Goal: Task Accomplishment & Management: Manage account settings

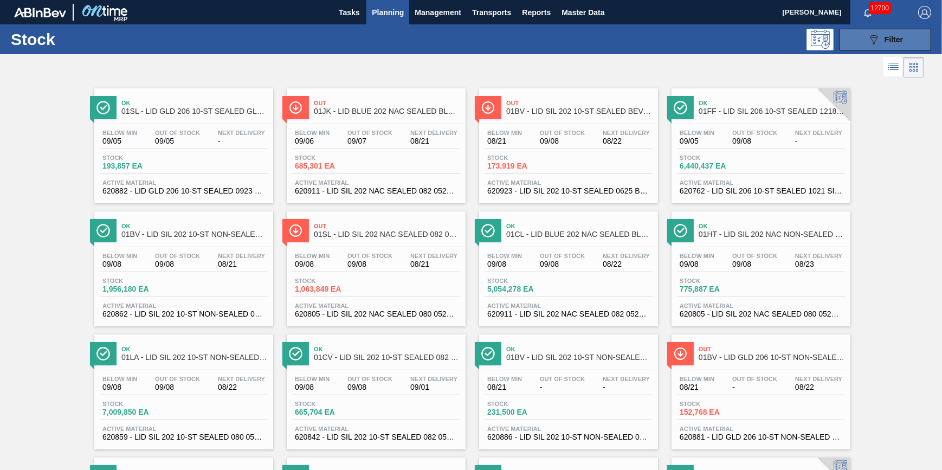
click at [880, 48] on button "089F7B8B-B2A5-4AFE-B5C0-19BA573D28AC Filter" at bounding box center [885, 40] width 92 height 22
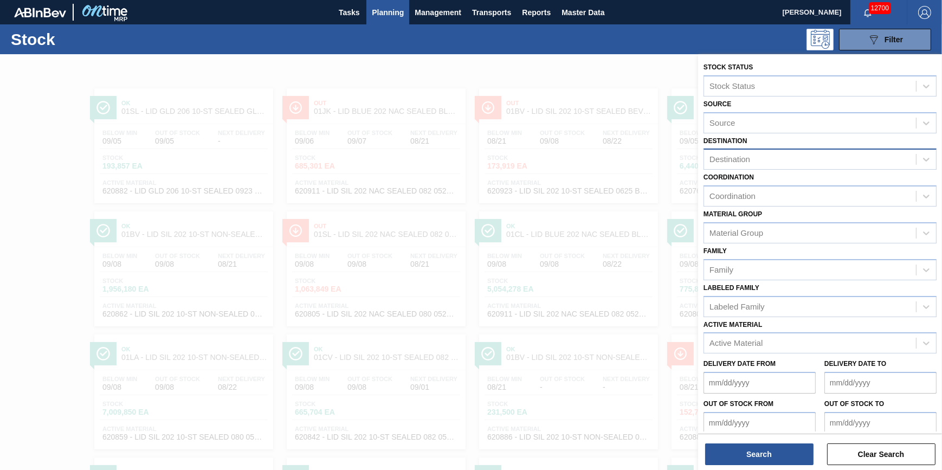
click at [805, 163] on div "Destination" at bounding box center [810, 160] width 212 height 16
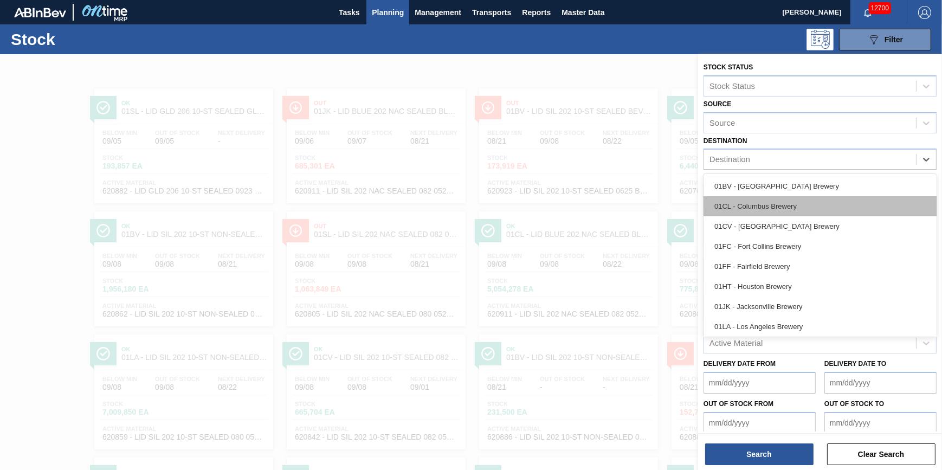
click at [790, 210] on div "01CL - Columbus Brewery" at bounding box center [819, 206] width 233 height 20
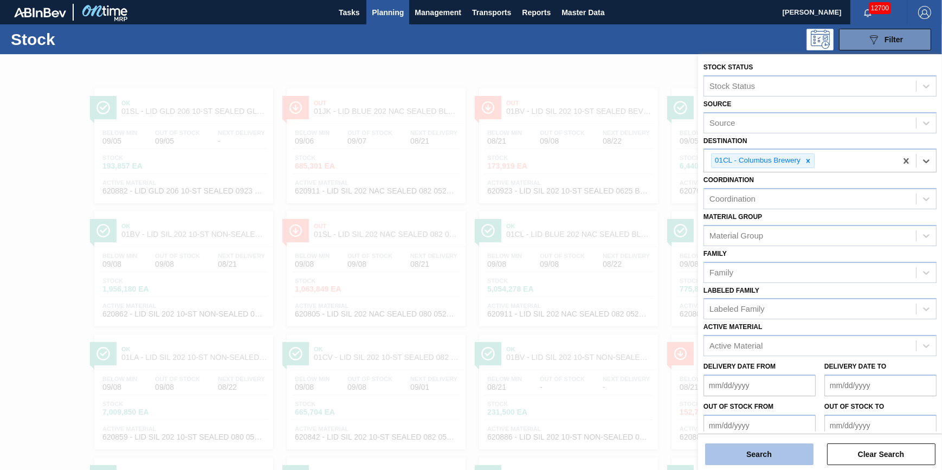
click at [762, 453] on button "Search" at bounding box center [759, 454] width 108 height 22
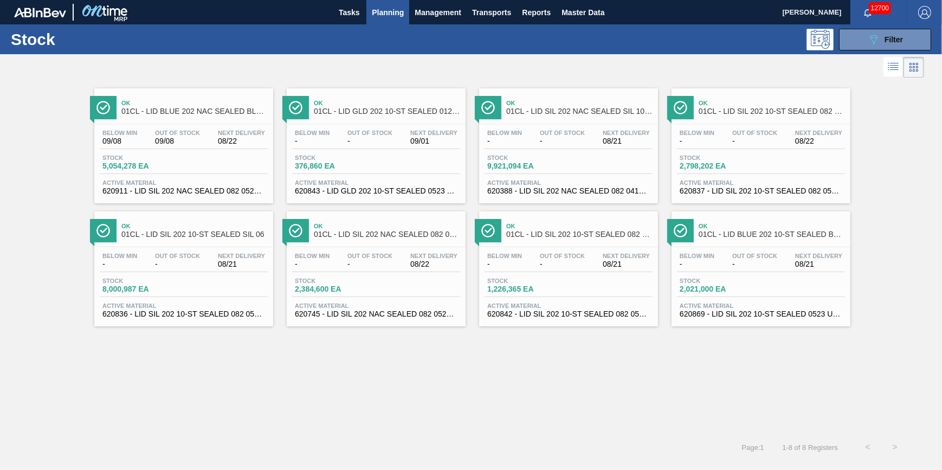
click at [382, 10] on span "Planning" at bounding box center [388, 12] width 32 height 13
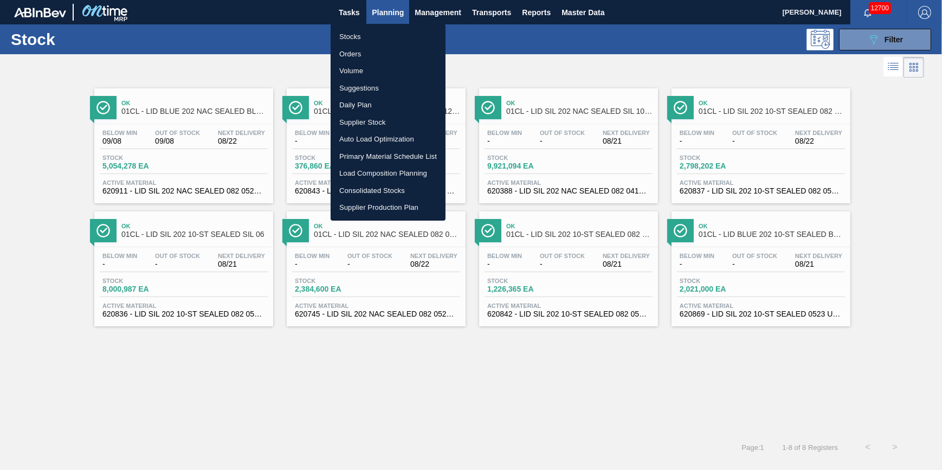
click at [380, 30] on li "Stocks" at bounding box center [388, 36] width 115 height 17
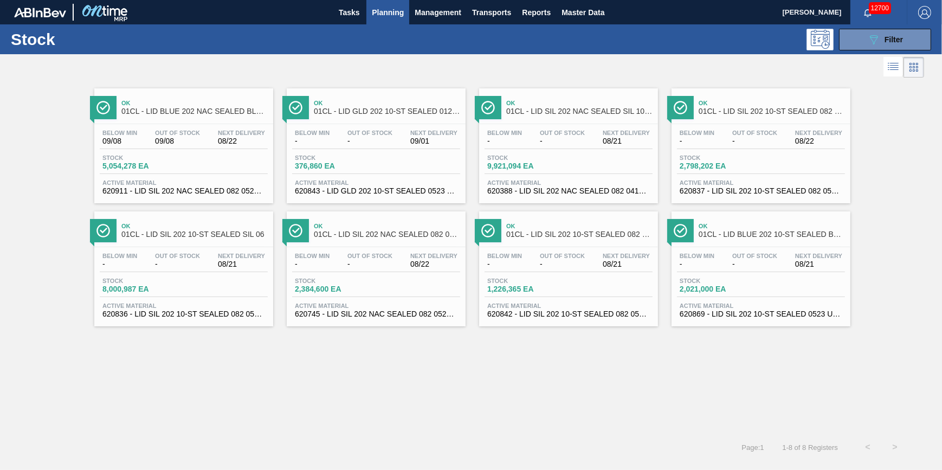
click at [392, 21] on button "Planning" at bounding box center [387, 12] width 43 height 24
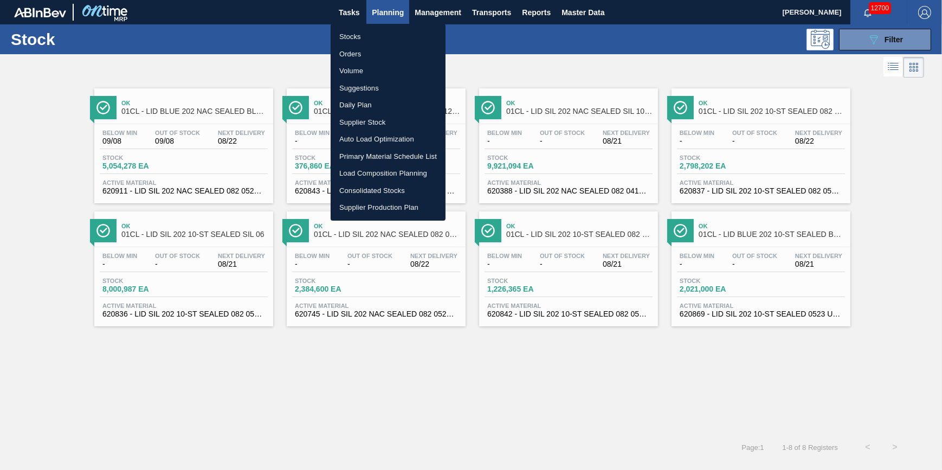
click at [377, 35] on li "Stocks" at bounding box center [388, 36] width 115 height 17
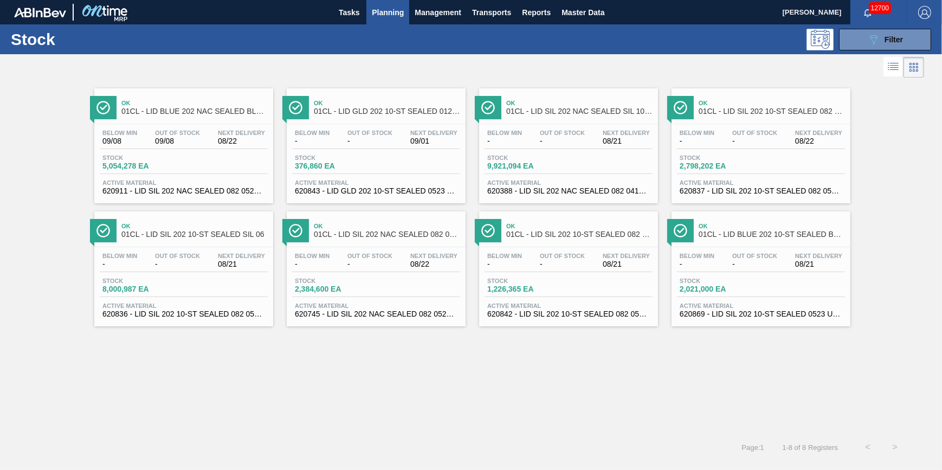
click at [402, 11] on span "Planning" at bounding box center [388, 12] width 32 height 13
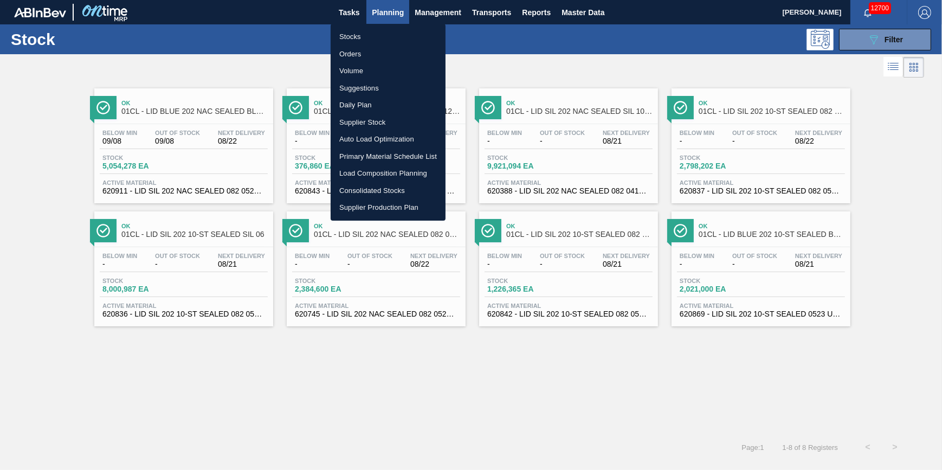
click at [367, 34] on li "Stocks" at bounding box center [388, 36] width 115 height 17
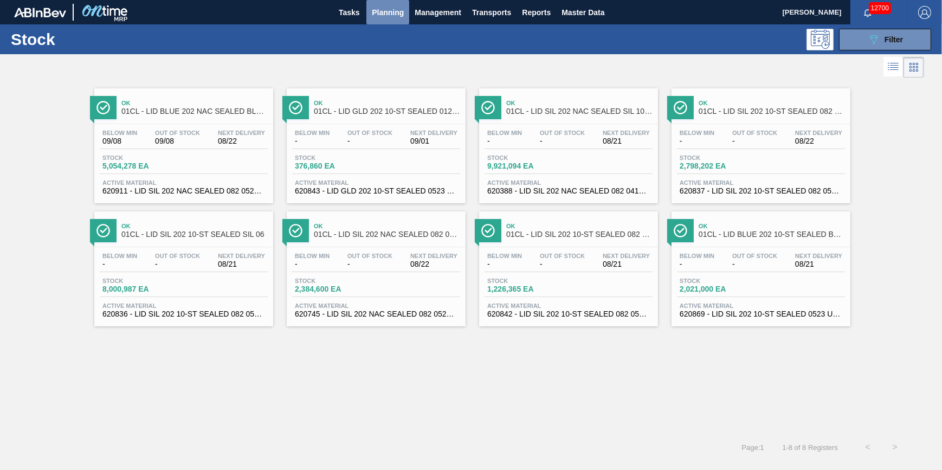
click at [385, 18] on button "Planning" at bounding box center [387, 12] width 43 height 24
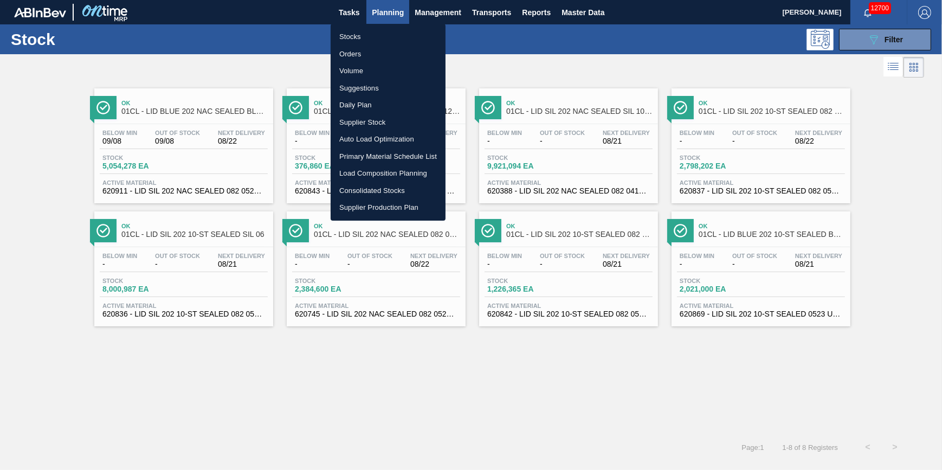
click at [363, 31] on li "Stocks" at bounding box center [388, 36] width 115 height 17
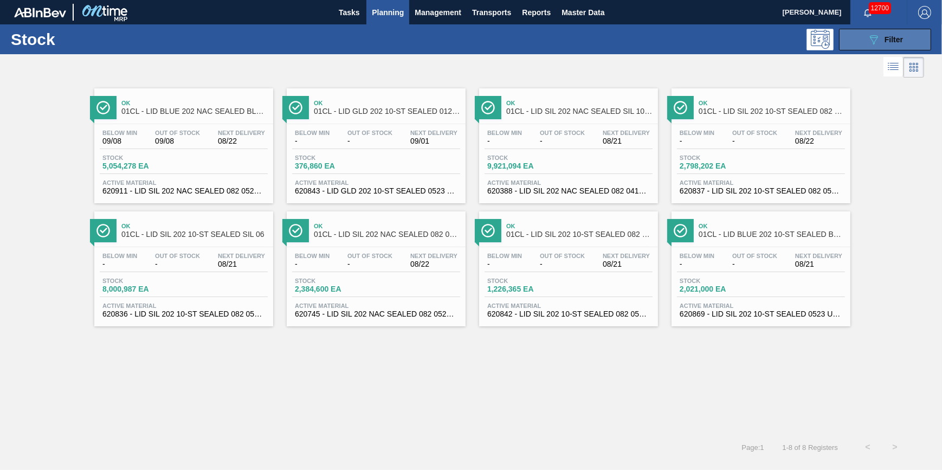
click at [872, 48] on button "089F7B8B-B2A5-4AFE-B5C0-19BA573D28AC Filter" at bounding box center [885, 40] width 92 height 22
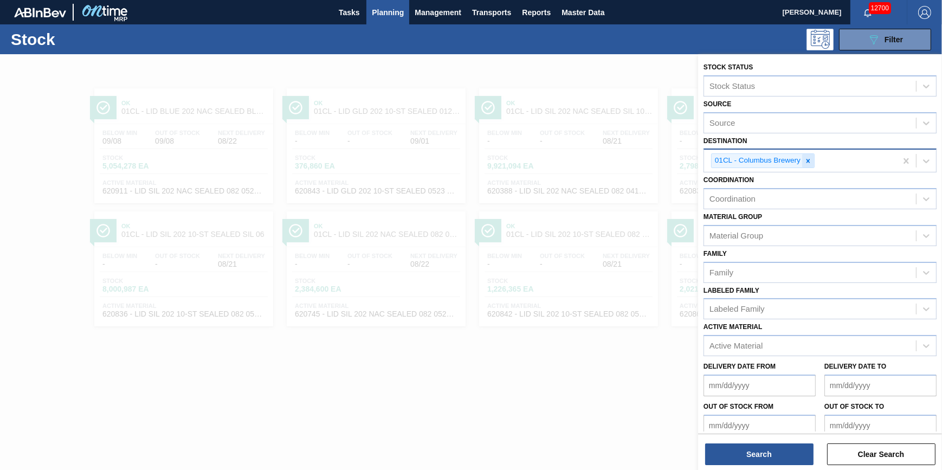
click at [813, 157] on div at bounding box center [808, 161] width 12 height 14
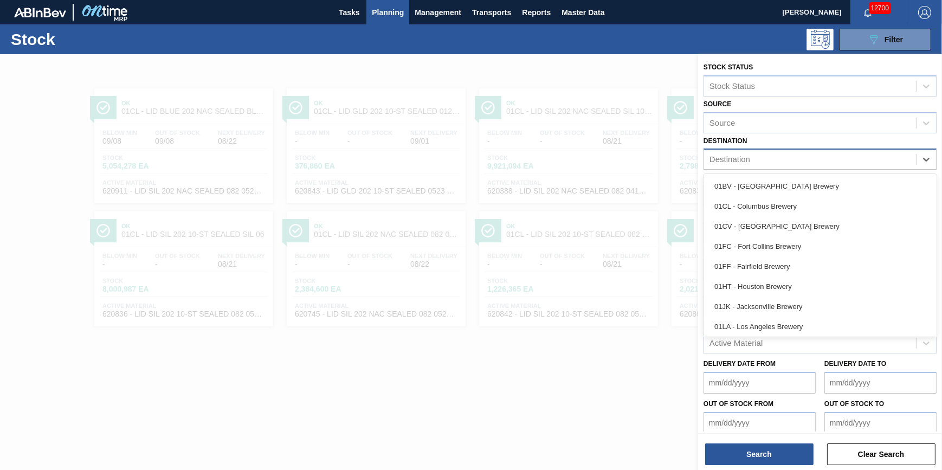
click at [807, 159] on div "Destination" at bounding box center [810, 160] width 212 height 16
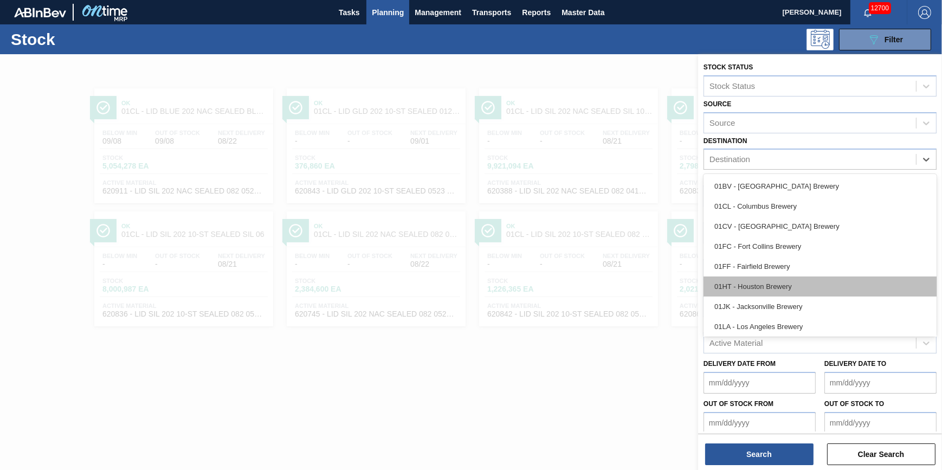
click at [765, 292] on div "01HT - Houston Brewery" at bounding box center [819, 286] width 233 height 20
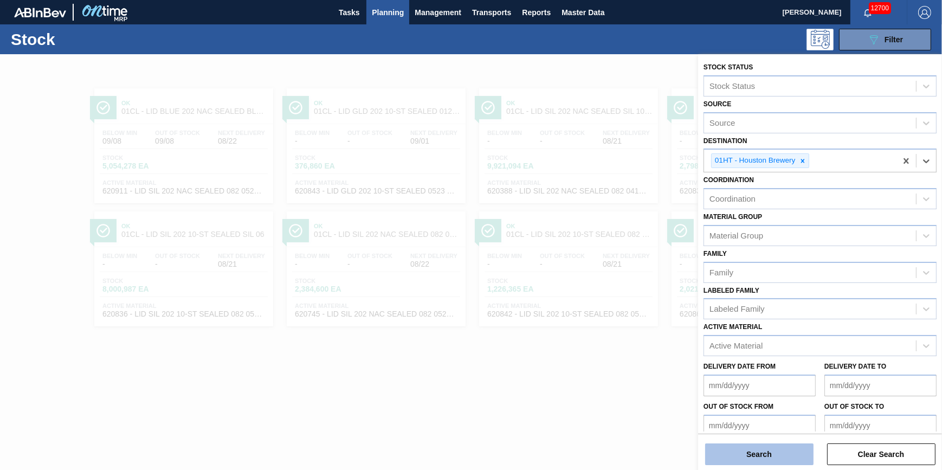
click at [734, 450] on button "Search" at bounding box center [759, 454] width 108 height 22
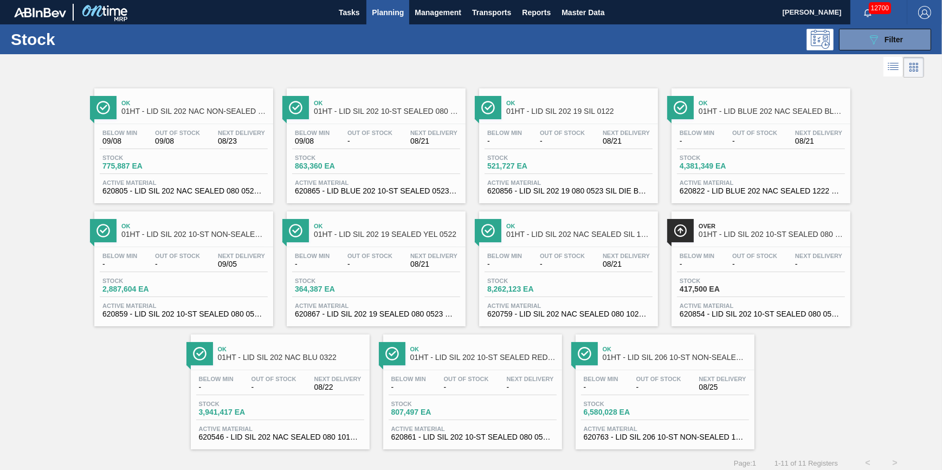
click at [727, 168] on span "4,381,349 EA" at bounding box center [718, 166] width 76 height 8
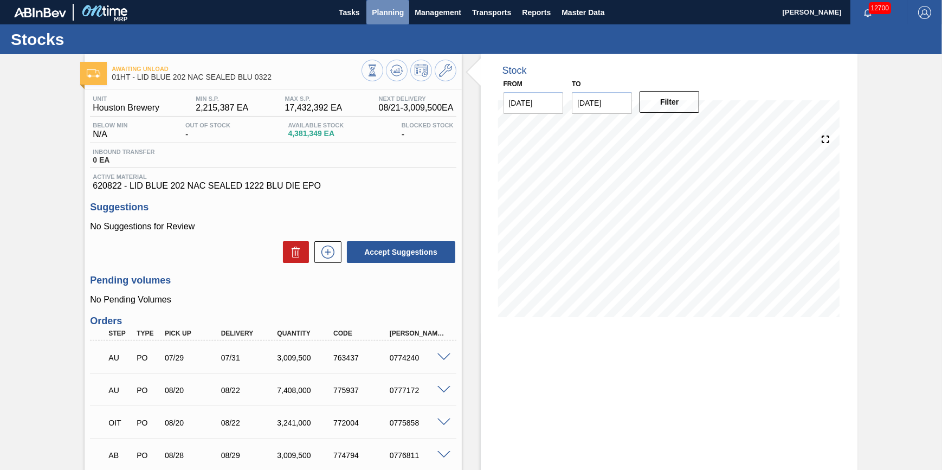
click at [374, 16] on span "Planning" at bounding box center [388, 12] width 32 height 13
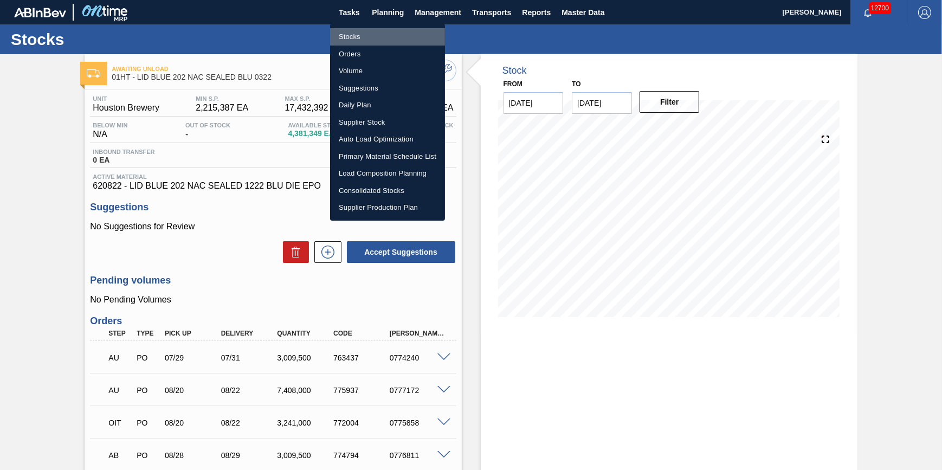
click at [377, 35] on li "Stocks" at bounding box center [387, 36] width 115 height 17
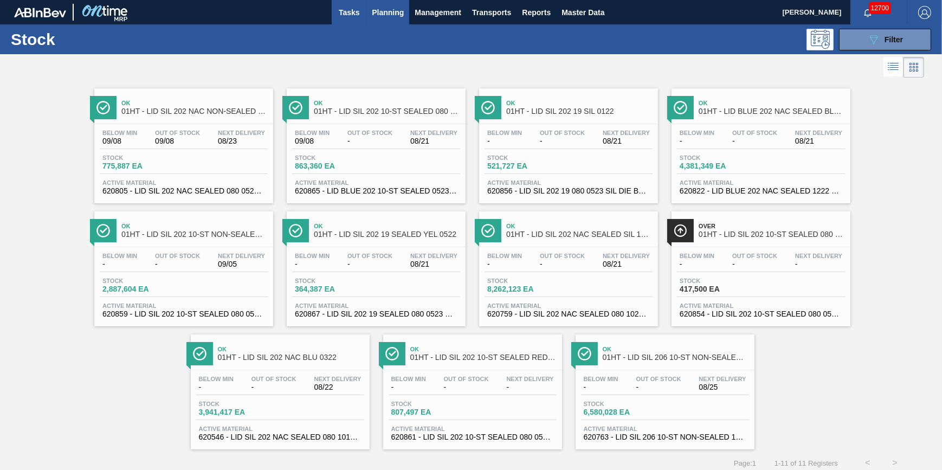
click at [342, 13] on span "Tasks" at bounding box center [349, 12] width 24 height 13
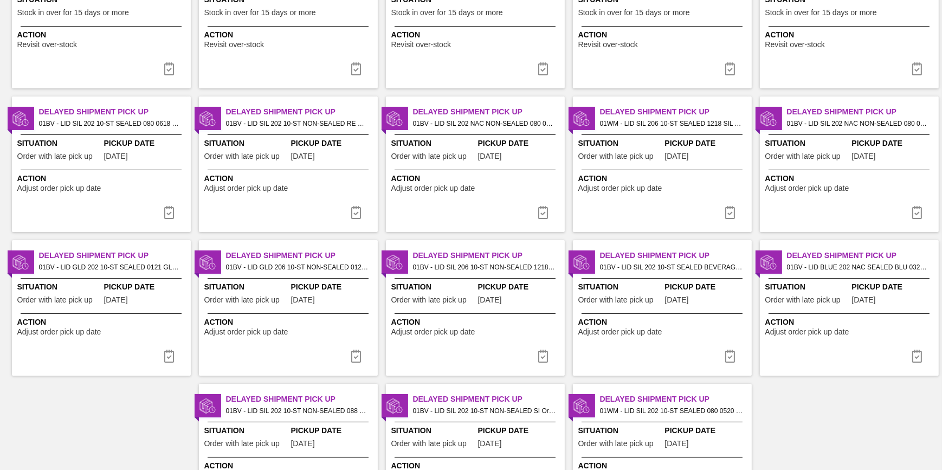
scroll to position [211, 0]
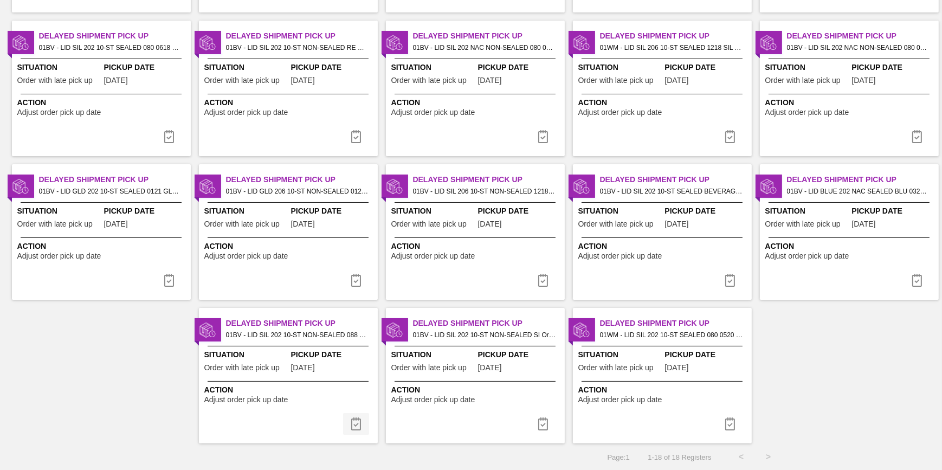
click at [356, 423] on img at bounding box center [356, 423] width 13 height 13
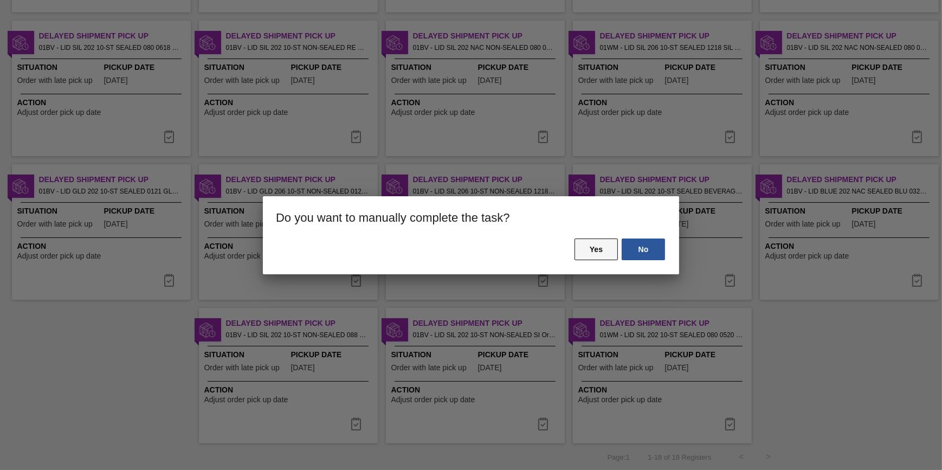
click at [580, 248] on button "Yes" at bounding box center [595, 249] width 43 height 22
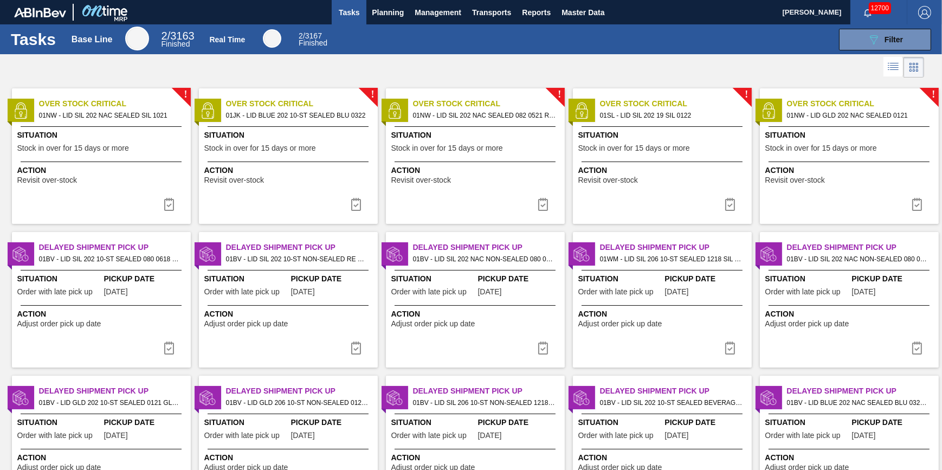
scroll to position [197, 0]
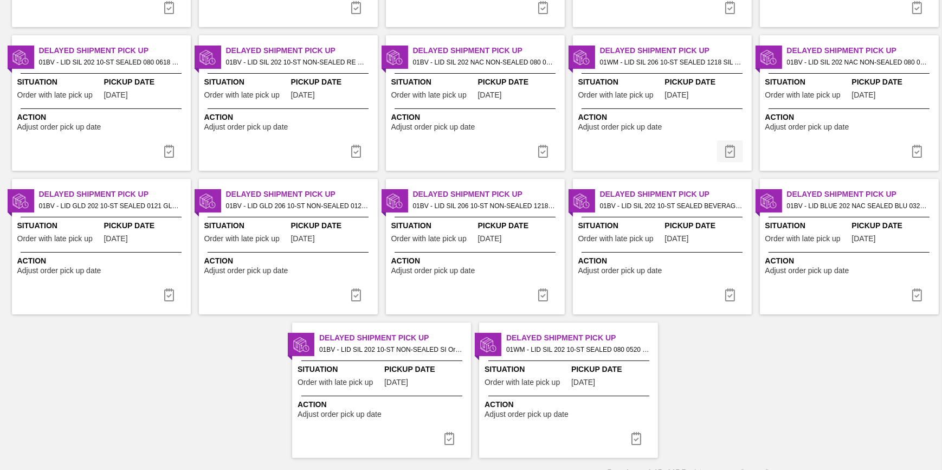
click at [729, 151] on img at bounding box center [729, 151] width 13 height 13
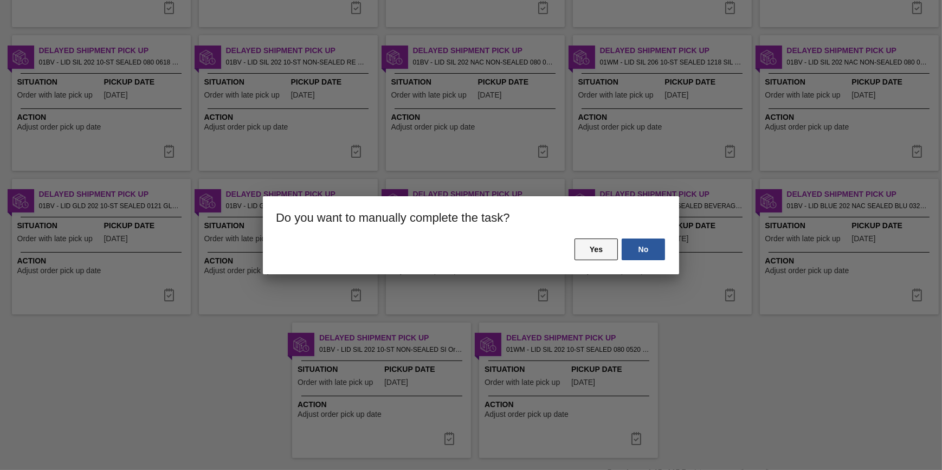
click at [591, 238] on button "Yes" at bounding box center [595, 249] width 43 height 22
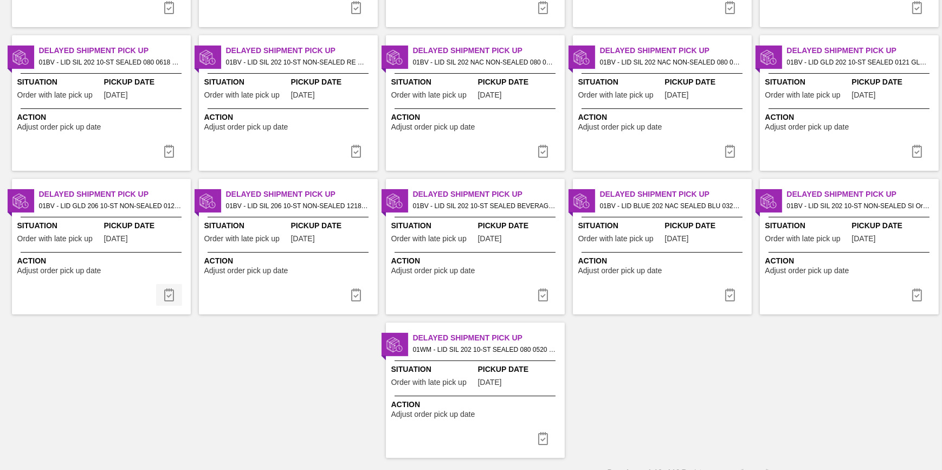
click at [163, 297] on img at bounding box center [169, 294] width 13 height 13
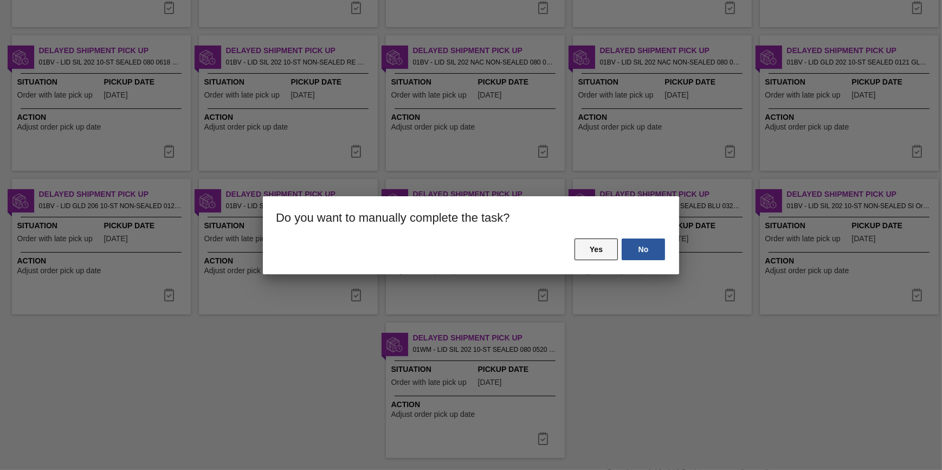
click at [583, 243] on button "Yes" at bounding box center [595, 249] width 43 height 22
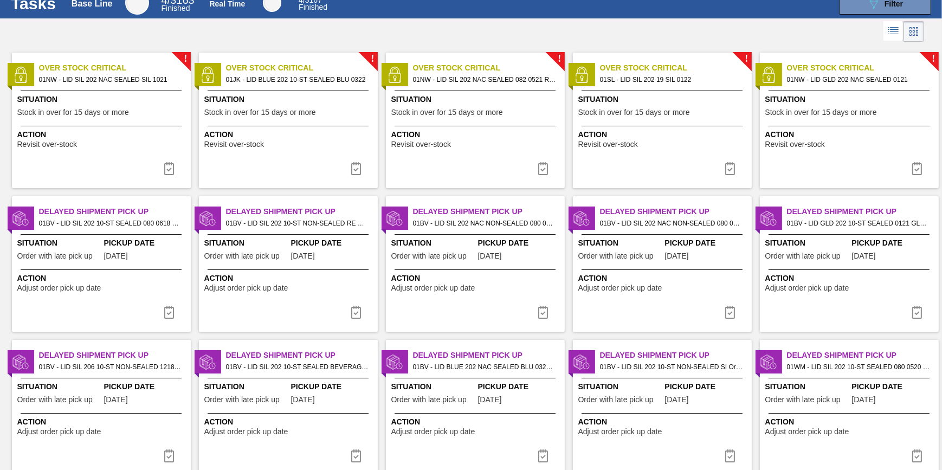
scroll to position [68, 0]
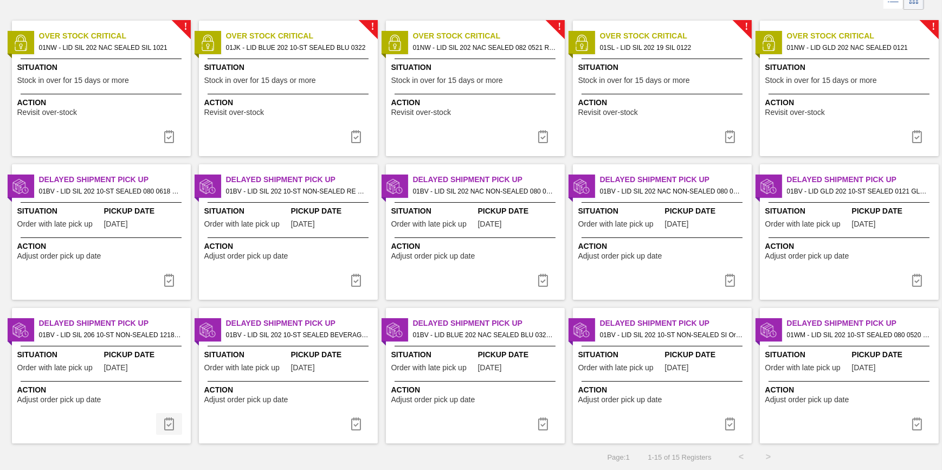
click at [167, 419] on img at bounding box center [169, 423] width 13 height 13
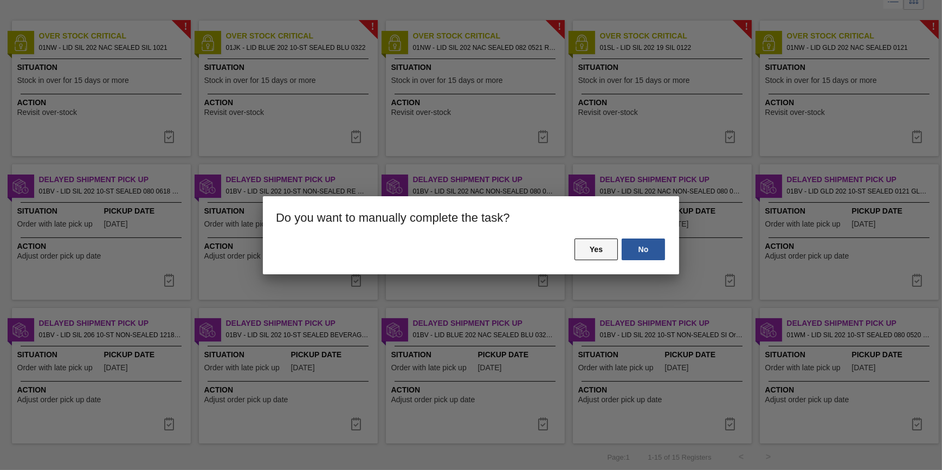
click at [613, 245] on button "Yes" at bounding box center [595, 249] width 43 height 22
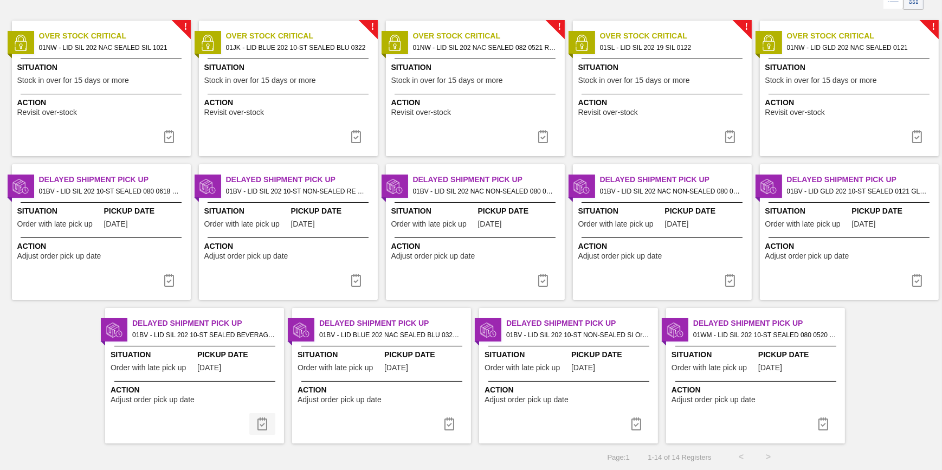
click at [257, 427] on img at bounding box center [262, 423] width 13 height 13
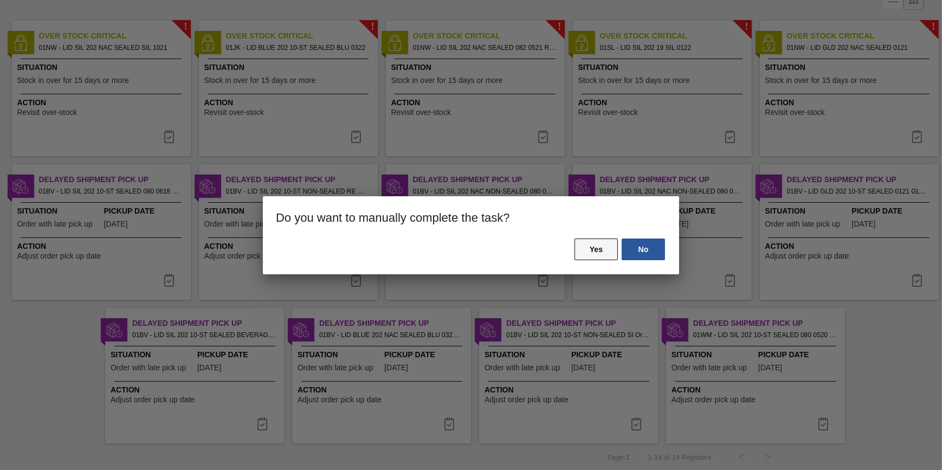
click at [602, 249] on button "Yes" at bounding box center [595, 249] width 43 height 22
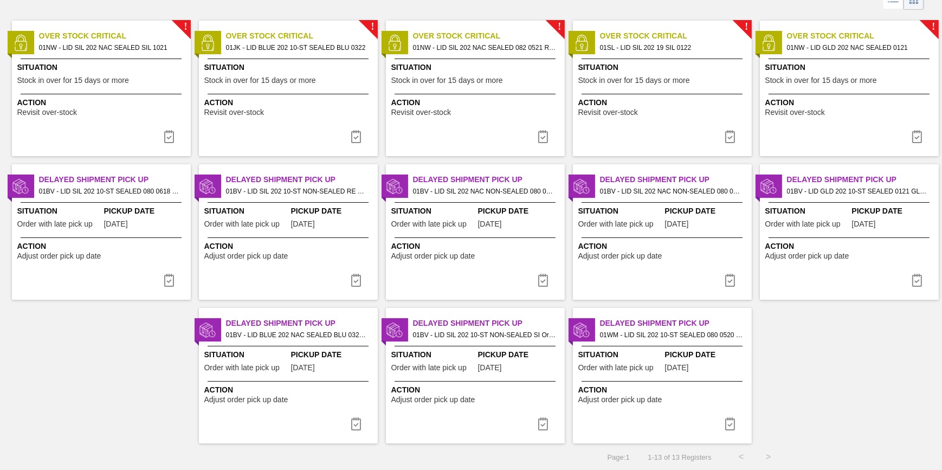
drag, startPoint x: 729, startPoint y: 277, endPoint x: 702, endPoint y: 272, distance: 27.6
click at [729, 277] on img at bounding box center [729, 280] width 13 height 13
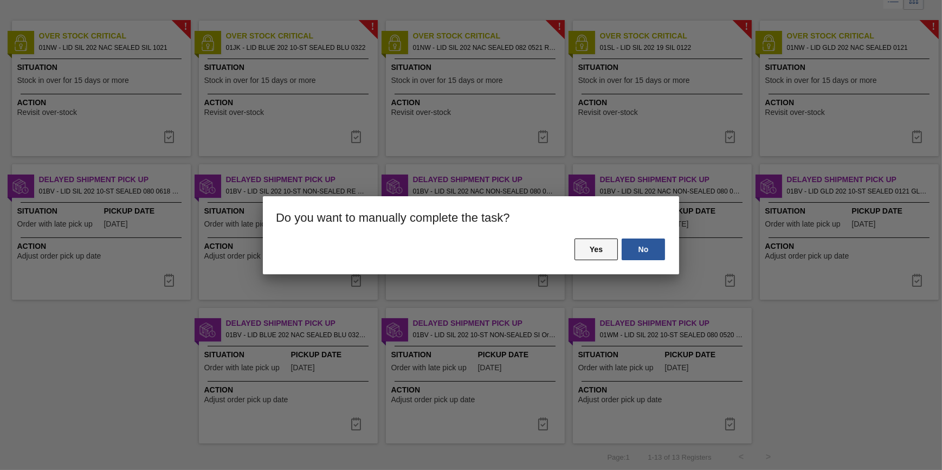
click at [589, 248] on button "Yes" at bounding box center [595, 249] width 43 height 22
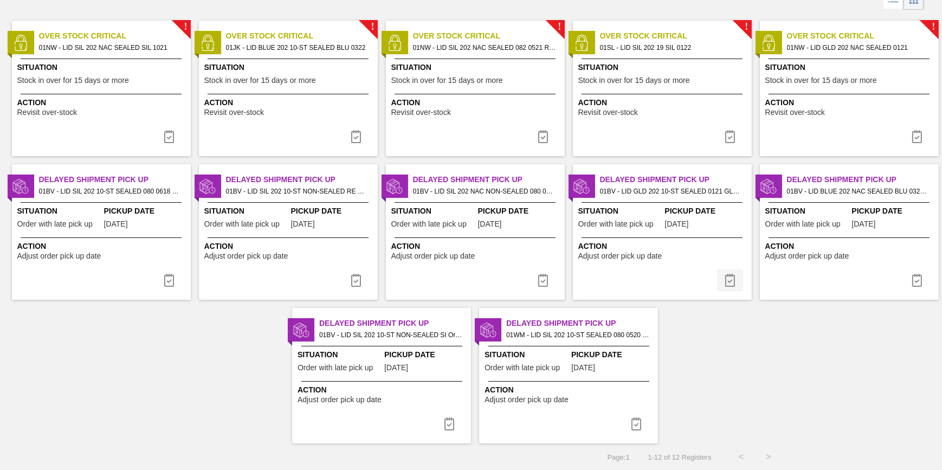
click at [726, 283] on img at bounding box center [729, 280] width 13 height 13
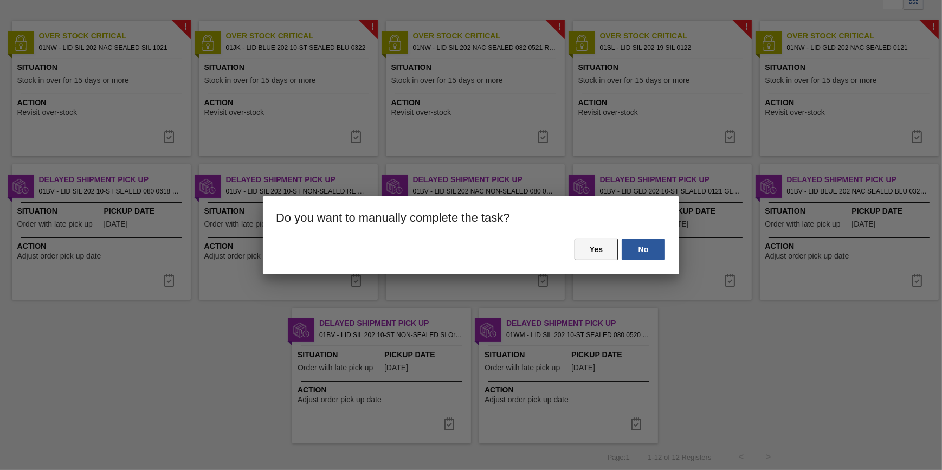
click at [592, 253] on button "Yes" at bounding box center [595, 249] width 43 height 22
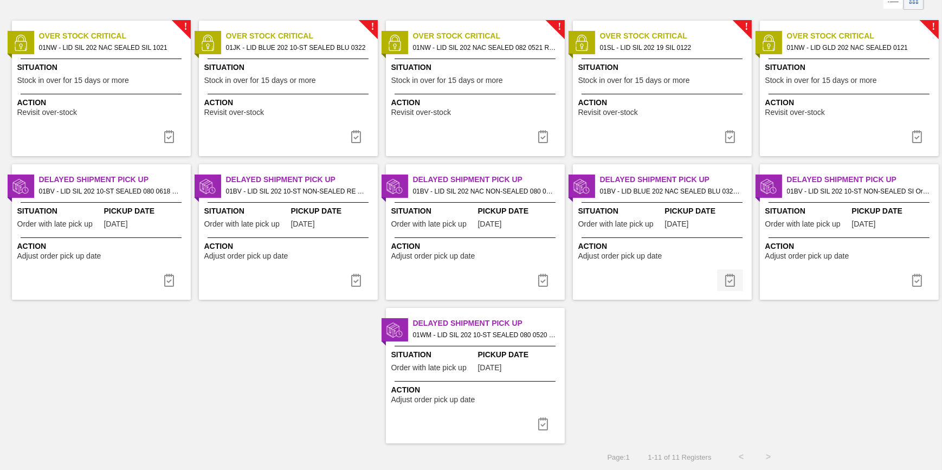
click at [733, 282] on img at bounding box center [729, 280] width 13 height 13
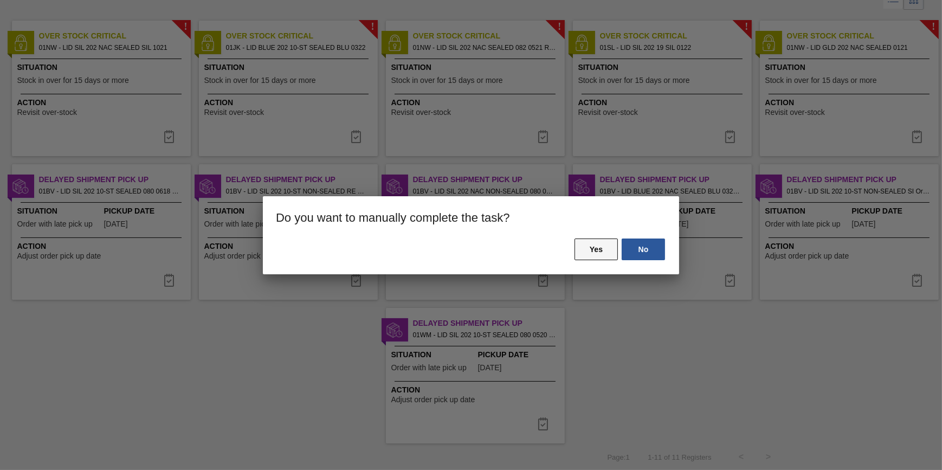
click at [596, 256] on button "Yes" at bounding box center [595, 249] width 43 height 22
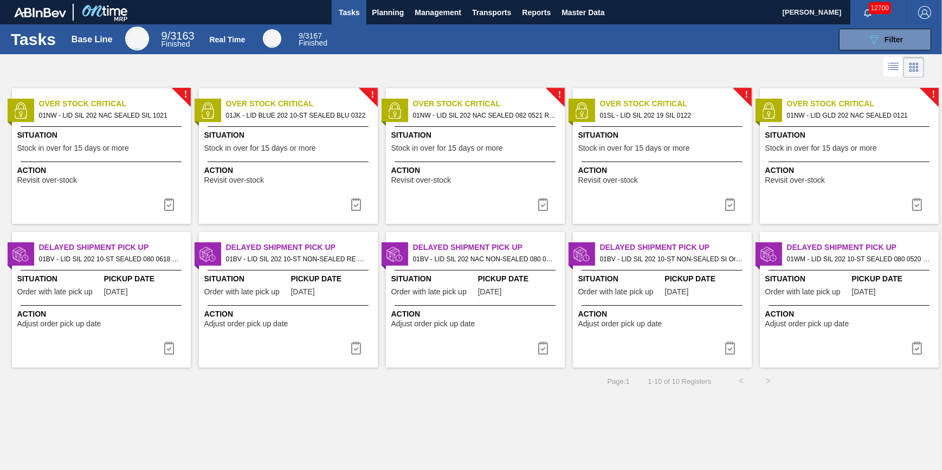
scroll to position [0, 0]
click at [165, 203] on img at bounding box center [169, 204] width 13 height 13
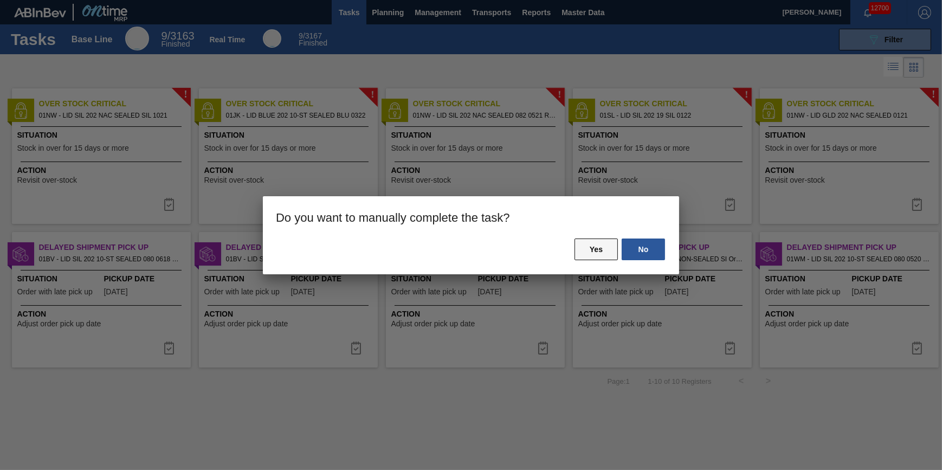
click at [585, 251] on button "Yes" at bounding box center [595, 249] width 43 height 22
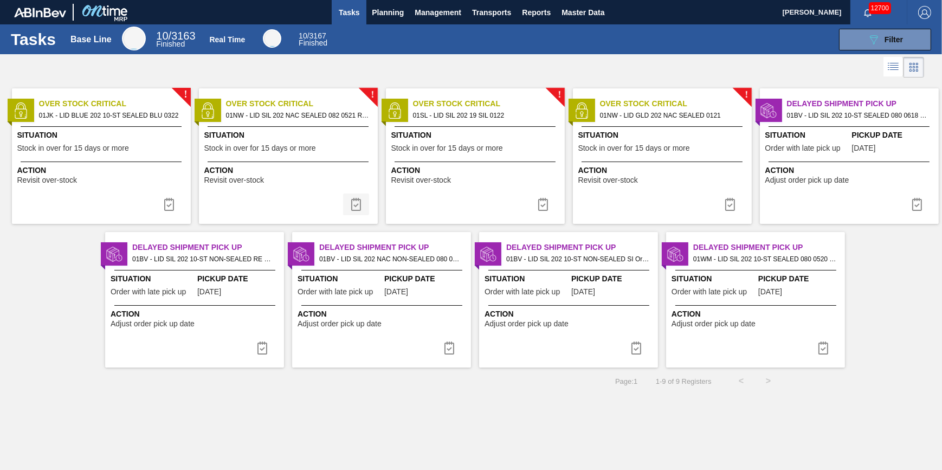
click at [345, 207] on button at bounding box center [356, 204] width 26 height 22
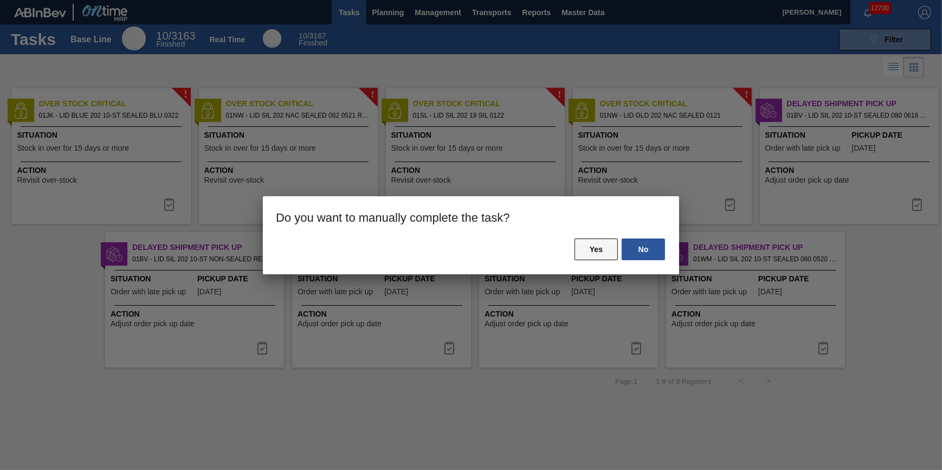
click at [597, 254] on button "Yes" at bounding box center [595, 249] width 43 height 22
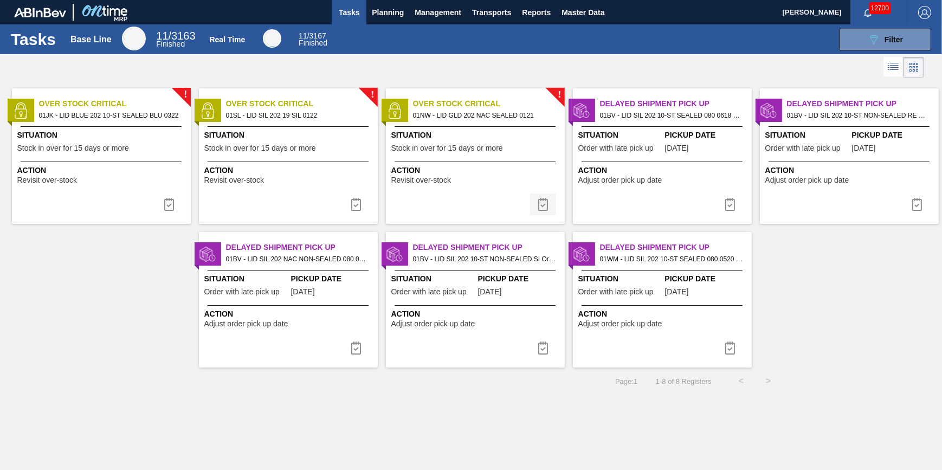
click at [539, 201] on img at bounding box center [543, 204] width 13 height 13
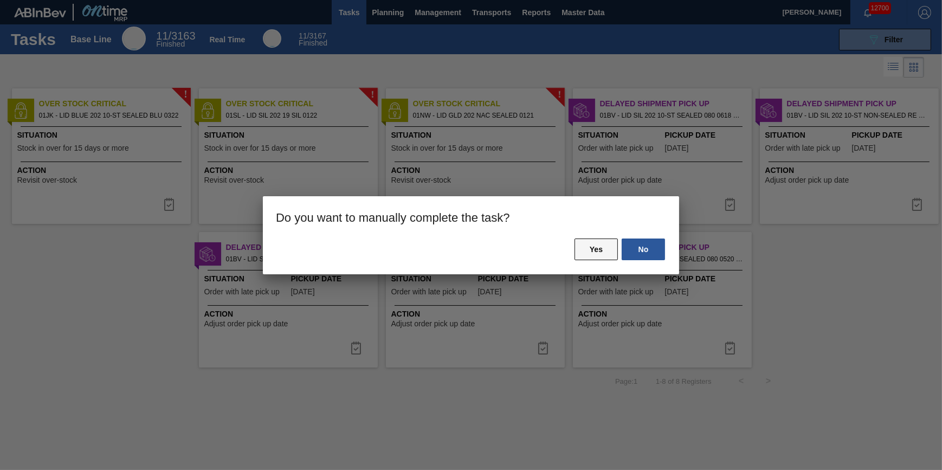
click at [594, 250] on button "Yes" at bounding box center [595, 249] width 43 height 22
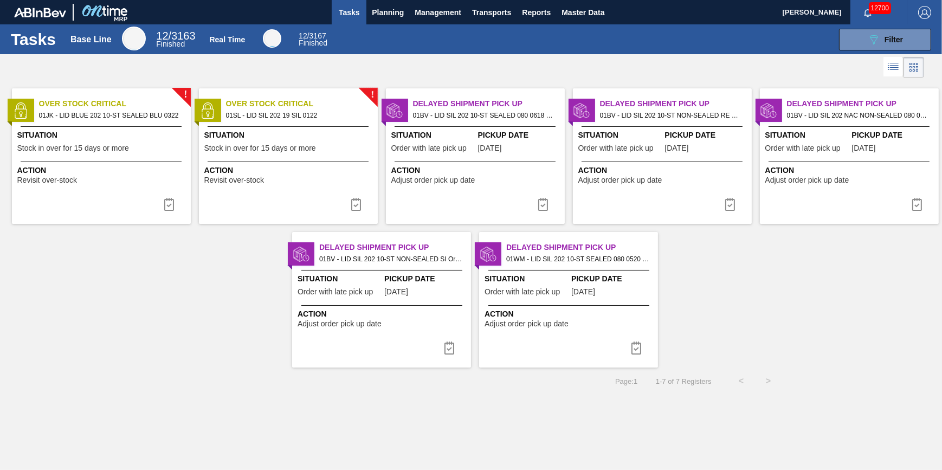
click at [138, 148] on div "Situation Stock in over for 15 days or more" at bounding box center [102, 143] width 171 height 27
click at [314, 143] on div "Situation Stock in over for 15 days or more" at bounding box center [289, 143] width 171 height 27
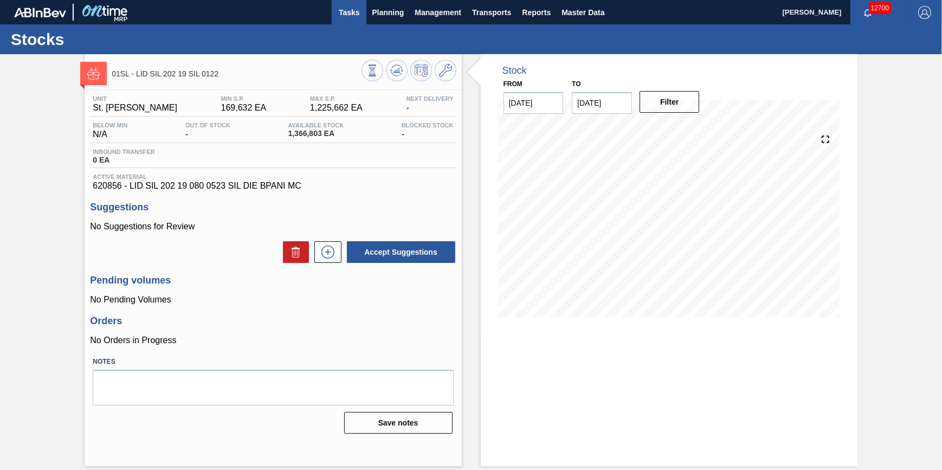
click at [354, 16] on span "Tasks" at bounding box center [349, 12] width 24 height 13
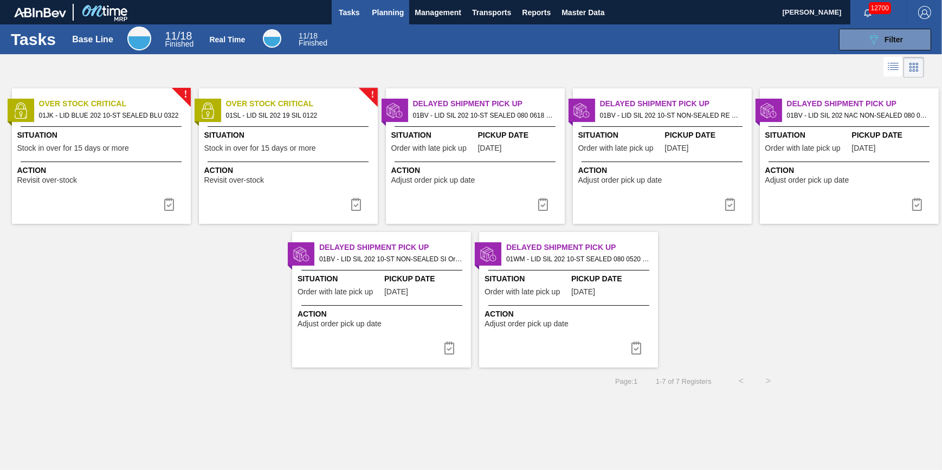
drag, startPoint x: 353, startPoint y: 16, endPoint x: 368, endPoint y: 14, distance: 15.3
click at [353, 16] on span "Tasks" at bounding box center [349, 12] width 24 height 13
click at [386, 11] on span "Planning" at bounding box center [388, 12] width 32 height 13
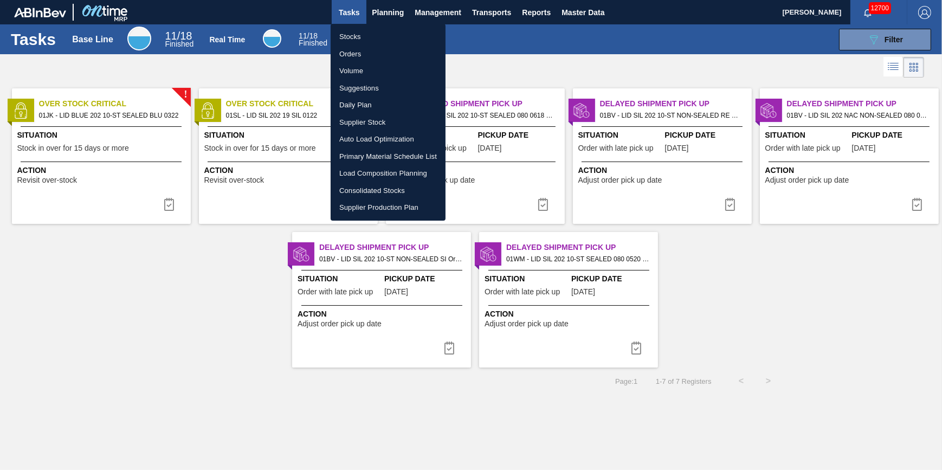
click at [353, 31] on li "Stocks" at bounding box center [388, 36] width 115 height 17
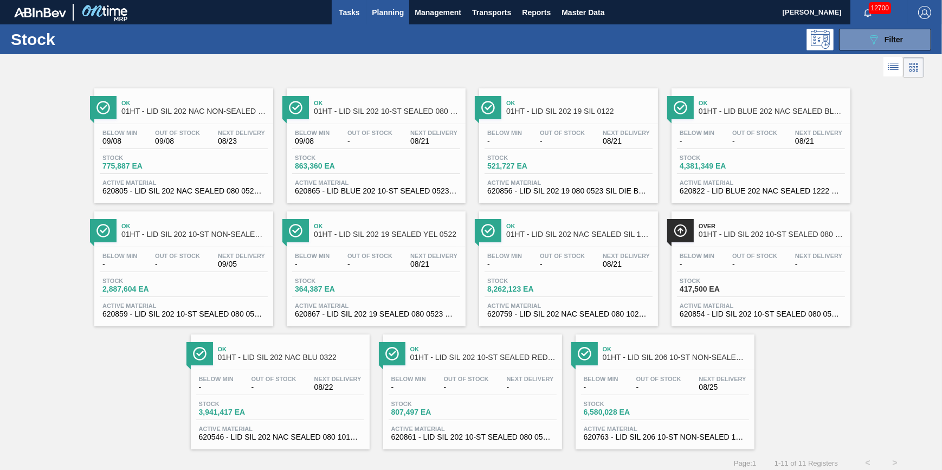
click at [336, 19] on button "Tasks" at bounding box center [349, 12] width 35 height 24
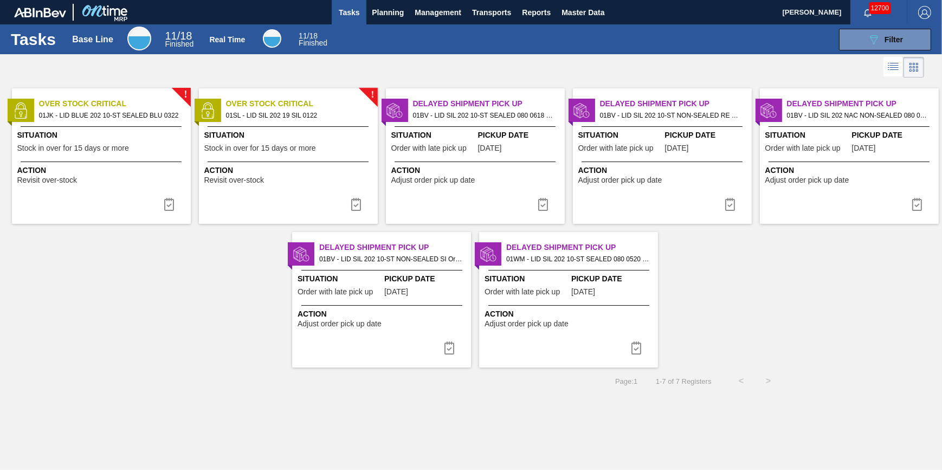
click at [358, 16] on span "Tasks" at bounding box center [349, 12] width 24 height 13
click at [392, 21] on button "Planning" at bounding box center [387, 12] width 43 height 24
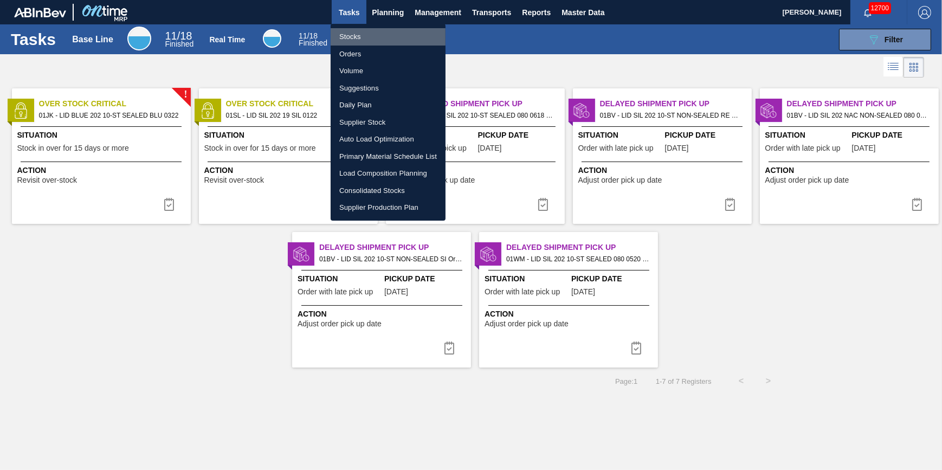
click at [383, 40] on li "Stocks" at bounding box center [388, 36] width 115 height 17
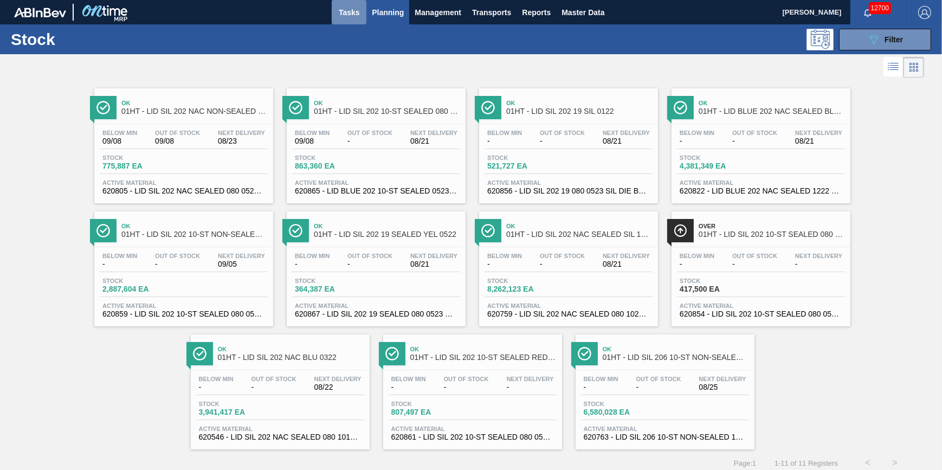
click at [363, 12] on button "Tasks" at bounding box center [349, 12] width 35 height 24
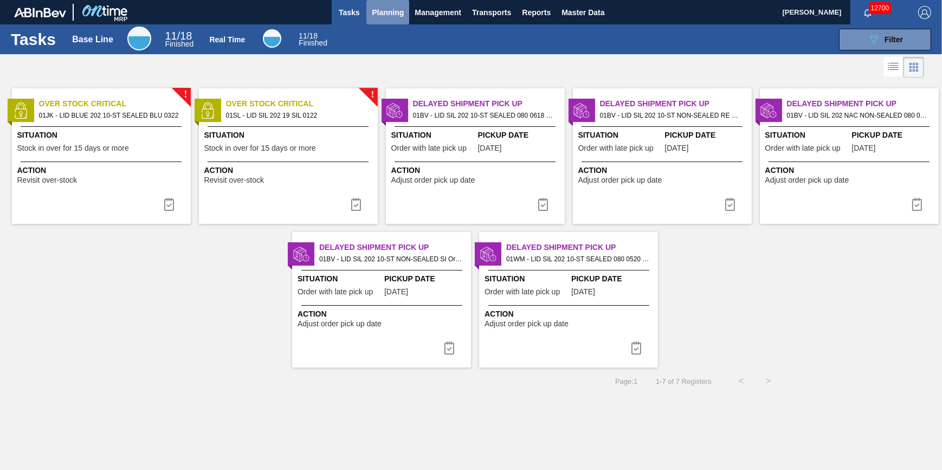
click at [396, 16] on span "Planning" at bounding box center [388, 12] width 32 height 13
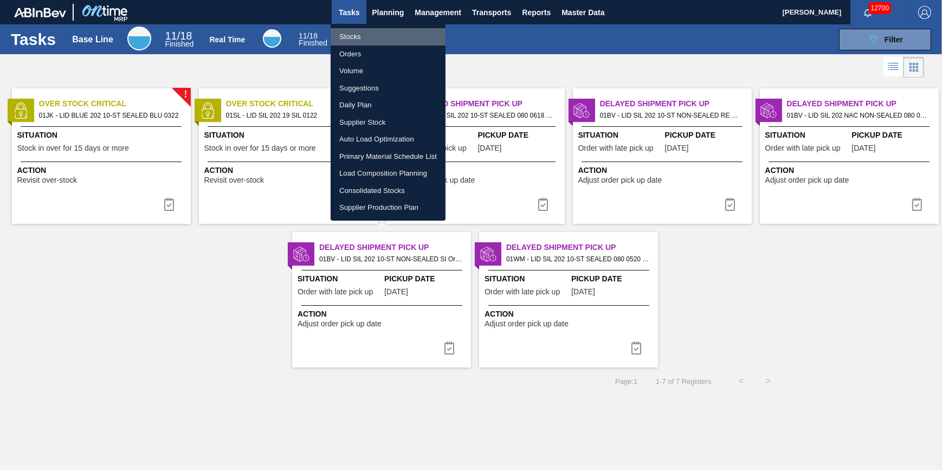
click at [383, 36] on li "Stocks" at bounding box center [388, 36] width 115 height 17
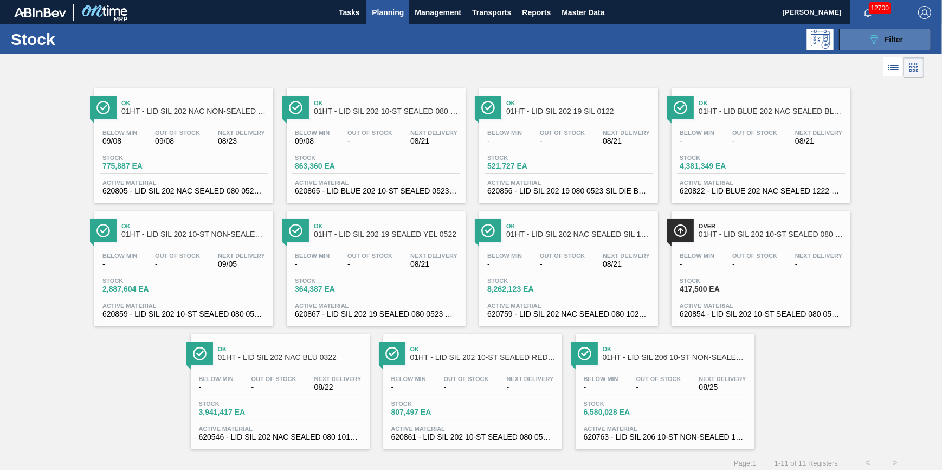
click at [886, 45] on div "089F7B8B-B2A5-4AFE-B5C0-19BA573D28AC Filter" at bounding box center [885, 39] width 36 height 13
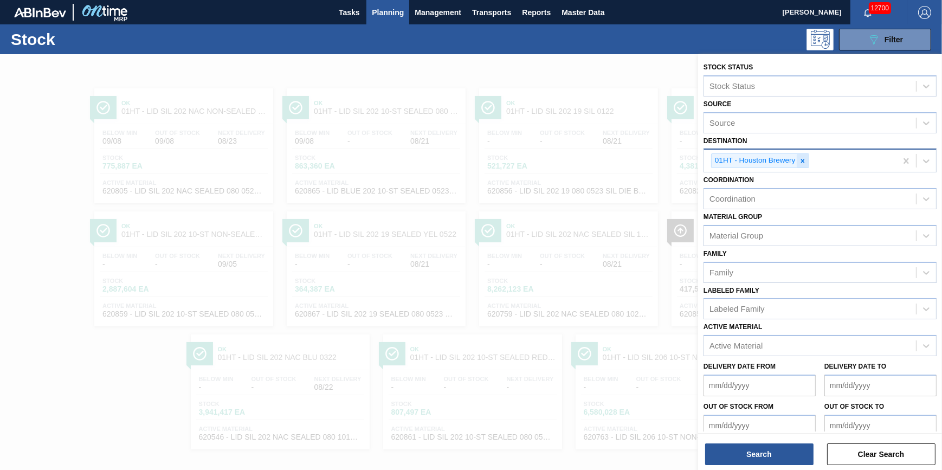
click at [799, 163] on icon at bounding box center [803, 161] width 8 height 8
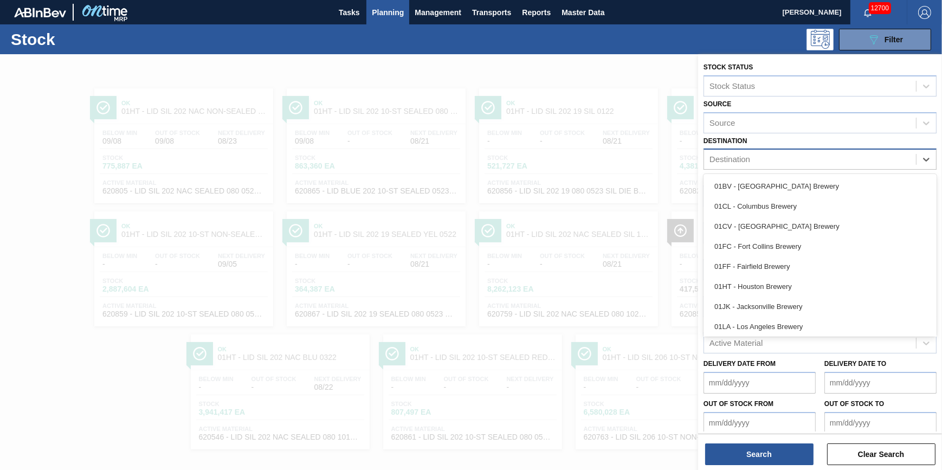
click at [799, 163] on div "Destination" at bounding box center [810, 160] width 212 height 16
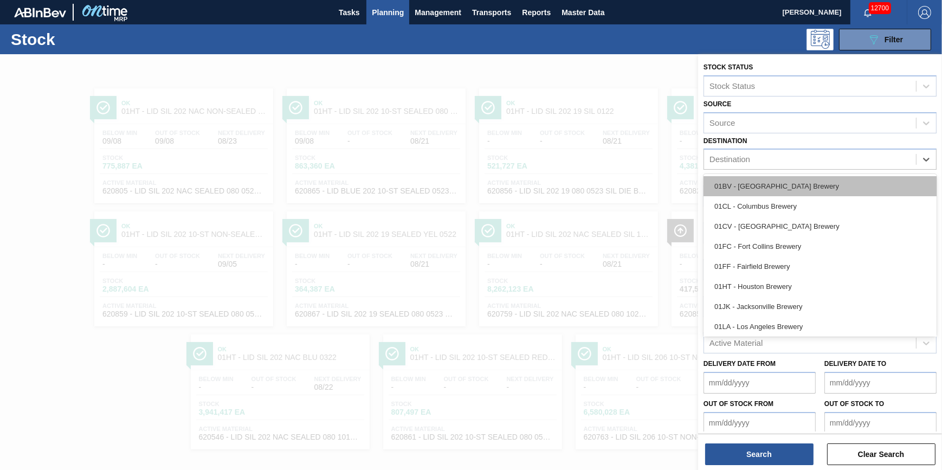
click at [794, 177] on div "01BV - [GEOGRAPHIC_DATA] Brewery" at bounding box center [819, 186] width 233 height 20
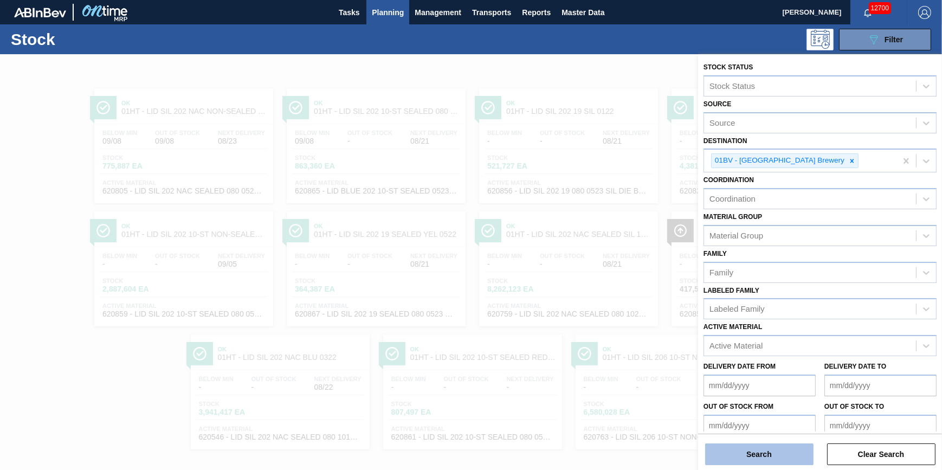
click at [731, 447] on button "Search" at bounding box center [759, 454] width 108 height 22
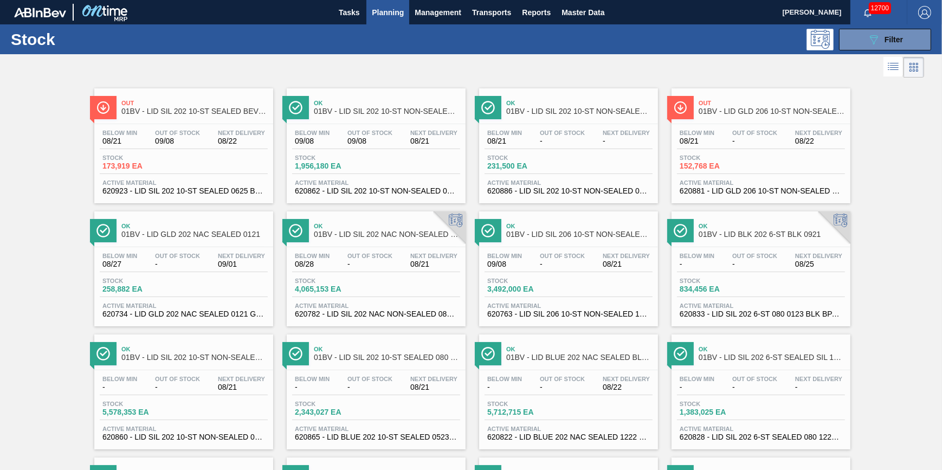
click at [384, 33] on div "089F7B8B-B2A5-4AFE-B5C0-19BA573D28AC Filter" at bounding box center [553, 40] width 766 height 22
click at [384, 29] on div "089F7B8B-B2A5-4AFE-B5C0-19BA573D28AC Filter" at bounding box center [553, 40] width 766 height 22
click at [390, 15] on span "Planning" at bounding box center [388, 12] width 32 height 13
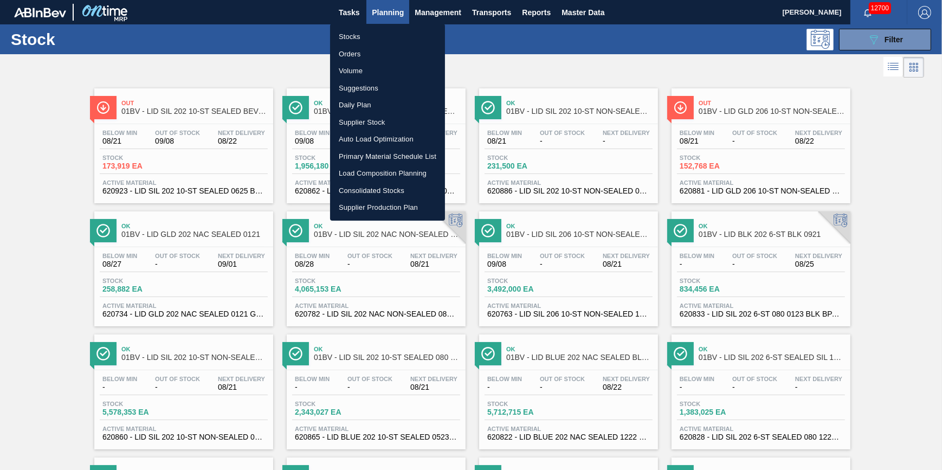
click at [385, 33] on li "Stocks" at bounding box center [387, 36] width 115 height 17
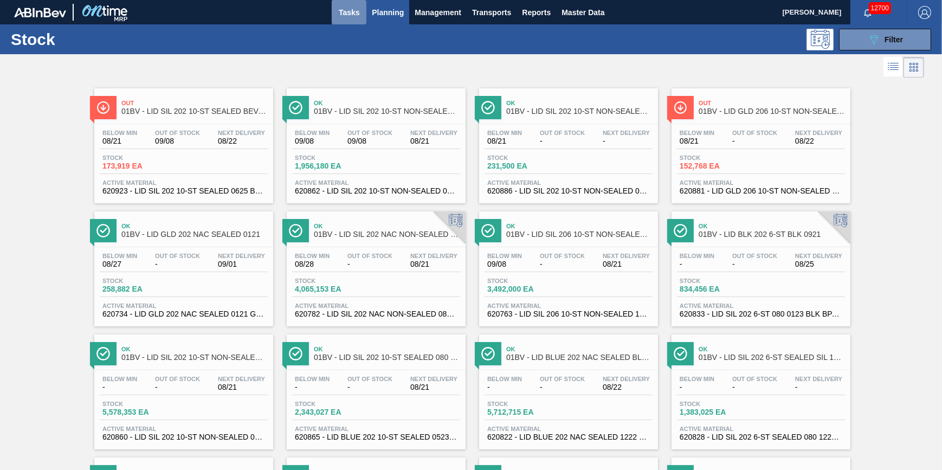
click at [352, 12] on span "Tasks" at bounding box center [349, 12] width 24 height 13
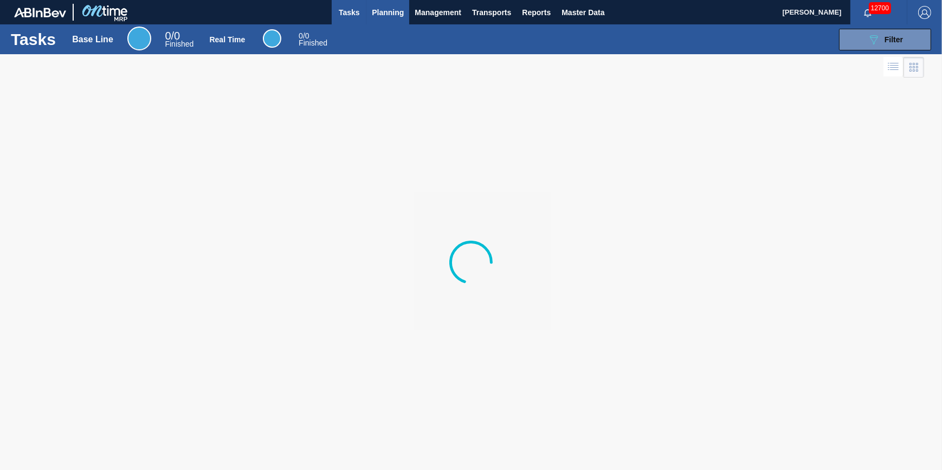
click at [402, 16] on span "Planning" at bounding box center [388, 12] width 32 height 13
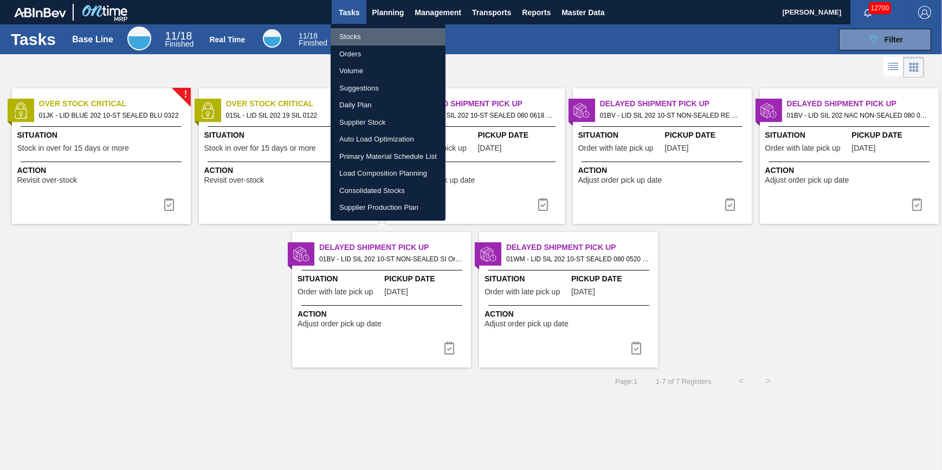
click at [395, 30] on li "Stocks" at bounding box center [388, 36] width 115 height 17
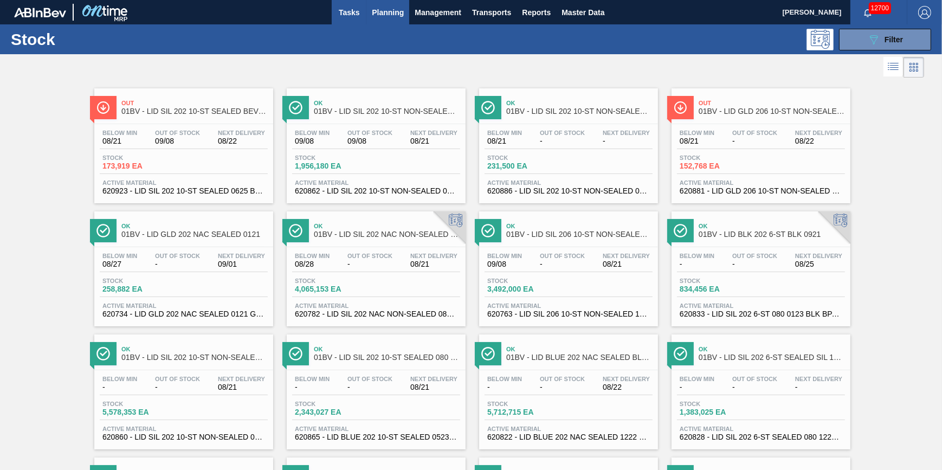
click at [356, 12] on span "Tasks" at bounding box center [349, 12] width 24 height 13
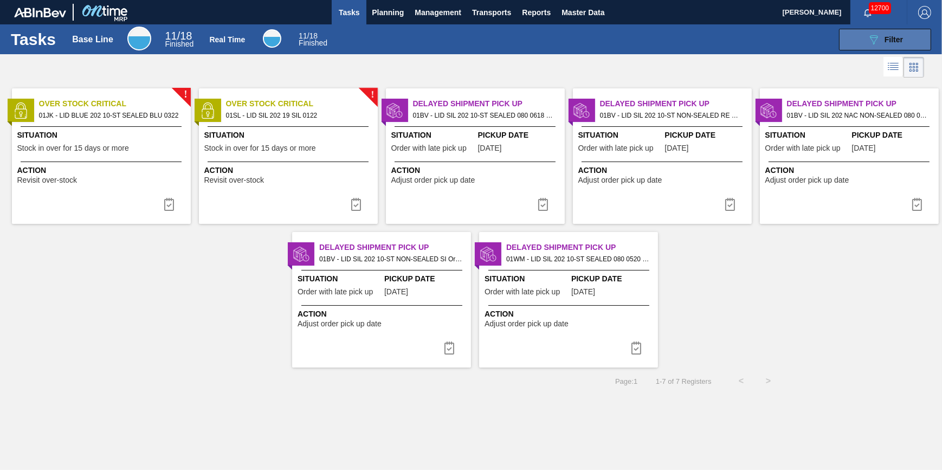
click at [872, 48] on button "089F7B8B-B2A5-4AFE-B5C0-19BA573D28AC Filter" at bounding box center [885, 40] width 92 height 22
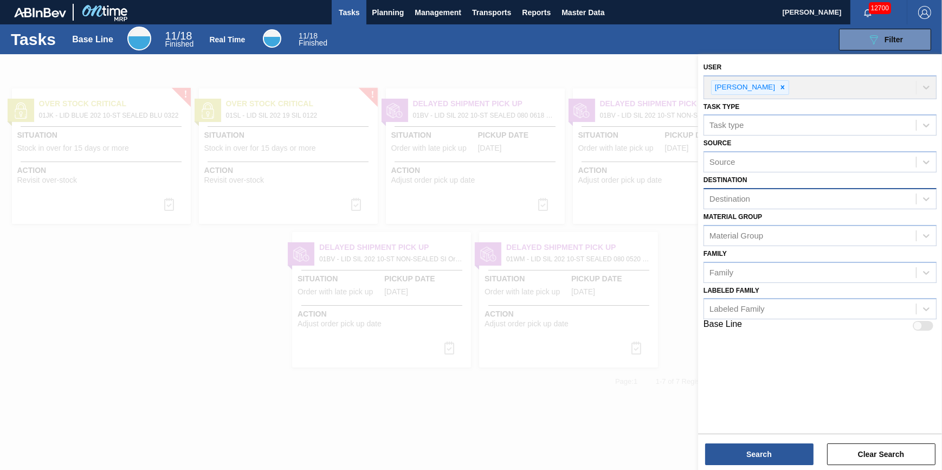
click at [792, 199] on div "Destination" at bounding box center [810, 199] width 212 height 16
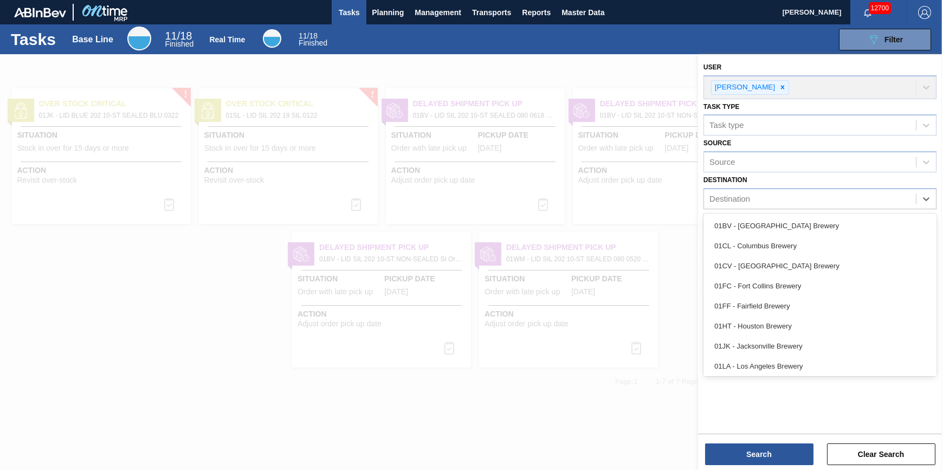
click at [780, 234] on div "01BV - [GEOGRAPHIC_DATA] Brewery" at bounding box center [819, 226] width 233 height 20
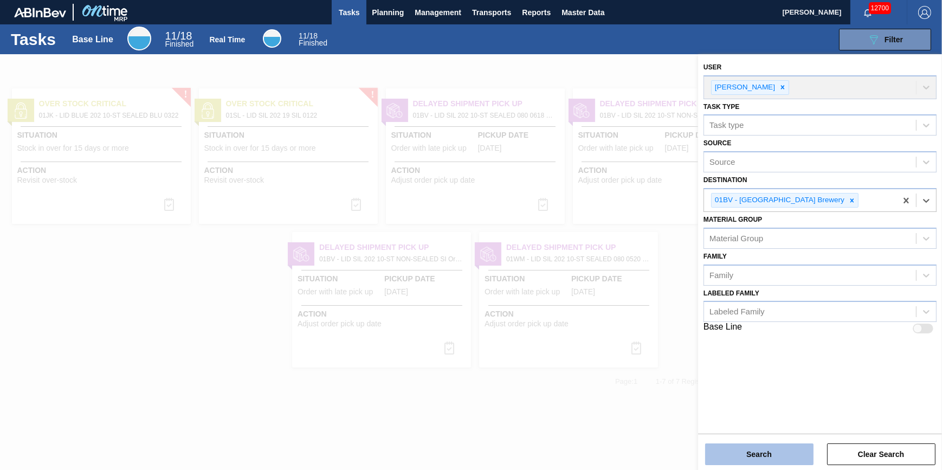
click at [765, 453] on button "Search" at bounding box center [759, 454] width 108 height 22
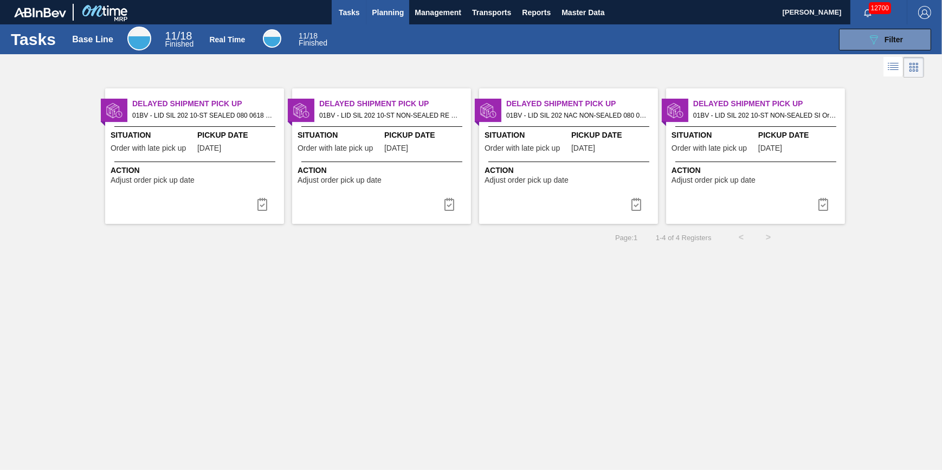
click at [405, 14] on button "Planning" at bounding box center [387, 12] width 43 height 24
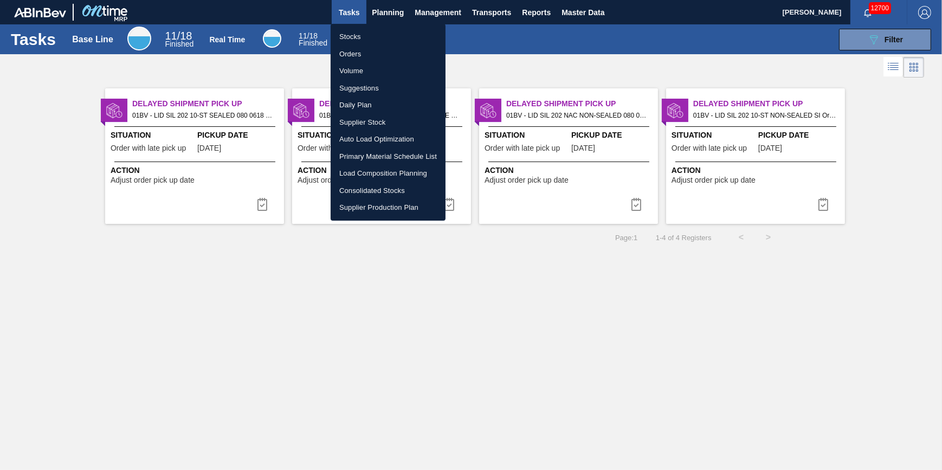
click at [397, 34] on li "Stocks" at bounding box center [388, 36] width 115 height 17
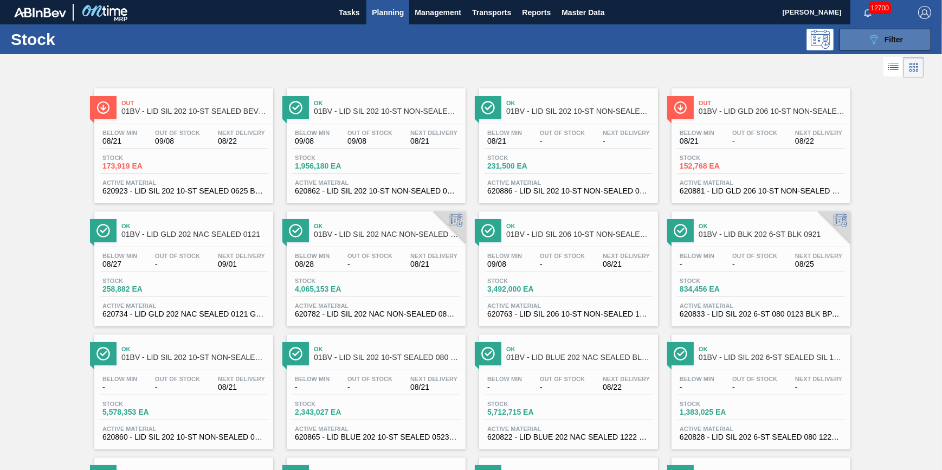
click at [889, 36] on span "Filter" at bounding box center [893, 39] width 18 height 9
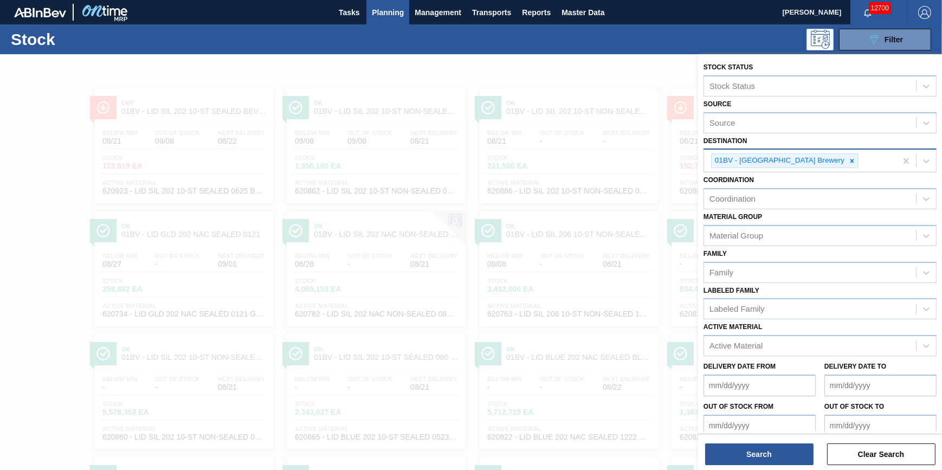
click at [828, 164] on div "01BV - [GEOGRAPHIC_DATA] Brewery" at bounding box center [800, 161] width 192 height 22
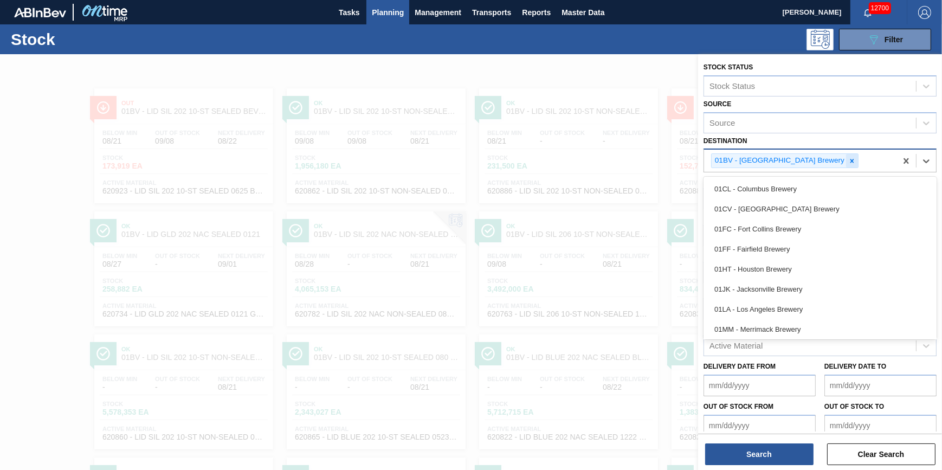
click at [846, 165] on div at bounding box center [852, 161] width 12 height 14
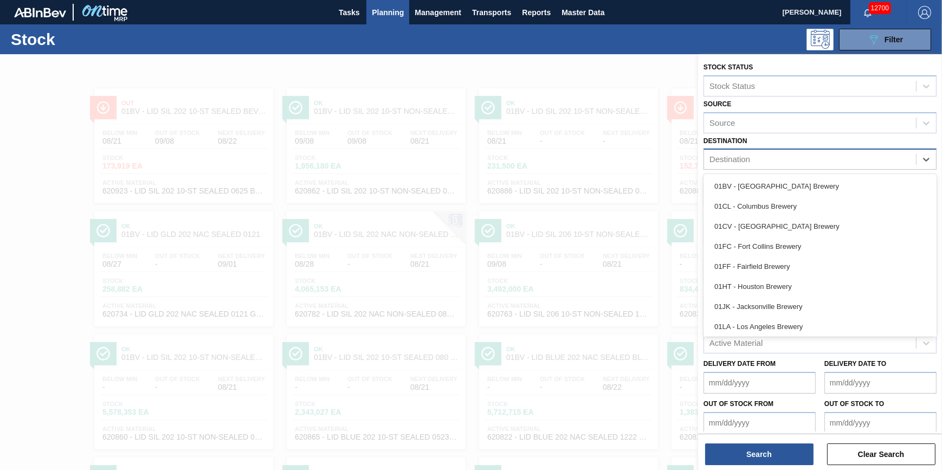
click at [823, 165] on div "Destination" at bounding box center [810, 160] width 212 height 16
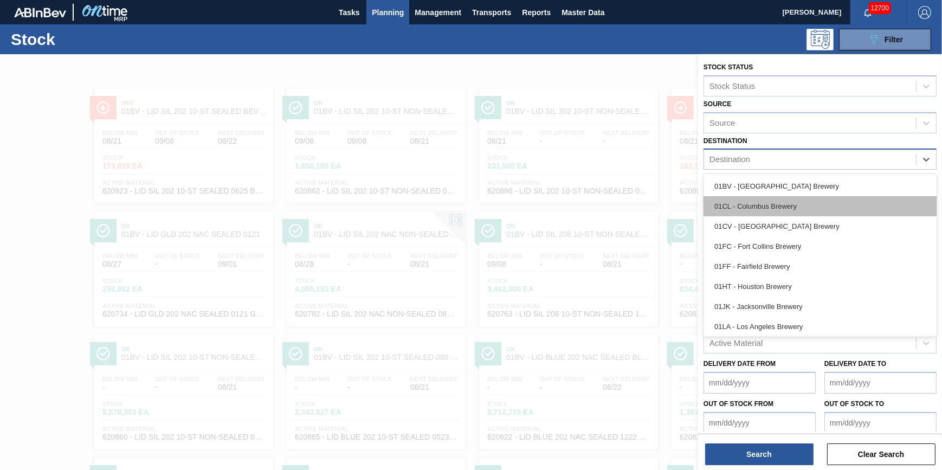
click at [791, 212] on div "01CL - Columbus Brewery" at bounding box center [819, 206] width 233 height 20
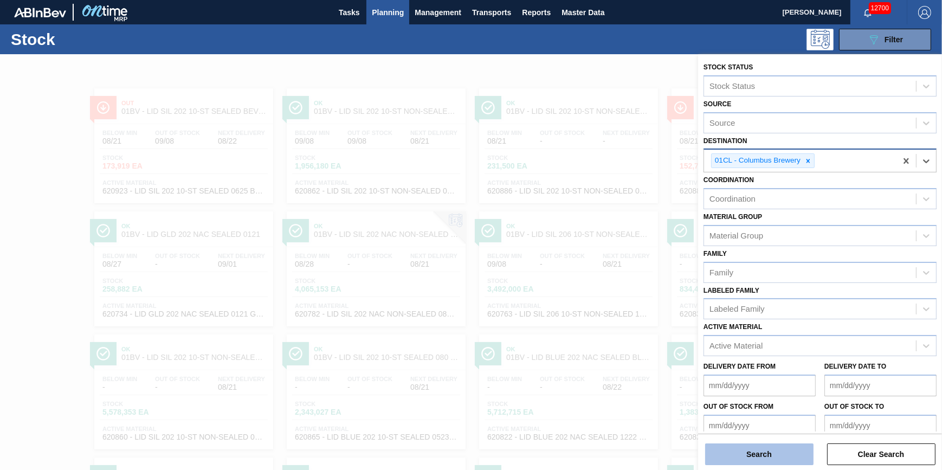
click at [742, 458] on button "Search" at bounding box center [759, 454] width 108 height 22
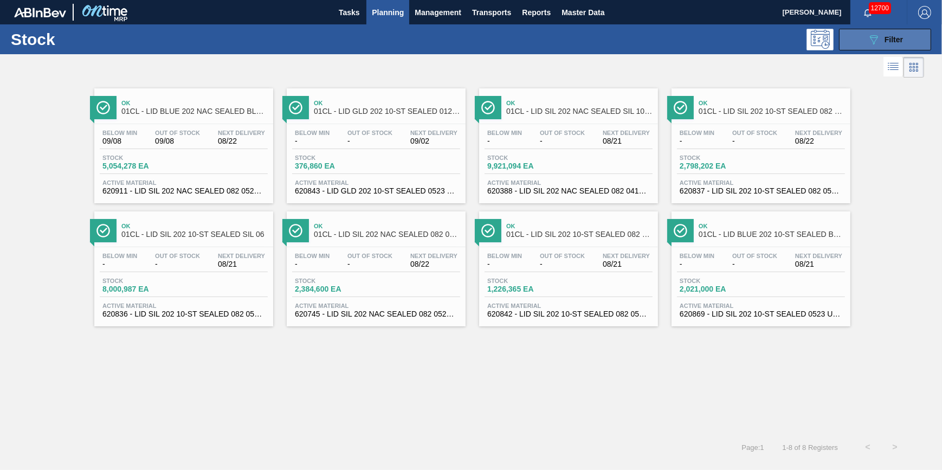
click at [874, 36] on icon "089F7B8B-B2A5-4AFE-B5C0-19BA573D28AC" at bounding box center [873, 39] width 13 height 13
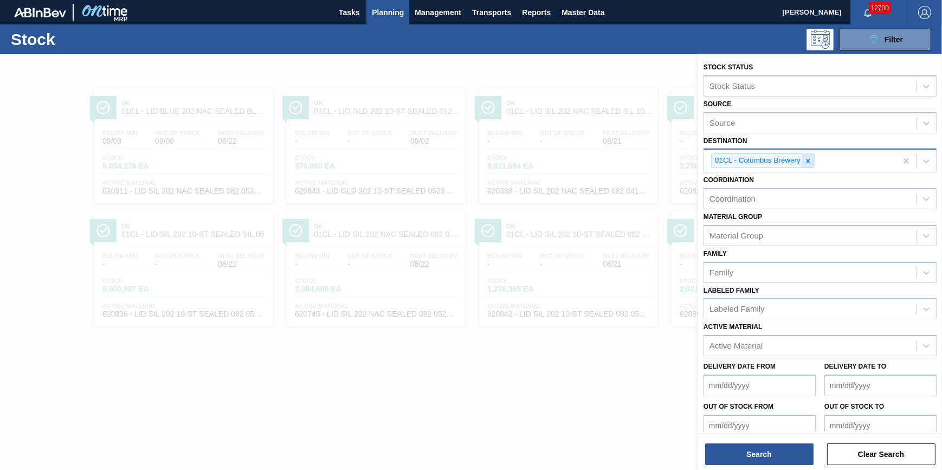
click at [812, 161] on div at bounding box center [808, 161] width 12 height 14
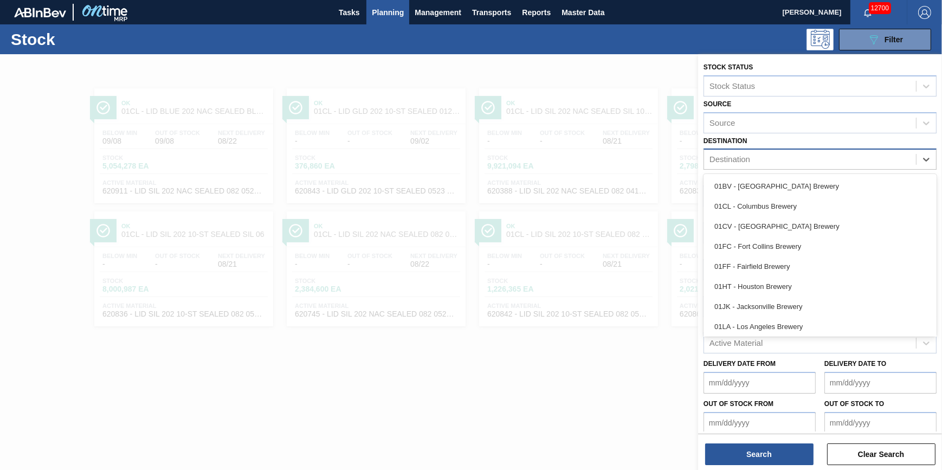
click at [812, 161] on div "Destination" at bounding box center [810, 160] width 212 height 16
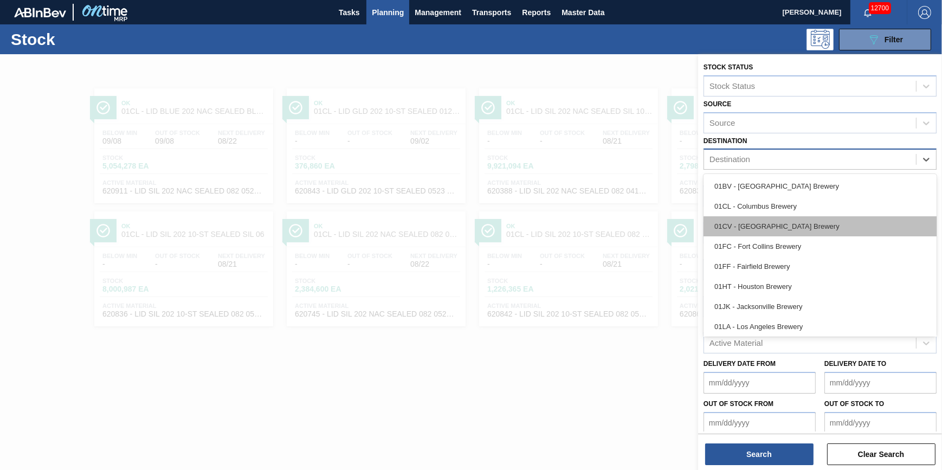
click at [794, 232] on div "01CV - [GEOGRAPHIC_DATA] Brewery" at bounding box center [819, 226] width 233 height 20
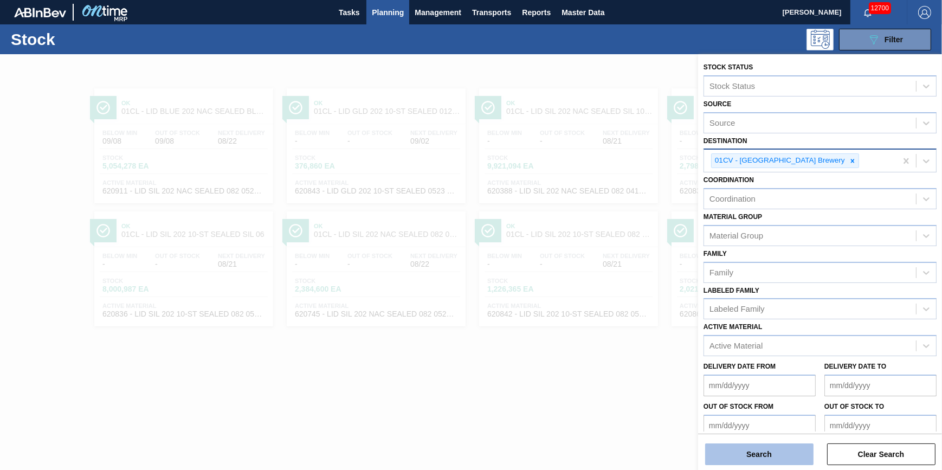
click at [774, 458] on button "Search" at bounding box center [759, 454] width 108 height 22
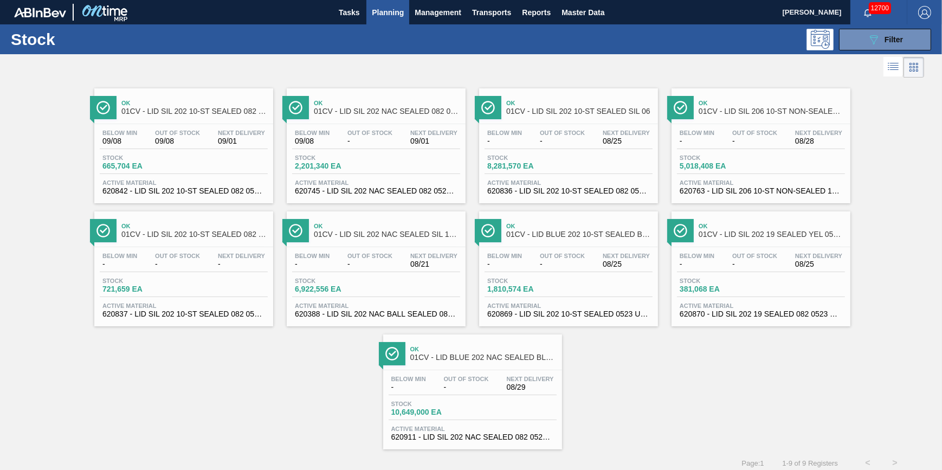
click at [868, 27] on div "Stock 089F7B8B-B2A5-4AFE-B5C0-19BA573D28AC Filter" at bounding box center [471, 39] width 942 height 30
drag, startPoint x: 863, startPoint y: 33, endPoint x: 852, endPoint y: 61, distance: 29.7
click at [863, 34] on button "089F7B8B-B2A5-4AFE-B5C0-19BA573D28AC Filter" at bounding box center [885, 40] width 92 height 22
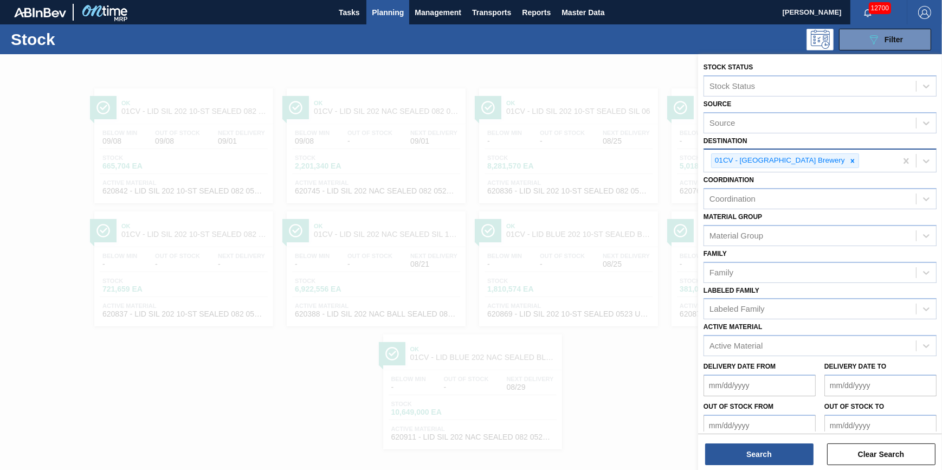
click at [810, 169] on div "01CV - [GEOGRAPHIC_DATA] Brewery" at bounding box center [800, 161] width 192 height 22
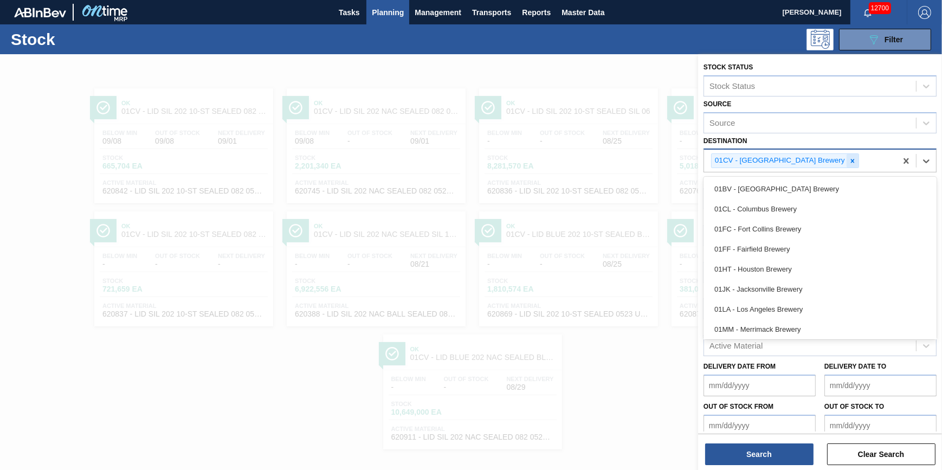
click at [849, 163] on icon at bounding box center [853, 161] width 8 height 8
click at [812, 163] on div "Destination" at bounding box center [810, 160] width 212 height 16
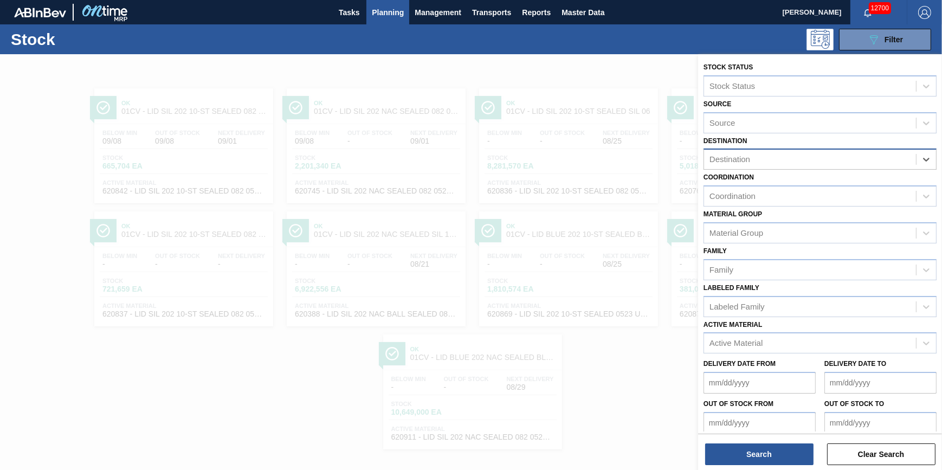
click at [812, 163] on div "Destination" at bounding box center [810, 160] width 212 height 16
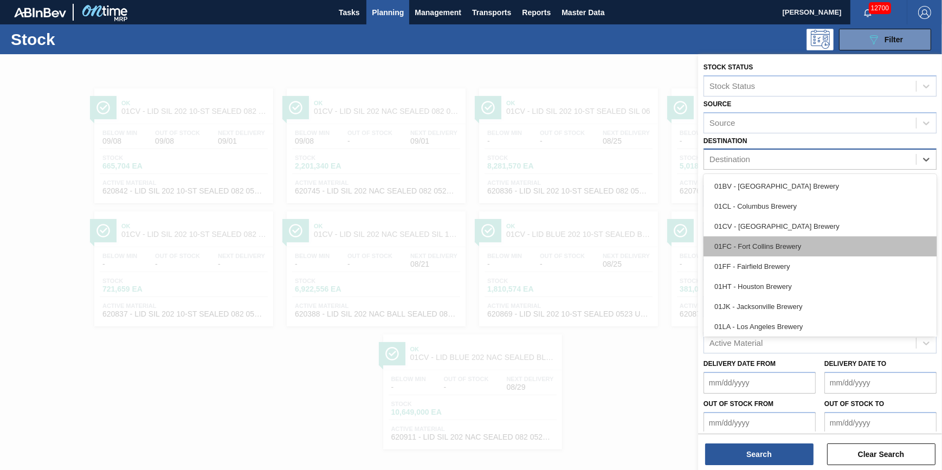
click at [793, 245] on div "01FC - Fort Collins Brewery" at bounding box center [819, 246] width 233 height 20
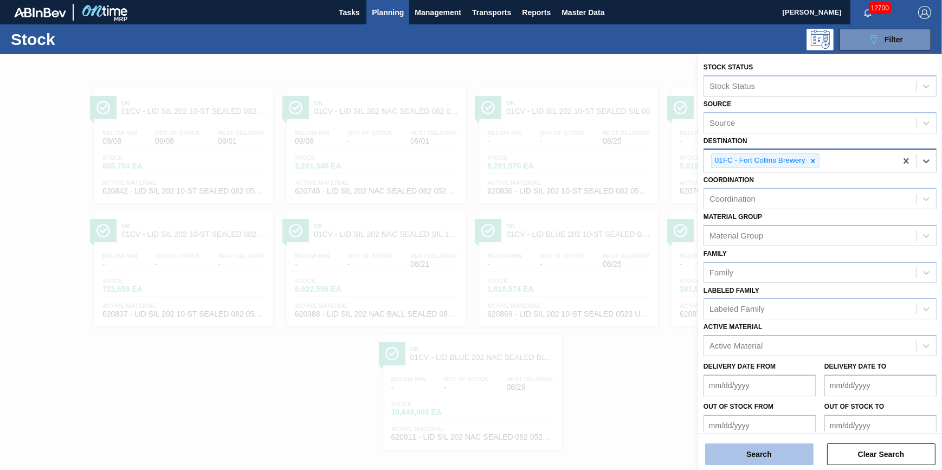
click at [743, 450] on button "Search" at bounding box center [759, 454] width 108 height 22
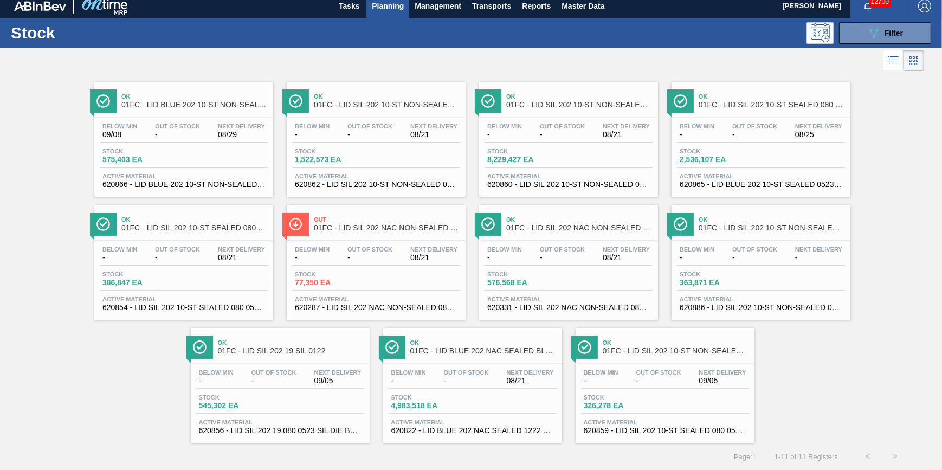
scroll to position [9, 0]
click at [92, 150] on link "Ok 01FC - LID BLUE 202 10-ST NON-SEALED BLU 0322 Below Min 09/08 Out Of Stock -…" at bounding box center [182, 135] width 192 height 123
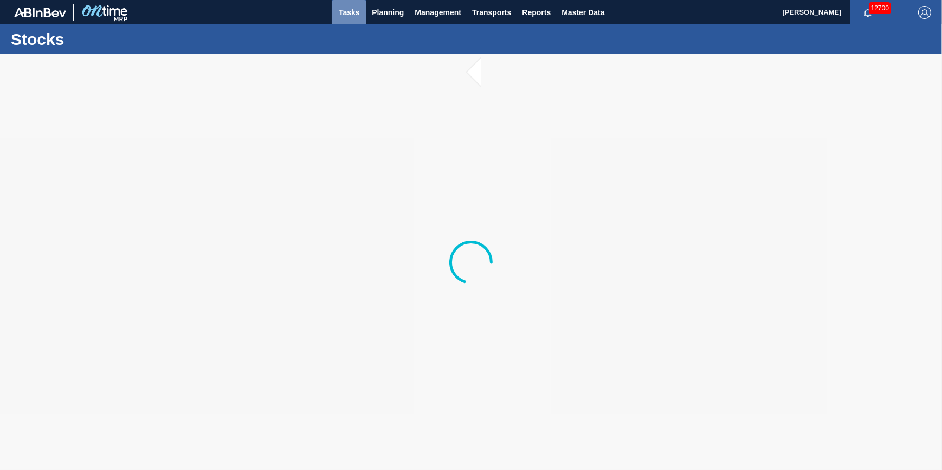
click at [346, 24] on button "Tasks" at bounding box center [349, 12] width 35 height 24
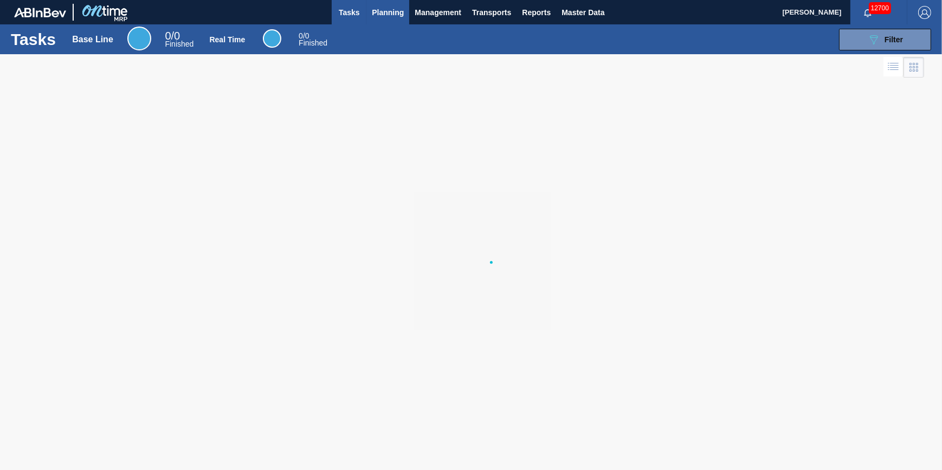
click at [374, 17] on span "Planning" at bounding box center [388, 12] width 32 height 13
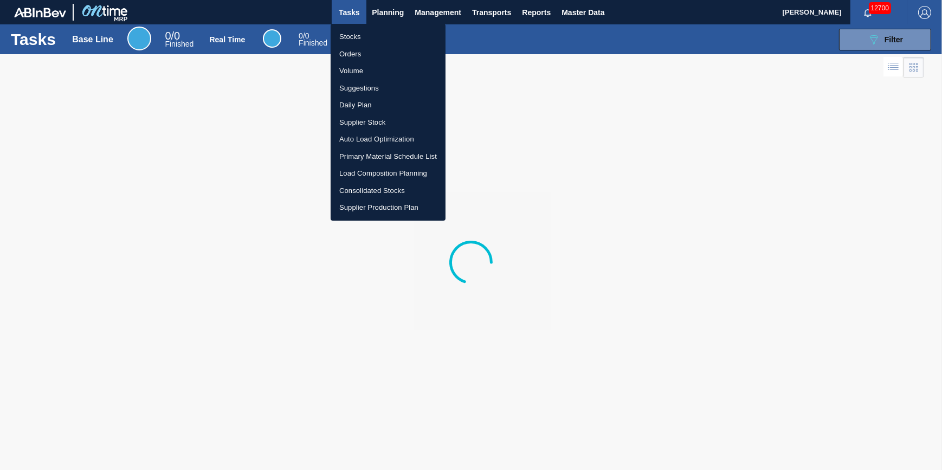
click at [383, 36] on li "Stocks" at bounding box center [388, 36] width 115 height 17
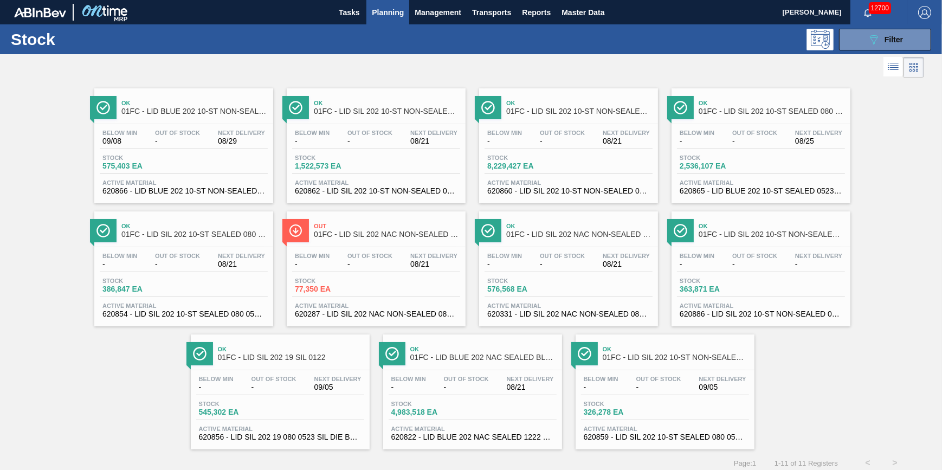
click at [866, 24] on div "Stock 089F7B8B-B2A5-4AFE-B5C0-19BA573D28AC Filter" at bounding box center [471, 39] width 942 height 30
click at [845, 37] on button "089F7B8B-B2A5-4AFE-B5C0-19BA573D28AC Filter" at bounding box center [885, 40] width 92 height 22
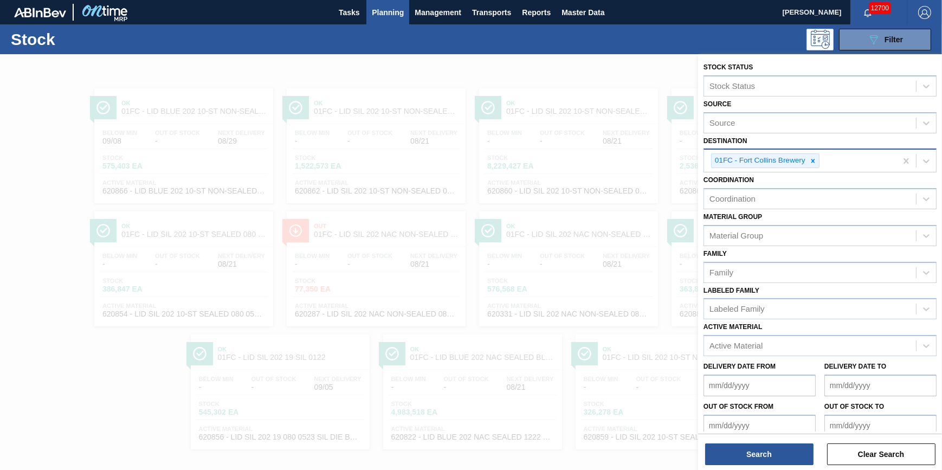
click at [803, 158] on div "01FC - Fort Collins Brewery" at bounding box center [759, 161] width 95 height 14
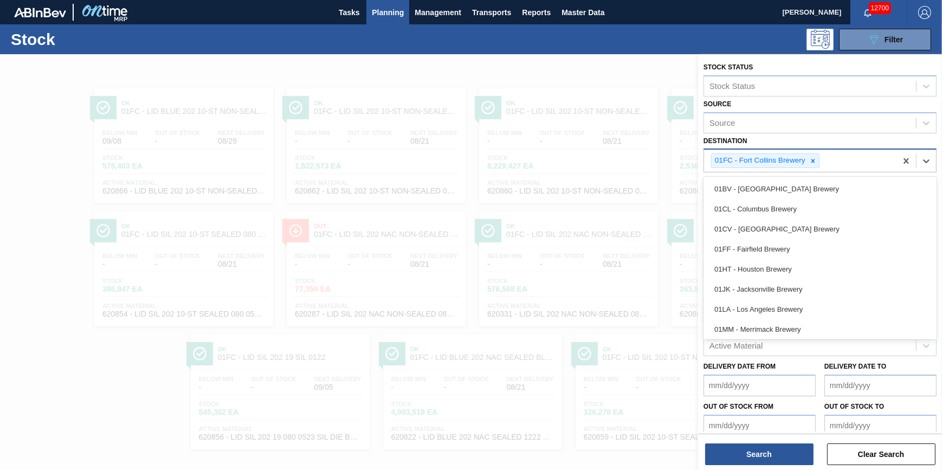
click at [810, 157] on icon at bounding box center [813, 161] width 8 height 8
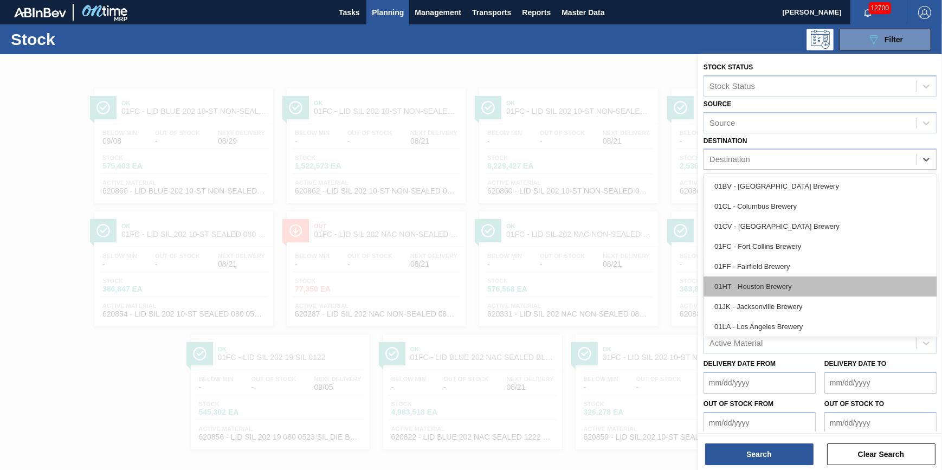
click at [779, 293] on div "01HT - Houston Brewery" at bounding box center [819, 286] width 233 height 20
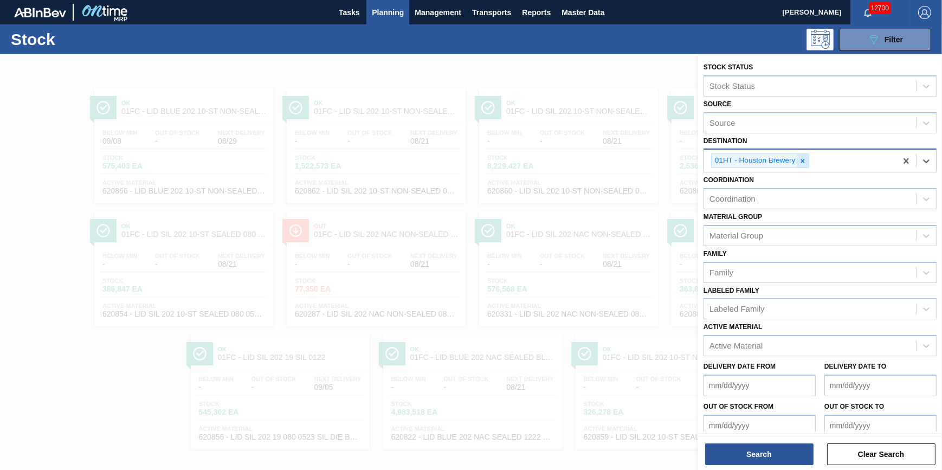
click at [804, 159] on icon at bounding box center [803, 161] width 8 height 8
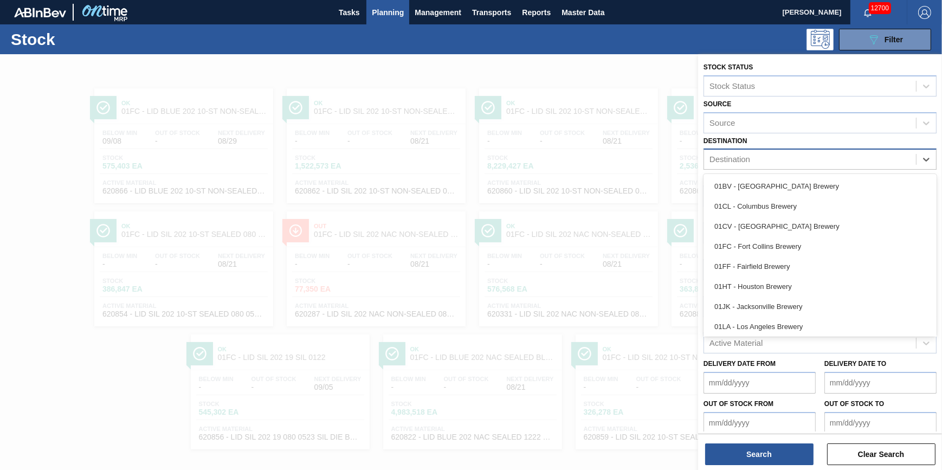
click at [805, 159] on div "Destination" at bounding box center [810, 160] width 212 height 16
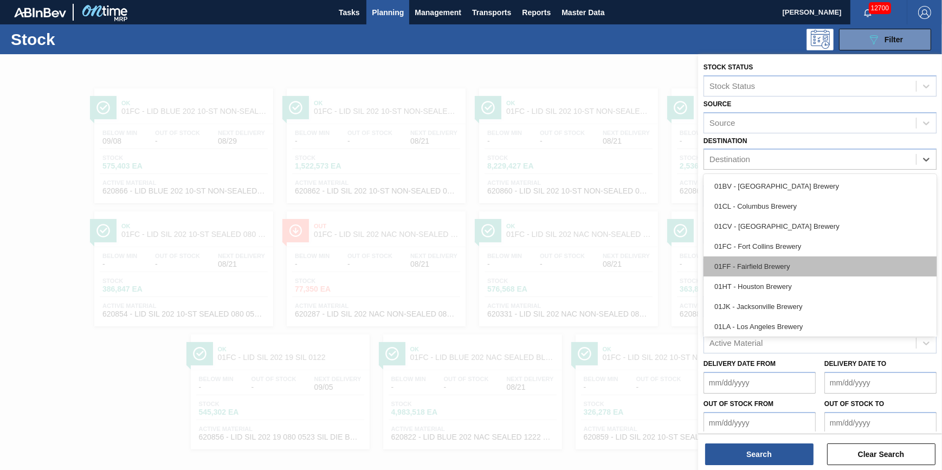
click at [799, 261] on div "01FF - Fairfield Brewery" at bounding box center [819, 266] width 233 height 20
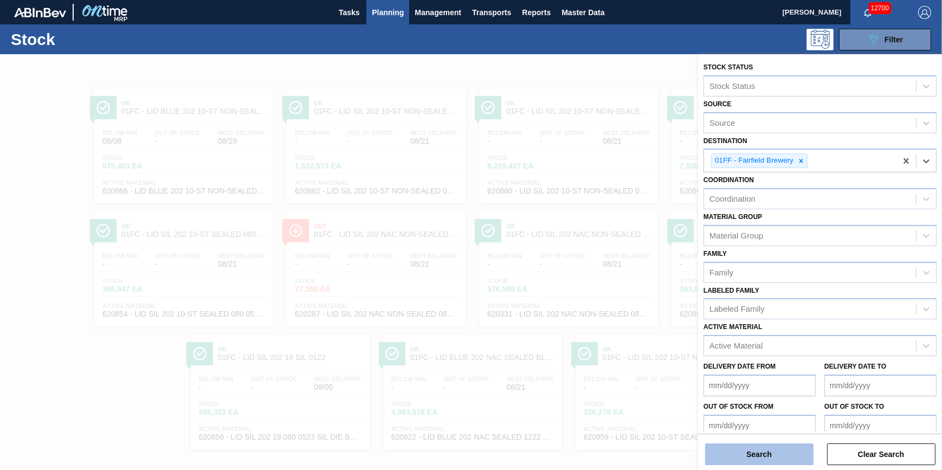
click at [748, 461] on button "Search" at bounding box center [759, 454] width 108 height 22
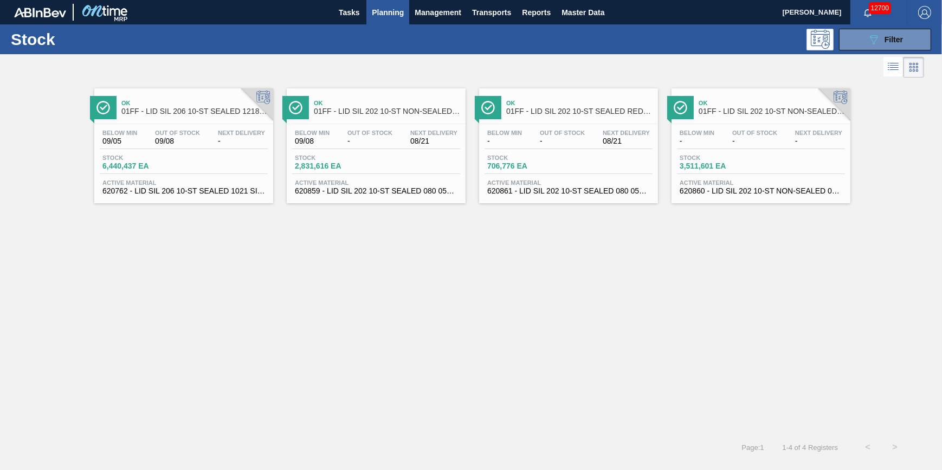
click at [393, 11] on span "Planning" at bounding box center [388, 12] width 32 height 13
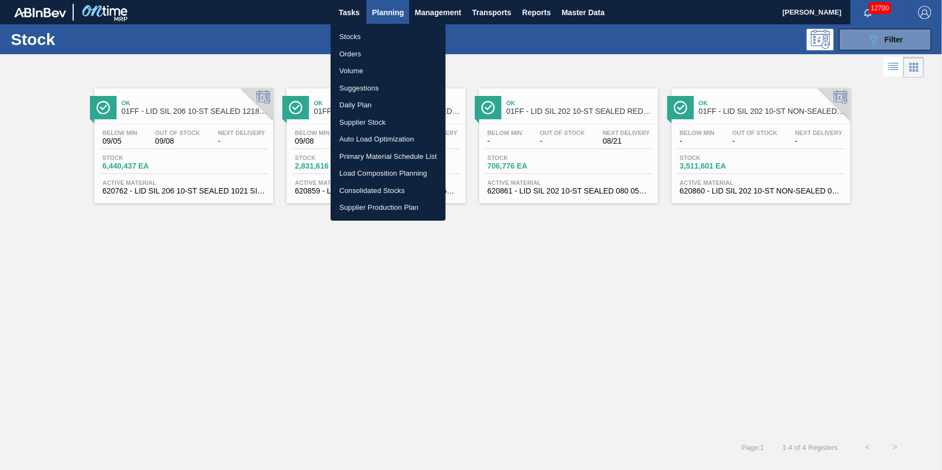
click at [392, 27] on ul "Stocks Orders Volume Suggestions Daily Plan Supplier Stock Auto Load Optimizati…" at bounding box center [388, 122] width 115 height 197
click at [391, 32] on li "Stocks" at bounding box center [388, 36] width 115 height 17
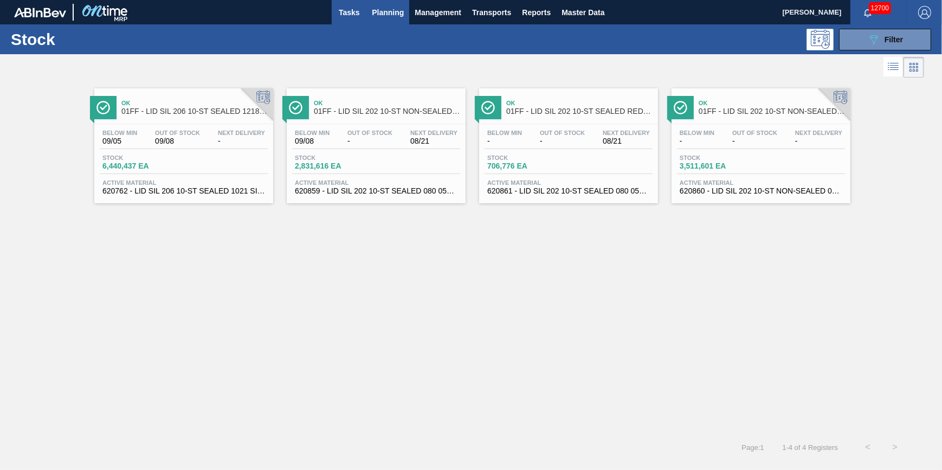
click at [359, 14] on span "Tasks" at bounding box center [349, 12] width 24 height 13
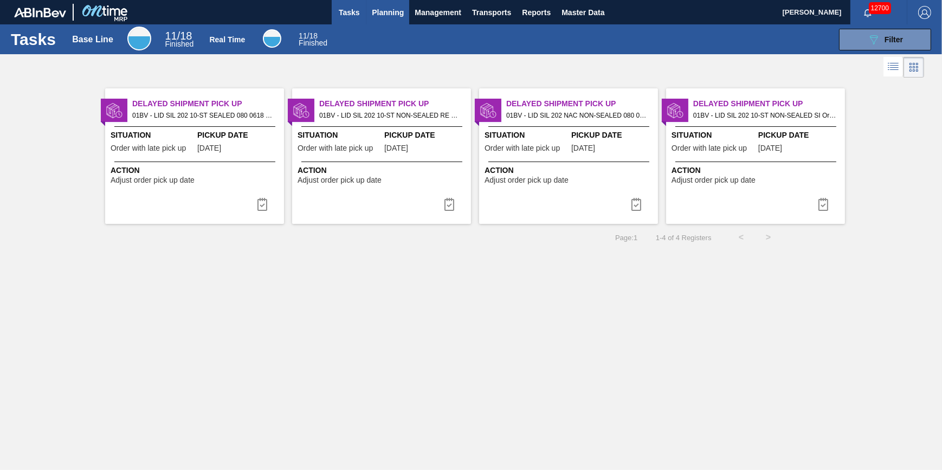
click at [376, 22] on button "Planning" at bounding box center [387, 12] width 43 height 24
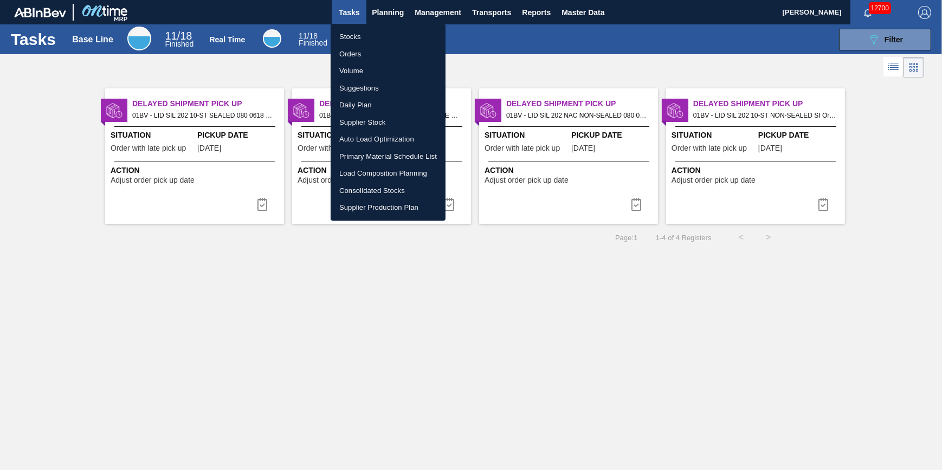
click at [367, 35] on li "Stocks" at bounding box center [388, 36] width 115 height 17
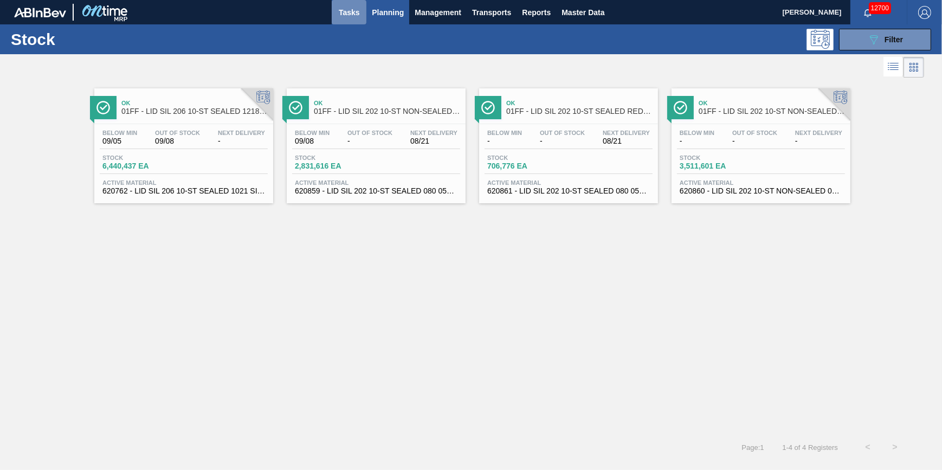
click at [363, 17] on button "Tasks" at bounding box center [349, 12] width 35 height 24
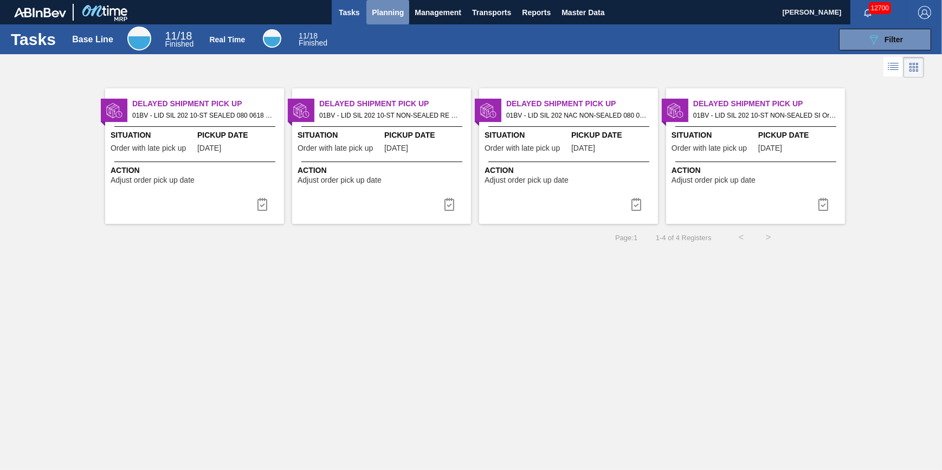
click at [390, 23] on button "Planning" at bounding box center [387, 12] width 43 height 24
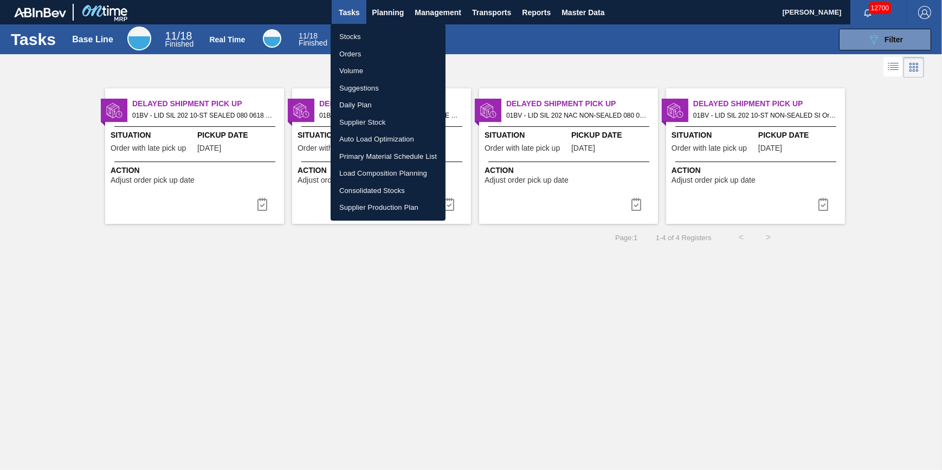
click at [390, 38] on li "Stocks" at bounding box center [388, 36] width 115 height 17
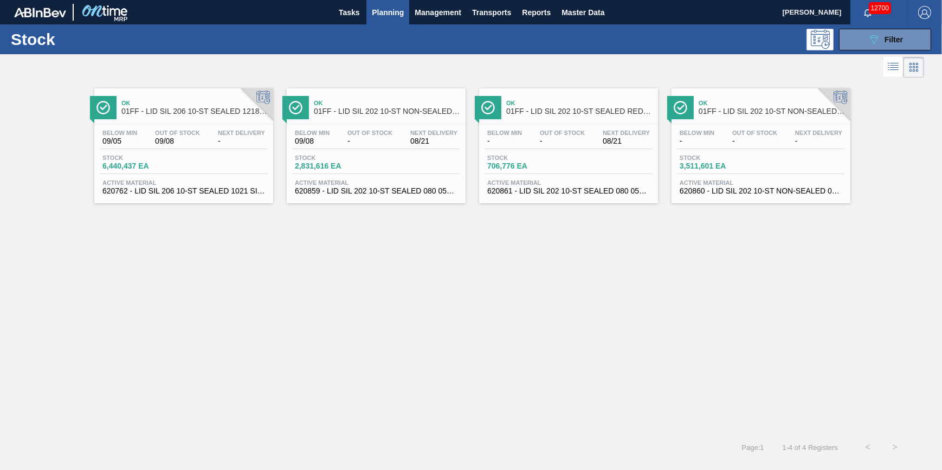
click at [347, 27] on div "Stock 089F7B8B-B2A5-4AFE-B5C0-19BA573D28AC Filter" at bounding box center [471, 39] width 942 height 30
click at [352, 20] on button "Tasks" at bounding box center [349, 12] width 35 height 24
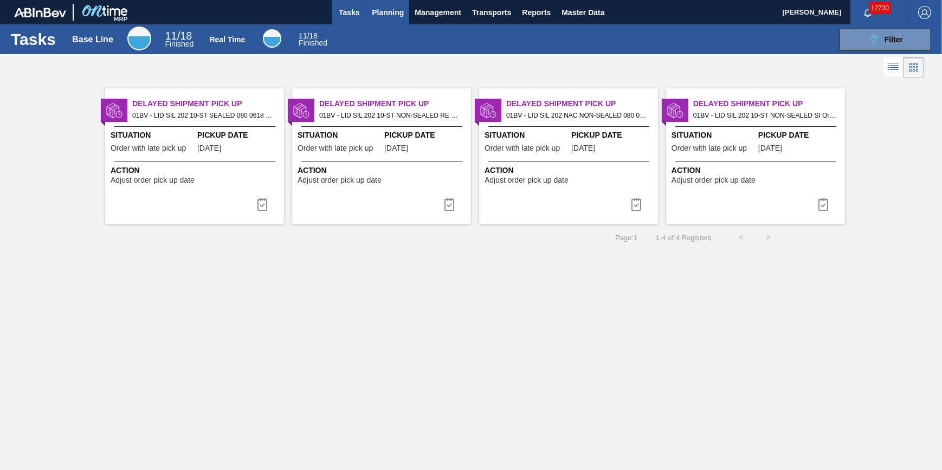
click at [378, 16] on span "Planning" at bounding box center [388, 12] width 32 height 13
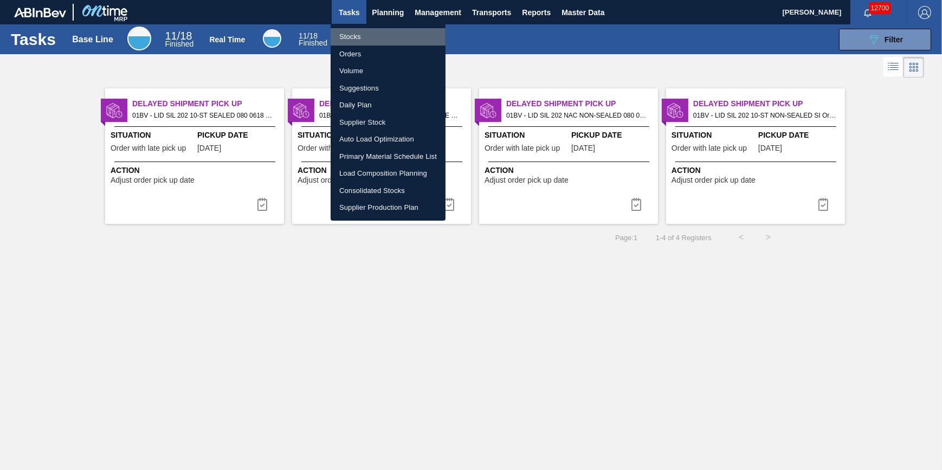
click at [378, 30] on li "Stocks" at bounding box center [388, 36] width 115 height 17
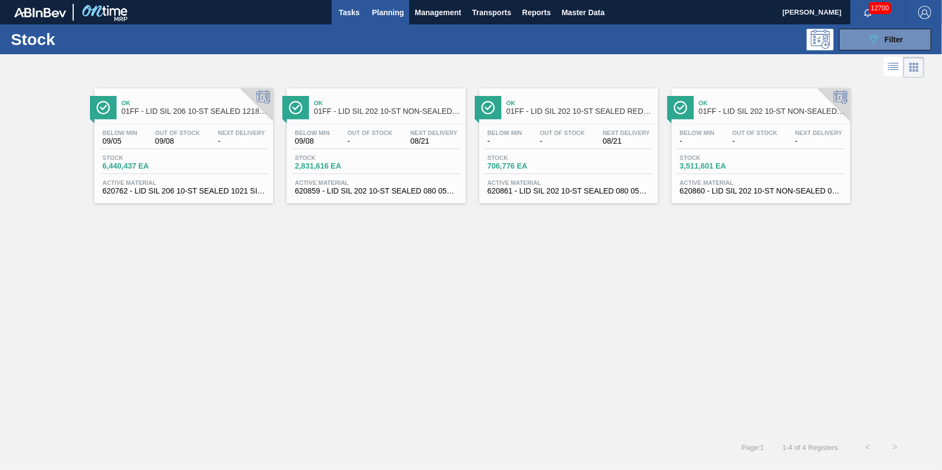
click at [344, 12] on span "Tasks" at bounding box center [349, 12] width 24 height 13
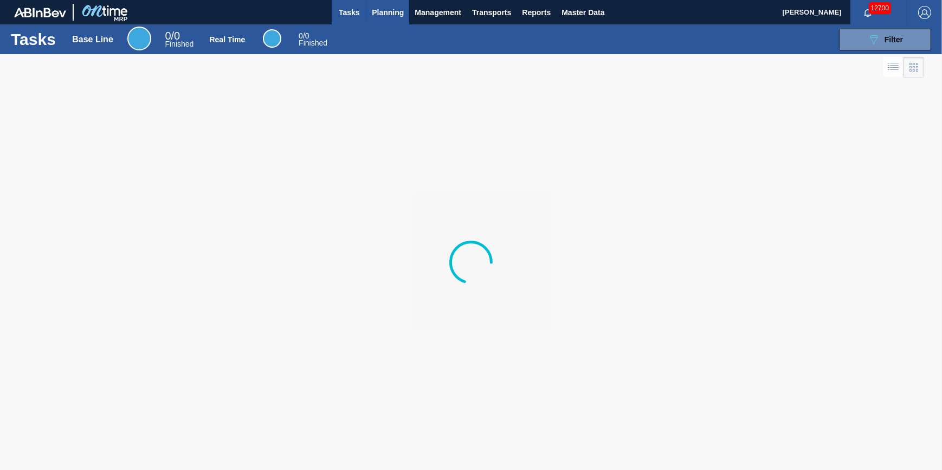
click at [383, 17] on span "Planning" at bounding box center [388, 12] width 32 height 13
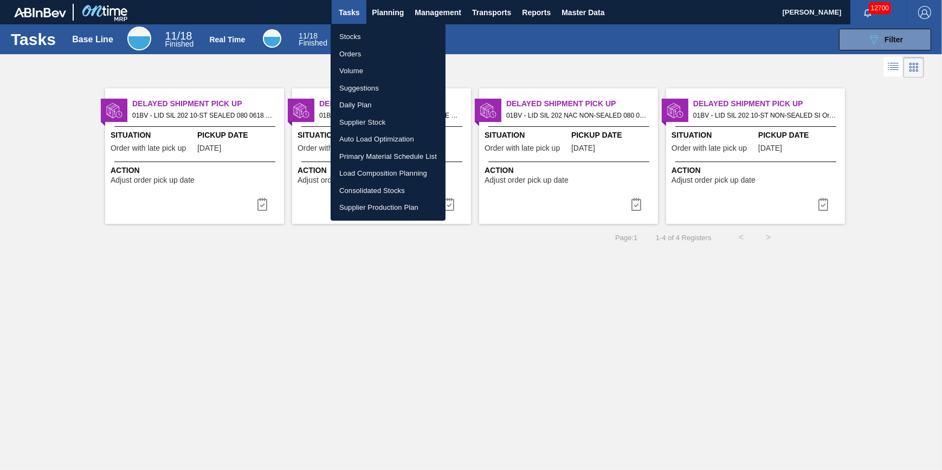
click at [383, 36] on li "Stocks" at bounding box center [388, 36] width 115 height 17
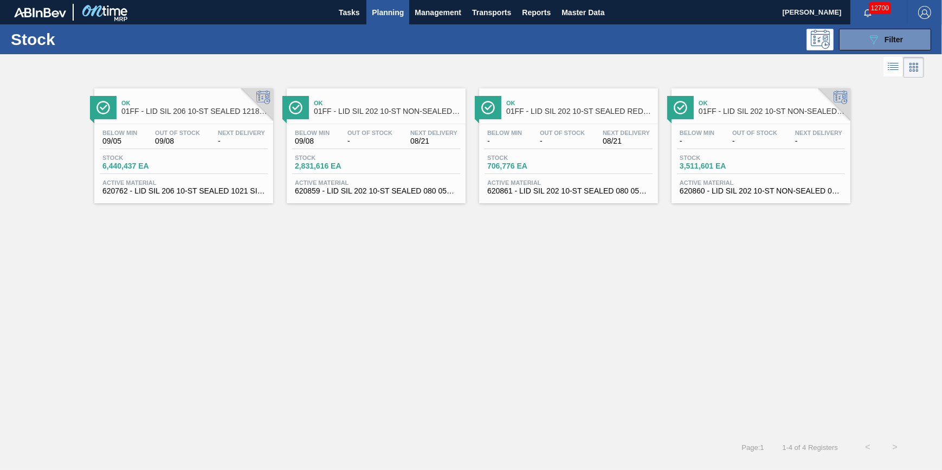
click at [375, 16] on span "Planning" at bounding box center [388, 12] width 32 height 13
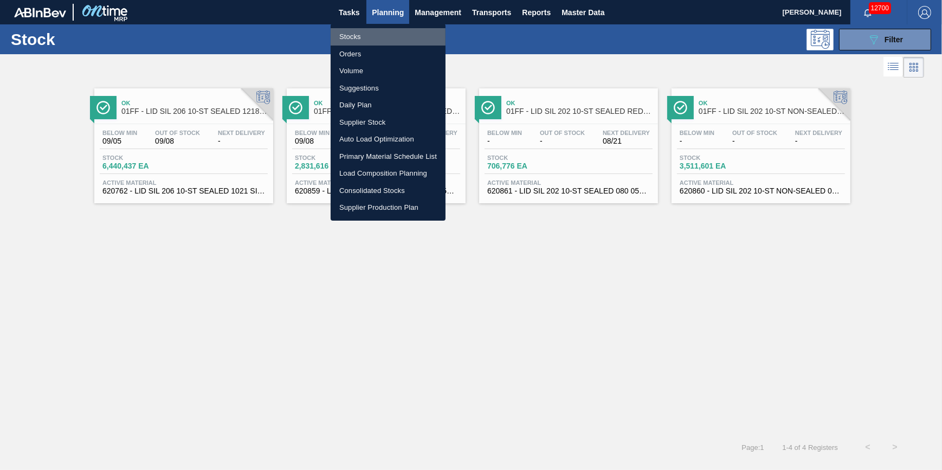
click at [374, 32] on li "Stocks" at bounding box center [388, 36] width 115 height 17
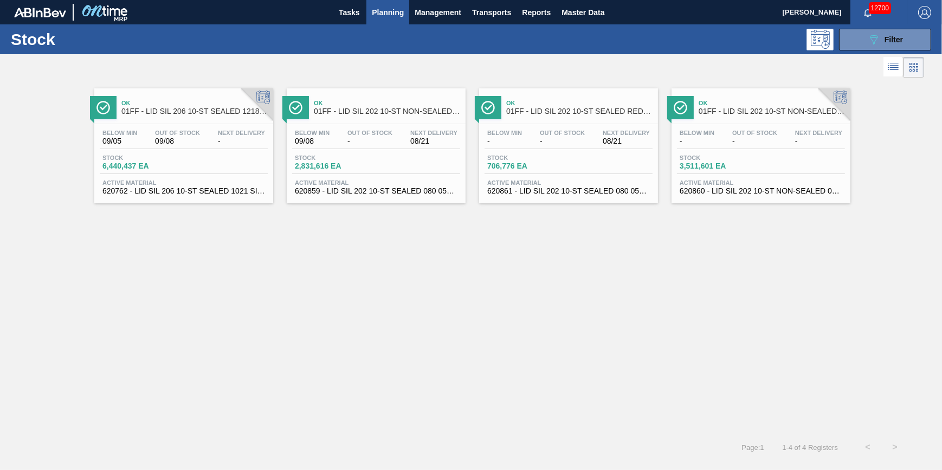
click at [389, 8] on span "Planning" at bounding box center [388, 12] width 32 height 13
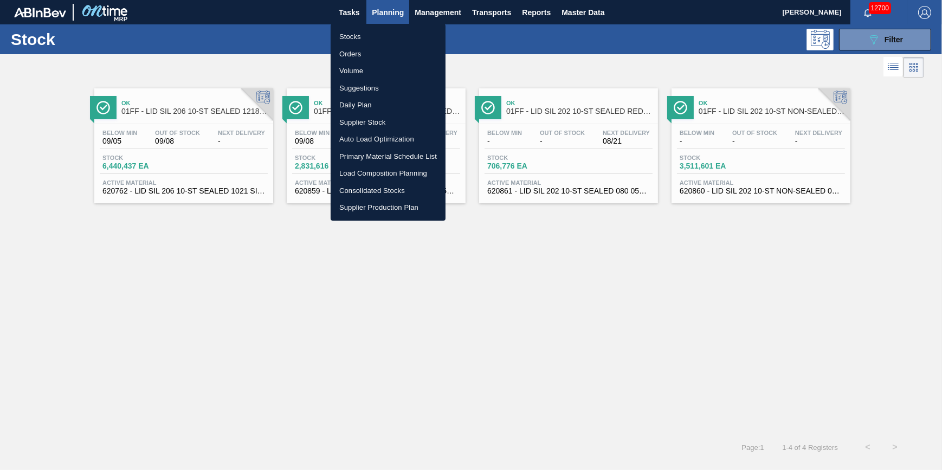
click at [379, 27] on ul "Stocks Orders Volume Suggestions Daily Plan Supplier Stock Auto Load Optimizati…" at bounding box center [388, 122] width 115 height 197
click at [378, 32] on li "Stocks" at bounding box center [388, 36] width 115 height 17
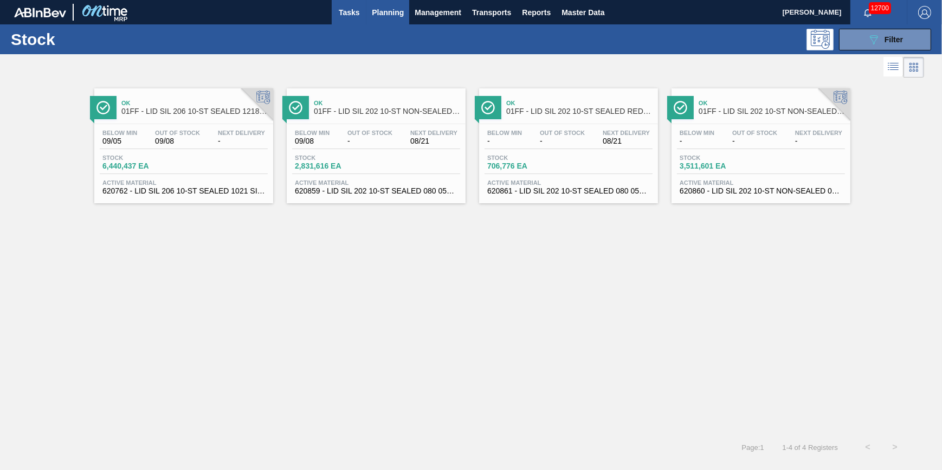
drag, startPoint x: 356, startPoint y: 3, endPoint x: 354, endPoint y: 9, distance: 6.2
click at [356, 3] on button "Tasks" at bounding box center [349, 12] width 35 height 24
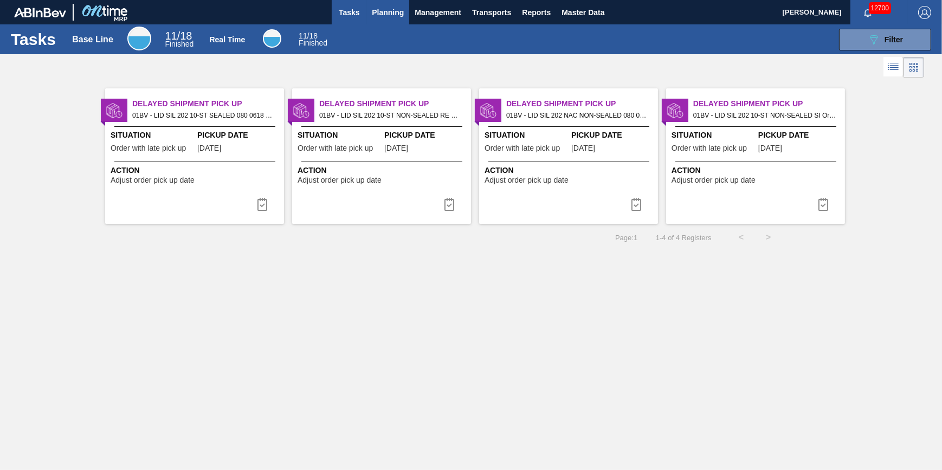
click at [373, 6] on span "Planning" at bounding box center [388, 12] width 32 height 13
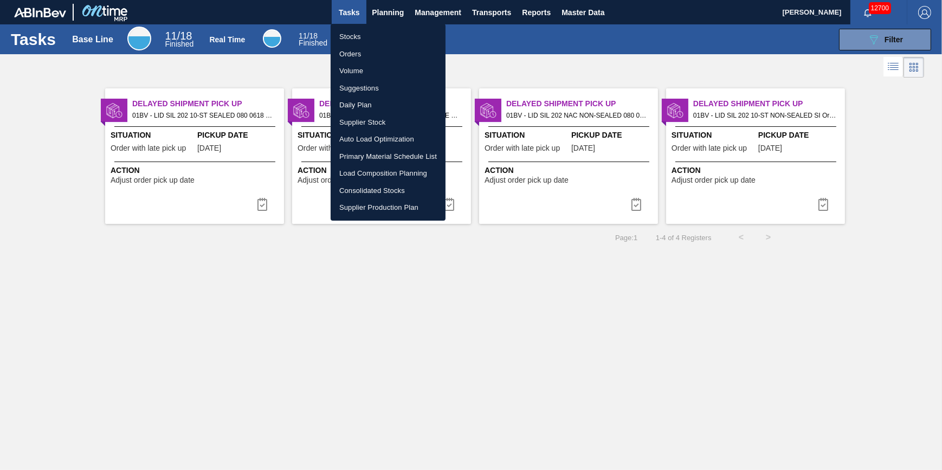
click at [376, 33] on li "Stocks" at bounding box center [388, 36] width 115 height 17
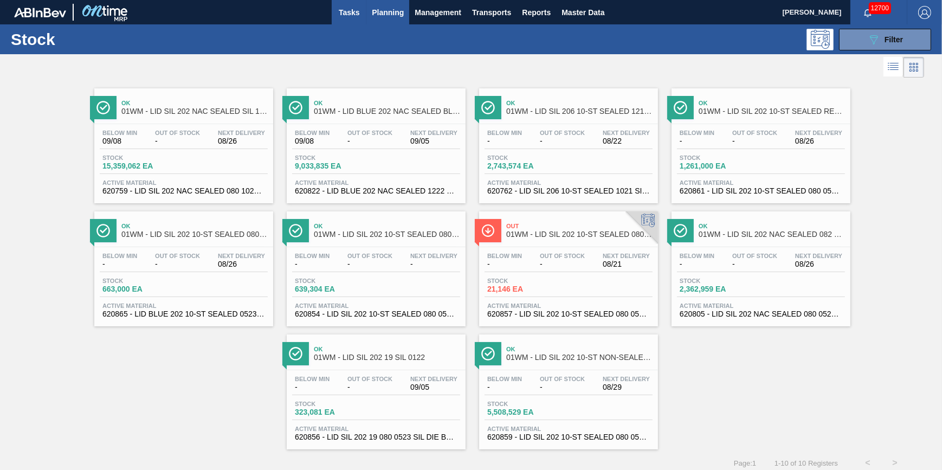
click at [350, 14] on span "Tasks" at bounding box center [349, 12] width 24 height 13
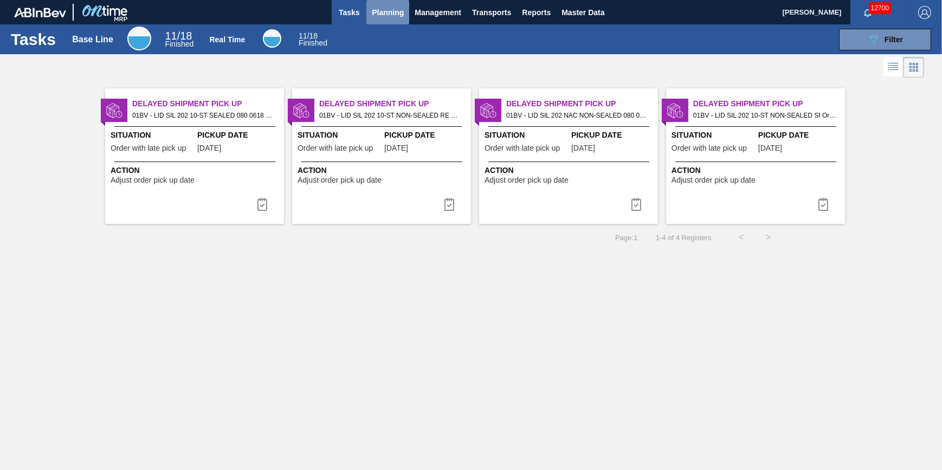
click at [390, 16] on span "Planning" at bounding box center [388, 12] width 32 height 13
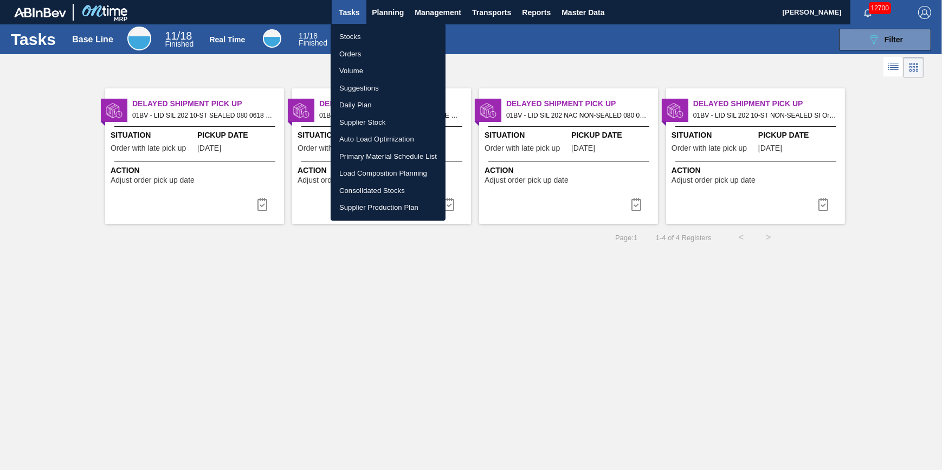
click at [385, 34] on li "Stocks" at bounding box center [388, 36] width 115 height 17
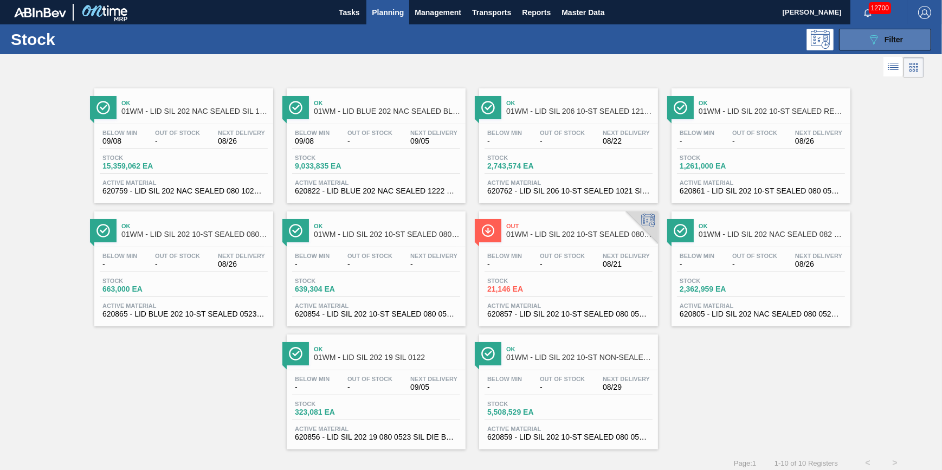
click at [861, 48] on button "089F7B8B-B2A5-4AFE-B5C0-19BA573D28AC Filter" at bounding box center [885, 40] width 92 height 22
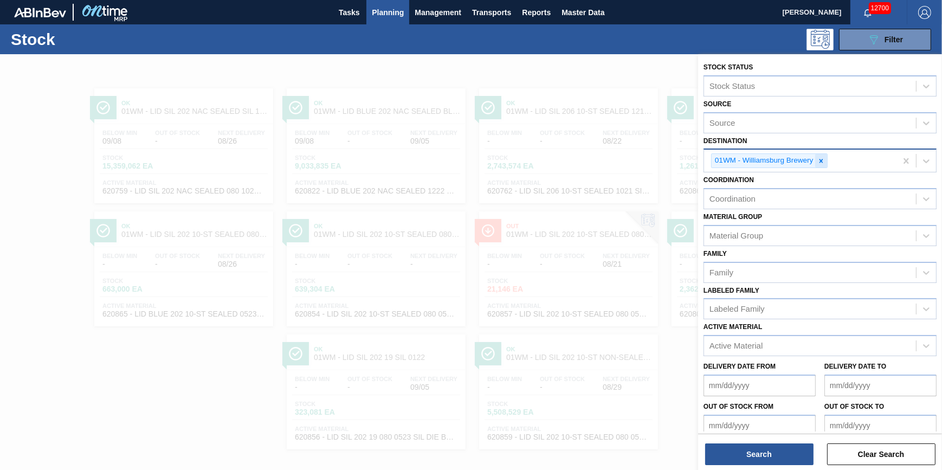
click at [820, 155] on div at bounding box center [821, 161] width 12 height 14
click at [820, 157] on div "01WM - Williamsburg Brewery" at bounding box center [800, 161] width 192 height 22
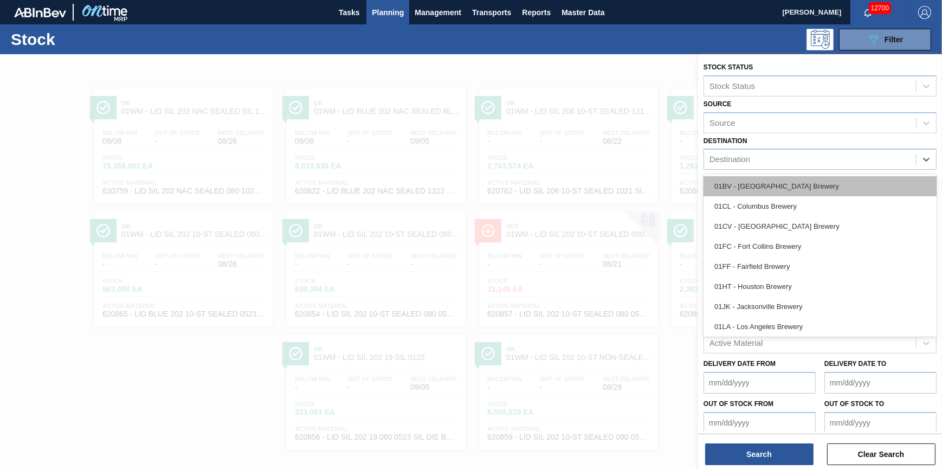
click at [812, 186] on div "01BV - [GEOGRAPHIC_DATA] Brewery" at bounding box center [819, 186] width 233 height 20
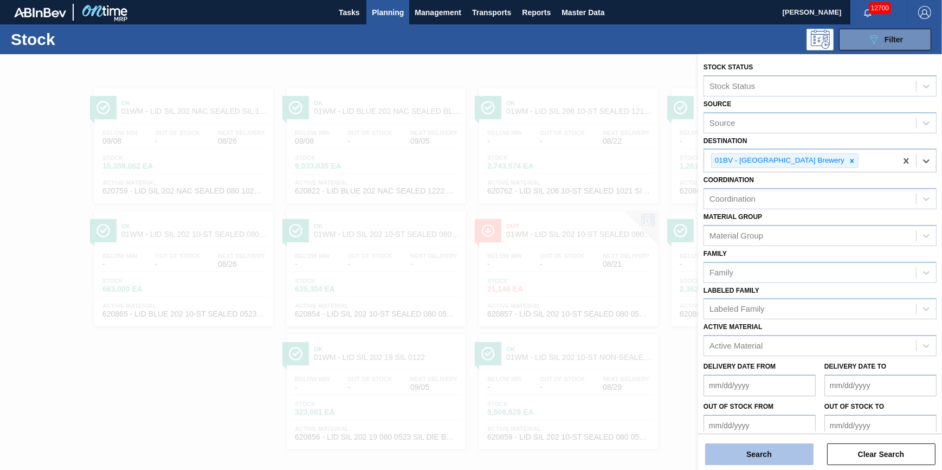
click at [748, 450] on button "Search" at bounding box center [759, 454] width 108 height 22
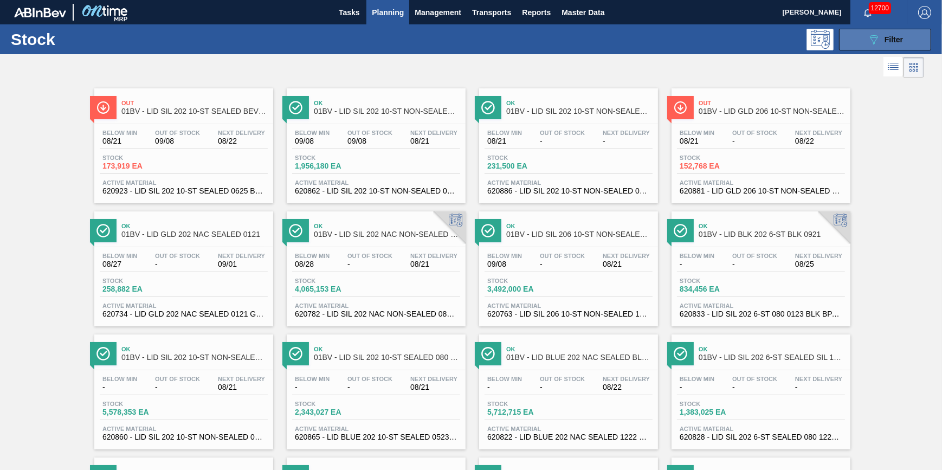
click at [860, 40] on button "089F7B8B-B2A5-4AFE-B5C0-19BA573D28AC Filter" at bounding box center [885, 40] width 92 height 22
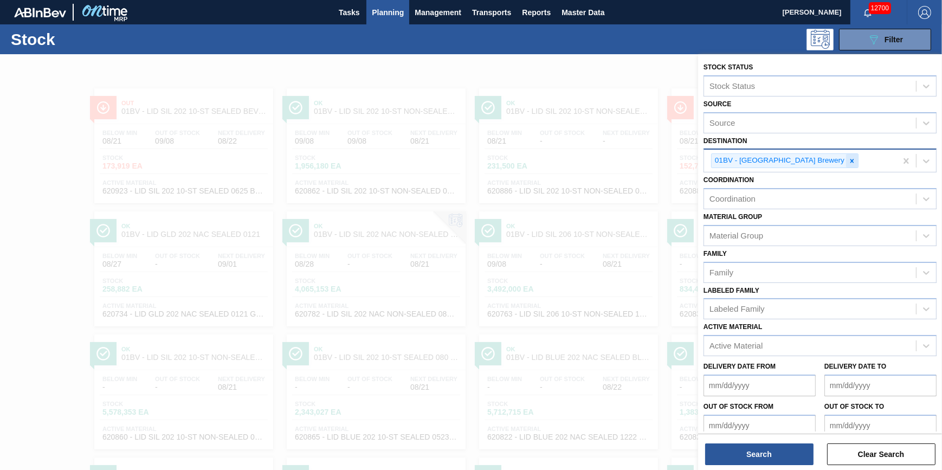
click at [848, 160] on icon at bounding box center [852, 161] width 8 height 8
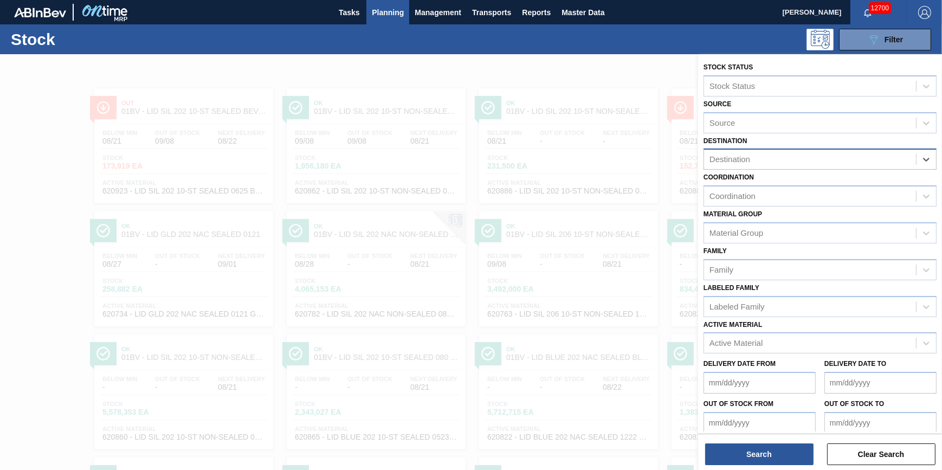
click at [820, 160] on div "Destination" at bounding box center [810, 160] width 212 height 16
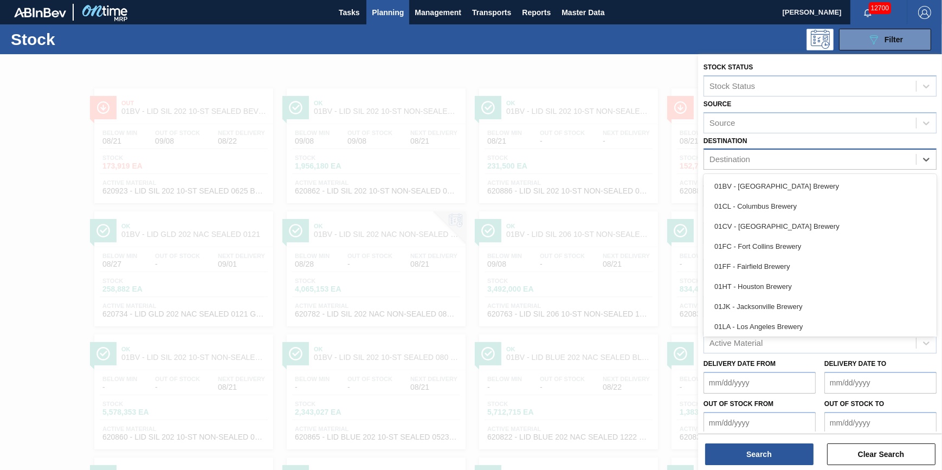
drag, startPoint x: 799, startPoint y: 211, endPoint x: 800, endPoint y: 202, distance: 8.7
click at [799, 211] on div "01CL - Columbus Brewery" at bounding box center [819, 206] width 233 height 20
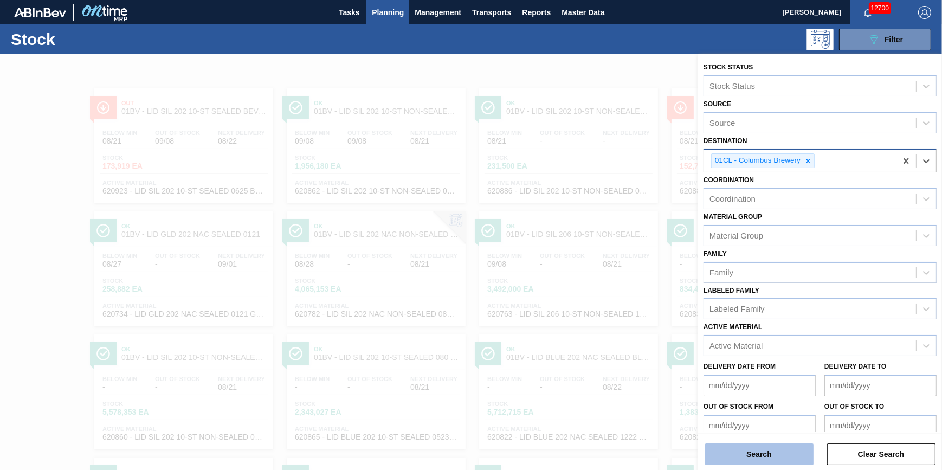
click at [773, 462] on button "Search" at bounding box center [759, 454] width 108 height 22
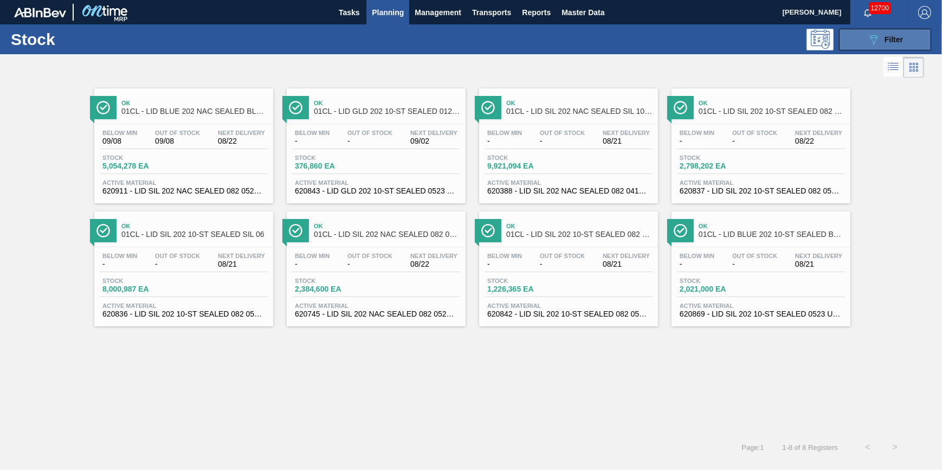
click at [871, 31] on button "089F7B8B-B2A5-4AFE-B5C0-19BA573D28AC Filter" at bounding box center [885, 40] width 92 height 22
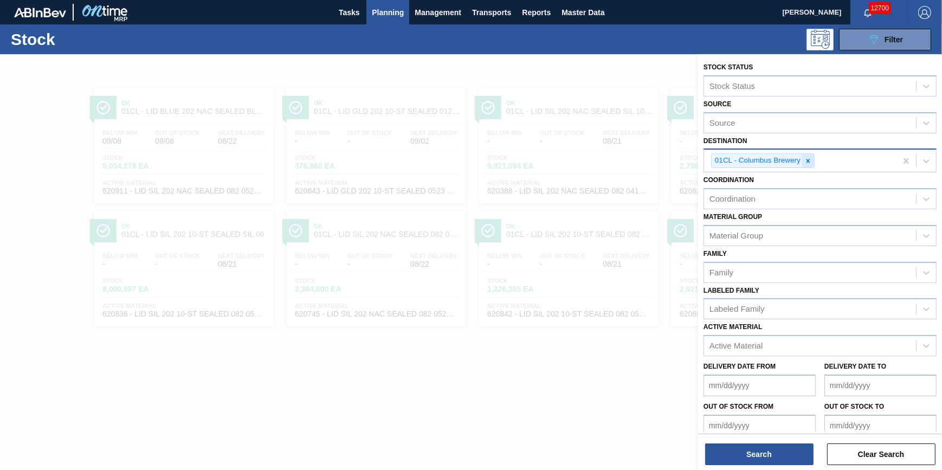
click at [807, 163] on icon at bounding box center [808, 161] width 8 height 8
click at [807, 163] on div "Destination" at bounding box center [810, 160] width 212 height 16
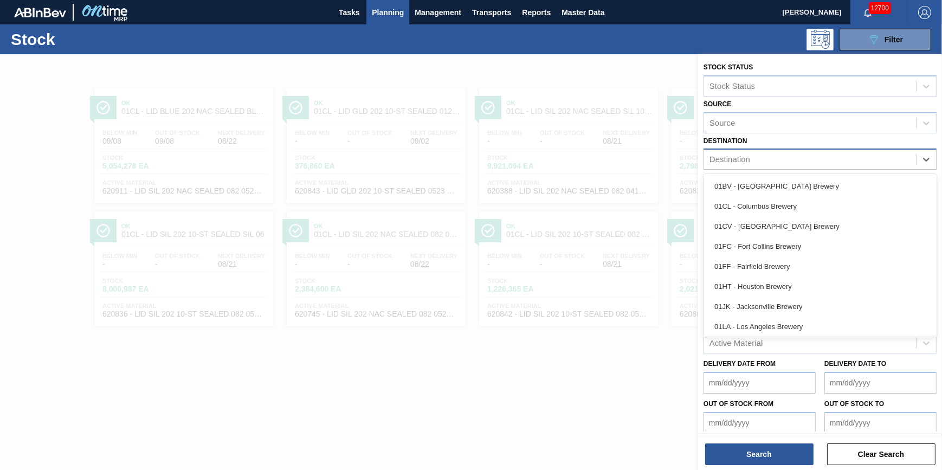
drag, startPoint x: 800, startPoint y: 234, endPoint x: 797, endPoint y: 222, distance: 12.9
click at [801, 235] on div "01CV - [GEOGRAPHIC_DATA] Brewery" at bounding box center [819, 226] width 233 height 20
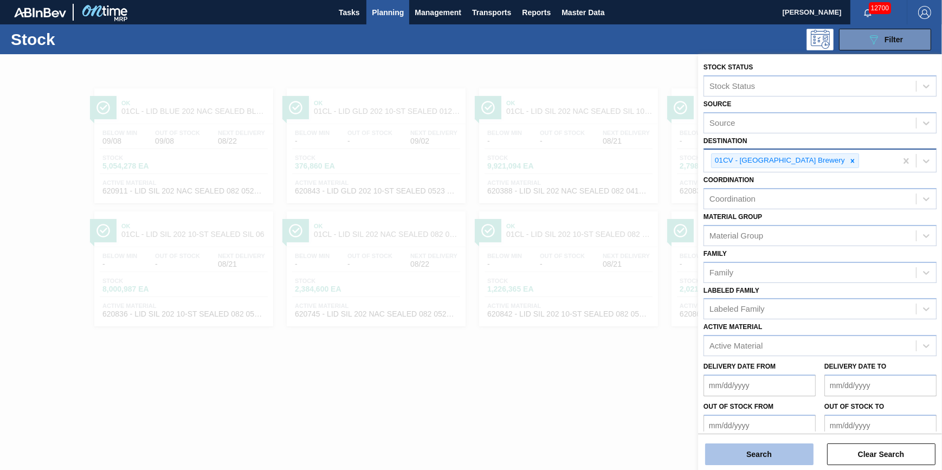
click at [764, 455] on button "Search" at bounding box center [759, 454] width 108 height 22
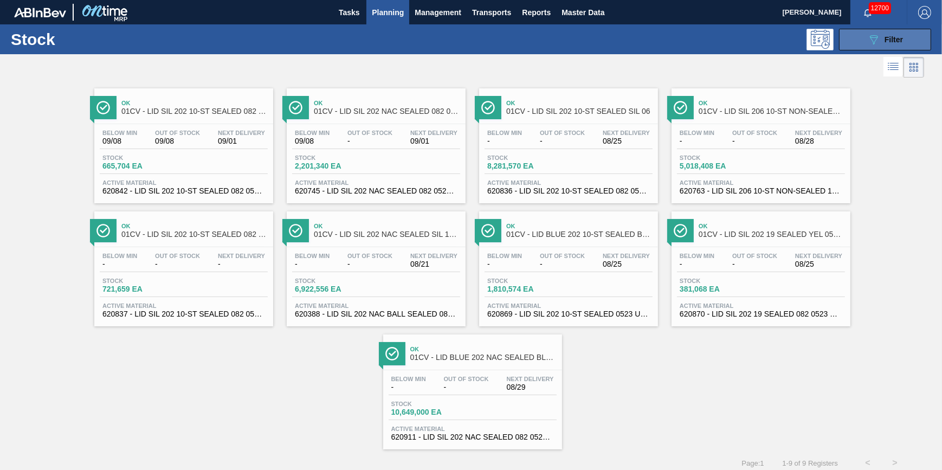
click at [870, 36] on icon "089F7B8B-B2A5-4AFE-B5C0-19BA573D28AC" at bounding box center [873, 39] width 13 height 13
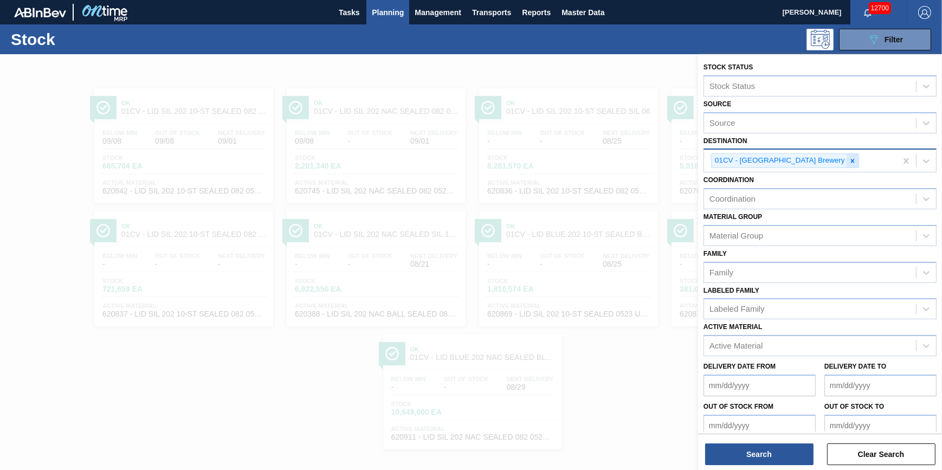
drag, startPoint x: 791, startPoint y: 161, endPoint x: 807, endPoint y: 163, distance: 15.9
click at [796, 164] on div "01CV - [GEOGRAPHIC_DATA] Brewery" at bounding box center [779, 161] width 135 height 14
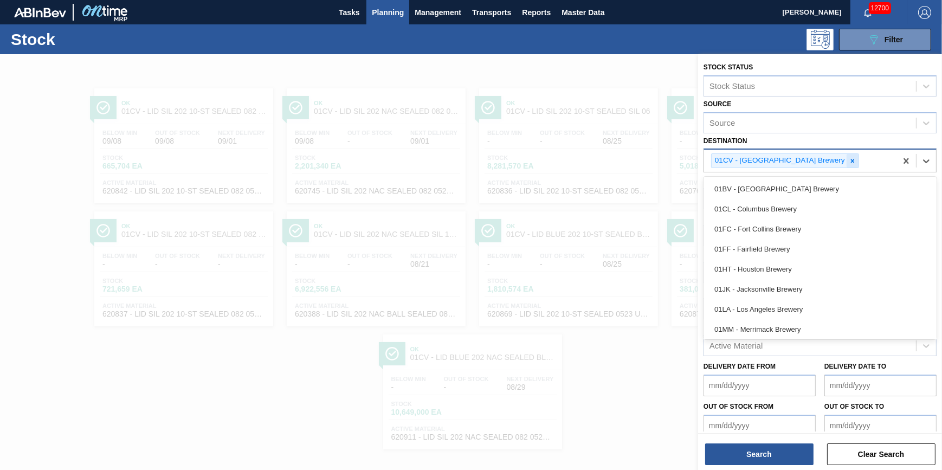
click at [846, 163] on div at bounding box center [852, 161] width 12 height 14
click at [807, 163] on div "Destination" at bounding box center [810, 160] width 212 height 16
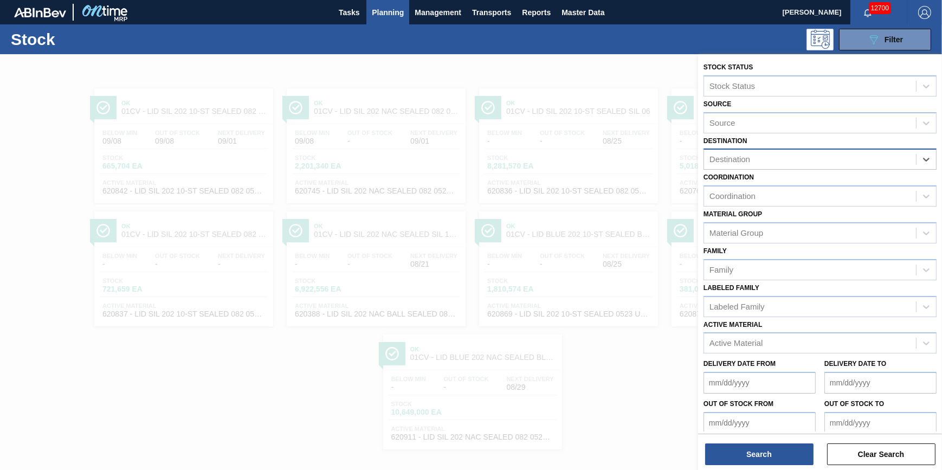
click at [811, 161] on div "Destination" at bounding box center [810, 160] width 212 height 16
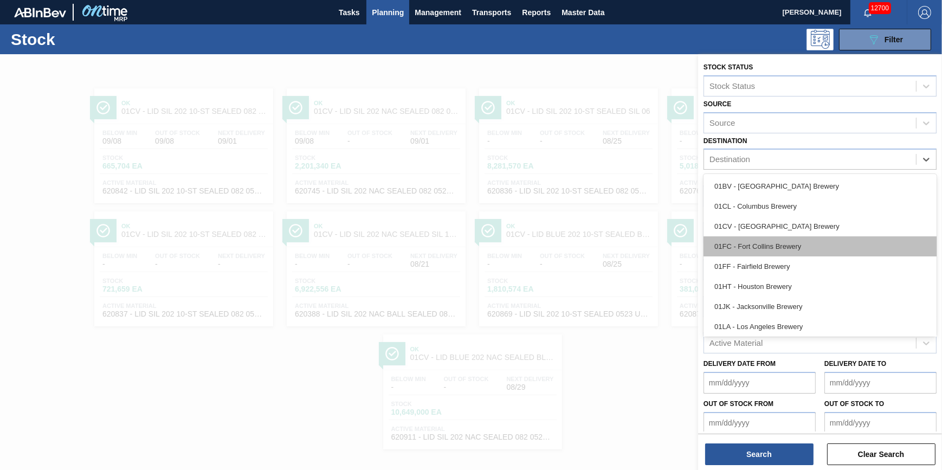
click at [801, 242] on div "01FC - Fort Collins Brewery" at bounding box center [819, 246] width 233 height 20
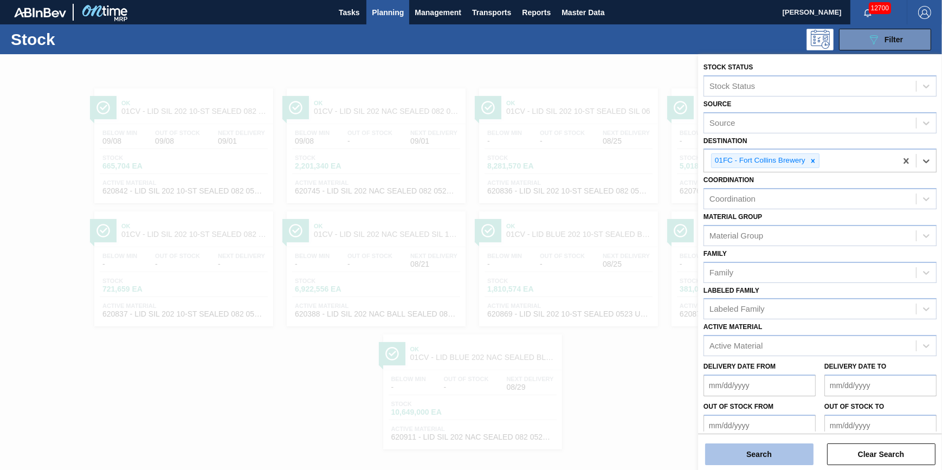
click at [763, 463] on button "Search" at bounding box center [759, 454] width 108 height 22
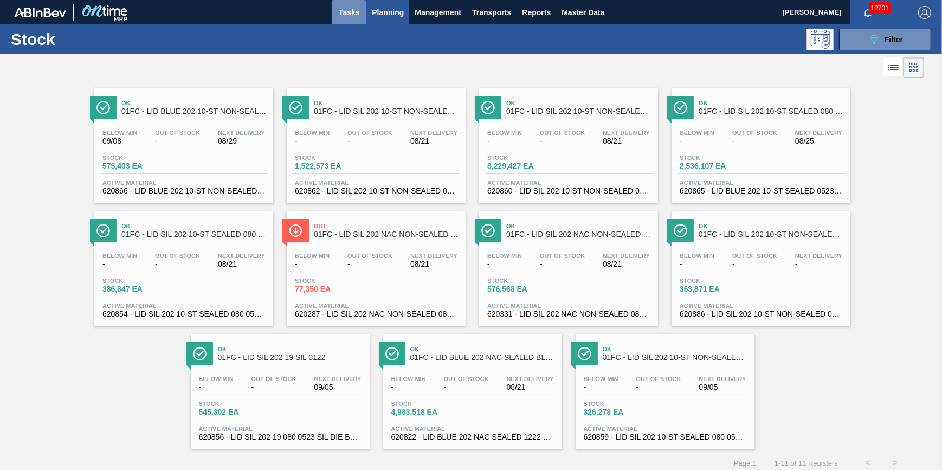
click at [358, 20] on button "Tasks" at bounding box center [349, 12] width 35 height 24
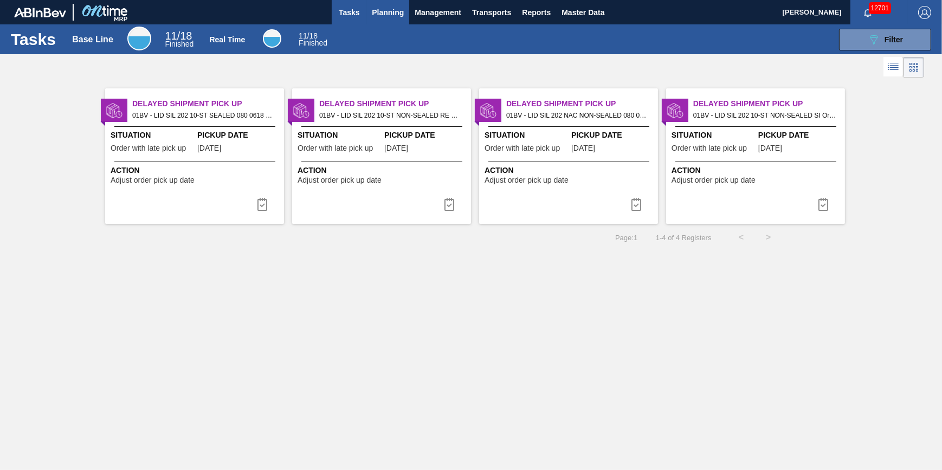
click at [379, 20] on button "Planning" at bounding box center [387, 12] width 43 height 24
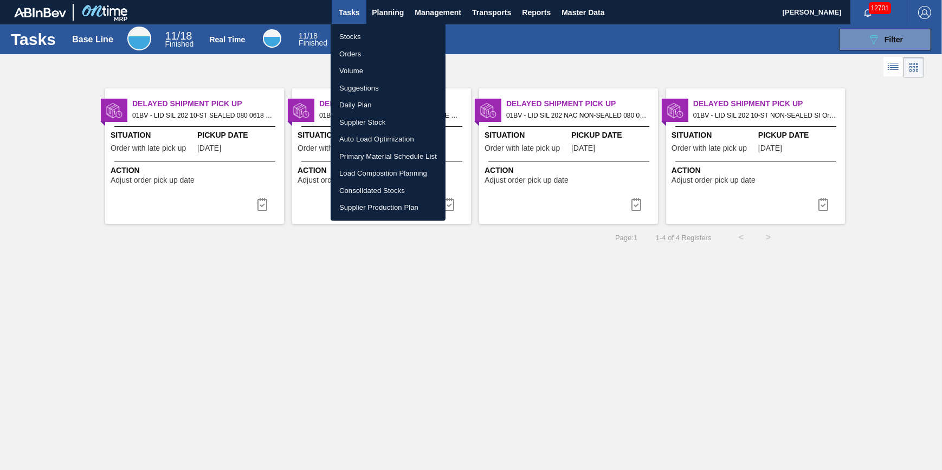
click at [382, 37] on li "Stocks" at bounding box center [388, 36] width 115 height 17
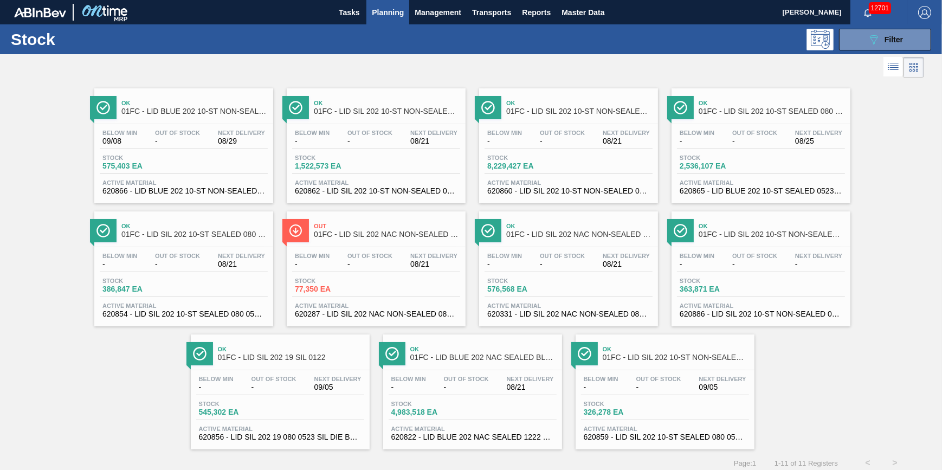
click at [864, 52] on div "Stock 089F7B8B-B2A5-4AFE-B5C0-19BA573D28AC Filter" at bounding box center [471, 39] width 942 height 30
click at [863, 47] on button "089F7B8B-B2A5-4AFE-B5C0-19BA573D28AC Filter" at bounding box center [885, 40] width 92 height 22
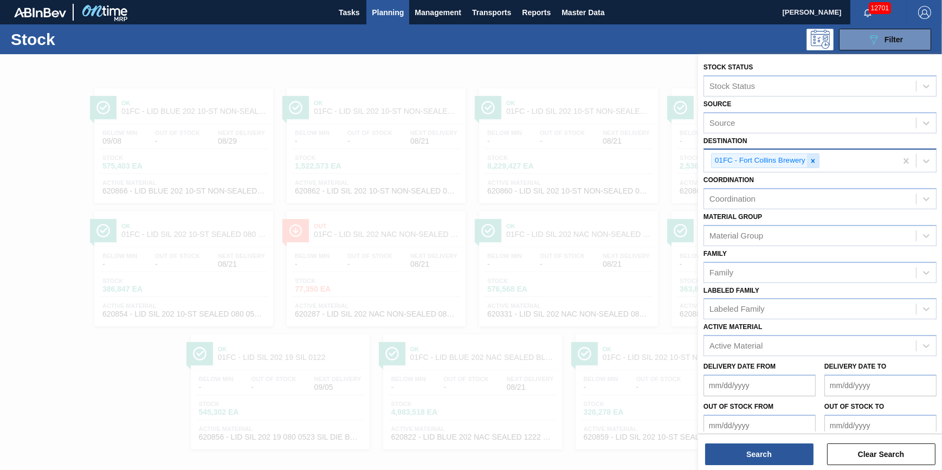
click at [817, 163] on div at bounding box center [813, 161] width 12 height 14
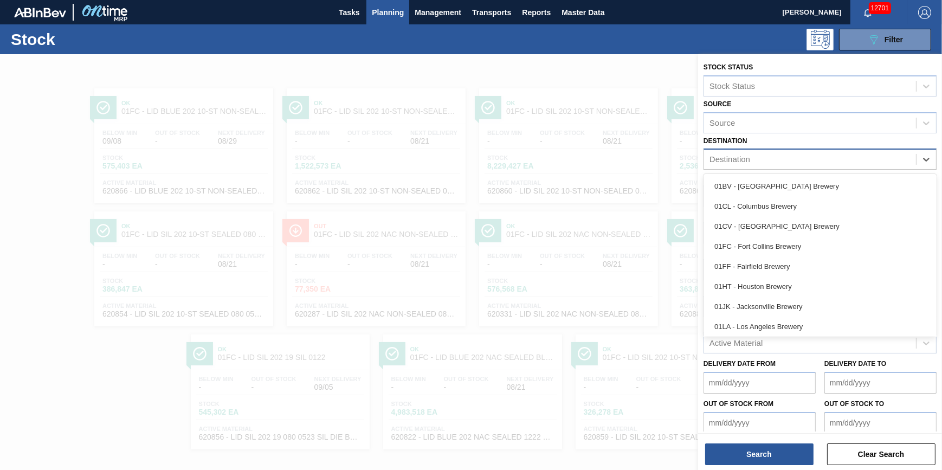
click at [817, 164] on div "Destination" at bounding box center [810, 160] width 212 height 16
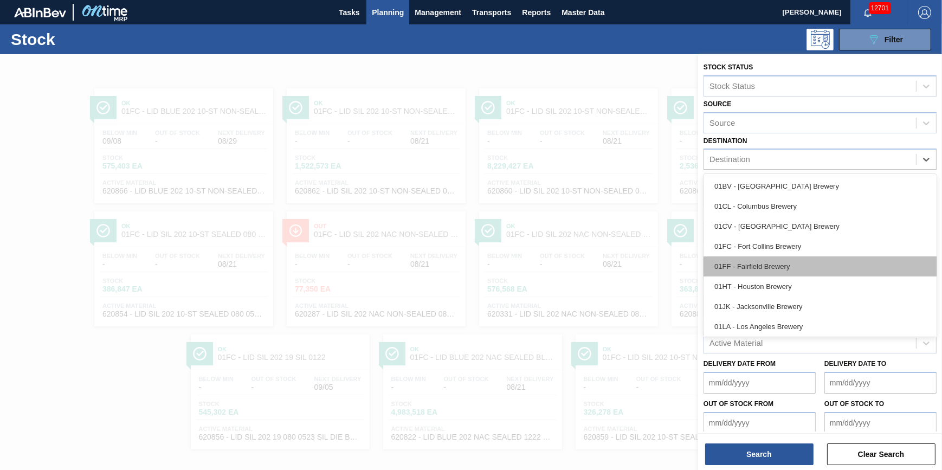
click at [803, 257] on div "01FF - Fairfield Brewery" at bounding box center [819, 266] width 233 height 20
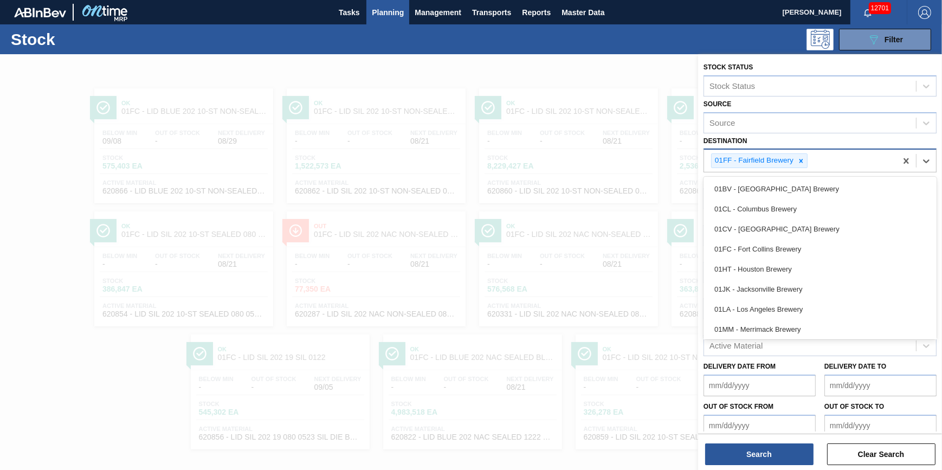
click at [810, 165] on div at bounding box center [810, 160] width 1 height 11
click at [807, 161] on div "01FF - Fairfield Brewery" at bounding box center [800, 161] width 192 height 22
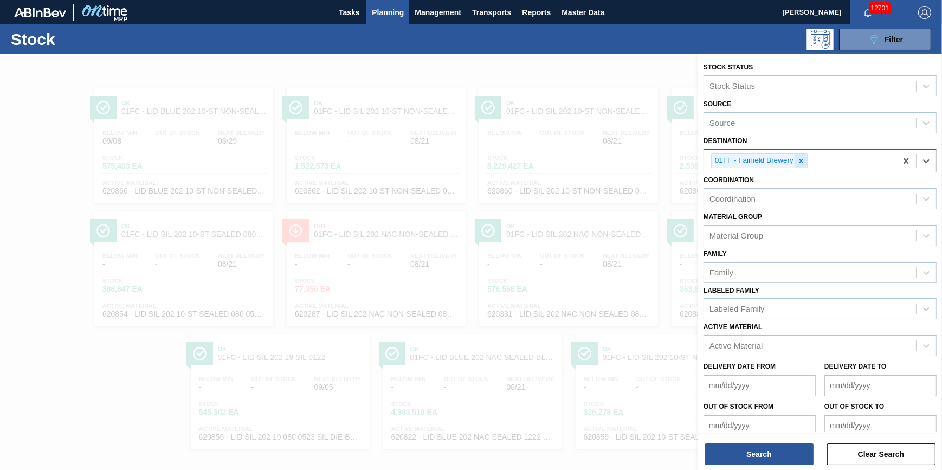
click at [804, 159] on icon at bounding box center [801, 161] width 8 height 8
click at [804, 159] on div "Destination" at bounding box center [810, 160] width 212 height 16
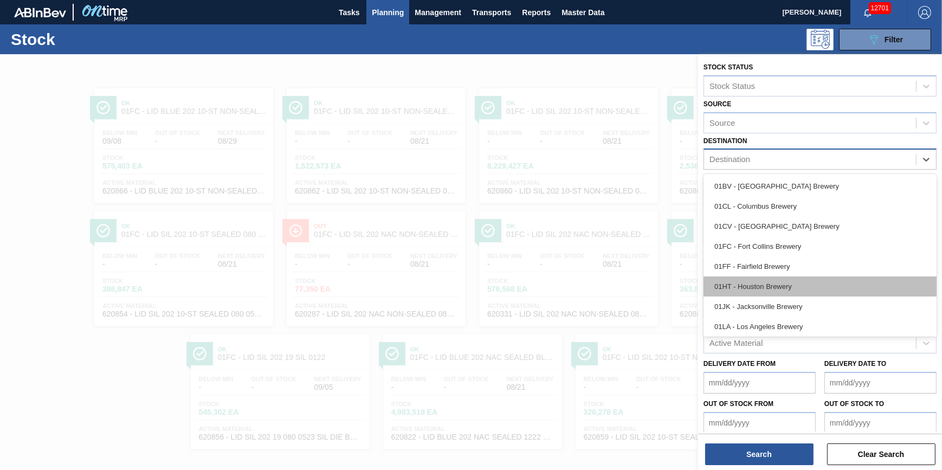
click at [786, 290] on div "01HT - Houston Brewery" at bounding box center [819, 286] width 233 height 20
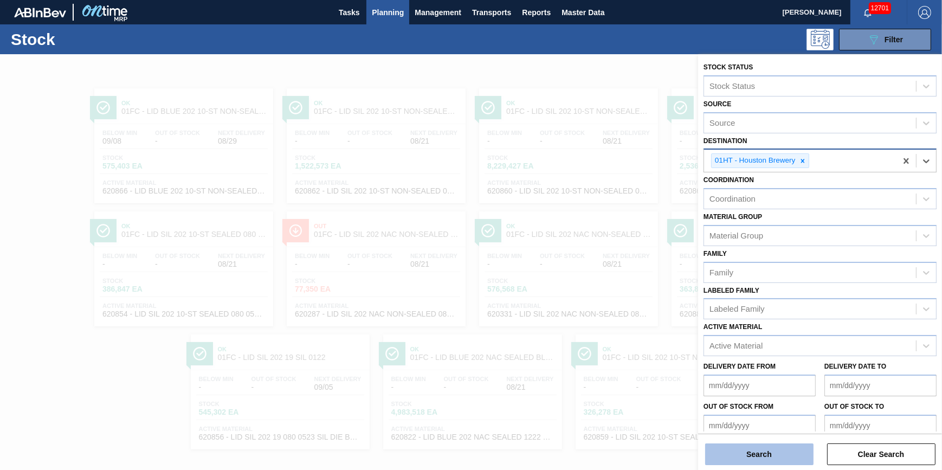
click at [758, 448] on button "Search" at bounding box center [759, 454] width 108 height 22
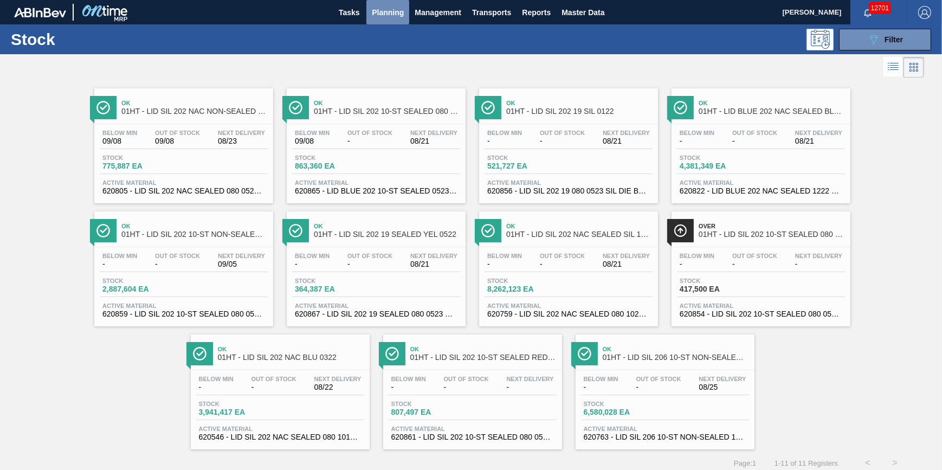
click at [381, 17] on span "Planning" at bounding box center [388, 12] width 32 height 13
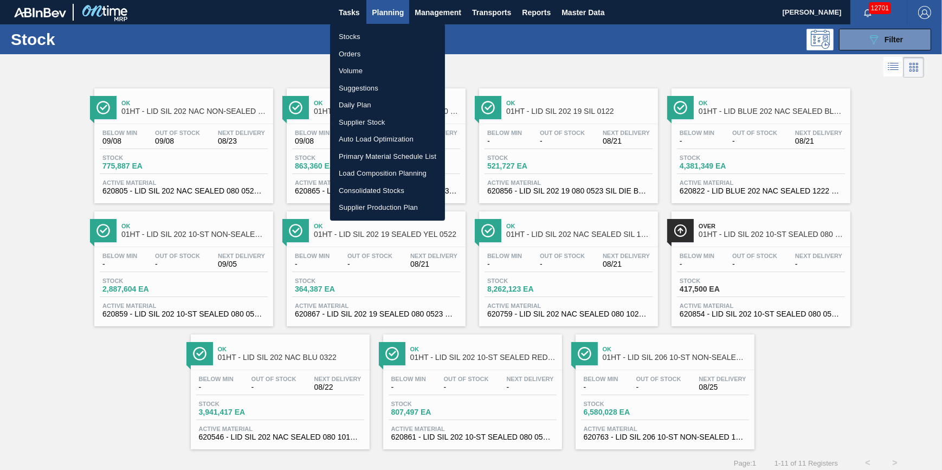
click at [370, 37] on li "Stocks" at bounding box center [387, 36] width 115 height 17
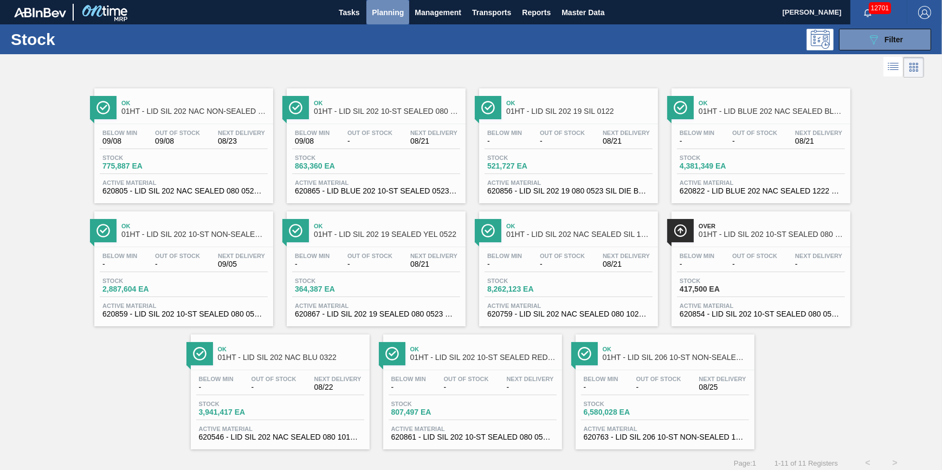
click at [389, 11] on span "Planning" at bounding box center [388, 12] width 32 height 13
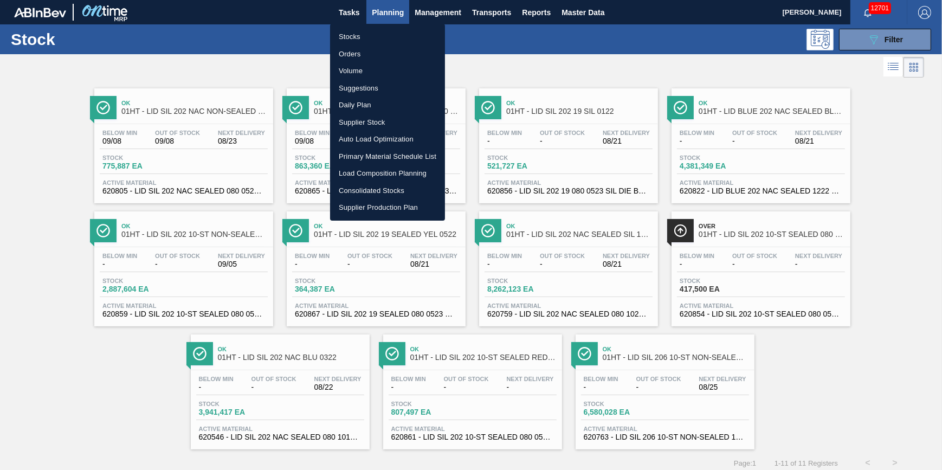
drag, startPoint x: 382, startPoint y: 24, endPoint x: 380, endPoint y: 30, distance: 6.7
click at [382, 25] on ul "Stocks Orders Volume Suggestions Daily Plan Supplier Stock Auto Load Optimizati…" at bounding box center [387, 122] width 115 height 197
click at [380, 33] on li "Stocks" at bounding box center [387, 36] width 115 height 17
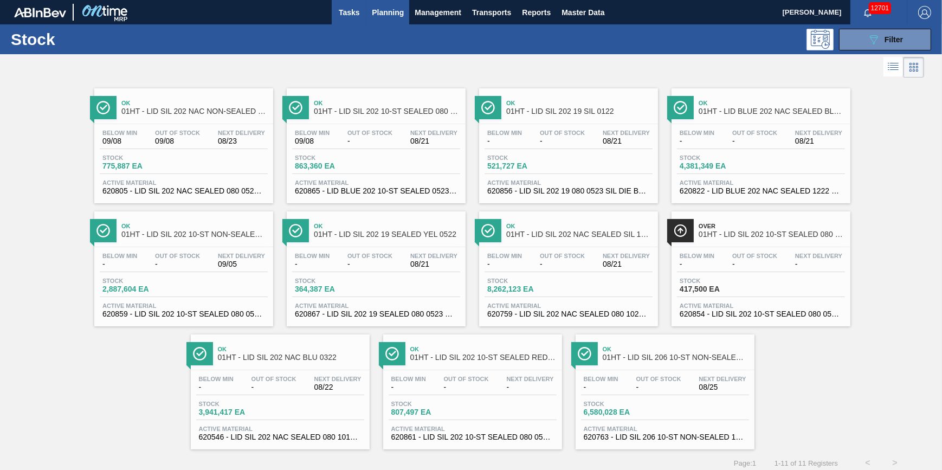
click at [360, 21] on button "Tasks" at bounding box center [349, 12] width 35 height 24
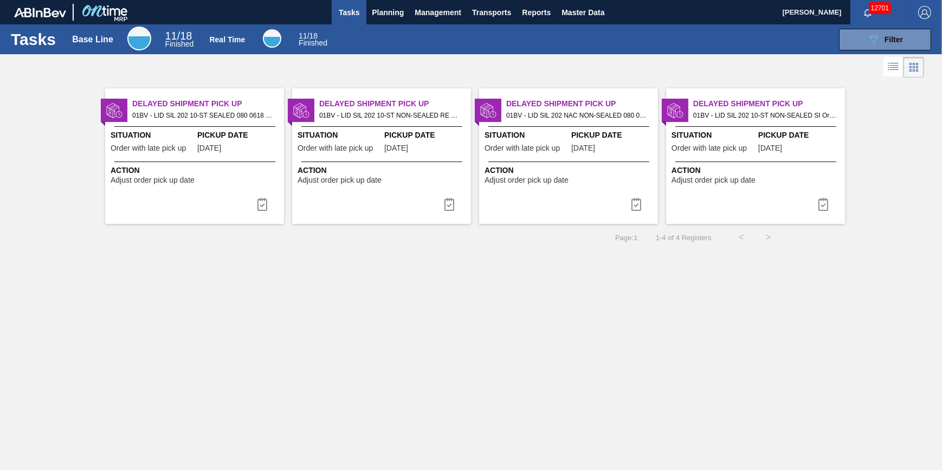
click at [360, 18] on span "Tasks" at bounding box center [349, 12] width 24 height 13
click at [378, 15] on span "Planning" at bounding box center [388, 12] width 32 height 13
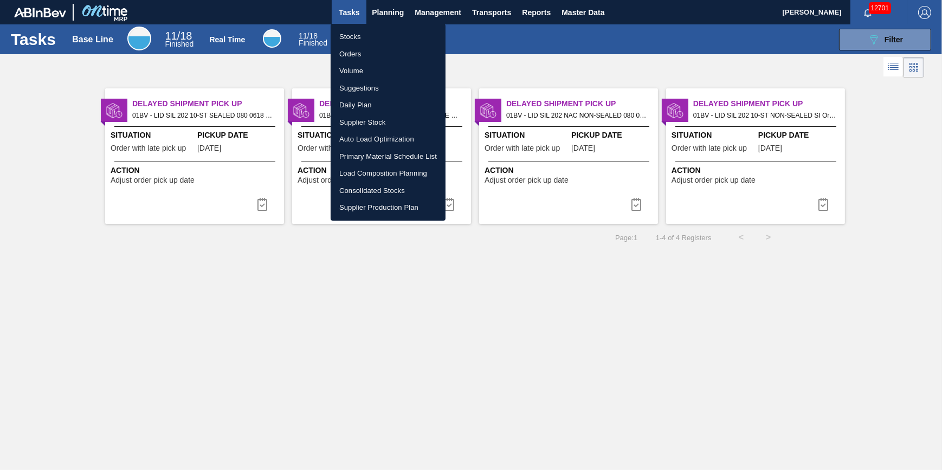
click at [373, 35] on li "Stocks" at bounding box center [388, 36] width 115 height 17
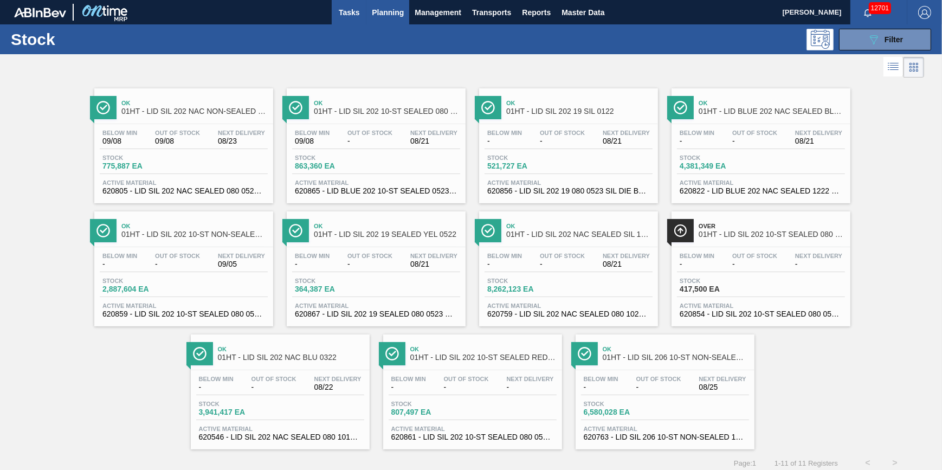
click at [339, 18] on button "Tasks" at bounding box center [349, 12] width 35 height 24
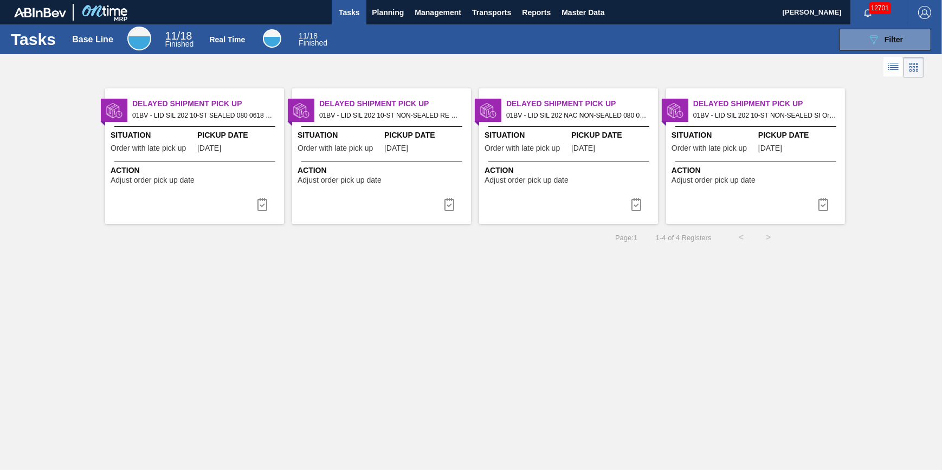
click at [343, 13] on span "Tasks" at bounding box center [349, 12] width 24 height 13
click at [382, 21] on button "Planning" at bounding box center [387, 12] width 43 height 24
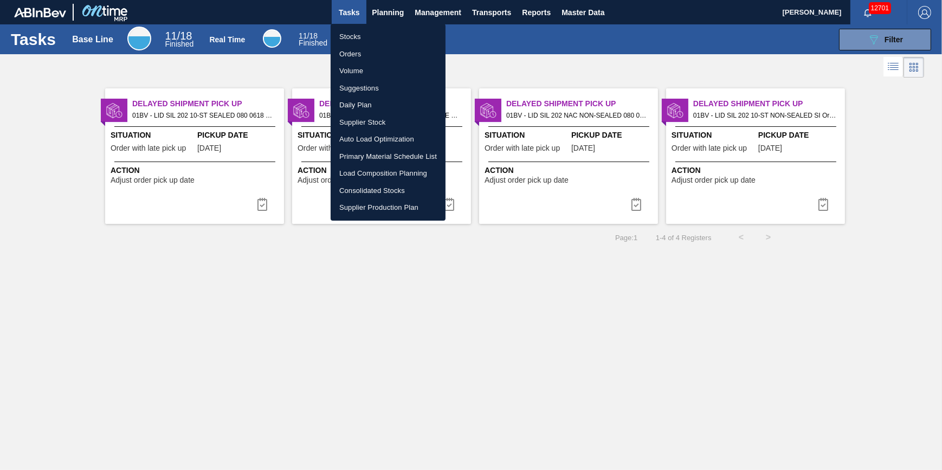
click at [376, 46] on li "Orders" at bounding box center [388, 54] width 115 height 17
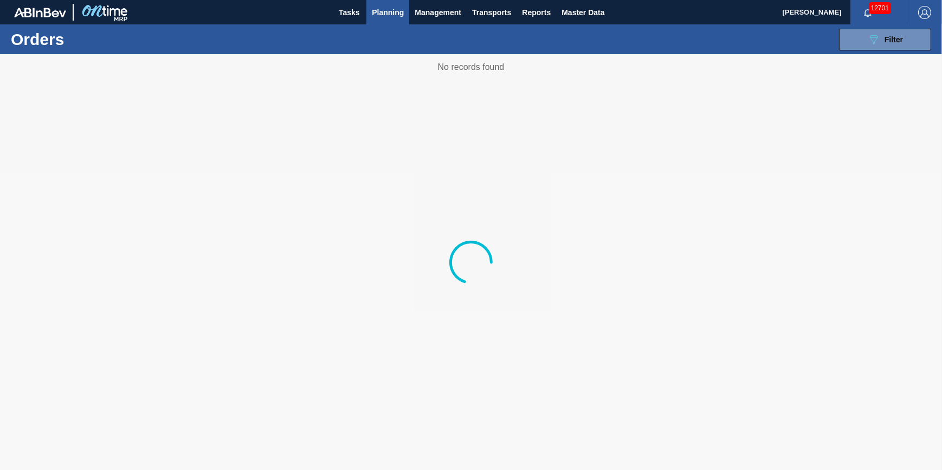
click at [378, 8] on span "Planning" at bounding box center [388, 12] width 32 height 13
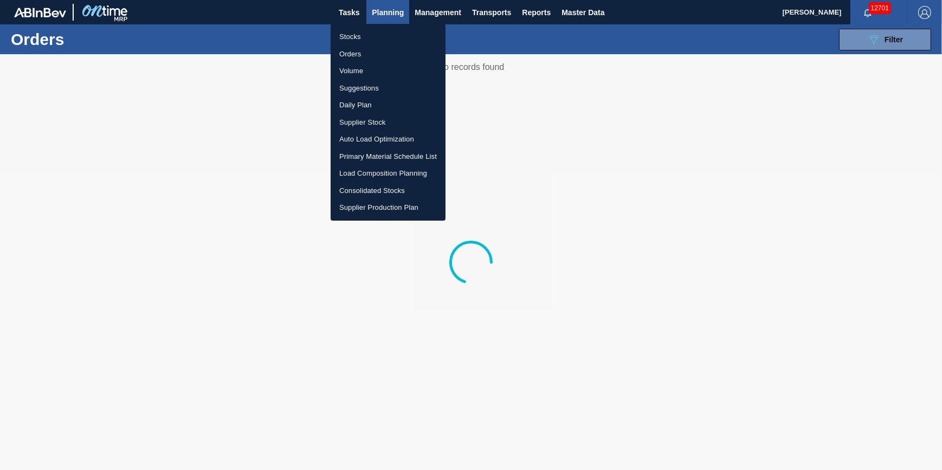
click at [369, 37] on li "Stocks" at bounding box center [388, 36] width 115 height 17
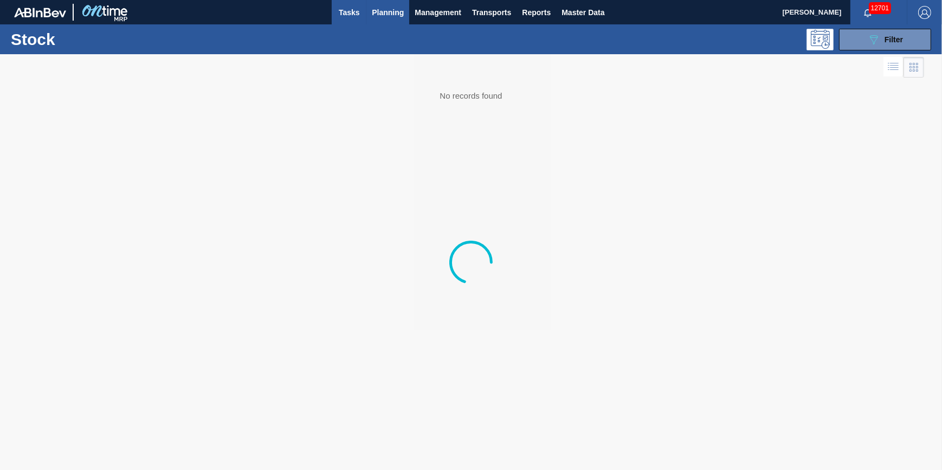
click at [341, 6] on span "Tasks" at bounding box center [349, 12] width 24 height 13
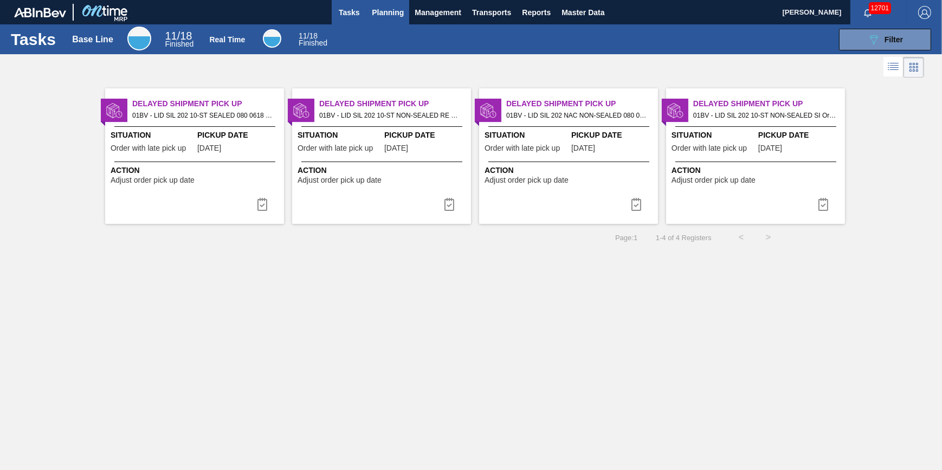
click at [380, 15] on span "Planning" at bounding box center [388, 12] width 32 height 13
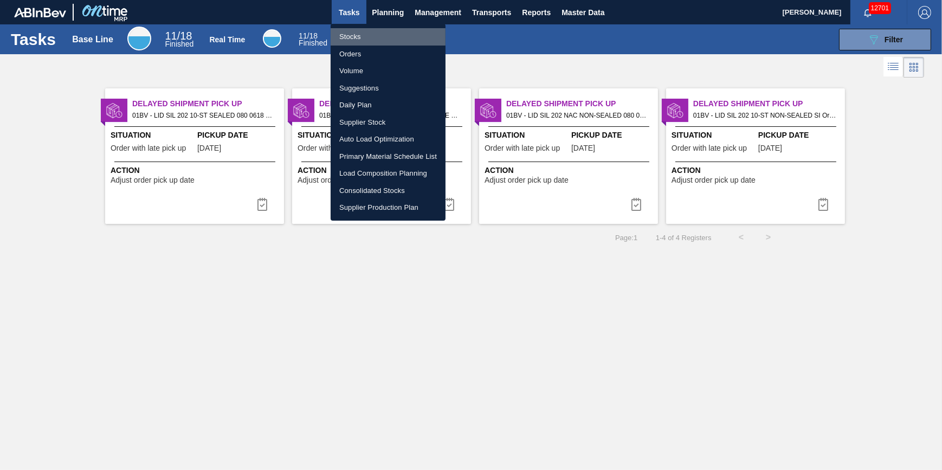
click at [379, 33] on li "Stocks" at bounding box center [388, 36] width 115 height 17
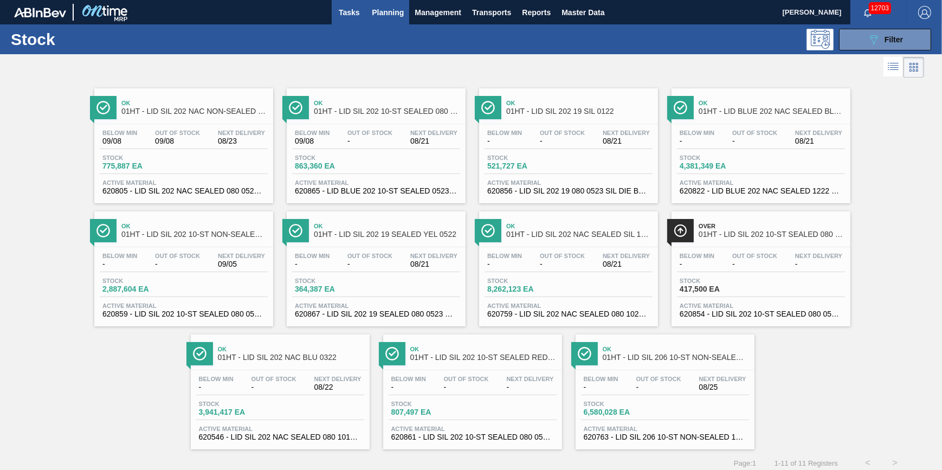
click at [339, 17] on span "Tasks" at bounding box center [349, 12] width 24 height 13
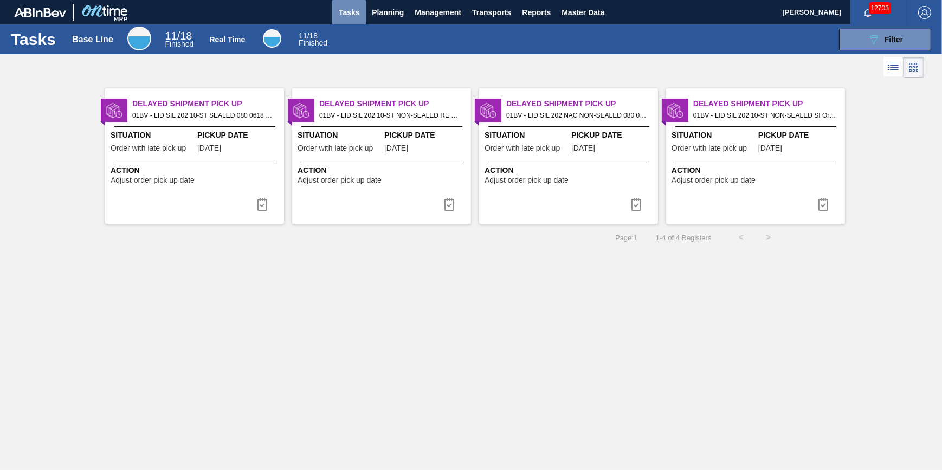
click at [358, 18] on span "Tasks" at bounding box center [349, 12] width 24 height 13
click at [370, 19] on button "Planning" at bounding box center [387, 12] width 43 height 24
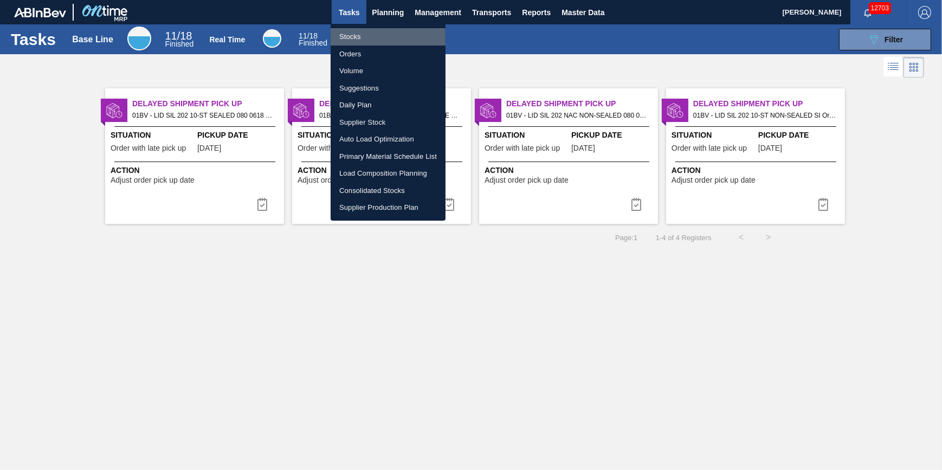
click at [369, 38] on li "Stocks" at bounding box center [388, 36] width 115 height 17
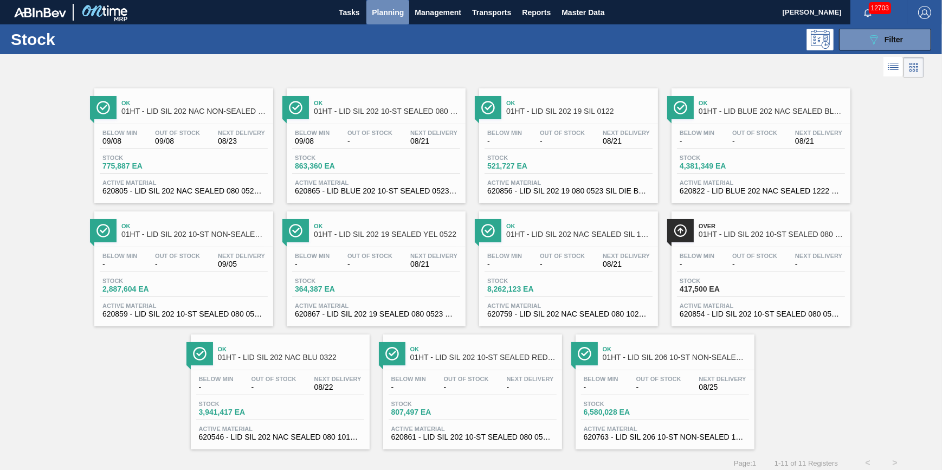
click at [393, 11] on span "Planning" at bounding box center [388, 12] width 32 height 13
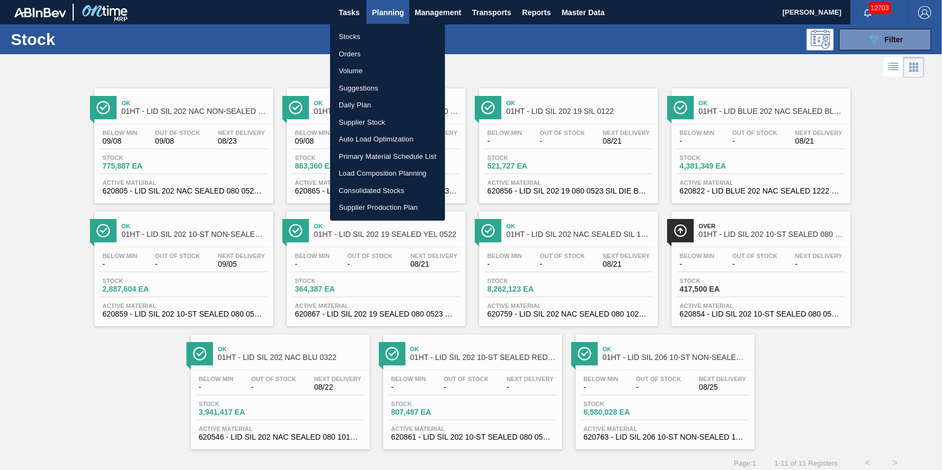
click at [390, 34] on li "Stocks" at bounding box center [387, 36] width 115 height 17
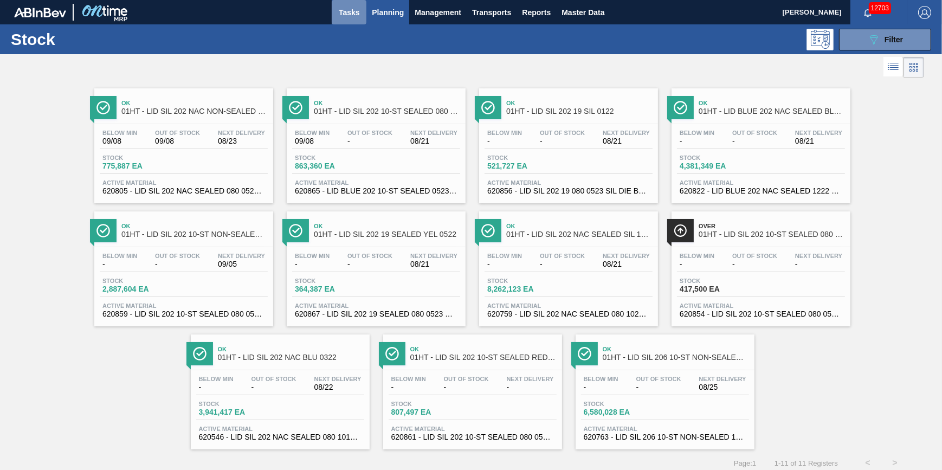
click at [361, 14] on button "Tasks" at bounding box center [349, 12] width 35 height 24
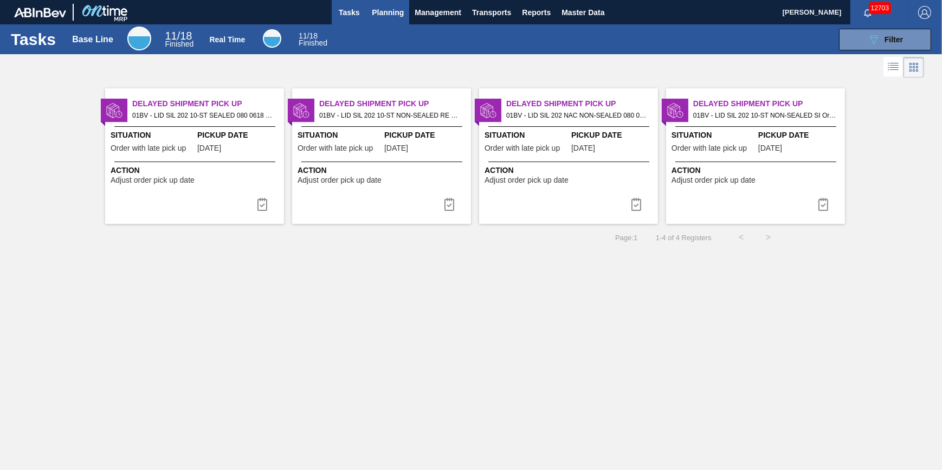
click at [386, 11] on span "Planning" at bounding box center [388, 12] width 32 height 13
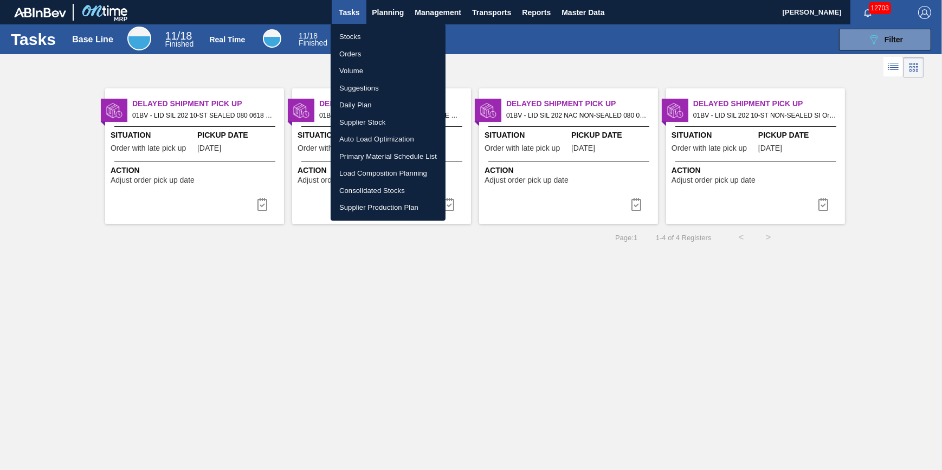
click at [380, 41] on li "Stocks" at bounding box center [388, 36] width 115 height 17
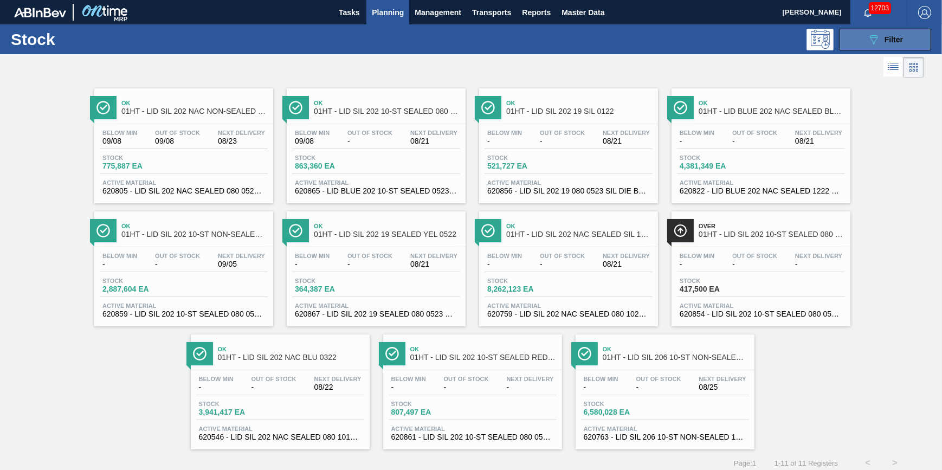
click at [882, 38] on div "089F7B8B-B2A5-4AFE-B5C0-19BA573D28AC Filter" at bounding box center [885, 39] width 36 height 13
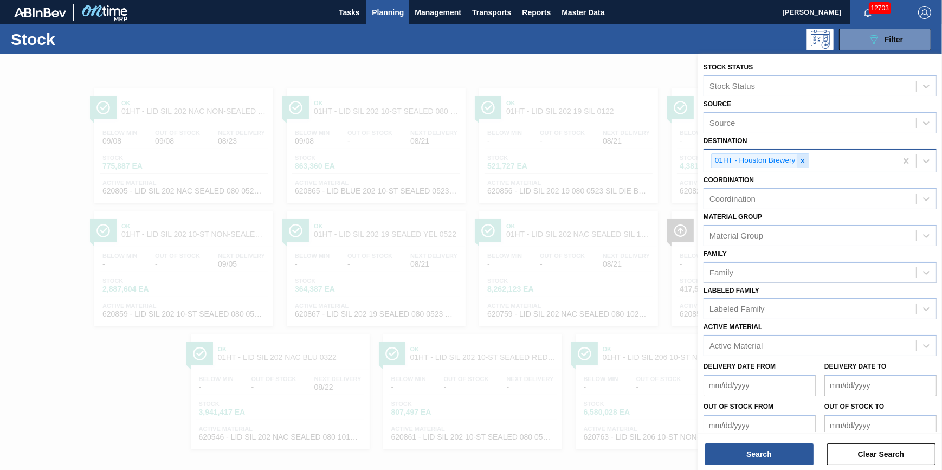
click at [806, 166] on div at bounding box center [803, 161] width 12 height 14
click at [806, 166] on div "Destination" at bounding box center [810, 160] width 212 height 16
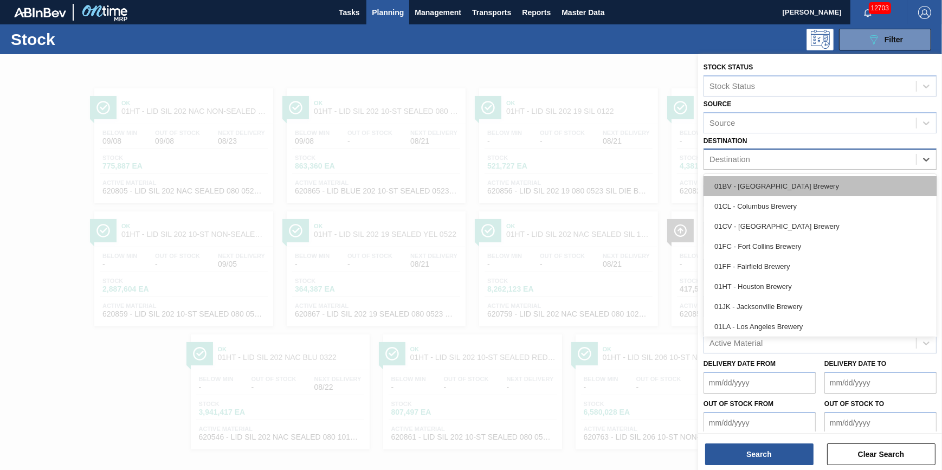
click at [792, 190] on div "01BV - [GEOGRAPHIC_DATA] Brewery" at bounding box center [819, 186] width 233 height 20
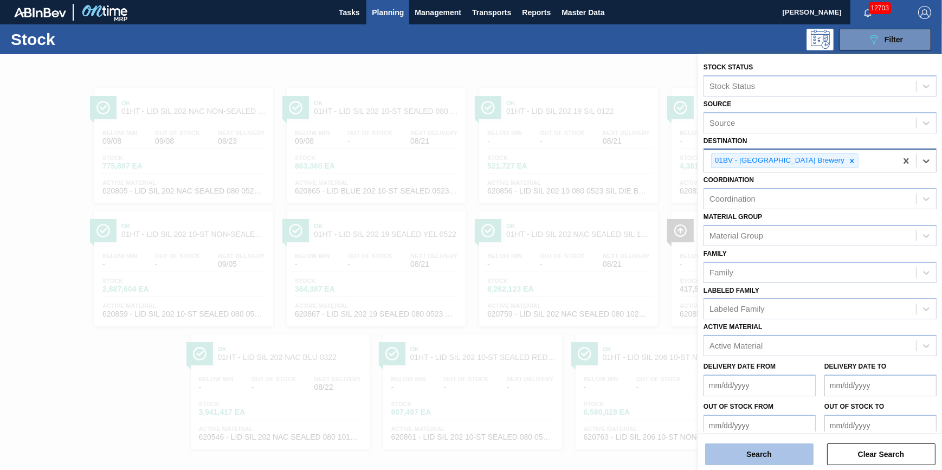
click at [764, 451] on button "Search" at bounding box center [759, 454] width 108 height 22
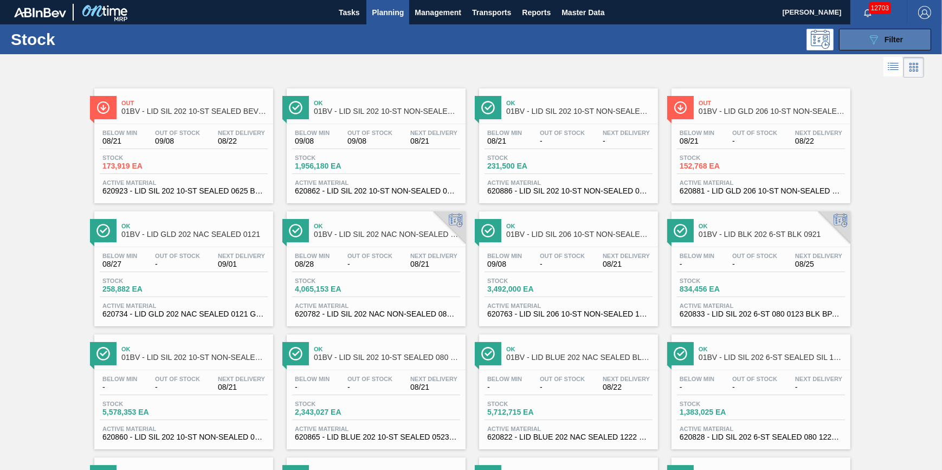
click at [850, 44] on button "089F7B8B-B2A5-4AFE-B5C0-19BA573D28AC Filter" at bounding box center [885, 40] width 92 height 22
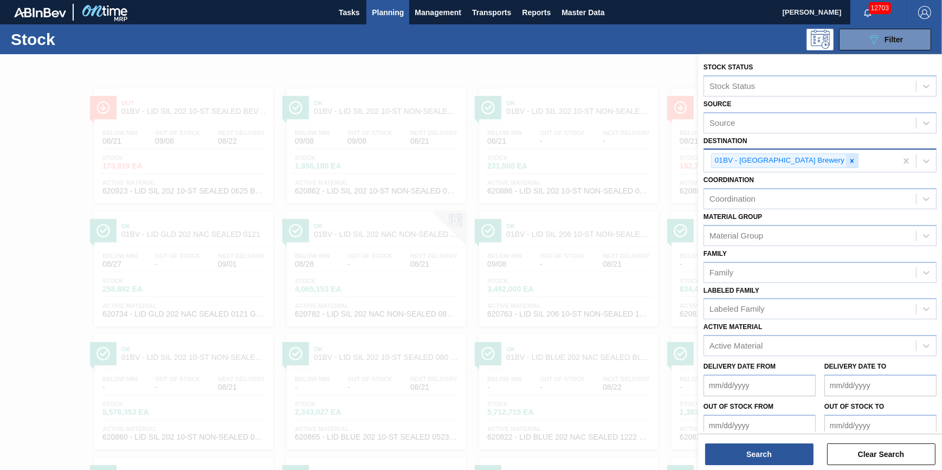
click at [846, 158] on div at bounding box center [852, 161] width 12 height 14
click at [813, 158] on div "01BV - [GEOGRAPHIC_DATA] Brewery" at bounding box center [800, 161] width 192 height 22
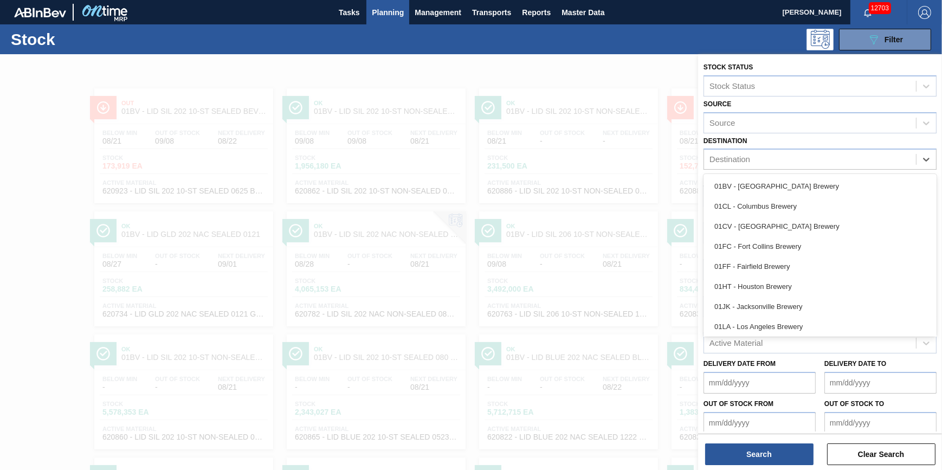
click at [806, 203] on div "01CL - Columbus Brewery" at bounding box center [819, 206] width 233 height 20
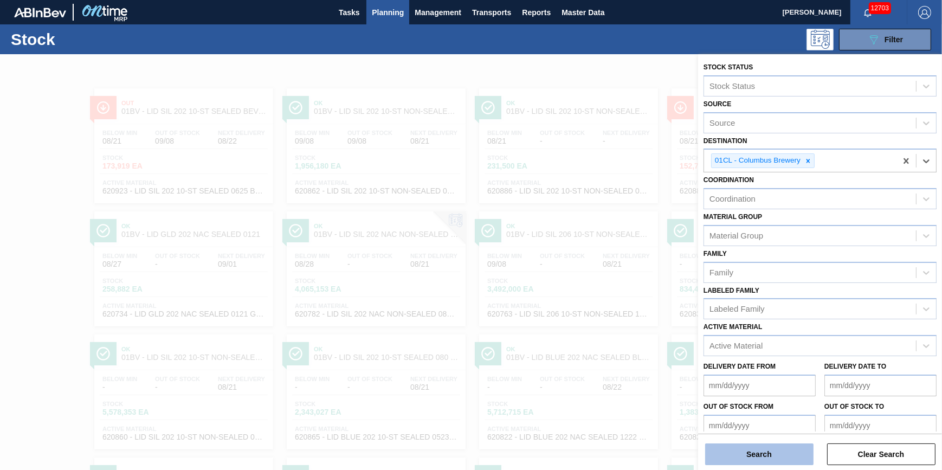
click at [761, 461] on button "Search" at bounding box center [759, 454] width 108 height 22
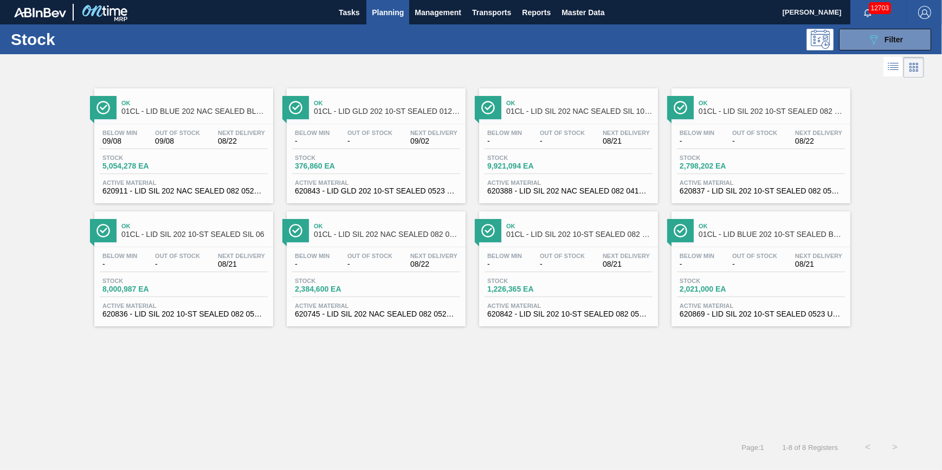
click at [179, 153] on div "Below Min 09/08 Out Of Stock 09/08 Next Delivery 08/22 Stock 5,054,278 EA Activ…" at bounding box center [183, 161] width 179 height 74
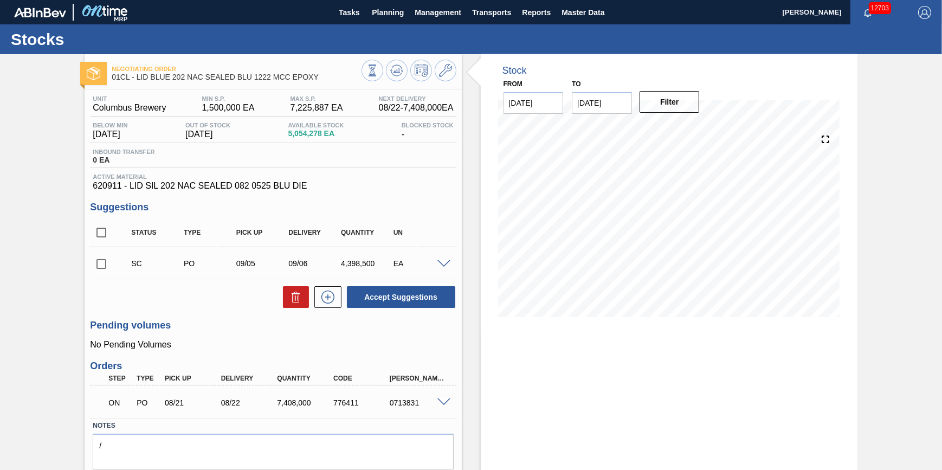
click at [325, 15] on div "Tasks Planning Management Transports Reports Master Data" at bounding box center [471, 12] width 942 height 24
click at [350, 14] on span "Tasks" at bounding box center [349, 12] width 24 height 13
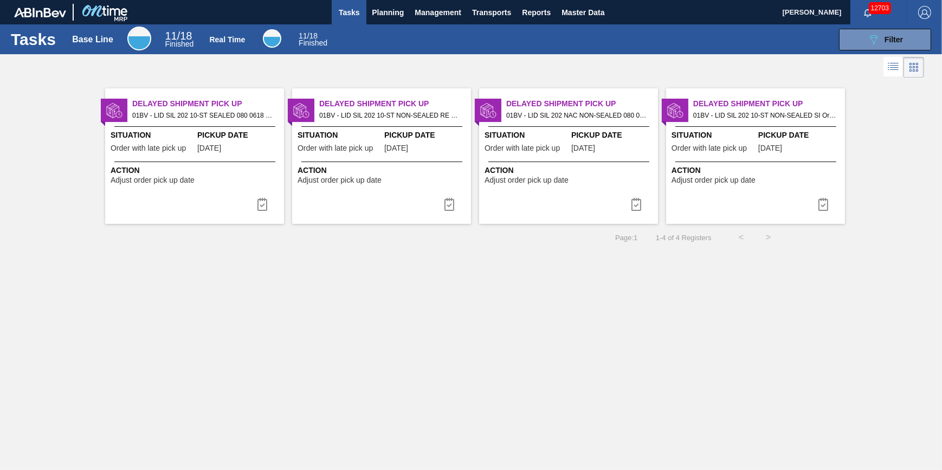
click at [338, 16] on span "Tasks" at bounding box center [349, 12] width 24 height 13
click at [354, 4] on button "Tasks" at bounding box center [349, 12] width 35 height 24
click at [353, 20] on button "Tasks" at bounding box center [349, 12] width 35 height 24
click at [348, 35] on div "089F7B8B-B2A5-4AFE-B5C0-19BA573D28AC Filter" at bounding box center [636, 40] width 600 height 22
click at [374, 17] on span "Planning" at bounding box center [388, 12] width 32 height 13
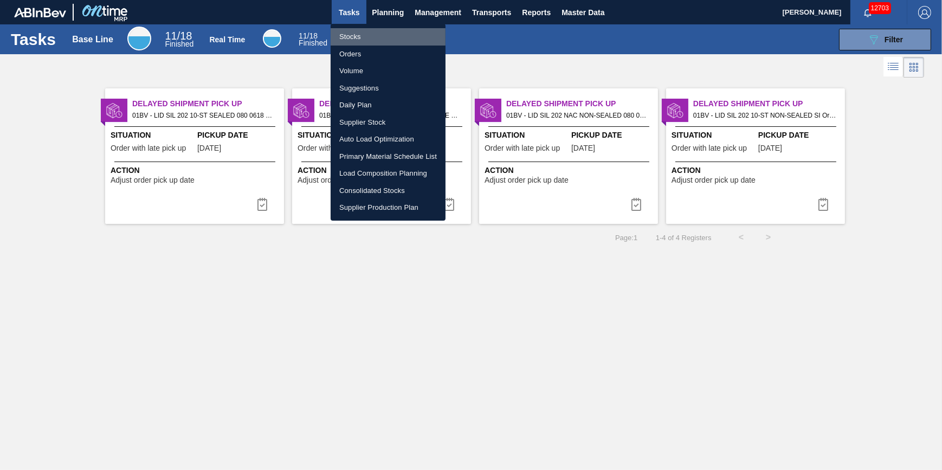
click at [365, 34] on li "Stocks" at bounding box center [388, 36] width 115 height 17
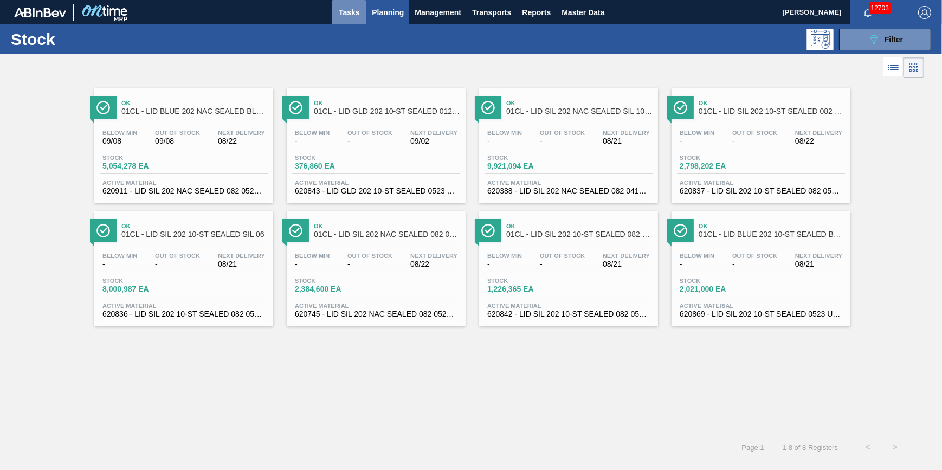
click at [358, 23] on button "Tasks" at bounding box center [349, 12] width 35 height 24
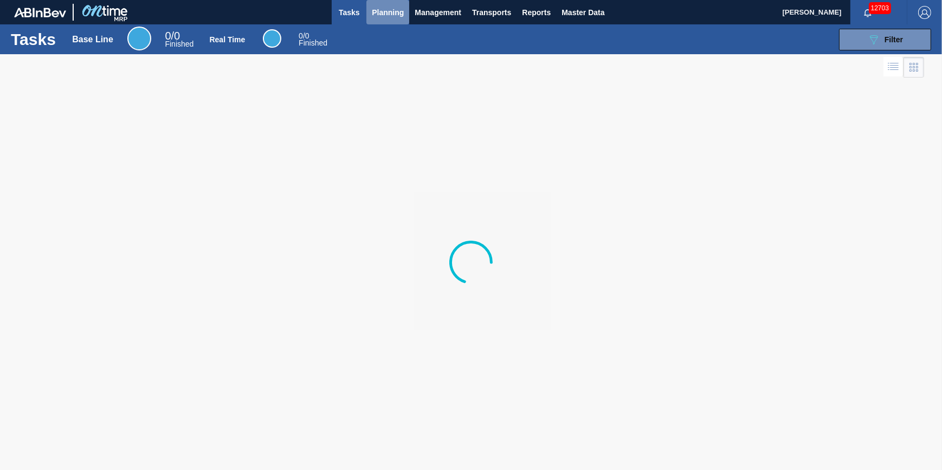
click at [379, 16] on span "Planning" at bounding box center [388, 12] width 32 height 13
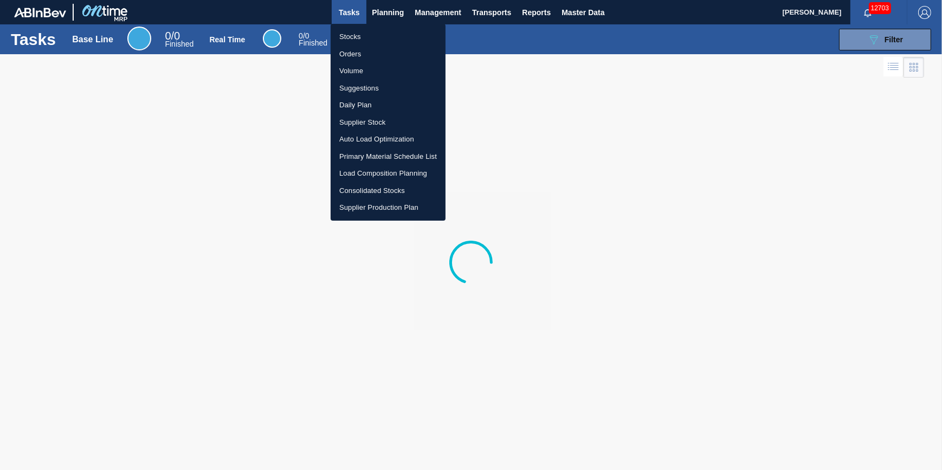
click at [371, 33] on li "Stocks" at bounding box center [388, 36] width 115 height 17
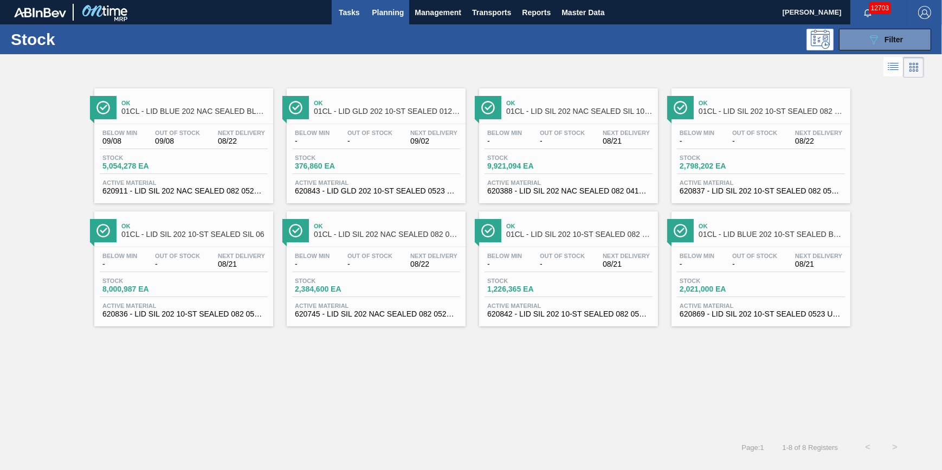
click at [347, 3] on button "Tasks" at bounding box center [349, 12] width 35 height 24
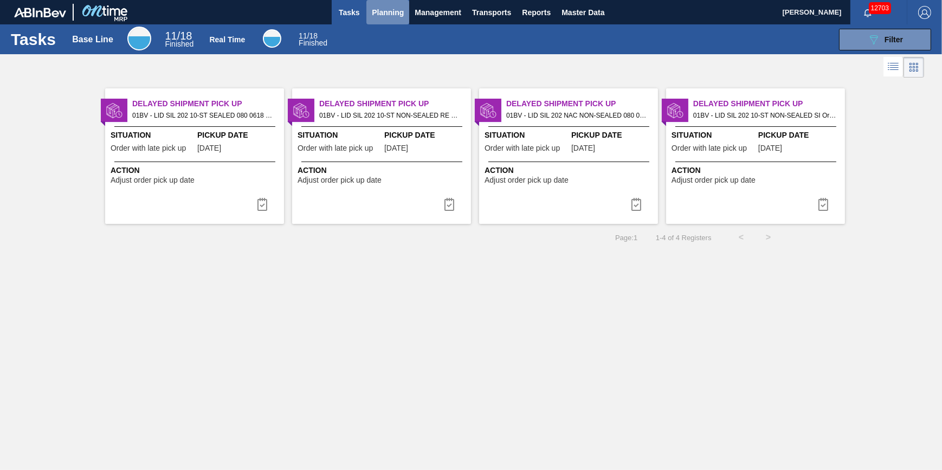
click at [386, 16] on span "Planning" at bounding box center [388, 12] width 32 height 13
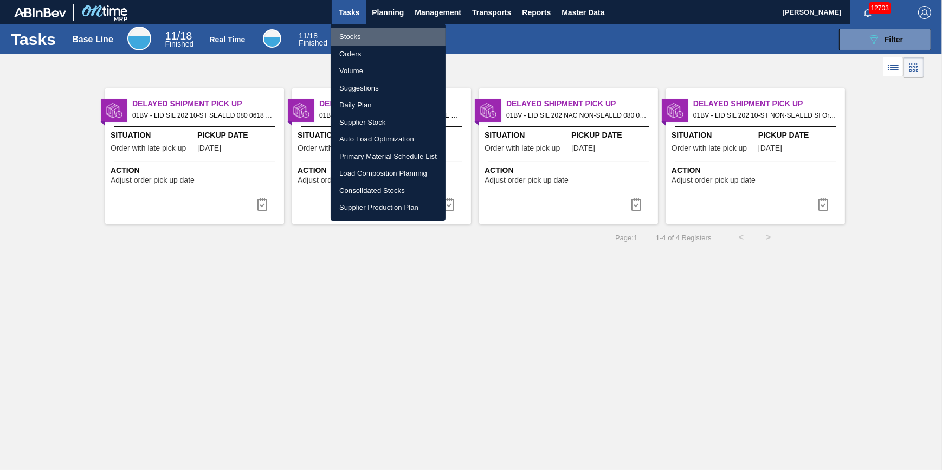
click at [370, 37] on li "Stocks" at bounding box center [388, 36] width 115 height 17
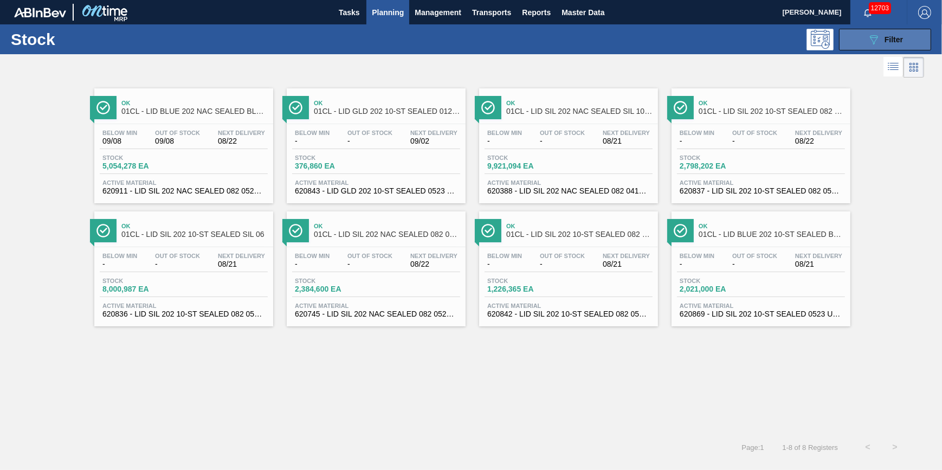
click at [888, 36] on span "Filter" at bounding box center [893, 39] width 18 height 9
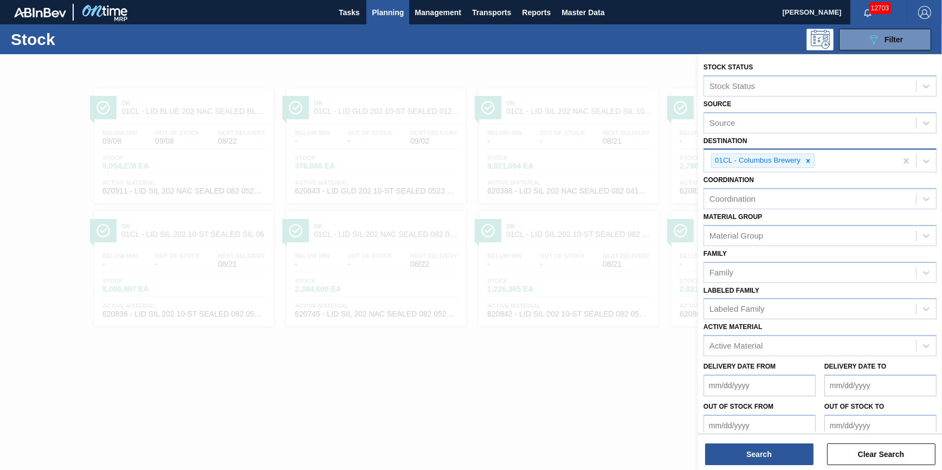
click at [816, 160] on div "01CL - Columbus Brewery" at bounding box center [800, 161] width 192 height 22
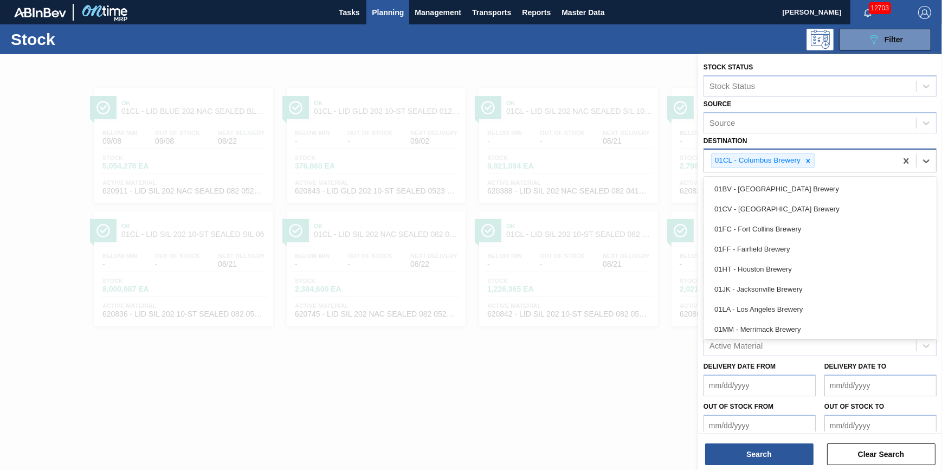
click at [816, 160] on div "01CL - Columbus Brewery" at bounding box center [800, 161] width 192 height 22
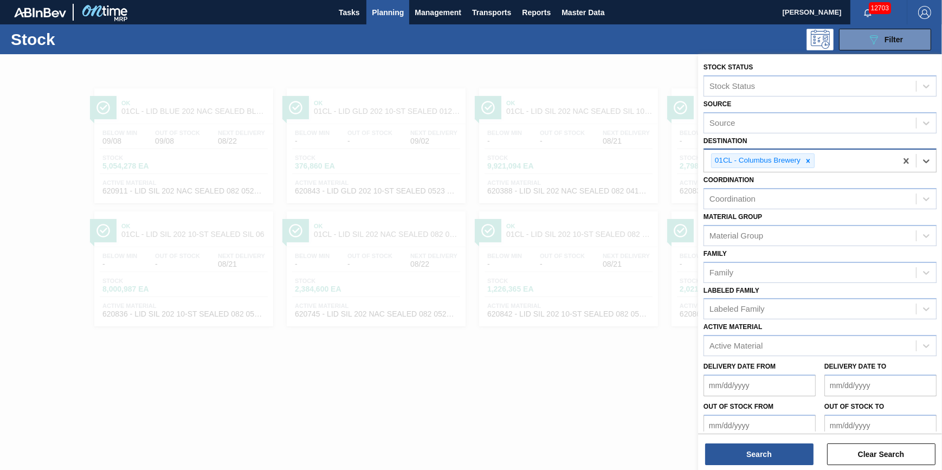
click at [816, 160] on div "01CL - Columbus Brewery" at bounding box center [800, 161] width 192 height 22
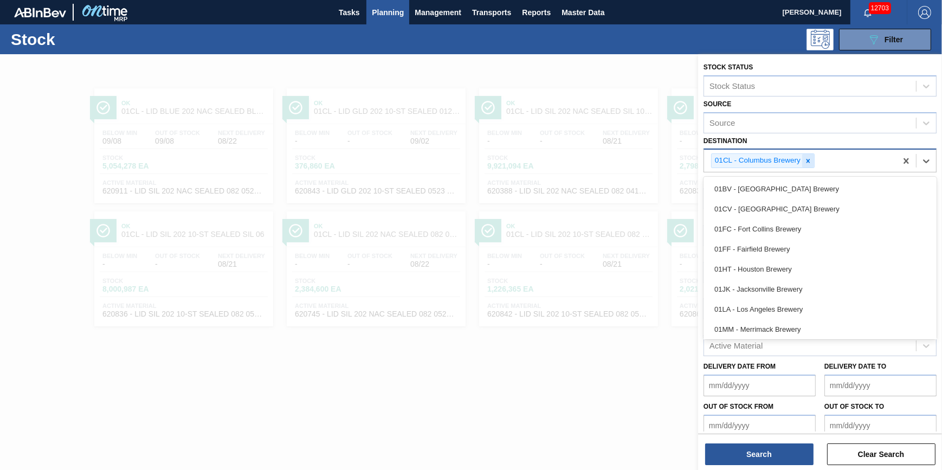
click at [811, 161] on icon at bounding box center [808, 161] width 8 height 8
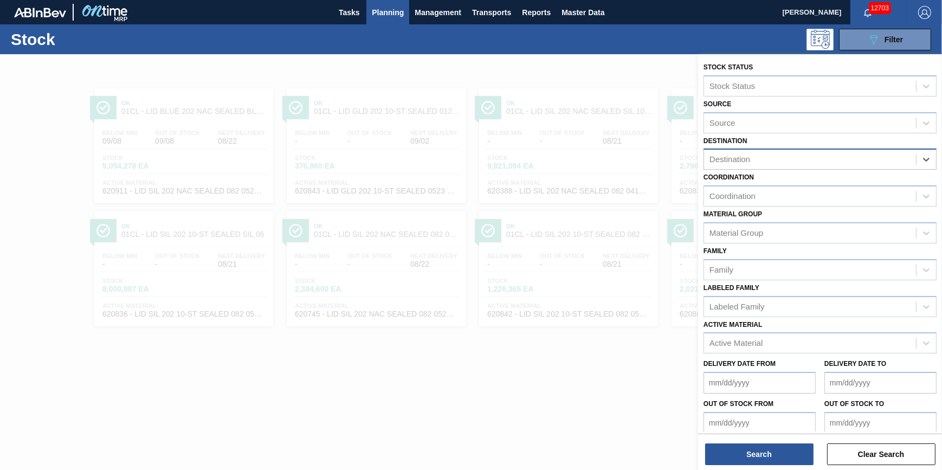
click at [811, 161] on div "Destination" at bounding box center [810, 160] width 212 height 16
click at [807, 163] on div "Destination" at bounding box center [810, 160] width 212 height 16
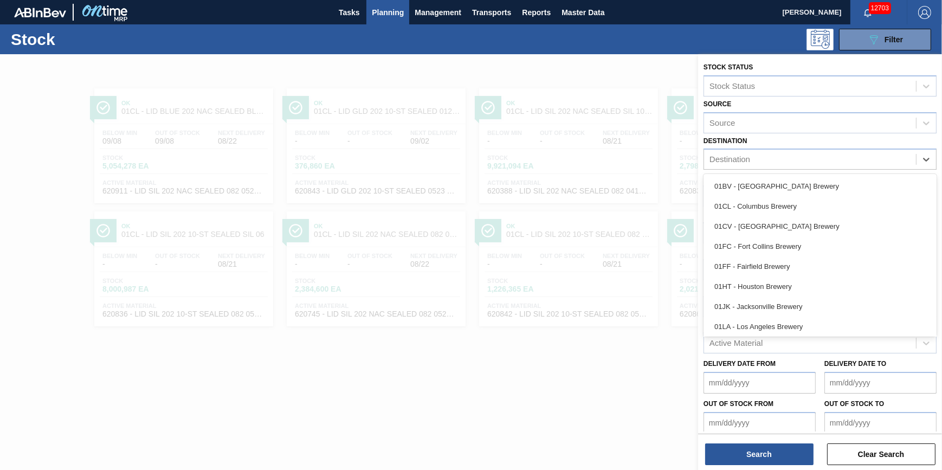
click at [796, 231] on div "01CV - [GEOGRAPHIC_DATA] Brewery" at bounding box center [819, 226] width 233 height 20
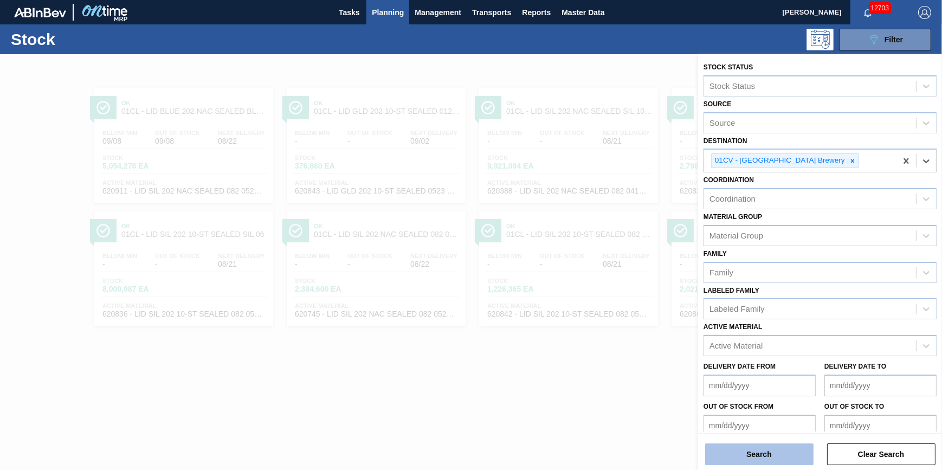
click at [767, 451] on button "Search" at bounding box center [759, 454] width 108 height 22
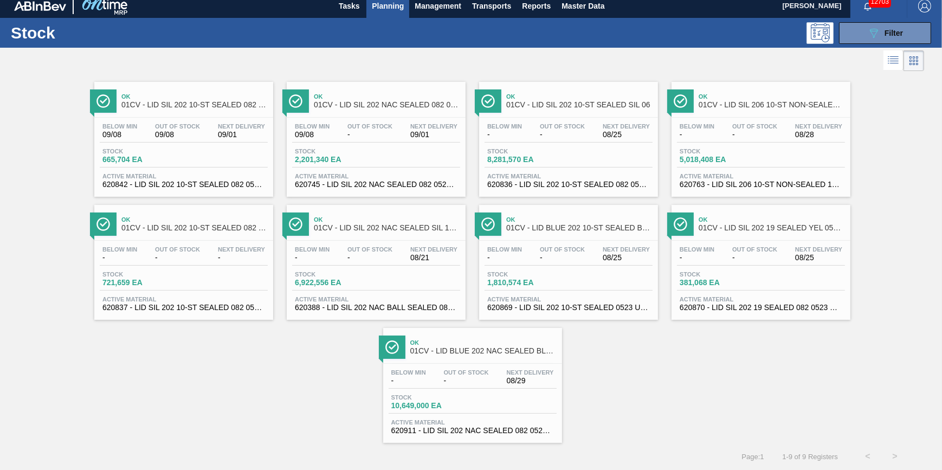
scroll to position [9, 0]
click at [851, 48] on div at bounding box center [462, 61] width 924 height 26
click at [850, 39] on button "089F7B8B-B2A5-4AFE-B5C0-19BA573D28AC Filter" at bounding box center [885, 33] width 92 height 22
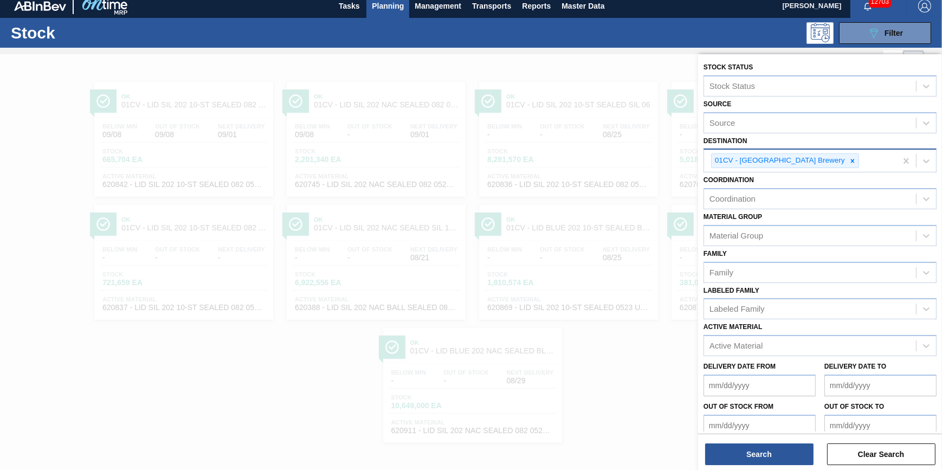
click at [846, 165] on div at bounding box center [852, 161] width 12 height 14
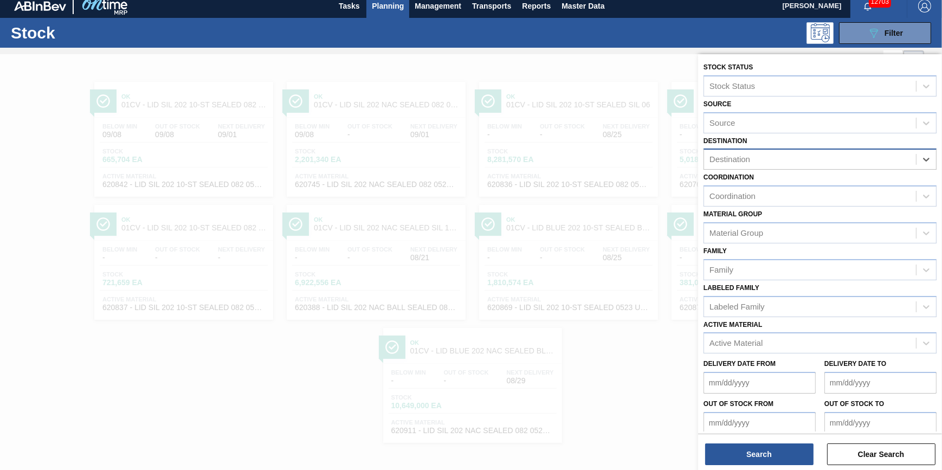
click at [807, 161] on div "Destination" at bounding box center [810, 160] width 212 height 16
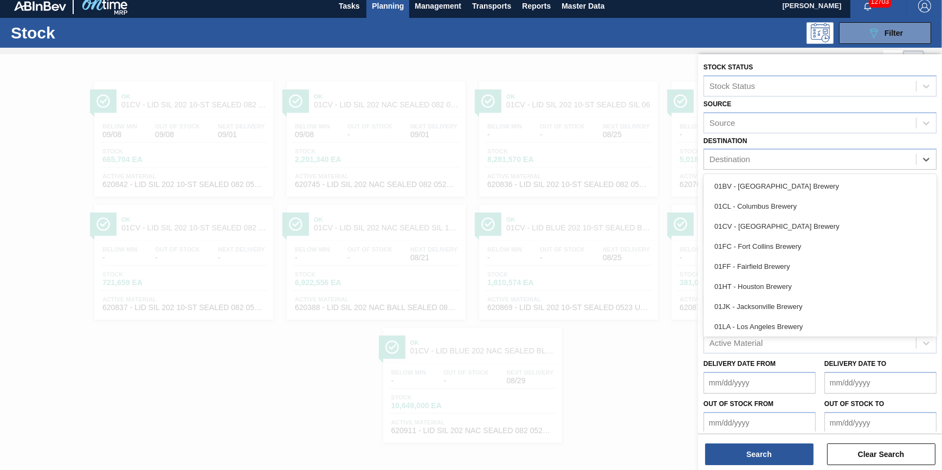
scroll to position [82, 0]
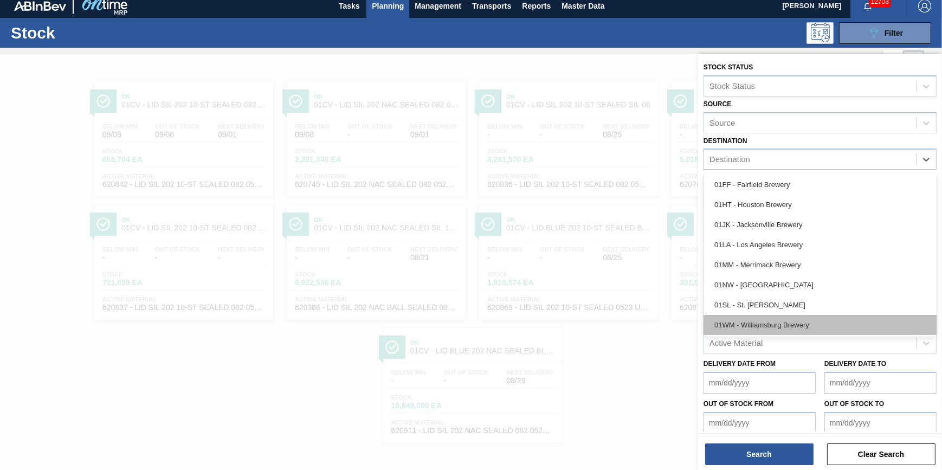
click at [794, 329] on div "01WM - Williamsburg Brewery" at bounding box center [819, 325] width 233 height 20
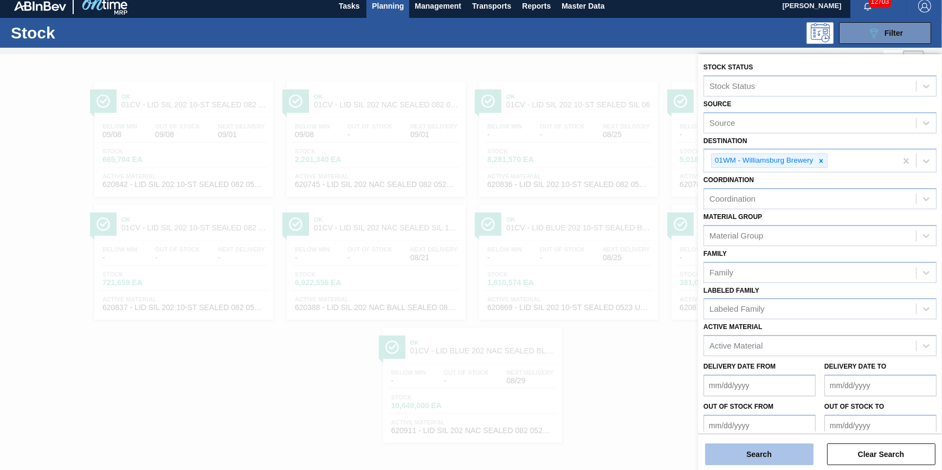
click at [742, 459] on button "Search" at bounding box center [759, 454] width 108 height 22
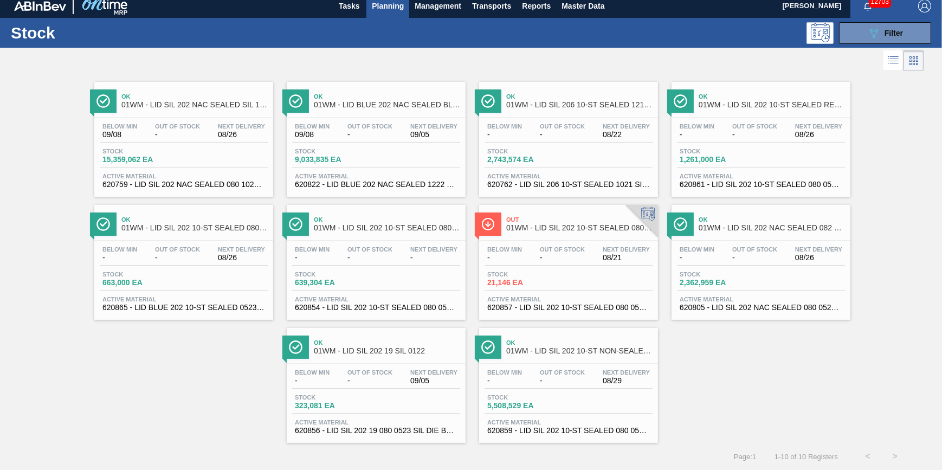
scroll to position [9, 0]
click at [857, 34] on button "089F7B8B-B2A5-4AFE-B5C0-19BA573D28AC Filter" at bounding box center [885, 33] width 92 height 22
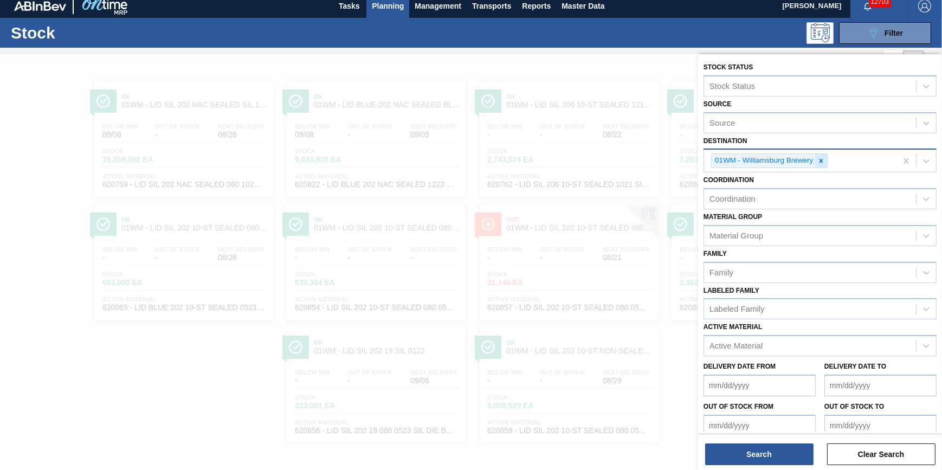
click at [821, 154] on div at bounding box center [821, 161] width 12 height 14
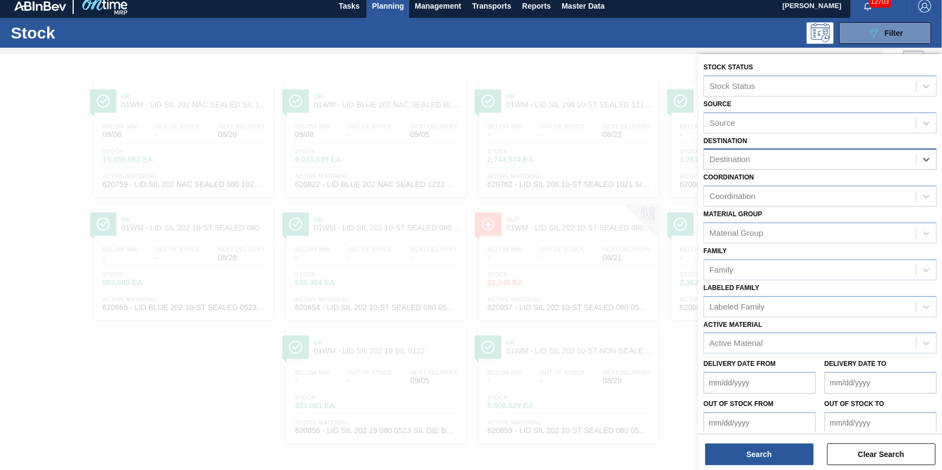
click at [820, 157] on div "Destination" at bounding box center [810, 160] width 212 height 16
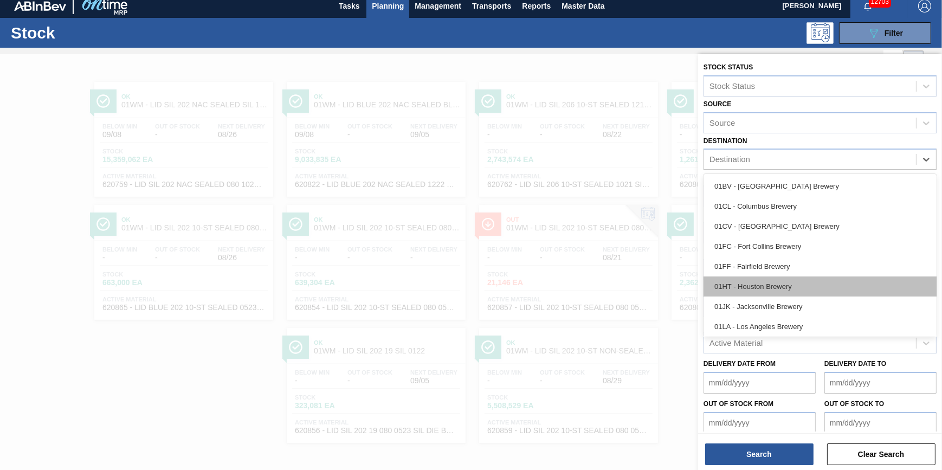
scroll to position [82, 0]
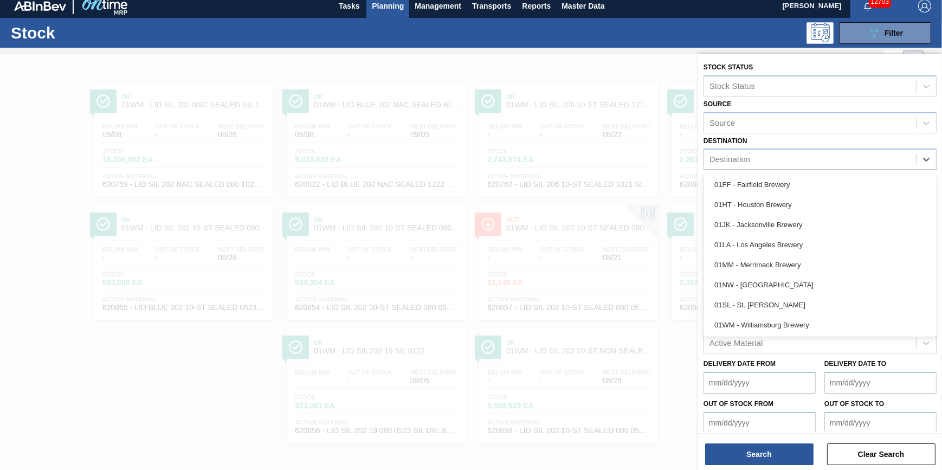
drag, startPoint x: 818, startPoint y: 309, endPoint x: 804, endPoint y: 332, distance: 27.1
click at [818, 309] on div "01SL - St. [PERSON_NAME]" at bounding box center [819, 305] width 233 height 20
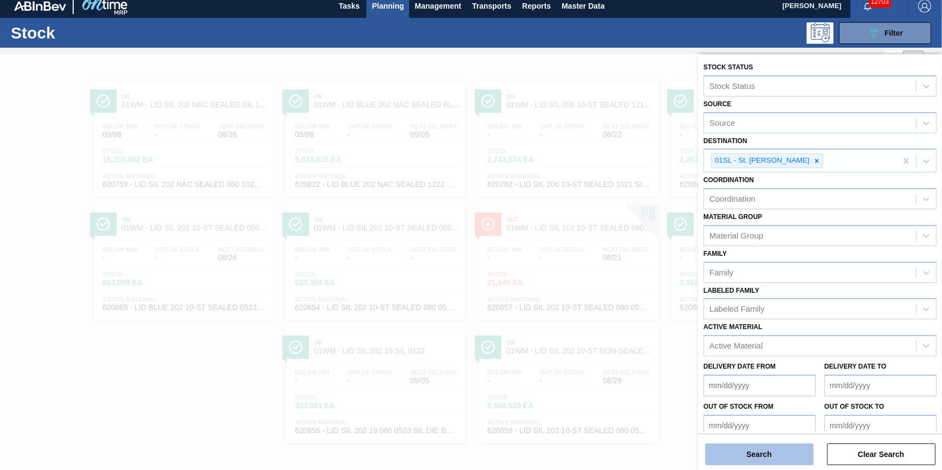
click at [741, 451] on button "Search" at bounding box center [759, 454] width 108 height 22
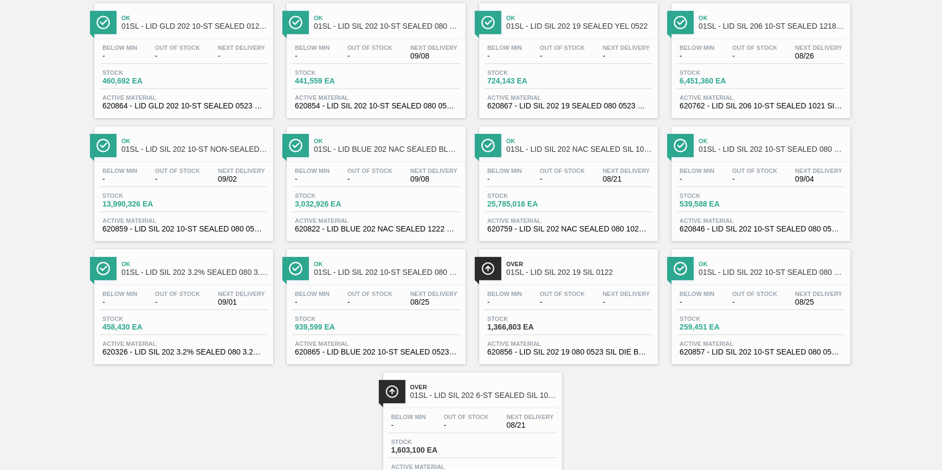
scroll to position [0, 0]
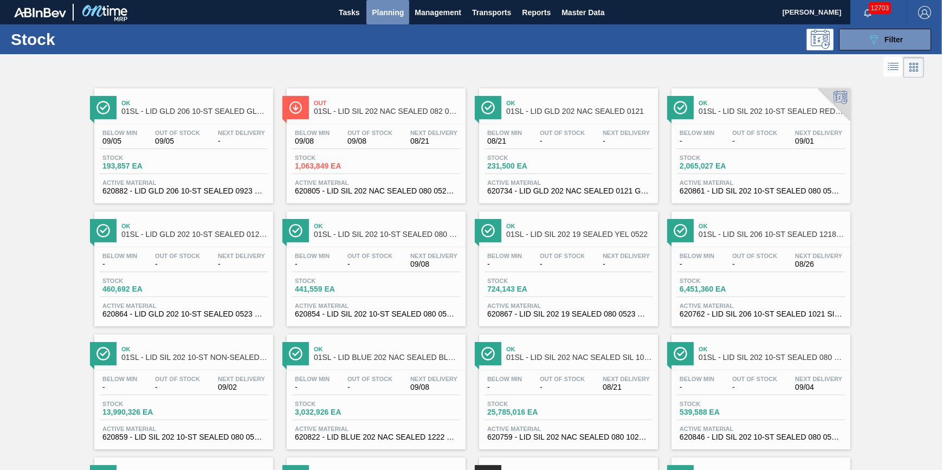
click at [377, 20] on button "Planning" at bounding box center [387, 12] width 43 height 24
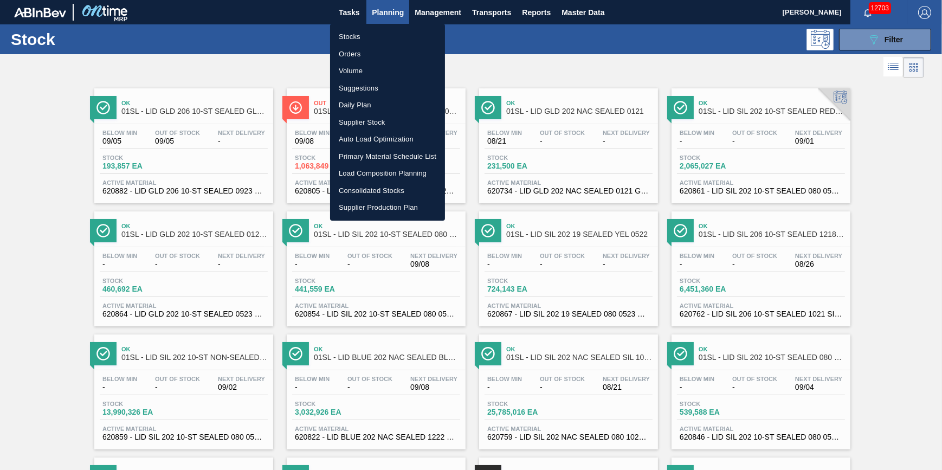
click at [374, 38] on li "Stocks" at bounding box center [387, 36] width 115 height 17
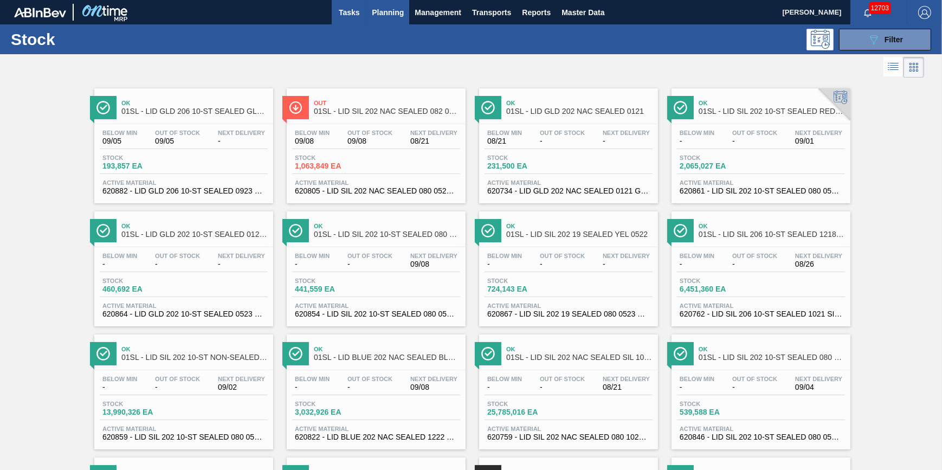
click at [357, 15] on span "Tasks" at bounding box center [349, 12] width 24 height 13
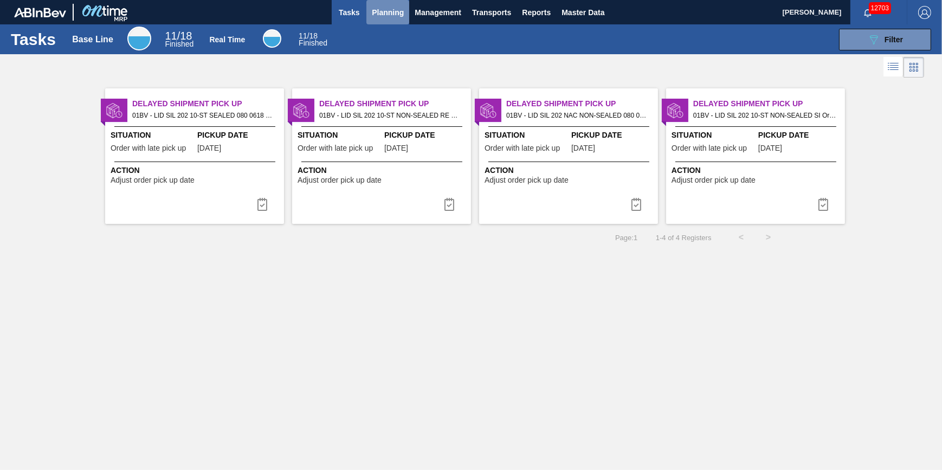
click at [372, 20] on button "Planning" at bounding box center [387, 12] width 43 height 24
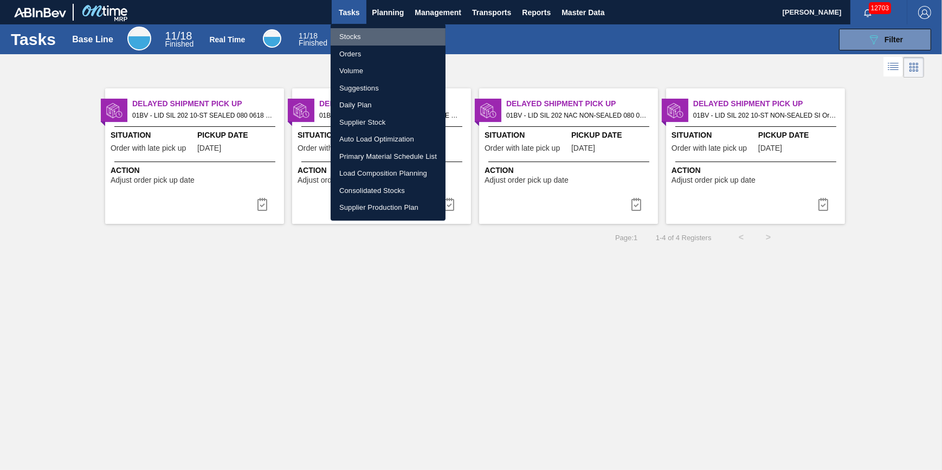
click at [376, 38] on li "Stocks" at bounding box center [388, 36] width 115 height 17
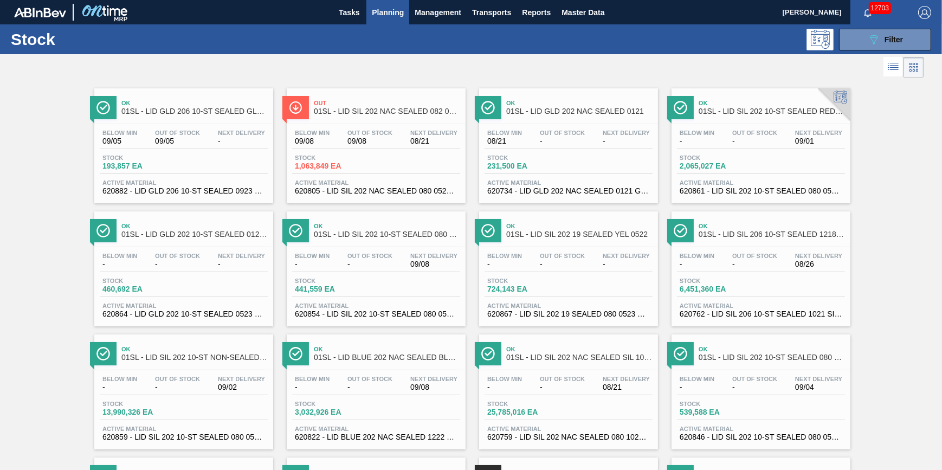
click at [398, 16] on span "Planning" at bounding box center [388, 12] width 32 height 13
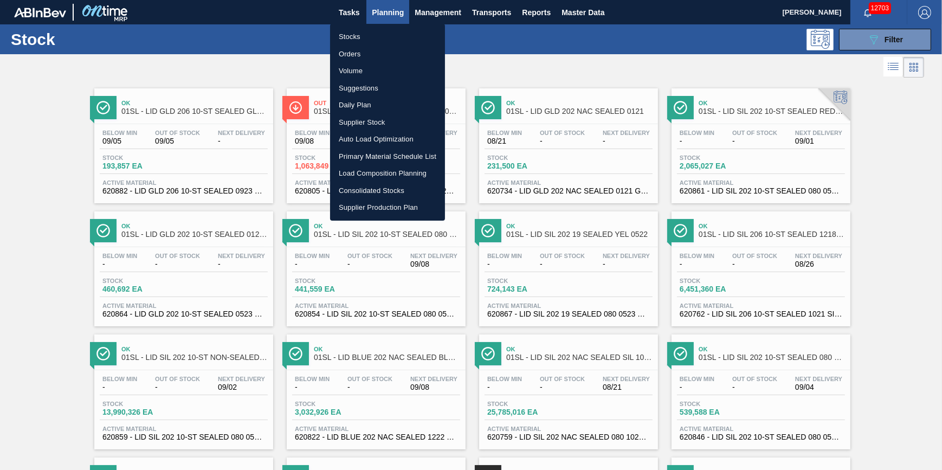
click at [395, 34] on li "Stocks" at bounding box center [387, 36] width 115 height 17
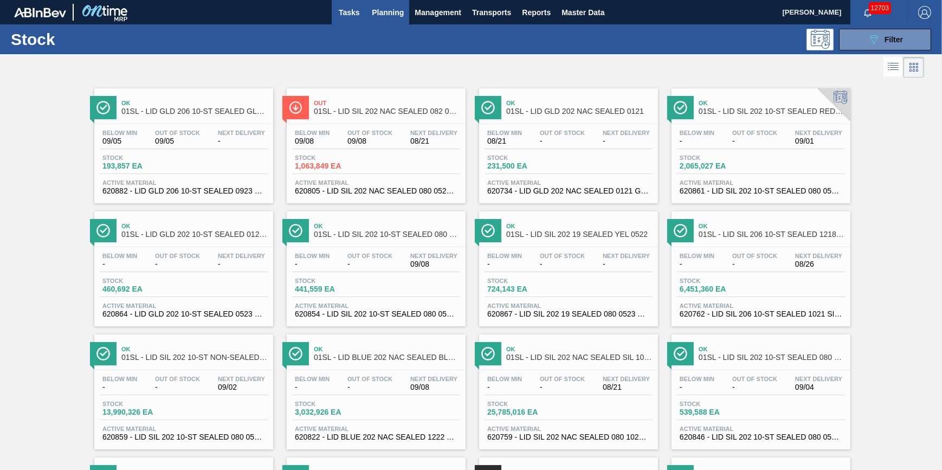
click at [350, 14] on span "Tasks" at bounding box center [349, 12] width 24 height 13
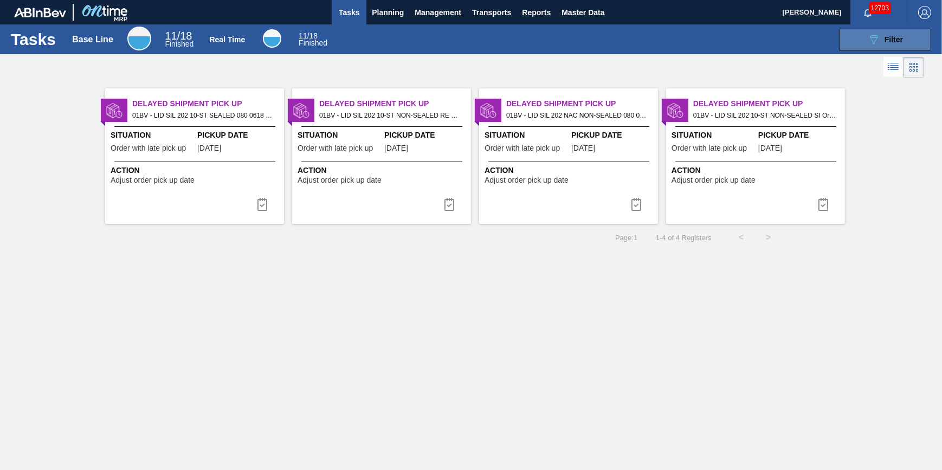
click at [889, 40] on span "Filter" at bounding box center [893, 39] width 18 height 9
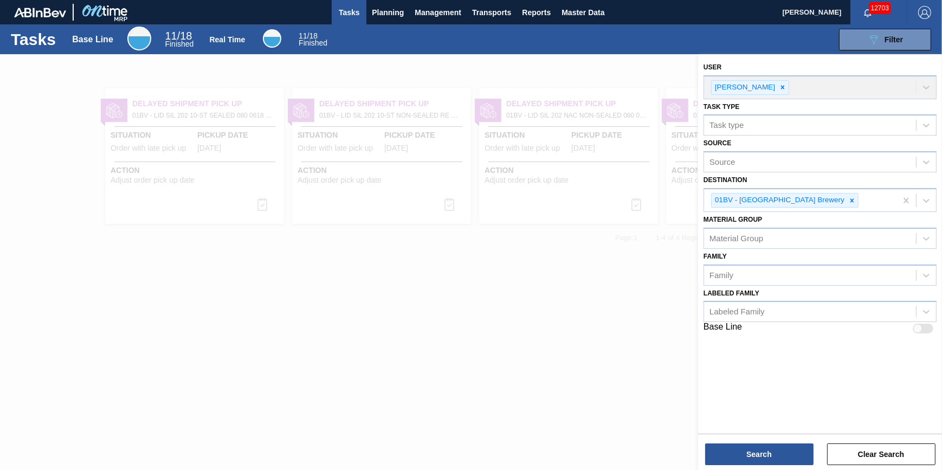
click at [547, 317] on div at bounding box center [471, 289] width 942 height 470
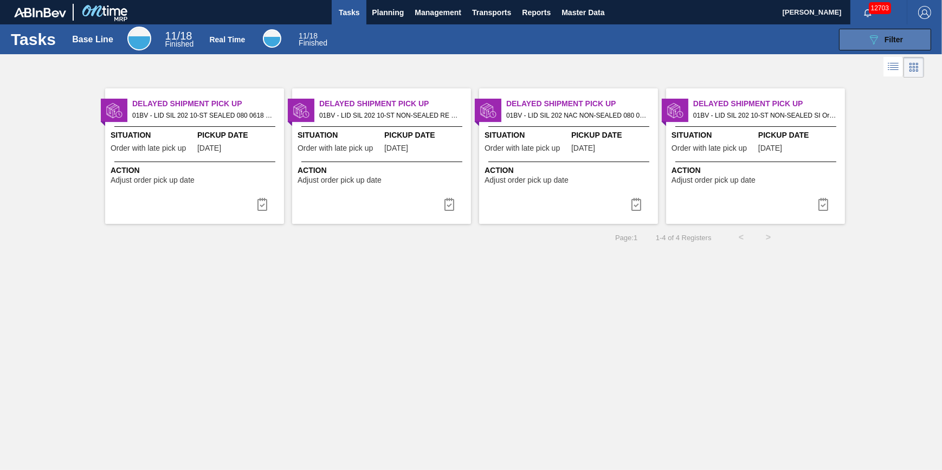
click at [894, 43] on span "Filter" at bounding box center [893, 39] width 18 height 9
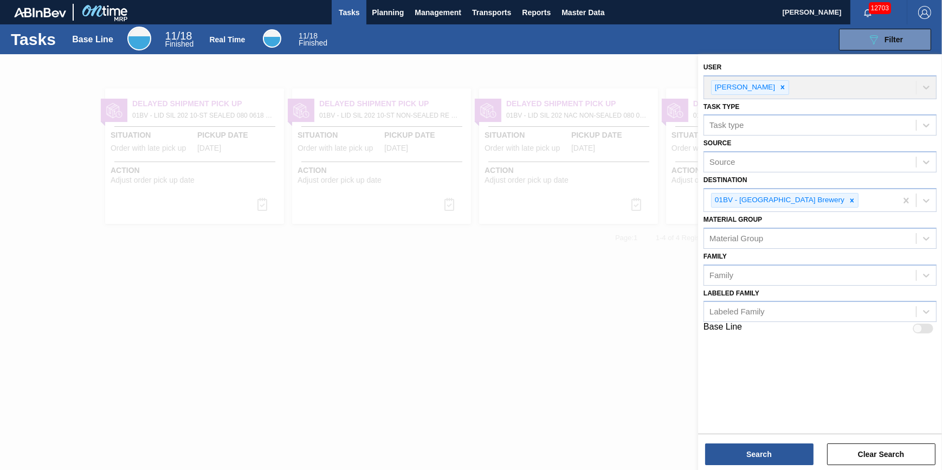
click at [397, 357] on div at bounding box center [471, 289] width 942 height 470
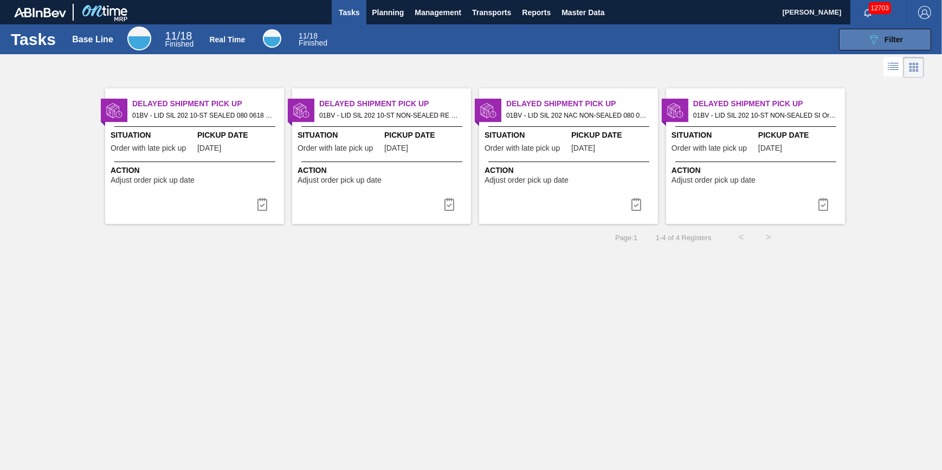
click at [864, 34] on button "089F7B8B-B2A5-4AFE-B5C0-19BA573D28AC Filter" at bounding box center [885, 40] width 92 height 22
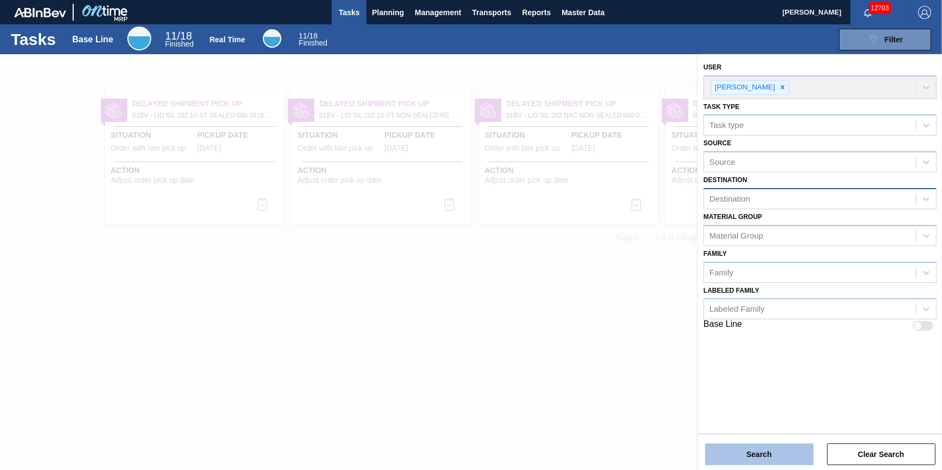
click at [755, 451] on button "Search" at bounding box center [759, 454] width 108 height 22
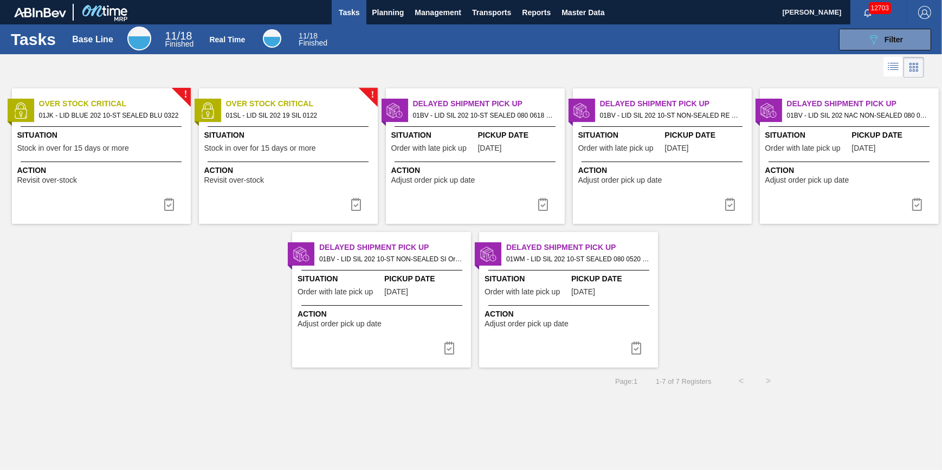
click at [557, 276] on span "Situation" at bounding box center [526, 278] width 84 height 11
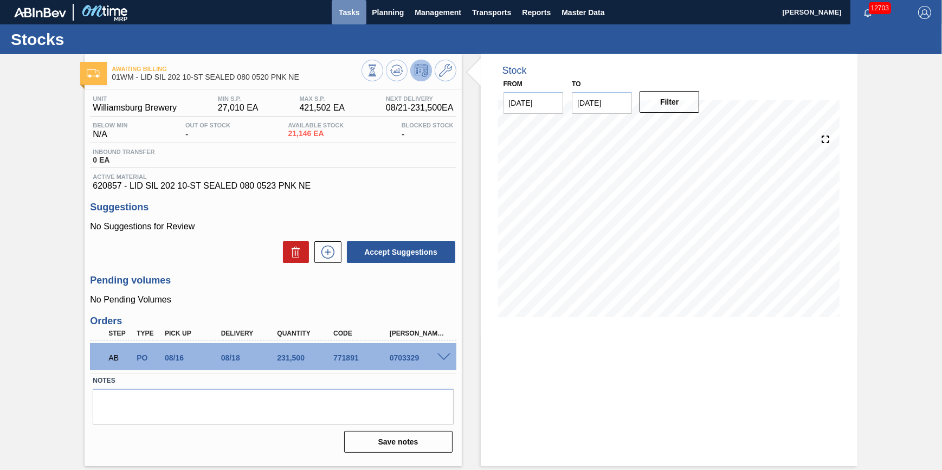
click at [352, 21] on button "Tasks" at bounding box center [349, 12] width 35 height 24
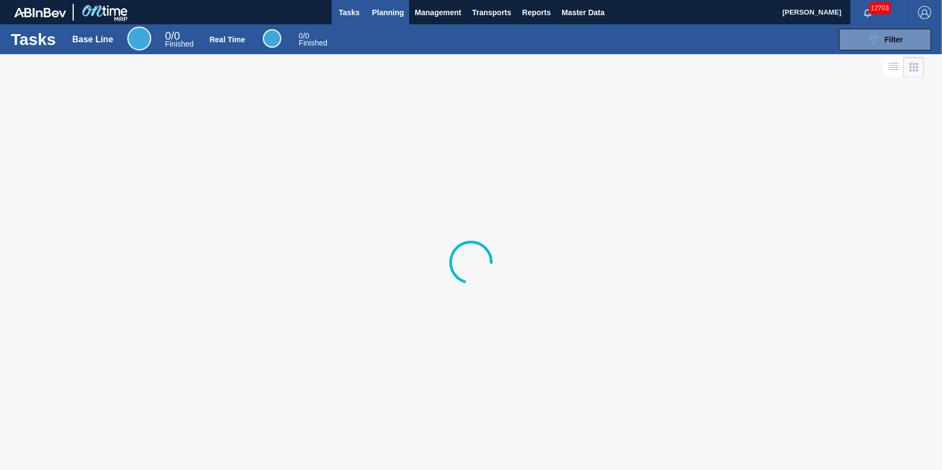
click at [382, 21] on button "Planning" at bounding box center [387, 12] width 43 height 24
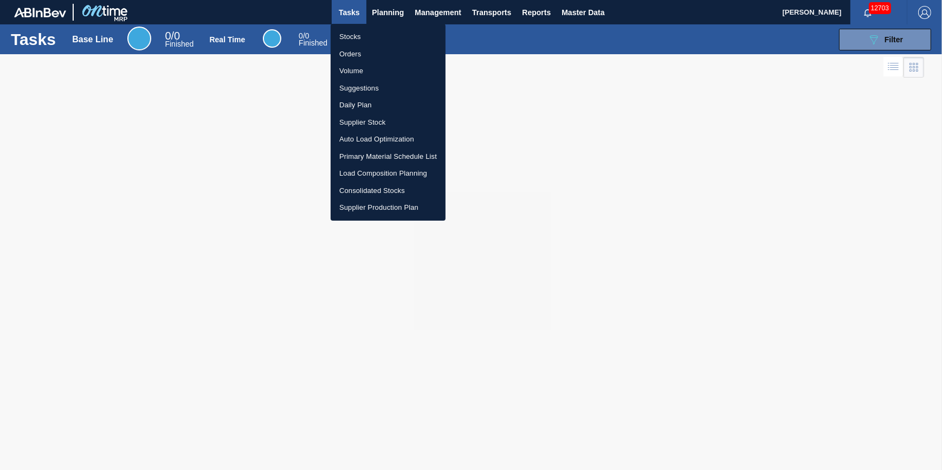
click at [382, 38] on li "Stocks" at bounding box center [388, 36] width 115 height 17
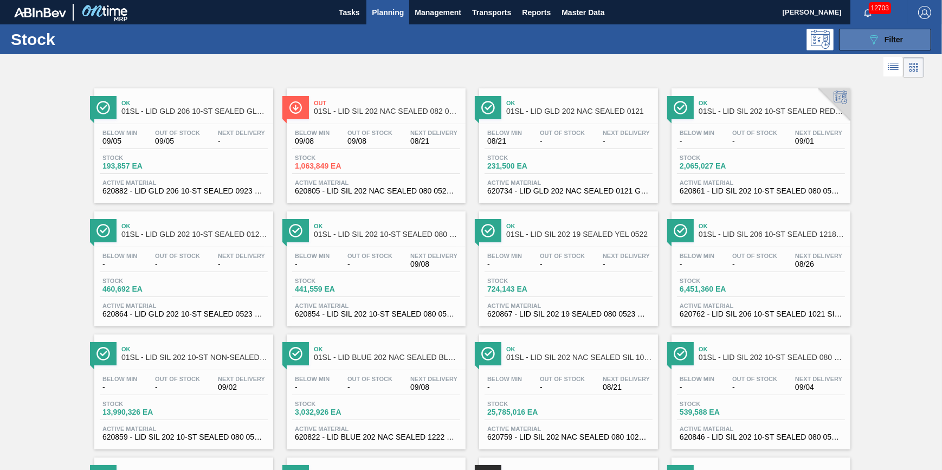
click at [861, 43] on button "089F7B8B-B2A5-4AFE-B5C0-19BA573D28AC Filter" at bounding box center [885, 40] width 92 height 22
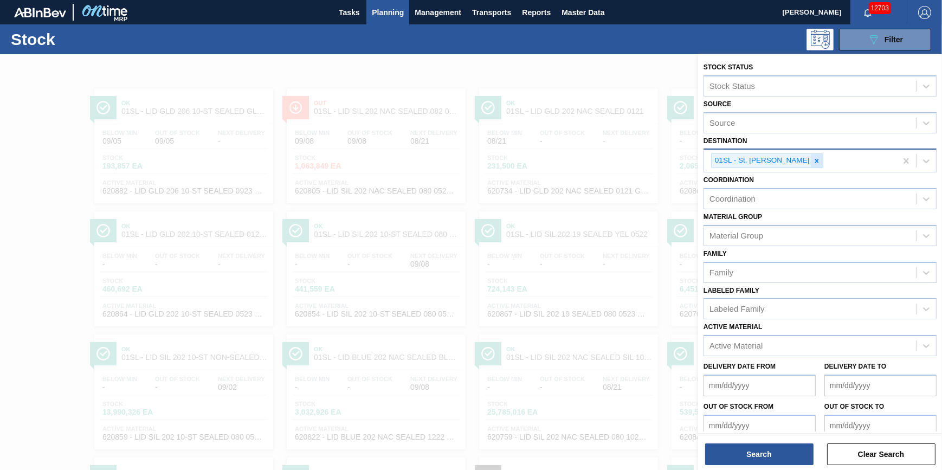
click at [811, 159] on div at bounding box center [817, 161] width 12 height 14
click at [807, 159] on div "Destination" at bounding box center [810, 160] width 212 height 16
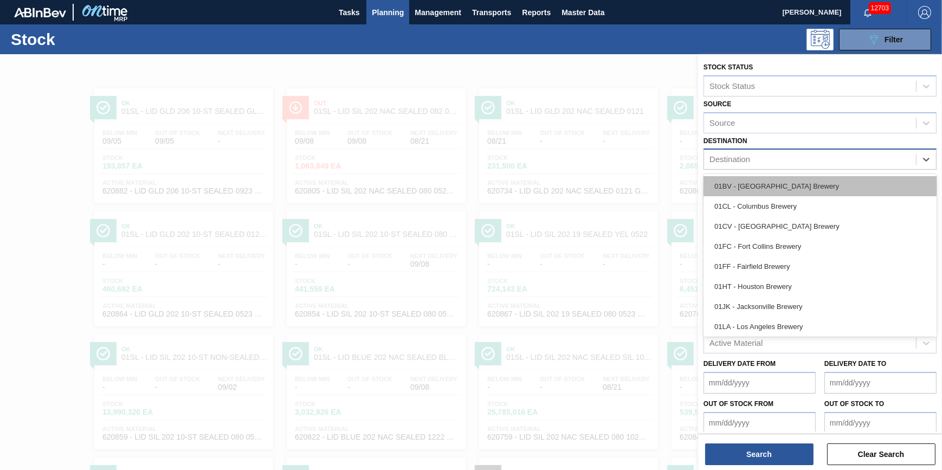
click at [797, 186] on div "01BV - [GEOGRAPHIC_DATA] Brewery" at bounding box center [819, 186] width 233 height 20
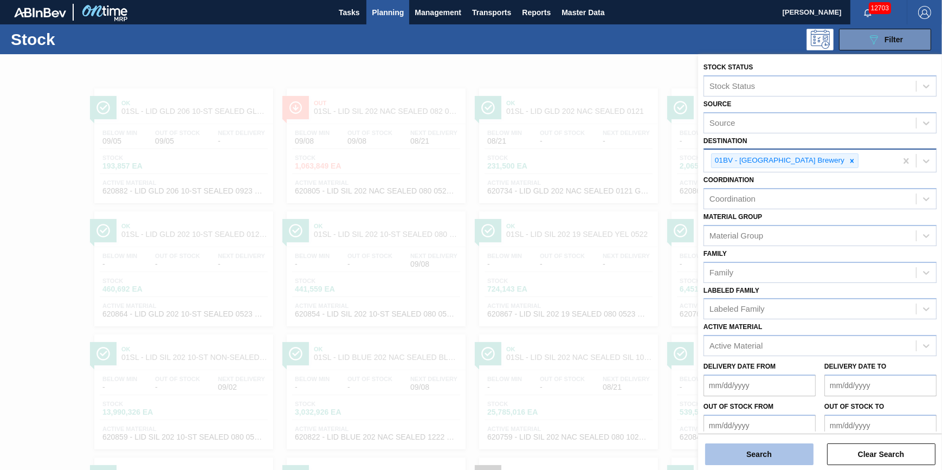
click at [780, 450] on button "Search" at bounding box center [759, 454] width 108 height 22
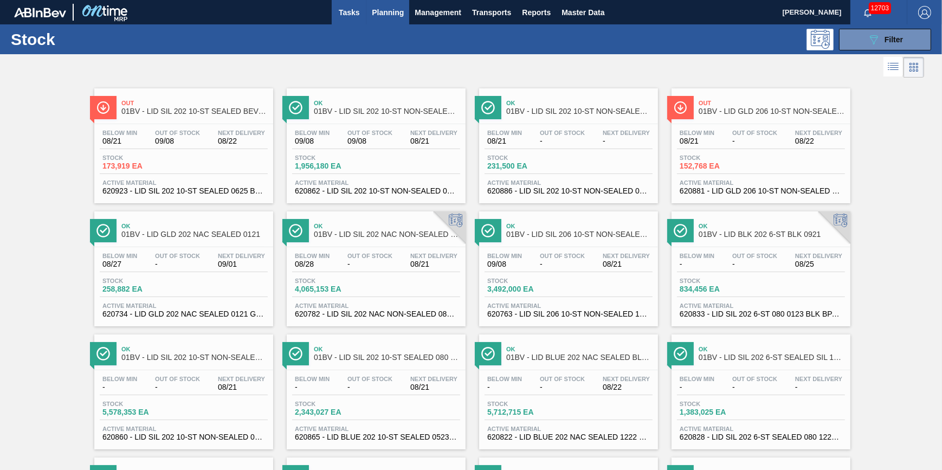
drag, startPoint x: 350, startPoint y: 19, endPoint x: 357, endPoint y: 16, distance: 8.1
click at [350, 19] on button "Tasks" at bounding box center [349, 12] width 35 height 24
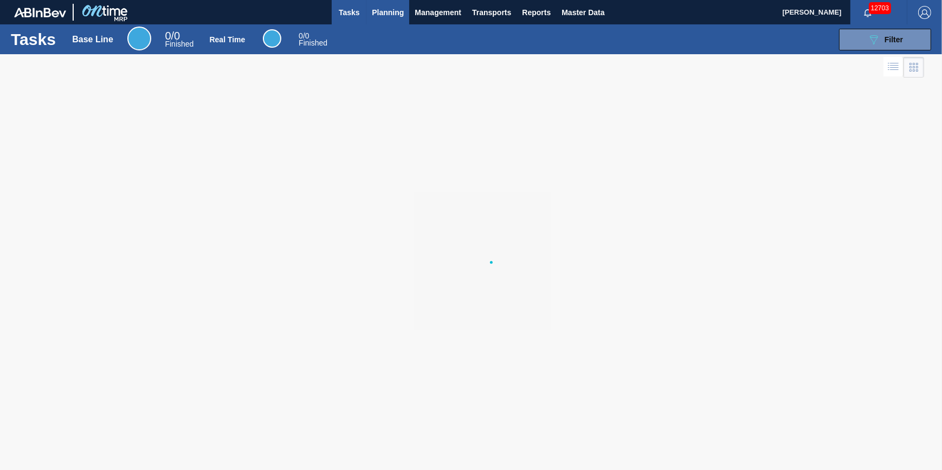
click at [384, 16] on span "Planning" at bounding box center [388, 12] width 32 height 13
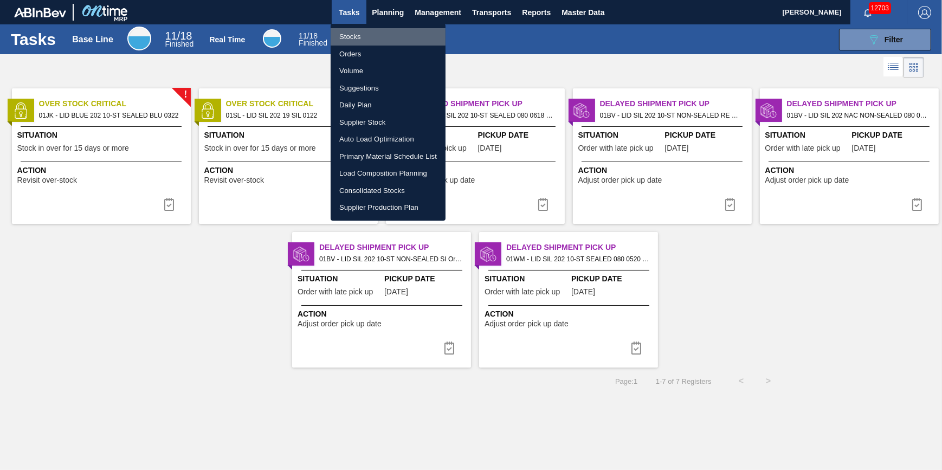
click at [369, 37] on li "Stocks" at bounding box center [388, 36] width 115 height 17
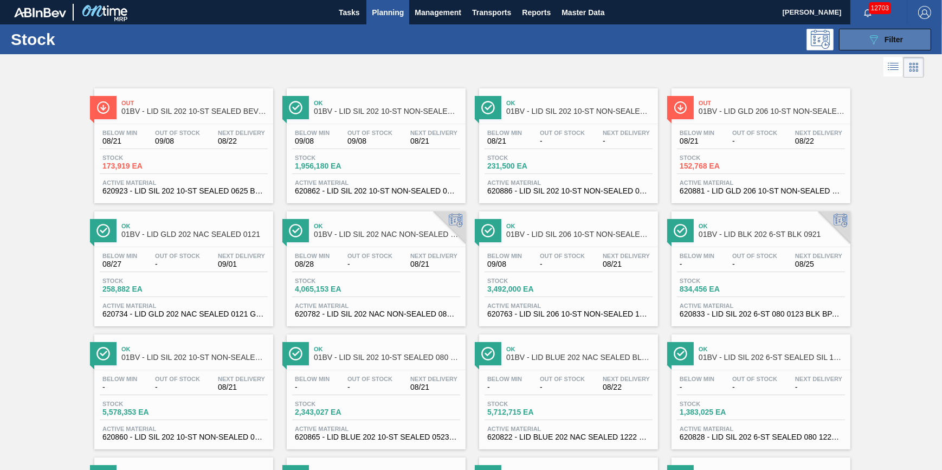
click at [870, 40] on icon "089F7B8B-B2A5-4AFE-B5C0-19BA573D28AC" at bounding box center [873, 39] width 13 height 13
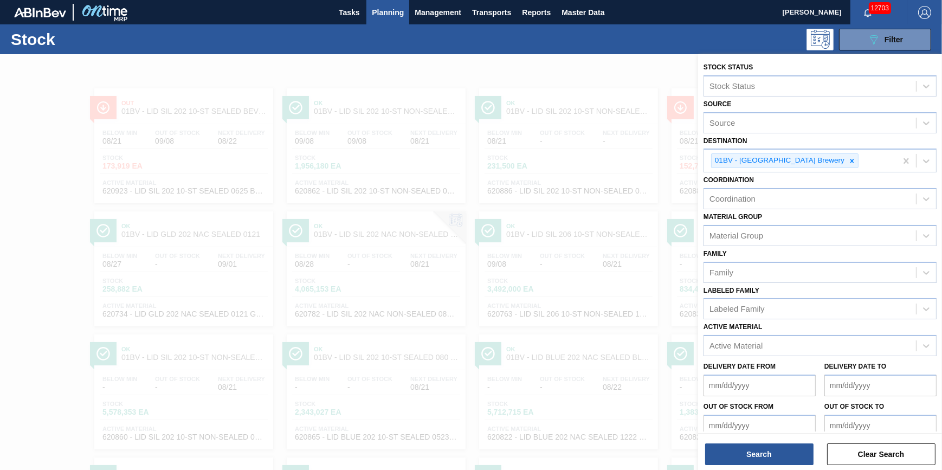
click at [499, 47] on div "089F7B8B-B2A5-4AFE-B5C0-19BA573D28AC Filter" at bounding box center [553, 40] width 766 height 22
click at [848, 163] on icon at bounding box center [852, 161] width 8 height 8
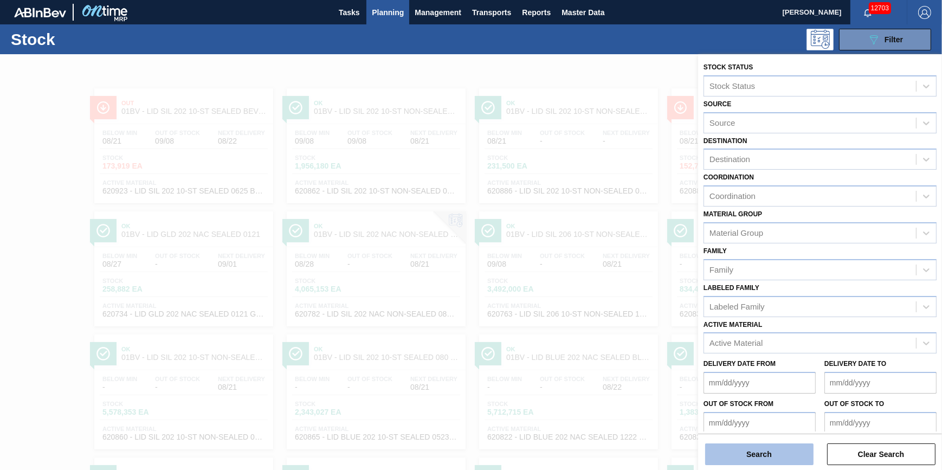
click at [733, 455] on button "Search" at bounding box center [759, 454] width 108 height 22
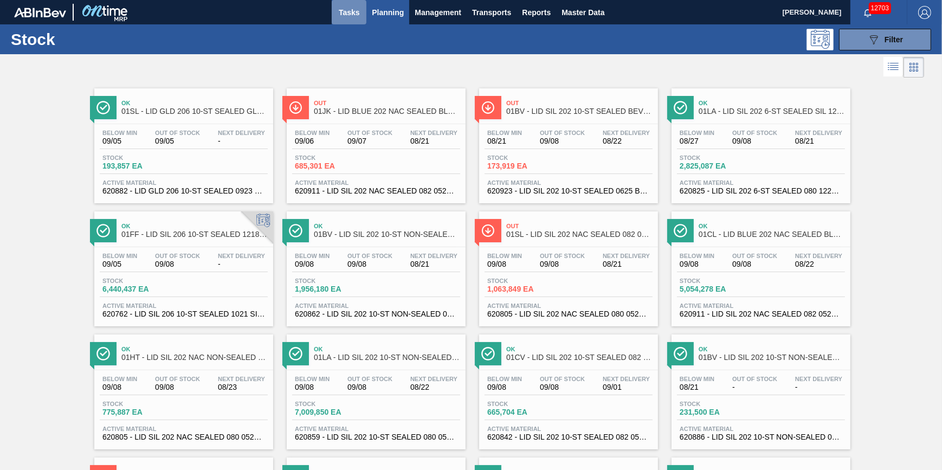
click at [347, 15] on span "Tasks" at bounding box center [349, 12] width 24 height 13
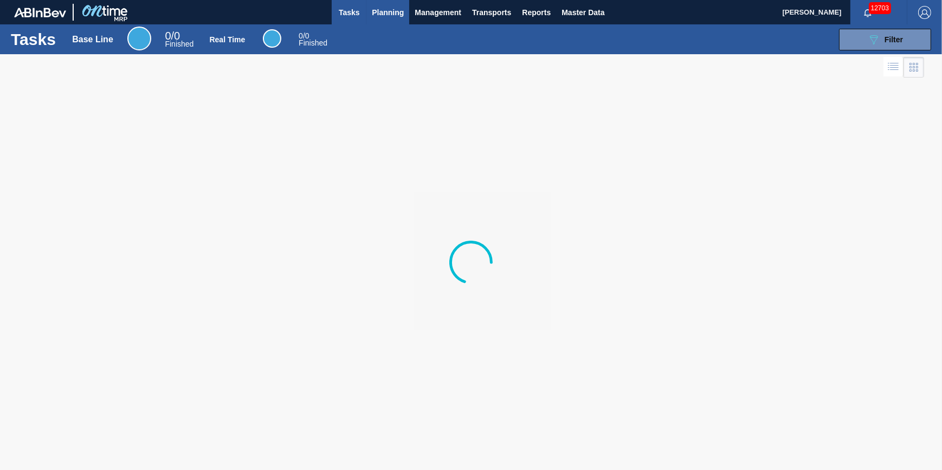
click at [373, 15] on span "Planning" at bounding box center [388, 12] width 32 height 13
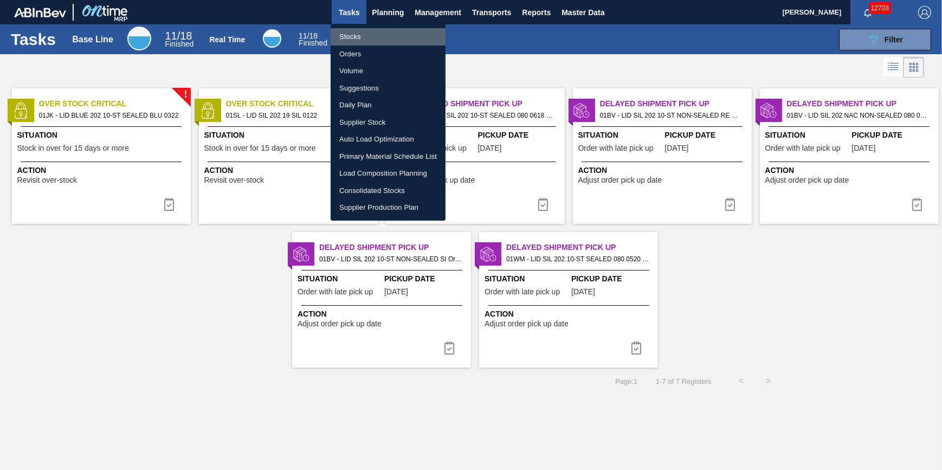
click at [367, 31] on li "Stocks" at bounding box center [388, 36] width 115 height 17
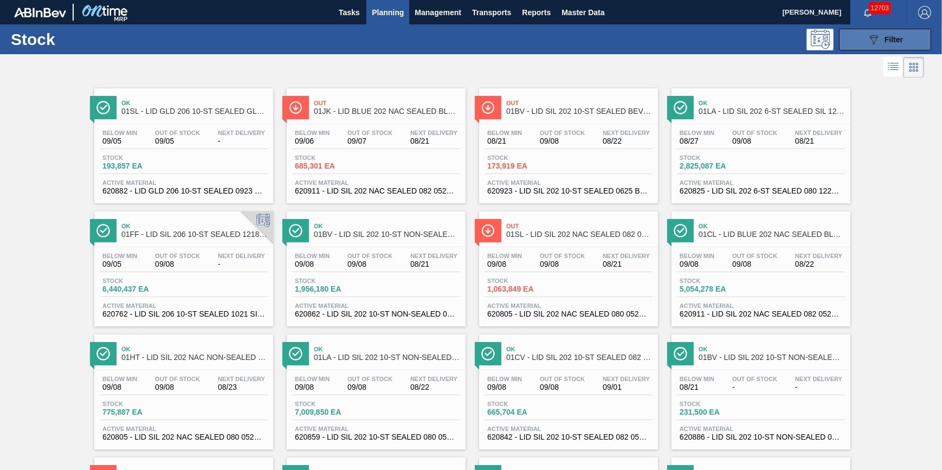
click at [867, 44] on icon "089F7B8B-B2A5-4AFE-B5C0-19BA573D28AC" at bounding box center [873, 39] width 13 height 13
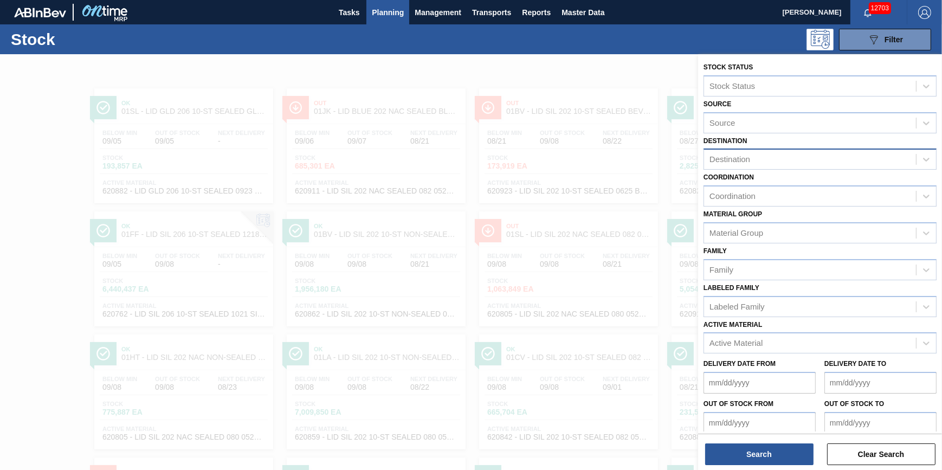
click at [801, 163] on div "Destination" at bounding box center [810, 160] width 212 height 16
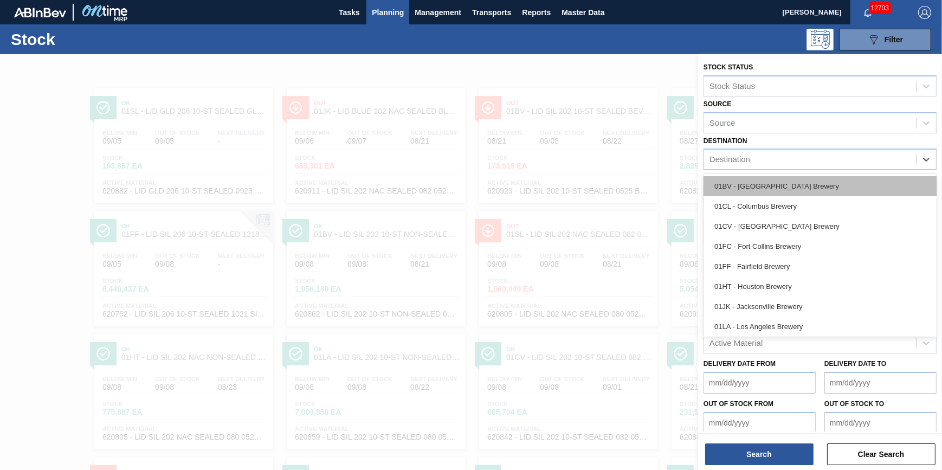
click at [804, 185] on div "01BV - [GEOGRAPHIC_DATA] Brewery" at bounding box center [819, 186] width 233 height 20
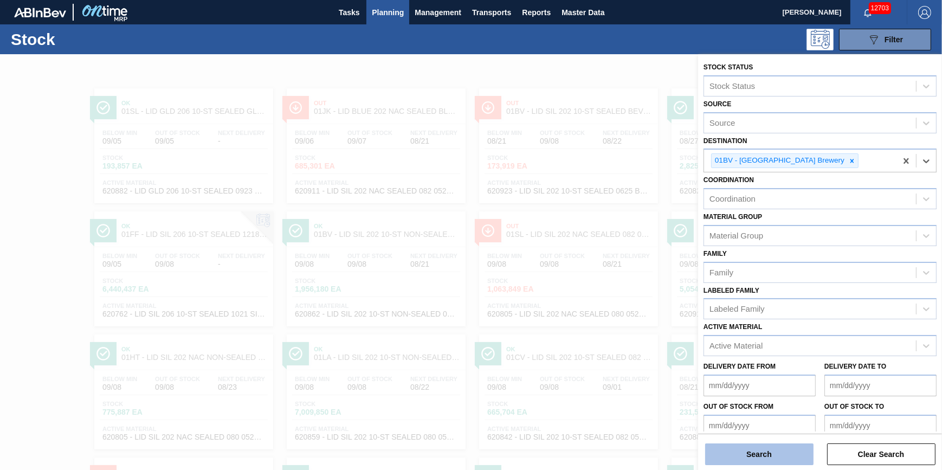
click at [761, 458] on button "Search" at bounding box center [759, 454] width 108 height 22
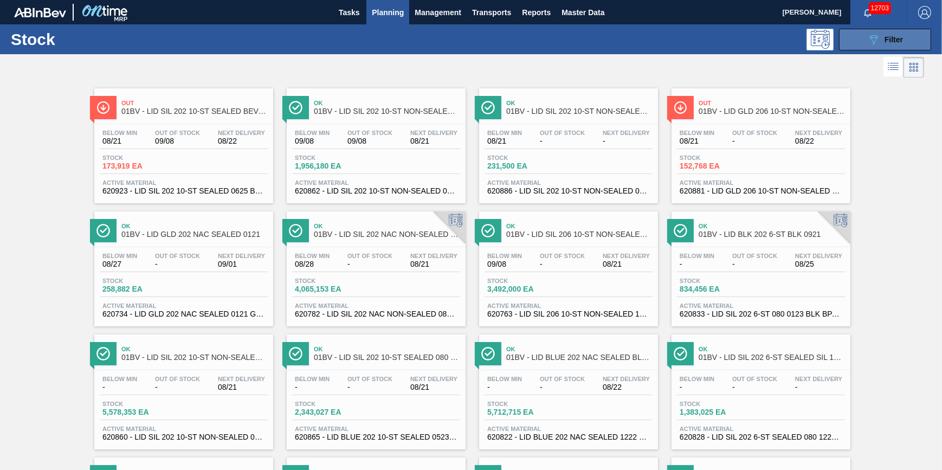
click at [843, 38] on button "089F7B8B-B2A5-4AFE-B5C0-19BA573D28AC Filter" at bounding box center [885, 40] width 92 height 22
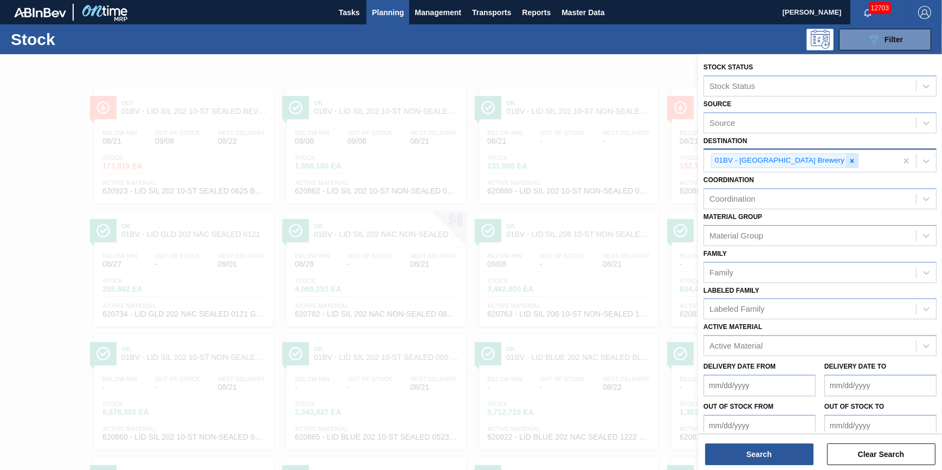
click at [846, 165] on div at bounding box center [852, 161] width 12 height 14
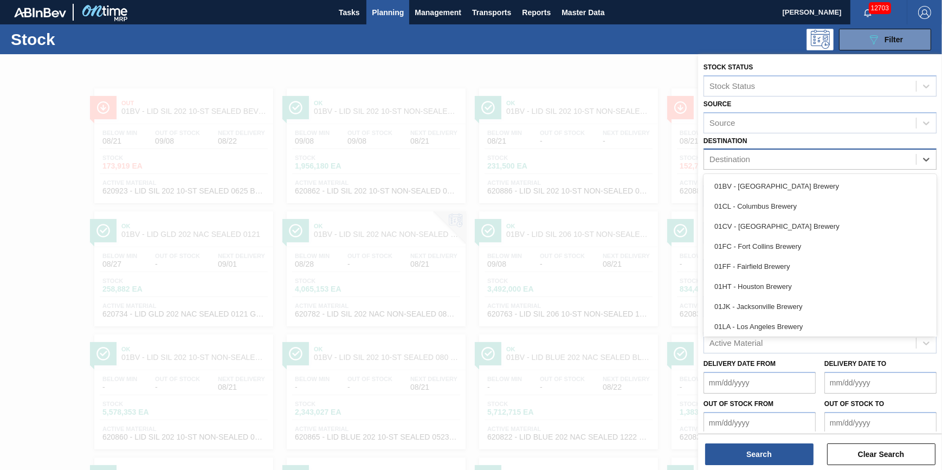
click at [817, 162] on div "Destination" at bounding box center [810, 160] width 212 height 16
click at [792, 318] on div "01WM - Williamsburg Brewery" at bounding box center [819, 325] width 233 height 20
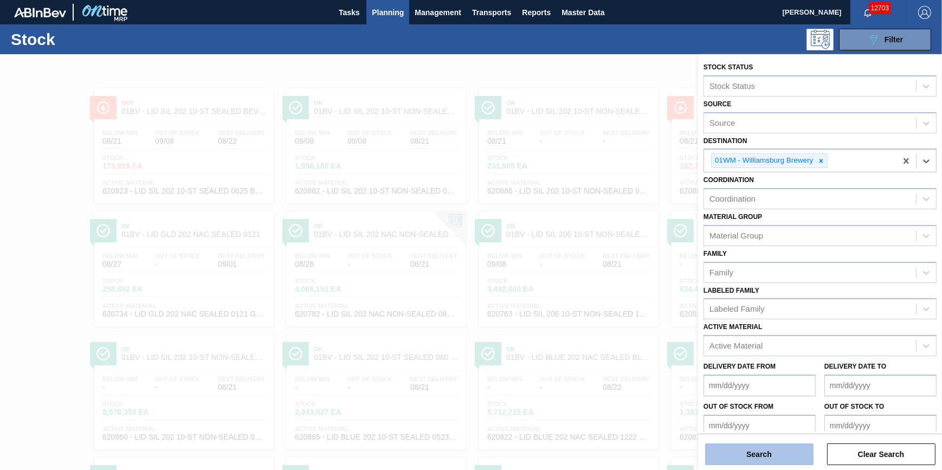
click at [773, 458] on button "Search" at bounding box center [759, 454] width 108 height 22
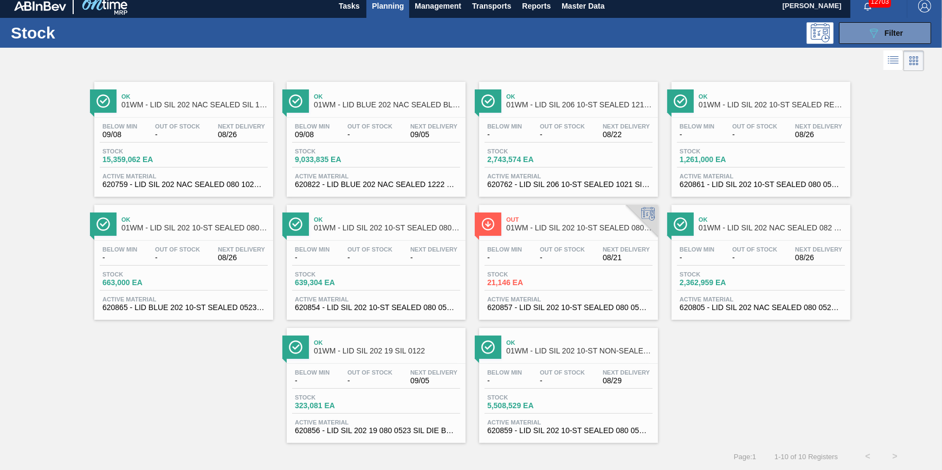
scroll to position [9, 0]
click at [870, 15] on div "12703" at bounding box center [878, 5] width 57 height 24
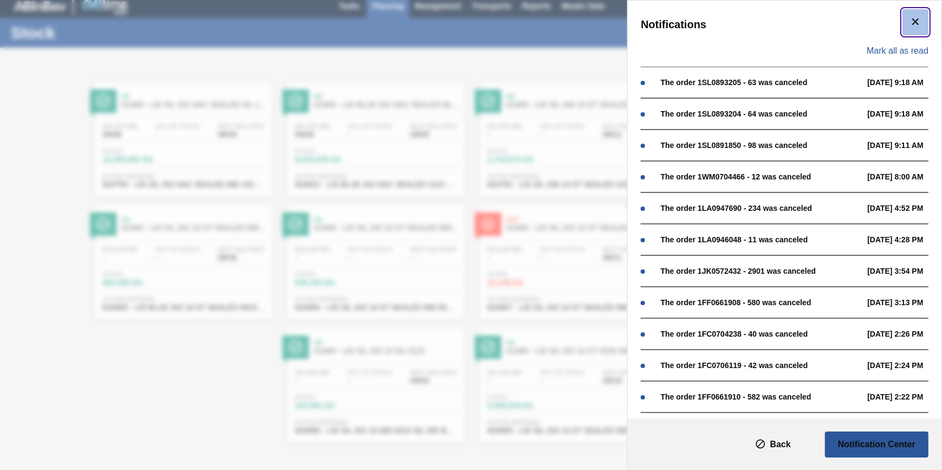
click at [911, 13] on button "botão de ícone" at bounding box center [915, 22] width 26 height 26
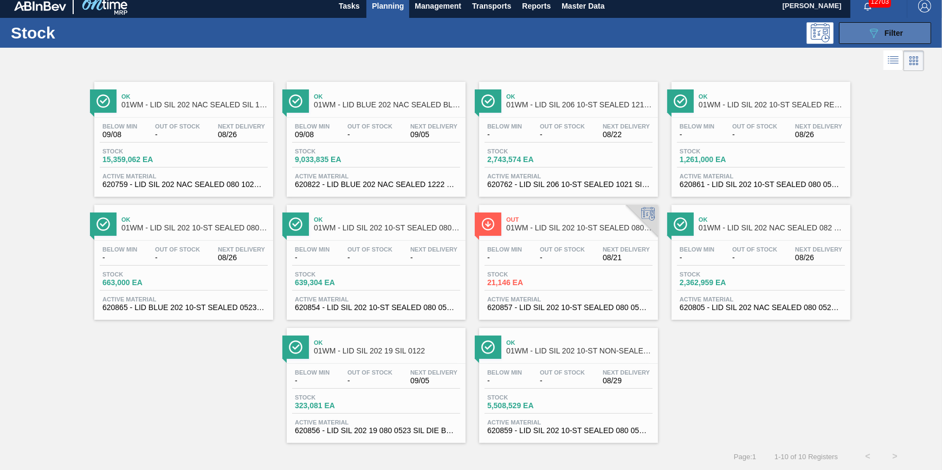
click at [889, 30] on span "Filter" at bounding box center [893, 33] width 18 height 9
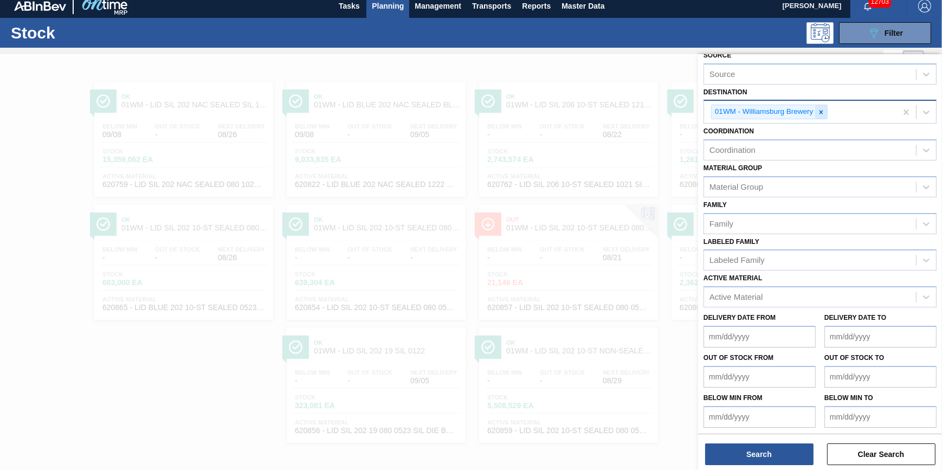
click at [822, 111] on icon at bounding box center [821, 112] width 8 height 8
click at [834, 88] on div "Destination option 01WM - Williamsburg Brewery, deselected. Select is focused ,…" at bounding box center [819, 105] width 233 height 37
click at [831, 98] on div "Destination Destination" at bounding box center [819, 105] width 233 height 37
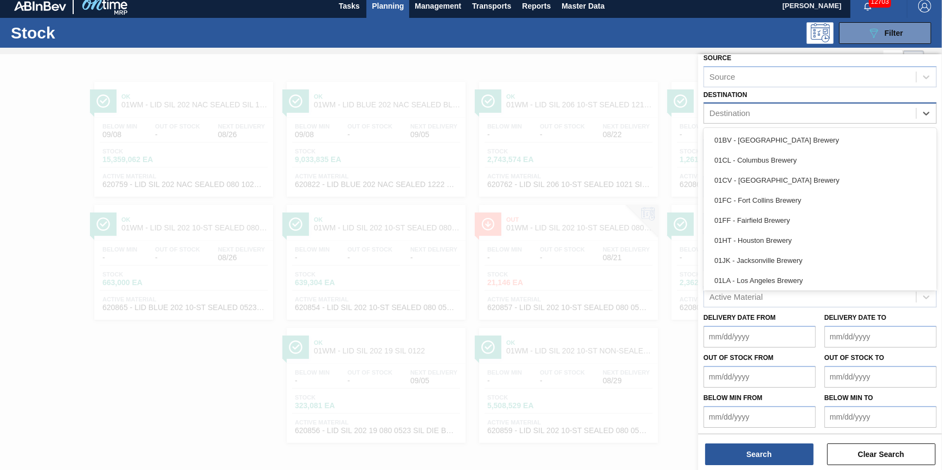
drag, startPoint x: 831, startPoint y: 106, endPoint x: 834, endPoint y: 117, distance: 11.2
click at [832, 106] on div "Destination" at bounding box center [810, 114] width 212 height 16
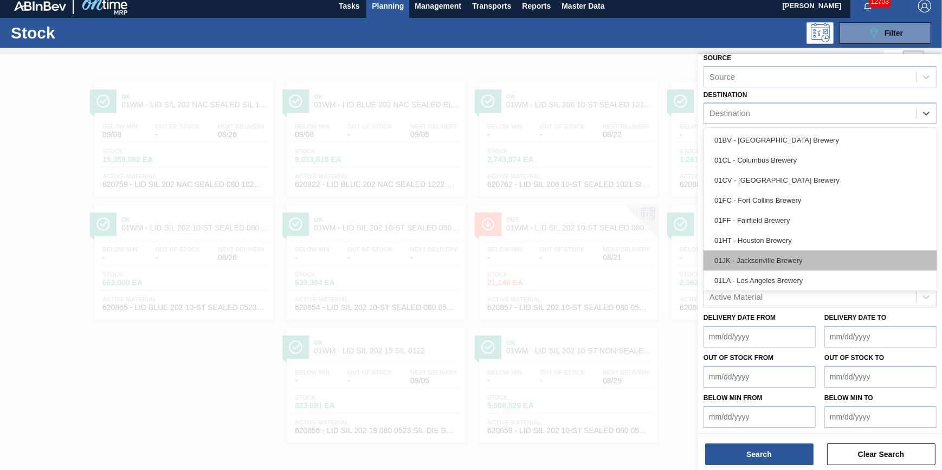
scroll to position [82, 0]
click at [811, 259] on div "01SL - St. [PERSON_NAME]" at bounding box center [819, 259] width 233 height 20
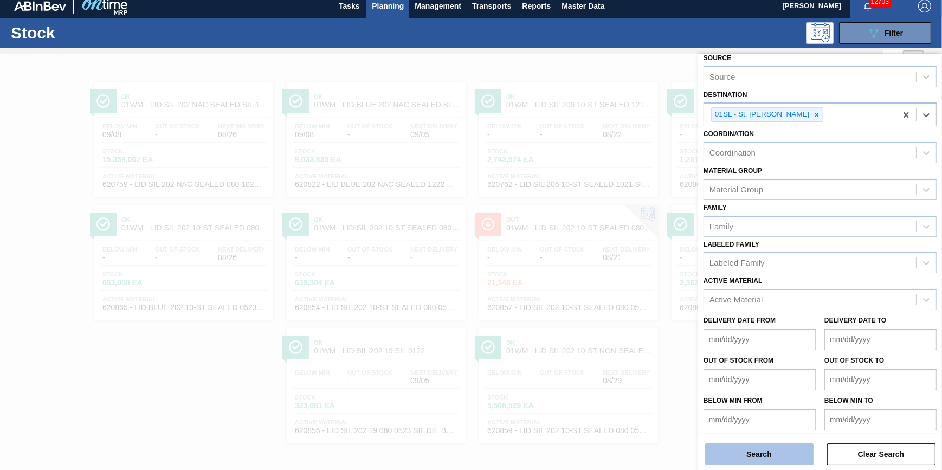
click at [760, 449] on button "Search" at bounding box center [759, 454] width 108 height 22
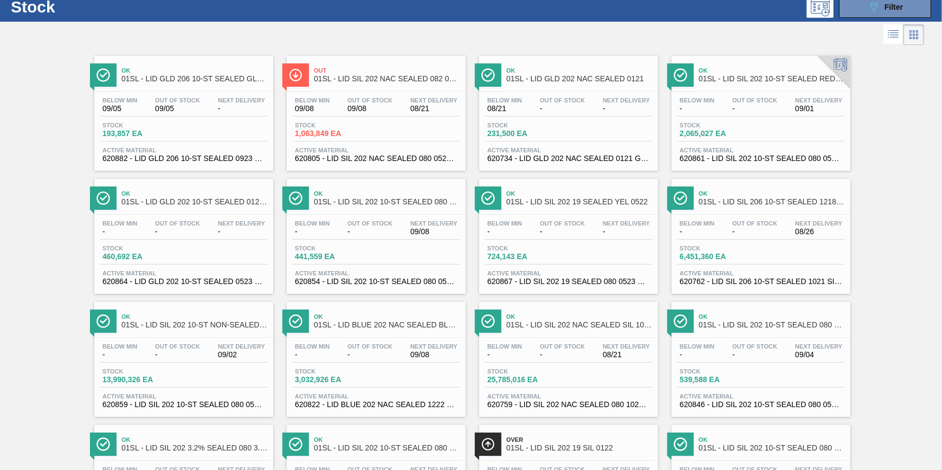
scroll to position [0, 0]
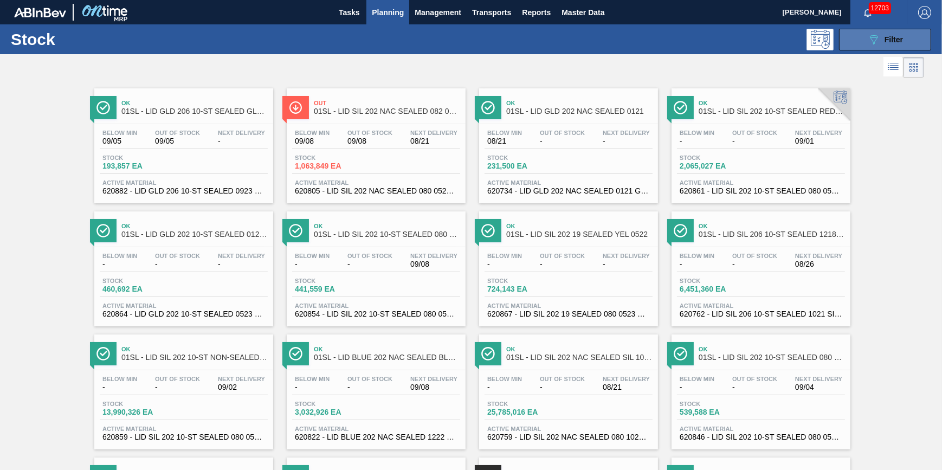
click at [867, 40] on icon "089F7B8B-B2A5-4AFE-B5C0-19BA573D28AC" at bounding box center [873, 39] width 13 height 13
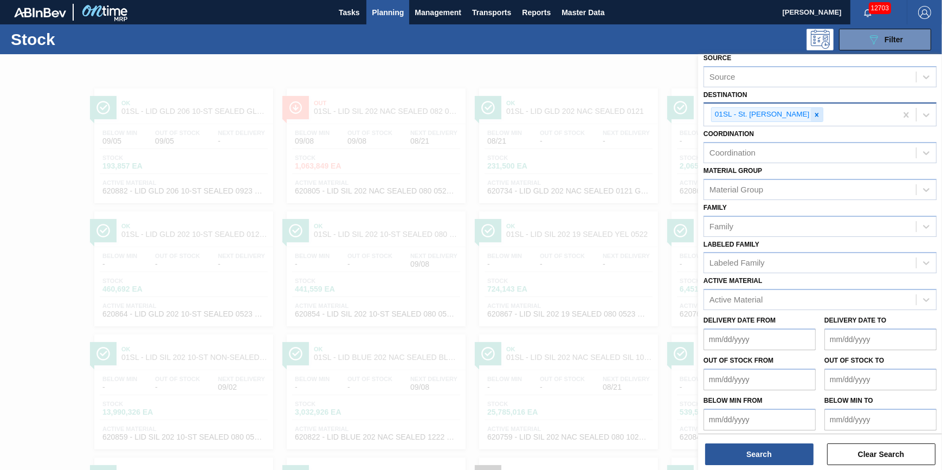
click at [813, 111] on icon at bounding box center [817, 115] width 8 height 8
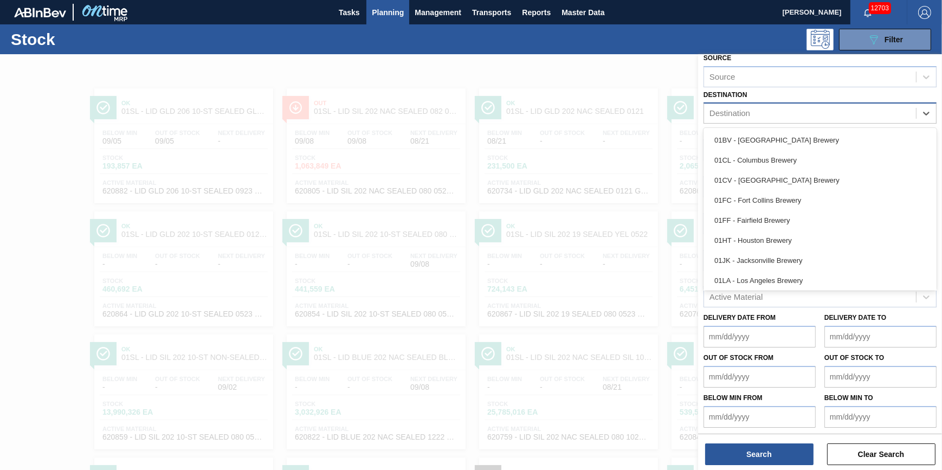
click at [804, 113] on div "Destination" at bounding box center [810, 114] width 212 height 16
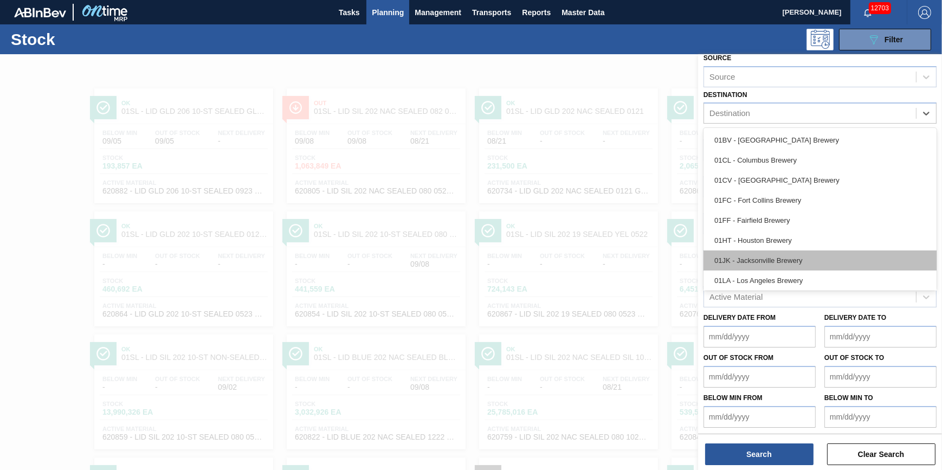
scroll to position [82, 0]
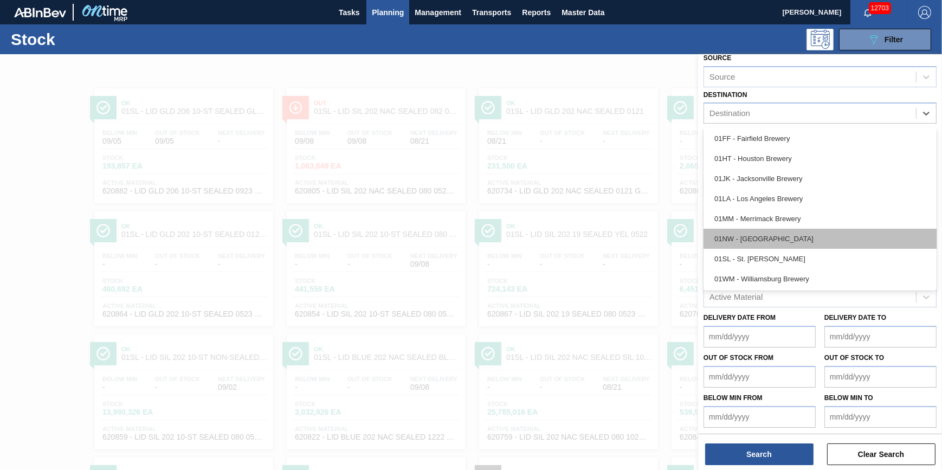
click at [802, 240] on div "01NW - [GEOGRAPHIC_DATA]" at bounding box center [819, 239] width 233 height 20
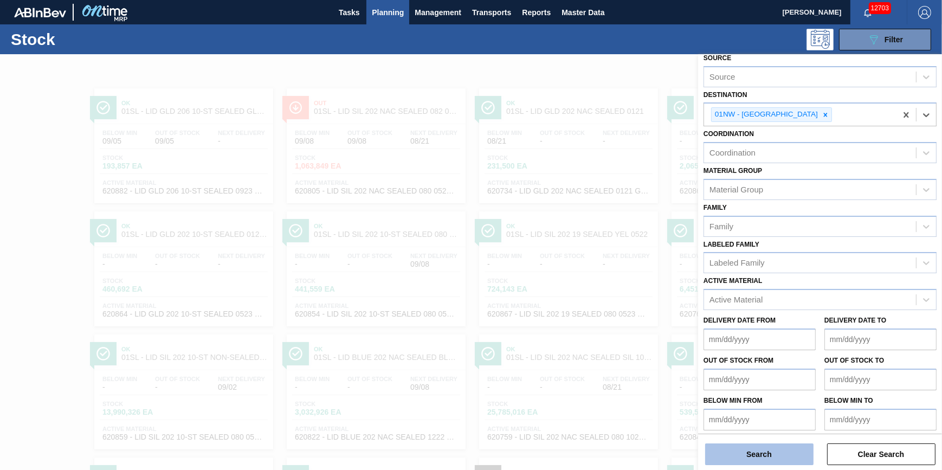
click at [744, 460] on button "Search" at bounding box center [759, 454] width 108 height 22
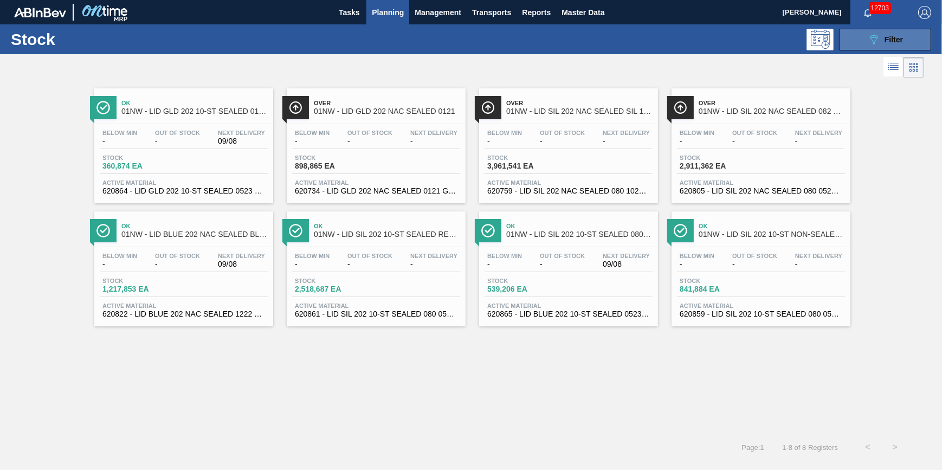
click at [867, 35] on button "089F7B8B-B2A5-4AFE-B5C0-19BA573D28AC Filter" at bounding box center [885, 40] width 92 height 22
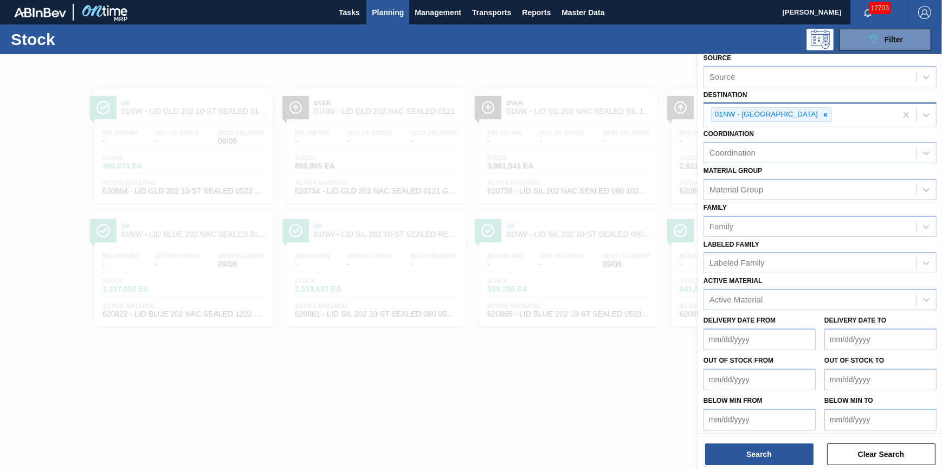
click at [822, 111] on icon at bounding box center [826, 115] width 8 height 8
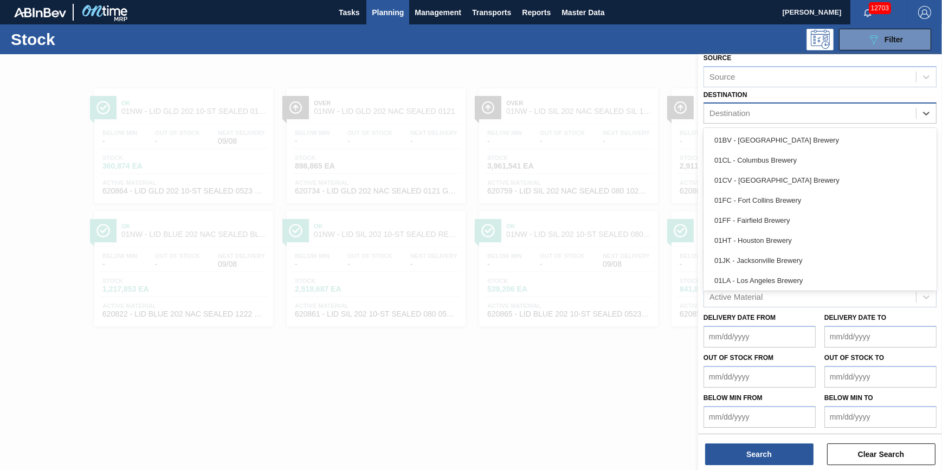
click at [800, 111] on div "Destination" at bounding box center [810, 114] width 212 height 16
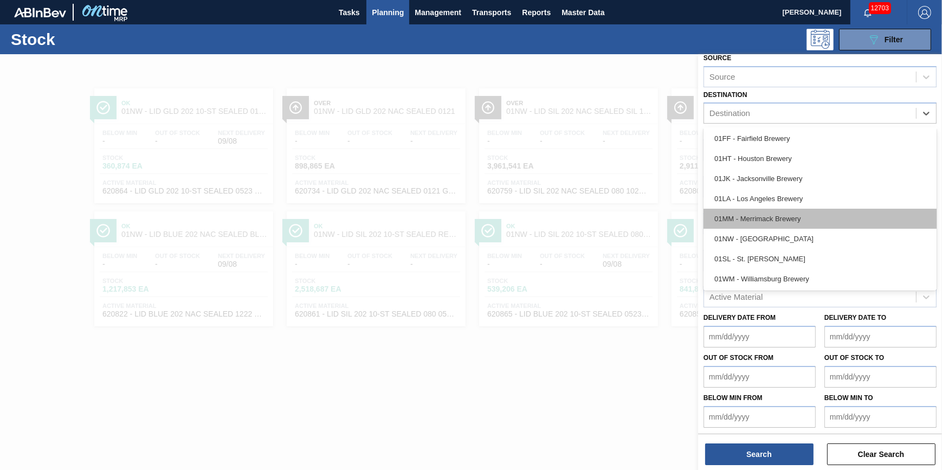
click at [815, 222] on div "01MM - Merrimack Brewery" at bounding box center [819, 219] width 233 height 20
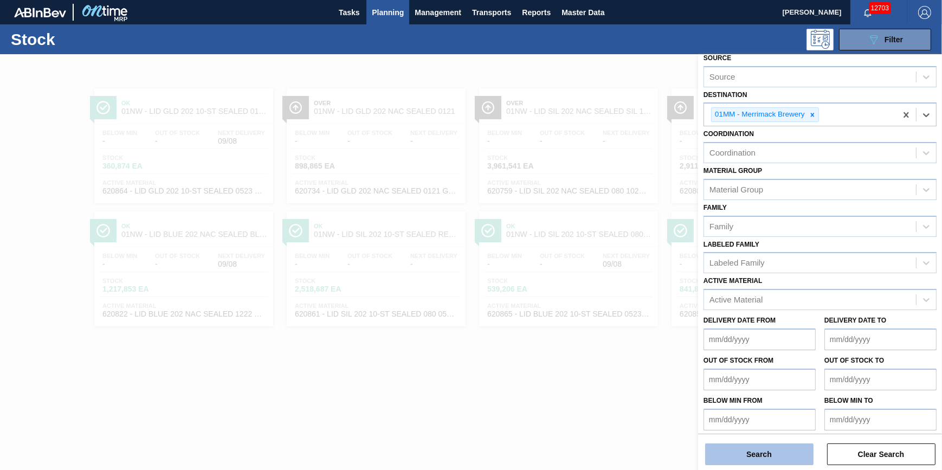
click at [750, 460] on button "Search" at bounding box center [759, 454] width 108 height 22
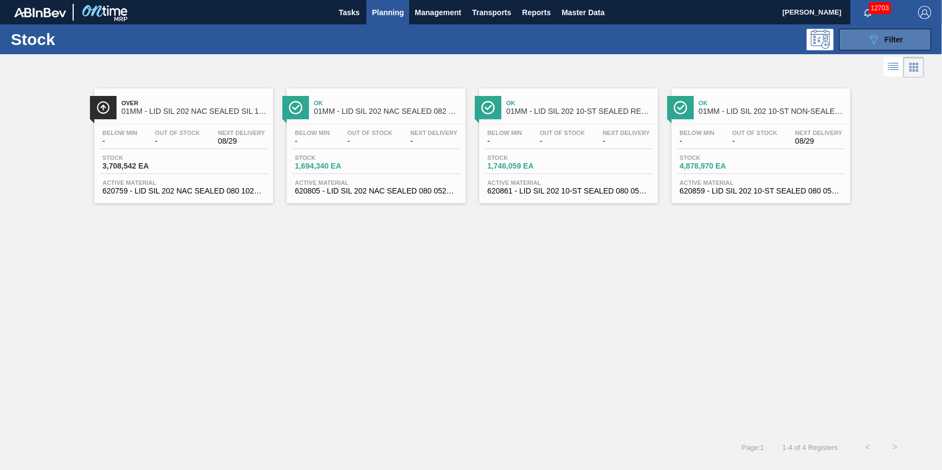
click at [854, 42] on button "089F7B8B-B2A5-4AFE-B5C0-19BA573D28AC Filter" at bounding box center [885, 40] width 92 height 22
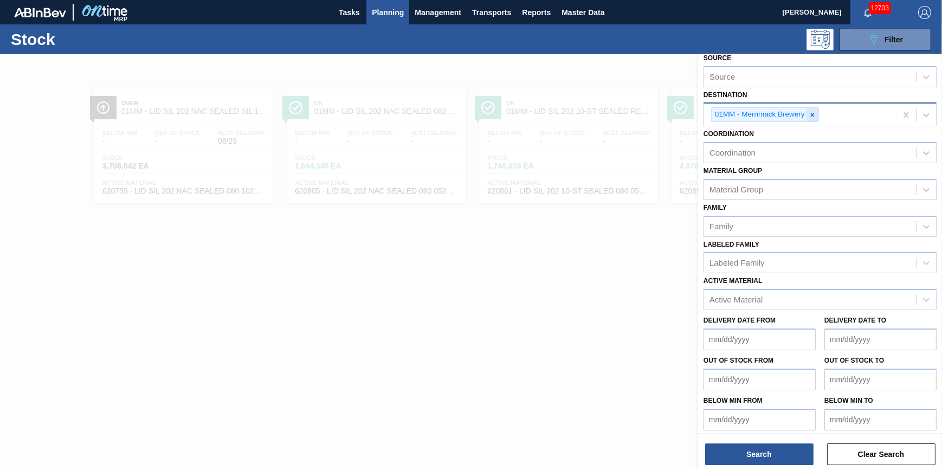
click at [815, 114] on icon at bounding box center [813, 115] width 8 height 8
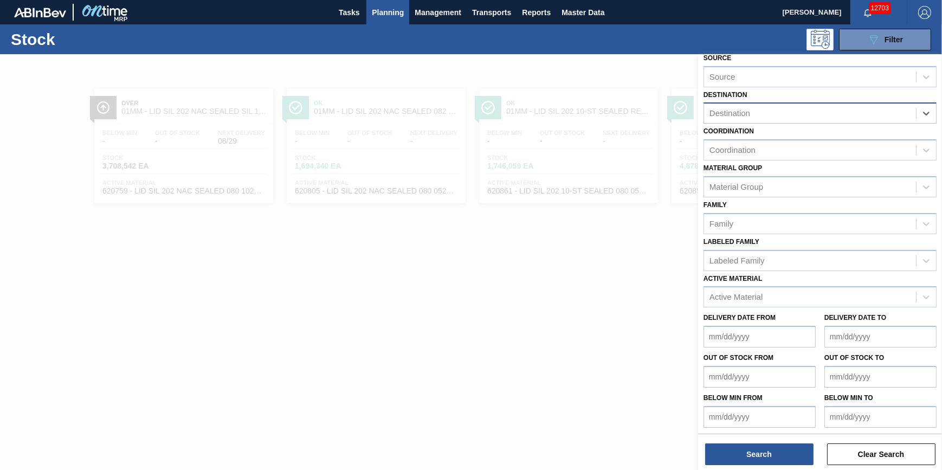
click at [815, 114] on div "Destination" at bounding box center [810, 114] width 212 height 16
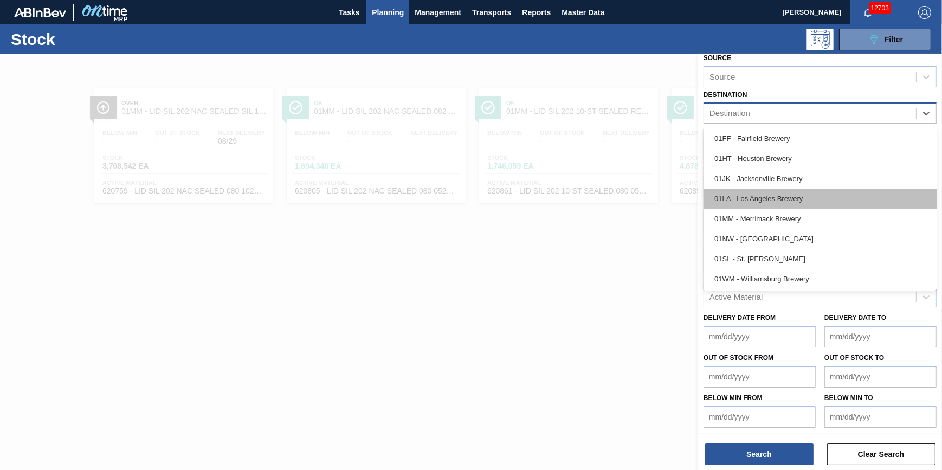
click at [831, 192] on div "01LA - Los Angeles Brewery" at bounding box center [819, 199] width 233 height 20
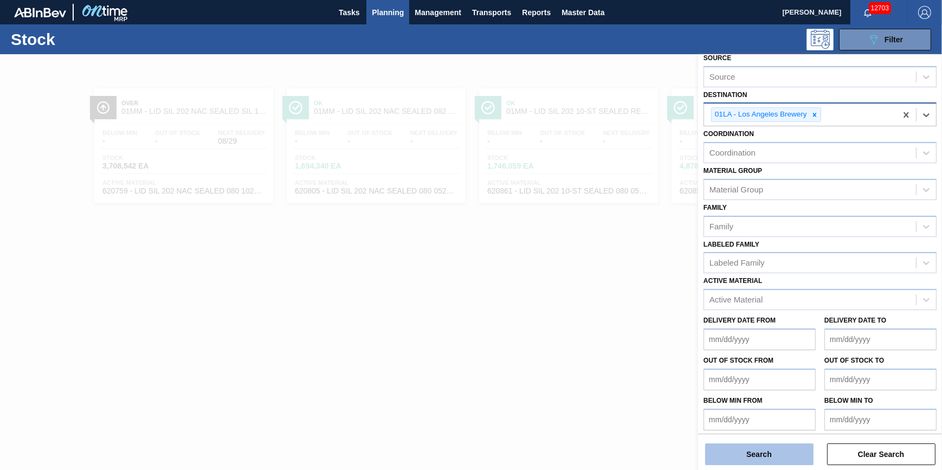
click at [765, 451] on button "Search" at bounding box center [759, 454] width 108 height 22
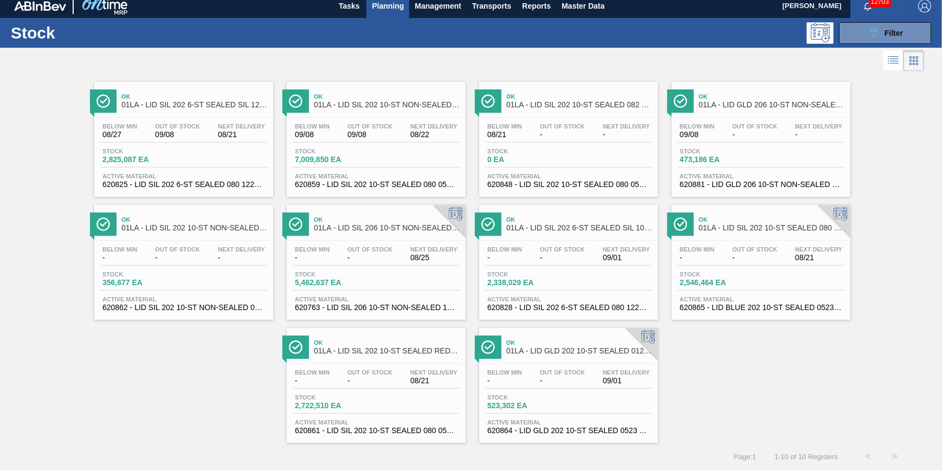
scroll to position [9, 0]
click at [861, 30] on button "089F7B8B-B2A5-4AFE-B5C0-19BA573D28AC Filter" at bounding box center [885, 33] width 92 height 22
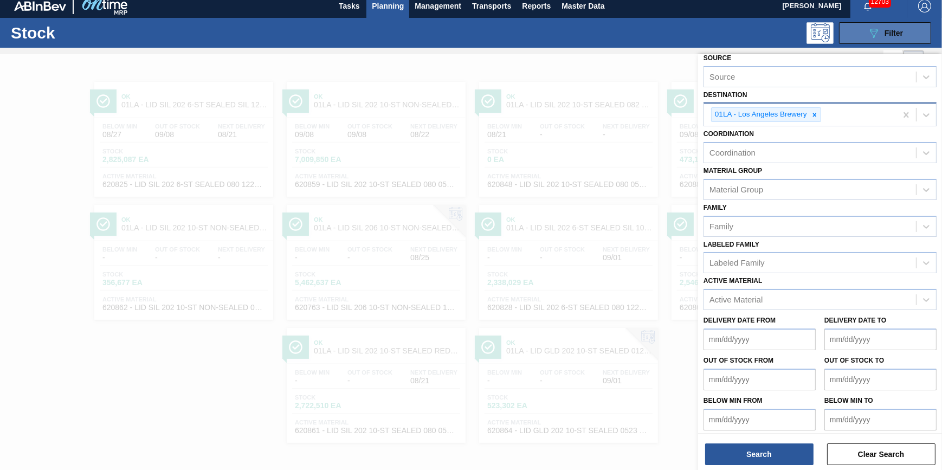
click at [861, 30] on button "089F7B8B-B2A5-4AFE-B5C0-19BA573D28AC Filter" at bounding box center [885, 33] width 92 height 22
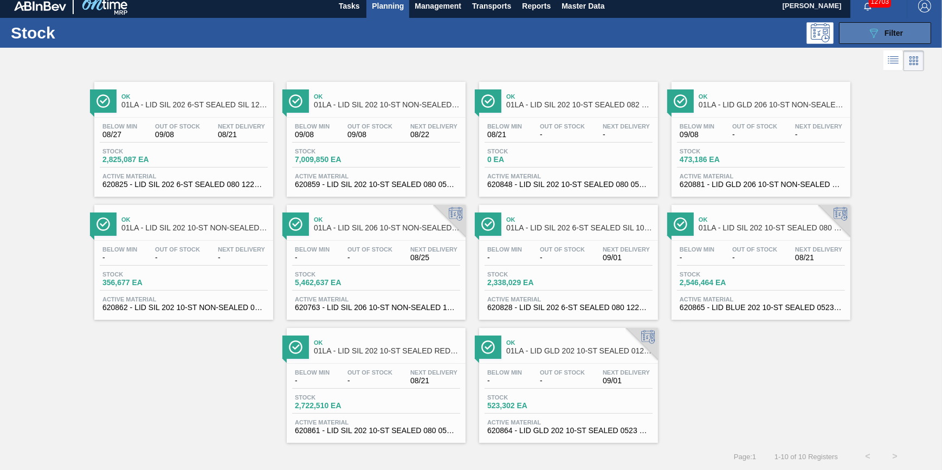
click at [861, 30] on button "089F7B8B-B2A5-4AFE-B5C0-19BA573D28AC Filter" at bounding box center [885, 33] width 92 height 22
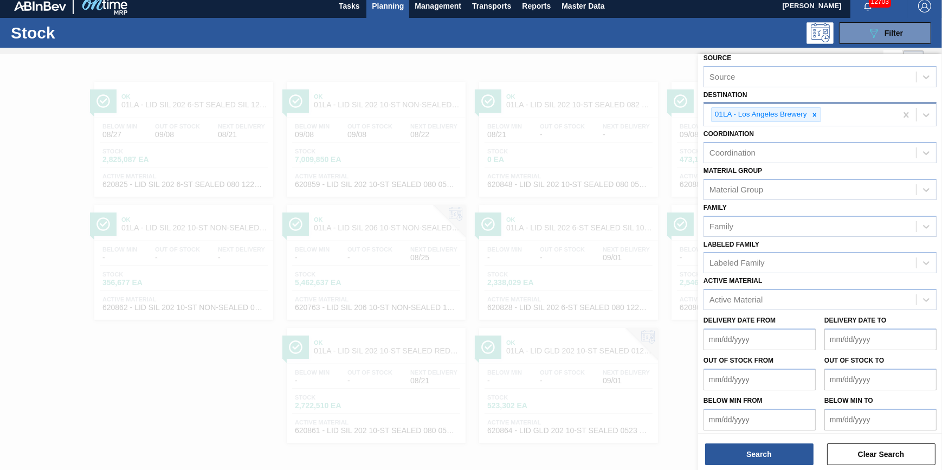
click at [822, 114] on div "01LA - Los Angeles Brewery" at bounding box center [800, 115] width 192 height 22
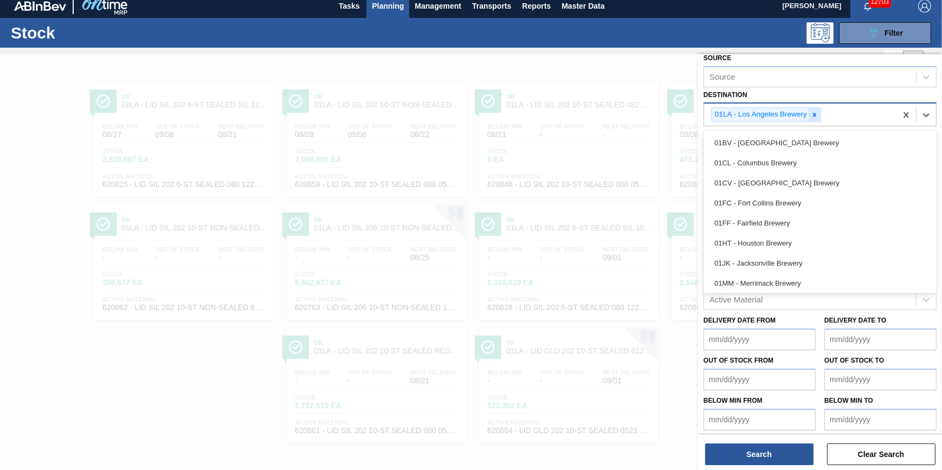
click at [815, 115] on icon at bounding box center [814, 115] width 4 height 4
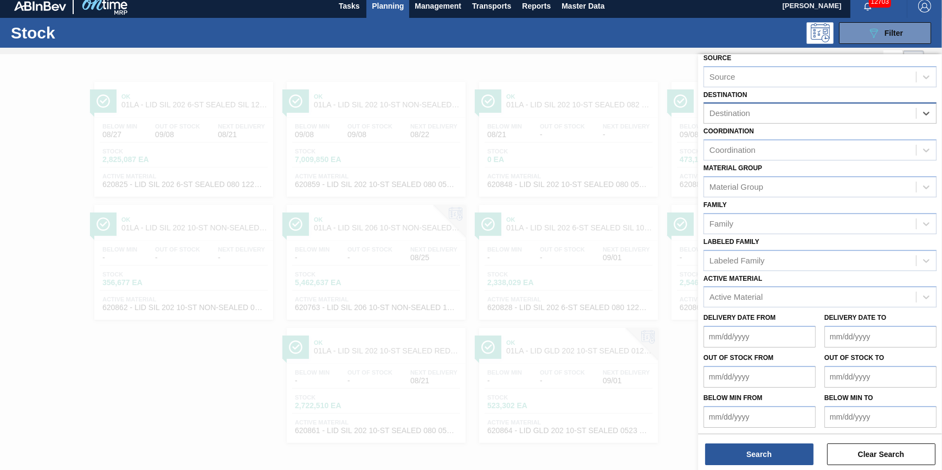
click at [815, 115] on div "Destination" at bounding box center [810, 114] width 212 height 16
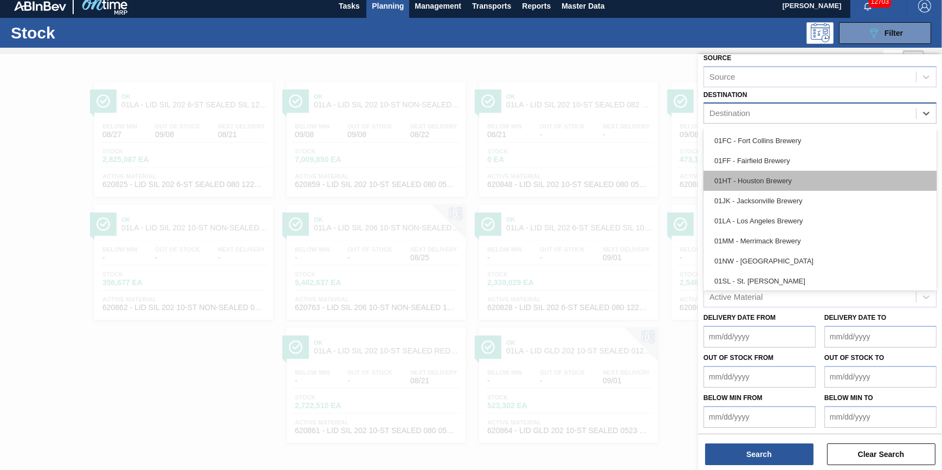
scroll to position [82, 0]
click at [797, 184] on div "01JK - Jacksonville Brewery" at bounding box center [819, 179] width 233 height 20
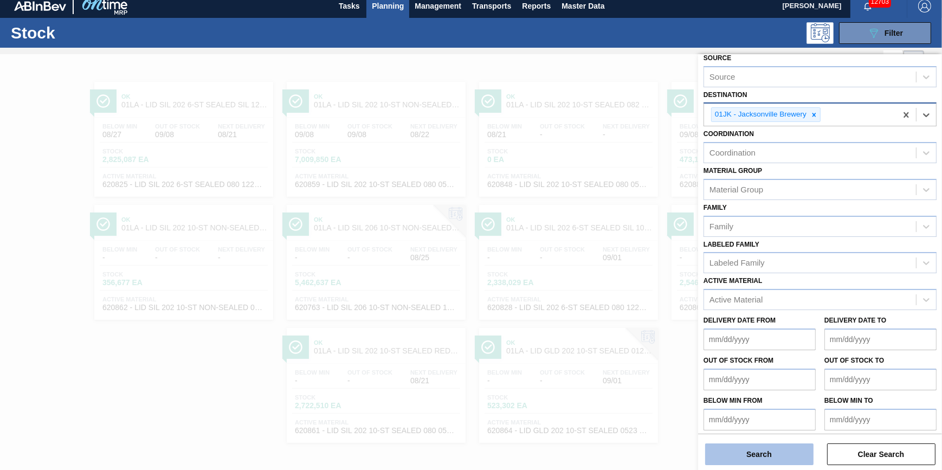
click at [766, 459] on button "Search" at bounding box center [759, 454] width 108 height 22
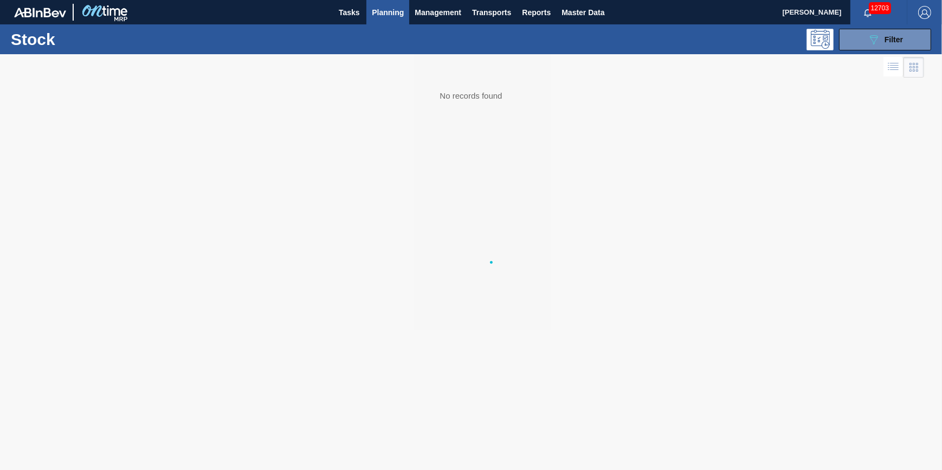
scroll to position [0, 0]
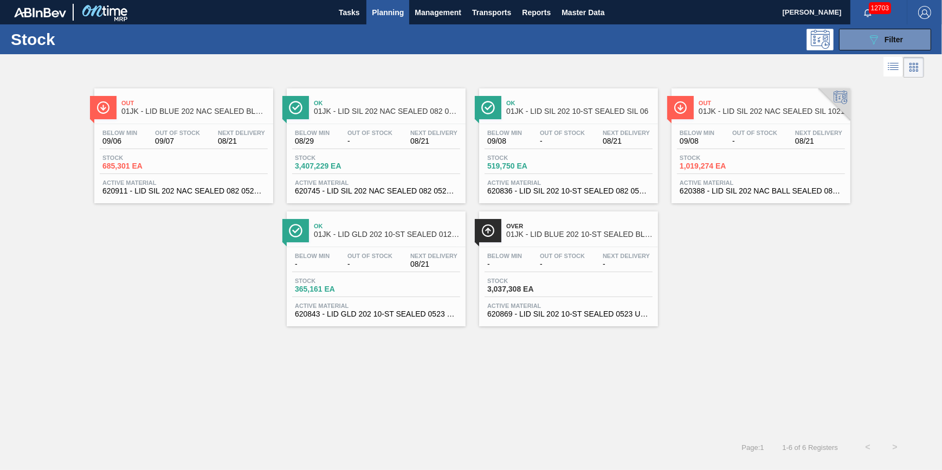
click at [371, 14] on button "Planning" at bounding box center [387, 12] width 43 height 24
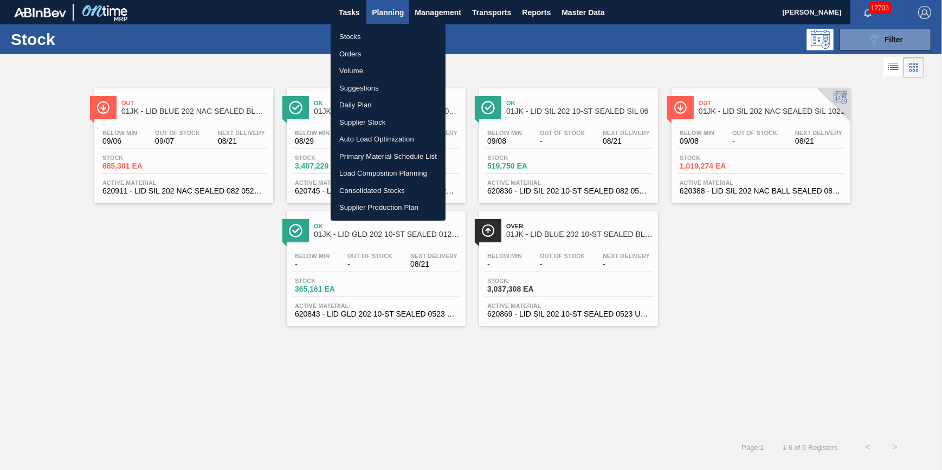
click at [370, 36] on li "Stocks" at bounding box center [388, 36] width 115 height 17
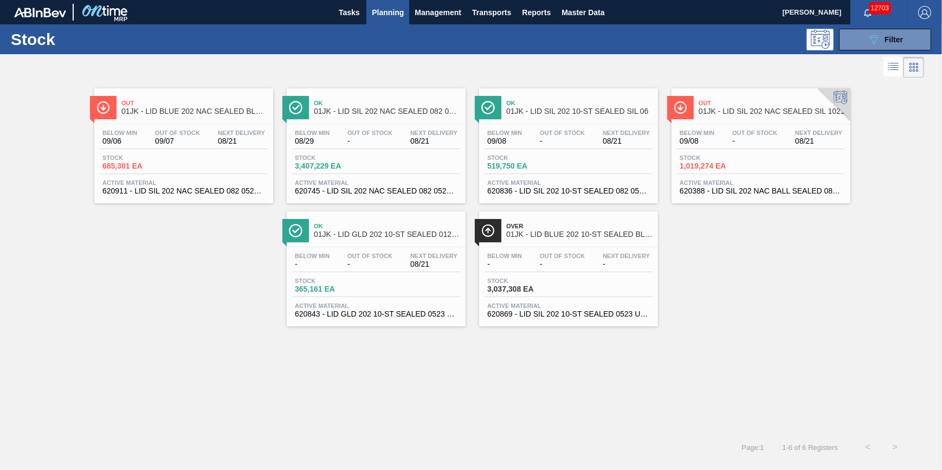
click at [384, 11] on span "Planning" at bounding box center [388, 12] width 32 height 13
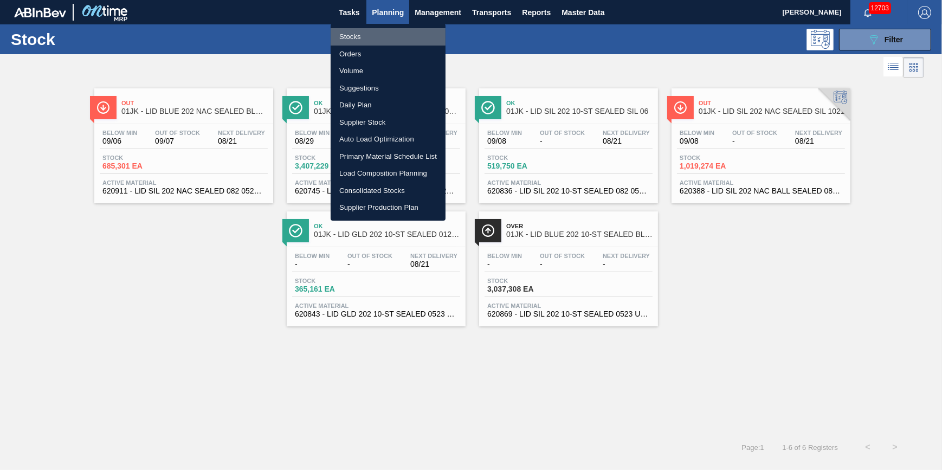
click at [384, 36] on li "Stocks" at bounding box center [388, 36] width 115 height 17
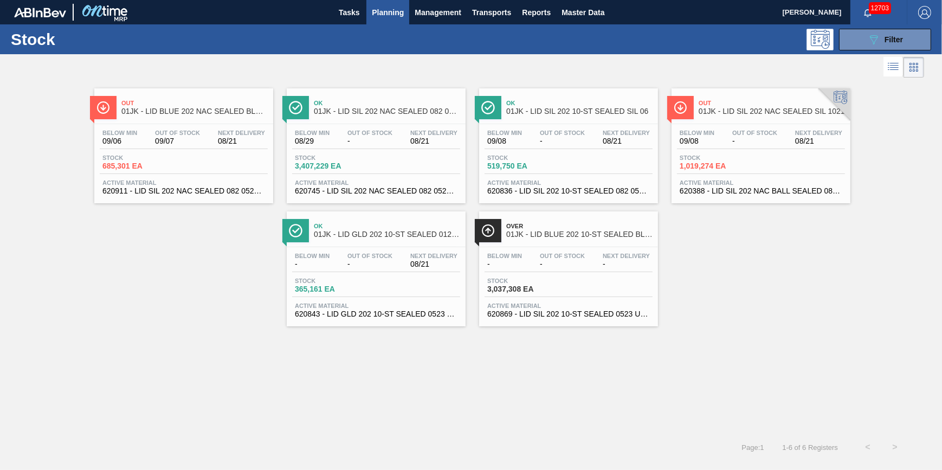
click at [396, 11] on span "Planning" at bounding box center [388, 12] width 32 height 13
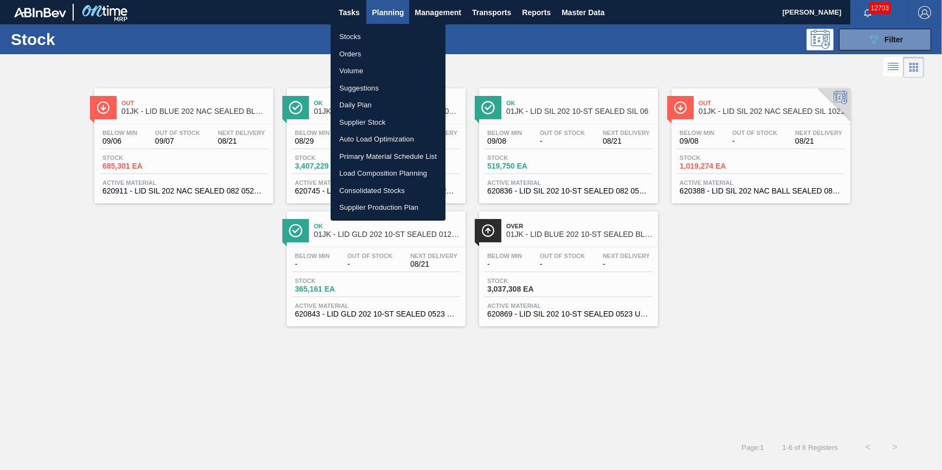
click at [382, 35] on li "Stocks" at bounding box center [388, 36] width 115 height 17
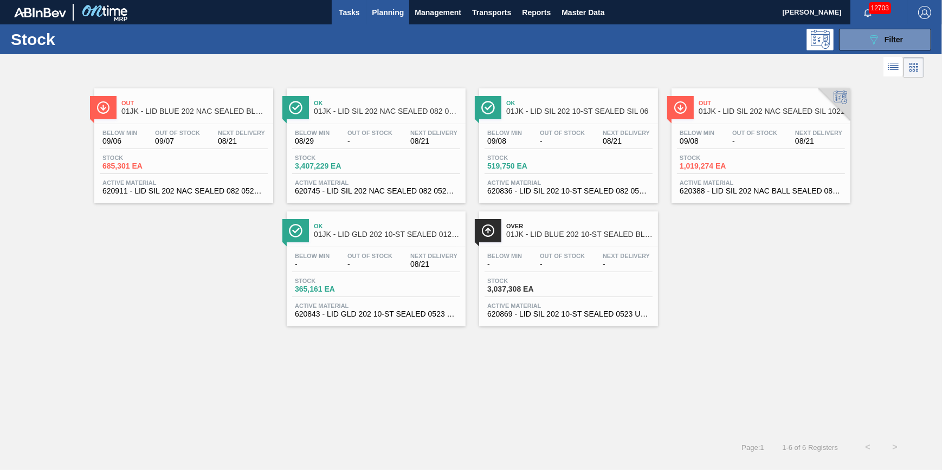
click at [348, 23] on button "Tasks" at bounding box center [349, 12] width 35 height 24
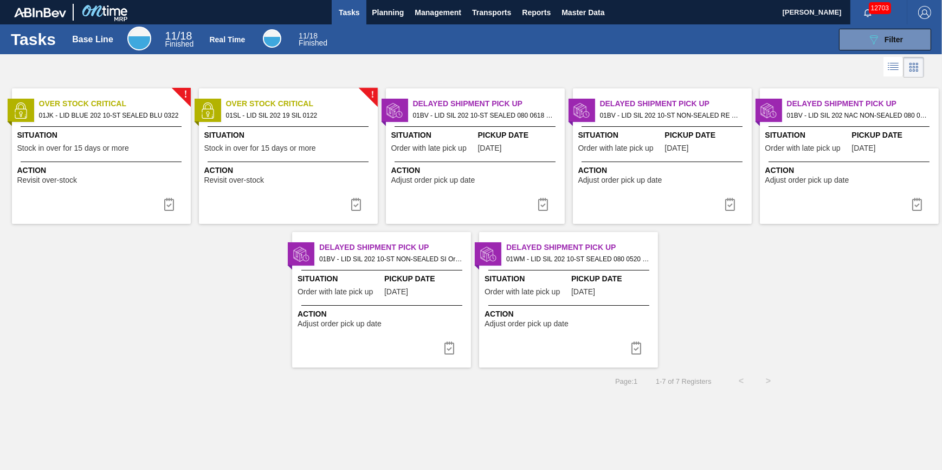
click at [169, 146] on div "Situation Stock in over for 15 days or more" at bounding box center [102, 143] width 171 height 27
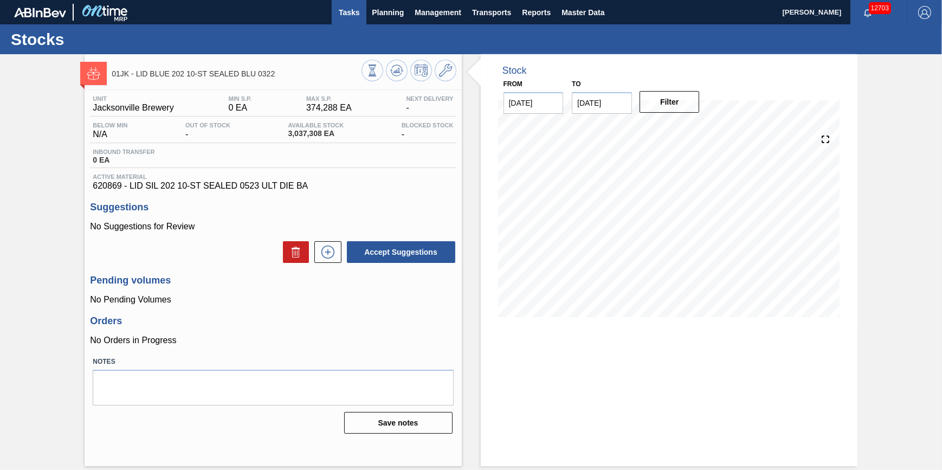
click at [342, 16] on span "Tasks" at bounding box center [349, 12] width 24 height 13
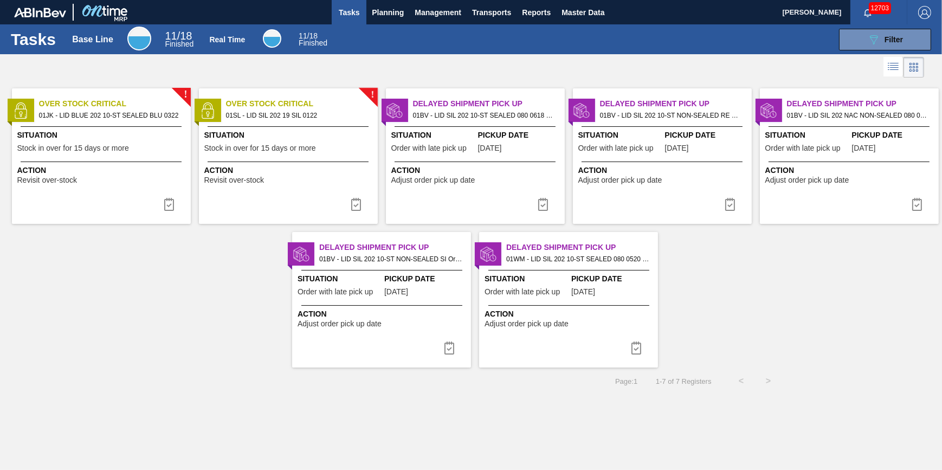
drag, startPoint x: 169, startPoint y: 203, endPoint x: 176, endPoint y: 203, distance: 6.5
click at [169, 203] on img at bounding box center [169, 204] width 13 height 13
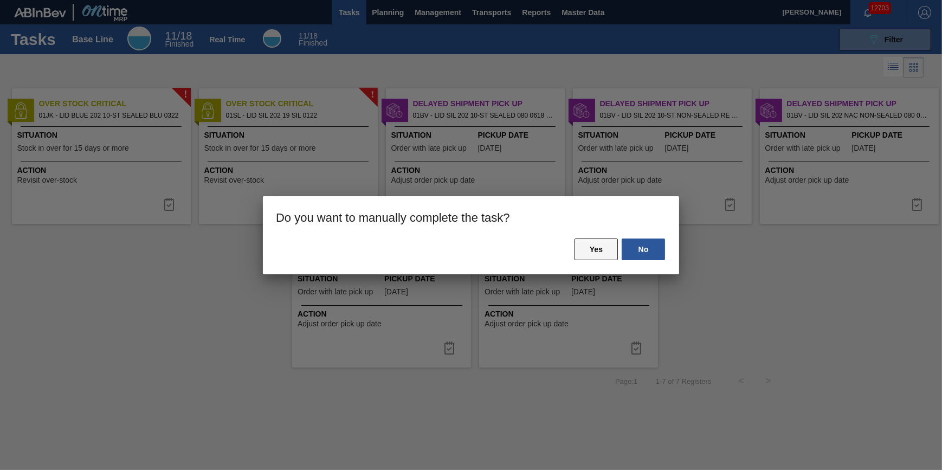
click at [589, 244] on button "Yes" at bounding box center [595, 249] width 43 height 22
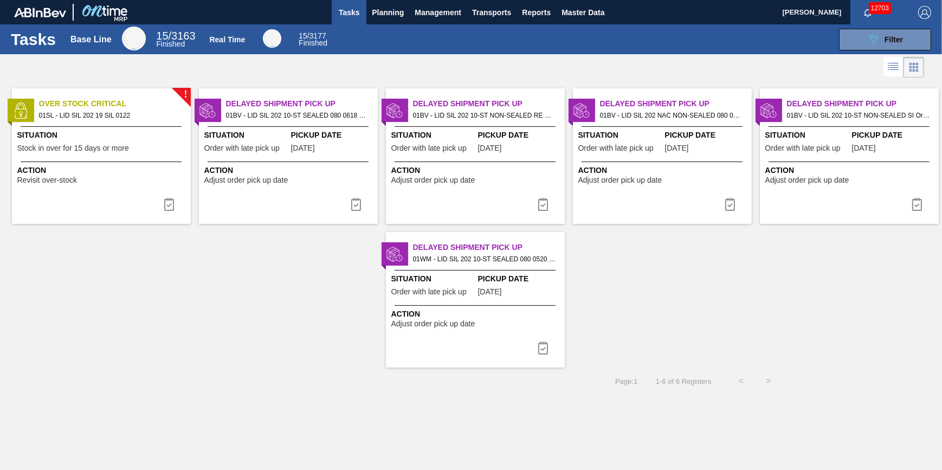
click at [84, 145] on span "Stock in over for 15 days or more" at bounding box center [73, 148] width 112 height 8
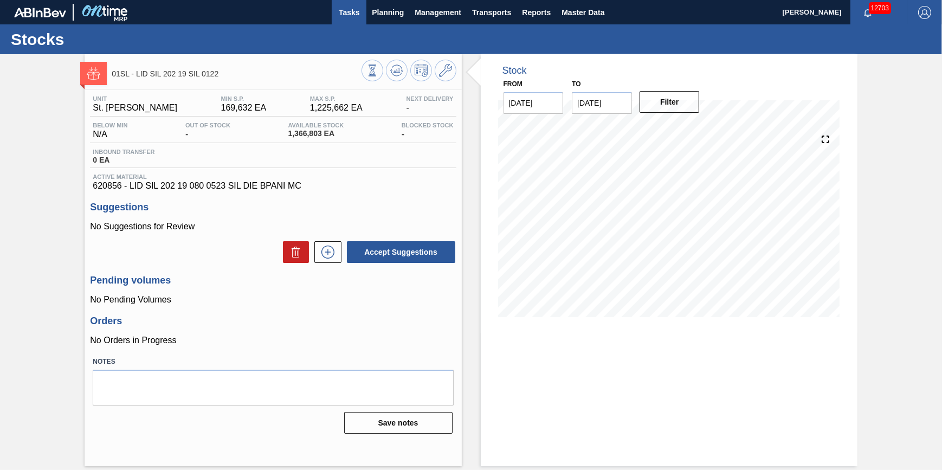
click at [348, 15] on span "Tasks" at bounding box center [349, 12] width 24 height 13
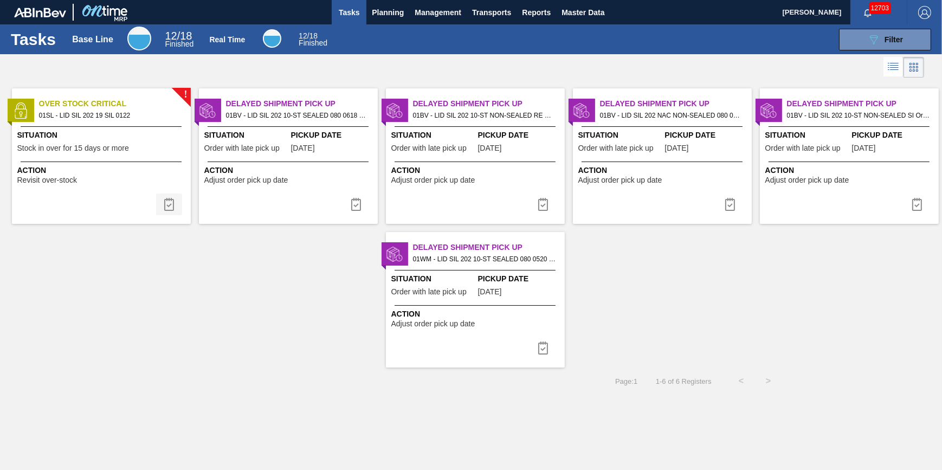
click at [175, 212] on button at bounding box center [169, 204] width 26 height 22
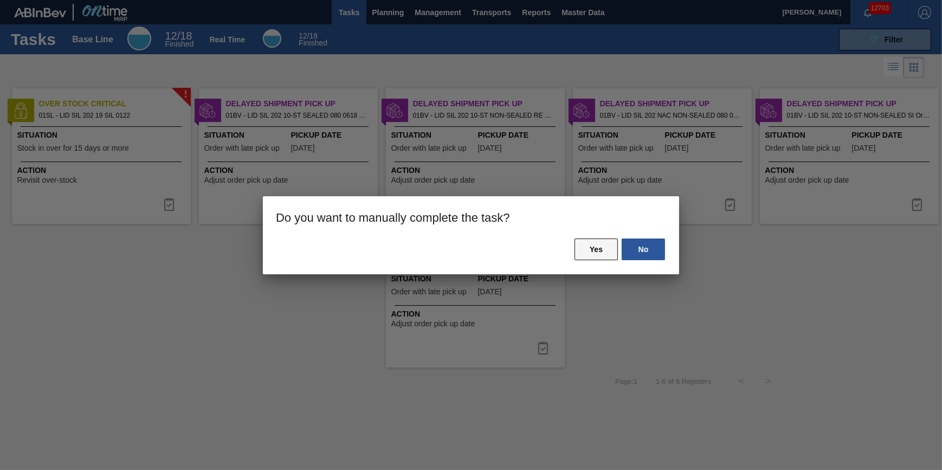
click at [592, 251] on button "Yes" at bounding box center [595, 249] width 43 height 22
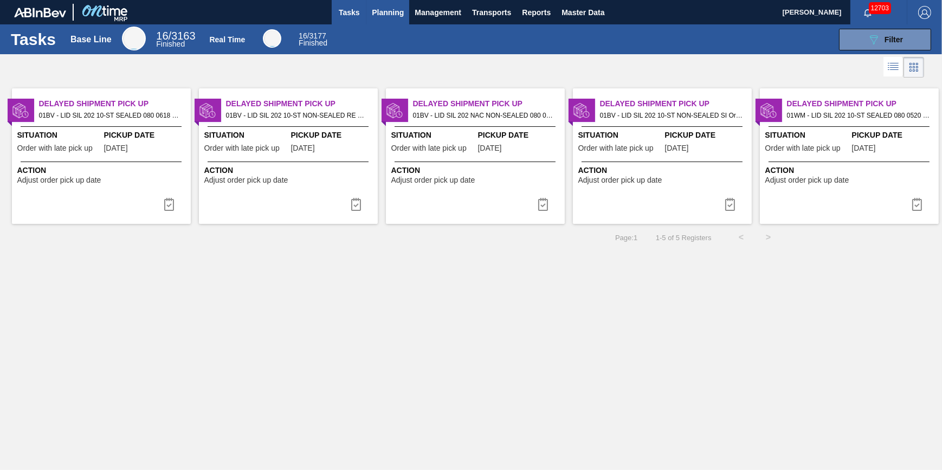
click at [385, 18] on button "Planning" at bounding box center [387, 12] width 43 height 24
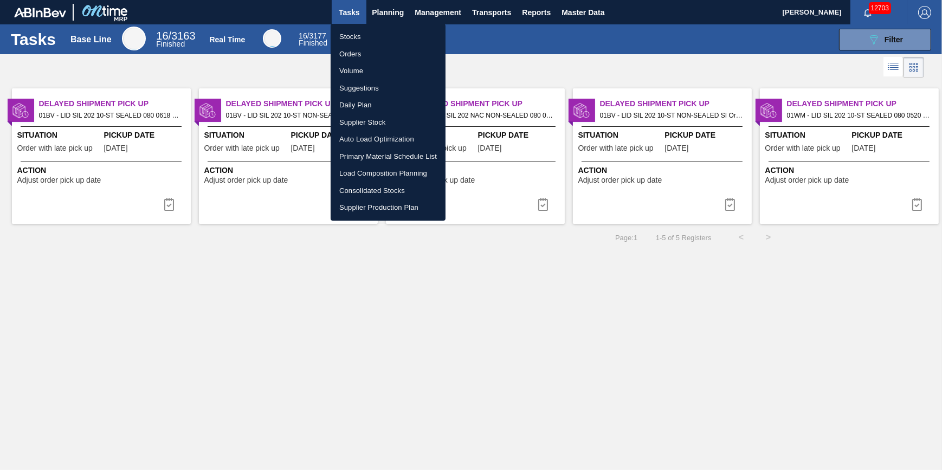
click at [383, 32] on li "Stocks" at bounding box center [388, 36] width 115 height 17
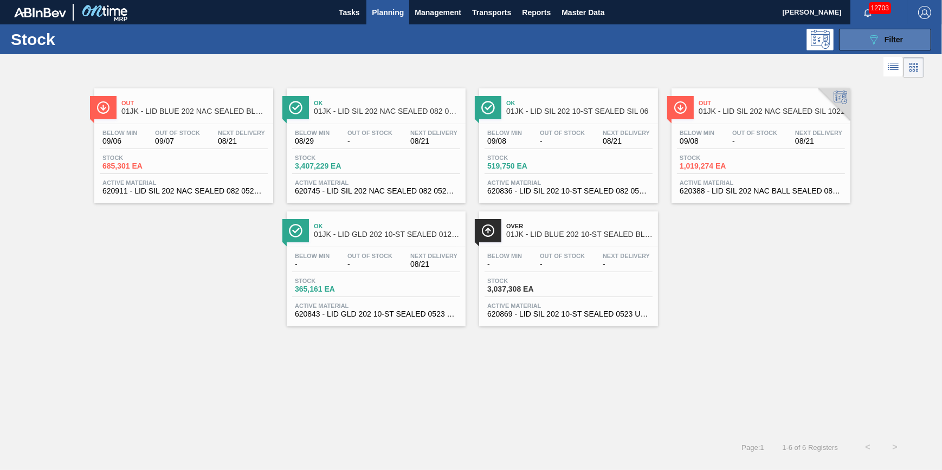
click at [871, 38] on icon "089F7B8B-B2A5-4AFE-B5C0-19BA573D28AC" at bounding box center [873, 39] width 13 height 13
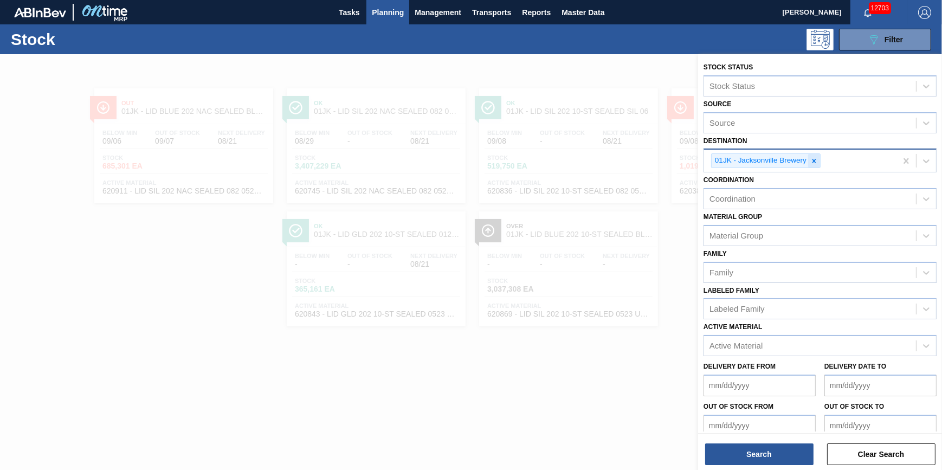
click at [809, 157] on div at bounding box center [814, 161] width 12 height 14
click at [811, 158] on div "Destination" at bounding box center [810, 160] width 212 height 16
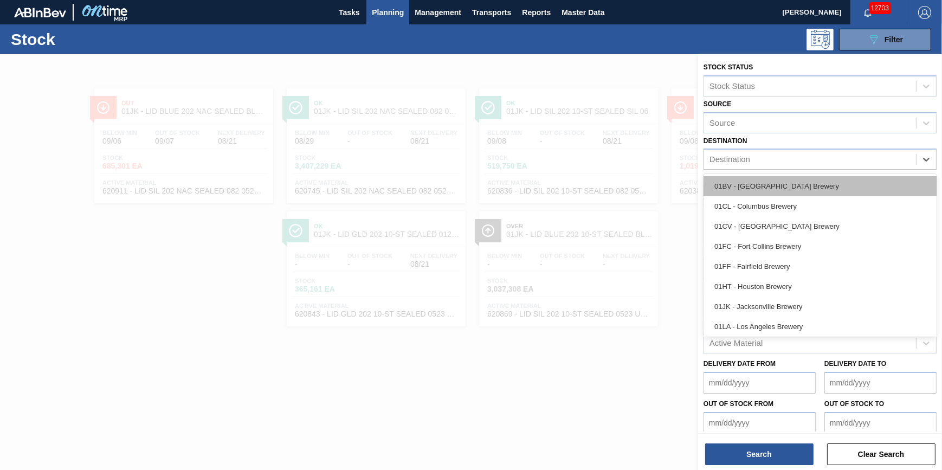
click at [806, 179] on div "01BV - [GEOGRAPHIC_DATA] Brewery" at bounding box center [819, 186] width 233 height 20
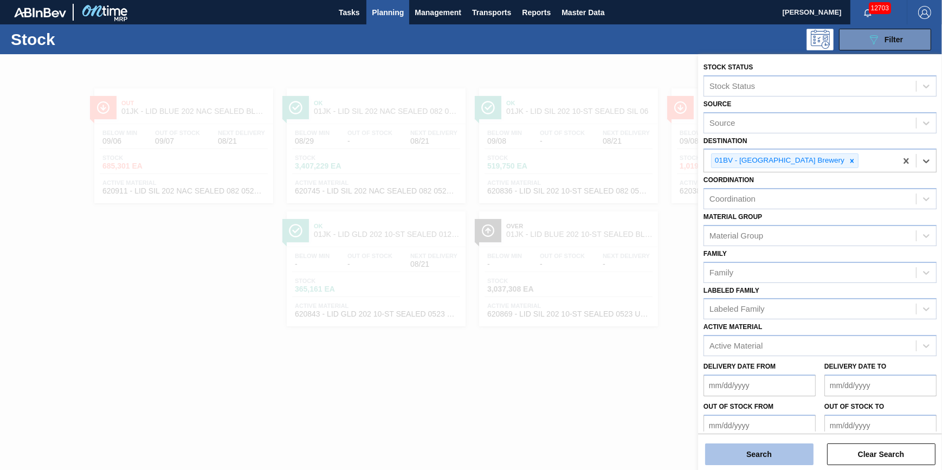
click at [760, 455] on button "Search" at bounding box center [759, 454] width 108 height 22
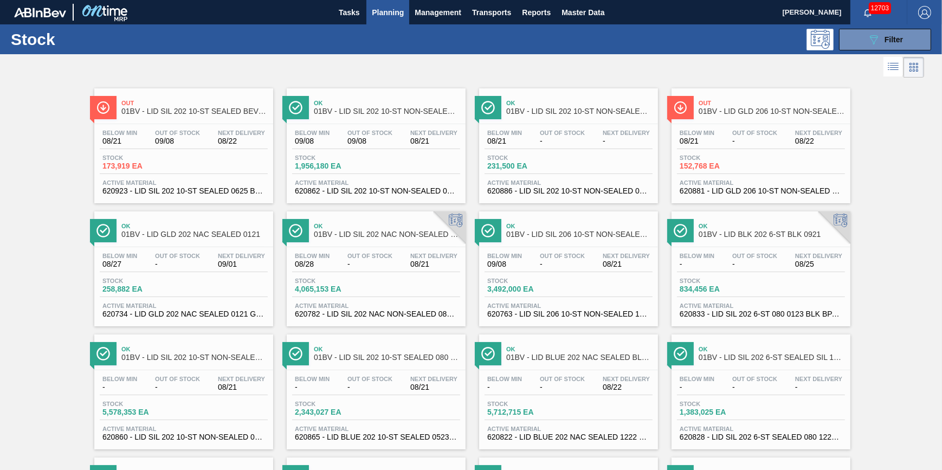
click at [385, 15] on span "Planning" at bounding box center [388, 12] width 32 height 13
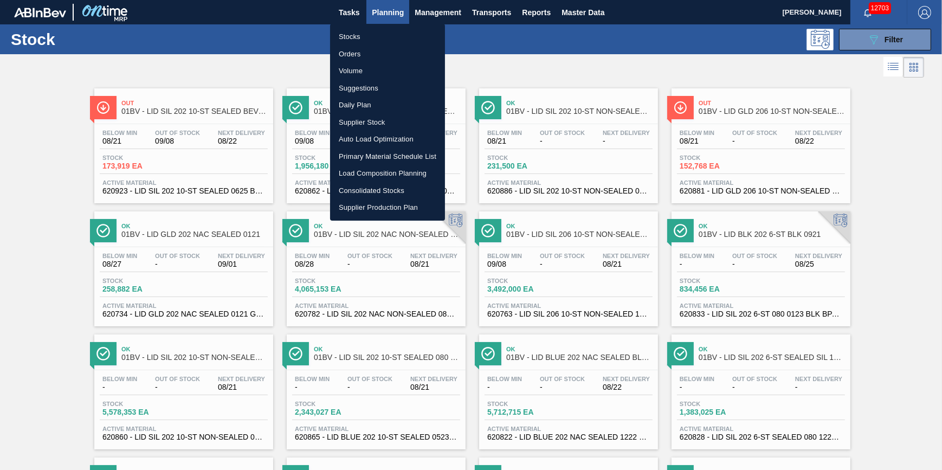
click at [382, 39] on li "Stocks" at bounding box center [387, 36] width 115 height 17
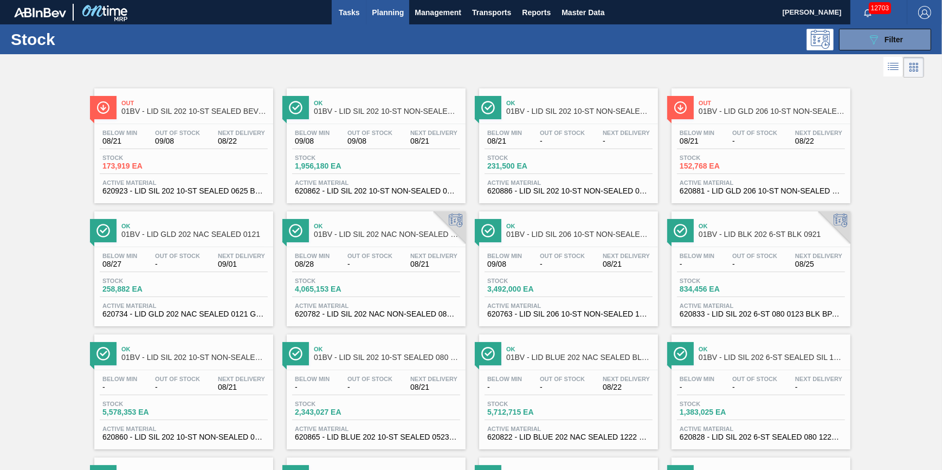
click at [353, 16] on span "Tasks" at bounding box center [349, 12] width 24 height 13
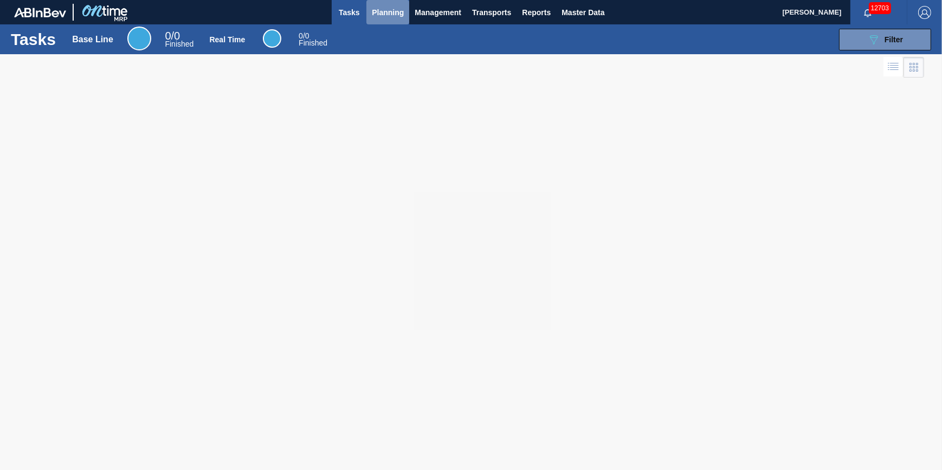
click at [374, 17] on span "Planning" at bounding box center [388, 12] width 32 height 13
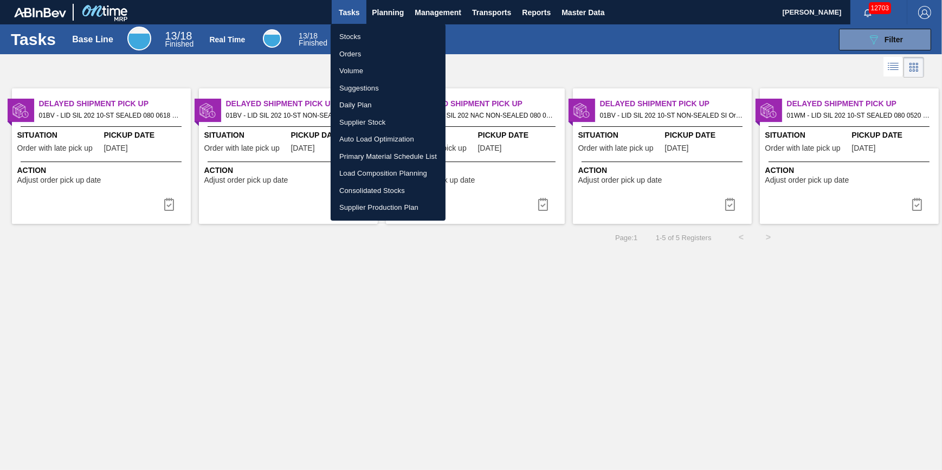
click at [476, 321] on div at bounding box center [471, 235] width 942 height 470
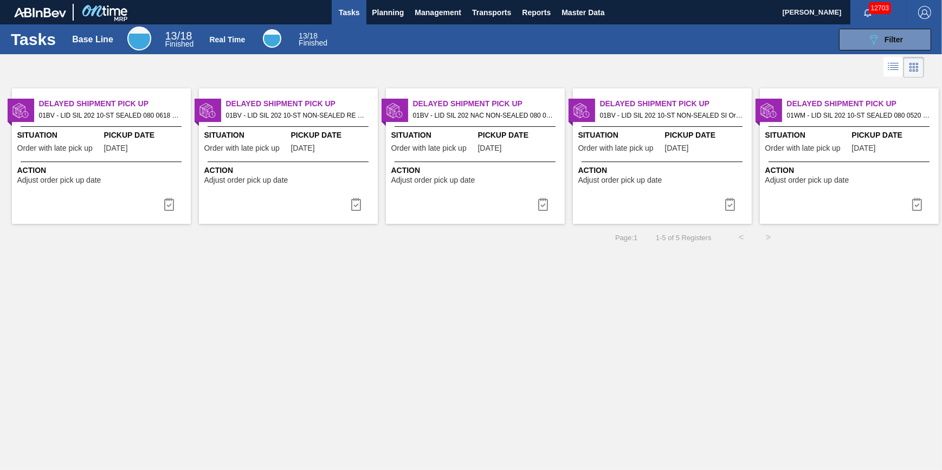
click at [869, 127] on div "Delayed Shipment Pick Up 01WM - LID SIL 202 10-ST SEALED 080 0520 PNK NE Order …" at bounding box center [849, 155] width 179 height 135
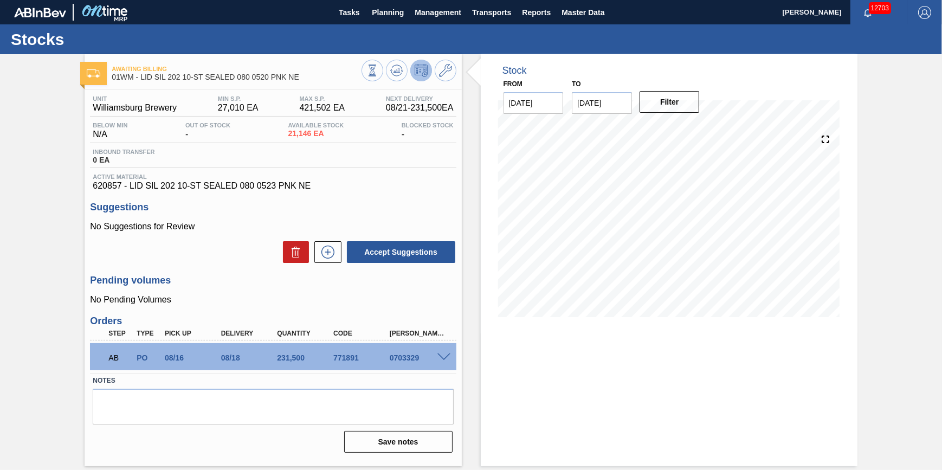
click at [443, 366] on div "AB PO 08/16 08/18 231,500 771891 0703329" at bounding box center [273, 356] width 366 height 27
click at [444, 361] on span at bounding box center [443, 357] width 13 height 8
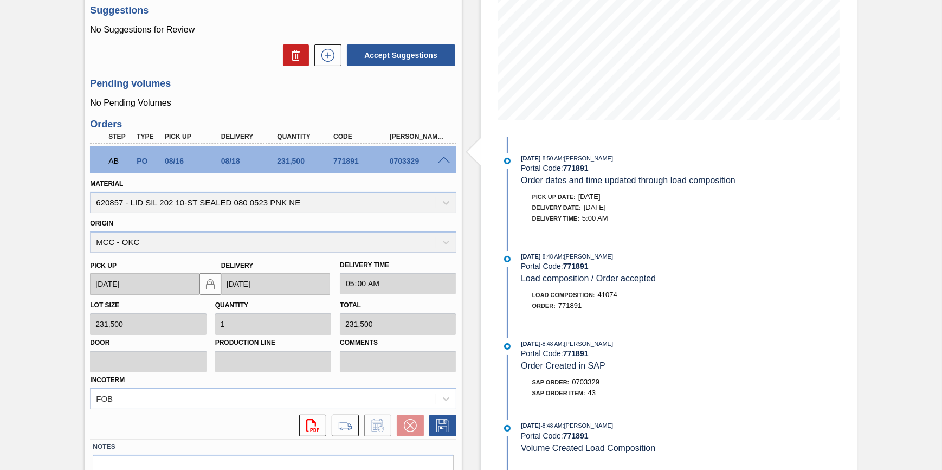
scroll to position [98, 0]
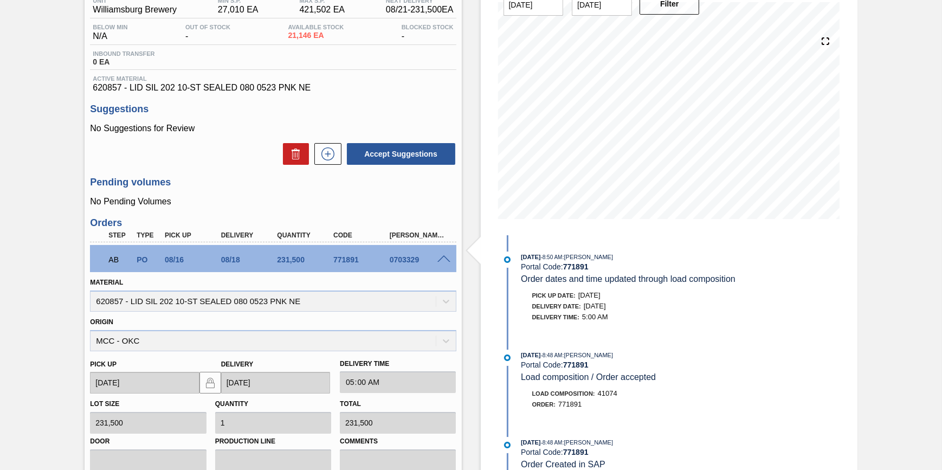
click at [440, 260] on span at bounding box center [443, 259] width 13 height 8
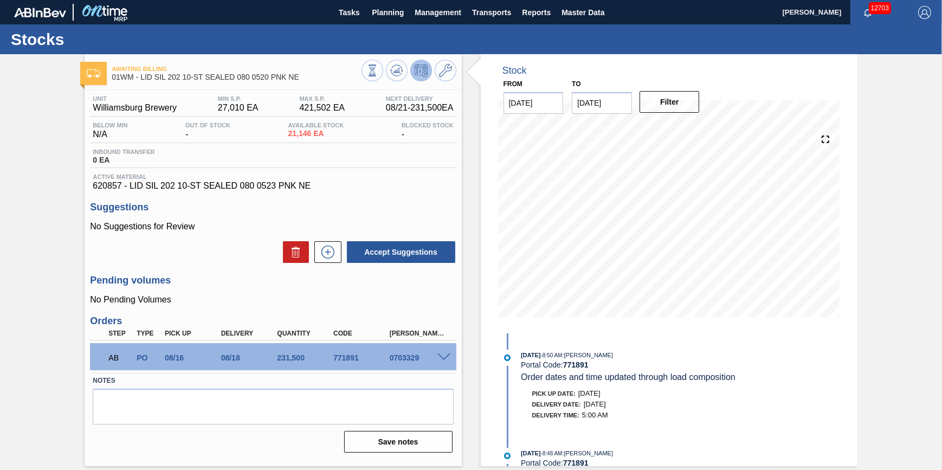
scroll to position [0, 0]
click at [376, 22] on button "Planning" at bounding box center [387, 12] width 43 height 24
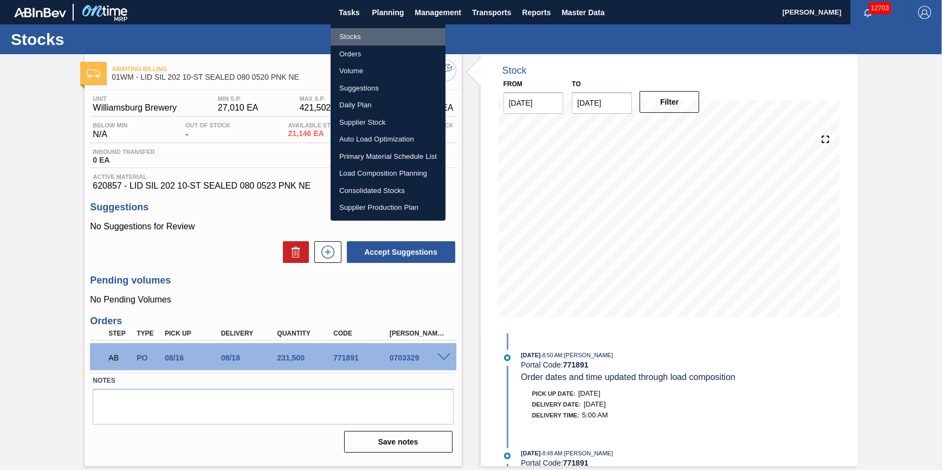
click at [376, 33] on li "Stocks" at bounding box center [388, 36] width 115 height 17
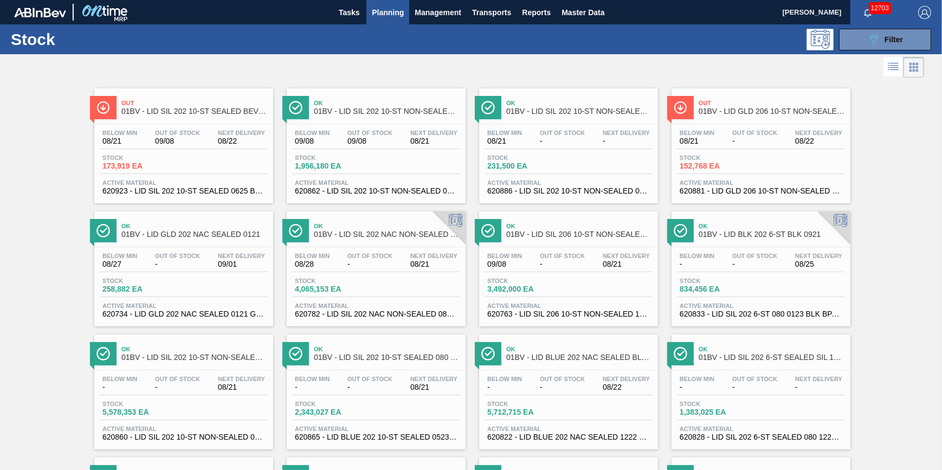
click at [387, 4] on button "Planning" at bounding box center [387, 12] width 43 height 24
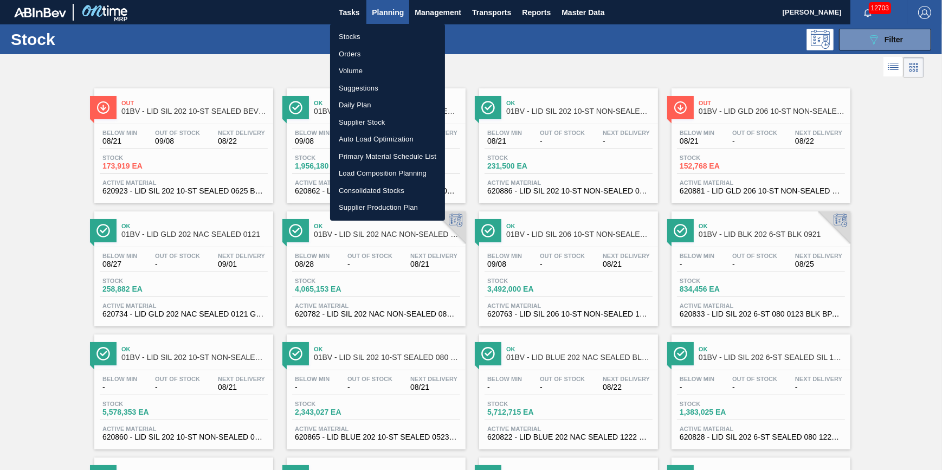
click at [380, 35] on li "Stocks" at bounding box center [387, 36] width 115 height 17
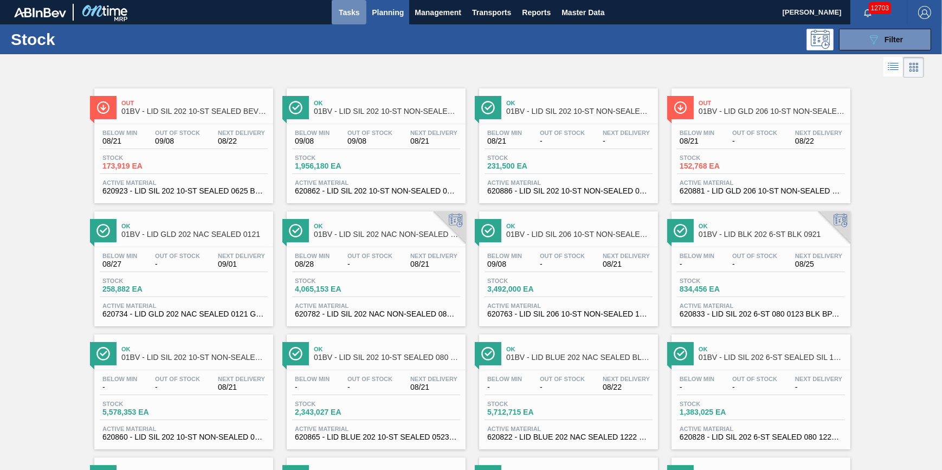
click at [350, 19] on button "Tasks" at bounding box center [349, 12] width 35 height 24
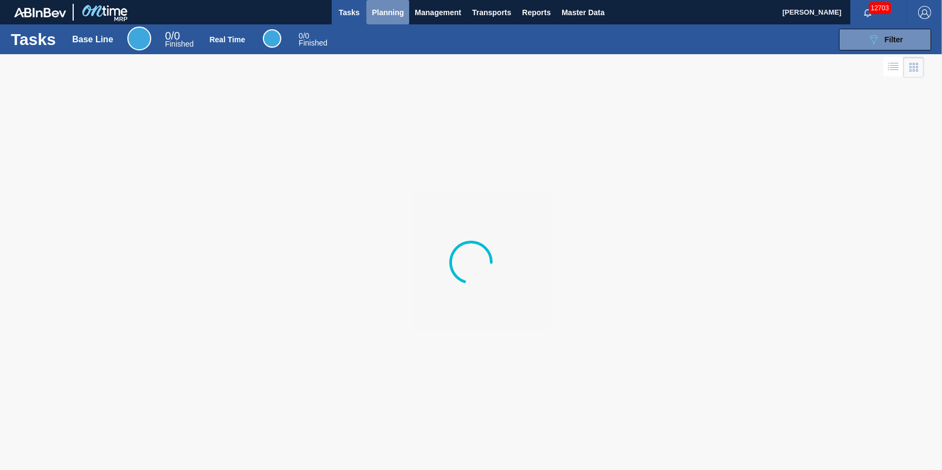
click at [378, 21] on button "Planning" at bounding box center [387, 12] width 43 height 24
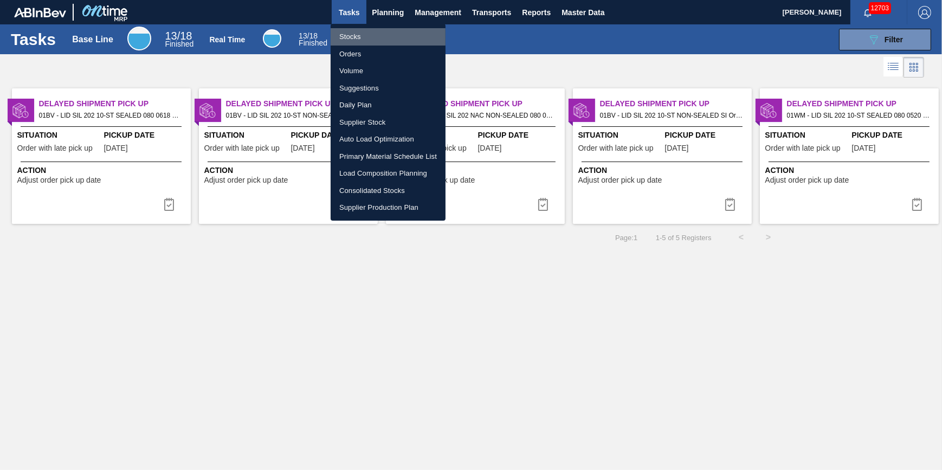
click at [374, 38] on li "Stocks" at bounding box center [388, 36] width 115 height 17
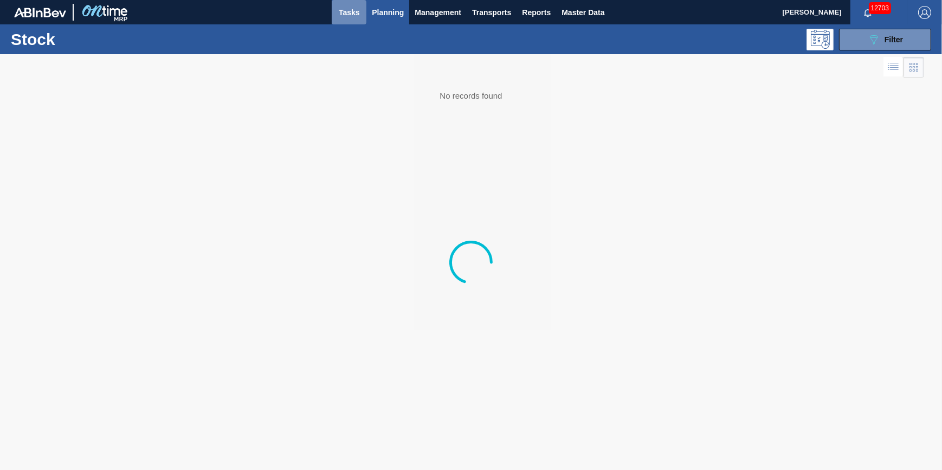
click at [355, 23] on button "Tasks" at bounding box center [349, 12] width 35 height 24
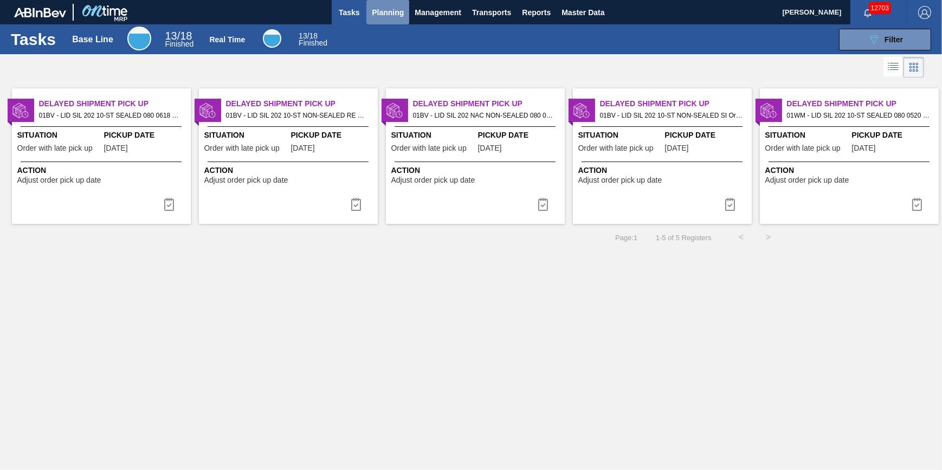
click at [381, 11] on span "Planning" at bounding box center [388, 12] width 32 height 13
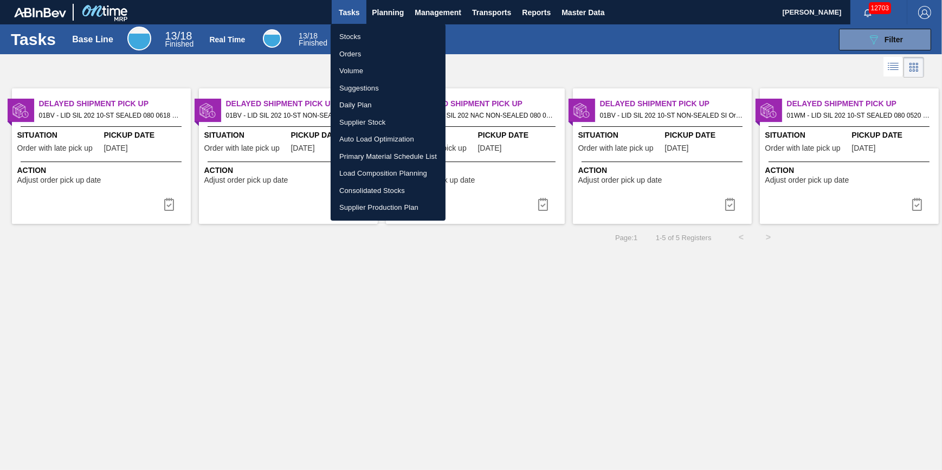
click at [354, 36] on li "Stocks" at bounding box center [388, 36] width 115 height 17
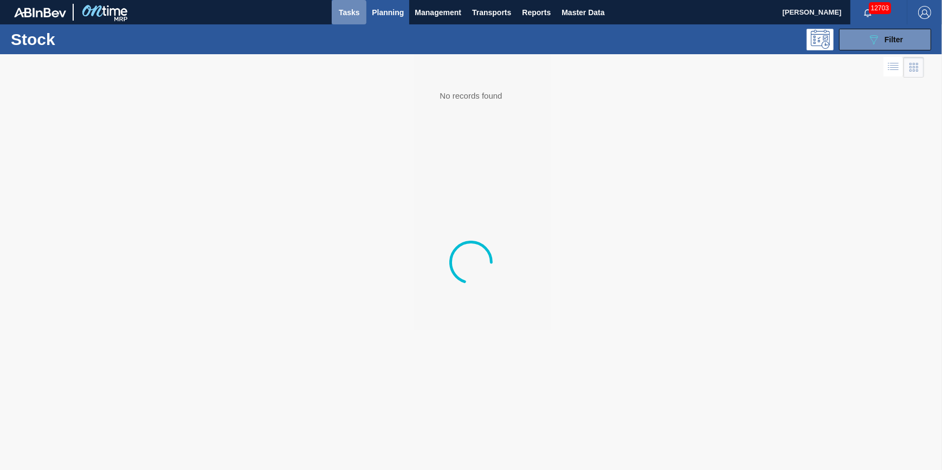
click at [352, 18] on button "Tasks" at bounding box center [349, 12] width 35 height 24
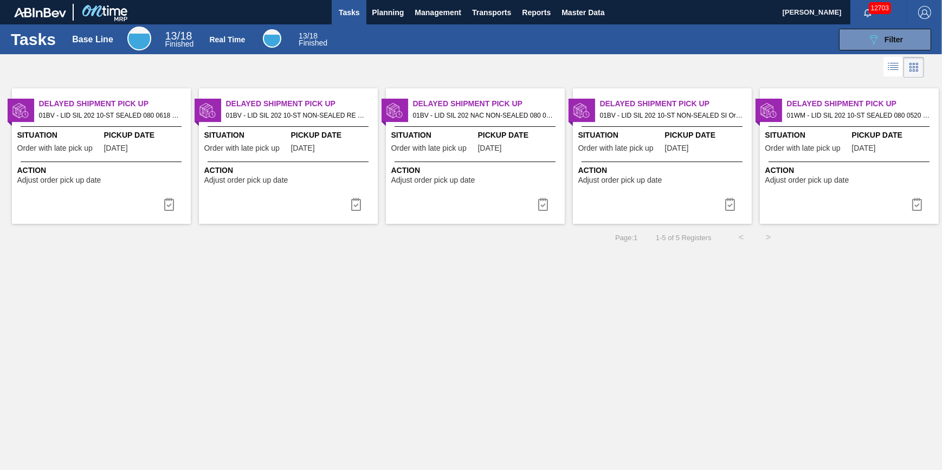
click at [818, 165] on span "Action" at bounding box center [850, 170] width 171 height 11
click at [375, 15] on span "Planning" at bounding box center [388, 12] width 32 height 13
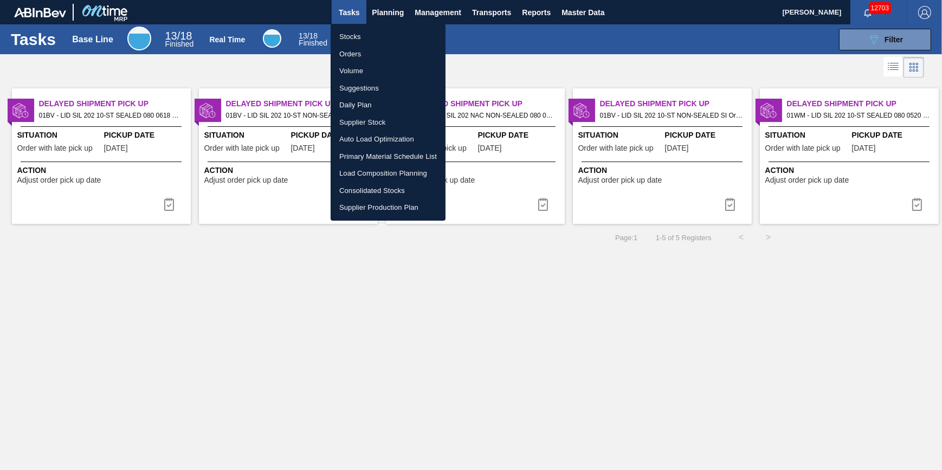
click at [345, 17] on div at bounding box center [471, 235] width 942 height 470
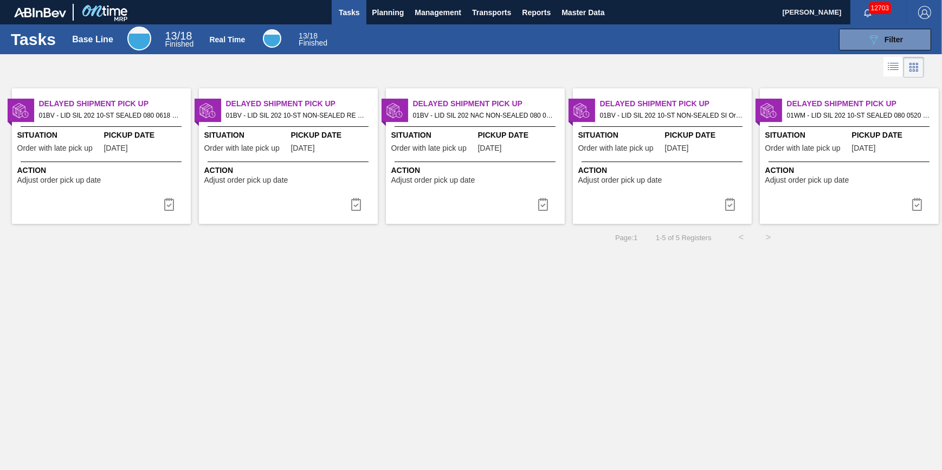
click at [345, 17] on span "Tasks" at bounding box center [349, 12] width 24 height 13
click at [348, 34] on div "089F7B8B-B2A5-4AFE-B5C0-19BA573D28AC Filter" at bounding box center [636, 40] width 600 height 22
click at [348, 20] on button "Tasks" at bounding box center [349, 12] width 35 height 24
click at [352, 15] on span "Tasks" at bounding box center [349, 12] width 24 height 13
click at [349, 22] on button "Tasks" at bounding box center [349, 12] width 35 height 24
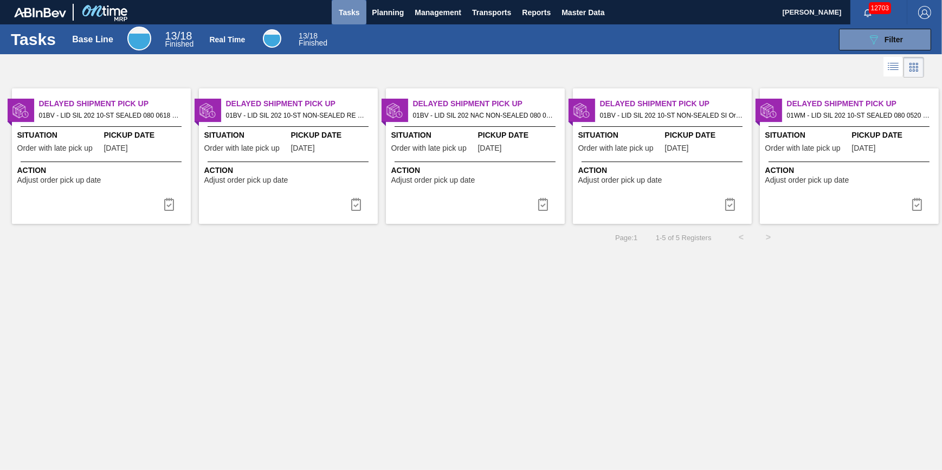
drag, startPoint x: 353, startPoint y: 13, endPoint x: 358, endPoint y: 11, distance: 5.7
click at [353, 13] on span "Tasks" at bounding box center [349, 12] width 24 height 13
drag, startPoint x: 386, startPoint y: 10, endPoint x: 383, endPoint y: 26, distance: 16.0
click at [387, 10] on span "Planning" at bounding box center [388, 12] width 32 height 13
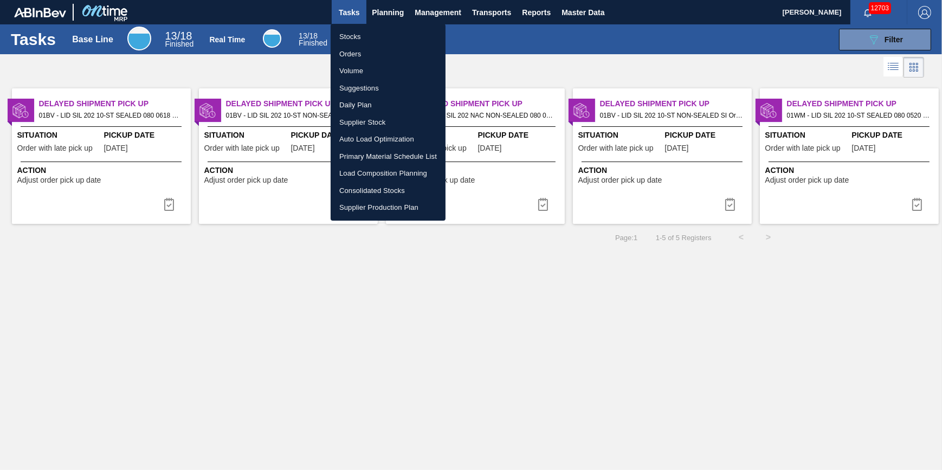
click at [383, 27] on ul "Stocks Orders Volume Suggestions Daily Plan Supplier Stock Auto Load Optimizati…" at bounding box center [388, 122] width 115 height 197
click at [383, 30] on li "Stocks" at bounding box center [388, 36] width 115 height 17
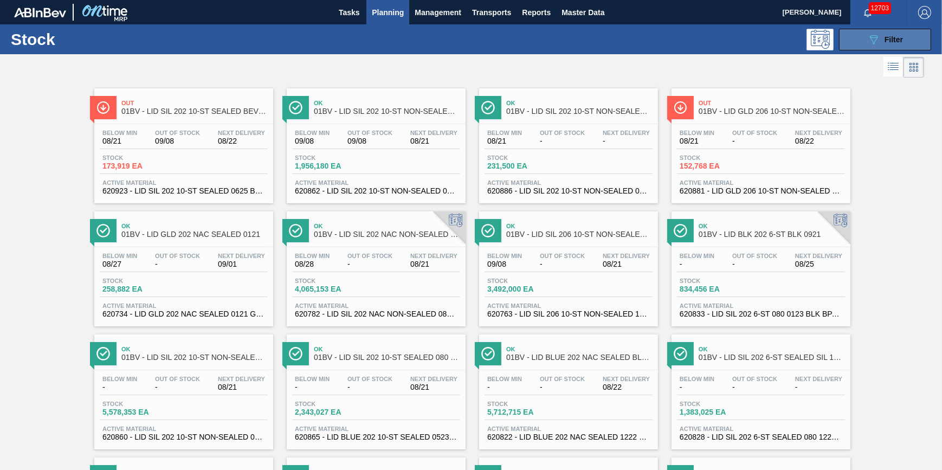
click at [855, 40] on button "089F7B8B-B2A5-4AFE-B5C0-19BA573D28AC Filter" at bounding box center [885, 40] width 92 height 22
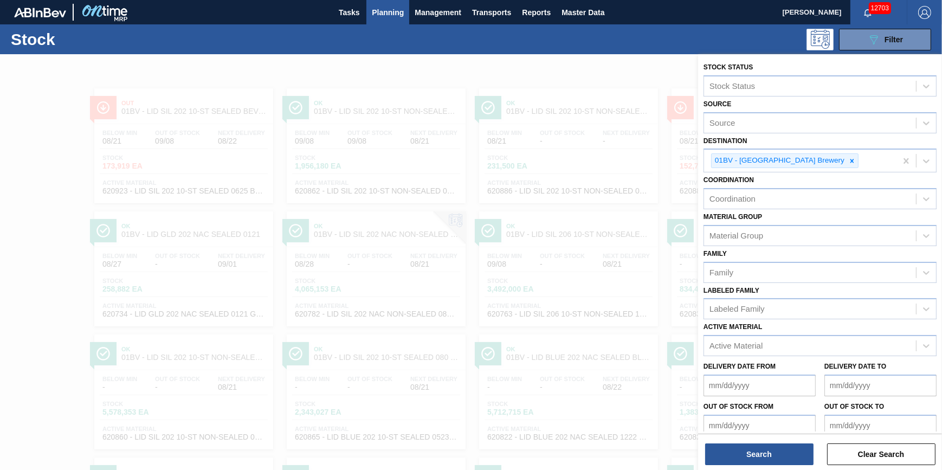
click at [627, 76] on div at bounding box center [471, 289] width 942 height 470
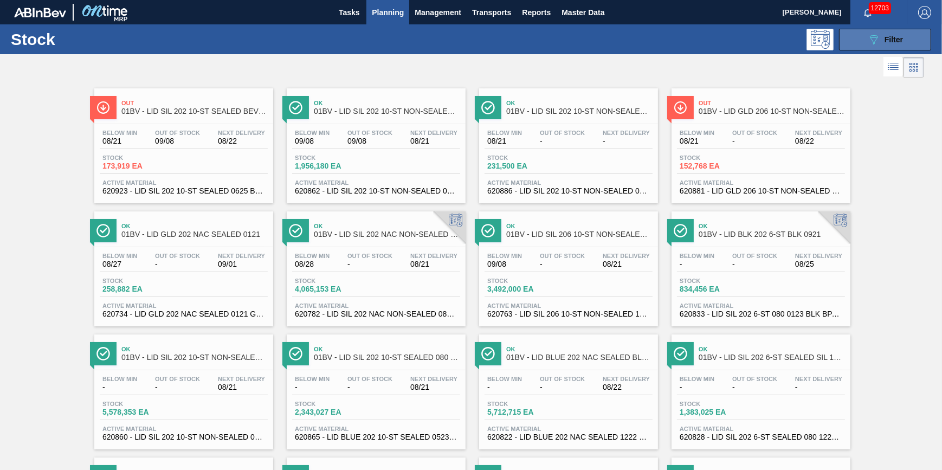
click at [849, 46] on button "089F7B8B-B2A5-4AFE-B5C0-19BA573D28AC Filter" at bounding box center [885, 40] width 92 height 22
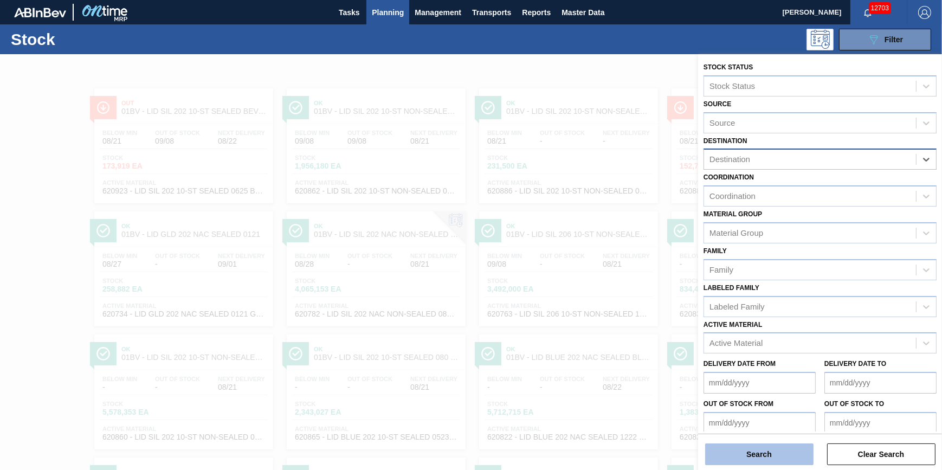
click at [726, 455] on button "Search" at bounding box center [759, 454] width 108 height 22
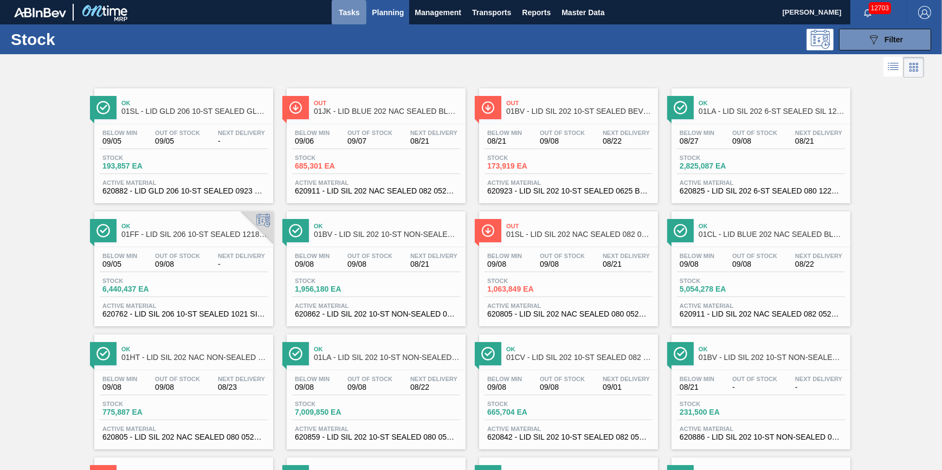
click at [349, 21] on button "Tasks" at bounding box center [349, 12] width 35 height 24
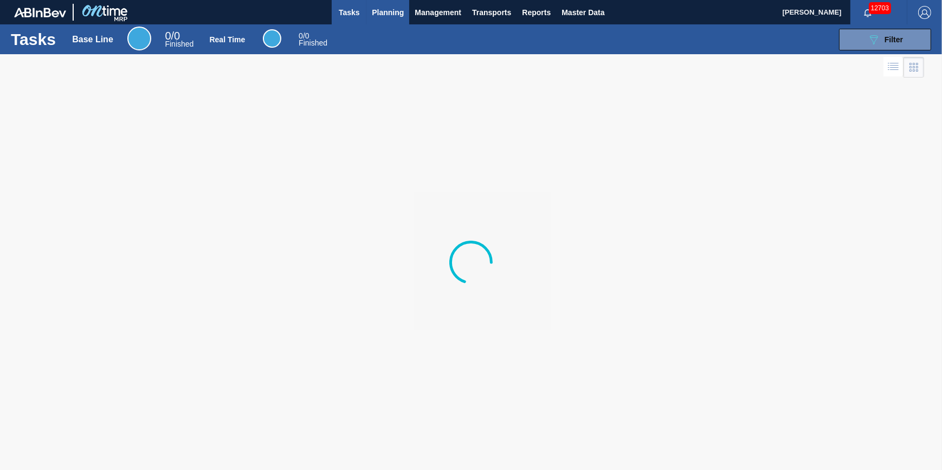
click at [377, 18] on button "Planning" at bounding box center [387, 12] width 43 height 24
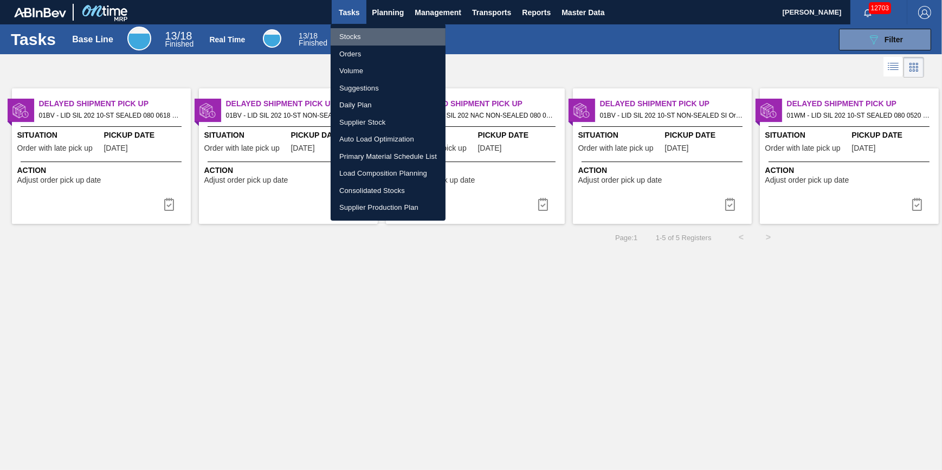
click at [363, 41] on li "Stocks" at bounding box center [388, 36] width 115 height 17
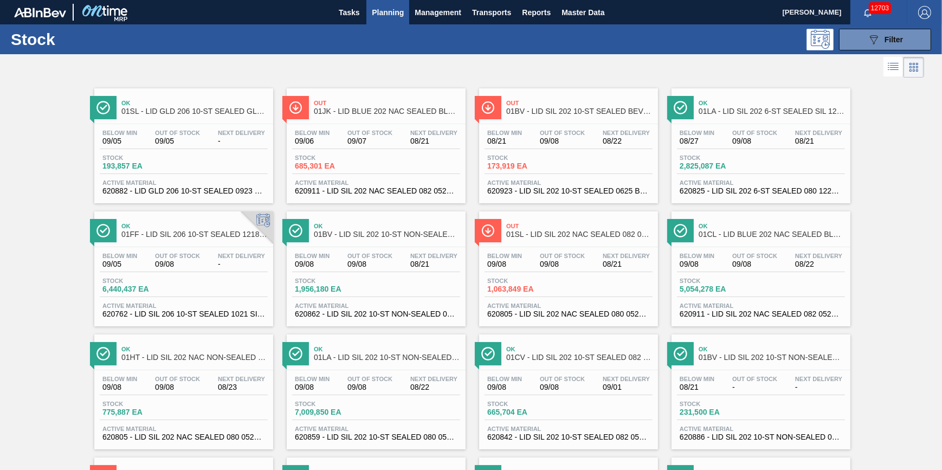
click at [393, 14] on span "Planning" at bounding box center [388, 12] width 32 height 13
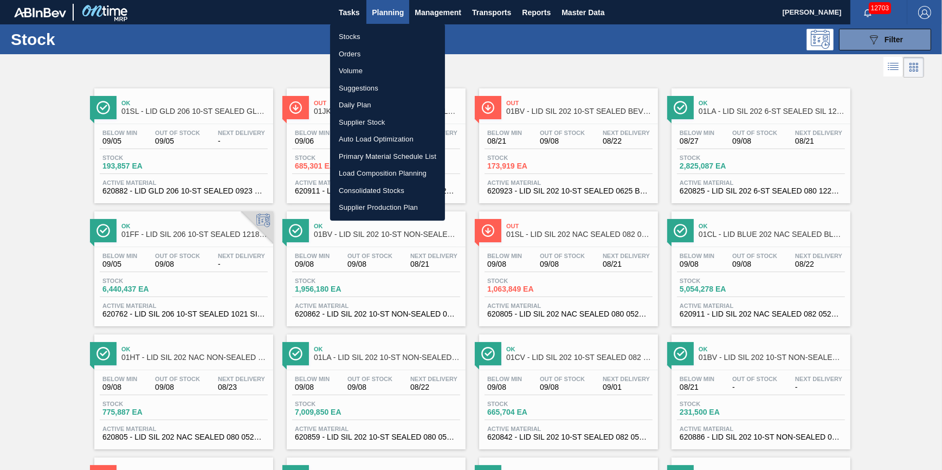
click at [390, 29] on li "Stocks" at bounding box center [387, 36] width 115 height 17
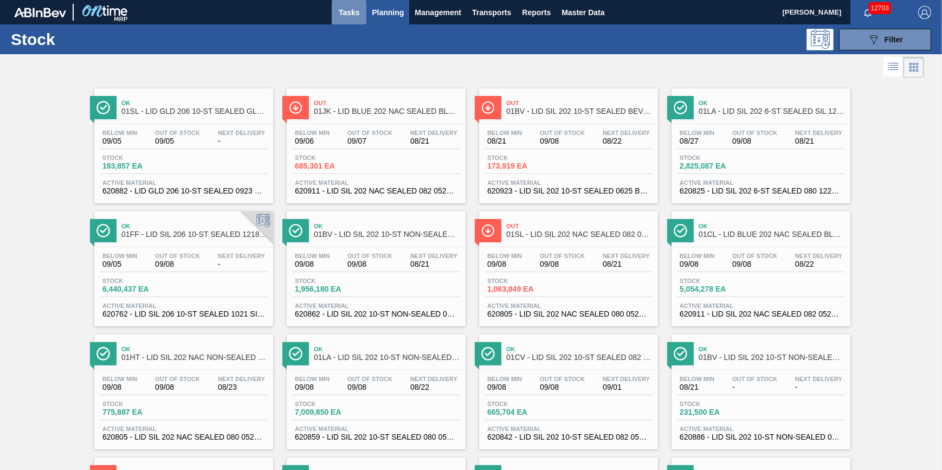
click at [360, 20] on button "Tasks" at bounding box center [349, 12] width 35 height 24
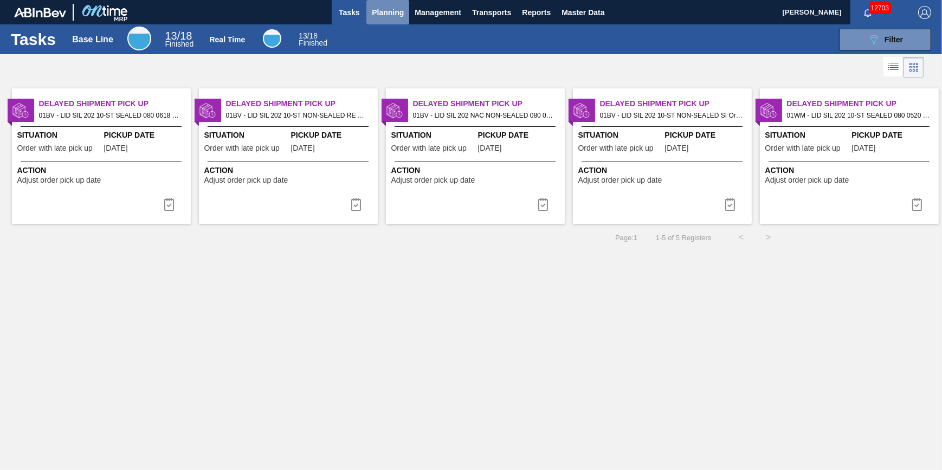
click at [393, 9] on span "Planning" at bounding box center [388, 12] width 32 height 13
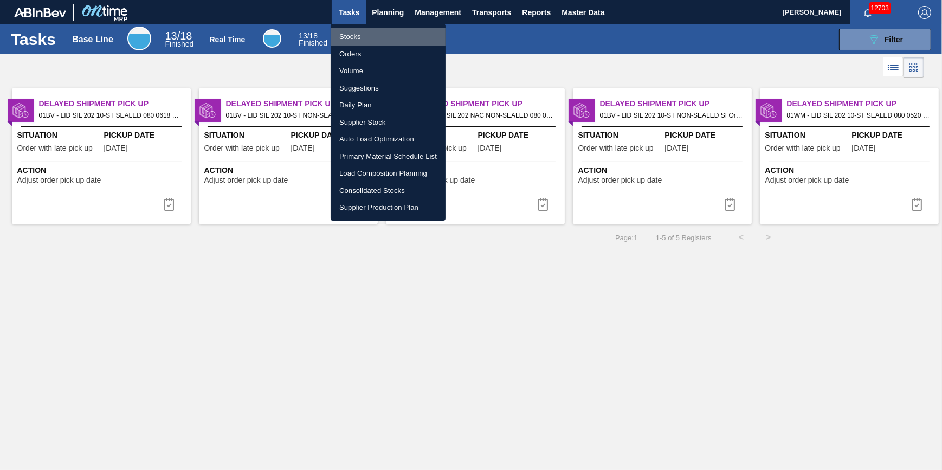
click at [374, 31] on li "Stocks" at bounding box center [388, 36] width 115 height 17
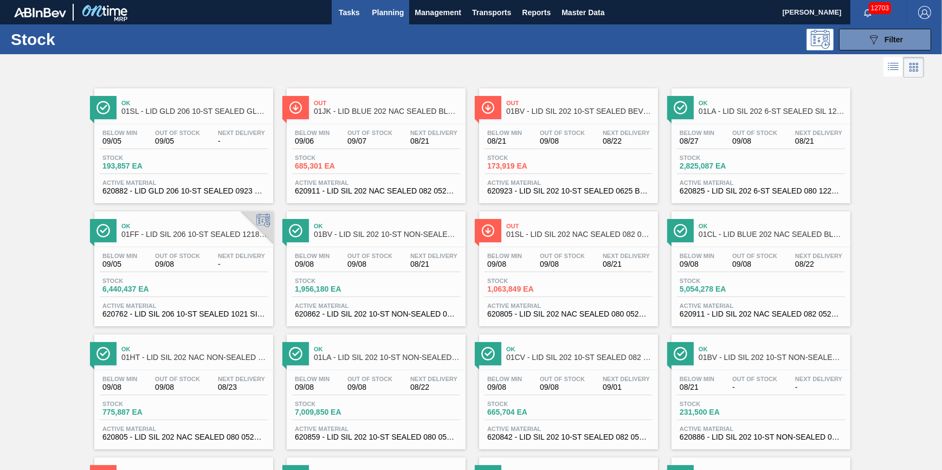
click at [364, 18] on button "Tasks" at bounding box center [349, 12] width 35 height 24
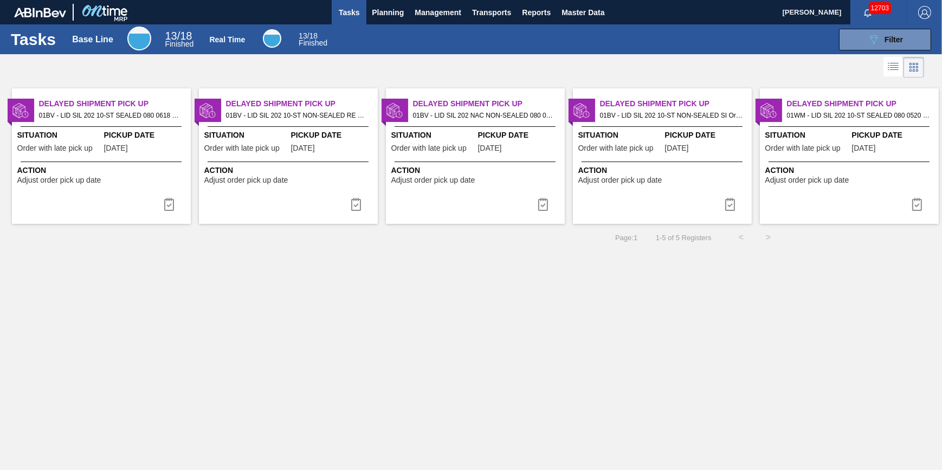
click at [377, 27] on div "Tasks Base Line 13 / 18 Finished Real Time 13 / 18 Finished 089F7B8B-B2A5-4AFE-…" at bounding box center [471, 39] width 942 height 30
click at [382, 16] on span "Planning" at bounding box center [388, 12] width 32 height 13
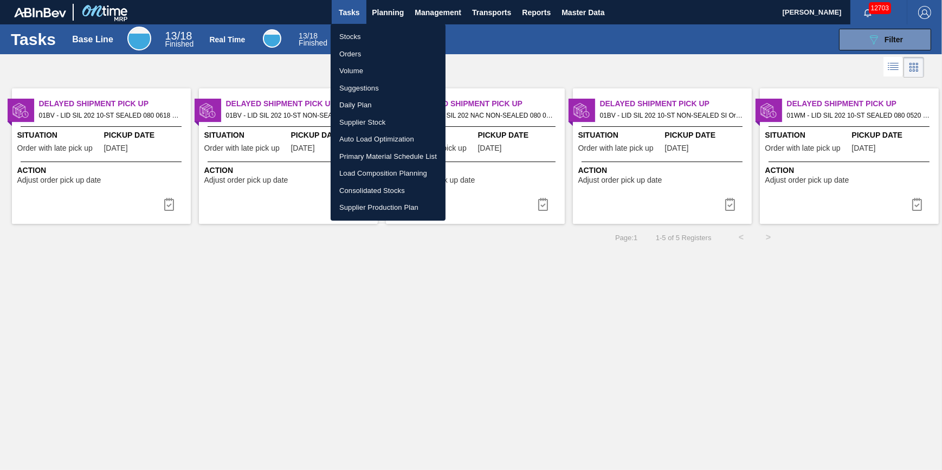
click at [381, 30] on li "Stocks" at bounding box center [388, 36] width 115 height 17
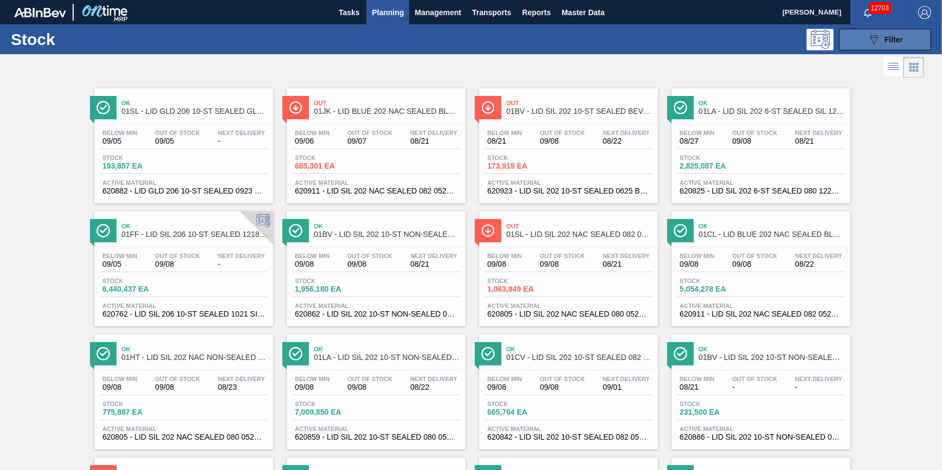
click at [895, 36] on span "Filter" at bounding box center [893, 39] width 18 height 9
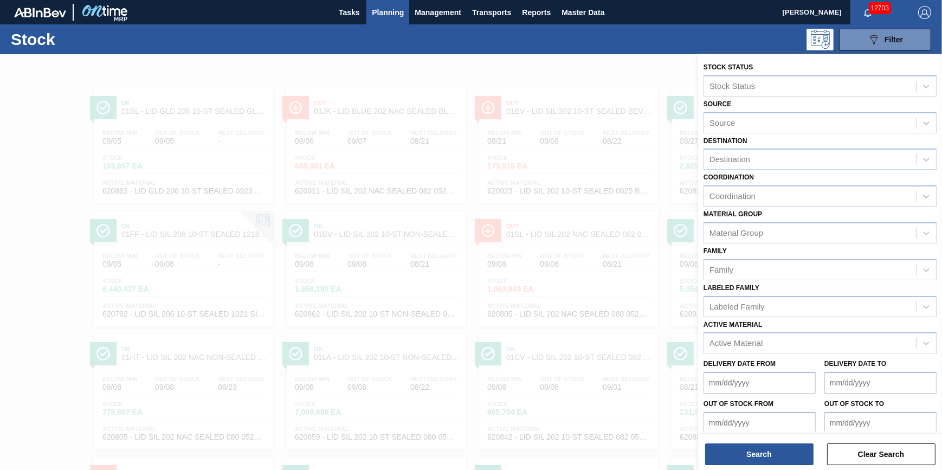
click at [477, 51] on div "Stock 089F7B8B-B2A5-4AFE-B5C0-19BA573D28AC Filter" at bounding box center [471, 39] width 942 height 30
click at [424, 53] on div "Stock 089F7B8B-B2A5-4AFE-B5C0-19BA573D28AC Filter" at bounding box center [471, 39] width 942 height 30
click at [379, 15] on span "Planning" at bounding box center [388, 12] width 32 height 13
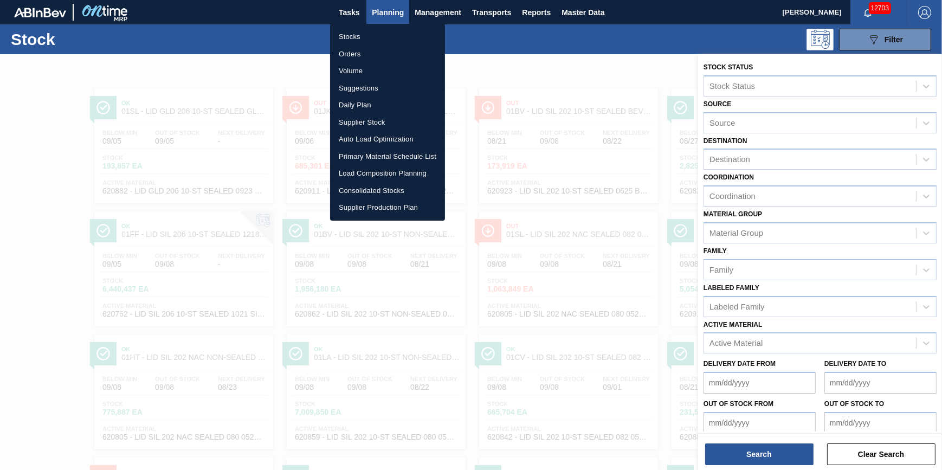
click at [379, 35] on li "Stocks" at bounding box center [387, 36] width 115 height 17
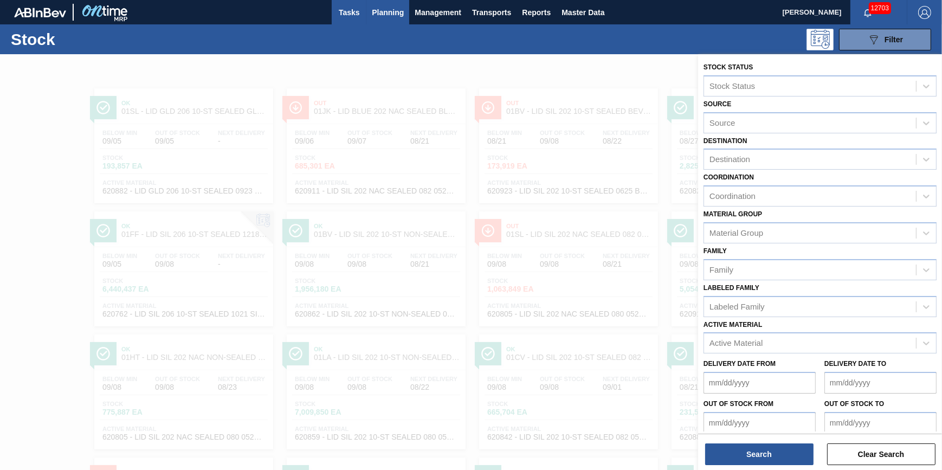
click at [348, 11] on span "Tasks" at bounding box center [349, 12] width 24 height 13
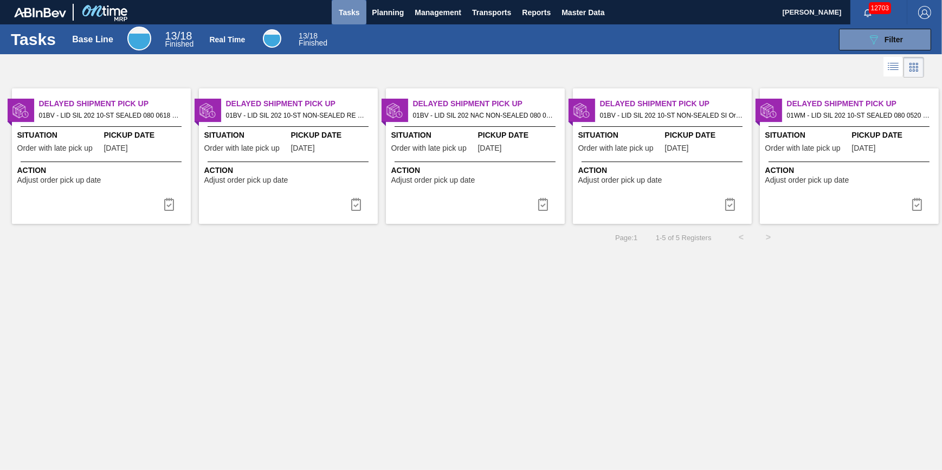
click at [348, 18] on span "Tasks" at bounding box center [349, 12] width 24 height 13
click at [377, 22] on button "Planning" at bounding box center [387, 12] width 43 height 24
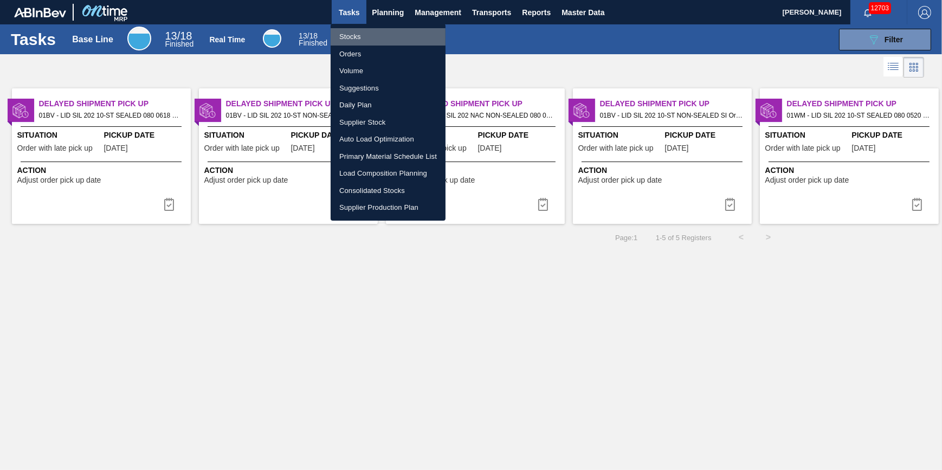
click at [377, 37] on li "Stocks" at bounding box center [388, 36] width 115 height 17
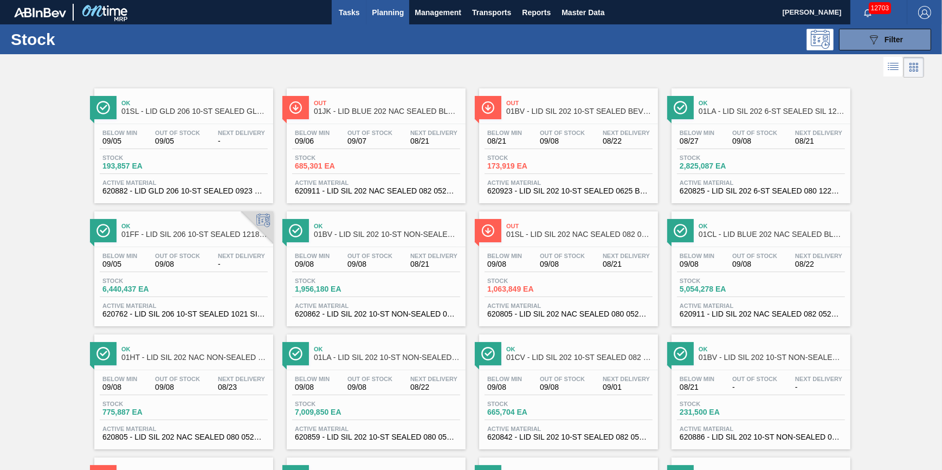
click at [350, 18] on span "Tasks" at bounding box center [349, 12] width 24 height 13
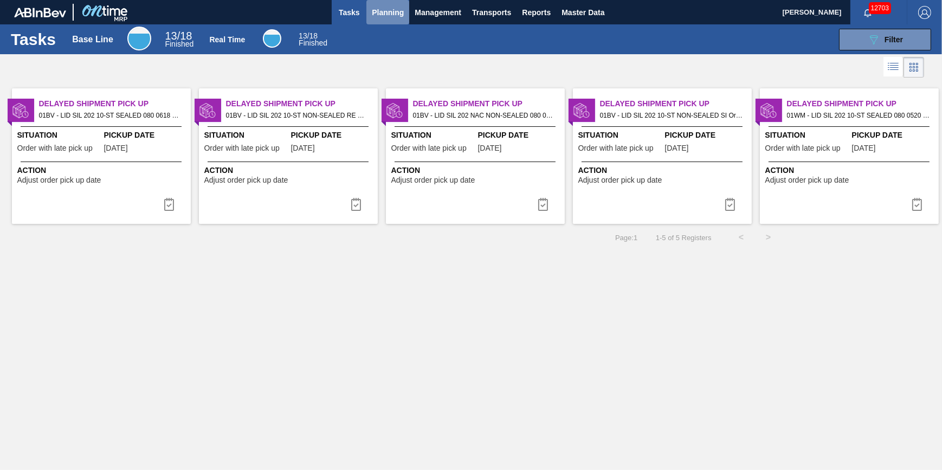
click at [380, 16] on span "Planning" at bounding box center [388, 12] width 32 height 13
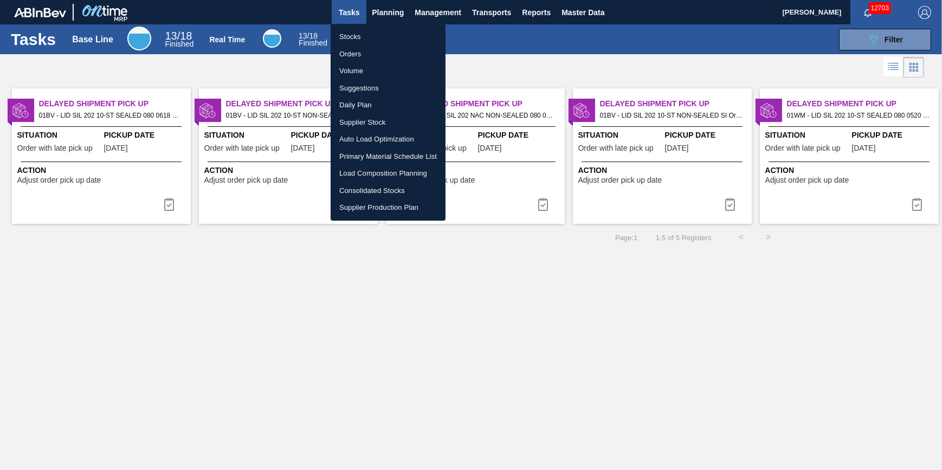
click at [382, 29] on li "Stocks" at bounding box center [388, 36] width 115 height 17
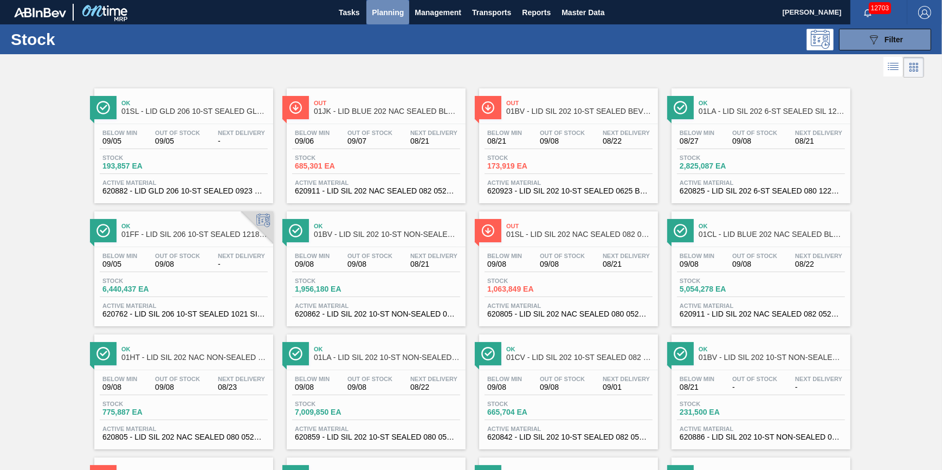
click at [369, 15] on button "Planning" at bounding box center [387, 12] width 43 height 24
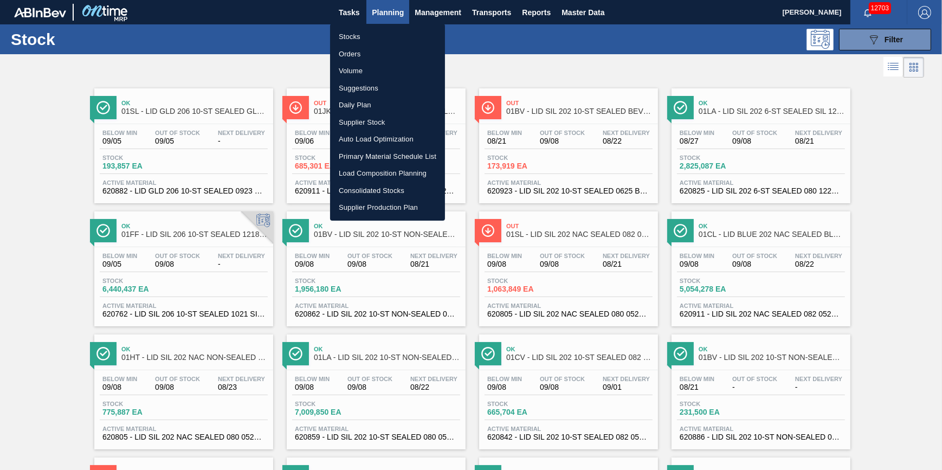
click at [350, 15] on div at bounding box center [471, 235] width 942 height 470
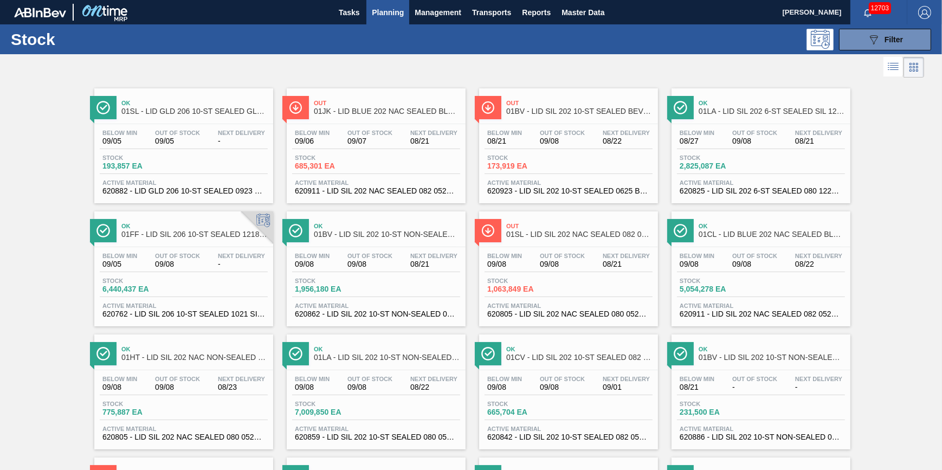
click at [350, 0] on body "Tasks Planning Management Transports Reports Master Data Jack Schuld 12703 Mark…" at bounding box center [471, 0] width 942 height 0
drag, startPoint x: 369, startPoint y: 15, endPoint x: 350, endPoint y: 15, distance: 19.5
click at [350, 15] on span "Tasks" at bounding box center [349, 12] width 24 height 13
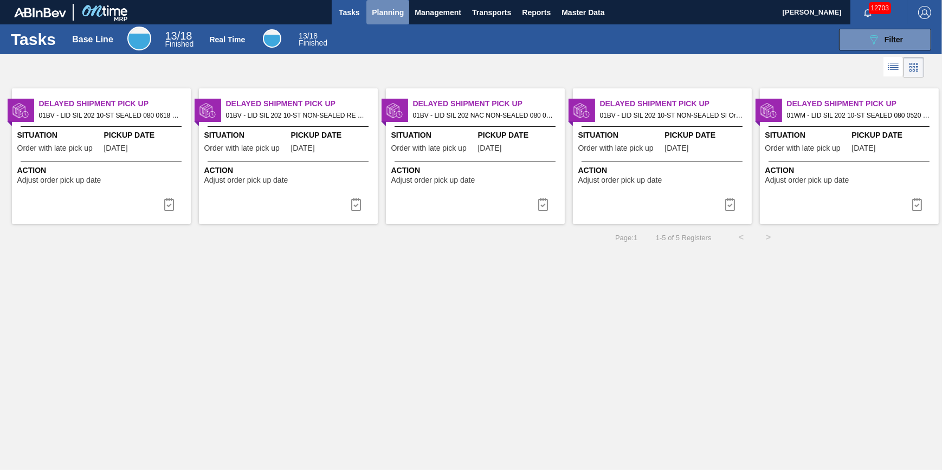
click at [376, 23] on button "Planning" at bounding box center [387, 12] width 43 height 24
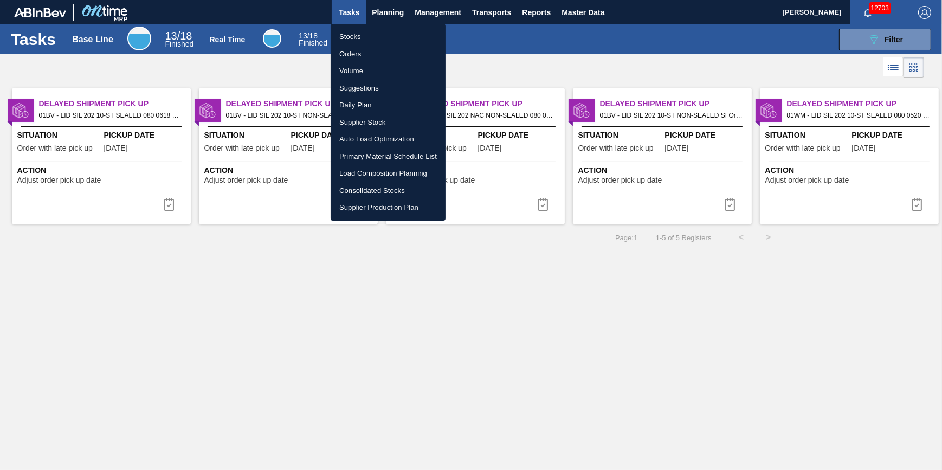
click at [362, 34] on li "Stocks" at bounding box center [388, 36] width 115 height 17
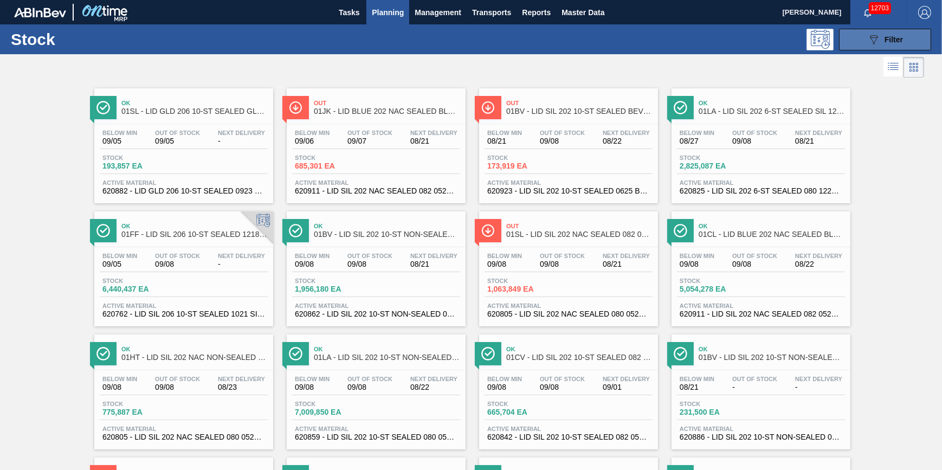
click at [880, 45] on div "089F7B8B-B2A5-4AFE-B5C0-19BA573D28AC Filter" at bounding box center [885, 39] width 36 height 13
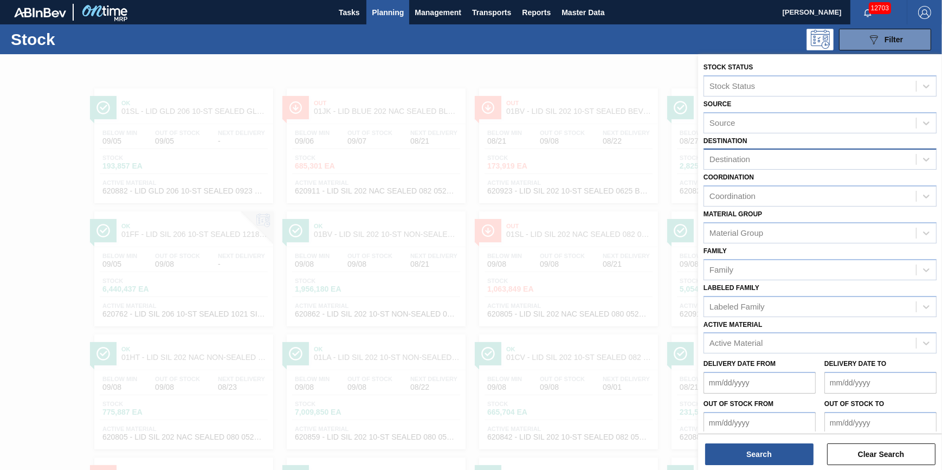
click at [818, 153] on div "Destination" at bounding box center [810, 160] width 212 height 16
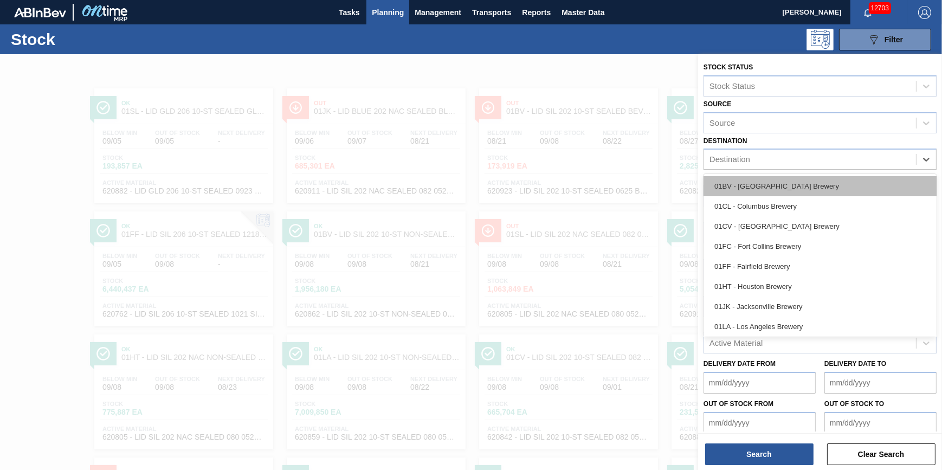
click at [804, 192] on div "01BV - [GEOGRAPHIC_DATA] Brewery" at bounding box center [819, 186] width 233 height 20
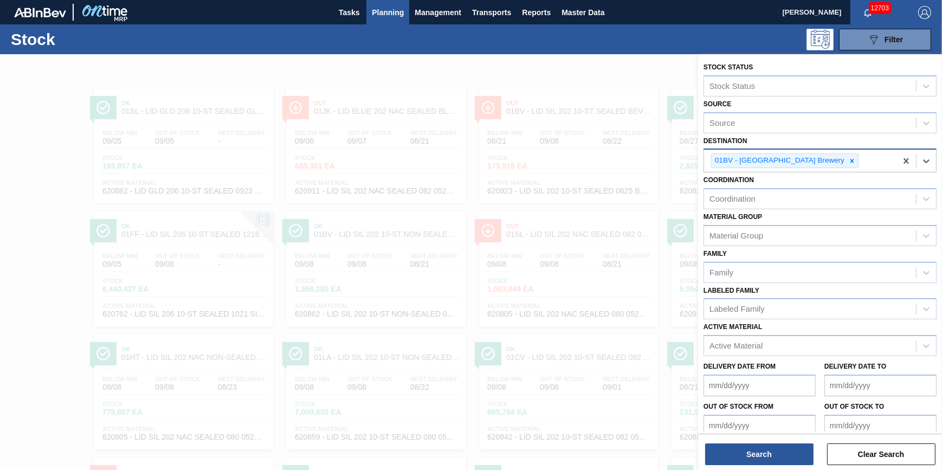
click at [811, 161] on div "01BV - [GEOGRAPHIC_DATA] Brewery" at bounding box center [779, 161] width 134 height 14
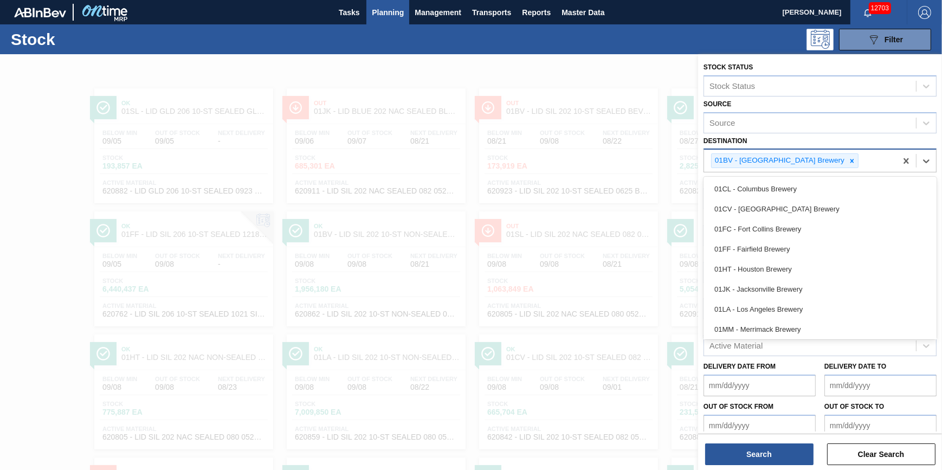
click at [811, 161] on div "01BV - [GEOGRAPHIC_DATA] Brewery" at bounding box center [779, 161] width 134 height 14
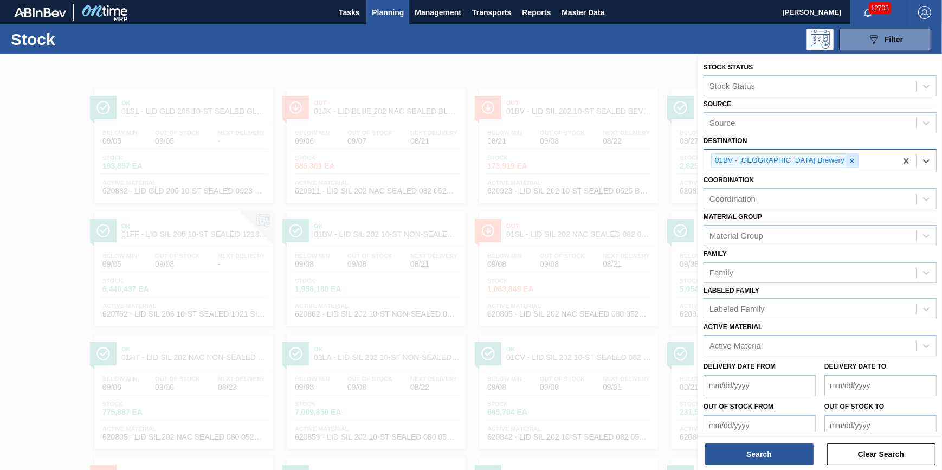
click at [846, 159] on div at bounding box center [852, 161] width 12 height 14
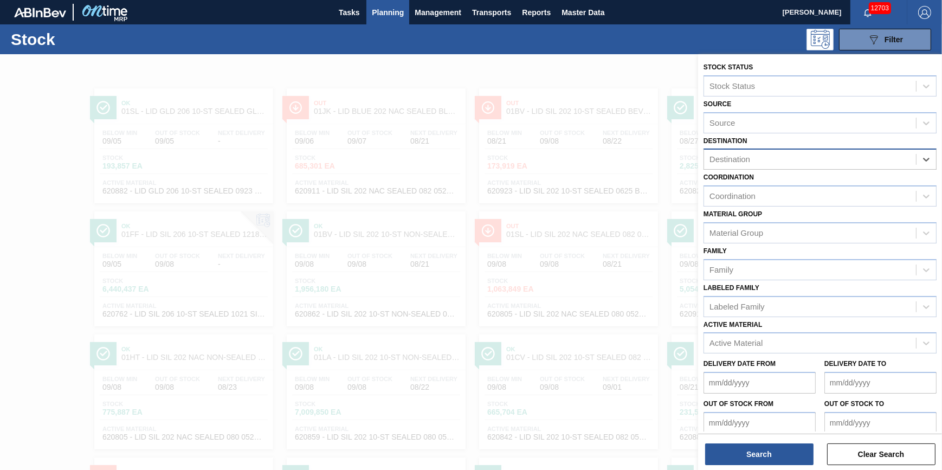
click at [818, 161] on div "Destination" at bounding box center [810, 160] width 212 height 16
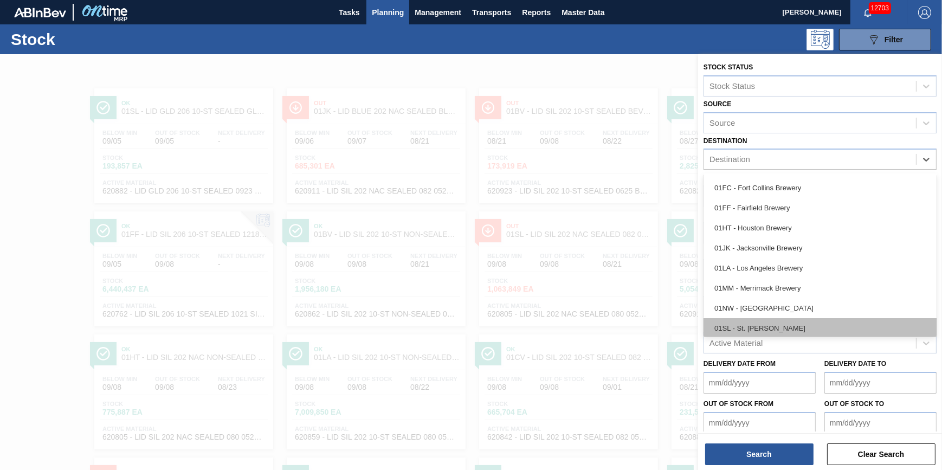
scroll to position [82, 0]
click at [808, 320] on div "01WM - Williamsburg Brewery" at bounding box center [819, 325] width 233 height 20
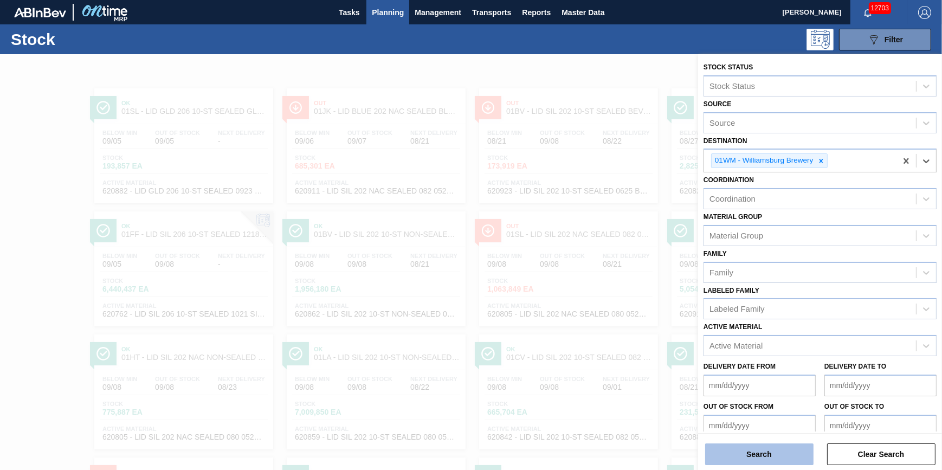
click at [774, 443] on div "Search Clear Search" at bounding box center [820, 449] width 244 height 30
click at [772, 455] on button "Search" at bounding box center [759, 454] width 108 height 22
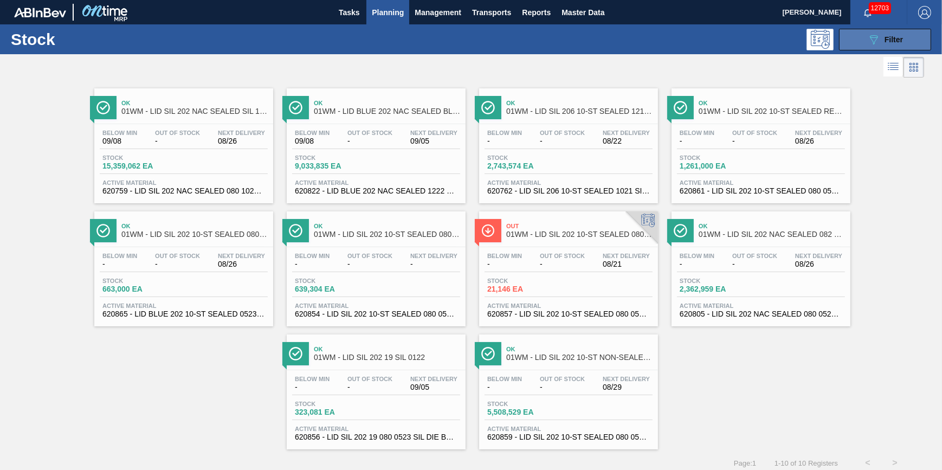
click at [875, 46] on button "089F7B8B-B2A5-4AFE-B5C0-19BA573D28AC Filter" at bounding box center [885, 40] width 92 height 22
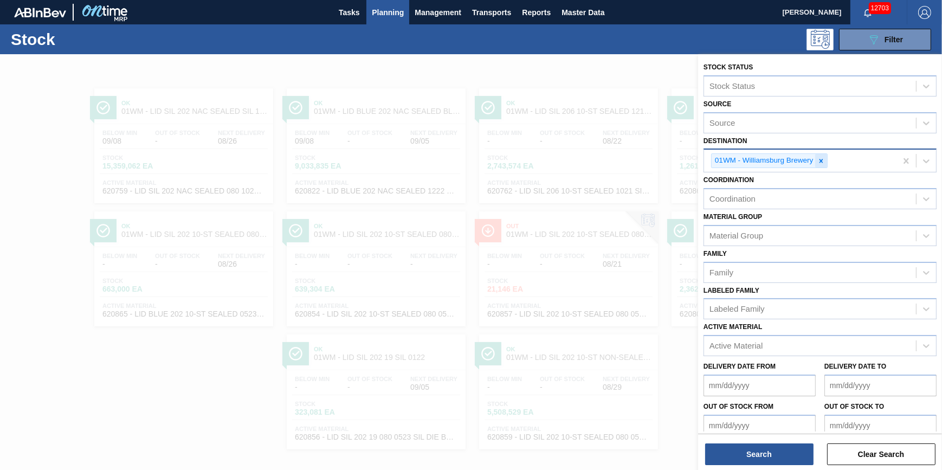
click at [822, 160] on icon at bounding box center [821, 161] width 8 height 8
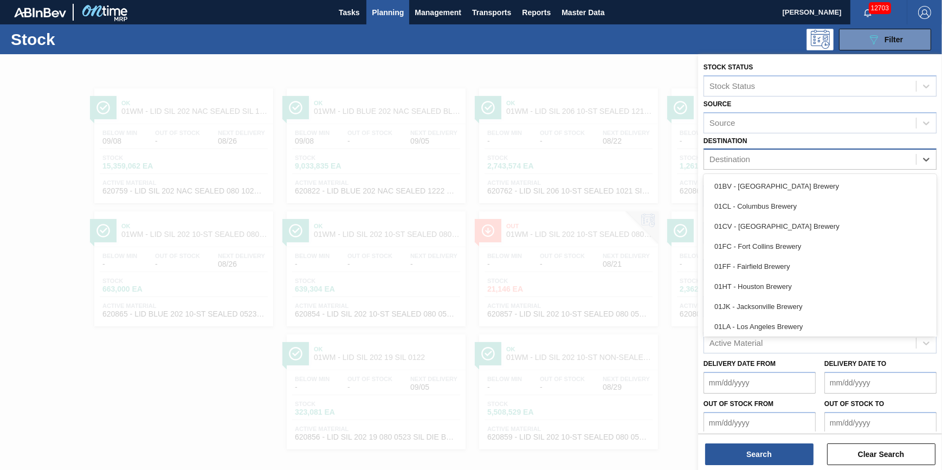
click at [822, 160] on div "Destination" at bounding box center [810, 160] width 212 height 16
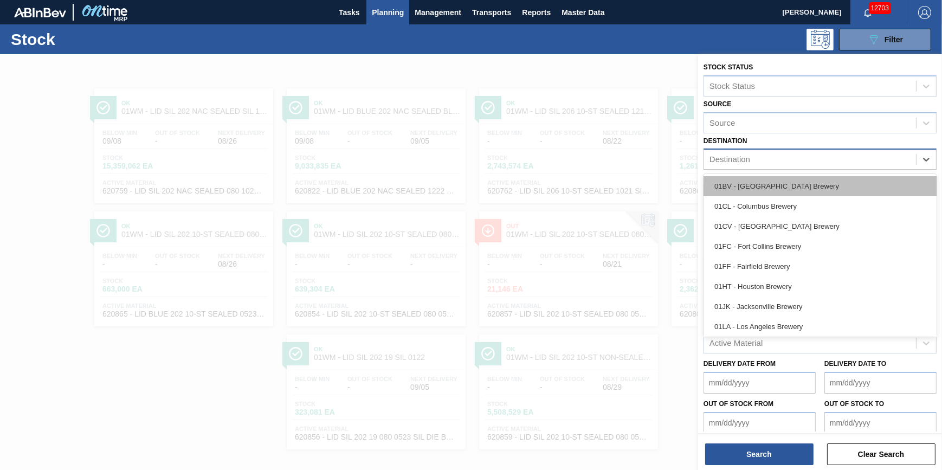
click at [818, 176] on div "01BV - [GEOGRAPHIC_DATA] Brewery" at bounding box center [819, 186] width 233 height 20
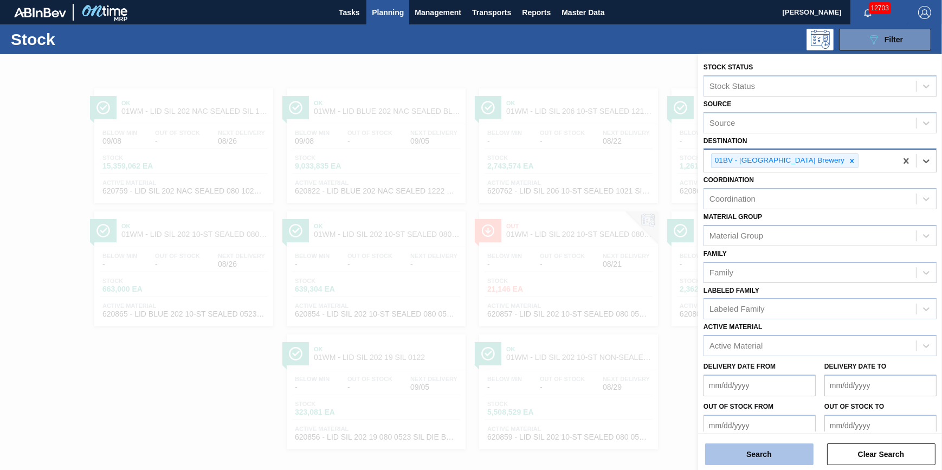
click at [753, 465] on button "Search" at bounding box center [759, 454] width 108 height 22
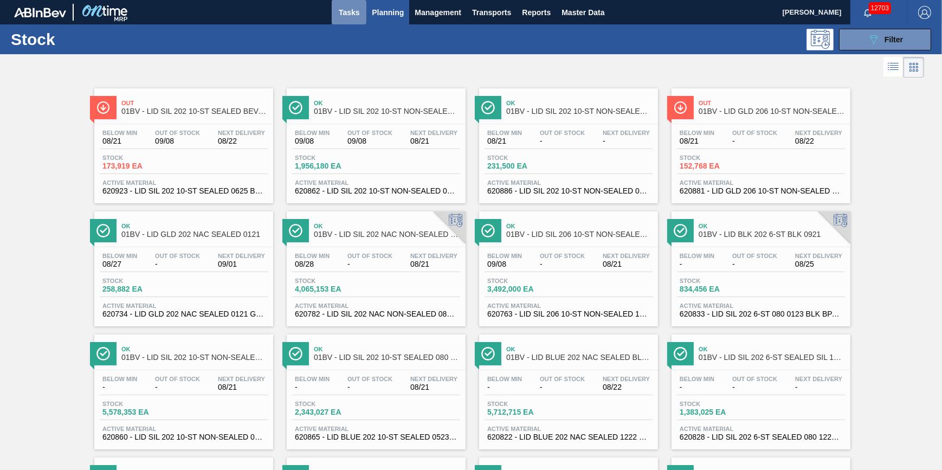
click at [348, 12] on span "Tasks" at bounding box center [349, 12] width 24 height 13
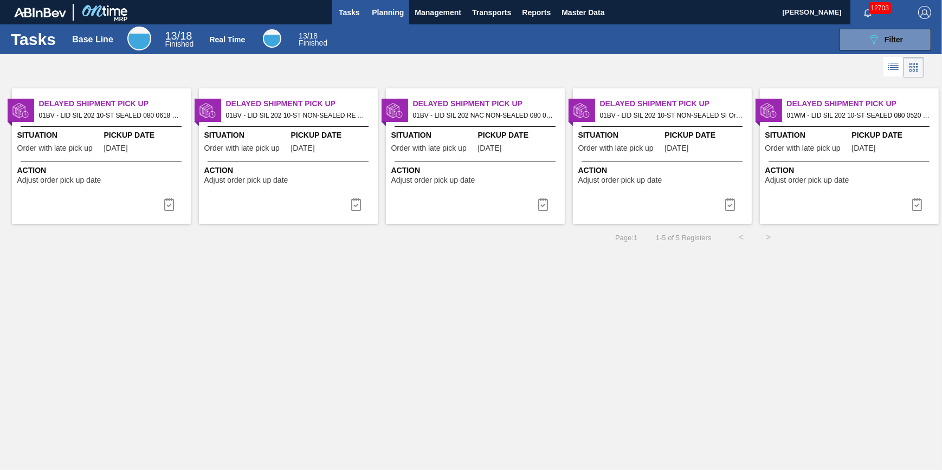
click at [375, 16] on span "Planning" at bounding box center [388, 12] width 32 height 13
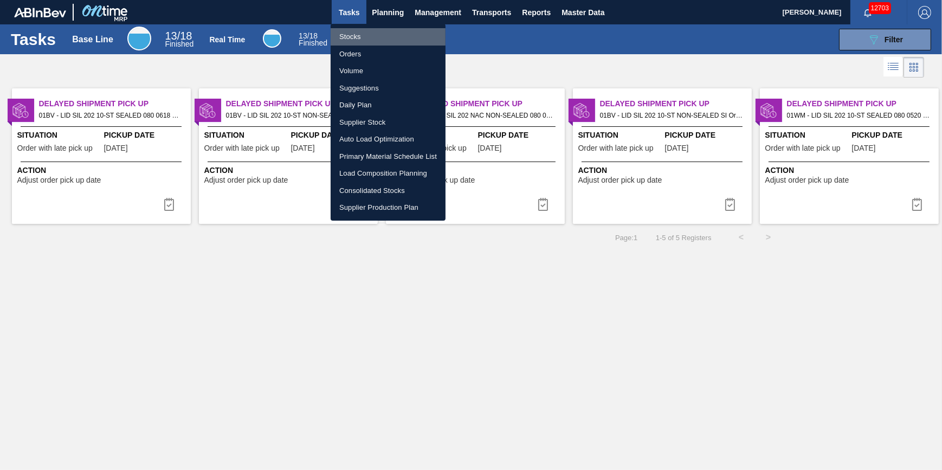
click at [372, 35] on li "Stocks" at bounding box center [388, 36] width 115 height 17
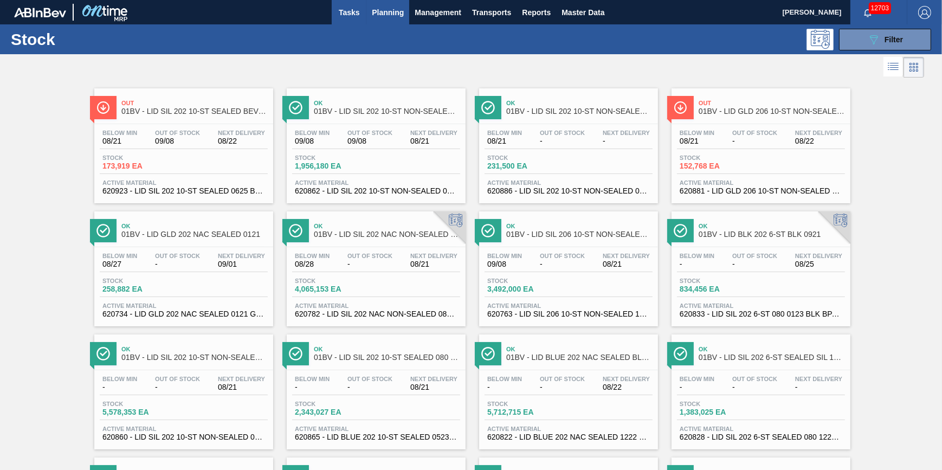
drag, startPoint x: 353, startPoint y: 30, endPoint x: 352, endPoint y: 19, distance: 11.4
click at [353, 30] on div "089F7B8B-B2A5-4AFE-B5C0-19BA573D28AC Filter" at bounding box center [553, 40] width 766 height 22
click at [352, 19] on button "Tasks" at bounding box center [349, 12] width 35 height 24
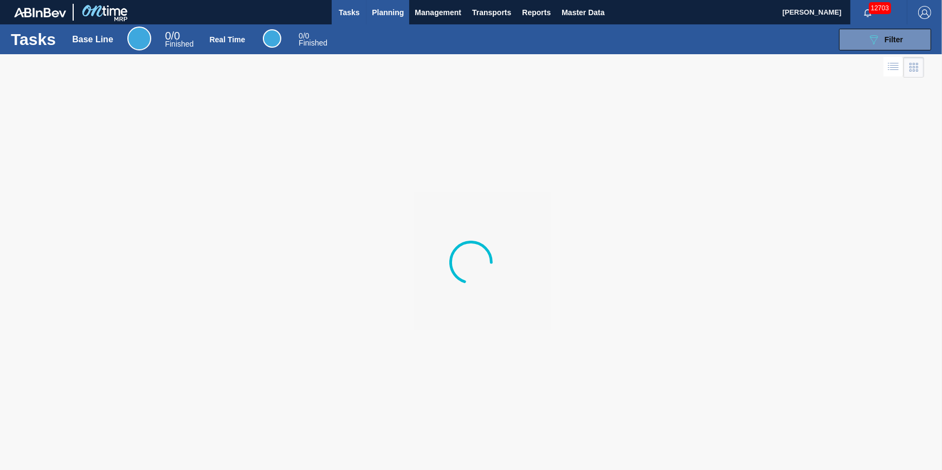
click at [389, 22] on button "Planning" at bounding box center [387, 12] width 43 height 24
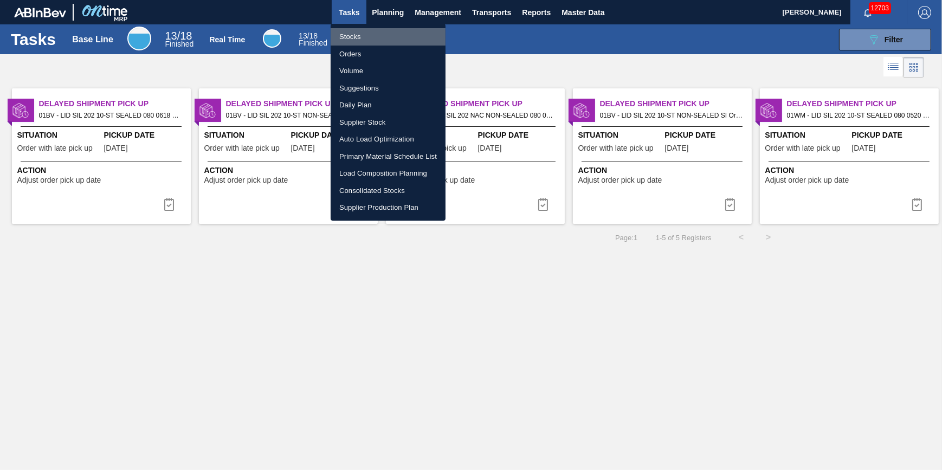
click at [386, 38] on li "Stocks" at bounding box center [388, 36] width 115 height 17
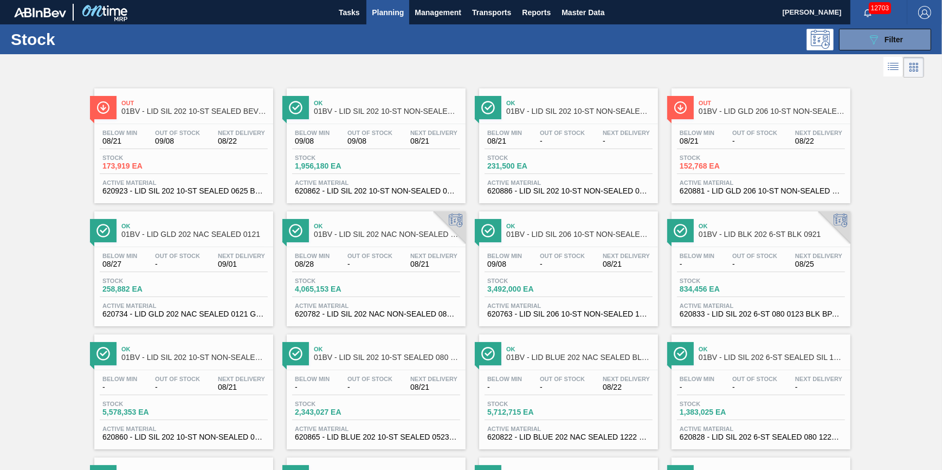
click at [387, 16] on span "Planning" at bounding box center [388, 12] width 32 height 13
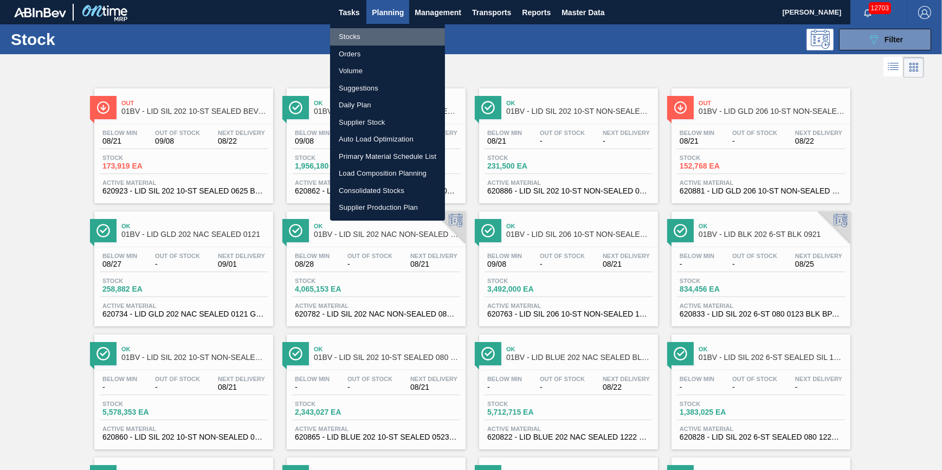
click at [380, 28] on li "Stocks" at bounding box center [387, 36] width 115 height 17
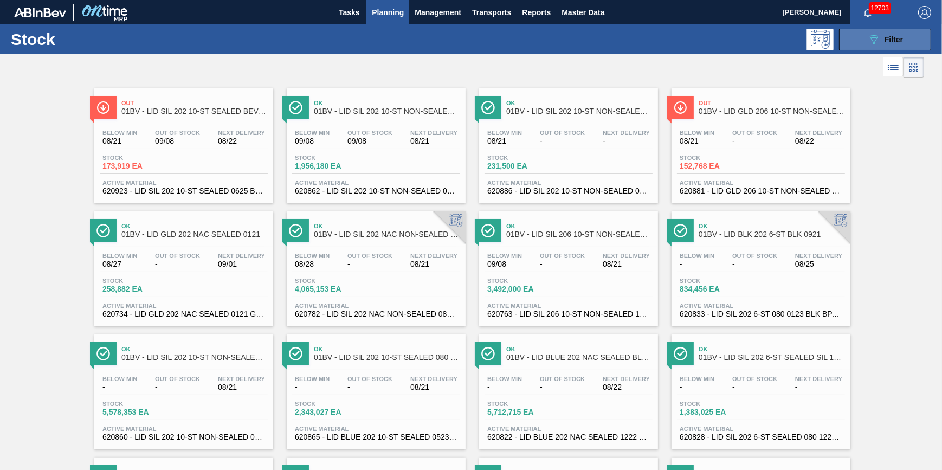
click at [872, 43] on icon at bounding box center [874, 39] width 8 height 9
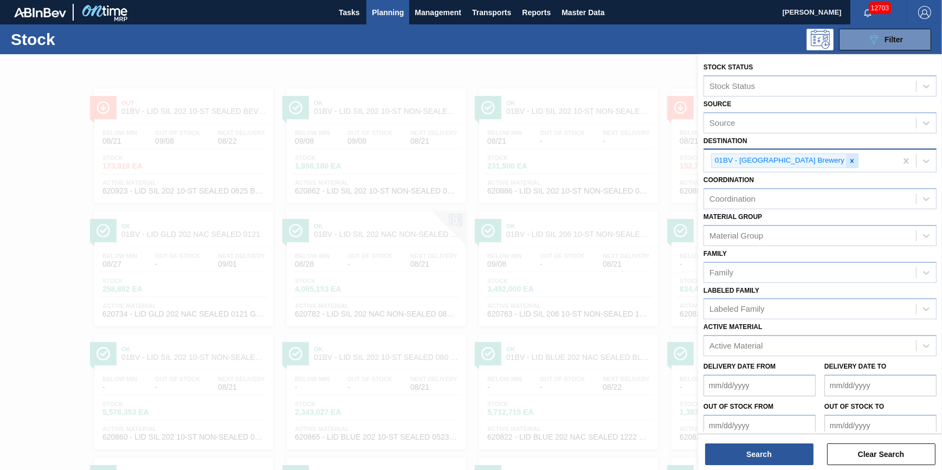
click at [848, 164] on icon at bounding box center [852, 161] width 8 height 8
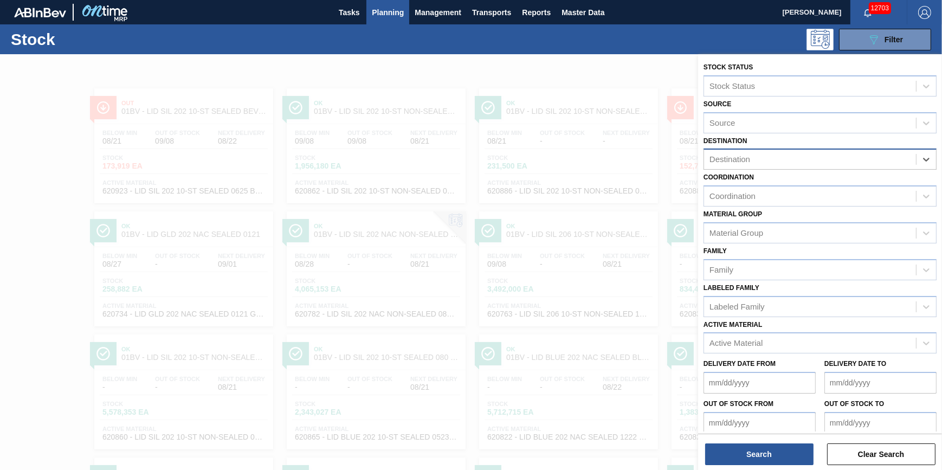
click at [816, 163] on div "Destination" at bounding box center [810, 160] width 212 height 16
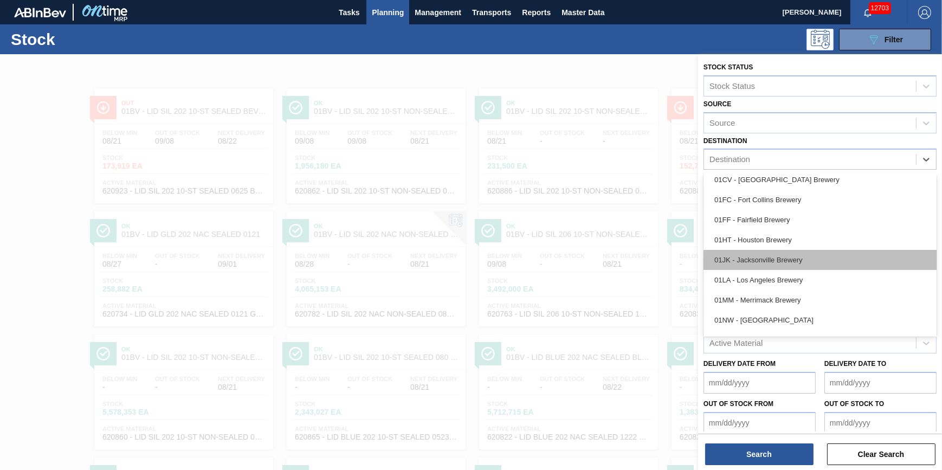
scroll to position [82, 0]
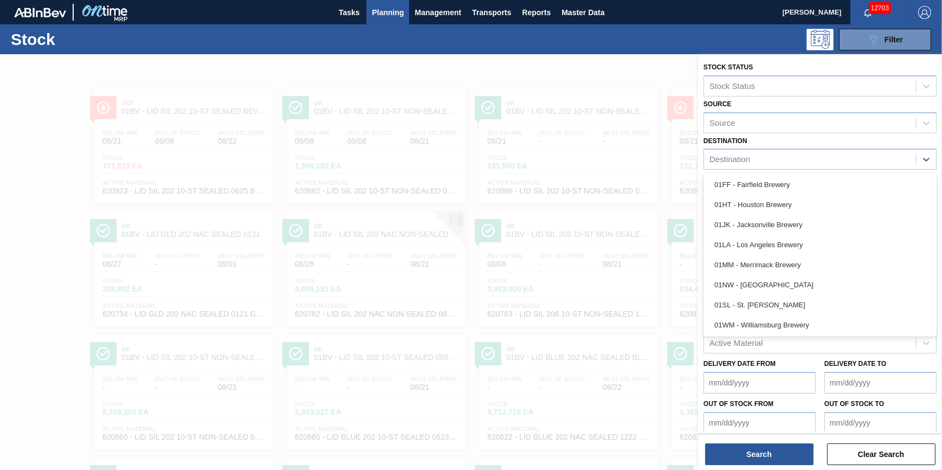
click at [802, 238] on div "01LA - Los Angeles Brewery" at bounding box center [819, 245] width 233 height 20
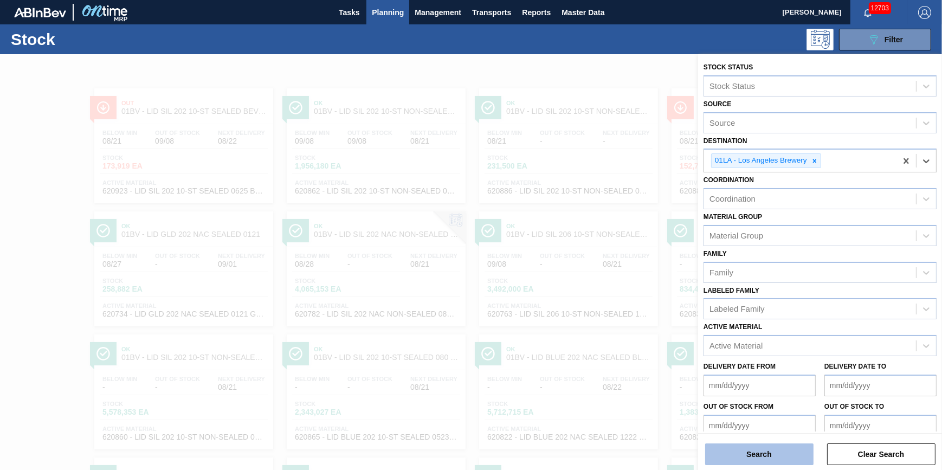
click at [770, 458] on button "Search" at bounding box center [759, 454] width 108 height 22
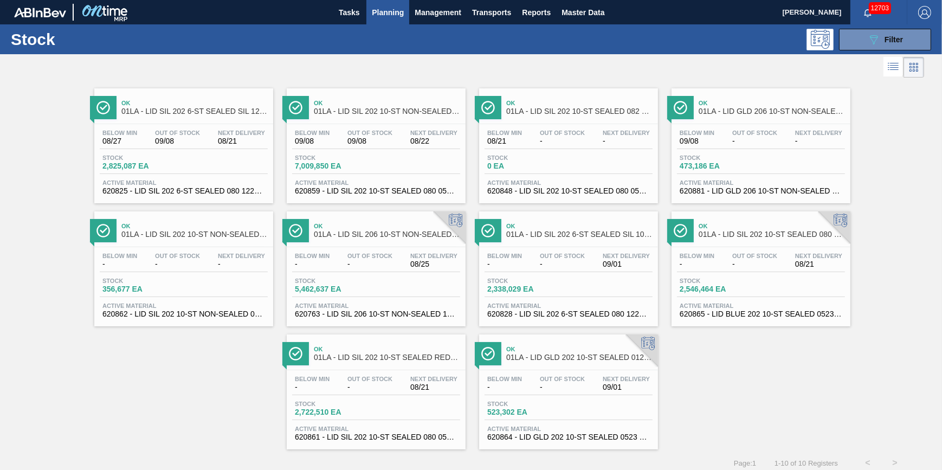
click at [535, 390] on div "Below Min - Out Of Stock - Next Delivery 09/01" at bounding box center [568, 386] width 168 height 20
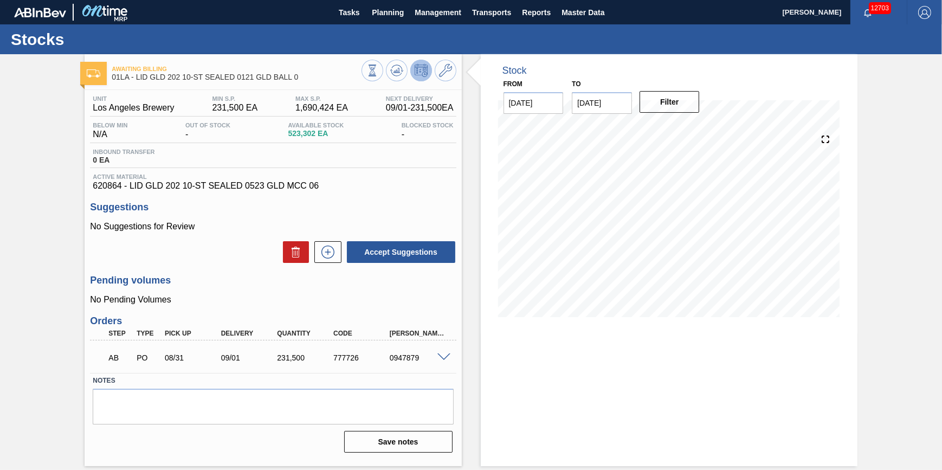
click at [634, 96] on div "to 09/04/2025" at bounding box center [601, 94] width 69 height 37
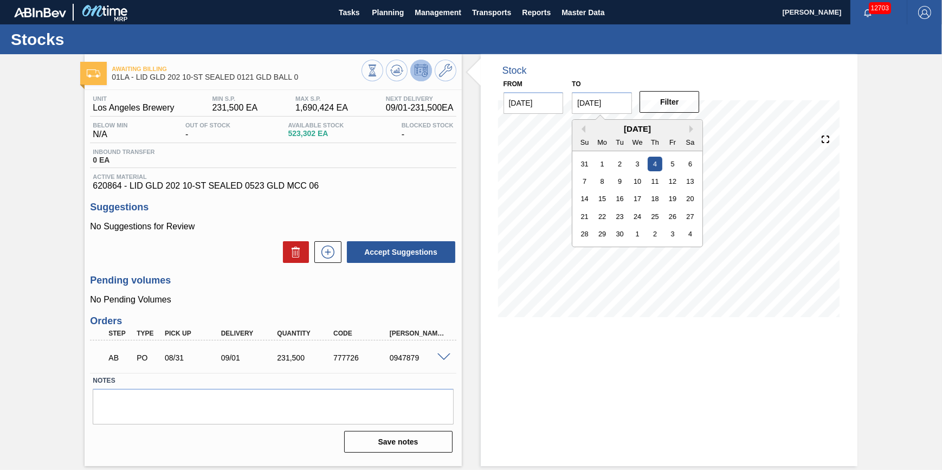
click at [625, 100] on input "[DATE]" at bounding box center [602, 103] width 60 height 22
click at [693, 239] on div "4" at bounding box center [690, 234] width 15 height 15
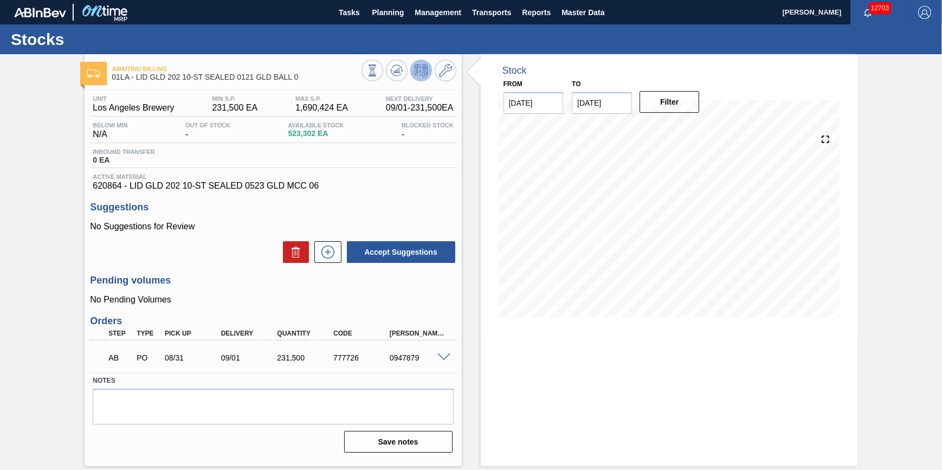
type input "[DATE]"
click at [675, 109] on button "Filter" at bounding box center [669, 102] width 60 height 22
click at [386, 22] on button "Planning" at bounding box center [387, 12] width 43 height 24
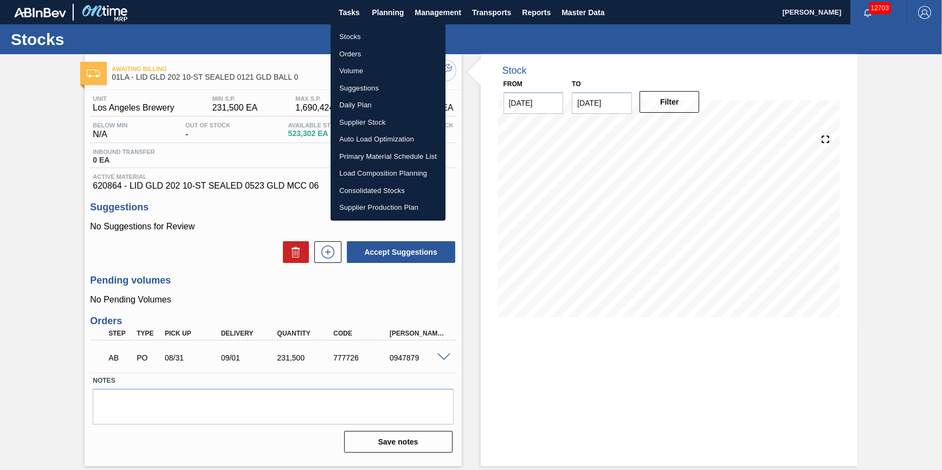
drag, startPoint x: 292, startPoint y: 39, endPoint x: 112, endPoint y: 5, distance: 183.1
click at [291, 39] on div at bounding box center [471, 235] width 942 height 470
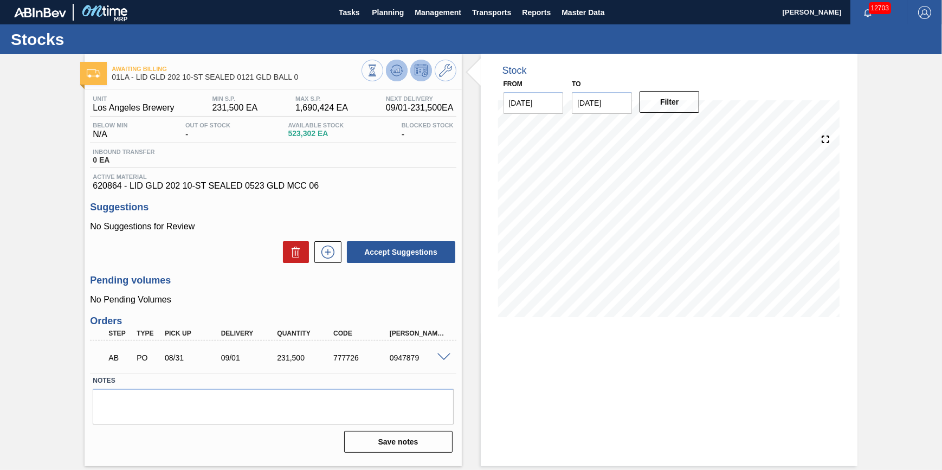
click at [405, 76] on button at bounding box center [397, 71] width 22 height 22
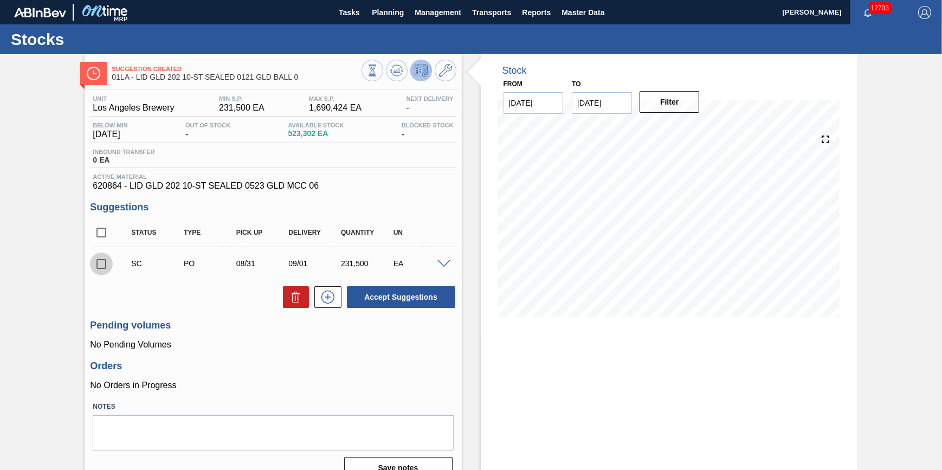
click at [104, 270] on input "checkbox" at bounding box center [101, 264] width 23 height 23
click at [290, 303] on icon at bounding box center [295, 296] width 13 height 13
checkbox input "false"
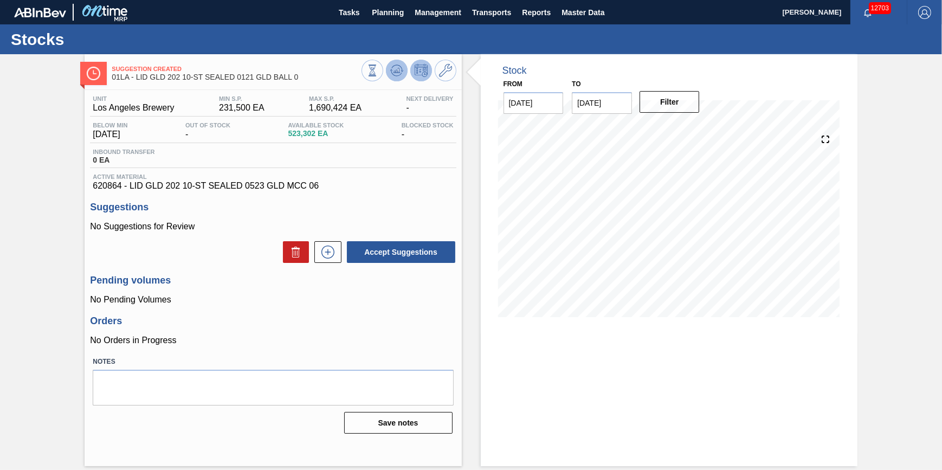
click at [378, 68] on icon at bounding box center [372, 70] width 12 height 12
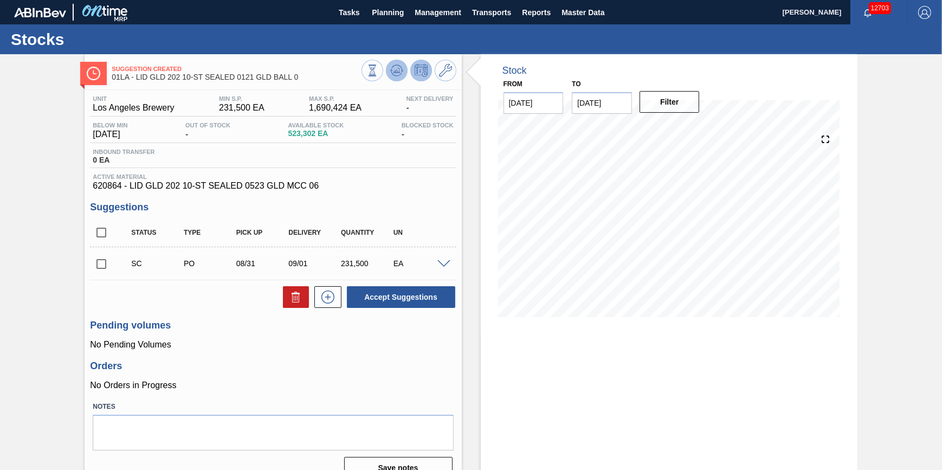
click at [386, 72] on button at bounding box center [397, 71] width 22 height 22
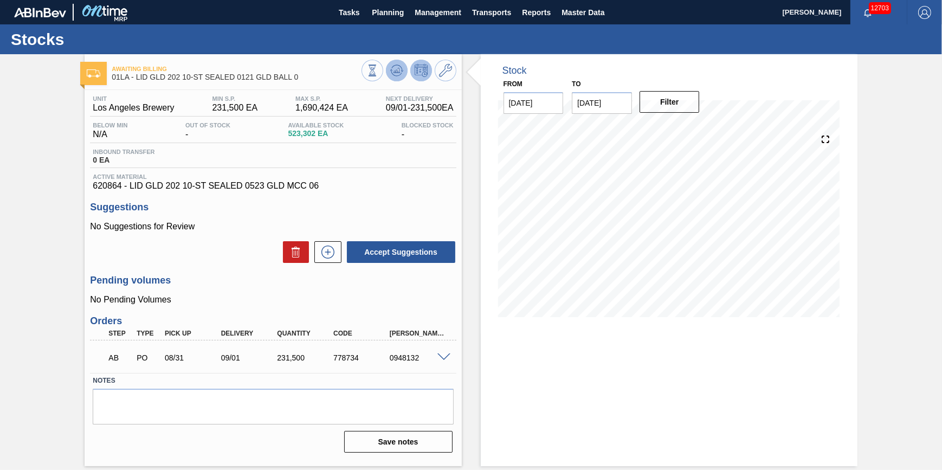
click at [378, 75] on icon at bounding box center [372, 70] width 12 height 12
click at [378, 69] on icon at bounding box center [372, 70] width 12 height 12
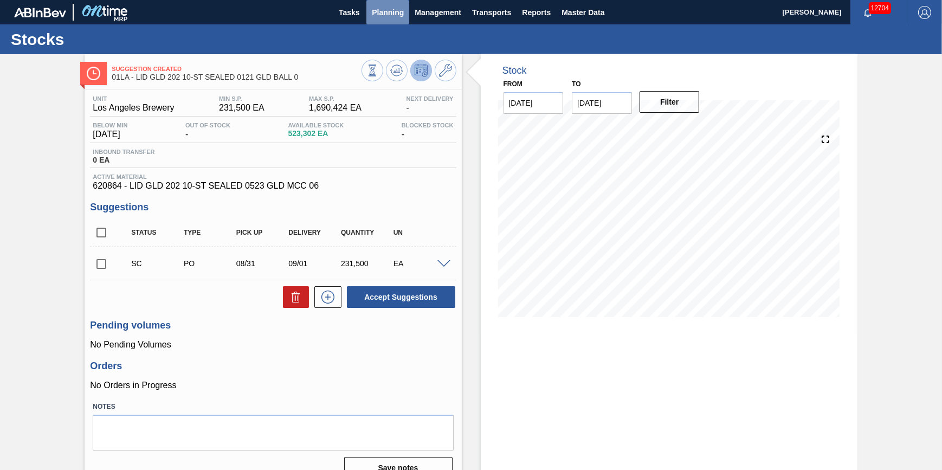
click at [377, 16] on span "Planning" at bounding box center [388, 12] width 32 height 13
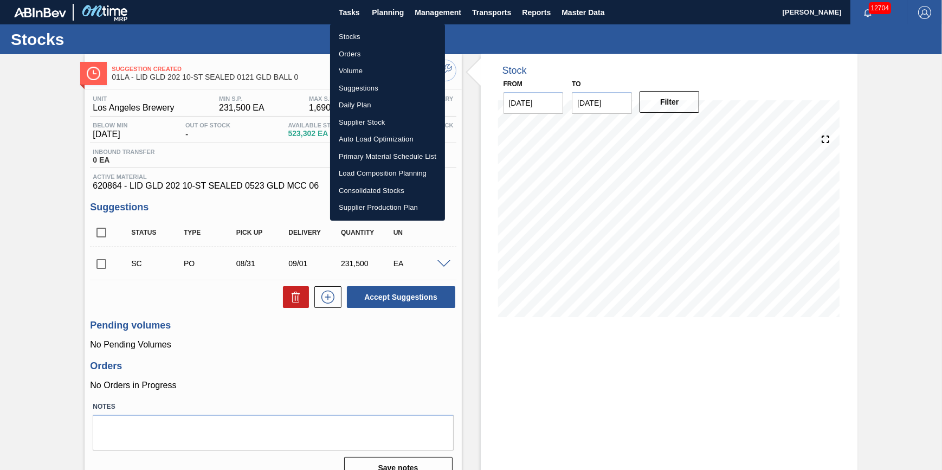
click at [373, 40] on li "Stocks" at bounding box center [387, 36] width 115 height 17
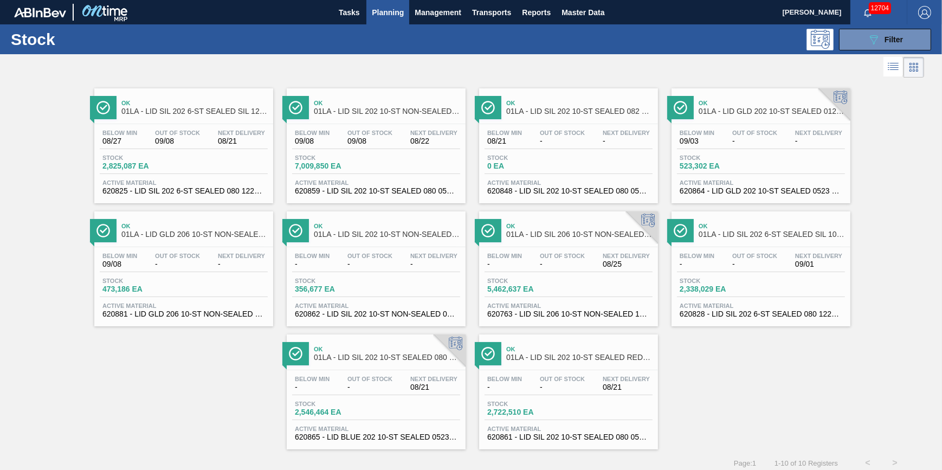
click at [173, 134] on span "Out Of Stock" at bounding box center [177, 133] width 45 height 7
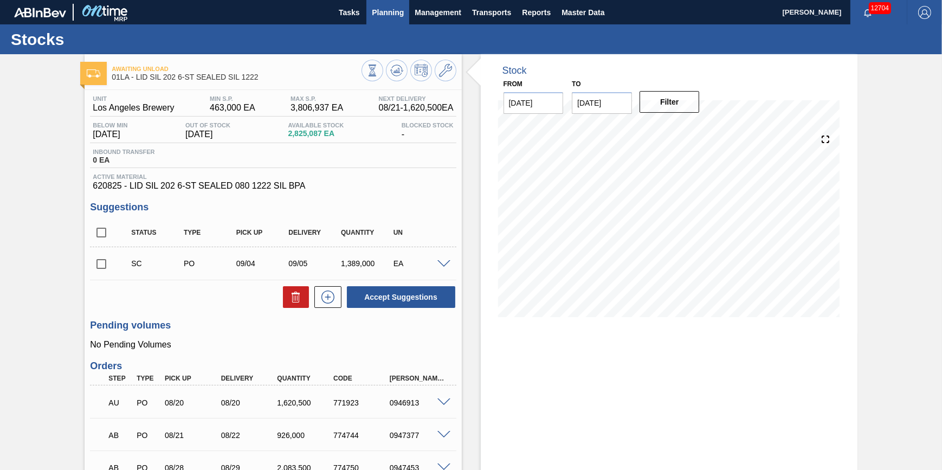
click at [379, 22] on button "Planning" at bounding box center [387, 12] width 43 height 24
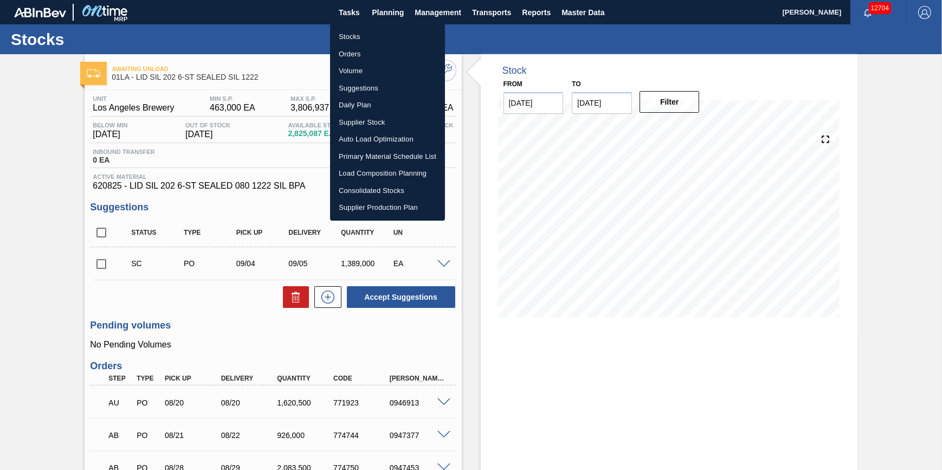
click at [374, 34] on li "Stocks" at bounding box center [387, 36] width 115 height 17
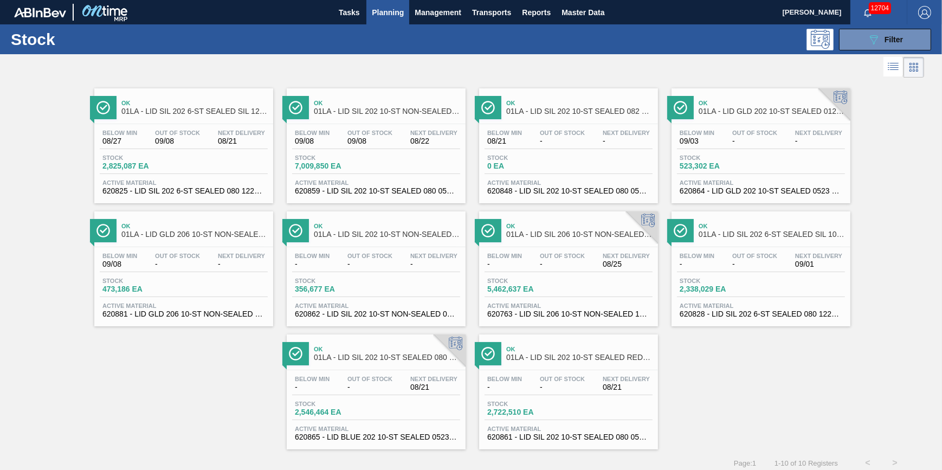
click at [392, 16] on span "Planning" at bounding box center [388, 12] width 32 height 13
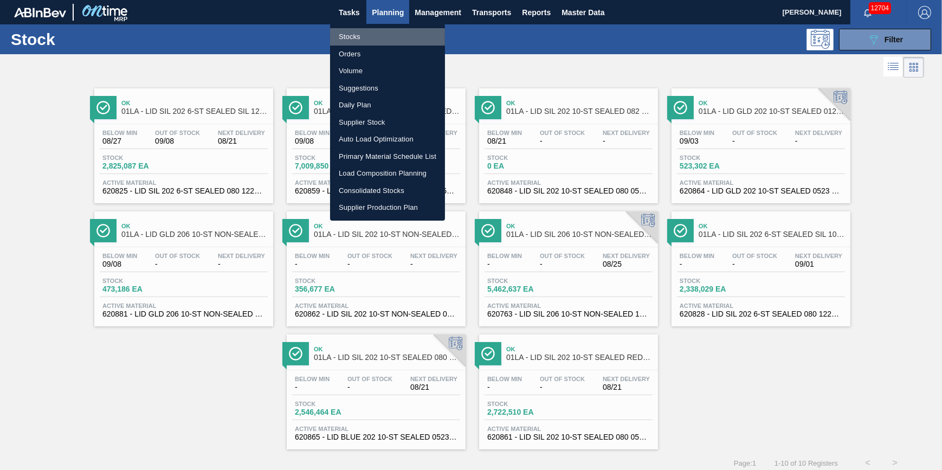
click at [393, 40] on li "Stocks" at bounding box center [387, 36] width 115 height 17
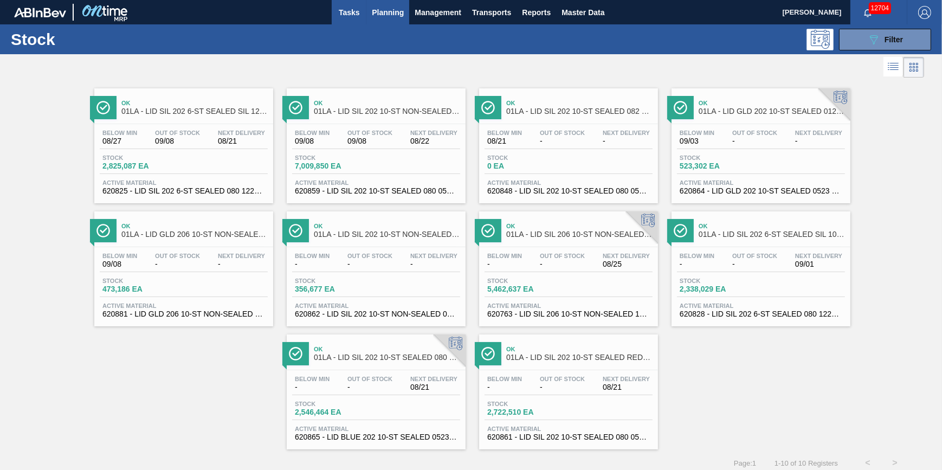
click at [358, 24] on button "Tasks" at bounding box center [349, 12] width 35 height 24
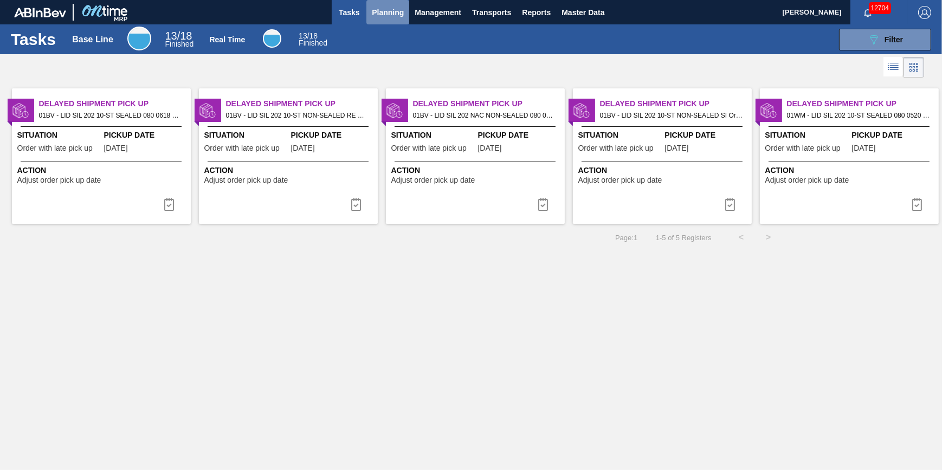
click at [382, 22] on button "Planning" at bounding box center [387, 12] width 43 height 24
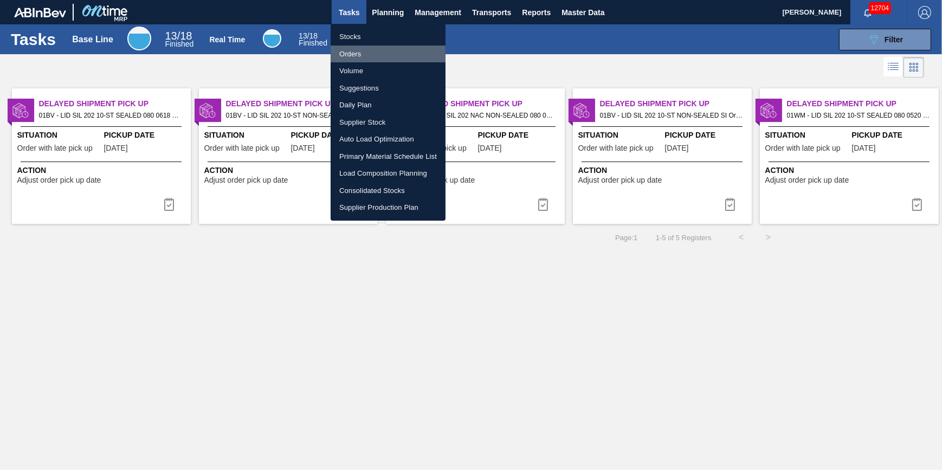
click at [373, 48] on li "Orders" at bounding box center [388, 54] width 115 height 17
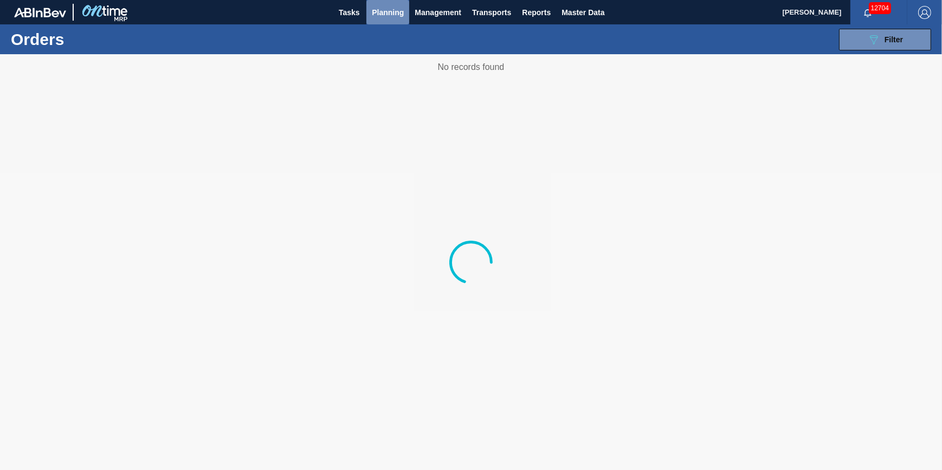
click at [383, 19] on button "Planning" at bounding box center [387, 12] width 43 height 24
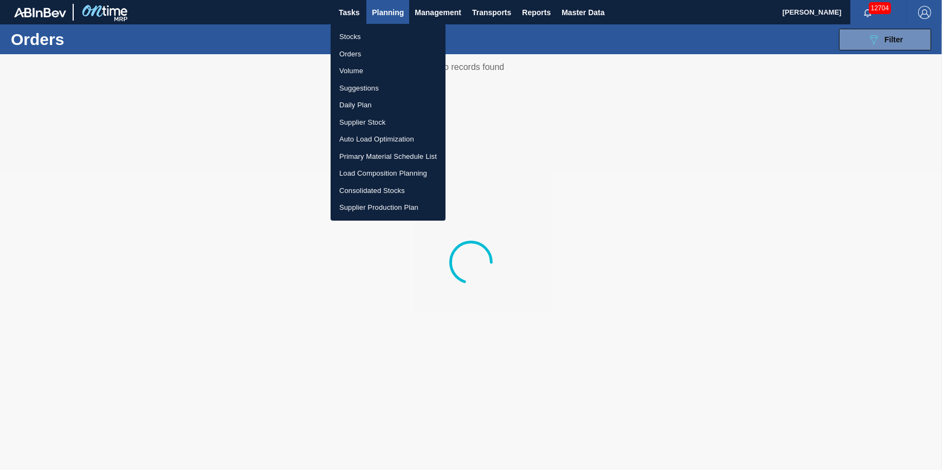
click at [382, 36] on li "Stocks" at bounding box center [388, 36] width 115 height 17
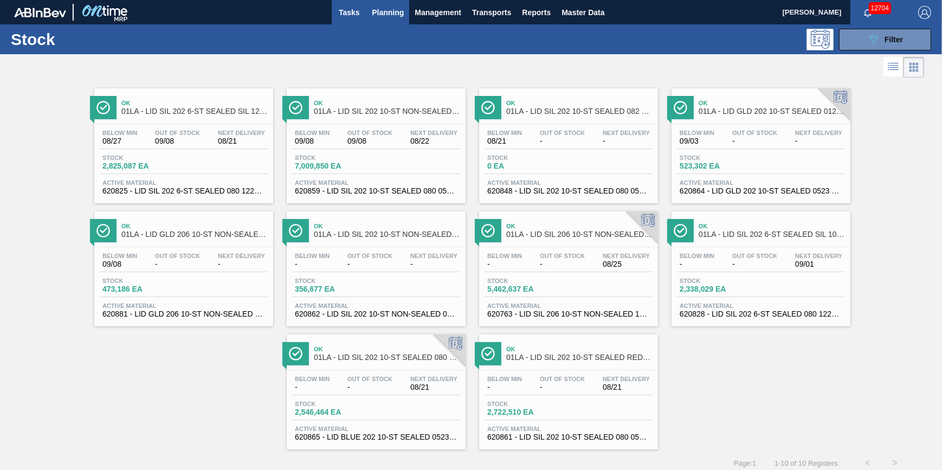
click at [342, 16] on span "Tasks" at bounding box center [349, 12] width 24 height 13
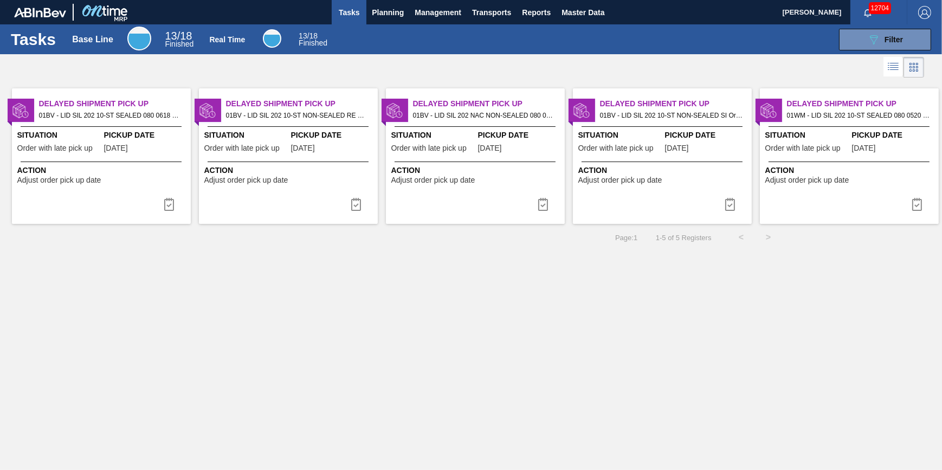
click at [846, 177] on span "Adjust order pick up date" at bounding box center [807, 180] width 84 height 8
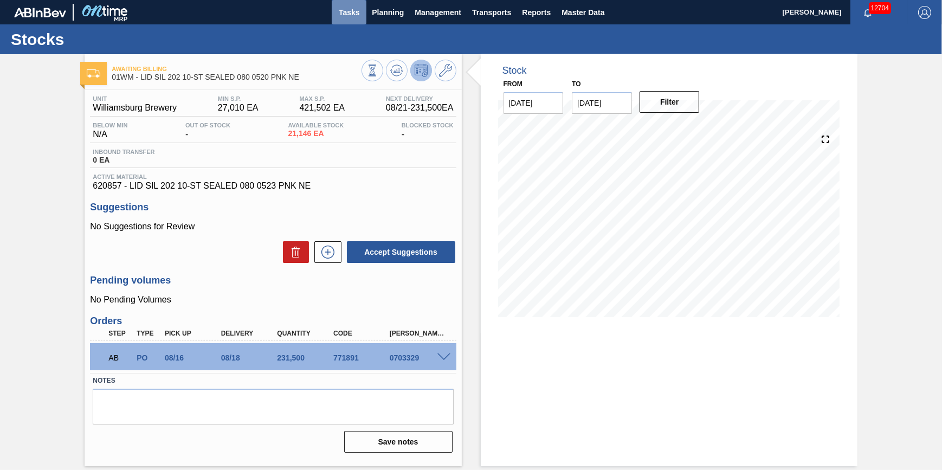
click at [348, 11] on span "Tasks" at bounding box center [349, 12] width 24 height 13
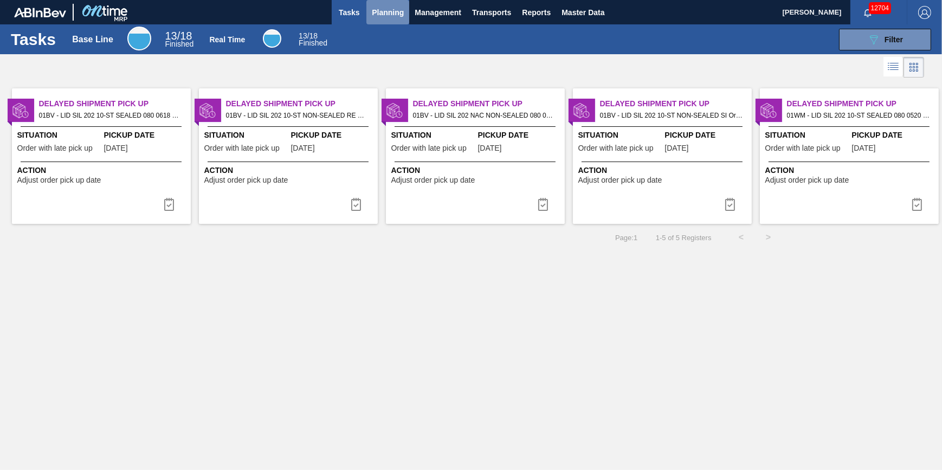
click at [377, 15] on span "Planning" at bounding box center [388, 12] width 32 height 13
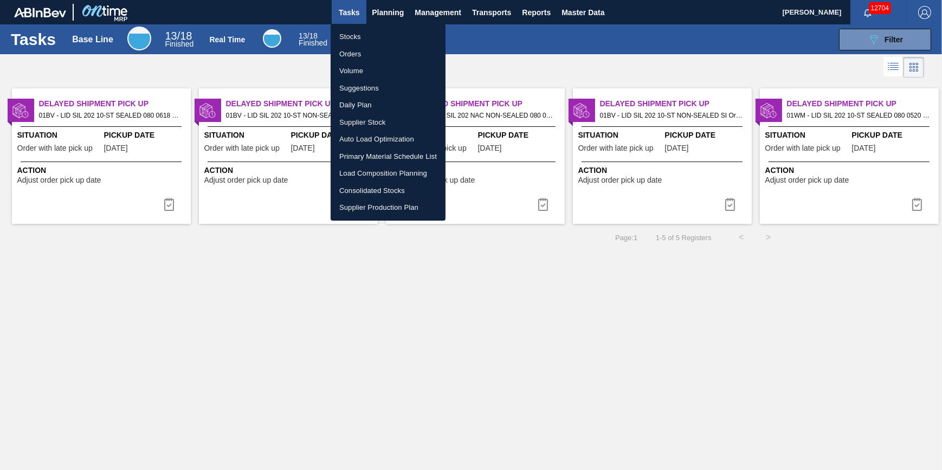
click at [373, 37] on li "Stocks" at bounding box center [388, 36] width 115 height 17
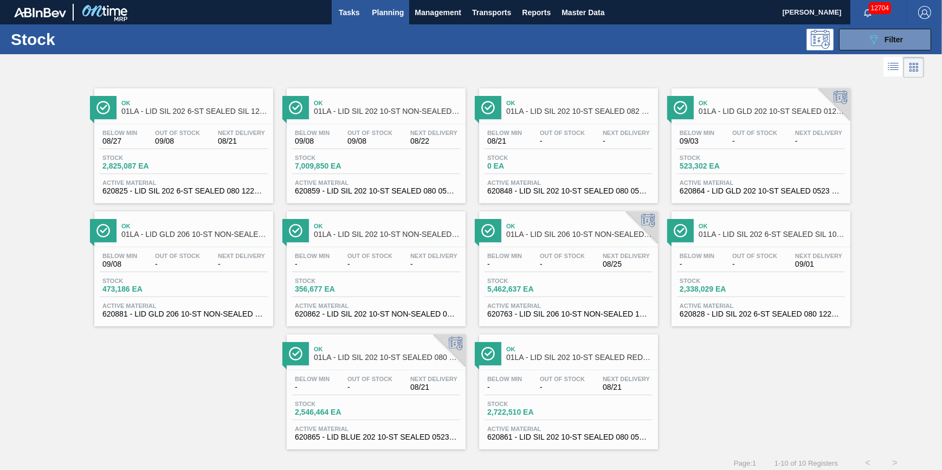
click at [337, 17] on span "Tasks" at bounding box center [349, 12] width 24 height 13
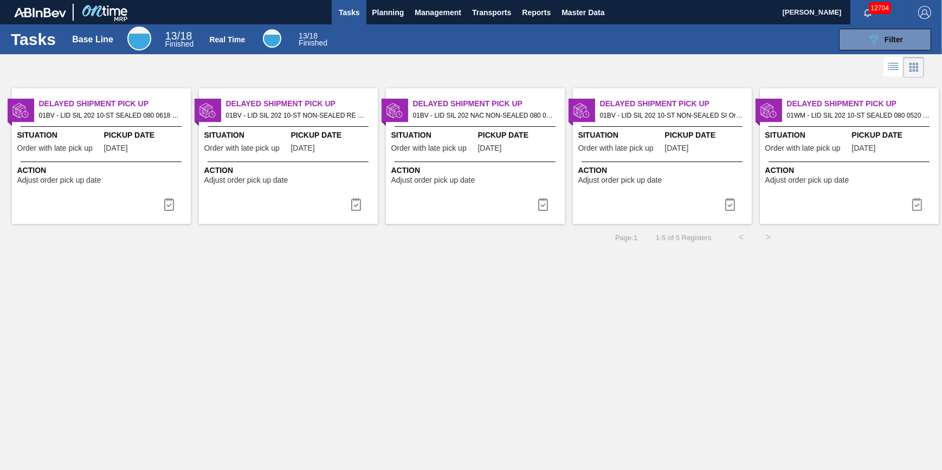
click at [342, 10] on span "Tasks" at bounding box center [349, 12] width 24 height 13
click at [380, 10] on span "Planning" at bounding box center [388, 12] width 32 height 13
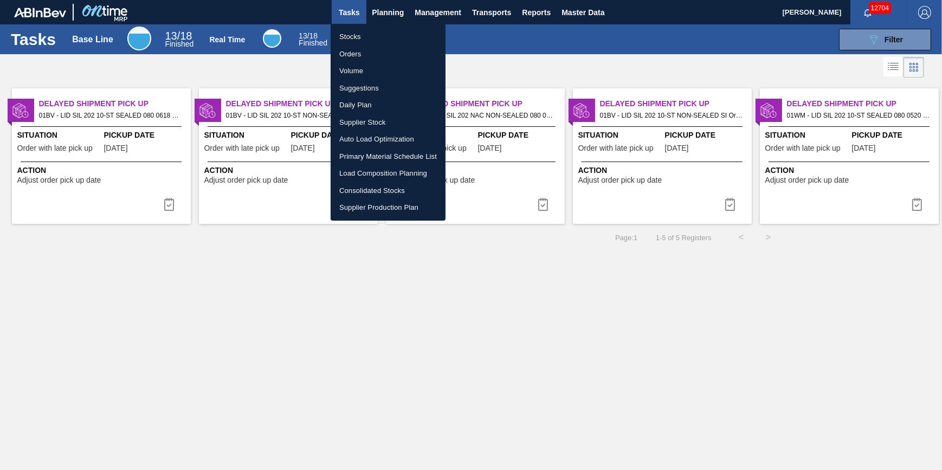
click at [354, 39] on li "Stocks" at bounding box center [388, 36] width 115 height 17
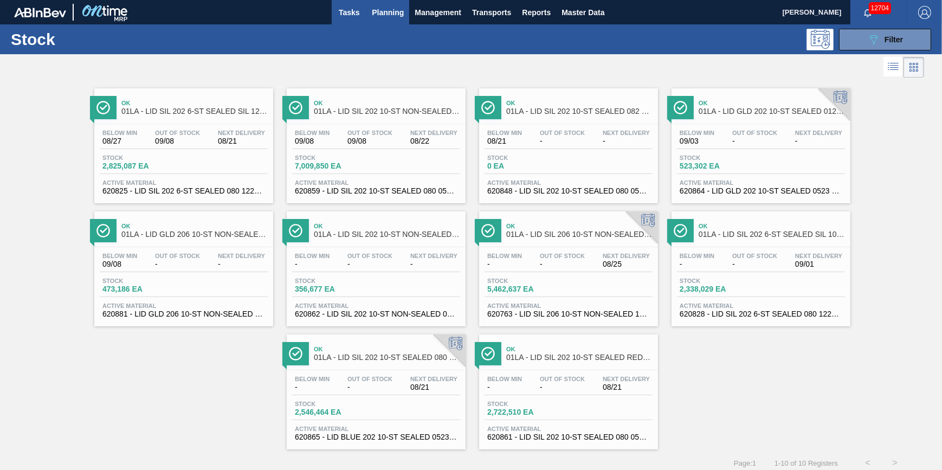
click at [342, 18] on span "Tasks" at bounding box center [349, 12] width 24 height 13
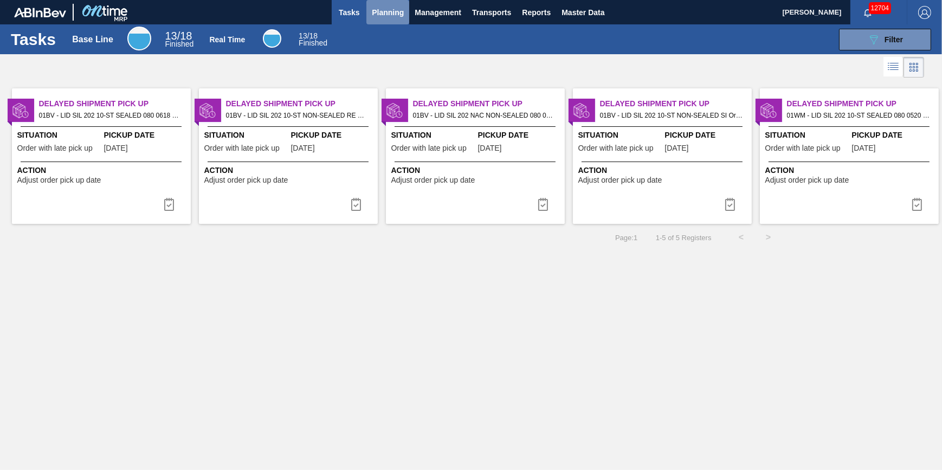
click at [374, 10] on span "Planning" at bounding box center [388, 12] width 32 height 13
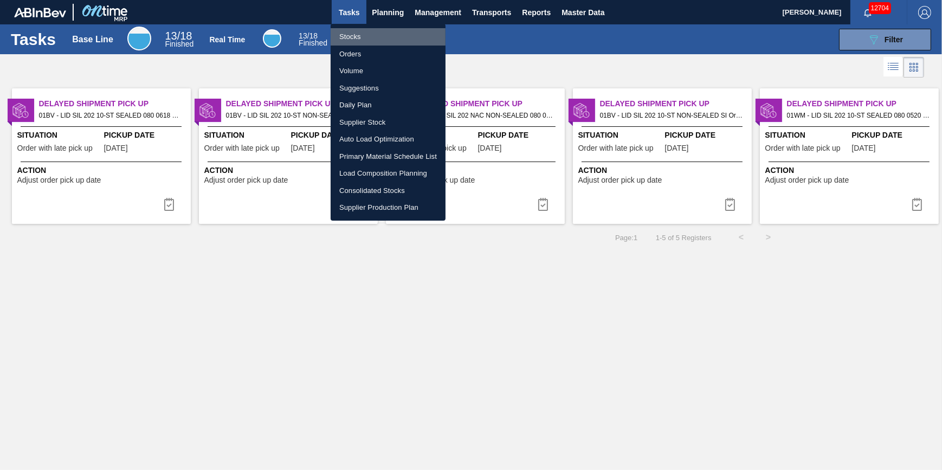
click at [374, 29] on li "Stocks" at bounding box center [388, 36] width 115 height 17
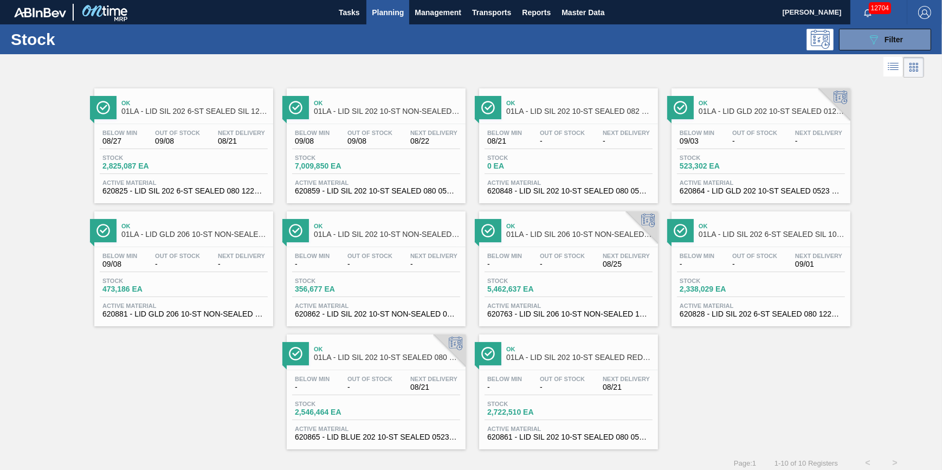
click at [705, 165] on span "523,302 EA" at bounding box center [718, 166] width 76 height 8
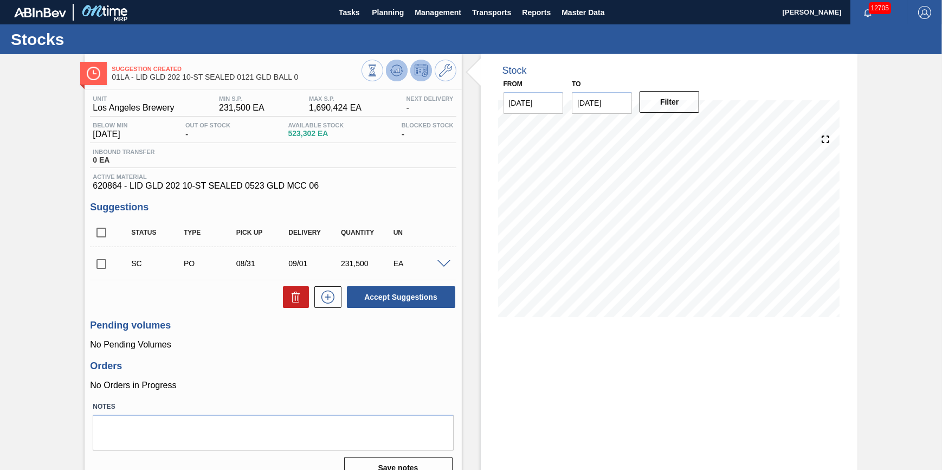
click at [395, 77] on button at bounding box center [397, 71] width 22 height 22
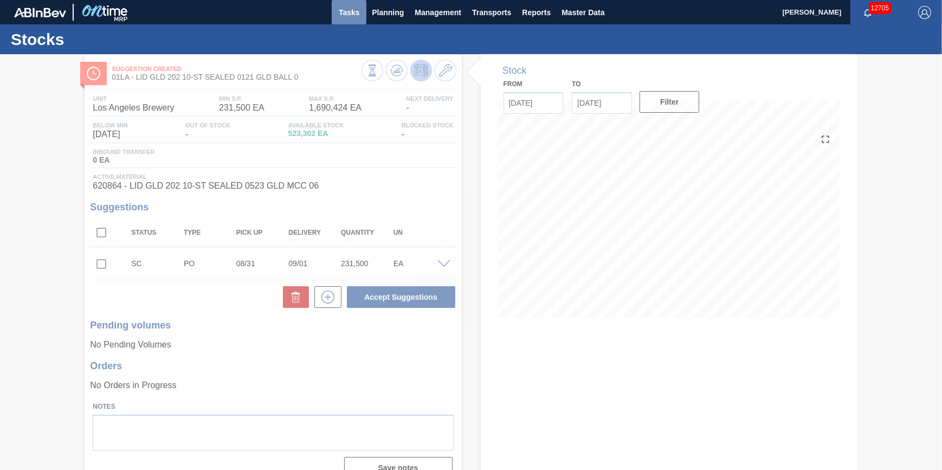
click at [356, 20] on button "Tasks" at bounding box center [349, 12] width 35 height 24
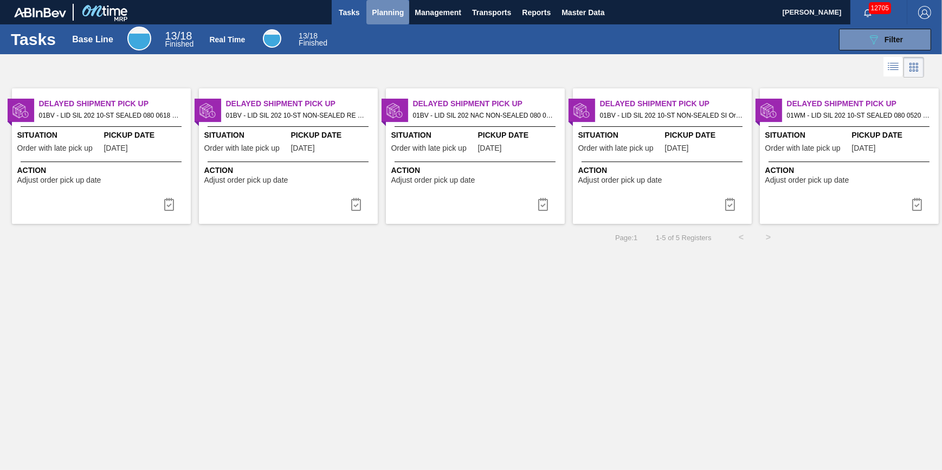
click at [398, 15] on span "Planning" at bounding box center [388, 12] width 32 height 13
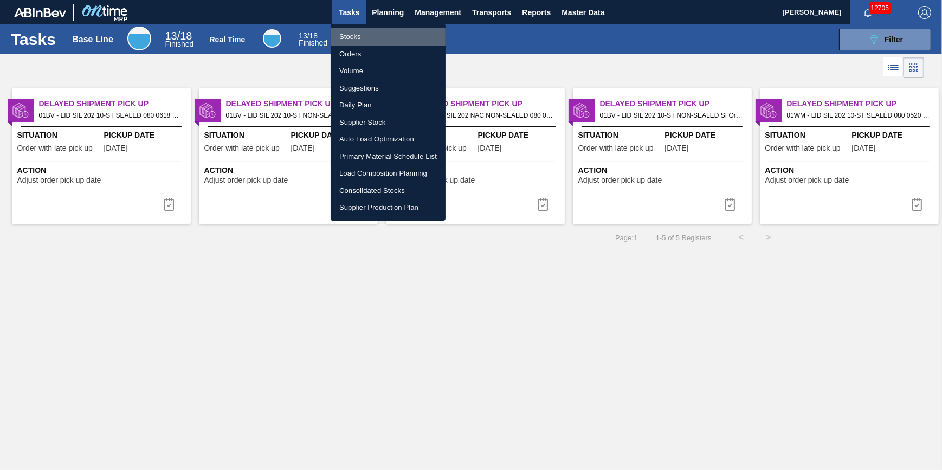
click at [369, 40] on li "Stocks" at bounding box center [388, 36] width 115 height 17
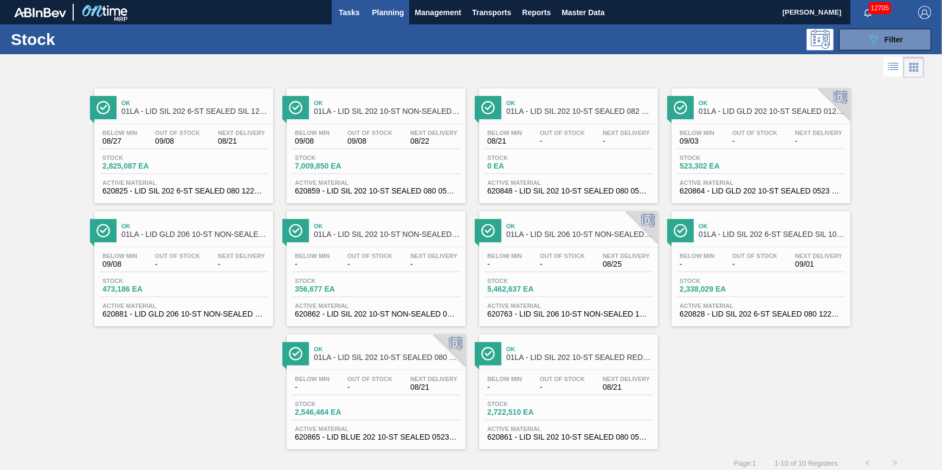
click at [349, 18] on span "Tasks" at bounding box center [349, 12] width 24 height 13
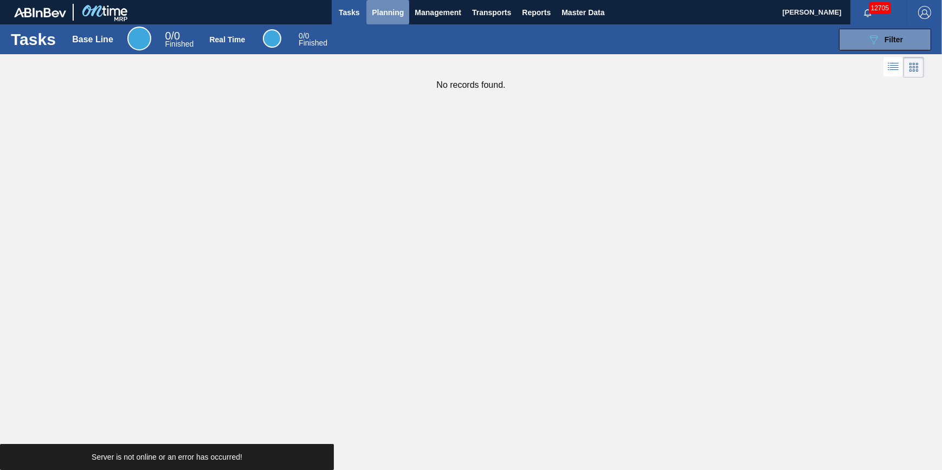
click at [376, 15] on span "Planning" at bounding box center [388, 12] width 32 height 13
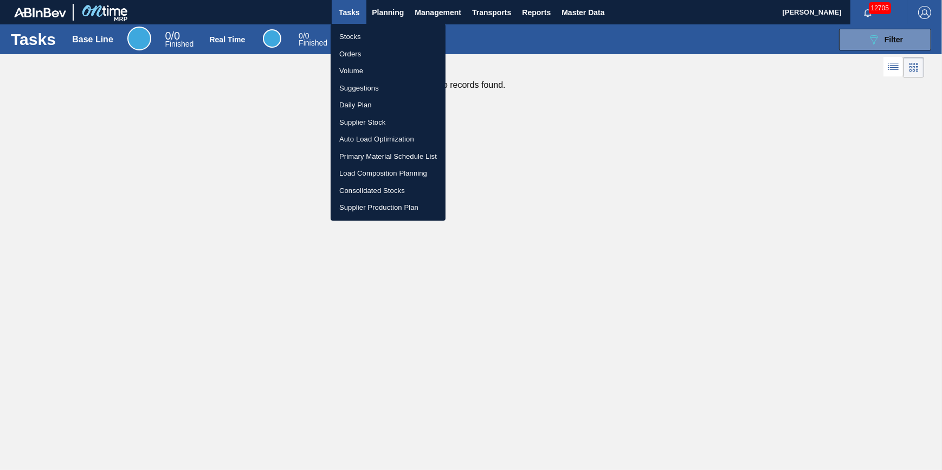
click at [374, 33] on li "Stocks" at bounding box center [388, 36] width 115 height 17
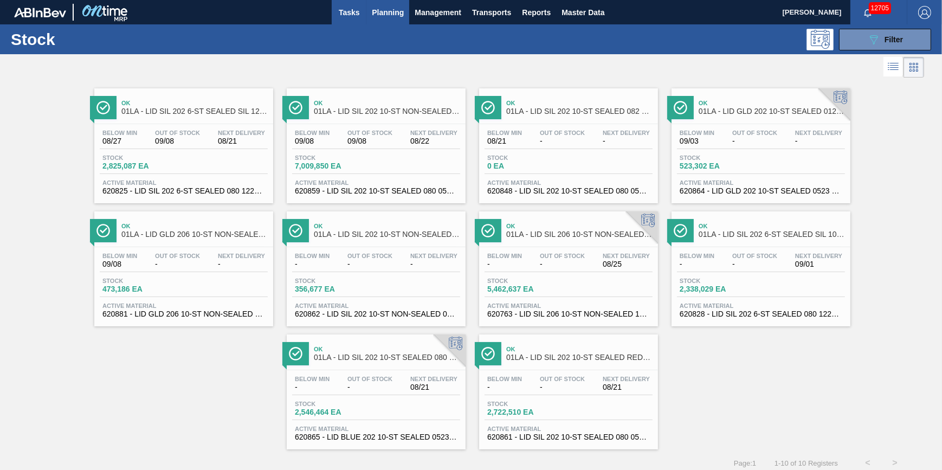
click at [347, 15] on span "Tasks" at bounding box center [349, 12] width 24 height 13
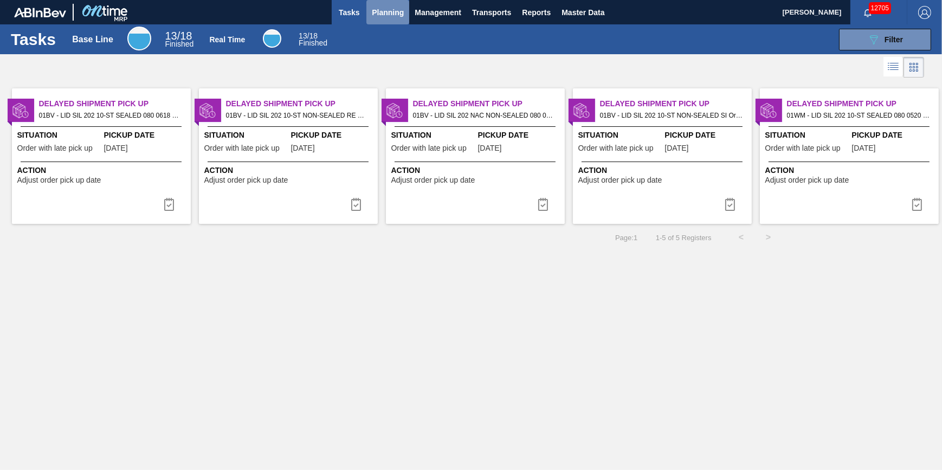
click at [396, 16] on span "Planning" at bounding box center [388, 12] width 32 height 13
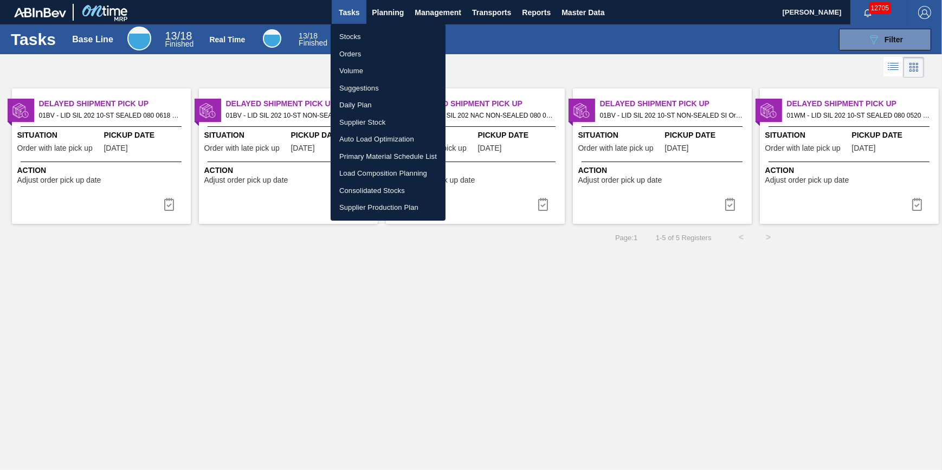
click at [390, 39] on li "Stocks" at bounding box center [388, 36] width 115 height 17
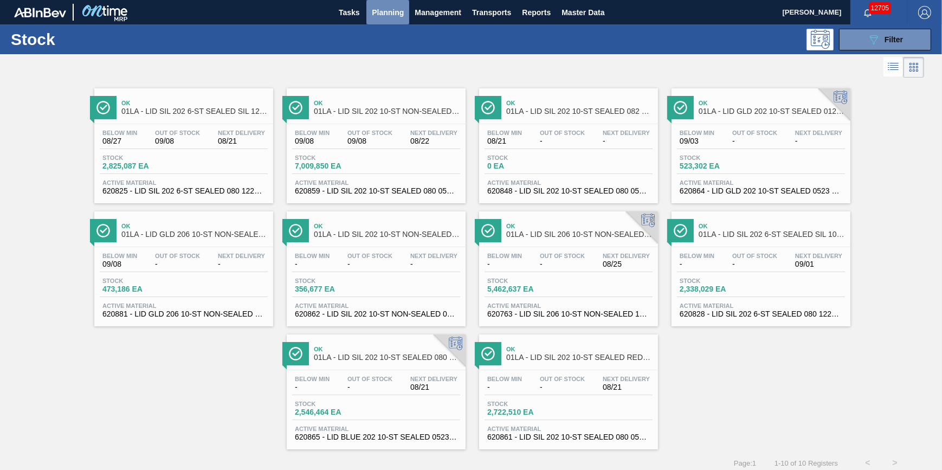
click at [385, 16] on span "Planning" at bounding box center [388, 12] width 32 height 13
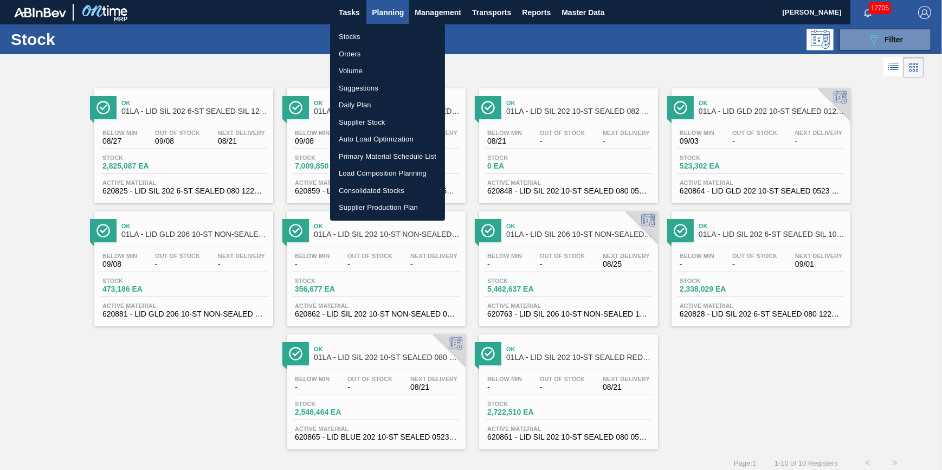
click at [380, 38] on li "Stocks" at bounding box center [387, 36] width 115 height 17
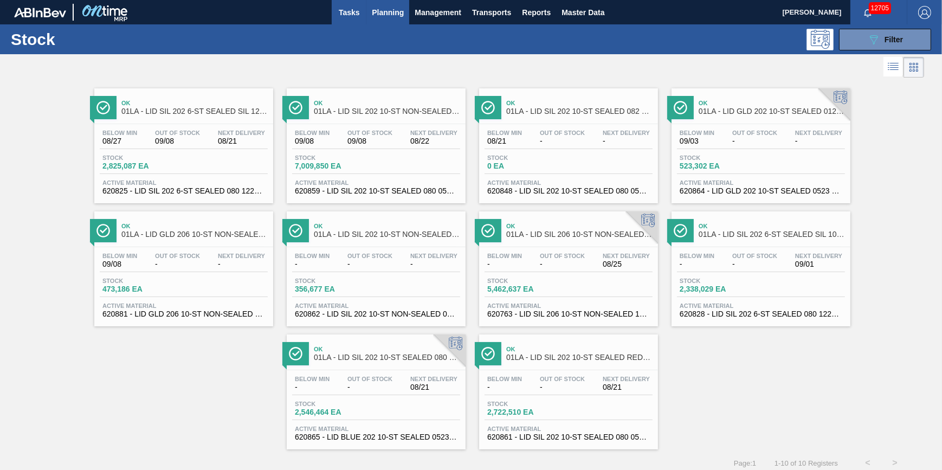
click at [359, 10] on span "Tasks" at bounding box center [349, 12] width 24 height 13
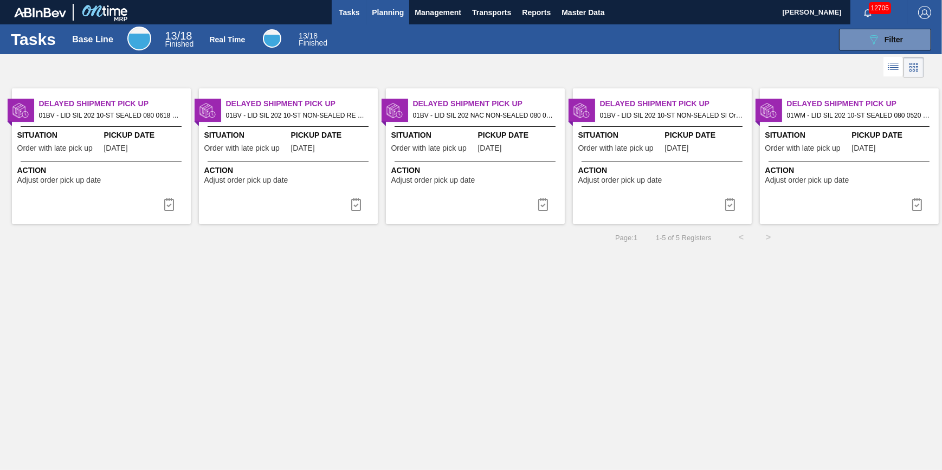
click at [379, 14] on span "Planning" at bounding box center [388, 12] width 32 height 13
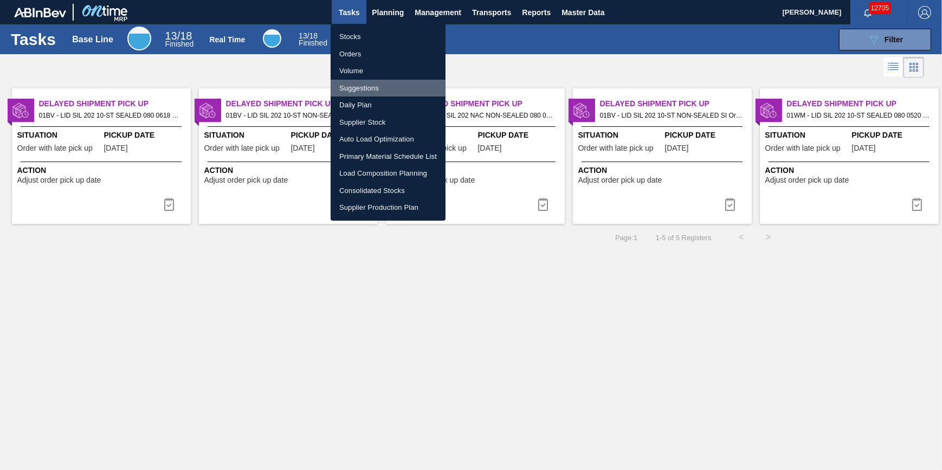
click at [369, 89] on li "Suggestions" at bounding box center [388, 88] width 115 height 17
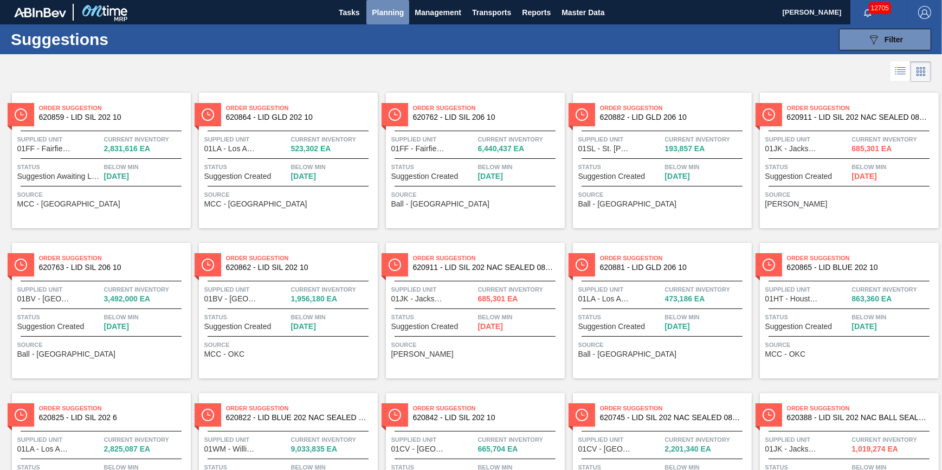
click at [388, 21] on button "Planning" at bounding box center [387, 12] width 43 height 24
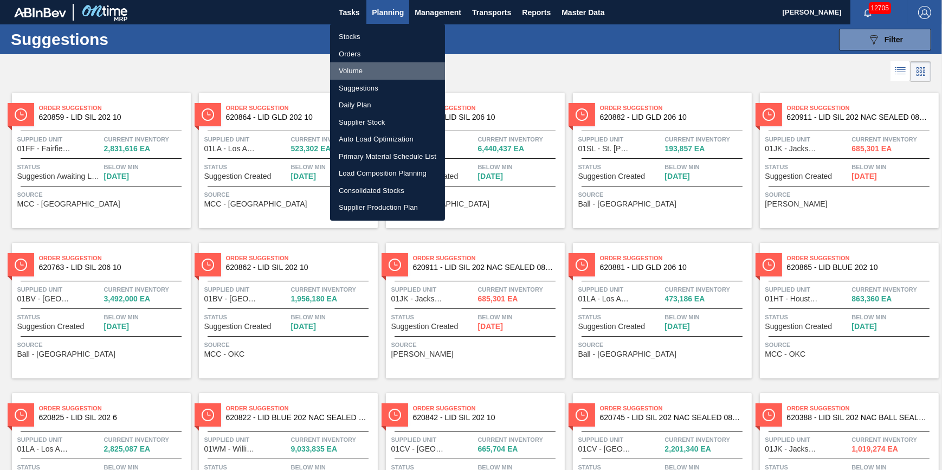
click at [373, 67] on li "Volume" at bounding box center [387, 70] width 115 height 17
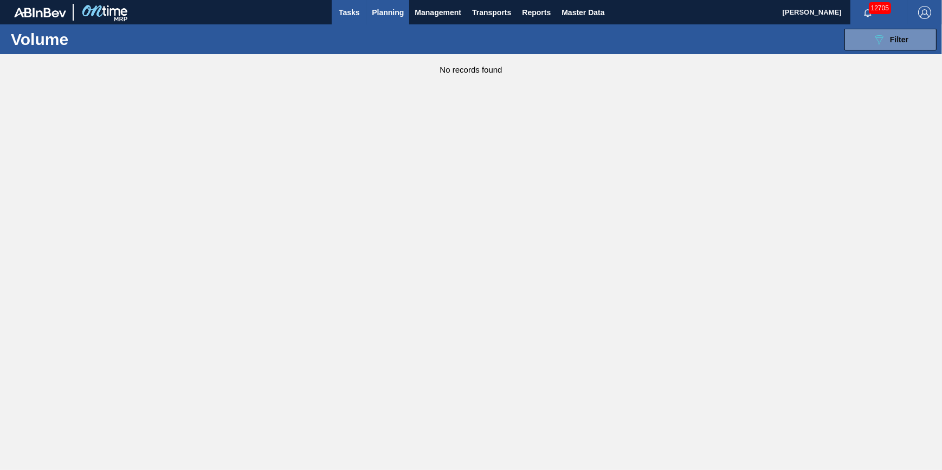
click at [347, 19] on button "Tasks" at bounding box center [349, 12] width 35 height 24
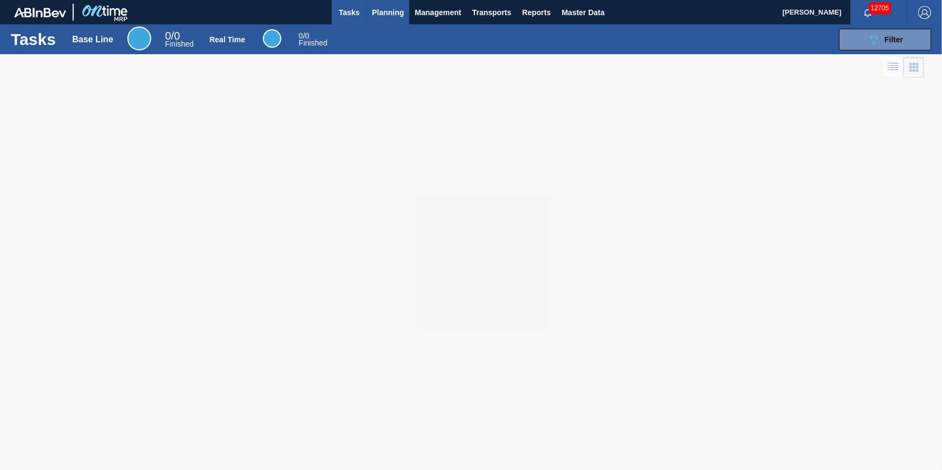
click at [376, 20] on button "Planning" at bounding box center [387, 12] width 43 height 24
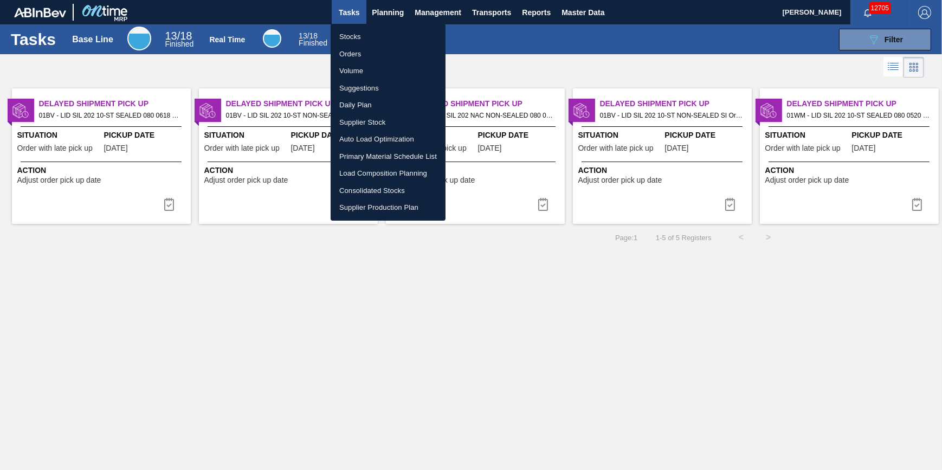
click at [379, 37] on li "Stocks" at bounding box center [388, 36] width 115 height 17
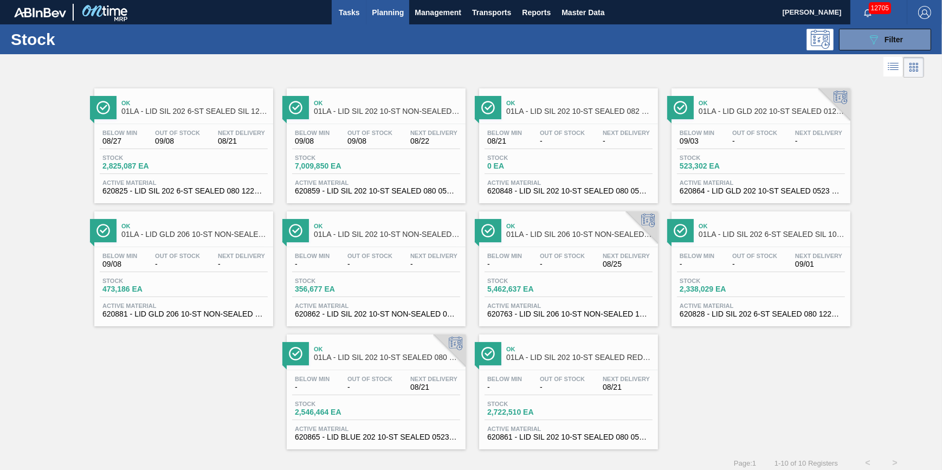
click at [338, 19] on button "Tasks" at bounding box center [349, 12] width 35 height 24
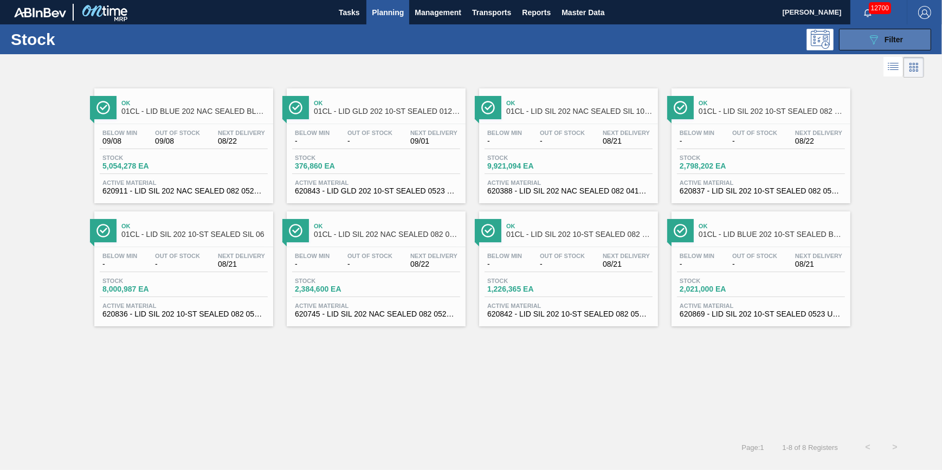
click at [863, 38] on button "089F7B8B-B2A5-4AFE-B5C0-19BA573D28AC Filter" at bounding box center [885, 40] width 92 height 22
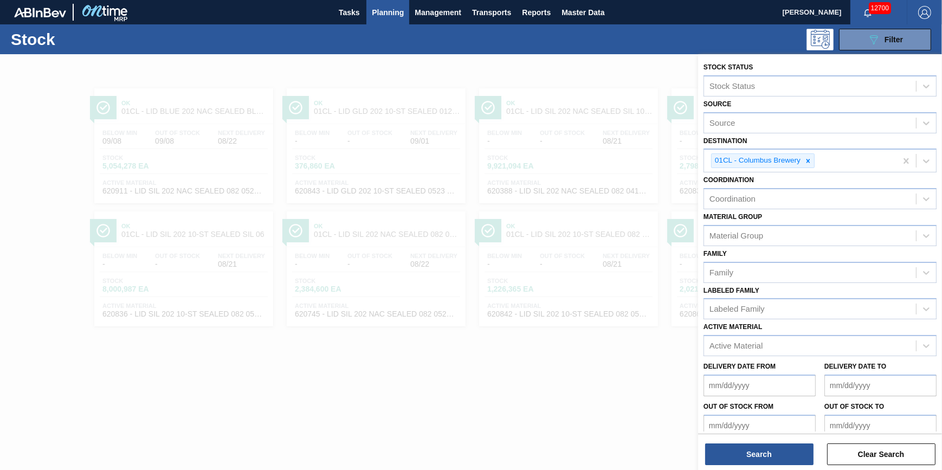
click at [531, 31] on div "089F7B8B-B2A5-4AFE-B5C0-19BA573D28AC Filter" at bounding box center [553, 40] width 766 height 22
click at [547, 33] on div "089F7B8B-B2A5-4AFE-B5C0-19BA573D28AC Filter" at bounding box center [553, 40] width 766 height 22
click at [444, 38] on div "089F7B8B-B2A5-4AFE-B5C0-19BA573D28AC Filter" at bounding box center [553, 40] width 766 height 22
click at [505, 13] on span "Transports" at bounding box center [491, 12] width 39 height 13
click at [439, 63] on div at bounding box center [471, 235] width 942 height 470
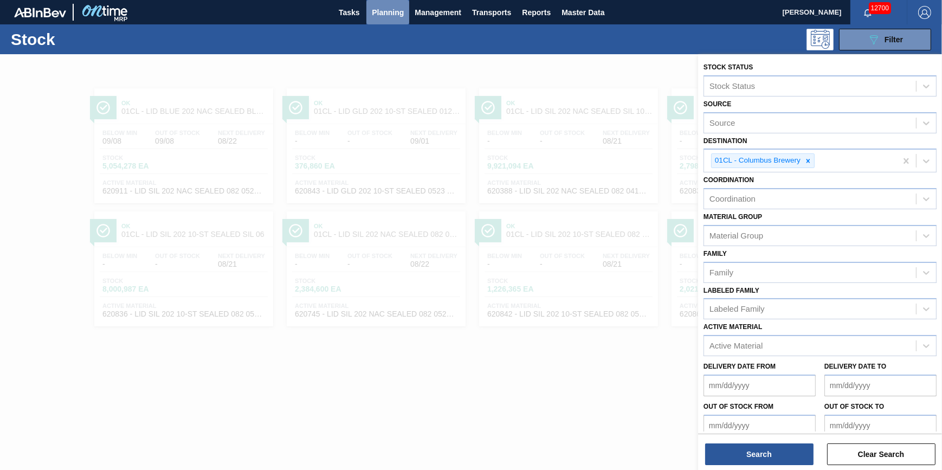
click at [382, 8] on span "Planning" at bounding box center [388, 12] width 32 height 13
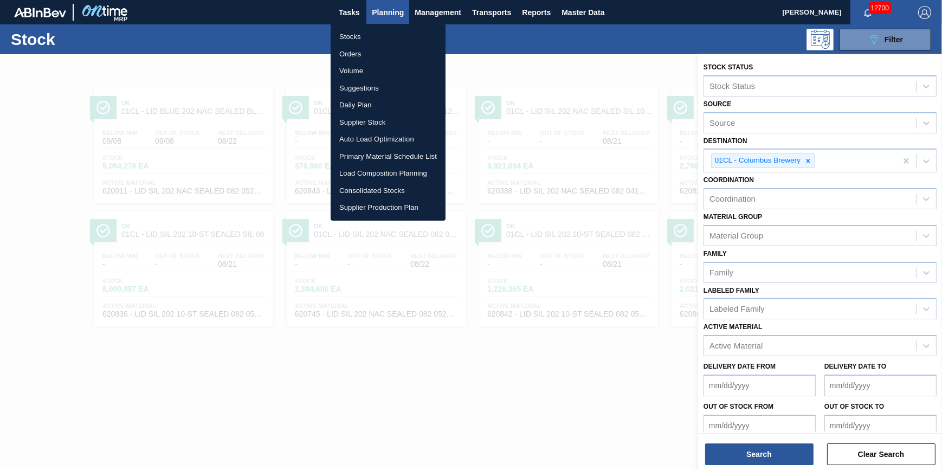
click at [376, 173] on li "Load Composition Planning" at bounding box center [388, 173] width 115 height 17
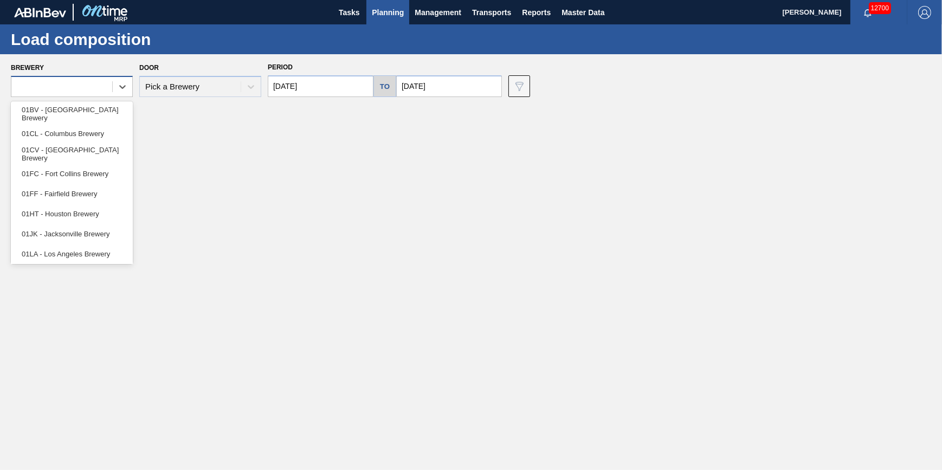
click at [70, 81] on div at bounding box center [61, 87] width 101 height 16
click at [70, 128] on div "01CL - Columbus Brewery" at bounding box center [72, 134] width 122 height 20
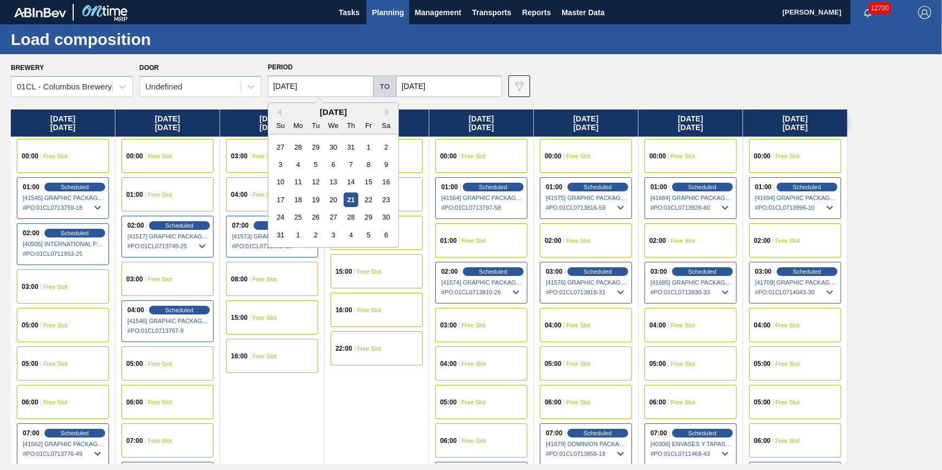
click at [343, 88] on input "08/21/2025" at bounding box center [321, 86] width 106 height 22
click at [298, 232] on div "1" at bounding box center [298, 235] width 15 height 15
type input "[DATE]"
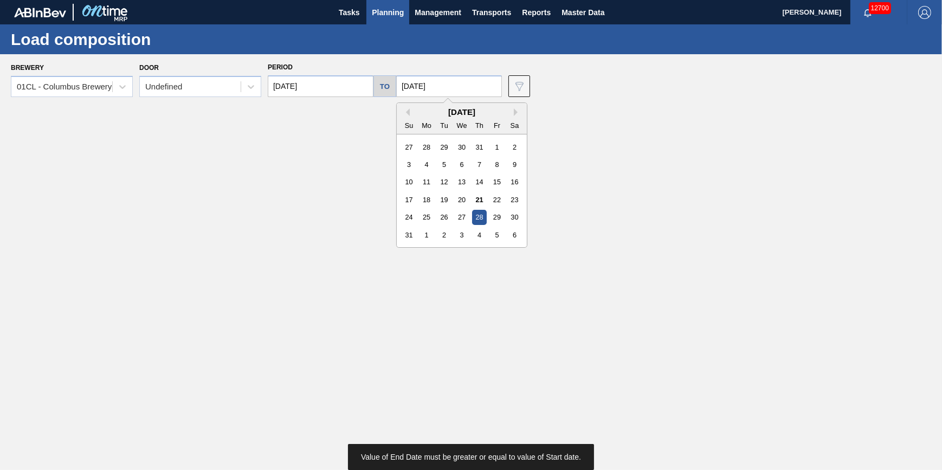
click at [446, 85] on input "08/28/2025" at bounding box center [449, 86] width 106 height 22
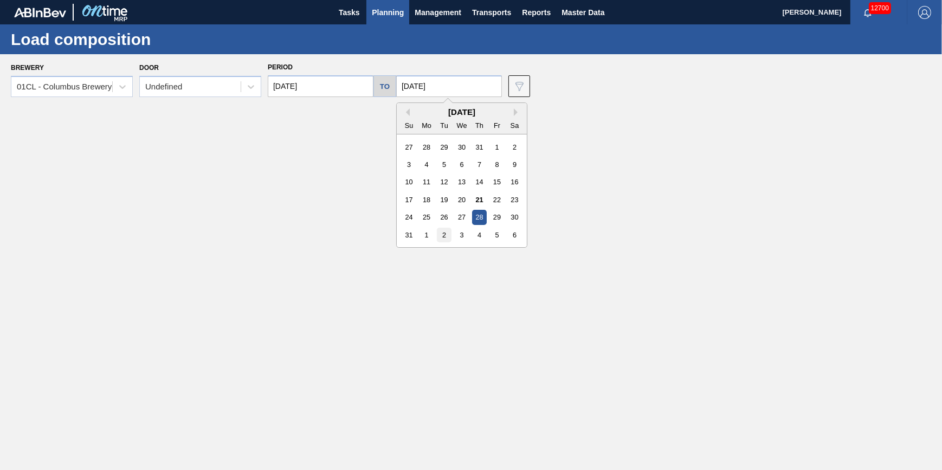
click at [445, 237] on div "2" at bounding box center [444, 235] width 15 height 15
type input "09/02/2025"
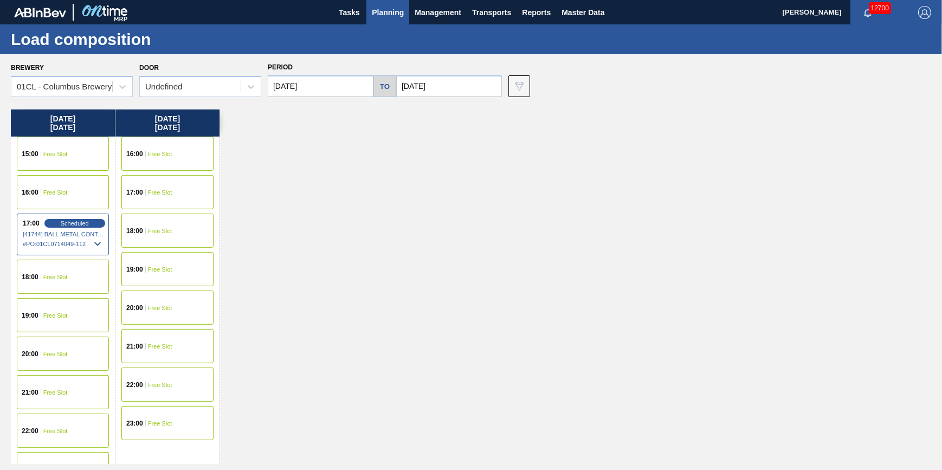
scroll to position [642, 0]
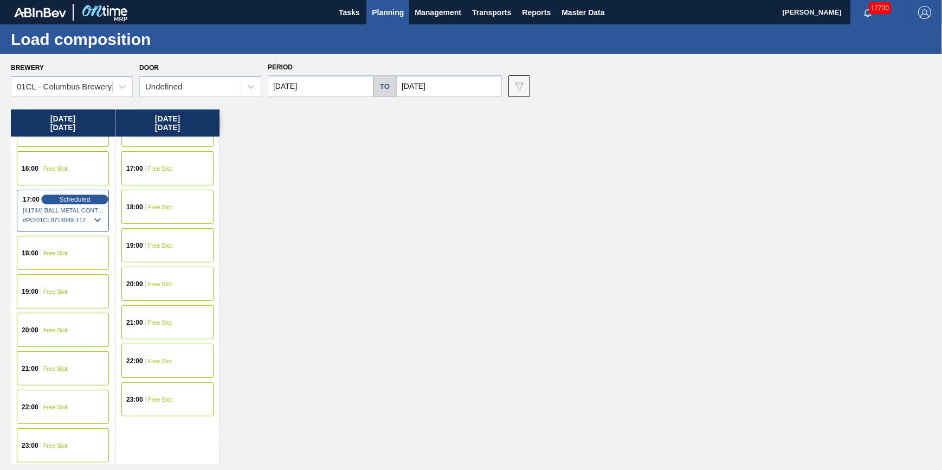
click at [56, 198] on div "Scheduled" at bounding box center [74, 200] width 67 height 10
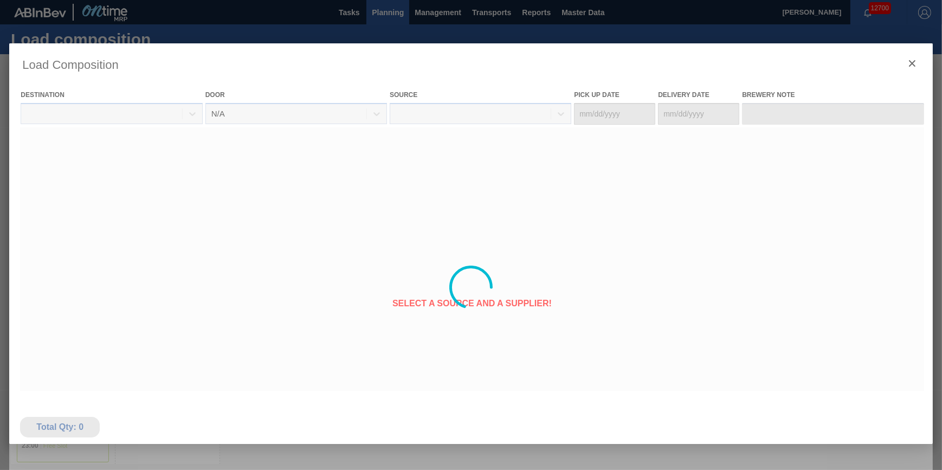
type Date "[DATE]"
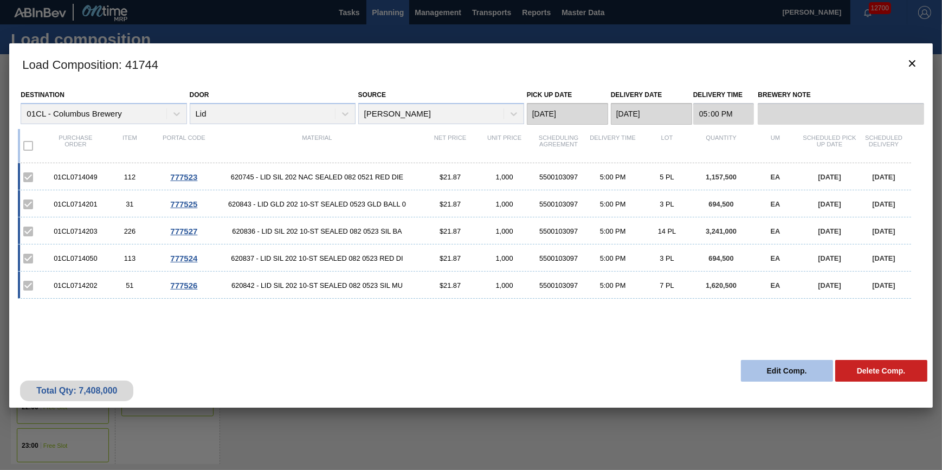
click at [762, 363] on button "Edit Comp." at bounding box center [787, 371] width 92 height 22
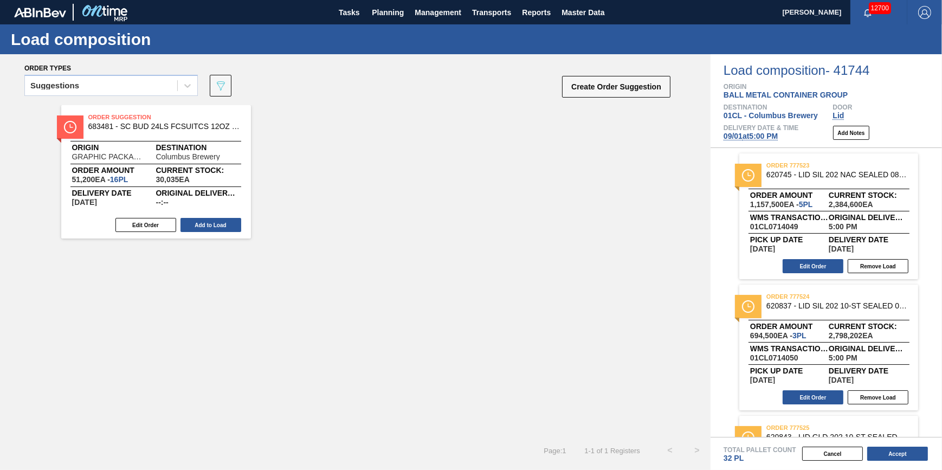
click at [745, 138] on span "09/01 at 5:00 PM" at bounding box center [750, 136] width 54 height 9
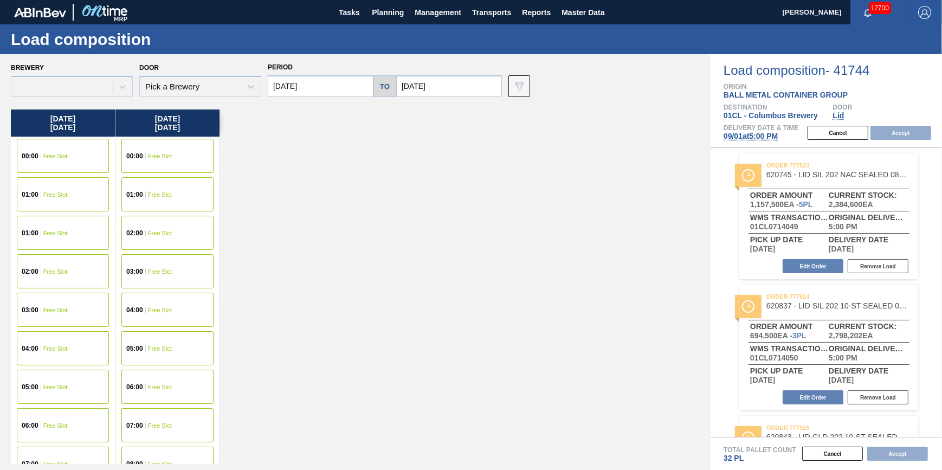
type input "09/08/2025"
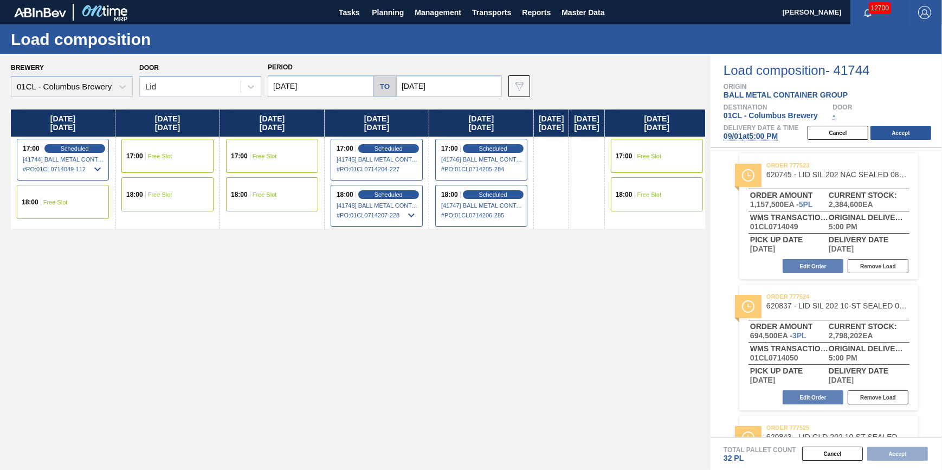
click at [169, 160] on div "17:00 Free Slot" at bounding box center [167, 156] width 92 height 34
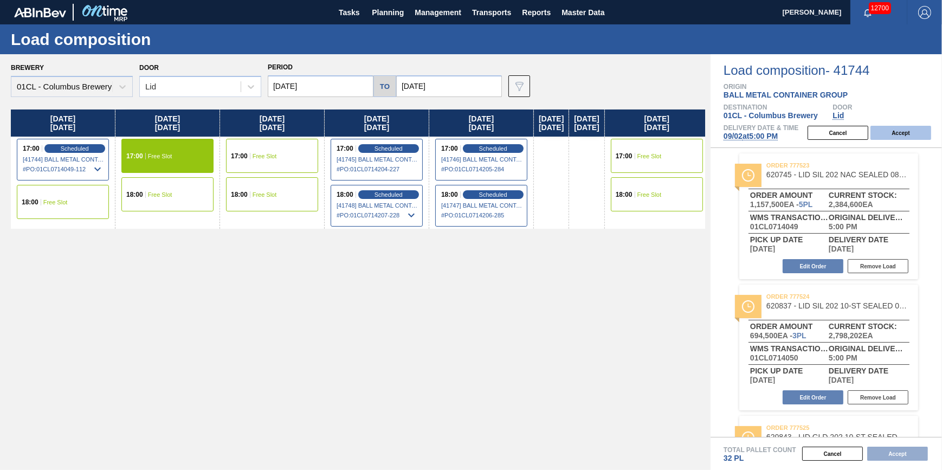
click at [888, 132] on button "Accept" at bounding box center [900, 133] width 61 height 14
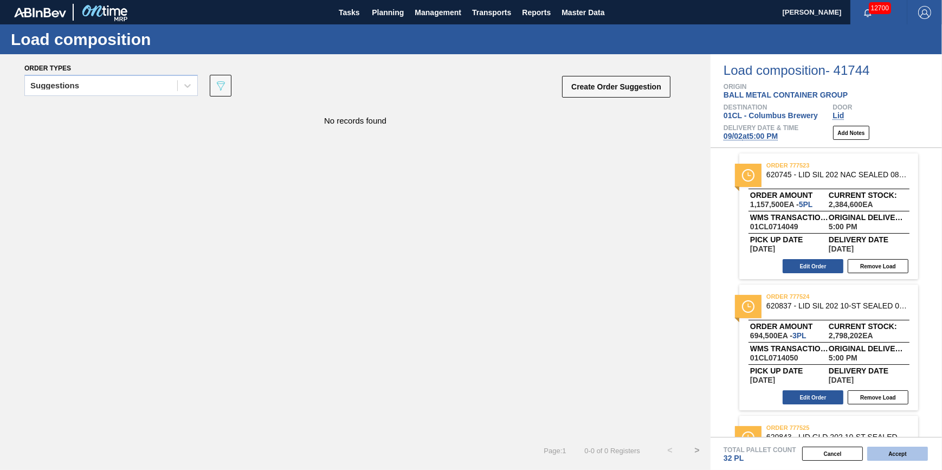
click at [877, 447] on button "Accept" at bounding box center [897, 454] width 61 height 14
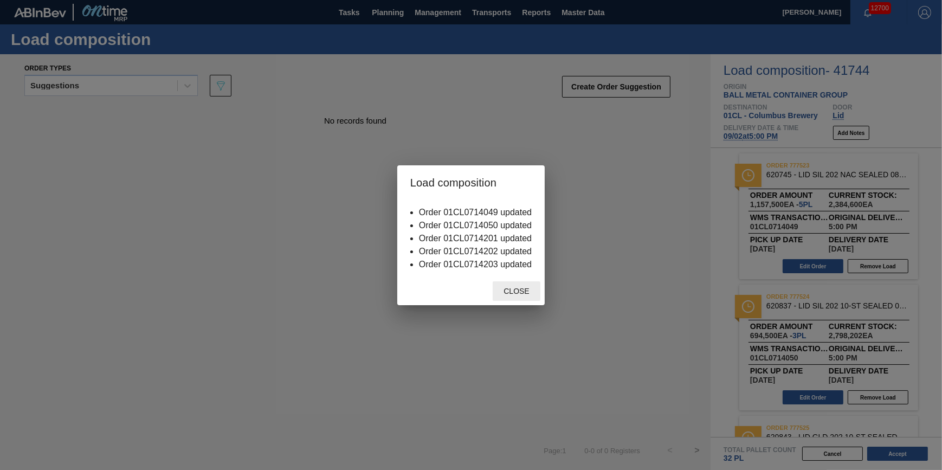
click at [530, 299] on div "Close" at bounding box center [517, 291] width 48 height 20
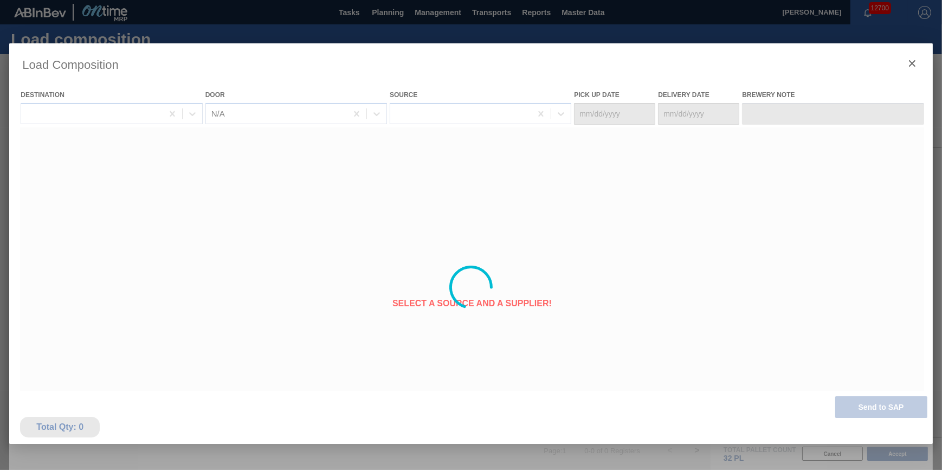
type Date "[DATE]"
type Date "09/02/2025"
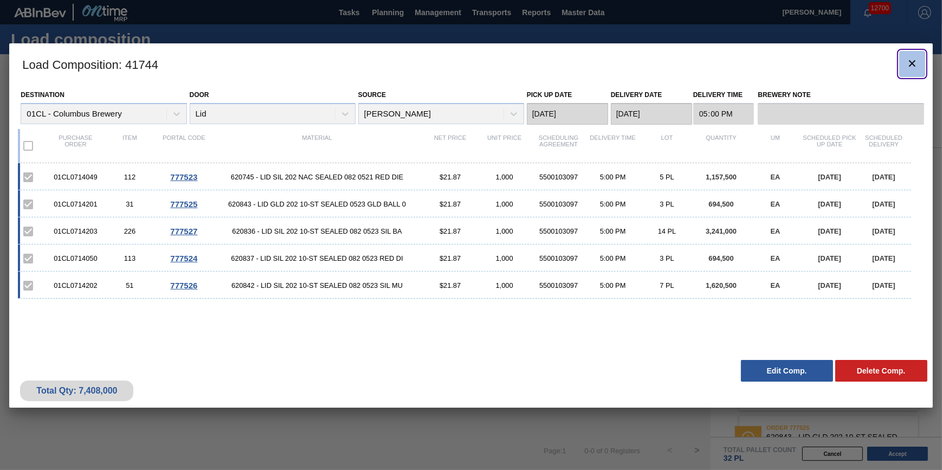
click at [906, 64] on icon "botão de ícone" at bounding box center [912, 63] width 13 height 13
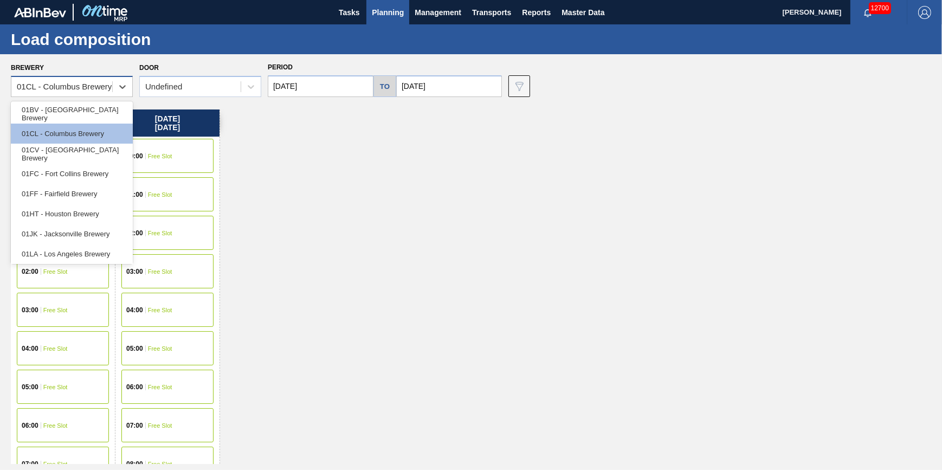
click at [85, 88] on div "01CL - Columbus Brewery" at bounding box center [64, 86] width 95 height 9
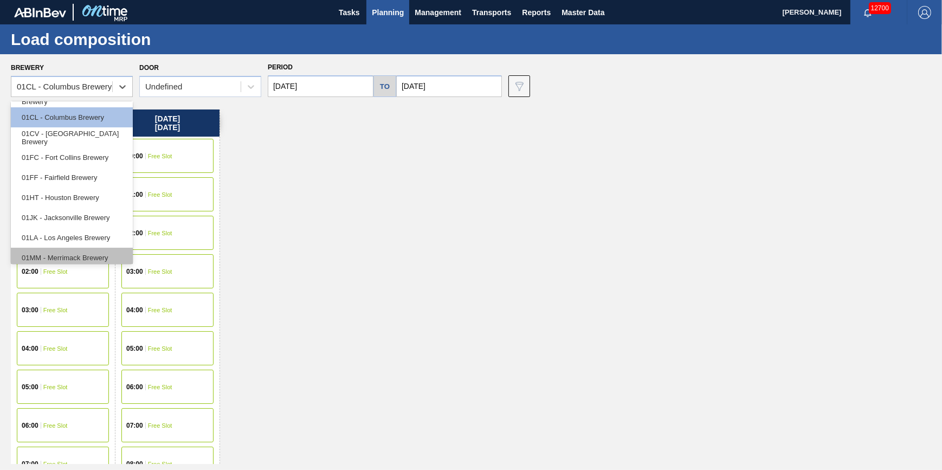
scroll to position [82, 0]
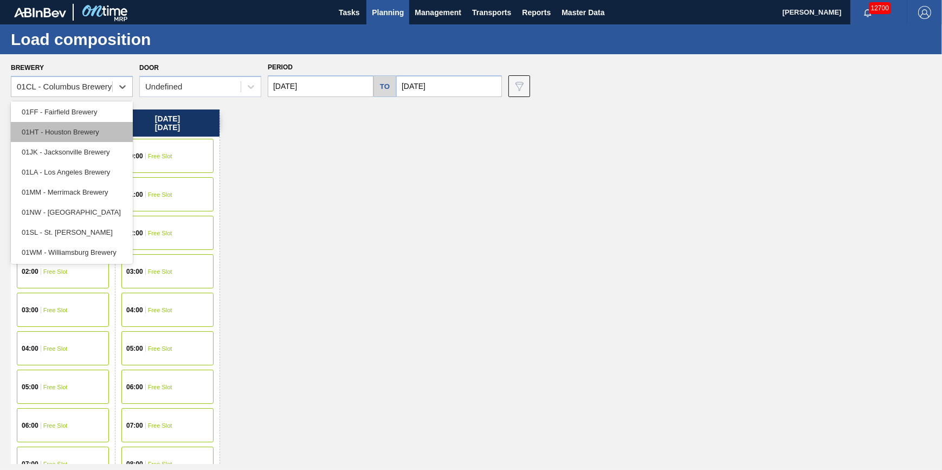
click at [99, 130] on div "01HT - Houston Brewery" at bounding box center [72, 132] width 122 height 20
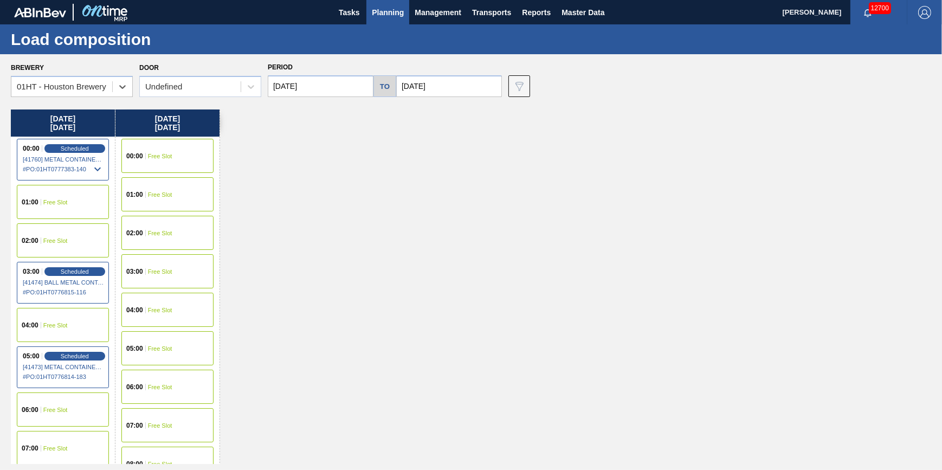
click at [318, 93] on input "[DATE]" at bounding box center [321, 86] width 106 height 22
click at [278, 113] on button "Previous Month" at bounding box center [278, 112] width 8 height 8
click at [356, 201] on div "21" at bounding box center [351, 199] width 15 height 15
type input "08/21/2025"
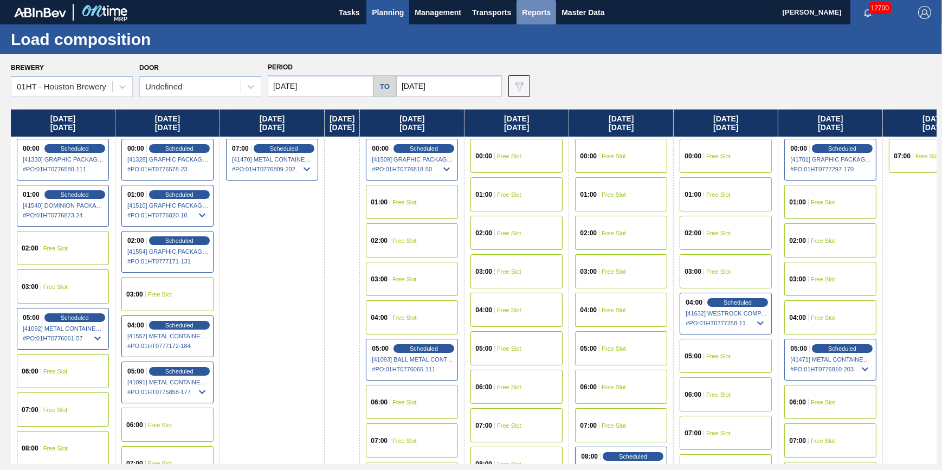
click at [529, 14] on span "Reports" at bounding box center [536, 12] width 29 height 13
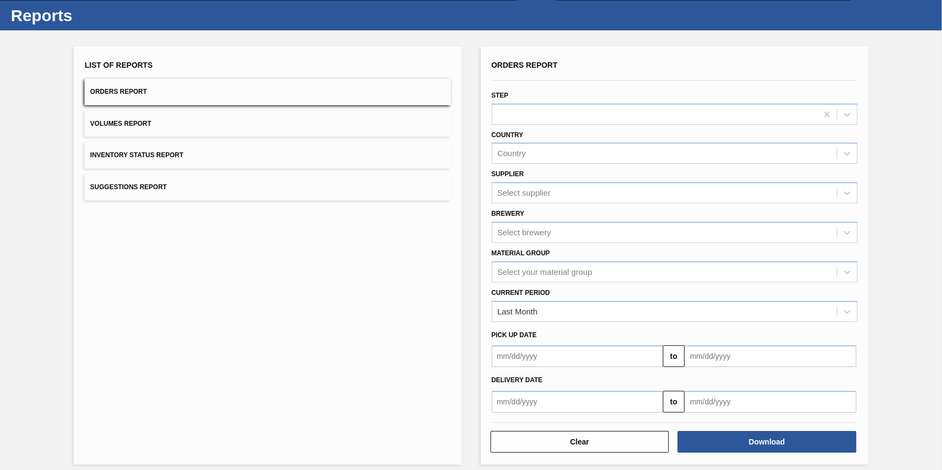
scroll to position [31, 0]
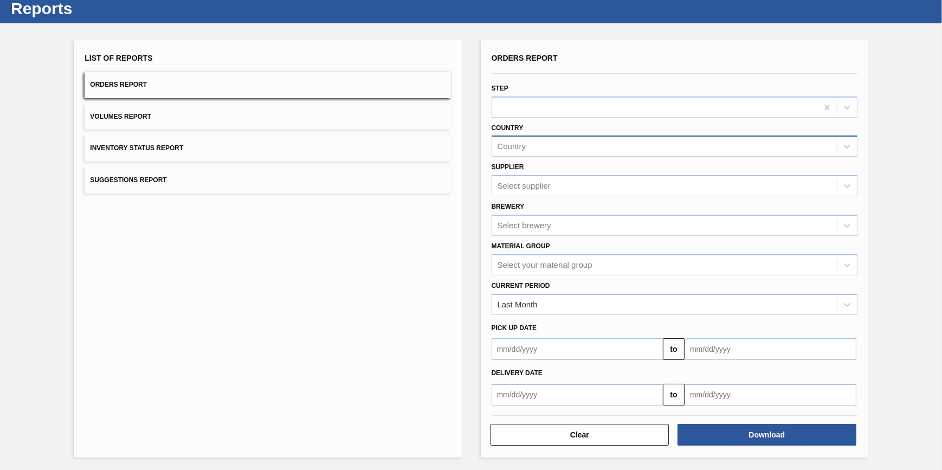
click at [569, 145] on div "Country" at bounding box center [664, 147] width 345 height 16
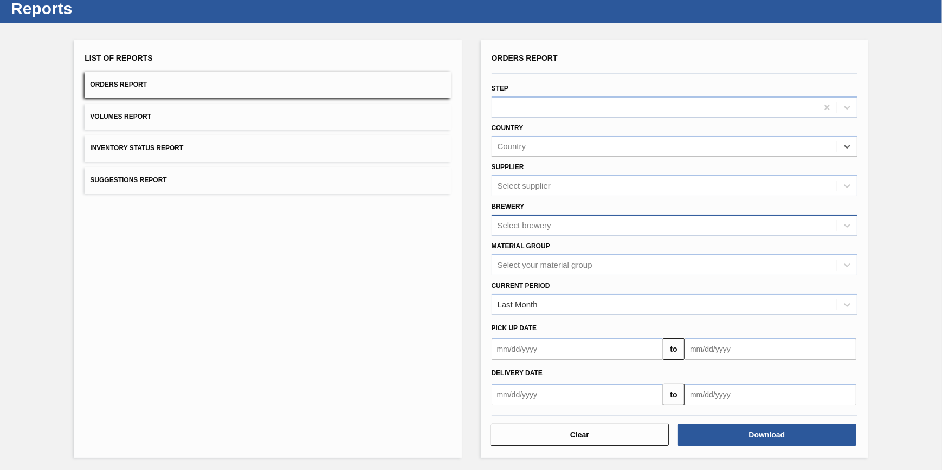
click at [536, 217] on div "Select brewery" at bounding box center [664, 225] width 345 height 16
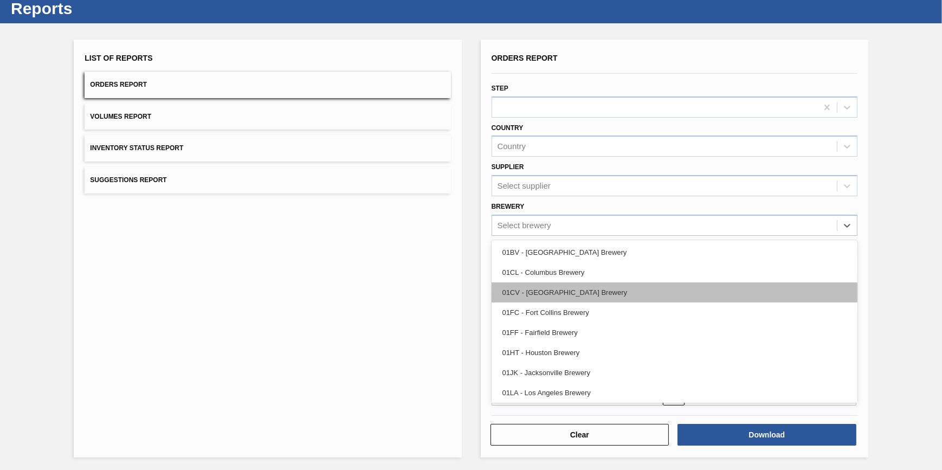
scroll to position [82, 0]
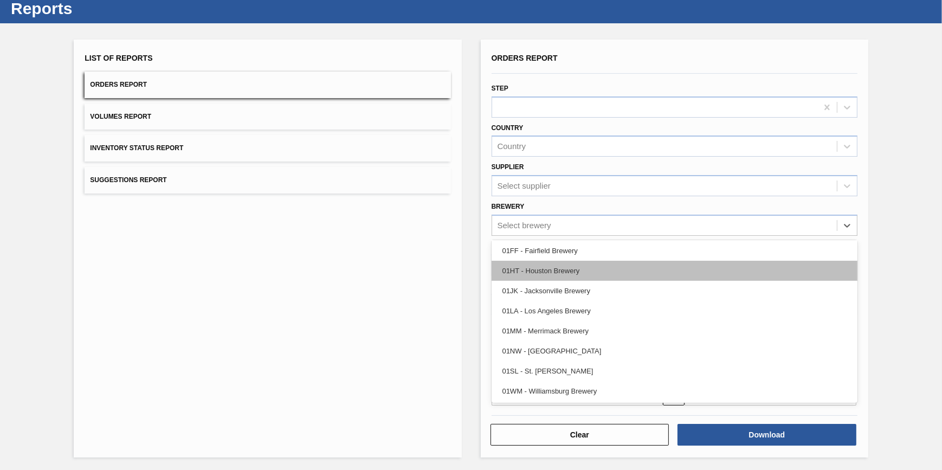
click at [567, 274] on div "01HT - Houston Brewery" at bounding box center [675, 271] width 366 height 20
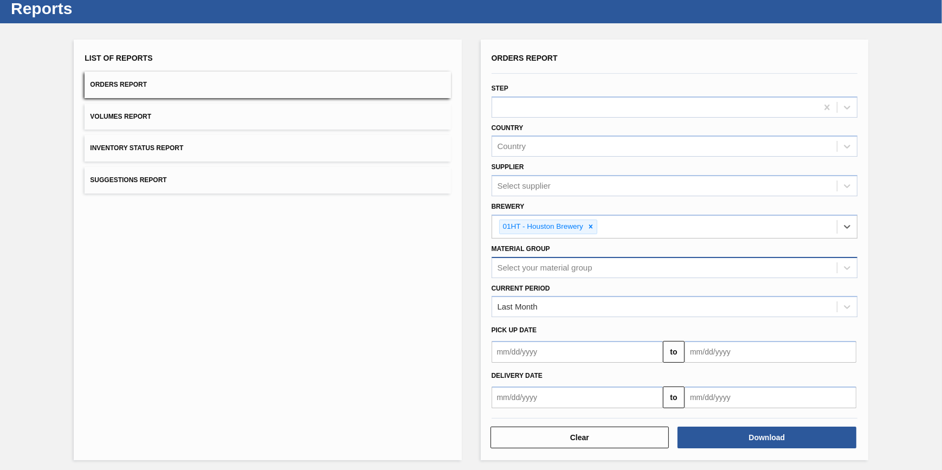
click at [561, 268] on div "Select your material group" at bounding box center [544, 267] width 95 height 9
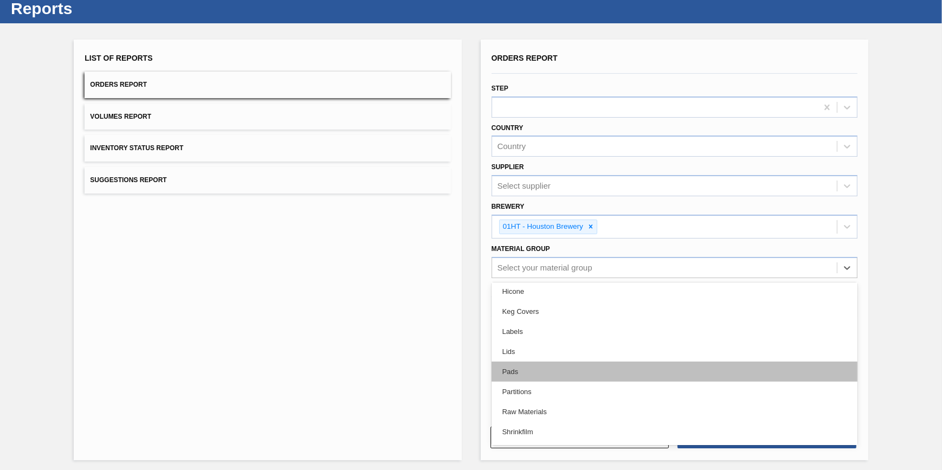
scroll to position [222, 0]
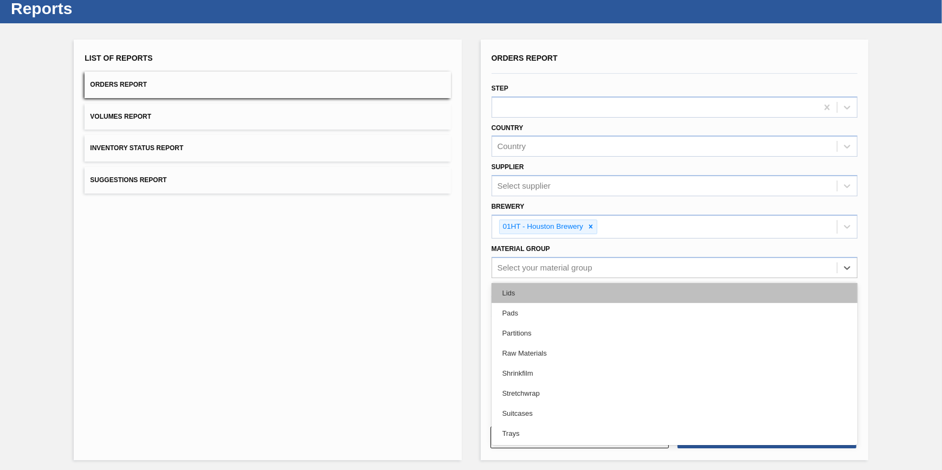
click at [565, 293] on div "Lids" at bounding box center [675, 293] width 366 height 20
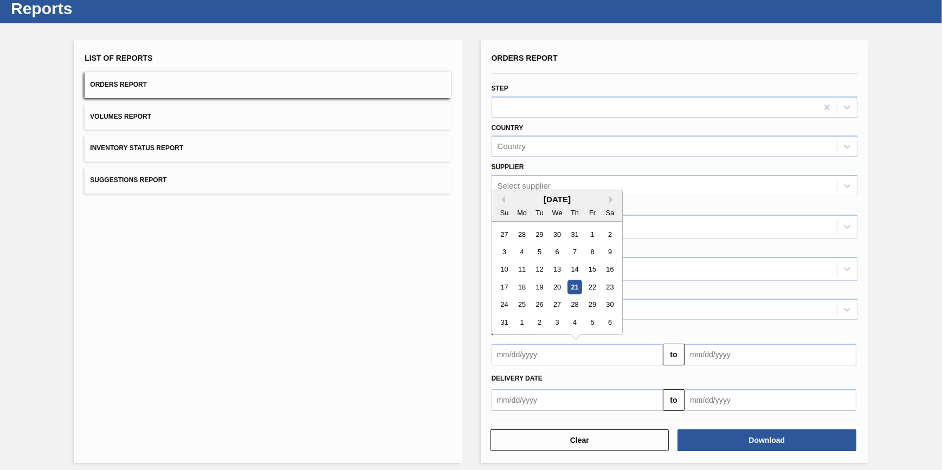
click at [564, 354] on input "text" at bounding box center [578, 355] width 172 height 22
click at [586, 235] on div "1" at bounding box center [592, 234] width 15 height 15
type input "08/01/2025"
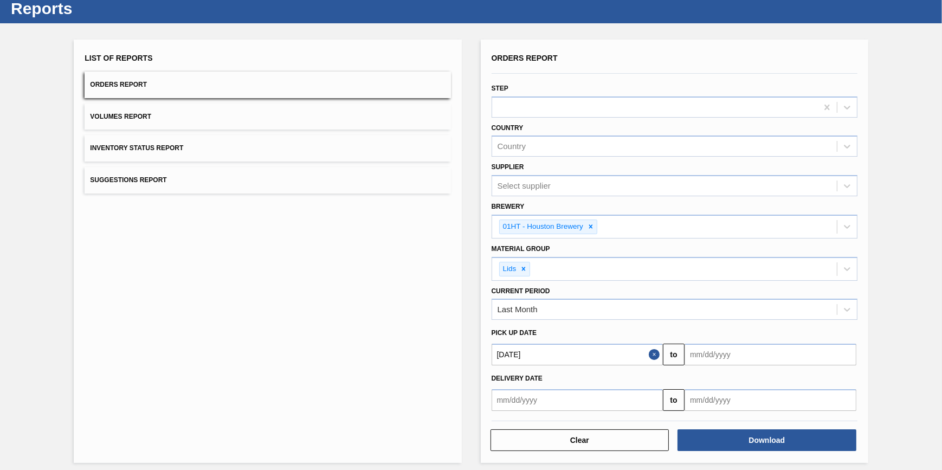
click at [725, 354] on input "text" at bounding box center [770, 355] width 172 height 22
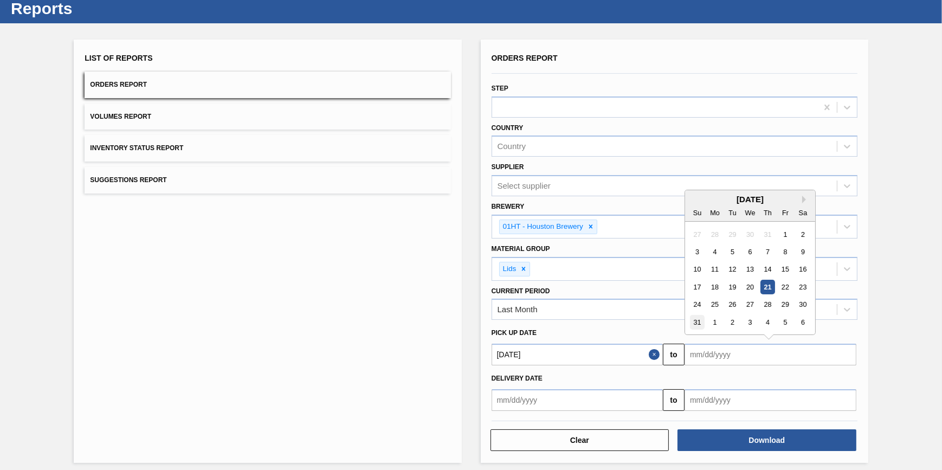
click at [691, 322] on div "31" at bounding box center [697, 322] width 15 height 15
type input "[DATE]"
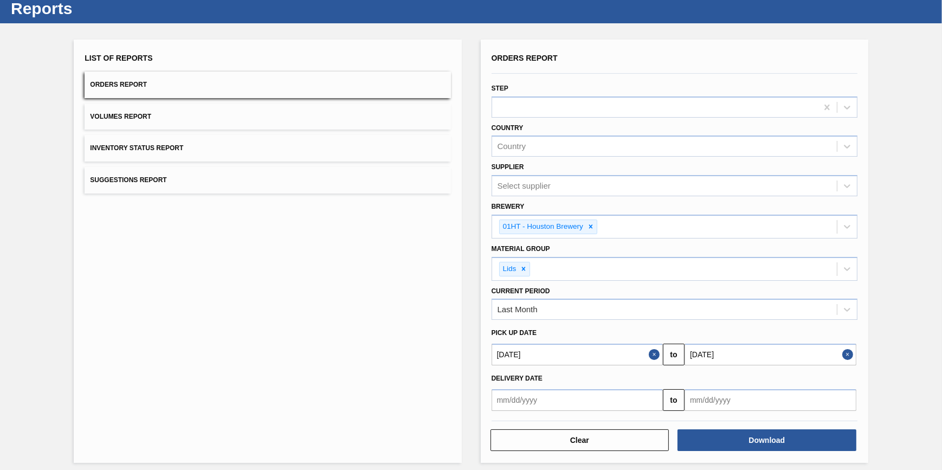
click at [631, 365] on input "text" at bounding box center [578, 355] width 172 height 22
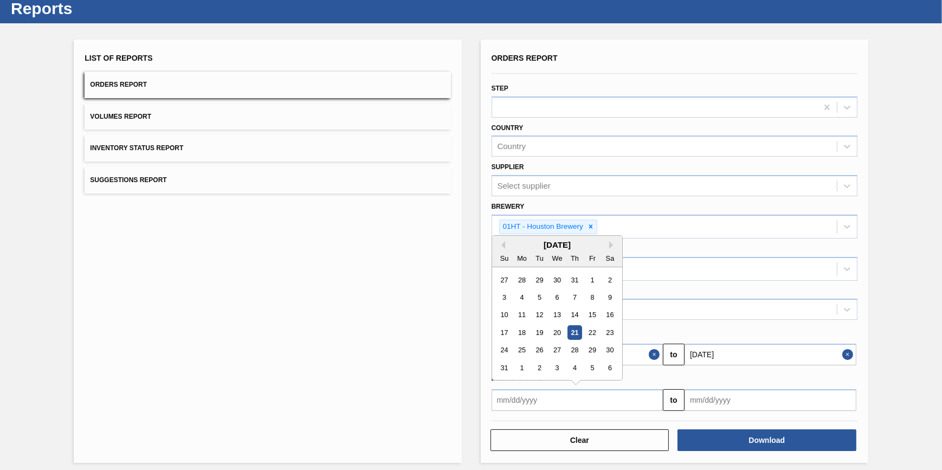
drag, startPoint x: 596, startPoint y: 283, endPoint x: 770, endPoint y: 419, distance: 221.2
click at [596, 283] on div "1" at bounding box center [592, 279] width 15 height 15
type input "08/01/2025"
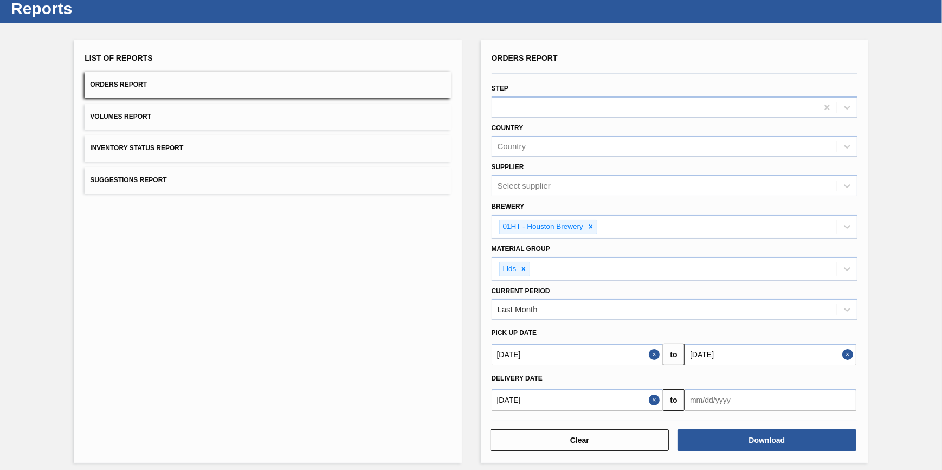
click at [773, 365] on input "text" at bounding box center [770, 355] width 172 height 22
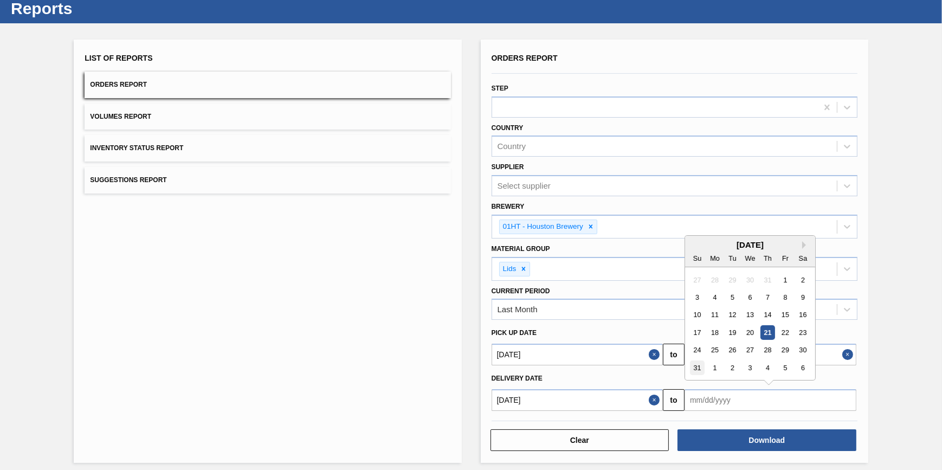
click at [699, 369] on div "31" at bounding box center [697, 367] width 15 height 15
type input "[DATE]"
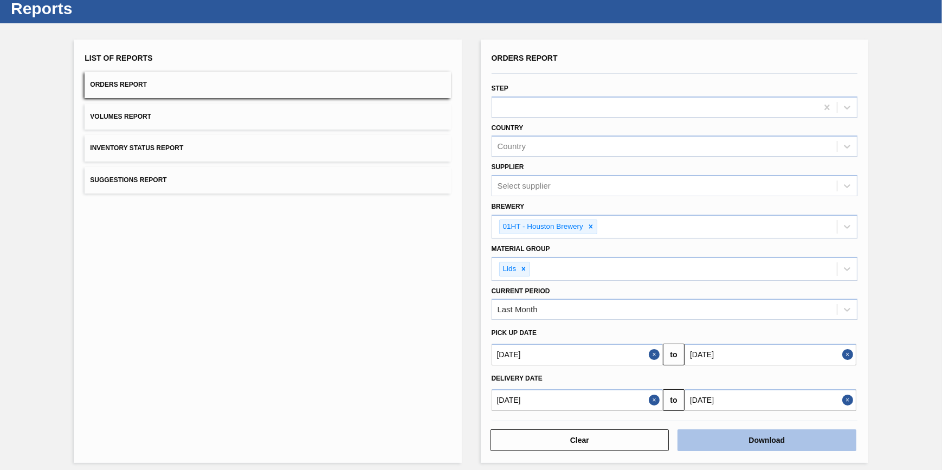
click at [734, 434] on button "Download" at bounding box center [766, 440] width 179 height 22
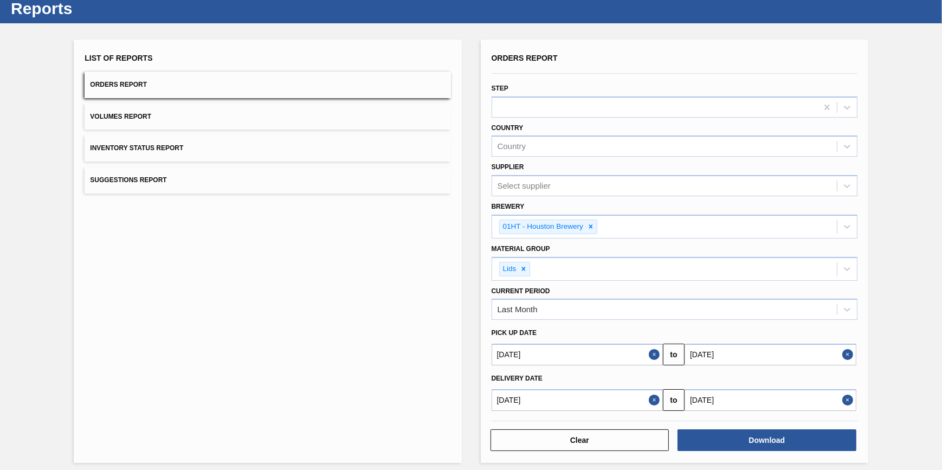
drag, startPoint x: 183, startPoint y: 285, endPoint x: 93, endPoint y: 117, distance: 190.6
click at [183, 285] on div "List of Reports Orders Report Volumes Report Inventory Status Report Suggestion…" at bounding box center [267, 251] width 387 height 423
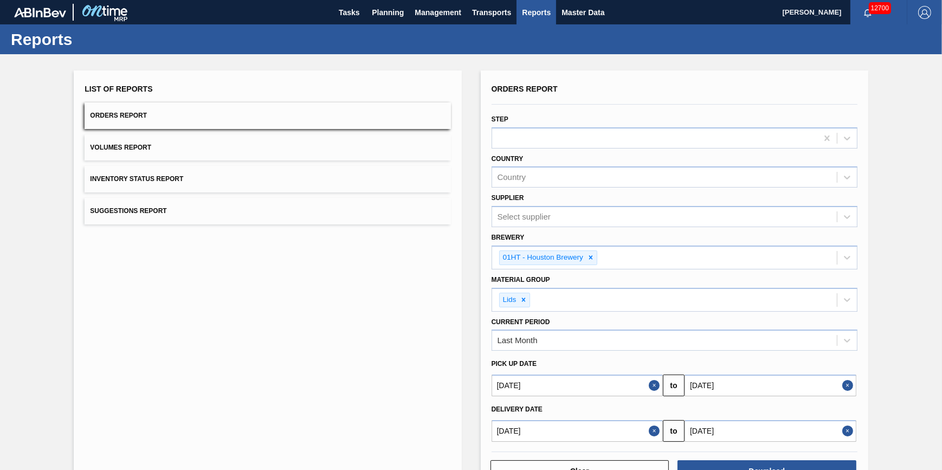
scroll to position [0, 0]
click at [392, 14] on span "Planning" at bounding box center [388, 12] width 32 height 13
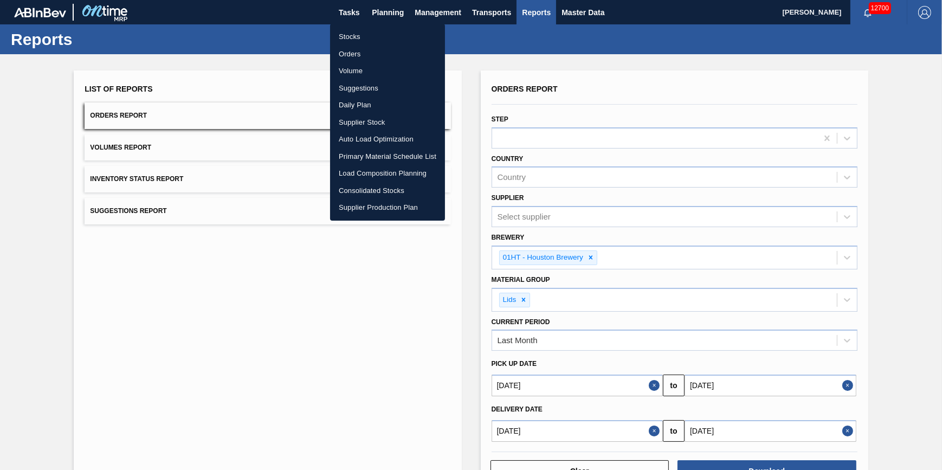
click at [387, 33] on li "Stocks" at bounding box center [387, 36] width 115 height 17
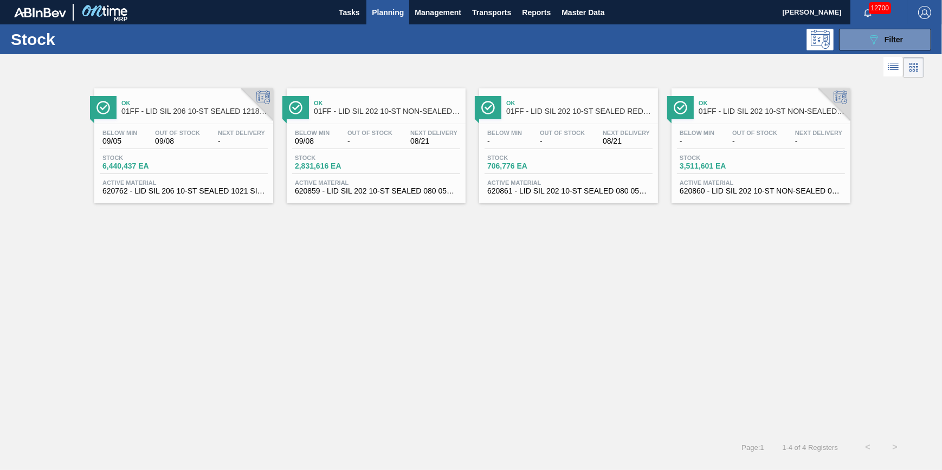
click at [394, 11] on span "Planning" at bounding box center [388, 12] width 32 height 13
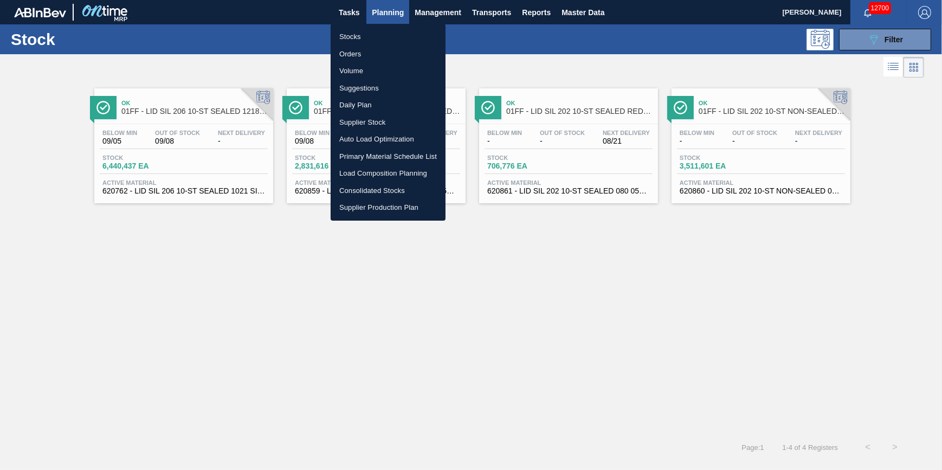
click at [398, 171] on li "Load Composition Planning" at bounding box center [388, 173] width 115 height 17
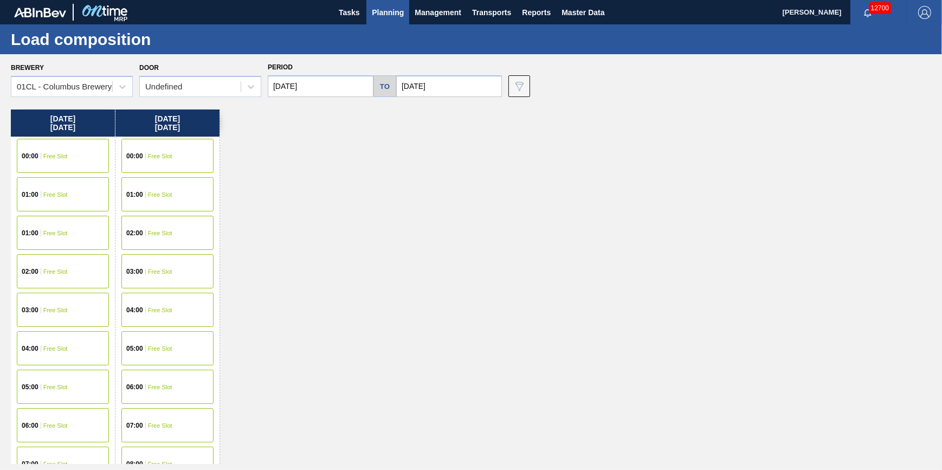
click at [387, 6] on span "Planning" at bounding box center [388, 12] width 32 height 13
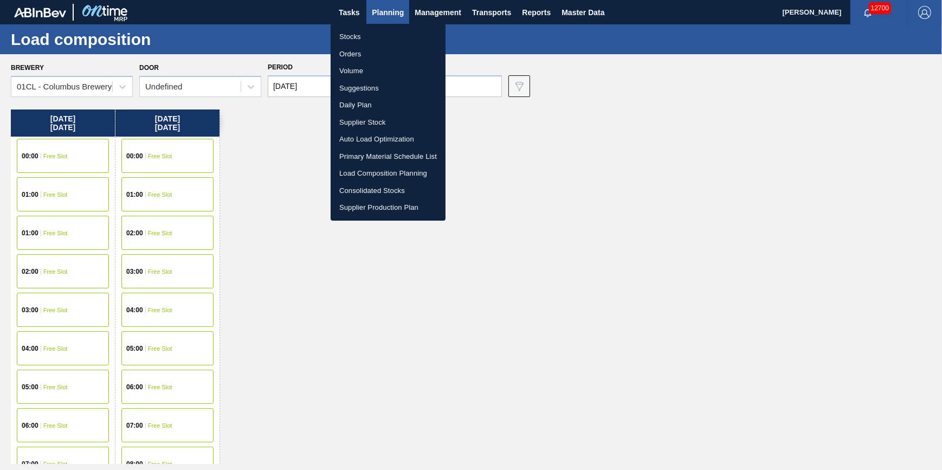
click at [386, 26] on ul "Stocks Orders Volume Suggestions Daily Plan Supplier Stock Auto Load Optimizati…" at bounding box center [388, 122] width 115 height 197
click at [386, 34] on li "Stocks" at bounding box center [388, 36] width 115 height 17
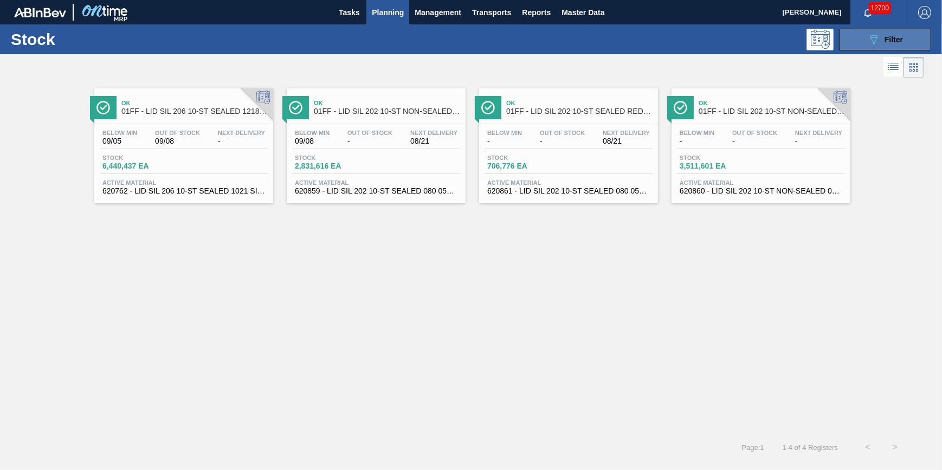
click at [854, 42] on button "089F7B8B-B2A5-4AFE-B5C0-19BA573D28AC Filter" at bounding box center [885, 40] width 92 height 22
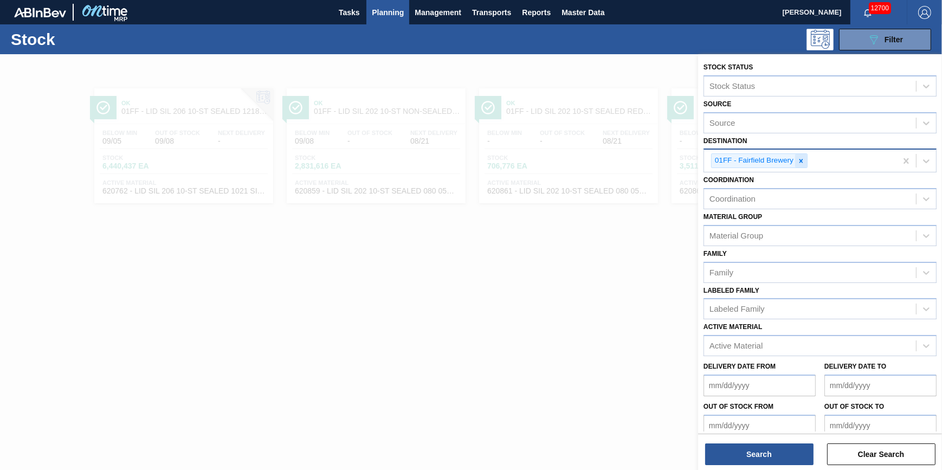
click at [805, 160] on div at bounding box center [801, 161] width 12 height 14
click at [805, 160] on div "Destination" at bounding box center [810, 160] width 212 height 16
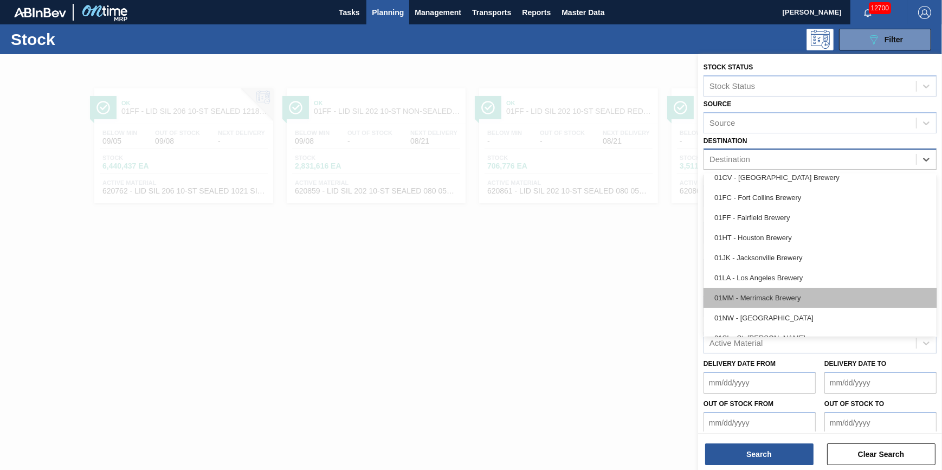
scroll to position [82, 0]
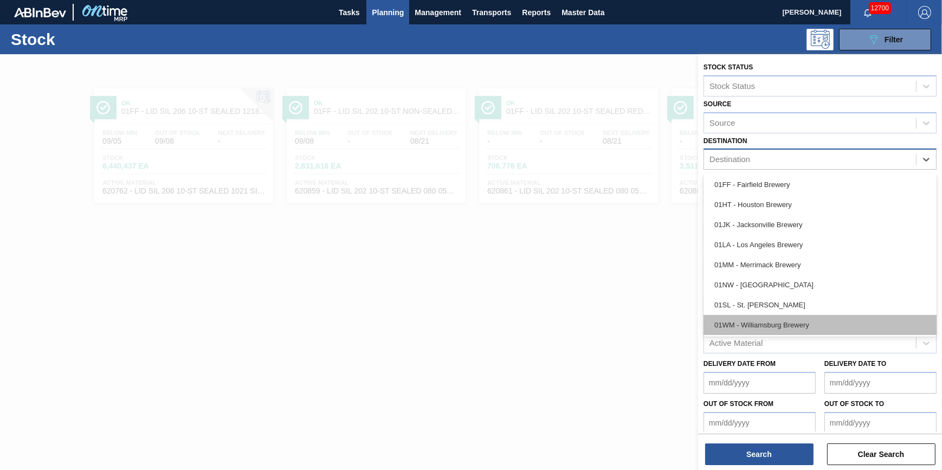
click at [780, 325] on div "01WM - Williamsburg Brewery" at bounding box center [819, 325] width 233 height 20
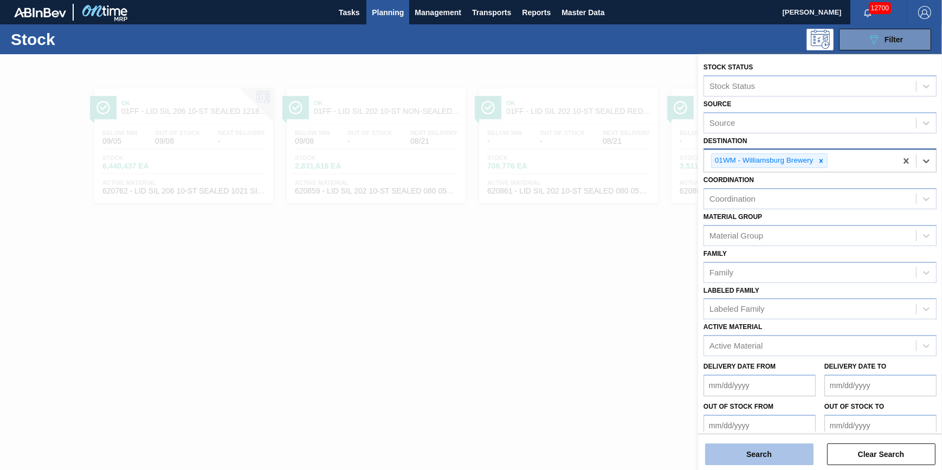
click at [770, 453] on button "Search" at bounding box center [759, 454] width 108 height 22
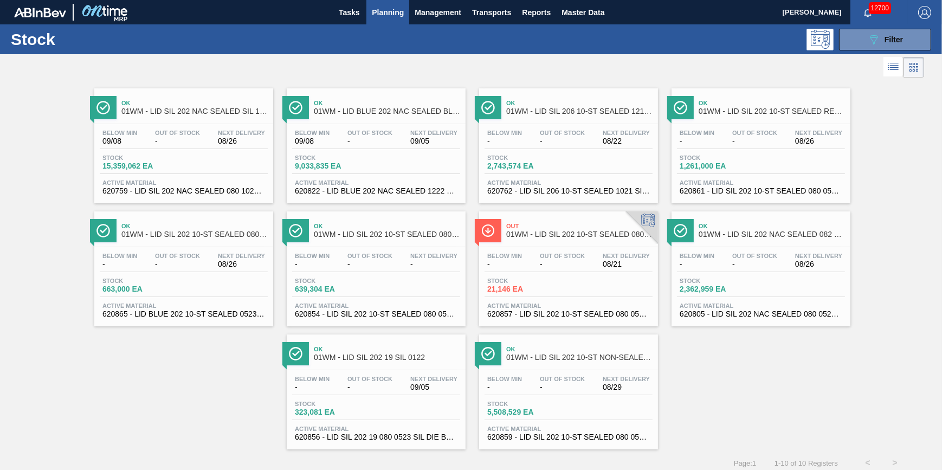
click at [380, 13] on span "Planning" at bounding box center [388, 12] width 32 height 13
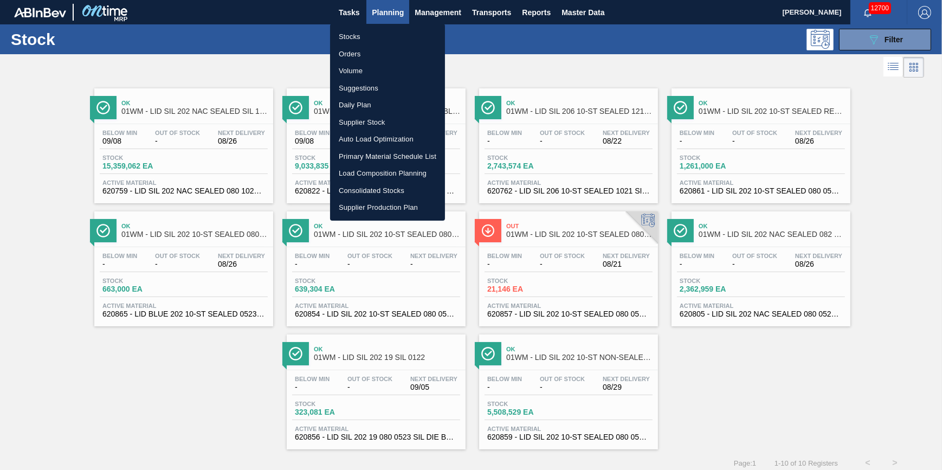
click at [375, 29] on li "Stocks" at bounding box center [387, 36] width 115 height 17
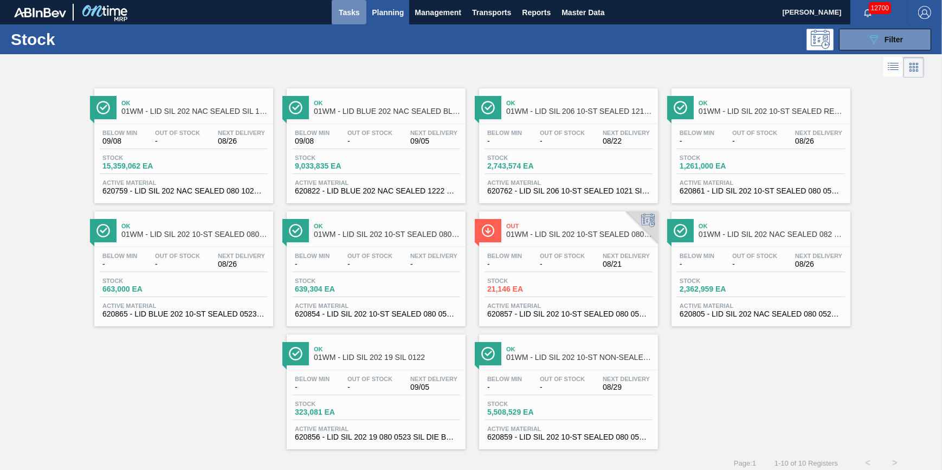
click at [345, 14] on span "Tasks" at bounding box center [349, 12] width 24 height 13
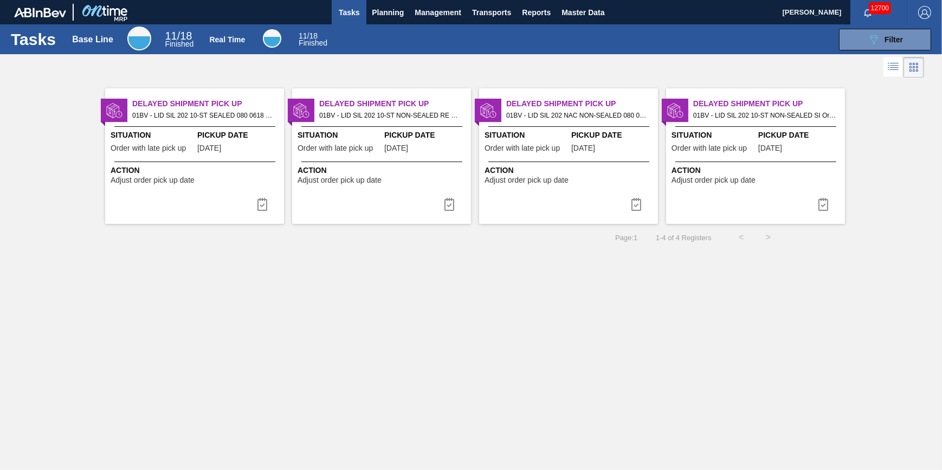
click at [345, 14] on span "Tasks" at bounding box center [349, 12] width 24 height 13
click at [378, 11] on span "Planning" at bounding box center [388, 12] width 32 height 13
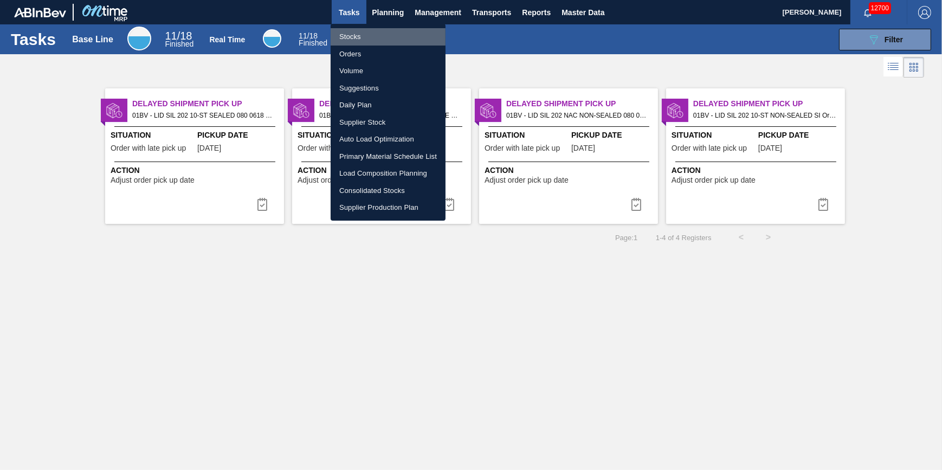
click at [380, 28] on li "Stocks" at bounding box center [388, 36] width 115 height 17
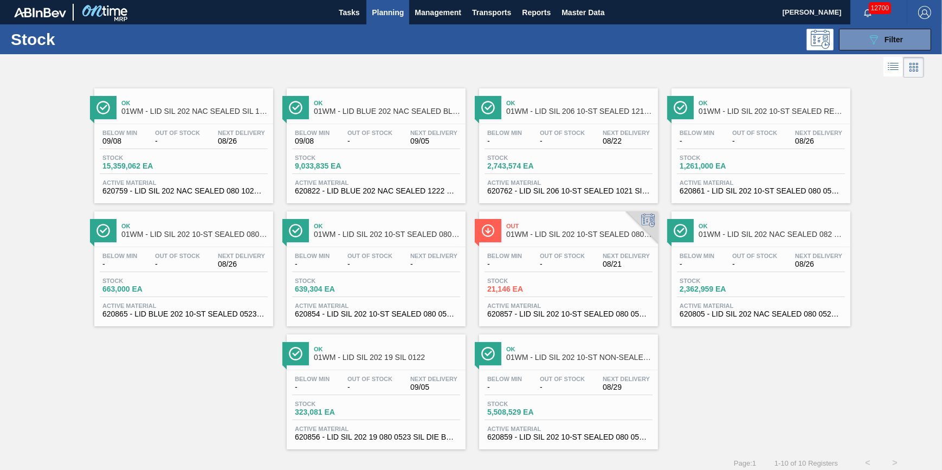
click at [401, 17] on span "Planning" at bounding box center [388, 12] width 32 height 13
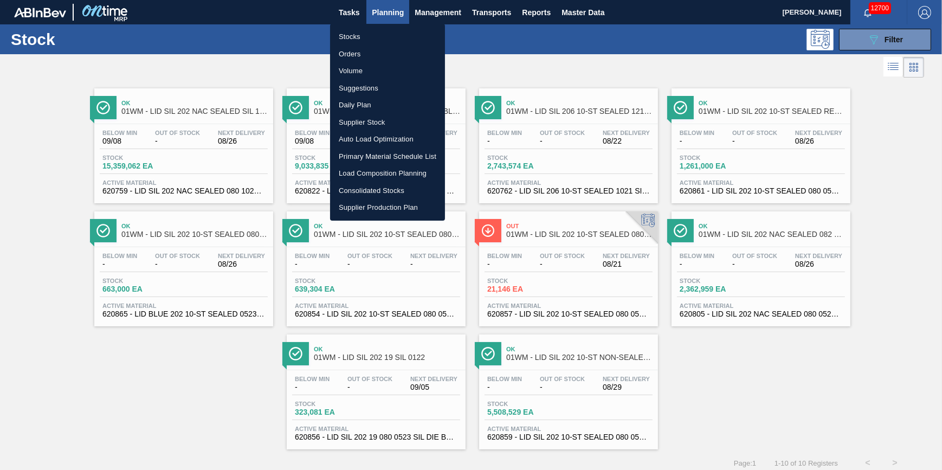
click at [393, 30] on li "Stocks" at bounding box center [387, 36] width 115 height 17
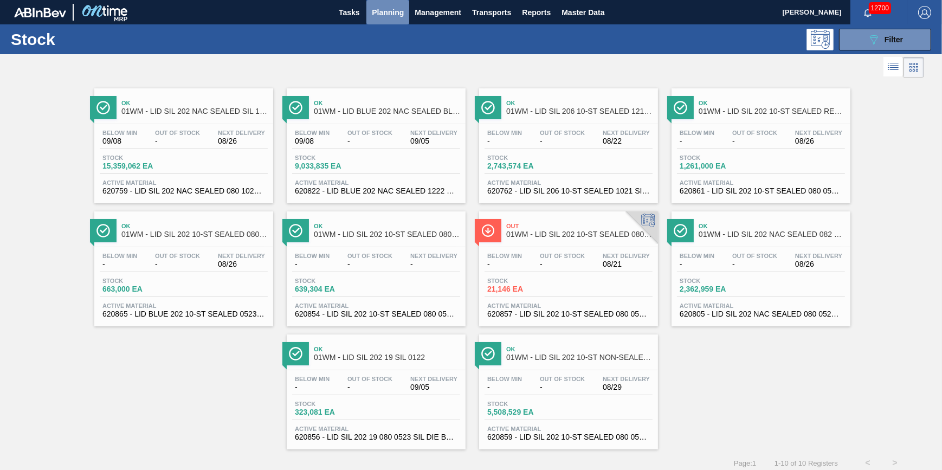
click at [382, 17] on span "Planning" at bounding box center [388, 12] width 32 height 13
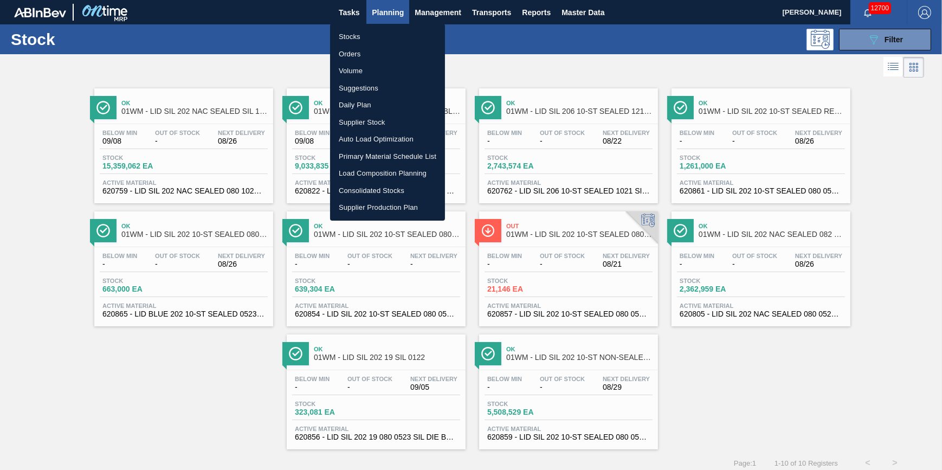
click at [371, 32] on li "Stocks" at bounding box center [387, 36] width 115 height 17
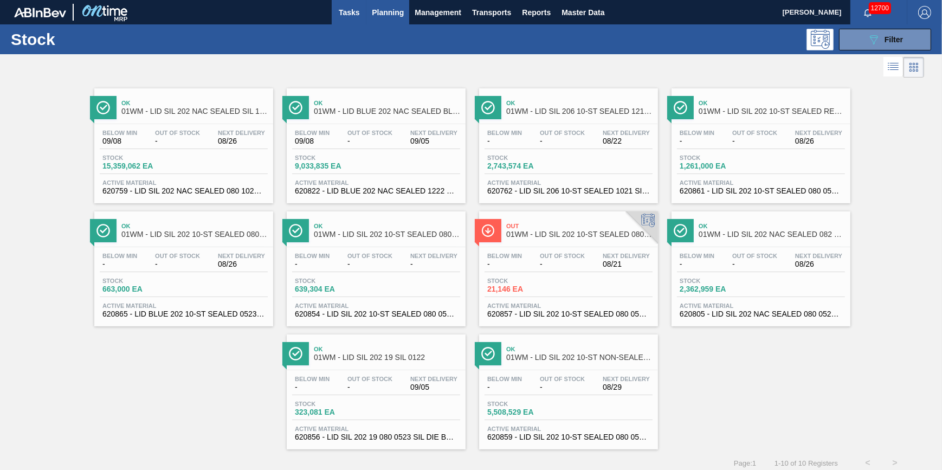
click at [348, 11] on span "Tasks" at bounding box center [349, 12] width 24 height 13
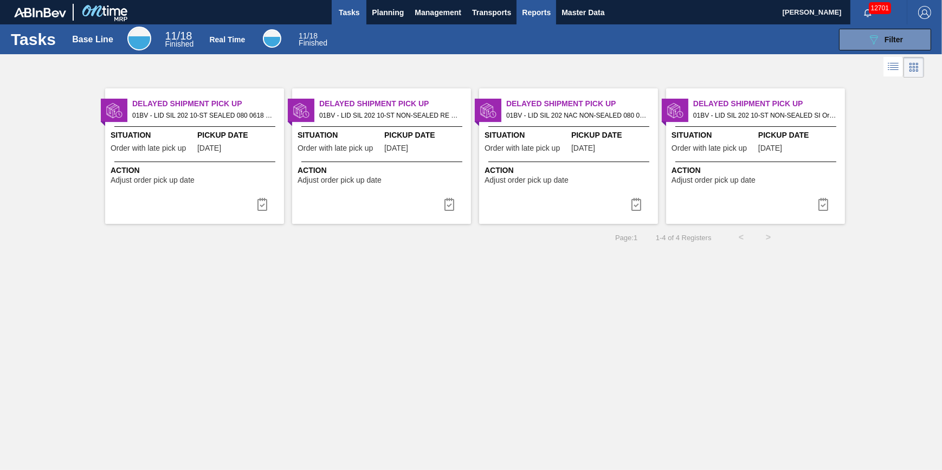
click at [543, 16] on span "Reports" at bounding box center [536, 12] width 29 height 13
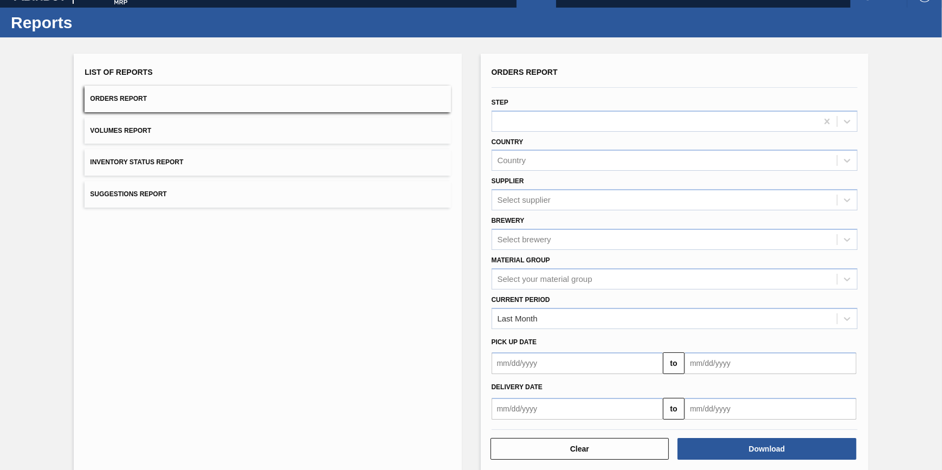
scroll to position [31, 0]
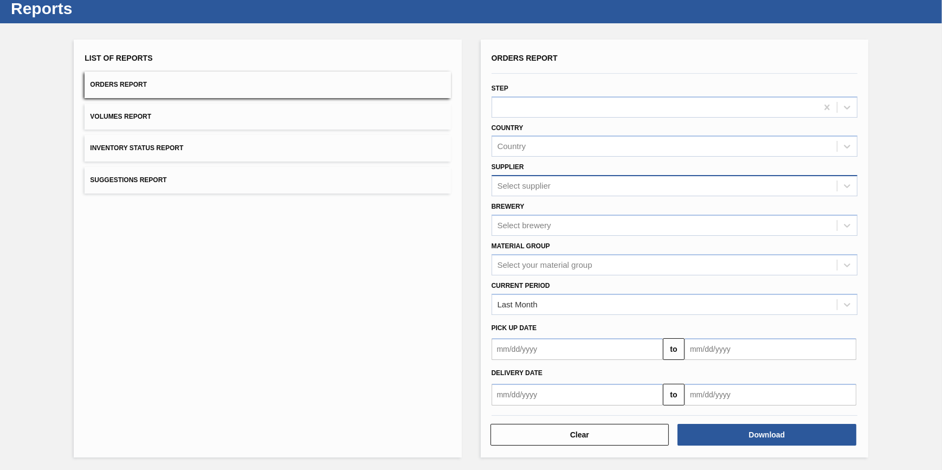
click at [594, 188] on div "Select supplier" at bounding box center [664, 186] width 345 height 16
click at [596, 185] on div "Select supplier" at bounding box center [664, 186] width 345 height 16
click at [570, 228] on div "Select brewery" at bounding box center [664, 225] width 345 height 16
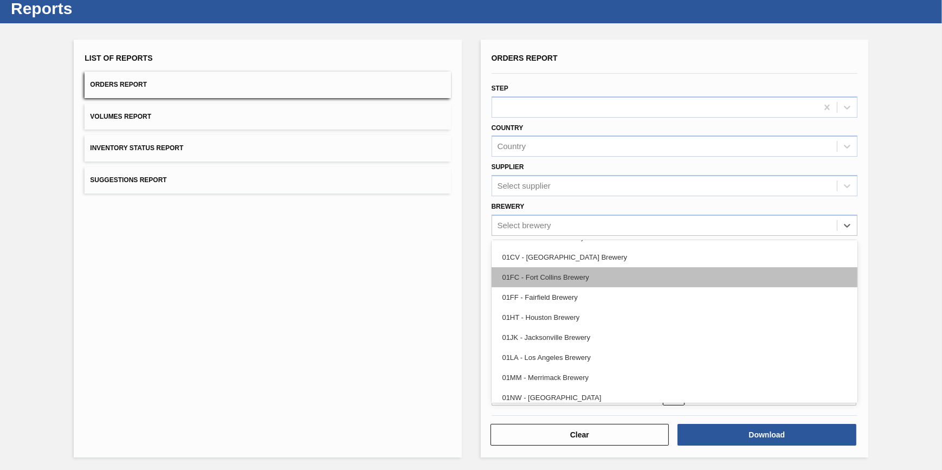
scroll to position [49, 0]
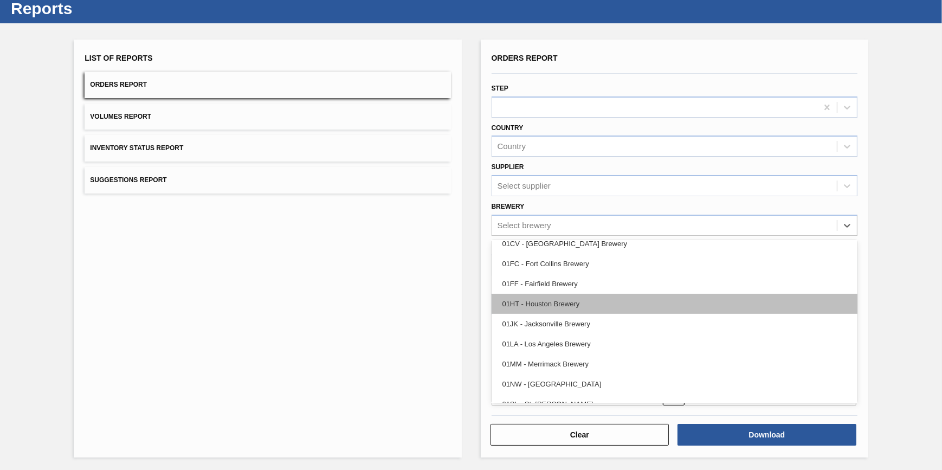
click at [579, 296] on div "01HT - Houston Brewery" at bounding box center [675, 304] width 366 height 20
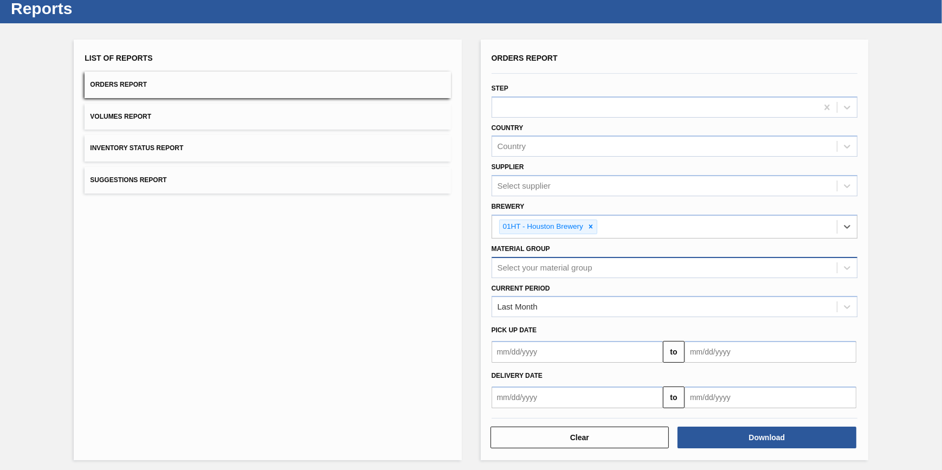
click at [570, 270] on div "Select your material group" at bounding box center [544, 267] width 95 height 9
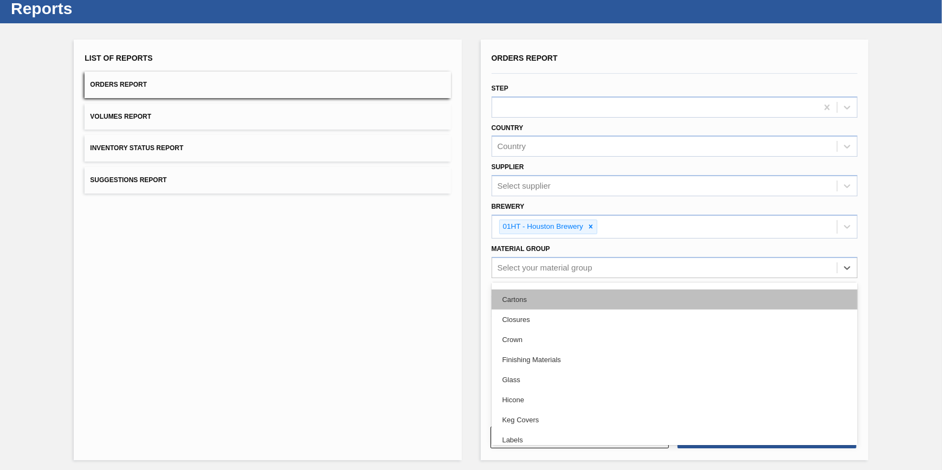
scroll to position [147, 0]
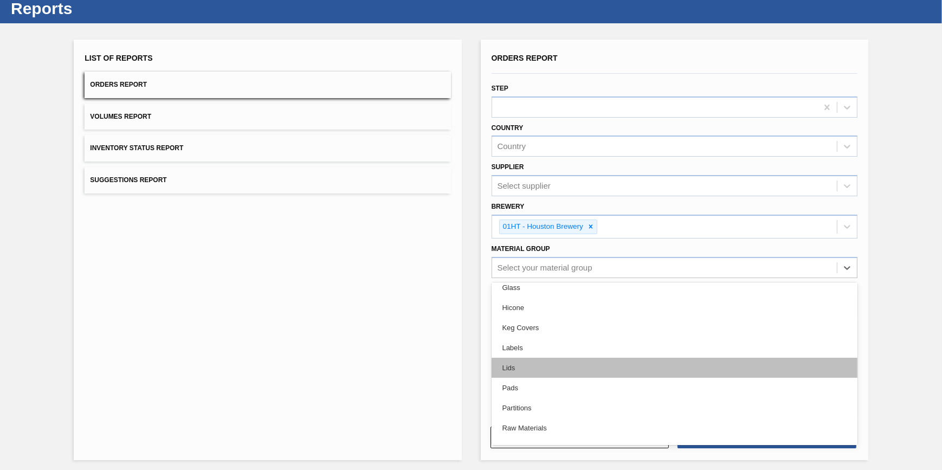
click at [563, 372] on div "Lids" at bounding box center [675, 368] width 366 height 20
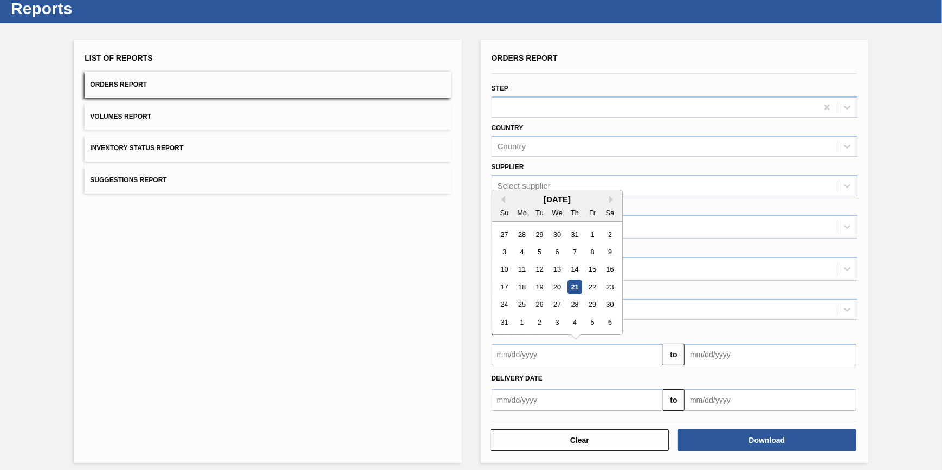
click at [555, 360] on input "text" at bounding box center [578, 355] width 172 height 22
click at [502, 196] on button "Previous Month" at bounding box center [501, 200] width 8 height 8
click at [538, 228] on div "1" at bounding box center [539, 234] width 15 height 15
type input "07/01/2025"
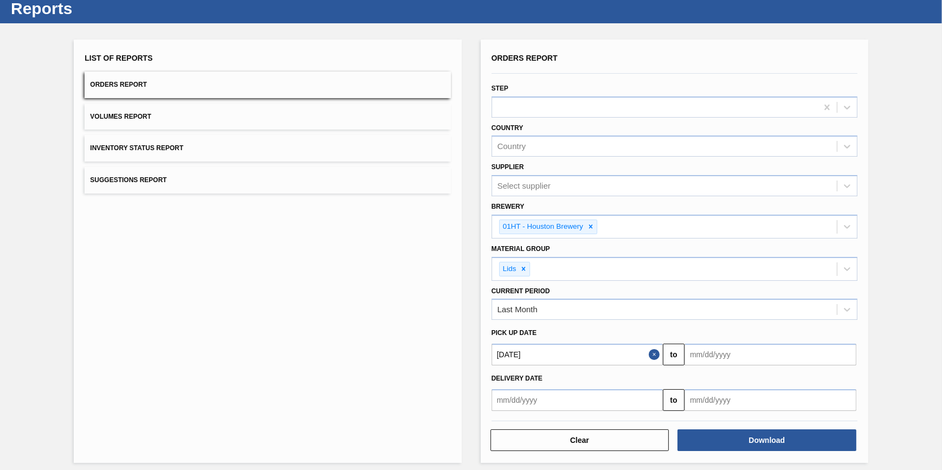
click at [731, 353] on input "text" at bounding box center [770, 355] width 172 height 22
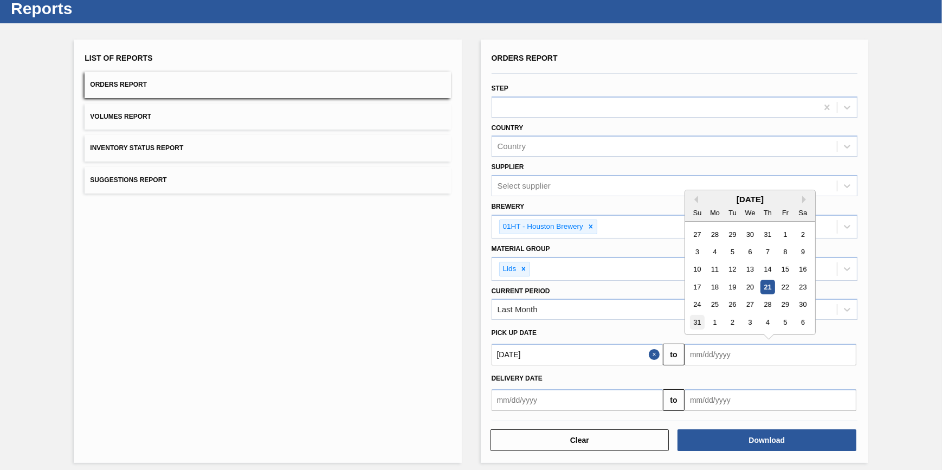
click at [699, 318] on div "31" at bounding box center [697, 322] width 15 height 15
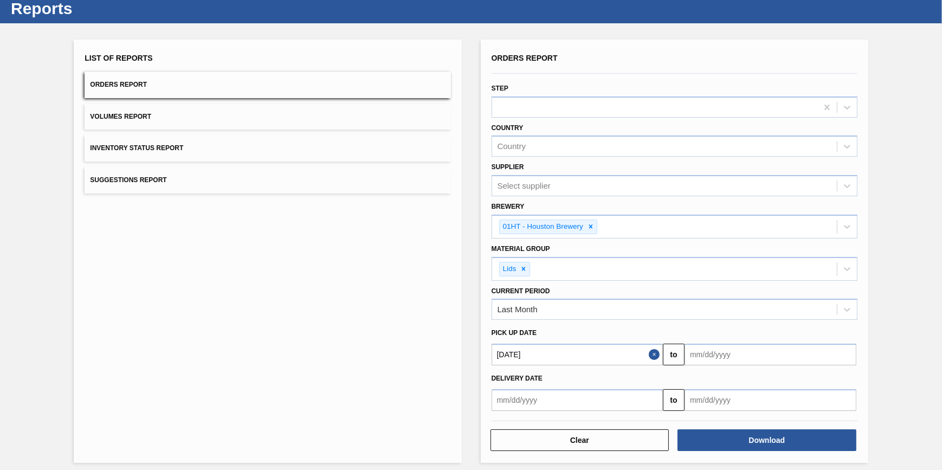
type input "[DATE]"
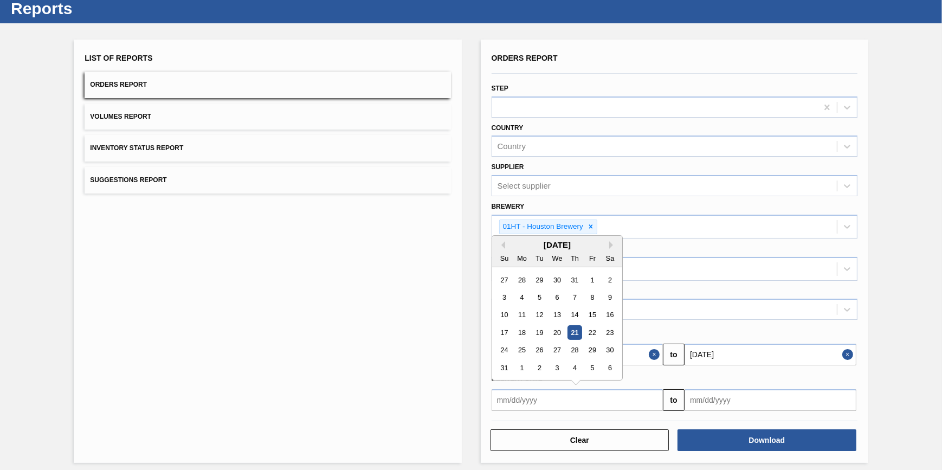
click at [565, 409] on input "text" at bounding box center [578, 400] width 172 height 22
click at [501, 245] on button "Previous Month" at bounding box center [501, 245] width 8 height 8
click at [540, 279] on div "1" at bounding box center [539, 279] width 15 height 15
type input "07/01/2025"
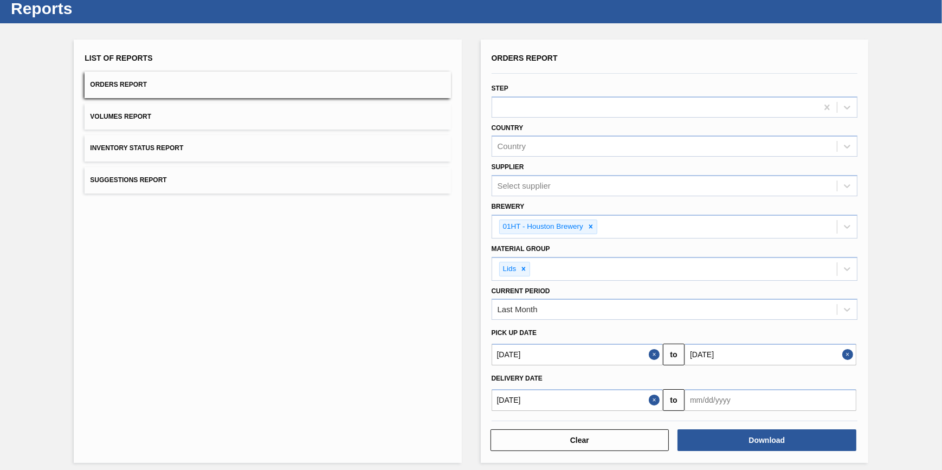
click at [731, 365] on input "text" at bounding box center [770, 355] width 172 height 22
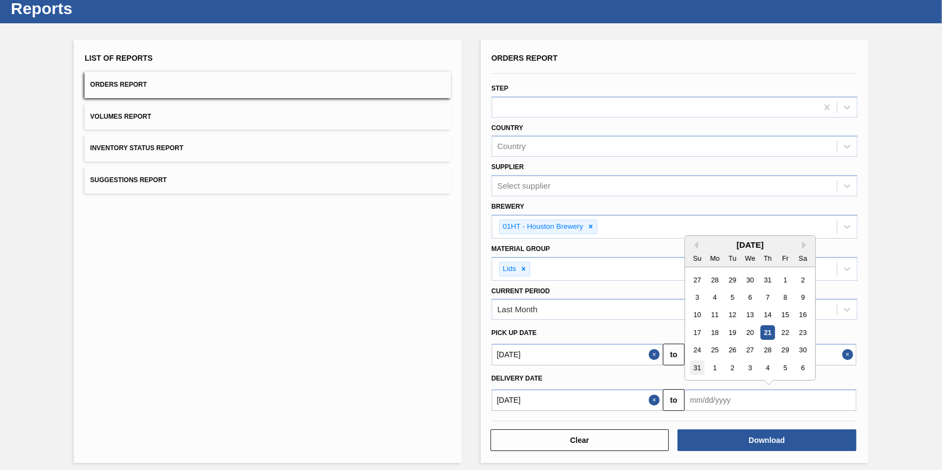
click at [697, 367] on div "31" at bounding box center [697, 367] width 15 height 15
type input "[DATE]"
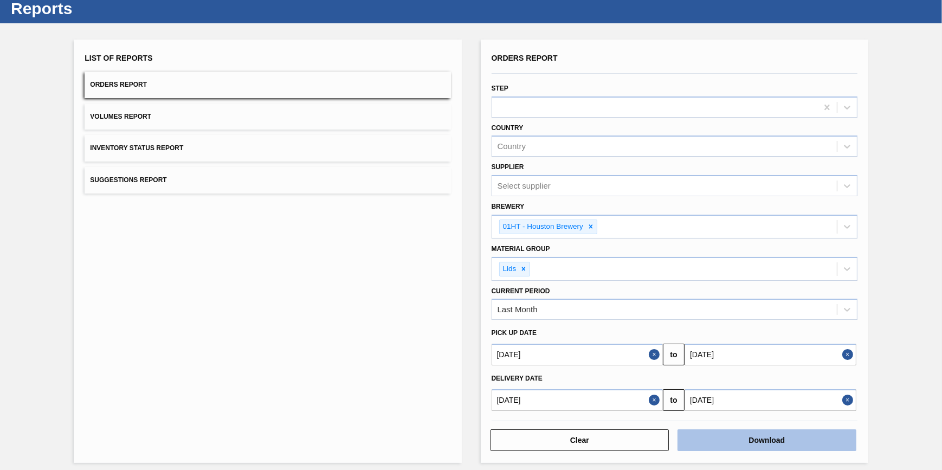
click at [732, 437] on button "Download" at bounding box center [766, 440] width 179 height 22
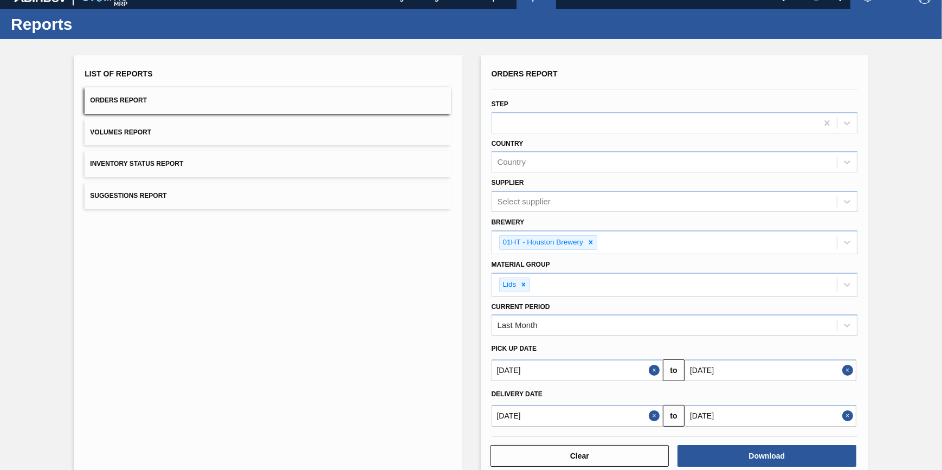
scroll to position [0, 0]
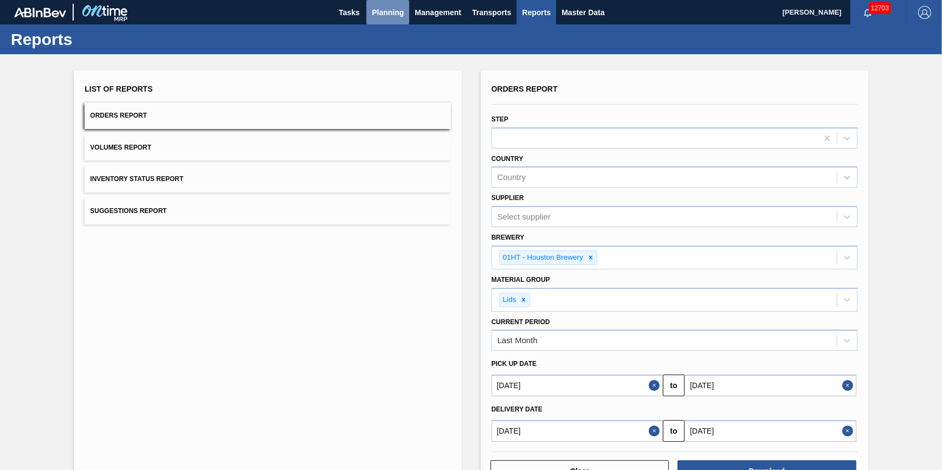
click at [380, 16] on span "Planning" at bounding box center [388, 12] width 32 height 13
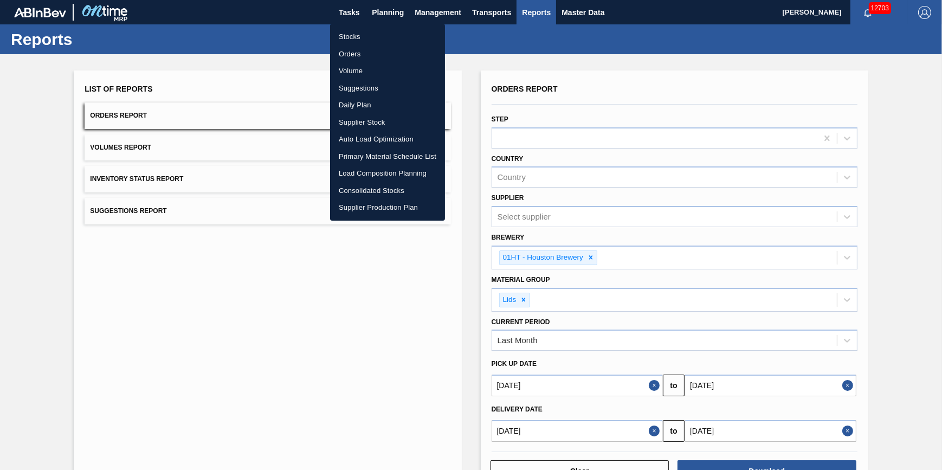
click at [143, 250] on div at bounding box center [471, 235] width 942 height 470
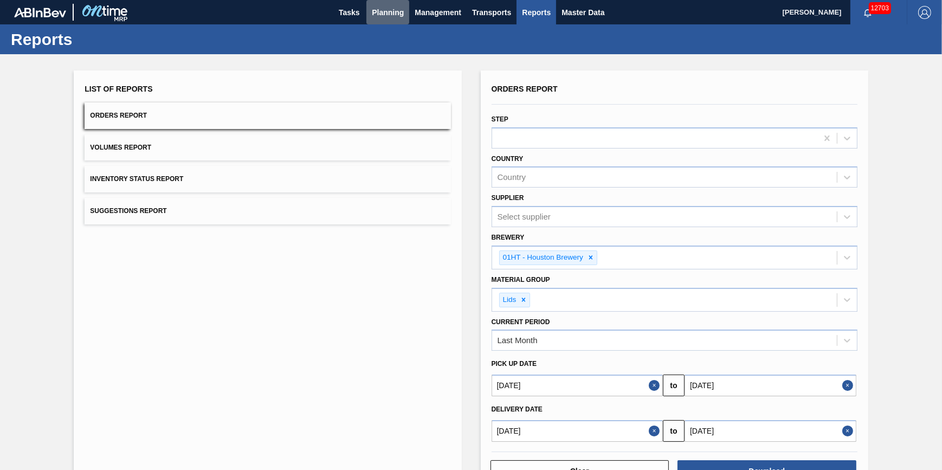
drag, startPoint x: 376, startPoint y: 16, endPoint x: 377, endPoint y: 28, distance: 12.0
click at [376, 16] on span "Planning" at bounding box center [388, 12] width 32 height 13
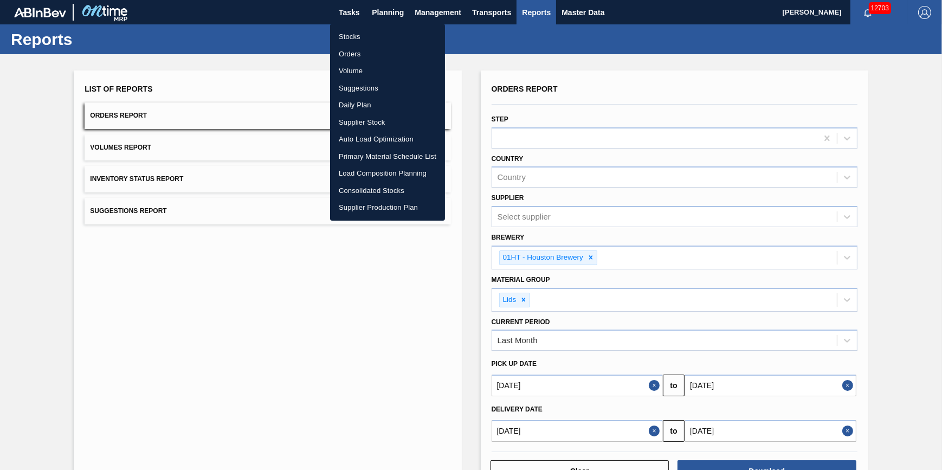
click at [378, 34] on li "Stocks" at bounding box center [387, 36] width 115 height 17
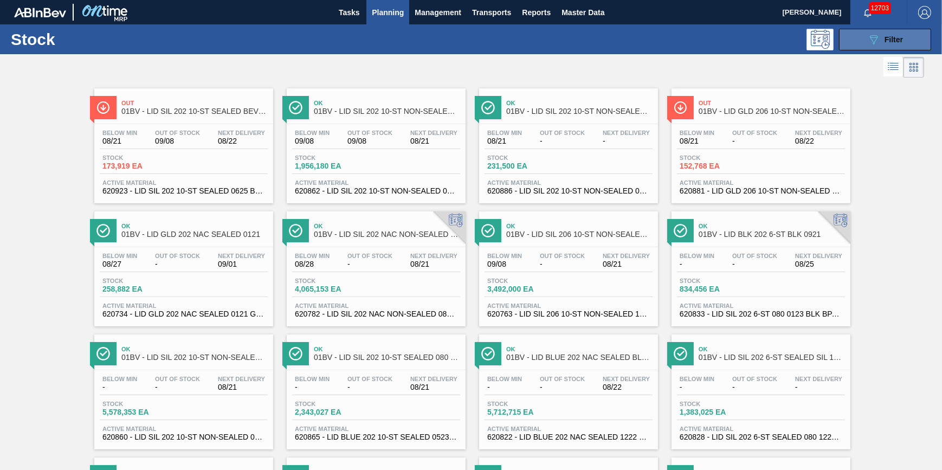
click at [885, 48] on button "089F7B8B-B2A5-4AFE-B5C0-19BA573D28AC Filter" at bounding box center [885, 40] width 92 height 22
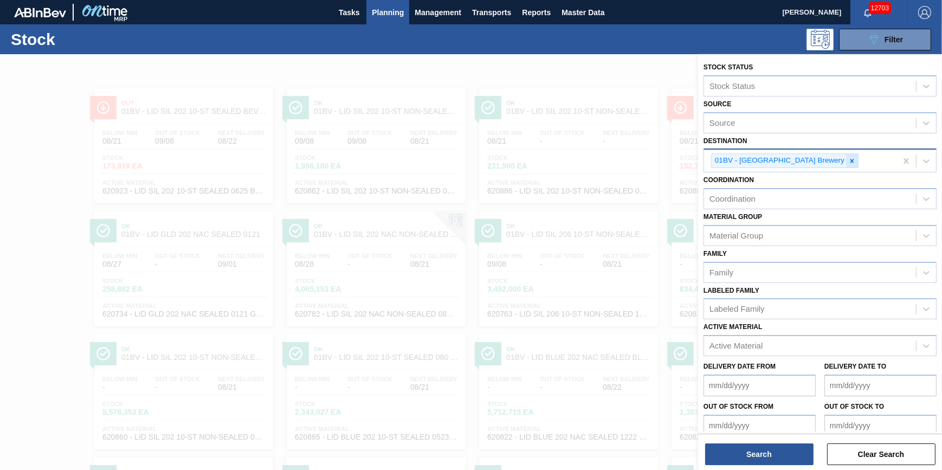
click at [848, 159] on icon at bounding box center [852, 161] width 8 height 8
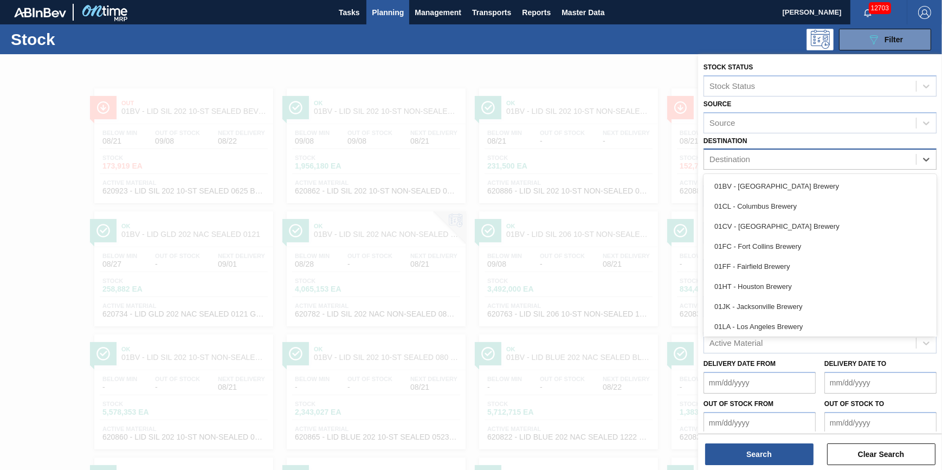
click at [814, 159] on div "Destination" at bounding box center [810, 160] width 212 height 16
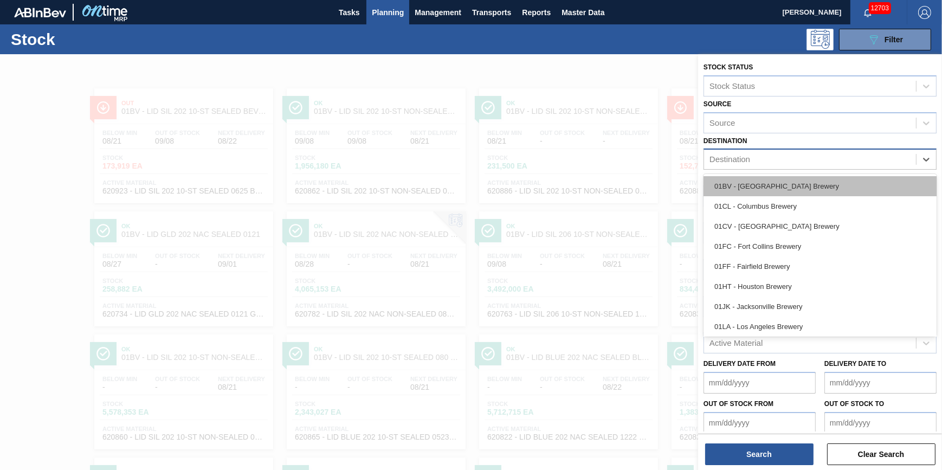
click at [808, 192] on div "01BV - [GEOGRAPHIC_DATA] Brewery" at bounding box center [819, 186] width 233 height 20
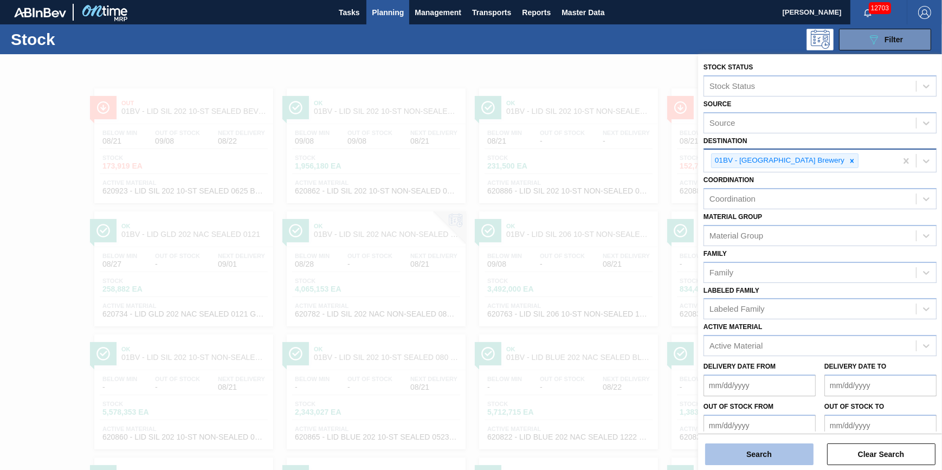
click at [746, 450] on button "Search" at bounding box center [759, 454] width 108 height 22
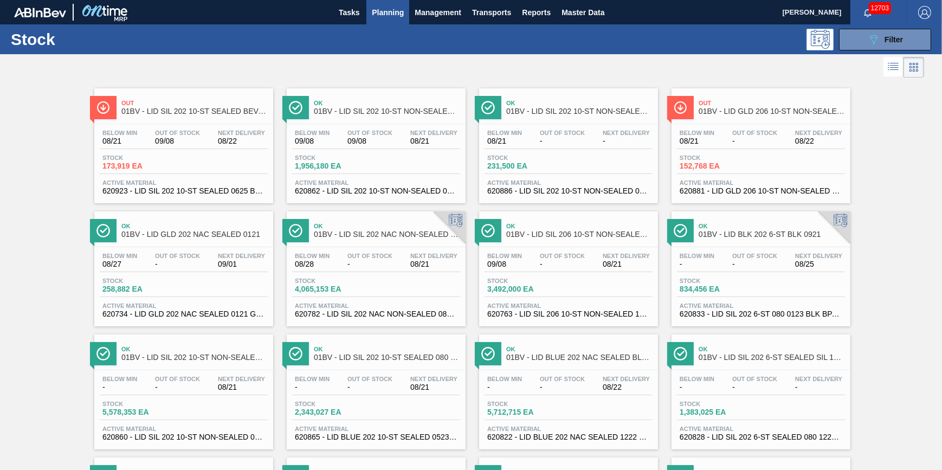
click at [385, 16] on span "Planning" at bounding box center [388, 12] width 32 height 13
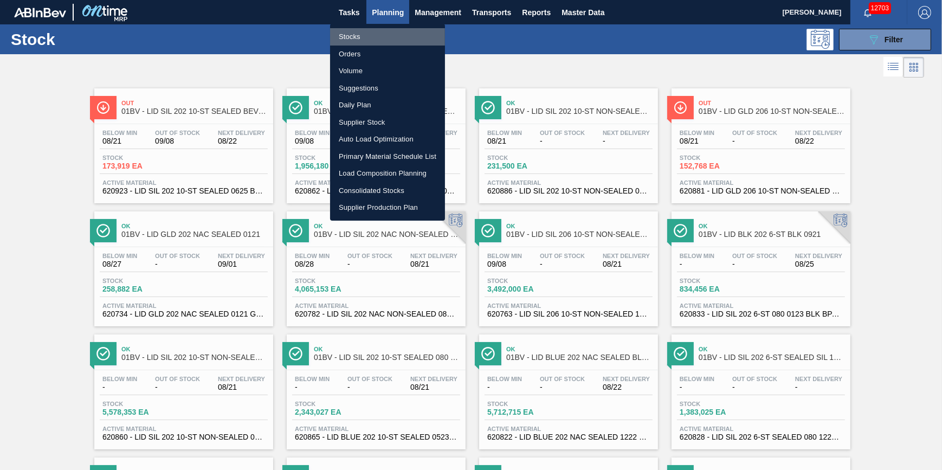
click at [377, 31] on li "Stocks" at bounding box center [387, 36] width 115 height 17
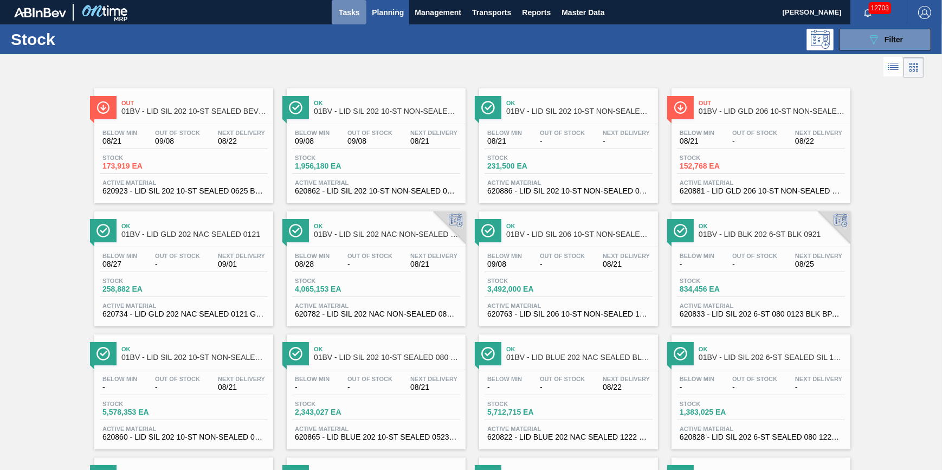
click at [347, 16] on span "Tasks" at bounding box center [349, 12] width 24 height 13
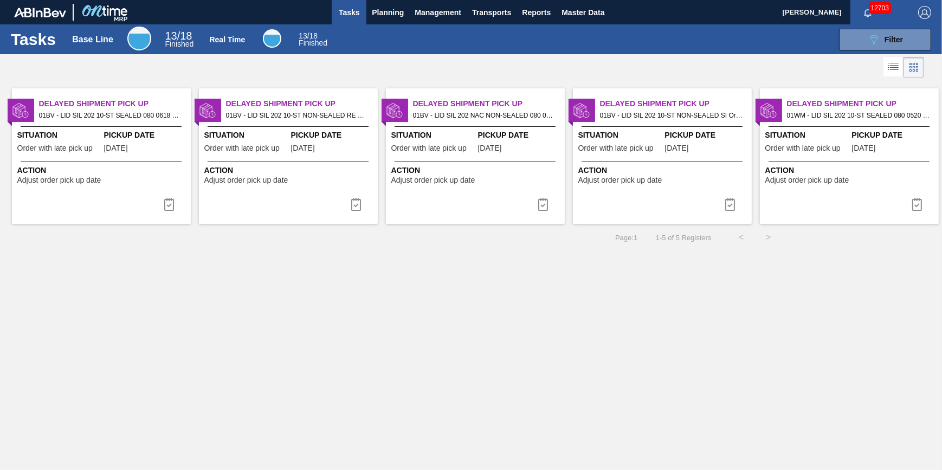
click at [344, 14] on span "Tasks" at bounding box center [349, 12] width 24 height 13
click at [353, 17] on span "Tasks" at bounding box center [349, 12] width 24 height 13
click at [384, 9] on span "Planning" at bounding box center [388, 12] width 32 height 13
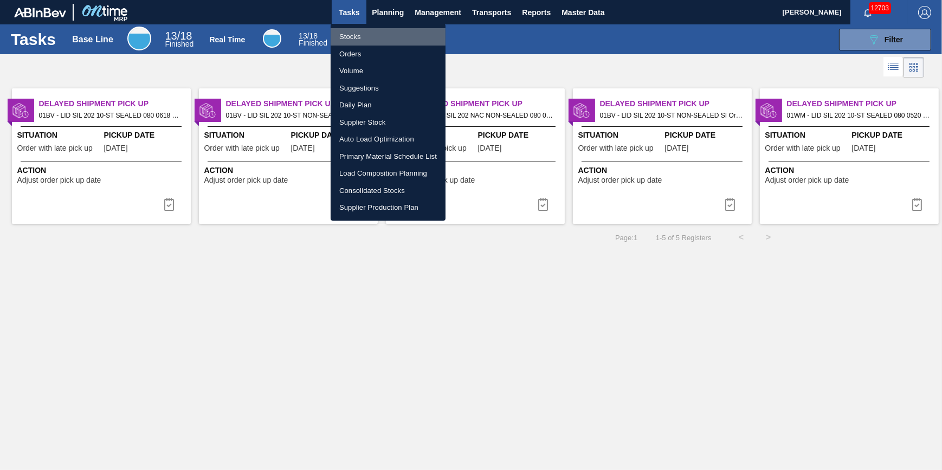
click at [378, 32] on li "Stocks" at bounding box center [388, 36] width 115 height 17
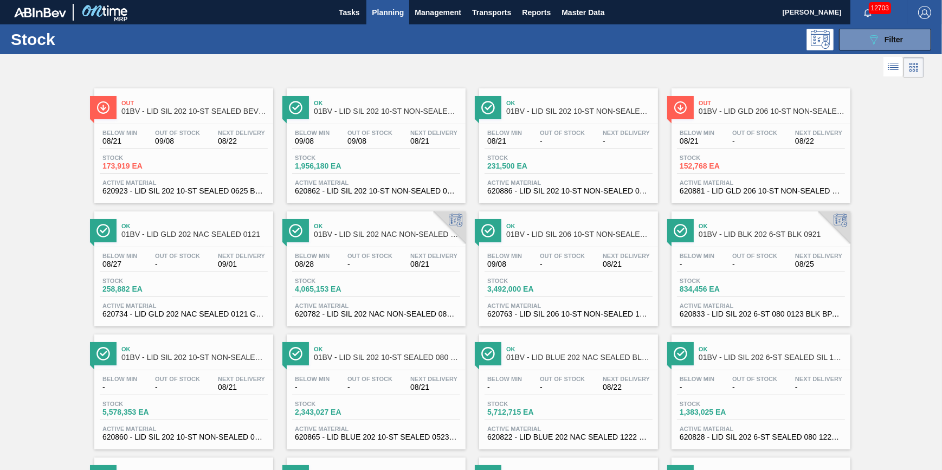
click at [377, 16] on span "Planning" at bounding box center [388, 12] width 32 height 13
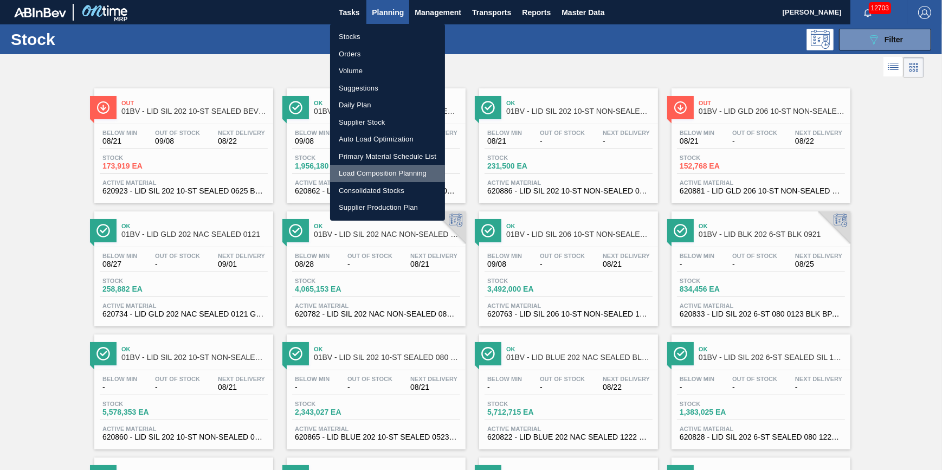
click at [376, 170] on li "Load Composition Planning" at bounding box center [387, 173] width 115 height 17
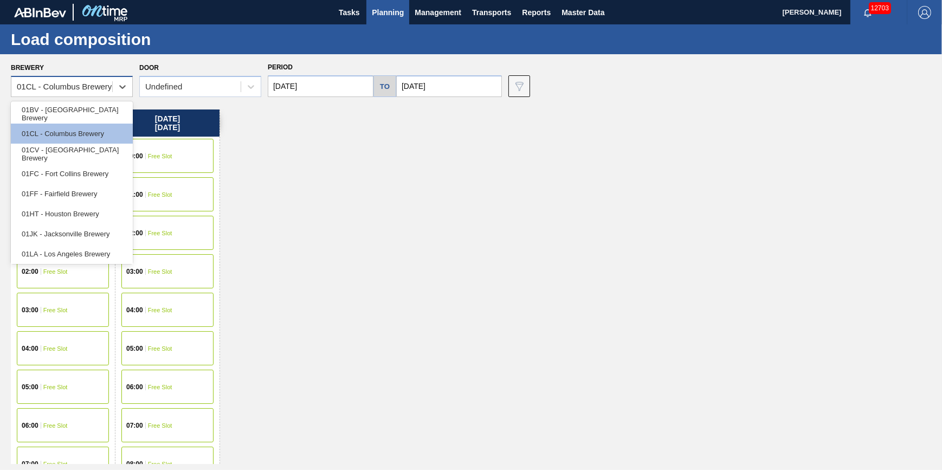
click at [91, 93] on div "01CL - Columbus Brewery" at bounding box center [61, 87] width 101 height 16
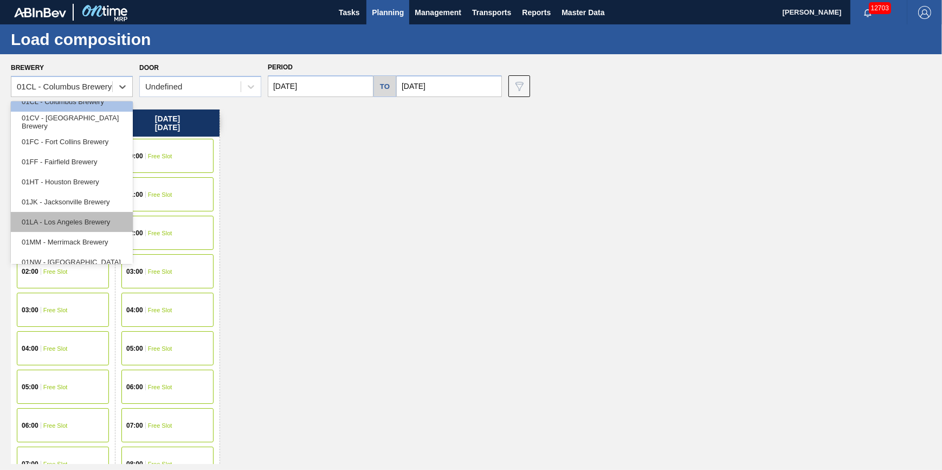
scroll to position [49, 0]
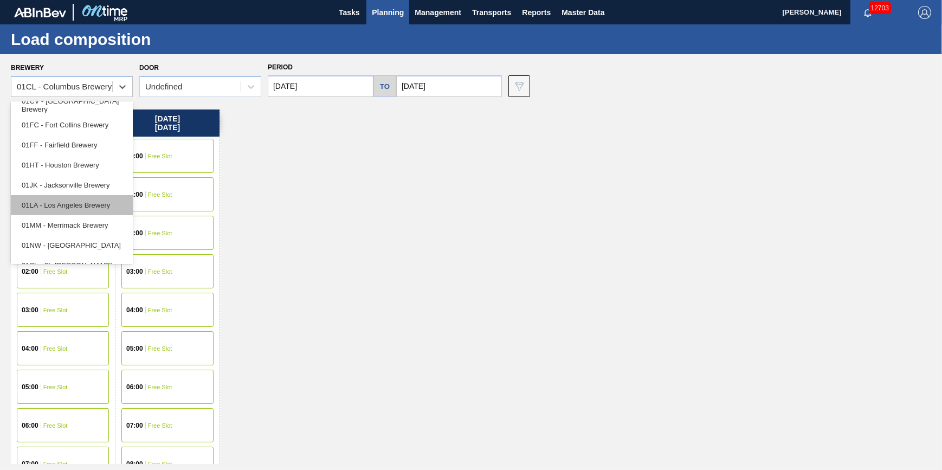
click at [96, 198] on div "01LA - Los Angeles Brewery" at bounding box center [72, 205] width 122 height 20
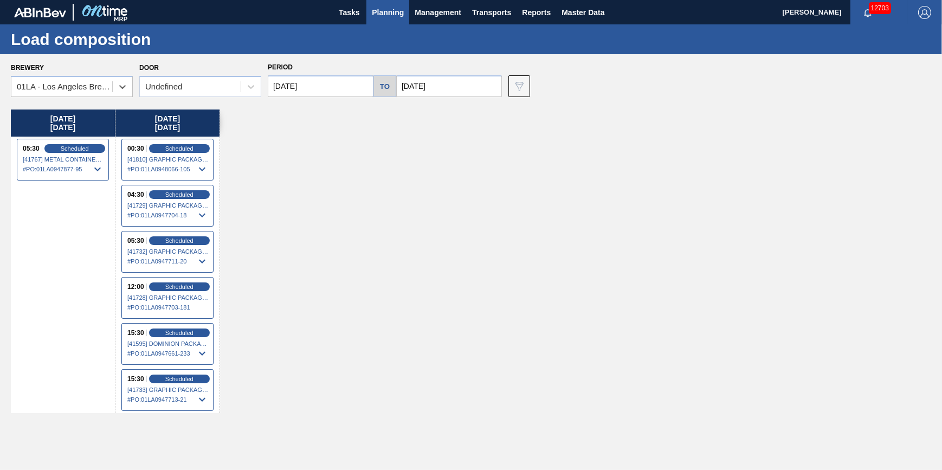
click at [432, 79] on input "[DATE]" at bounding box center [449, 86] width 106 height 22
click at [514, 151] on div "6" at bounding box center [514, 147] width 15 height 15
type input "[DATE]"
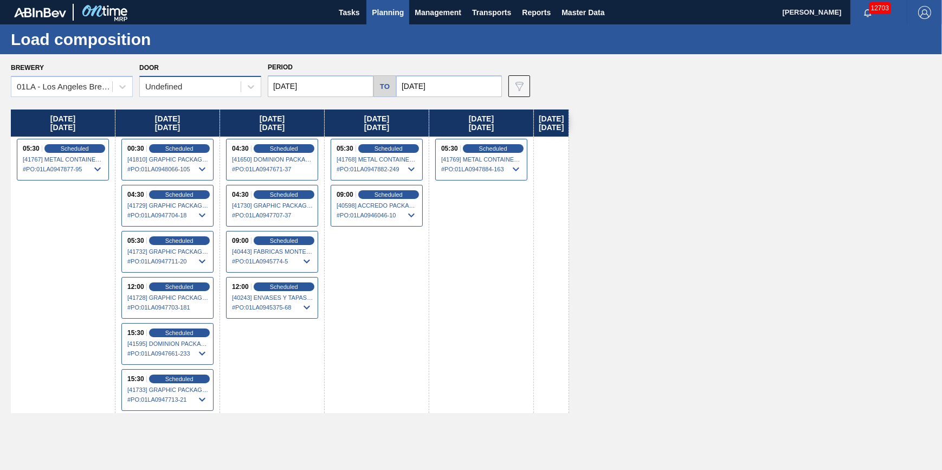
click at [173, 88] on div "Undefined" at bounding box center [163, 86] width 37 height 9
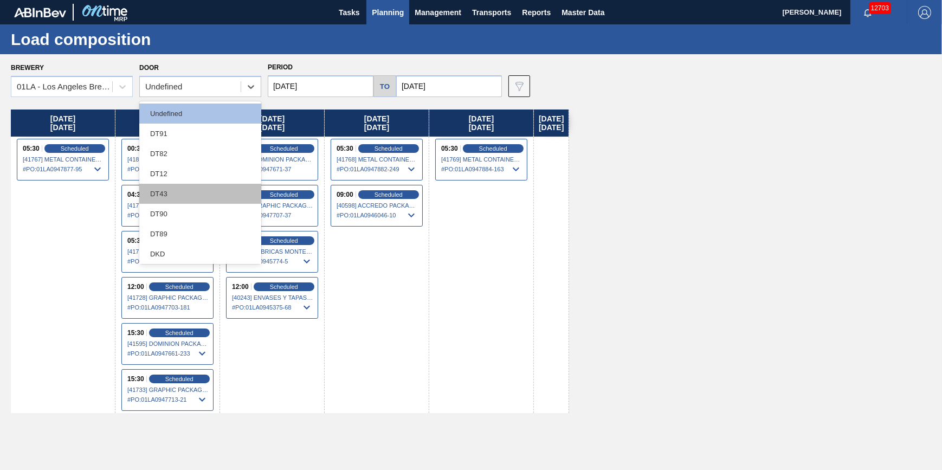
click at [184, 192] on div "DT43" at bounding box center [200, 194] width 122 height 20
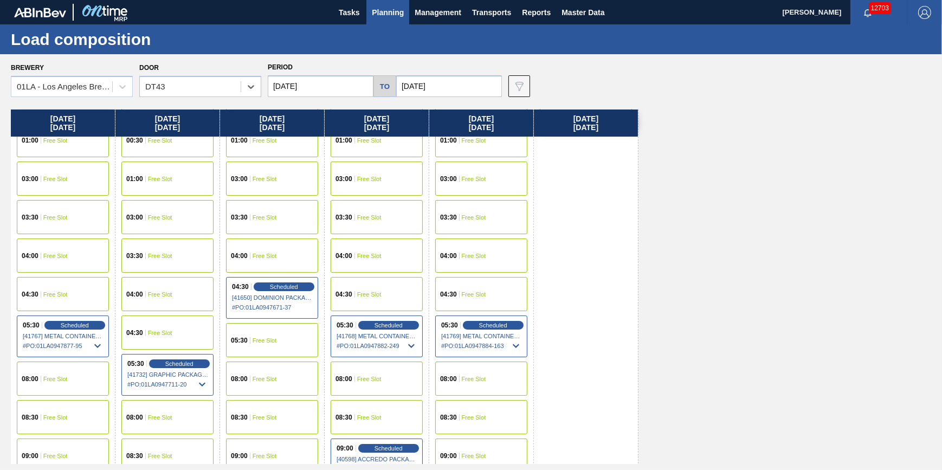
scroll to position [98, 0]
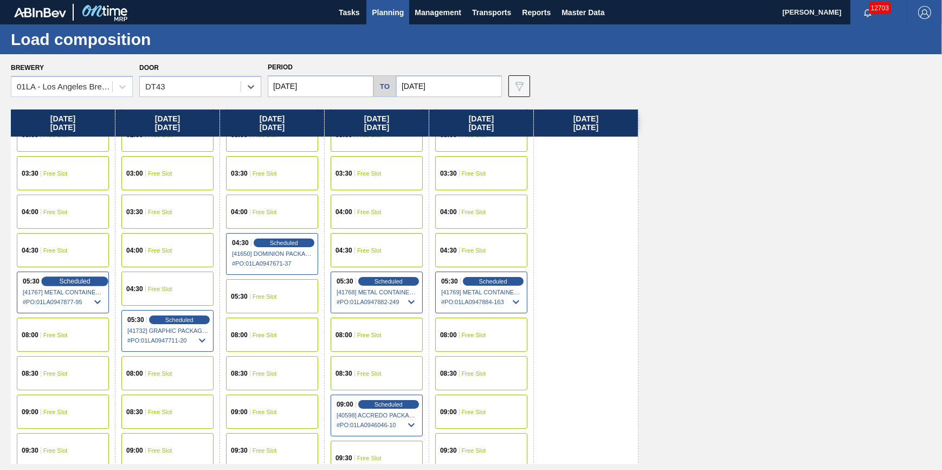
click at [80, 280] on span "Scheduled" at bounding box center [74, 280] width 31 height 7
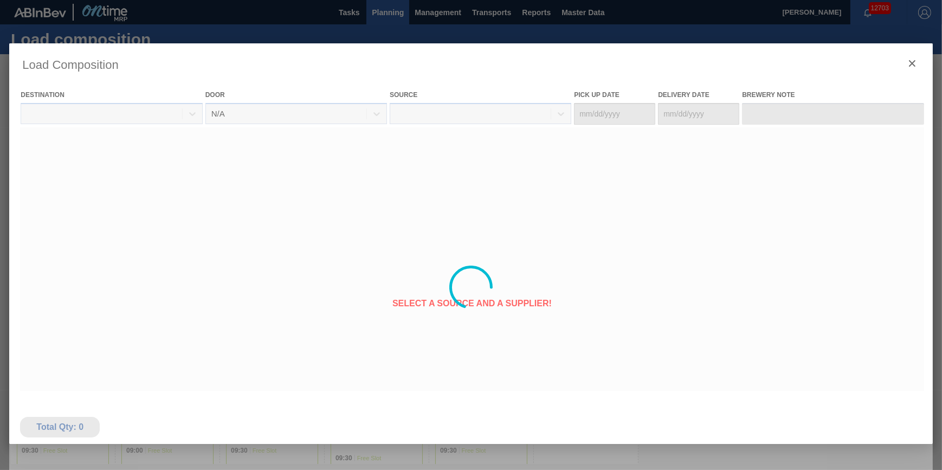
type Date "[DATE]"
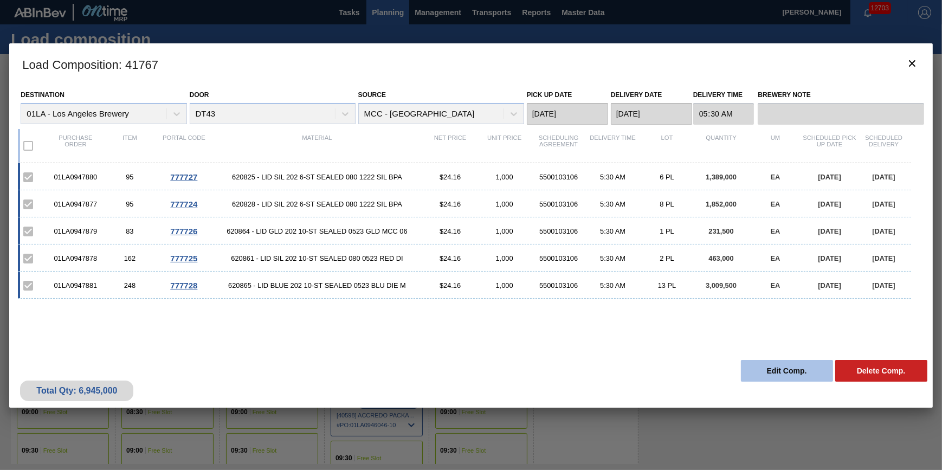
click at [758, 367] on button "Edit Comp." at bounding box center [787, 371] width 92 height 22
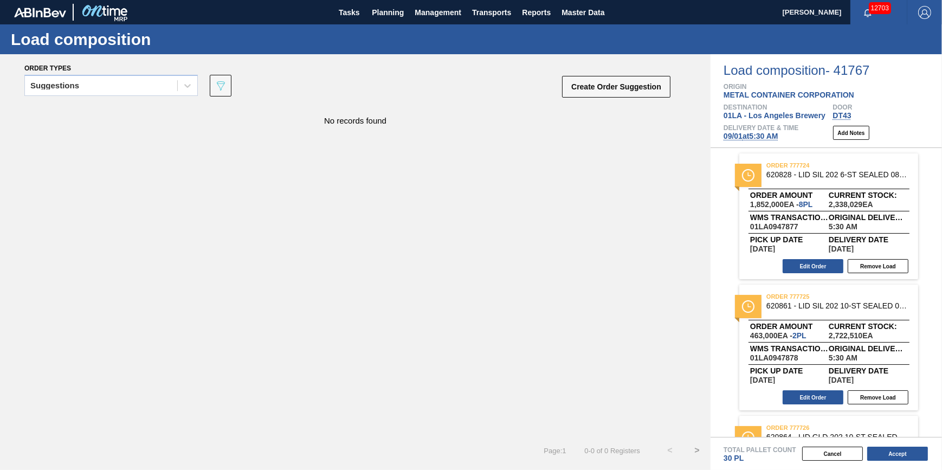
scroll to position [246, 0]
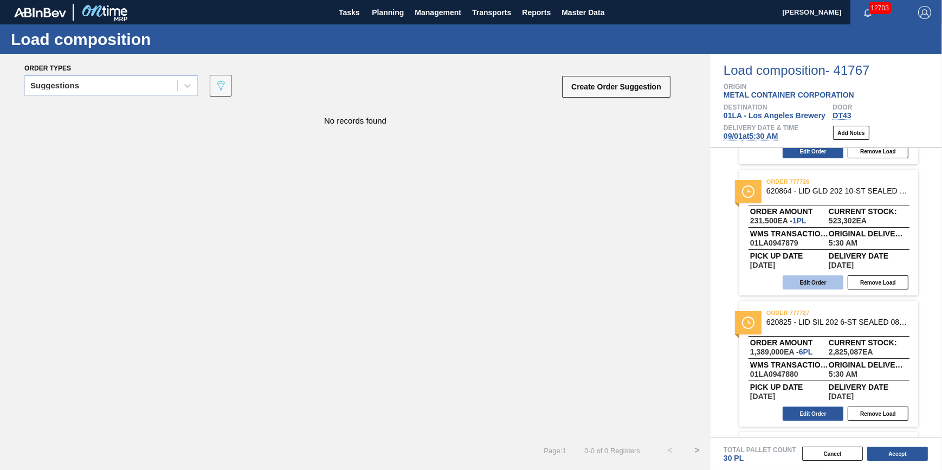
click at [830, 282] on button "Edit Order" at bounding box center [813, 282] width 61 height 14
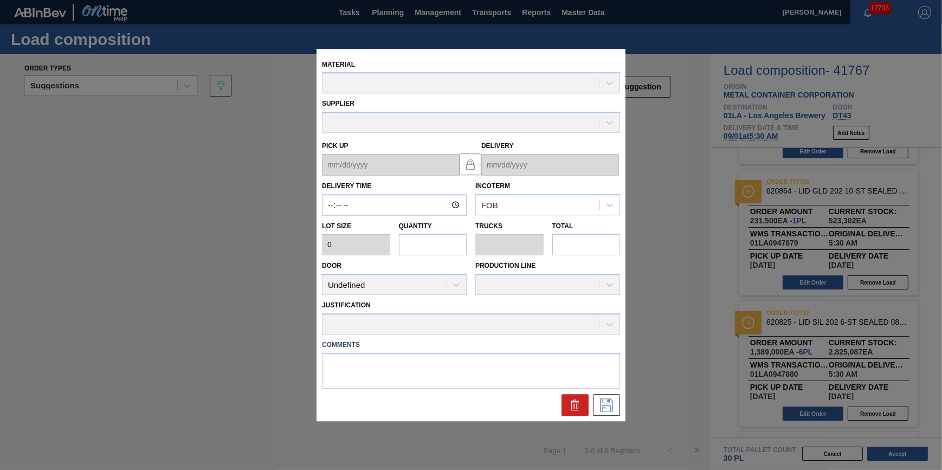
type input "05:30:00"
type input "231,500"
type input "1"
type input "0.031"
type input "231,500"
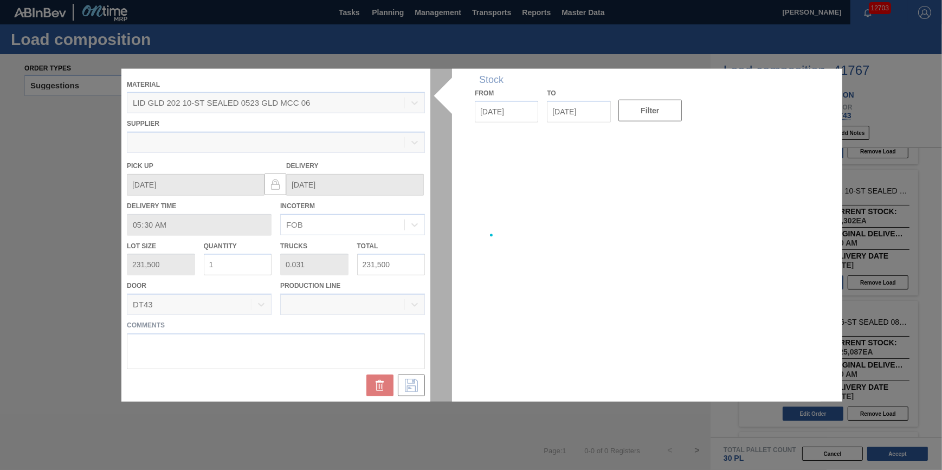
type up "[DATE]"
type input "[DATE]"
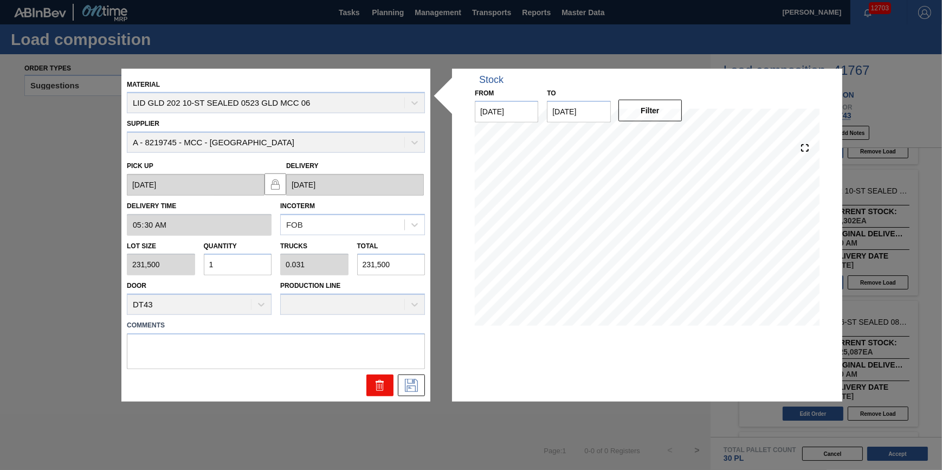
click at [373, 386] on button at bounding box center [379, 385] width 27 height 22
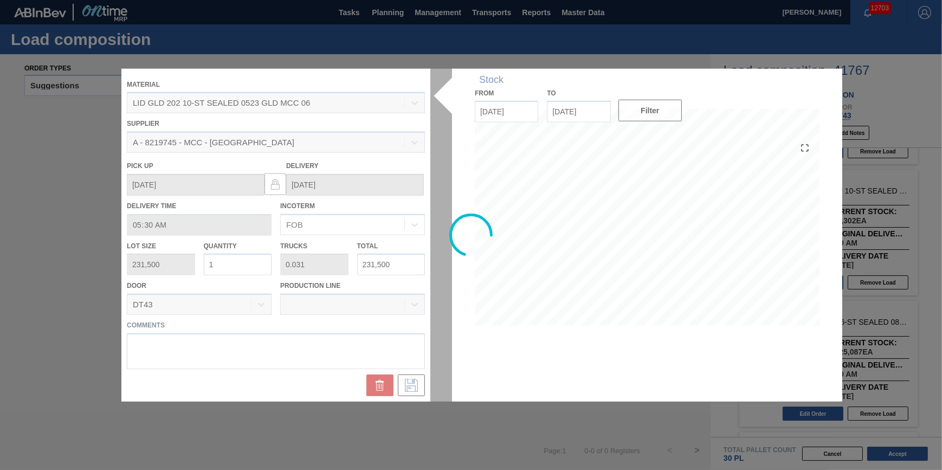
scroll to position [243, 0]
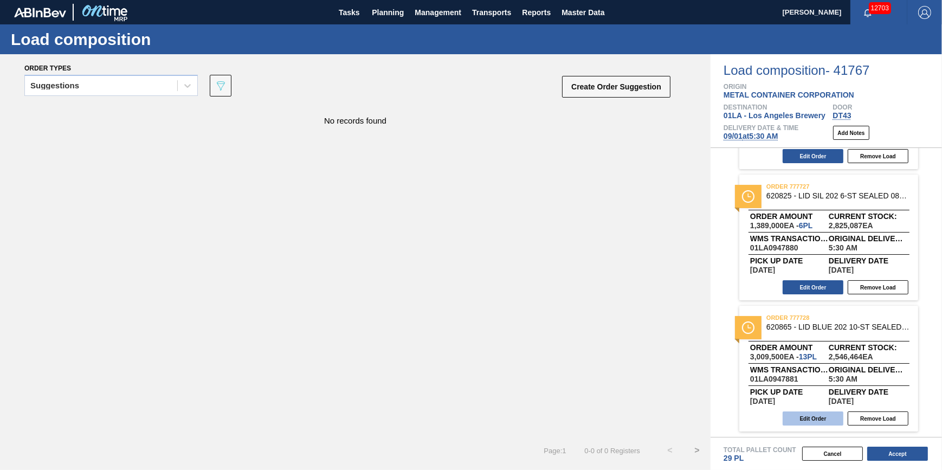
click at [819, 413] on button "Edit Order" at bounding box center [813, 418] width 61 height 14
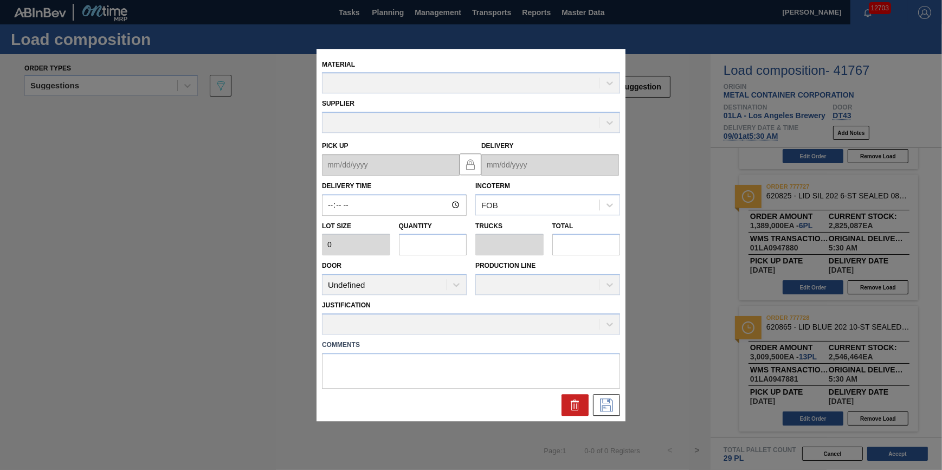
type input "05:30:00"
type input "231,500"
type input "13"
type input "0.406"
type input "3,009,500"
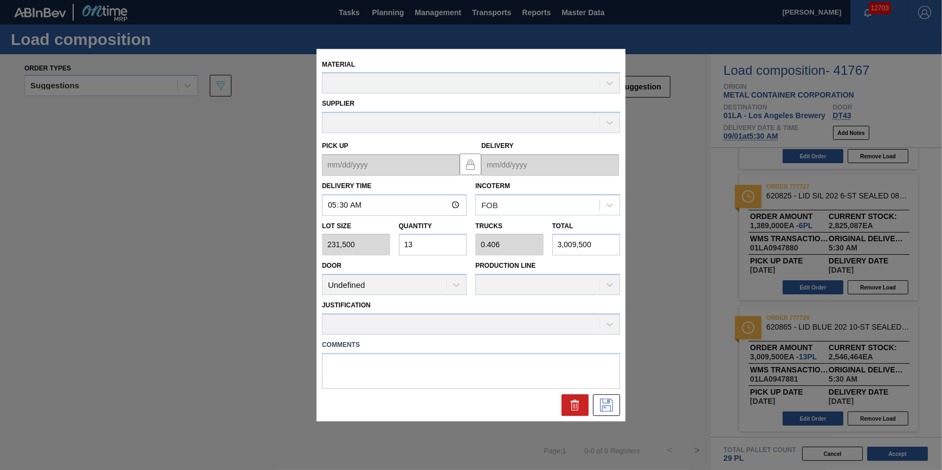
type up "[DATE]"
type input "[DATE]"
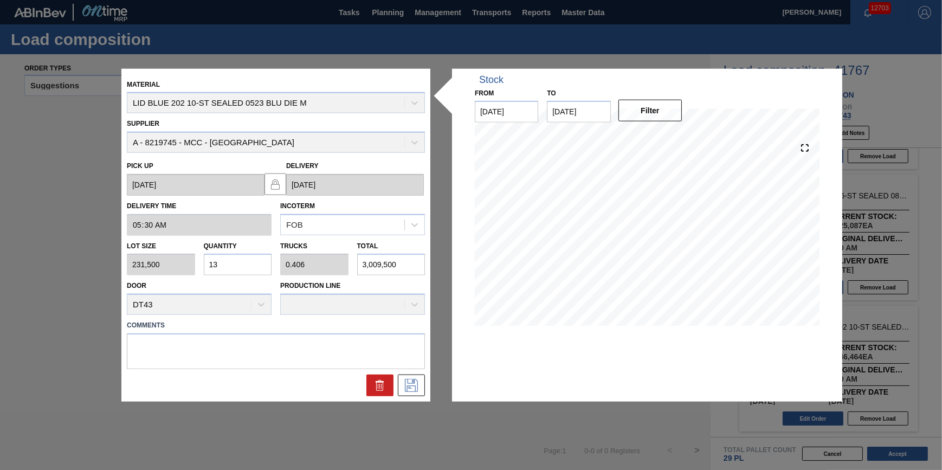
click at [260, 275] on input "13" at bounding box center [238, 265] width 68 height 22
type input "1"
type input "0.031"
type input "231,500"
type input "14"
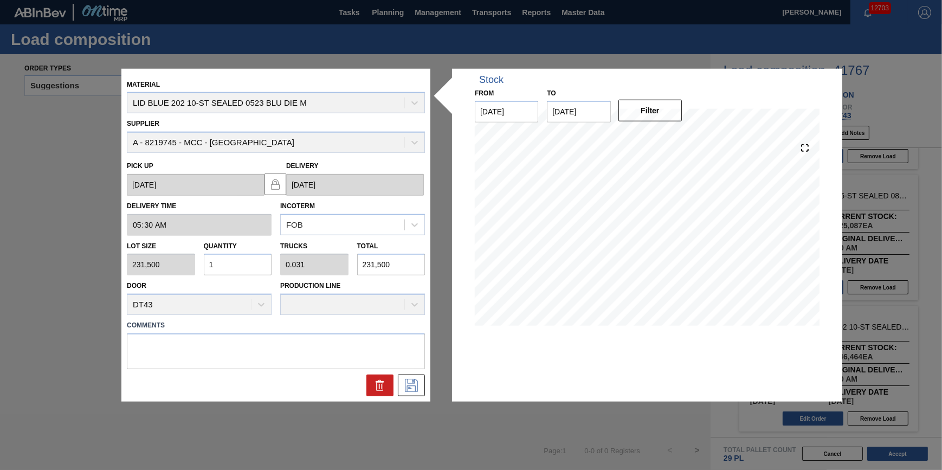
type input "0.438"
type input "3,241,000"
type input "14"
click at [416, 383] on icon at bounding box center [411, 385] width 17 height 13
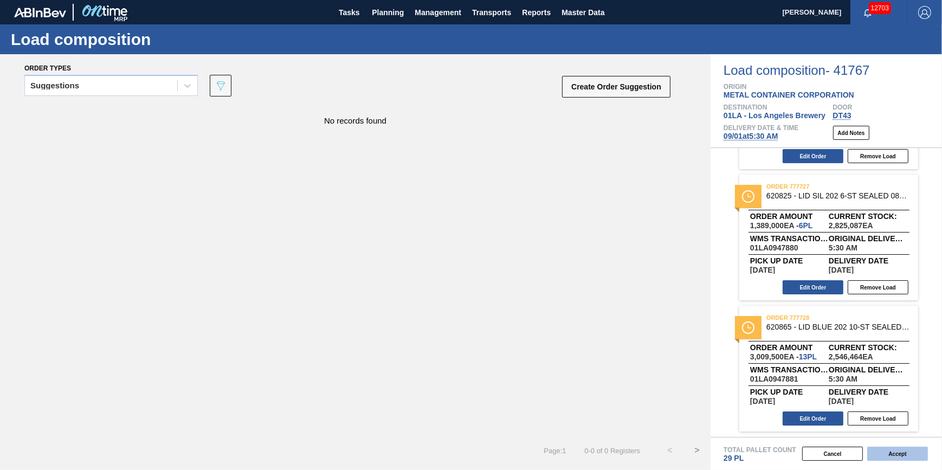
click at [888, 457] on button "Accept" at bounding box center [897, 454] width 61 height 14
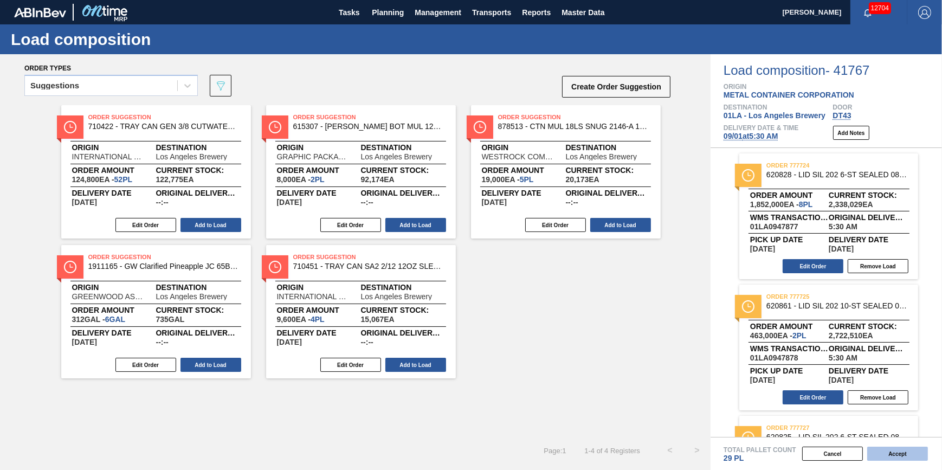
click at [893, 456] on button "Accept" at bounding box center [897, 454] width 61 height 14
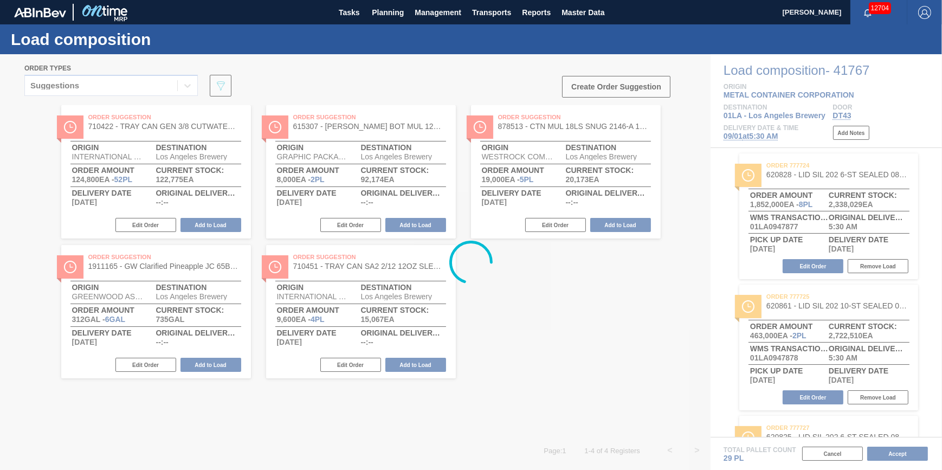
click at [598, 374] on div at bounding box center [471, 262] width 942 height 416
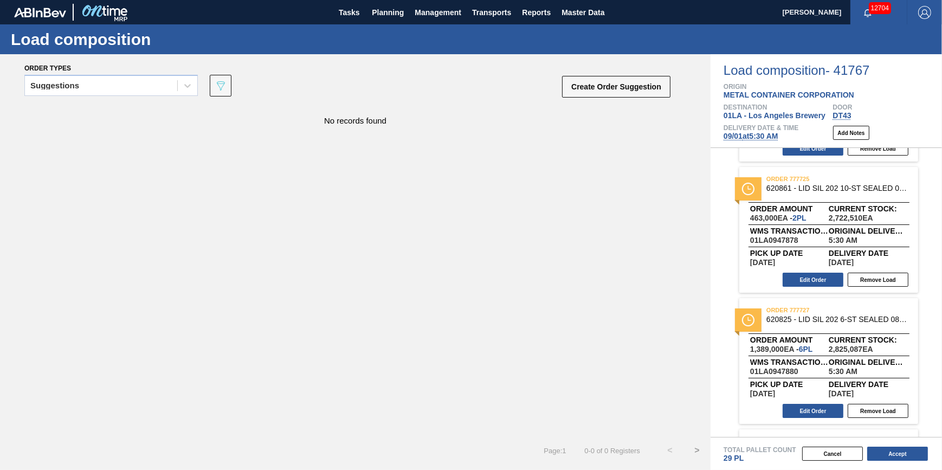
scroll to position [243, 0]
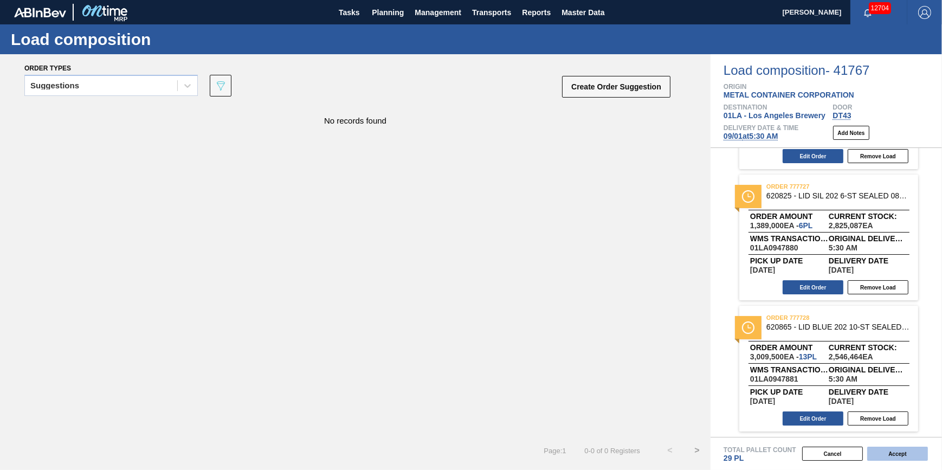
click at [896, 449] on button "Accept" at bounding box center [897, 454] width 61 height 14
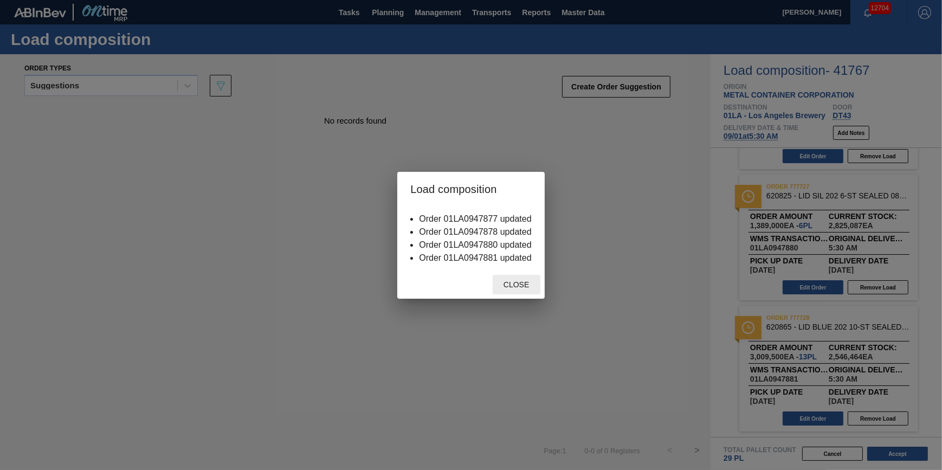
click at [493, 292] on div "Close" at bounding box center [517, 285] width 48 height 20
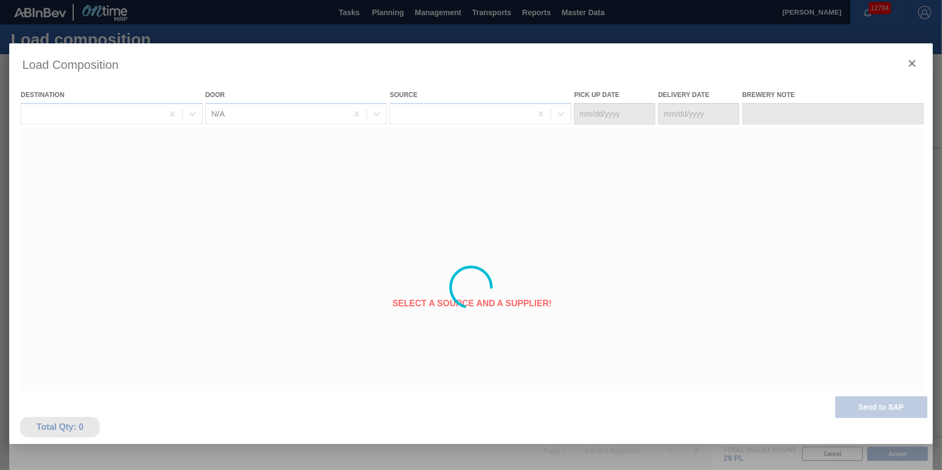
type Date "[DATE]"
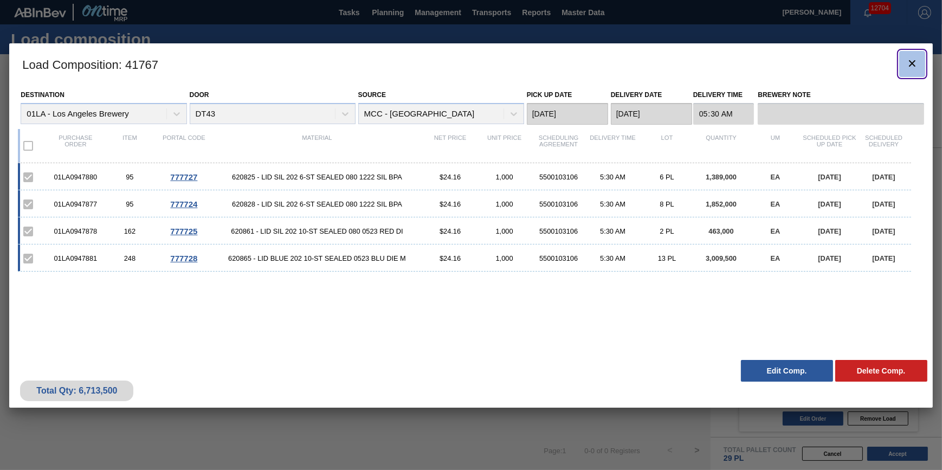
click at [902, 59] on button "botão de ícone" at bounding box center [912, 64] width 26 height 26
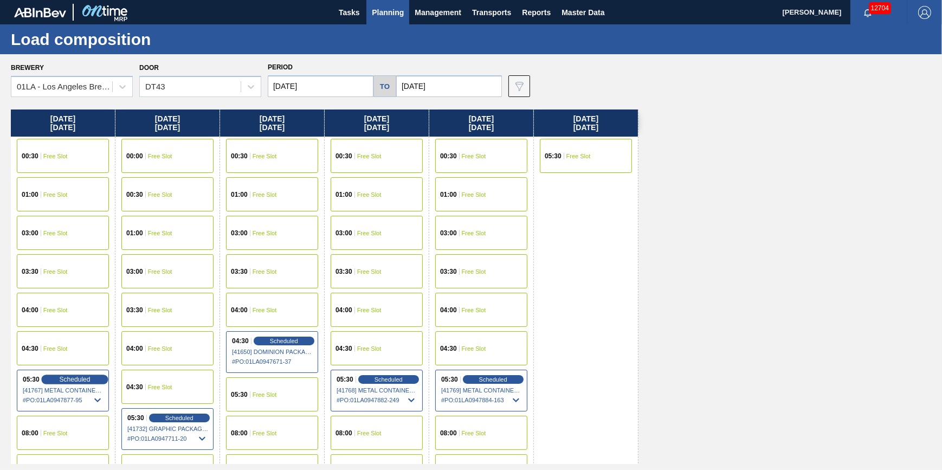
click at [50, 378] on div "Scheduled" at bounding box center [74, 379] width 67 height 10
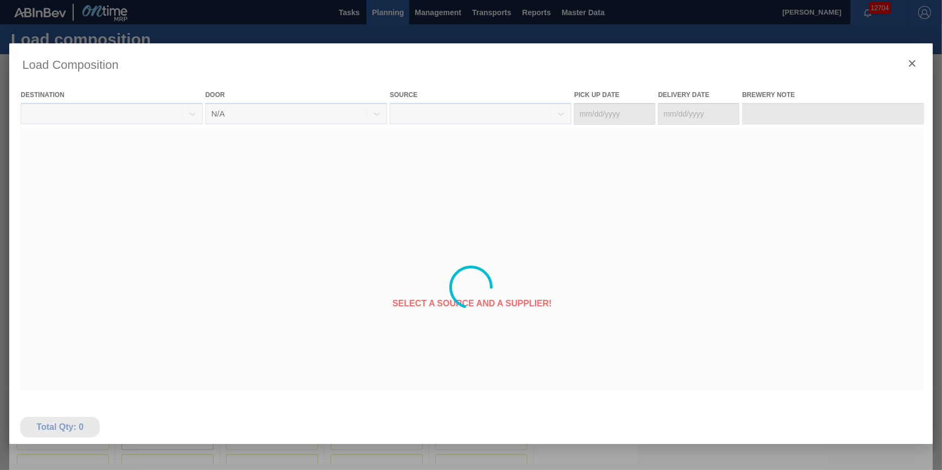
type Date "[DATE]"
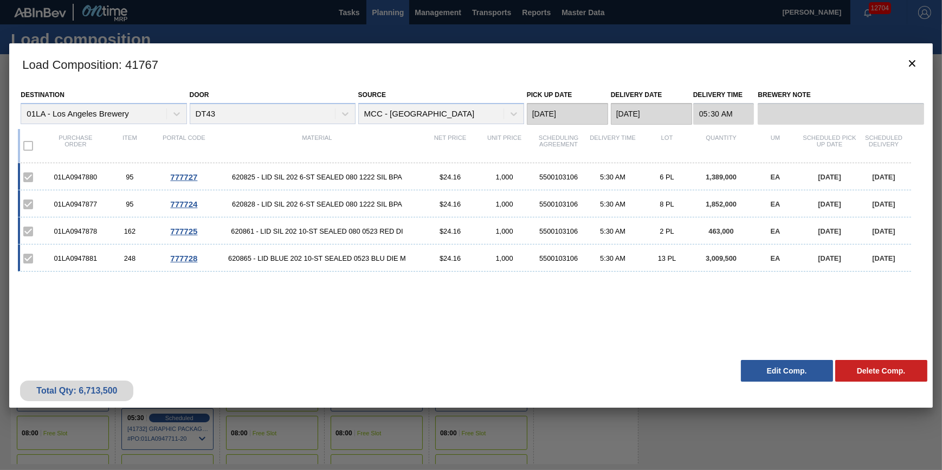
click at [759, 358] on div "Total Qty: 6,713,500 Delete Comp. Edit Comp." at bounding box center [470, 380] width 923 height 53
click at [760, 363] on button "Edit Comp." at bounding box center [787, 371] width 92 height 22
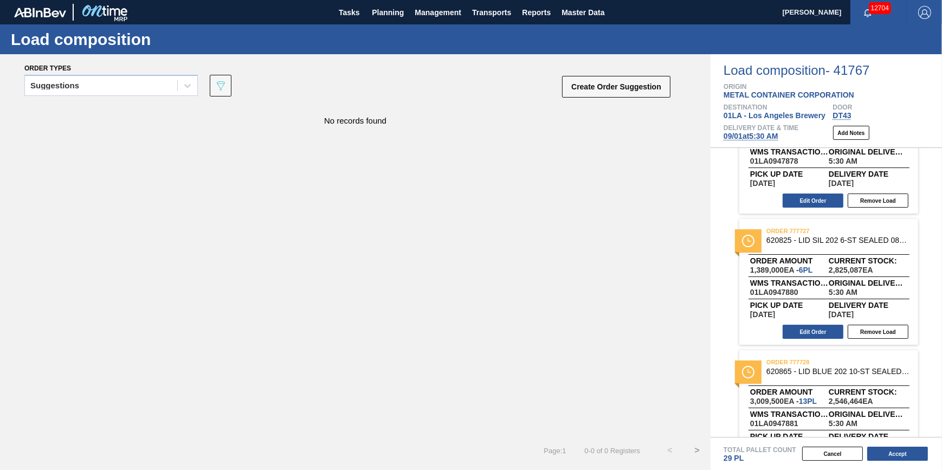
scroll to position [243, 0]
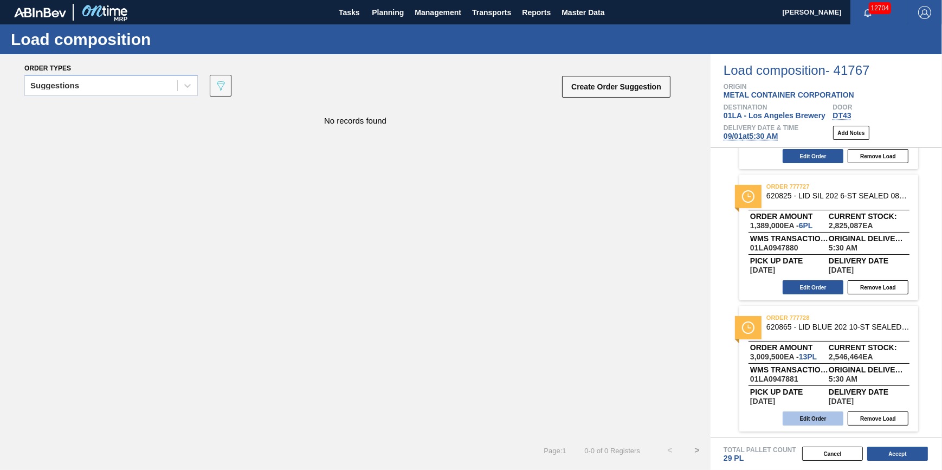
click at [810, 415] on button "Edit Order" at bounding box center [813, 418] width 61 height 14
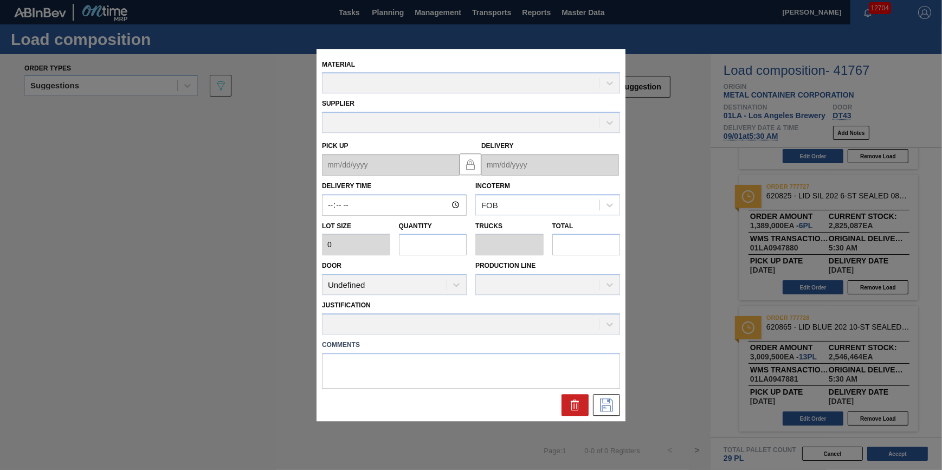
type input "05:30:00"
type input "231,500"
type input "13"
type input "0.406"
type input "3,009,500"
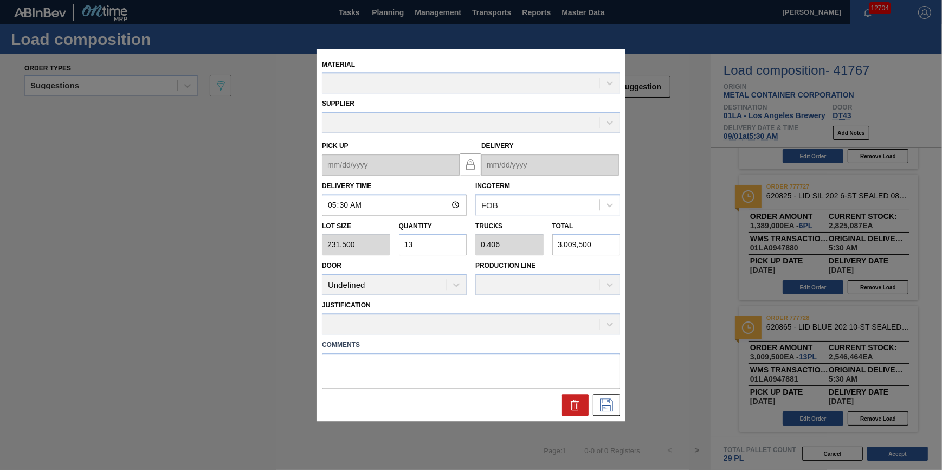
type up "[DATE]"
type input "[DATE]"
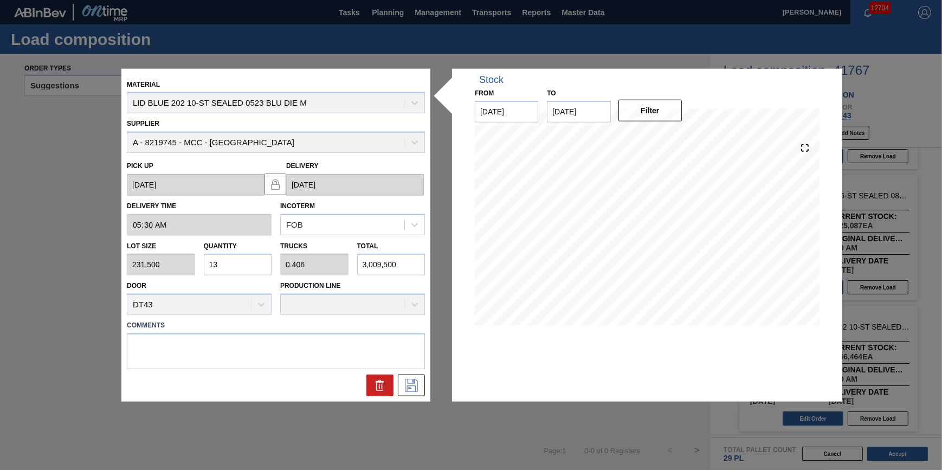
click at [269, 257] on input "13" at bounding box center [238, 265] width 68 height 22
type input "1"
type input "0.031"
type input "231,500"
type input "14"
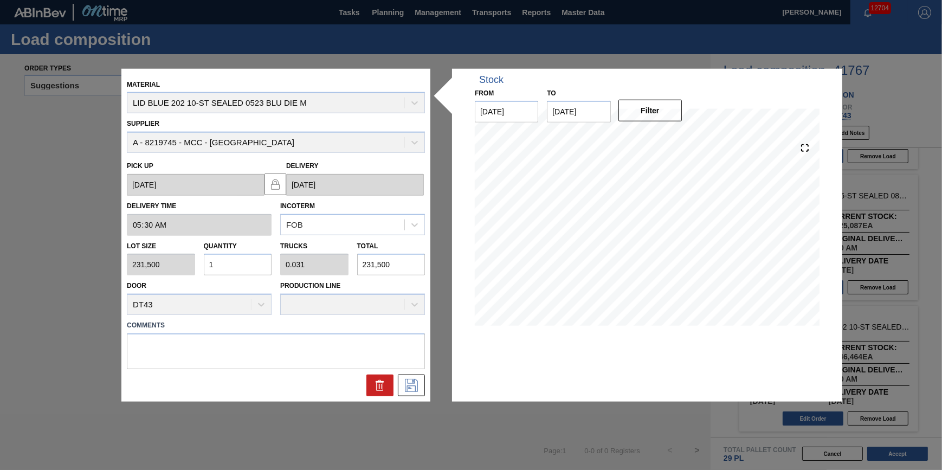
type input "0.438"
type input "3,241,000"
type input "14"
click at [426, 390] on div at bounding box center [275, 385] width 307 height 22
click at [419, 390] on icon at bounding box center [411, 385] width 17 height 13
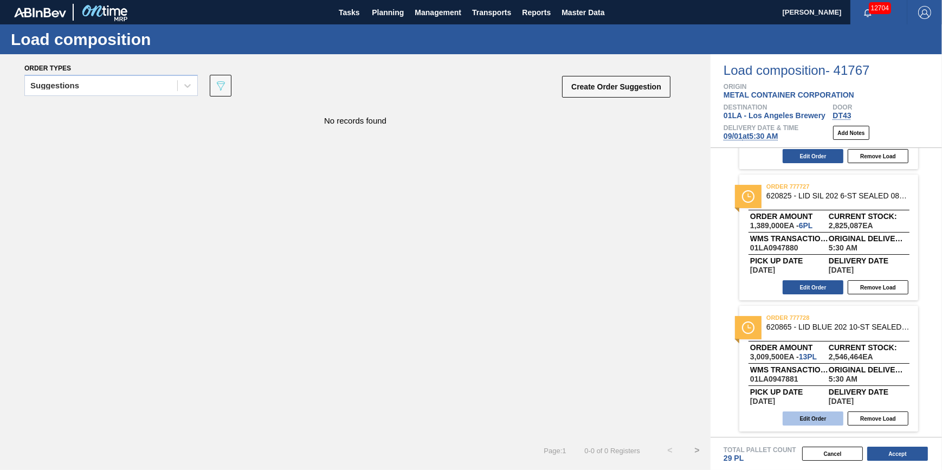
click at [829, 420] on button "Edit Order" at bounding box center [813, 418] width 61 height 14
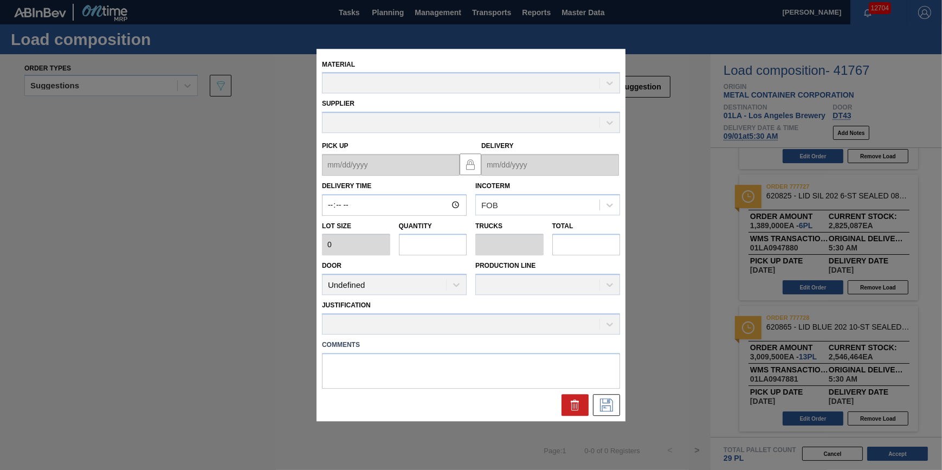
type input "05:30:00"
type input "231,500"
type input "13"
type input "0.406"
type input "3,009,500"
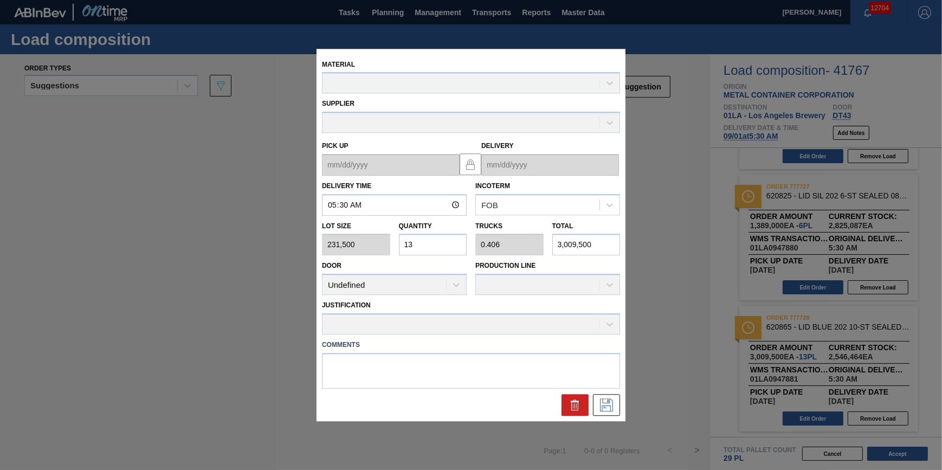
type up "[DATE]"
type input "[DATE]"
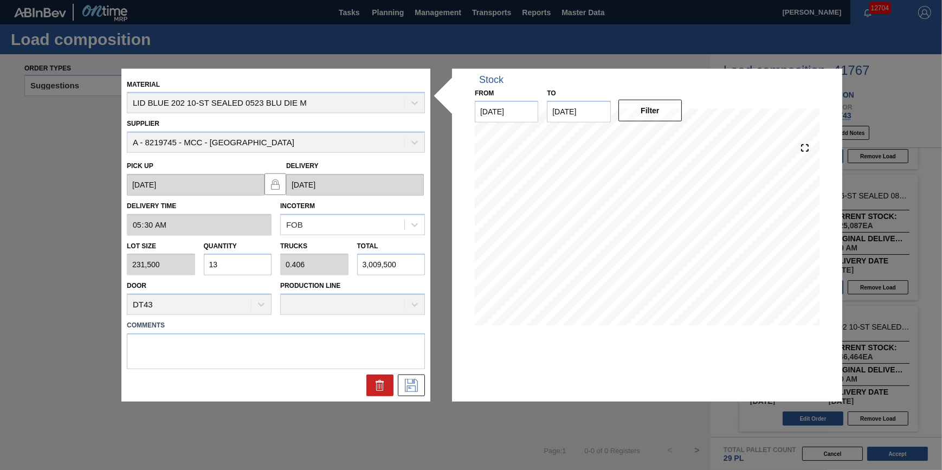
click at [243, 257] on input "13" at bounding box center [238, 265] width 68 height 22
type input "1"
type input "0.031"
type input "231,500"
type input "14"
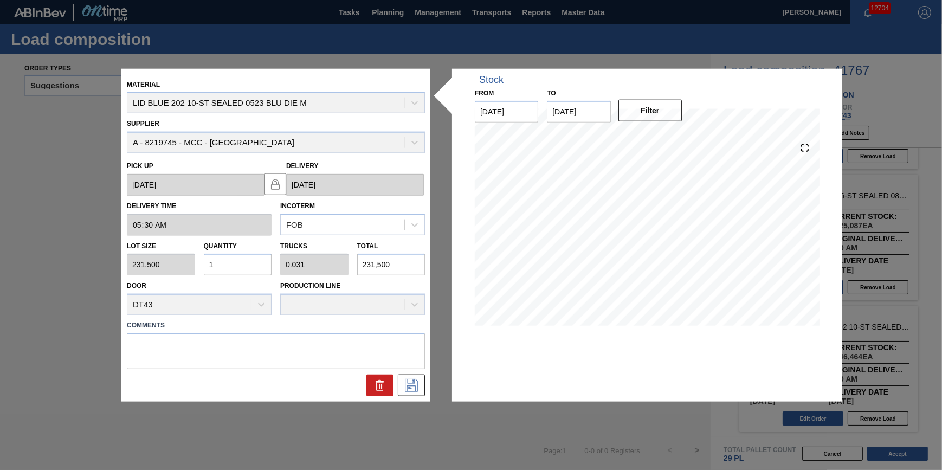
type input "0.438"
type input "3,241,000"
type input "14"
click at [414, 386] on icon at bounding box center [411, 385] width 17 height 13
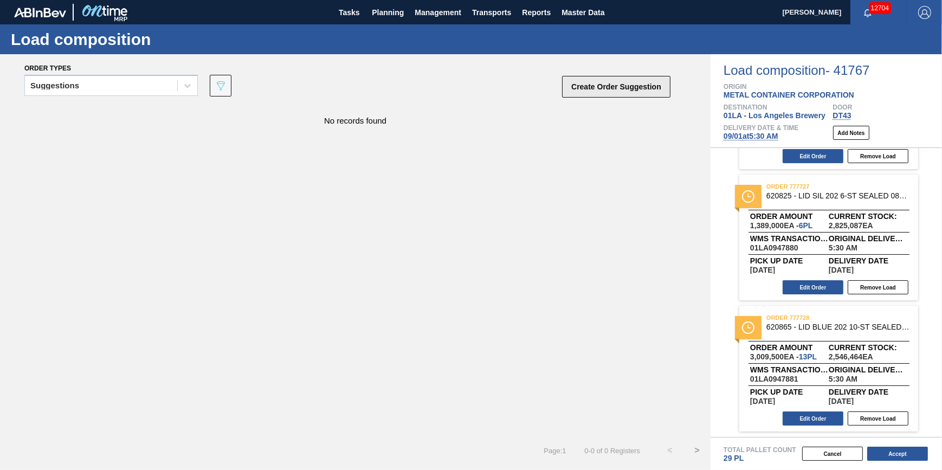
click at [573, 92] on button "Create Order Suggestion" at bounding box center [616, 87] width 108 height 22
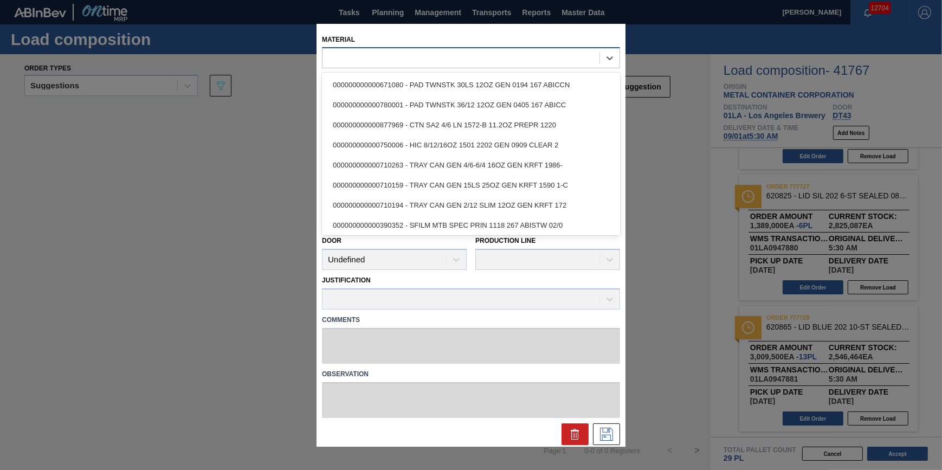
click at [541, 65] on div at bounding box center [460, 58] width 277 height 16
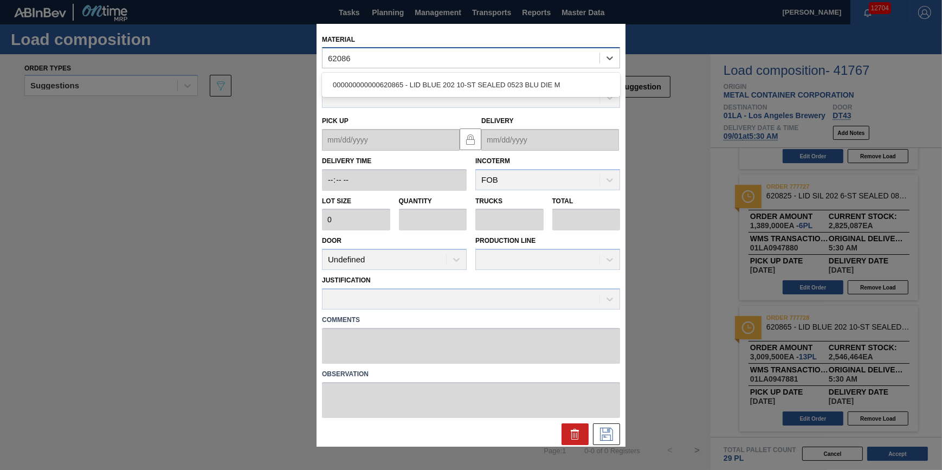
type input "620865"
click at [539, 84] on div "000000000000620865 - LID BLUE 202 10-ST SEALED 0523 BLU DIE M" at bounding box center [471, 85] width 298 height 20
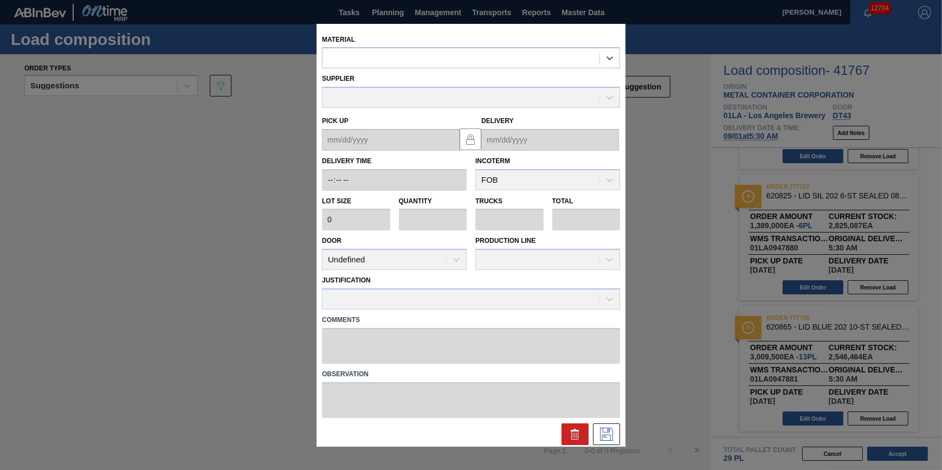
type input "231,500"
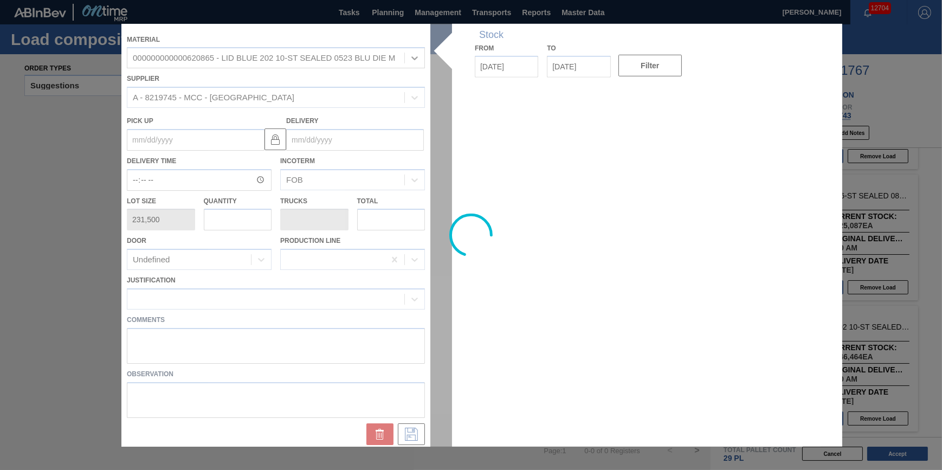
click at [240, 219] on div at bounding box center [470, 234] width 699 height 423
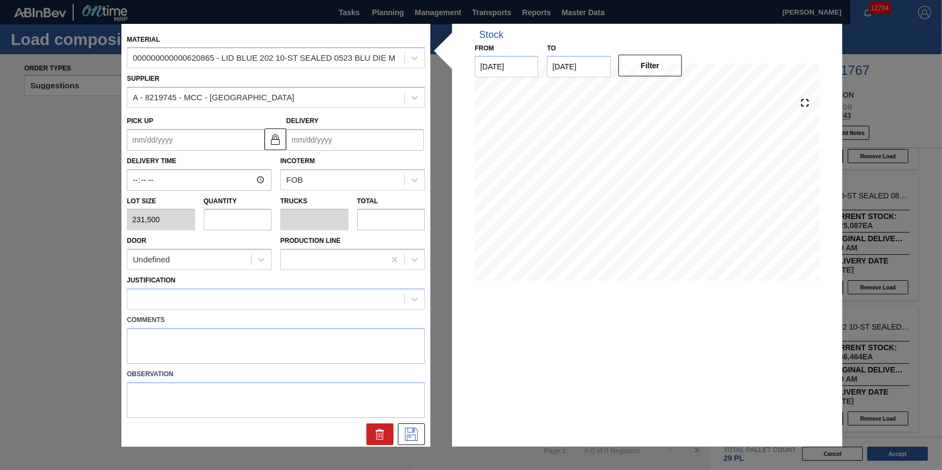
click at [240, 220] on input "text" at bounding box center [238, 220] width 68 height 22
type input "1"
type input "0.031"
type input "231,500"
type input "1"
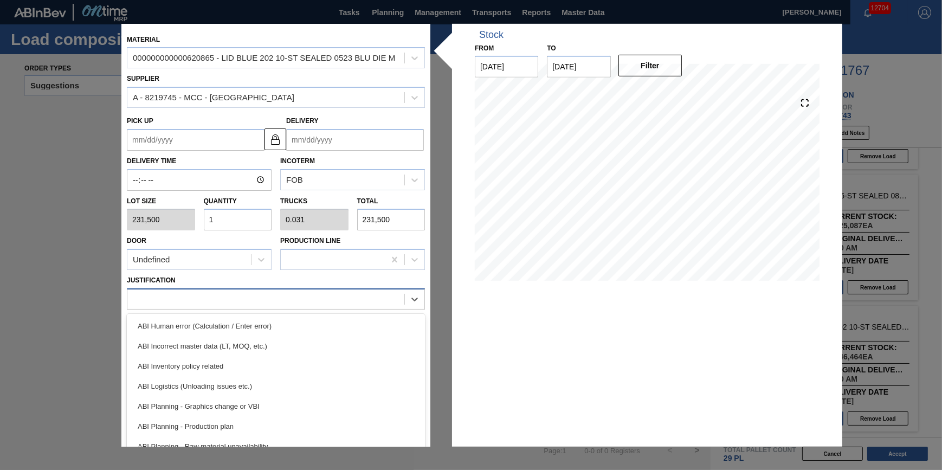
drag, startPoint x: 262, startPoint y: 293, endPoint x: 263, endPoint y: 308, distance: 15.2
click at [262, 294] on div at bounding box center [265, 299] width 277 height 16
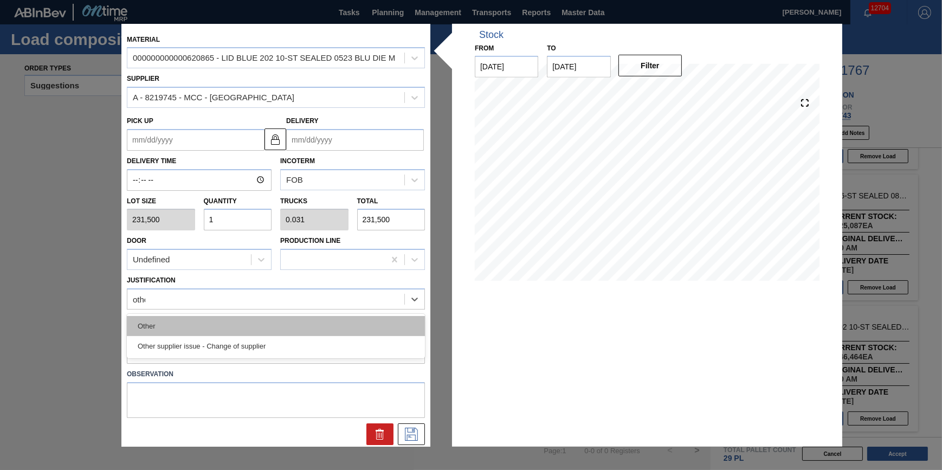
type input "other"
click at [270, 319] on div "Other" at bounding box center [276, 326] width 298 height 20
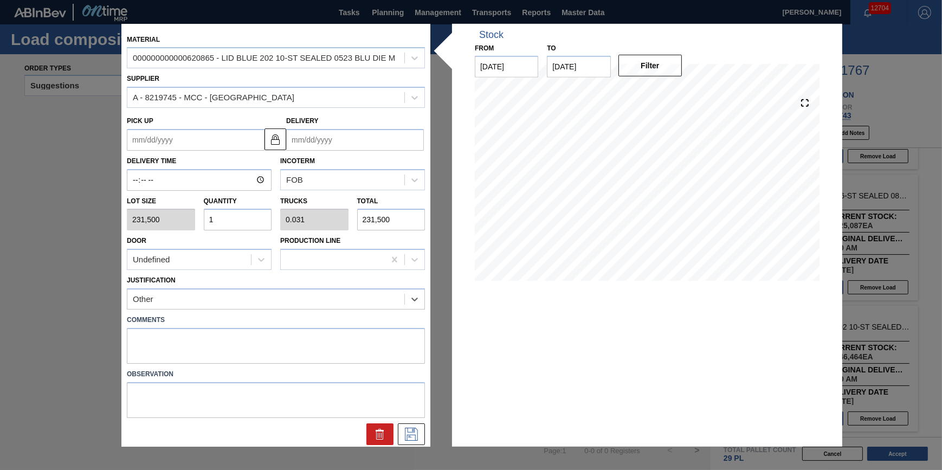
click at [319, 146] on input "Delivery" at bounding box center [355, 140] width 138 height 22
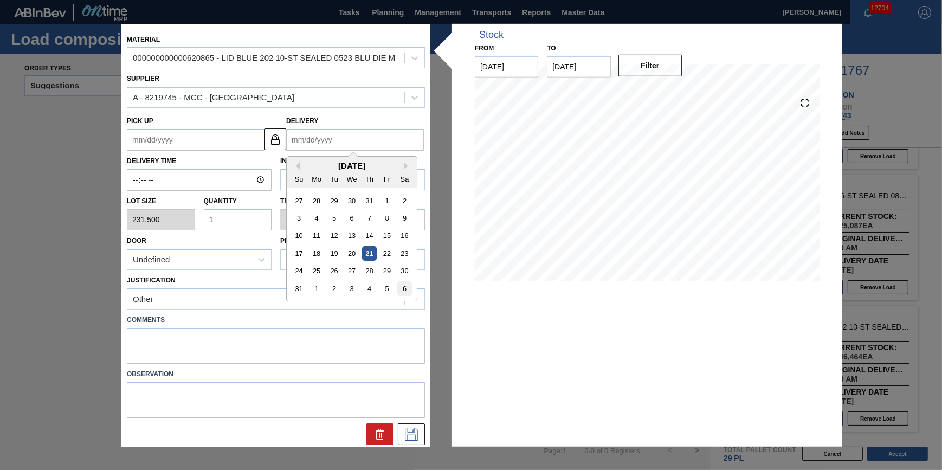
click at [399, 285] on div "6" at bounding box center [404, 288] width 15 height 15
type up "[DATE]"
type input "[DATE]"
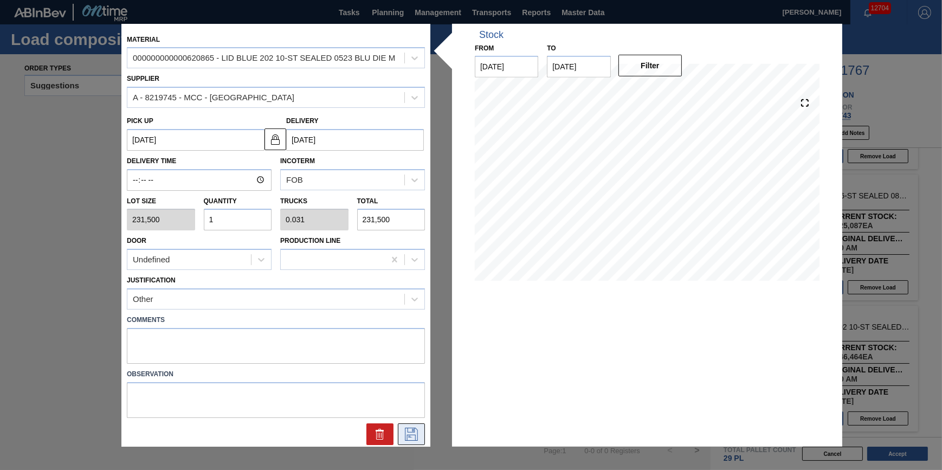
click at [417, 428] on icon at bounding box center [411, 434] width 17 height 13
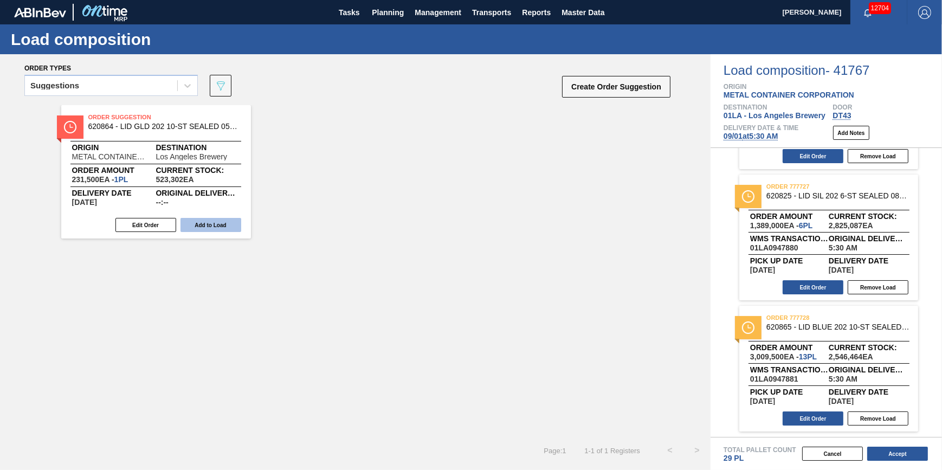
click at [229, 224] on button "Add to Load" at bounding box center [210, 225] width 61 height 14
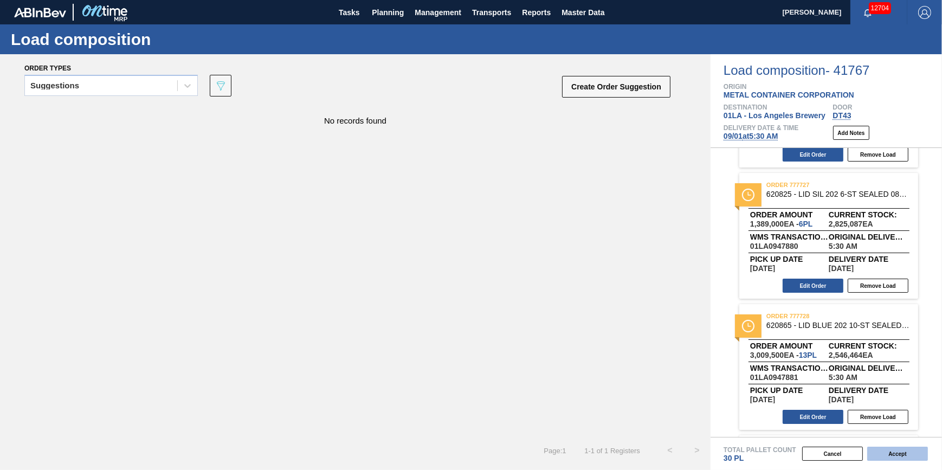
click at [894, 451] on button "Accept" at bounding box center [897, 454] width 61 height 14
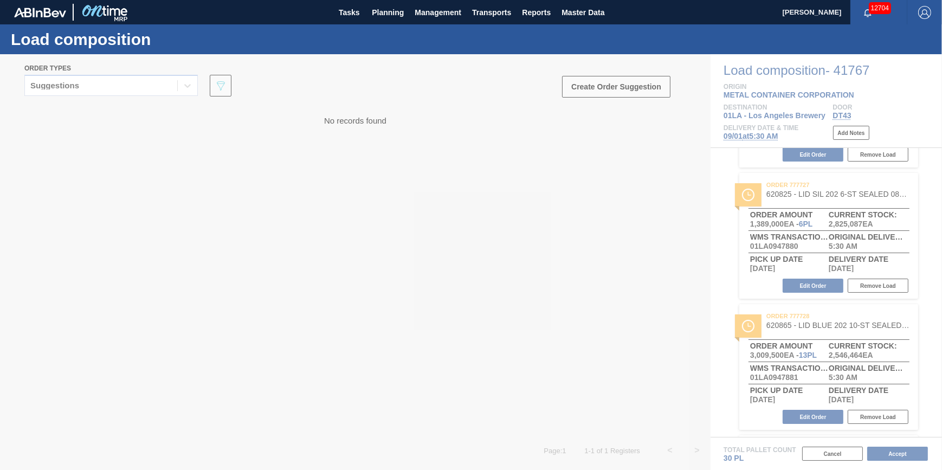
click at [466, 257] on icon at bounding box center [470, 262] width 43 height 43
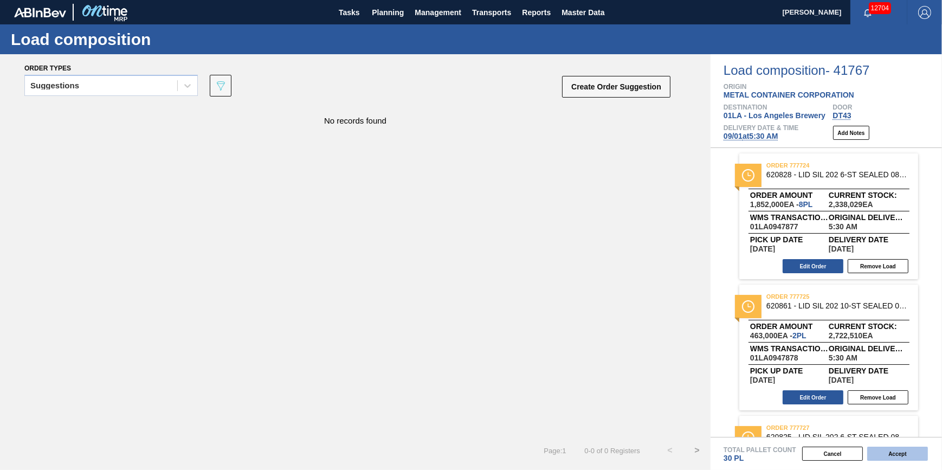
click at [895, 460] on button "Accept" at bounding box center [897, 454] width 61 height 14
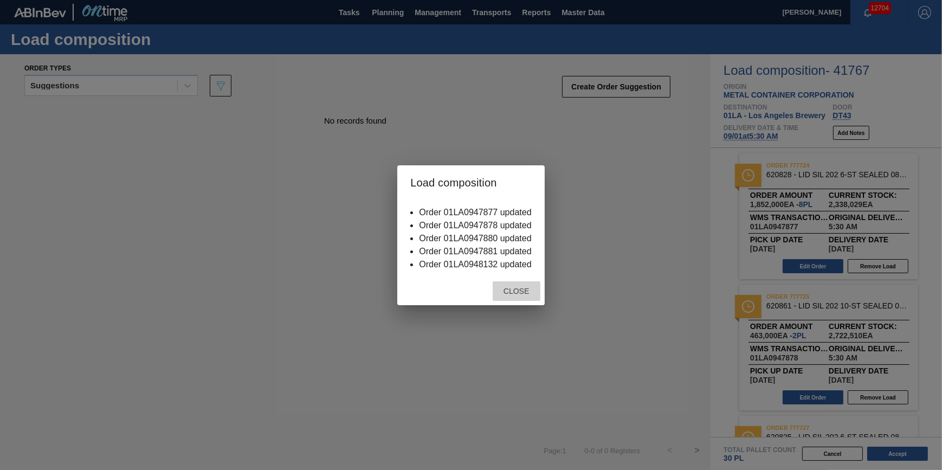
click at [510, 287] on div "Close" at bounding box center [517, 291] width 48 height 20
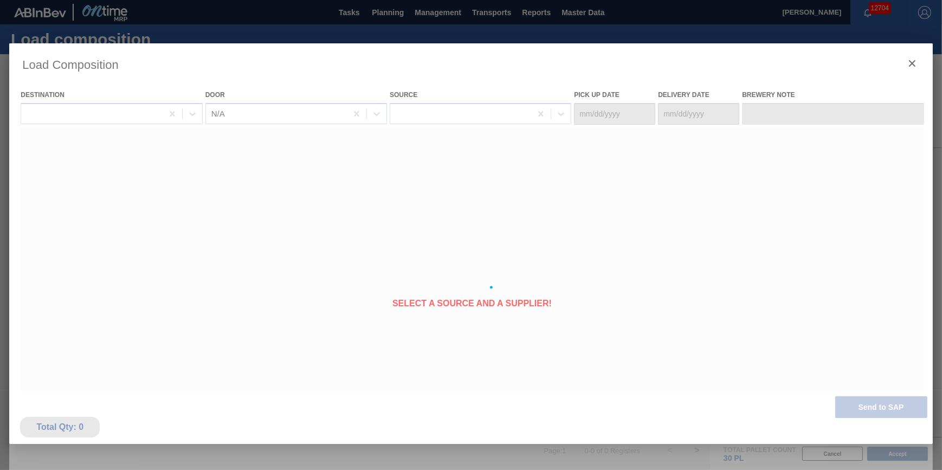
type Date "[DATE]"
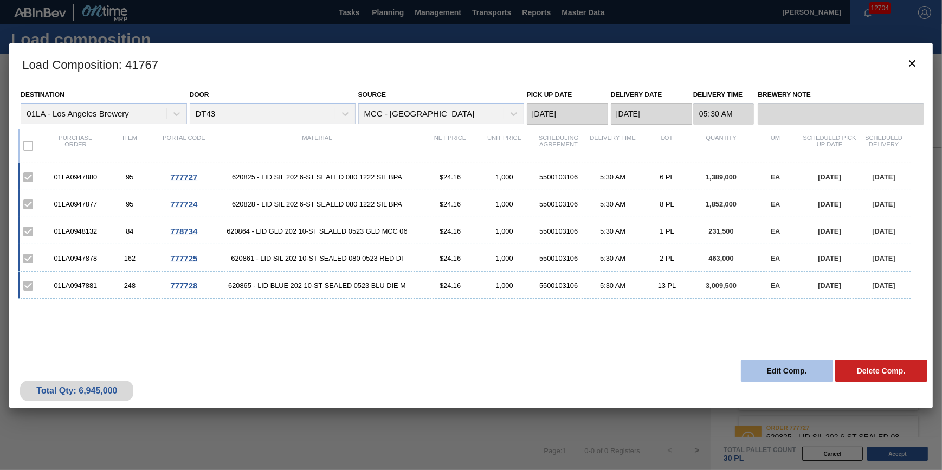
click at [766, 369] on button "Edit Comp." at bounding box center [787, 371] width 92 height 22
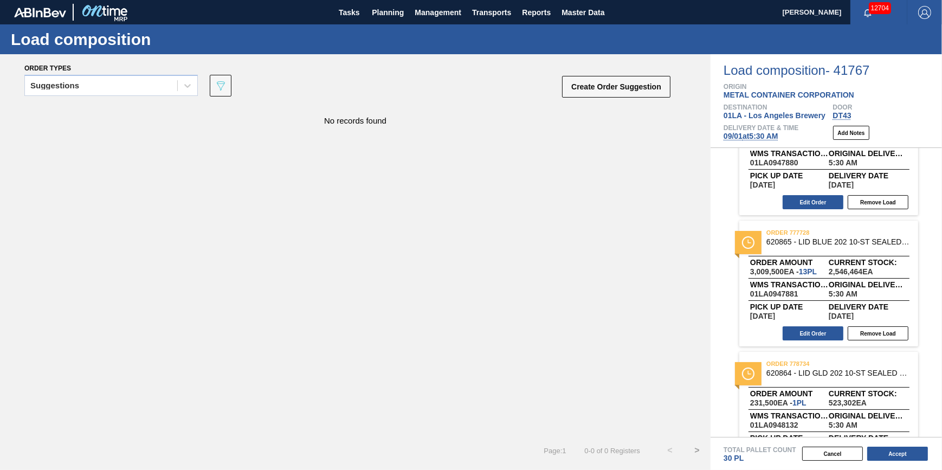
scroll to position [374, 0]
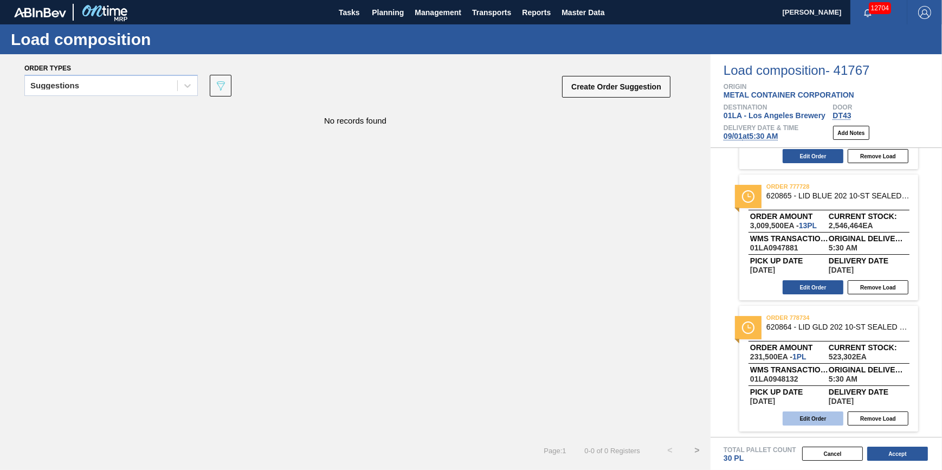
click at [823, 417] on button "Edit Order" at bounding box center [813, 418] width 61 height 14
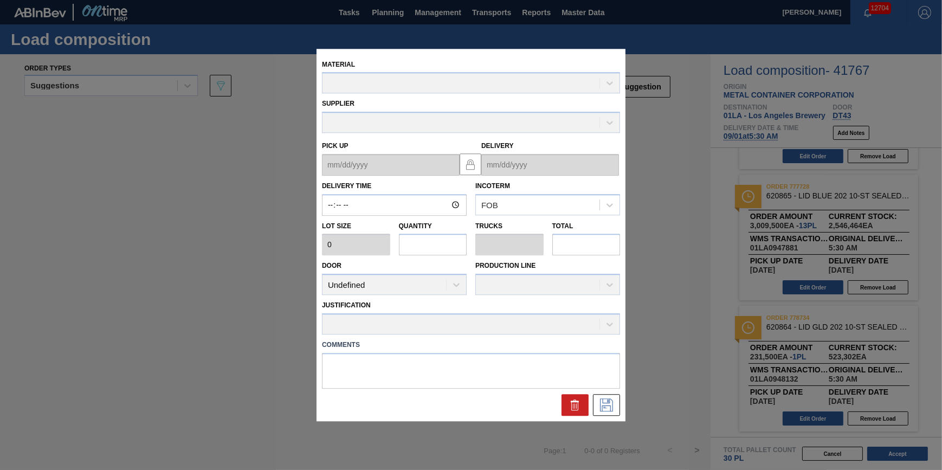
type input "05:30:00"
type input "231,500"
type input "1"
type input "0.031"
type input "231,500"
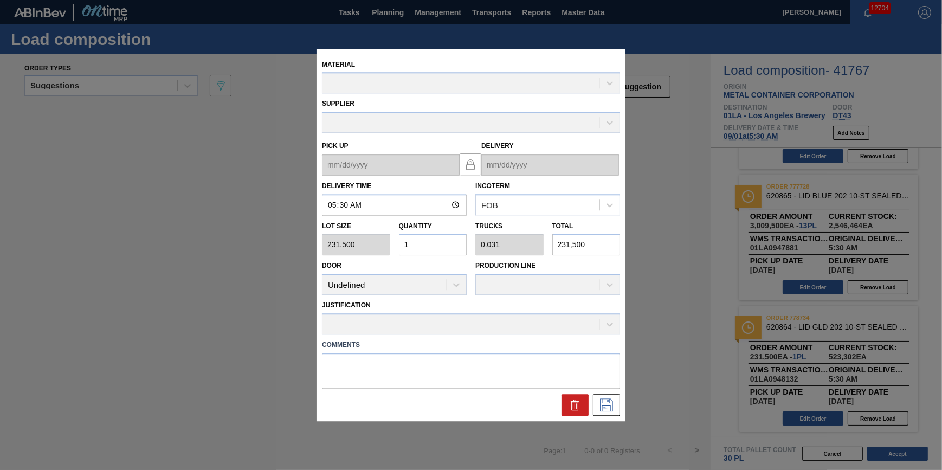
type up "[DATE]"
type input "[DATE]"
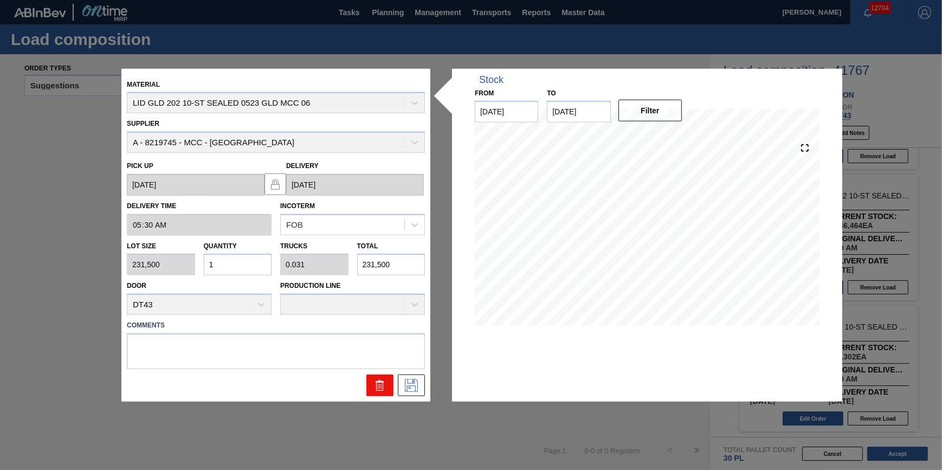
click at [385, 380] on icon at bounding box center [379, 385] width 13 height 13
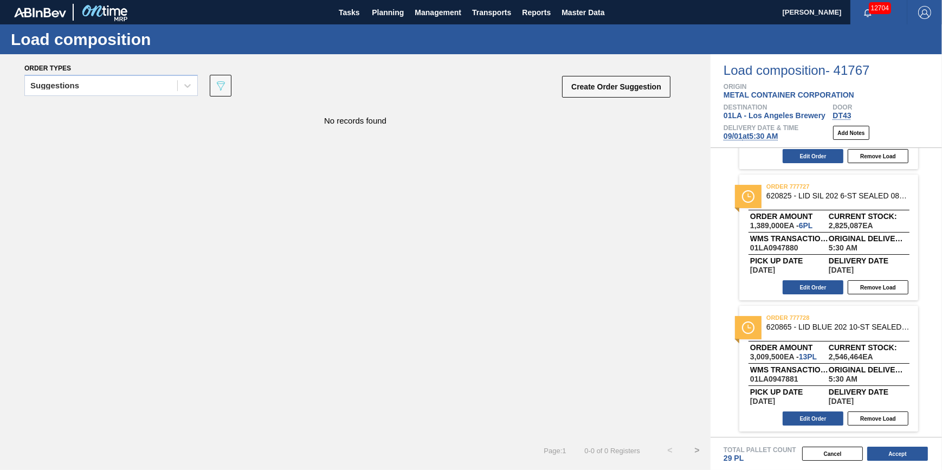
scroll to position [243, 0]
click at [881, 458] on button "Accept" at bounding box center [897, 454] width 61 height 14
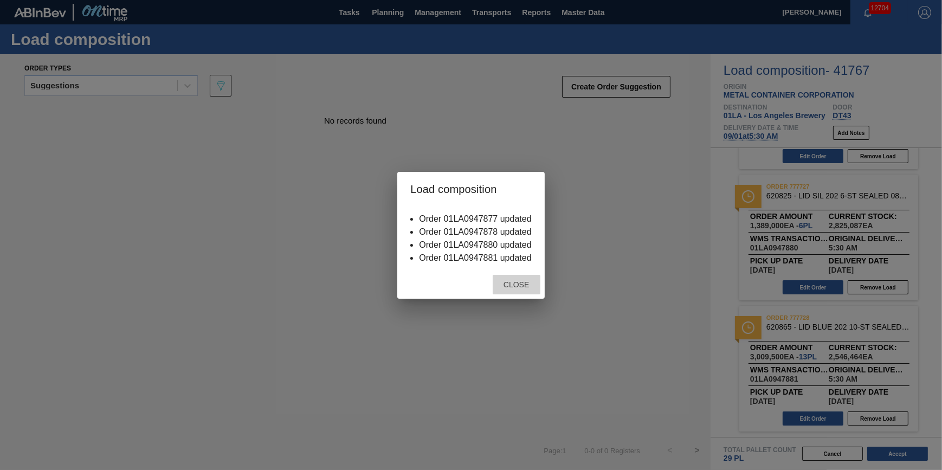
click at [512, 290] on div "Close" at bounding box center [517, 285] width 48 height 20
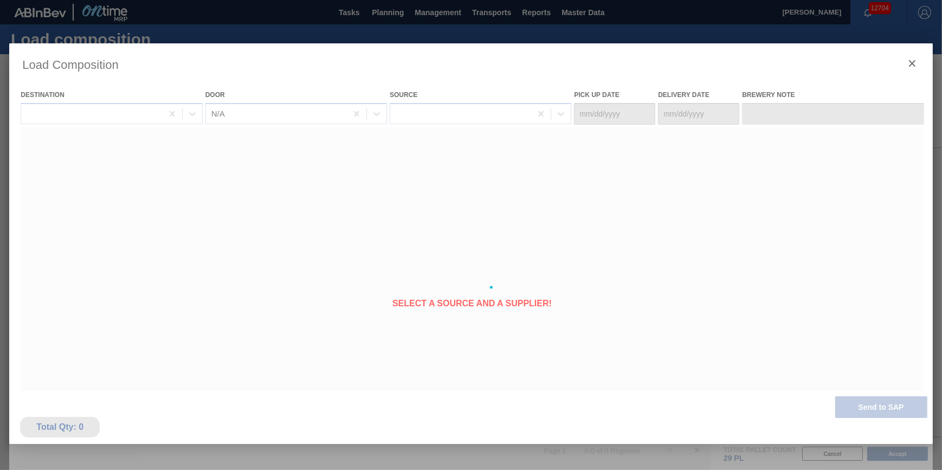
type Date "[DATE]"
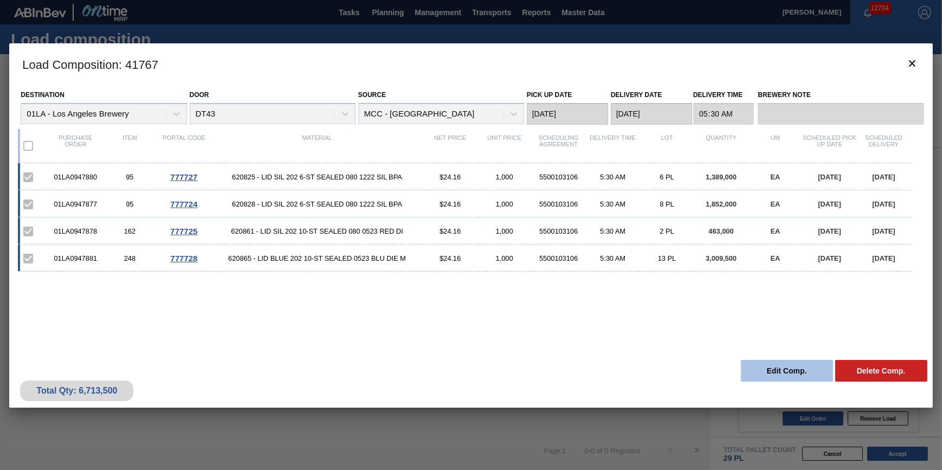
click at [745, 364] on button "Edit Comp." at bounding box center [787, 371] width 92 height 22
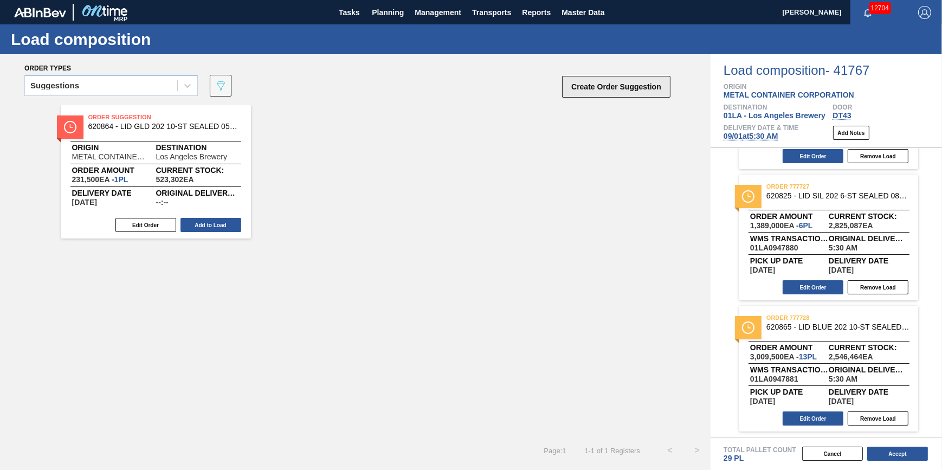
click at [594, 91] on button "Create Order Suggestion" at bounding box center [616, 87] width 108 height 22
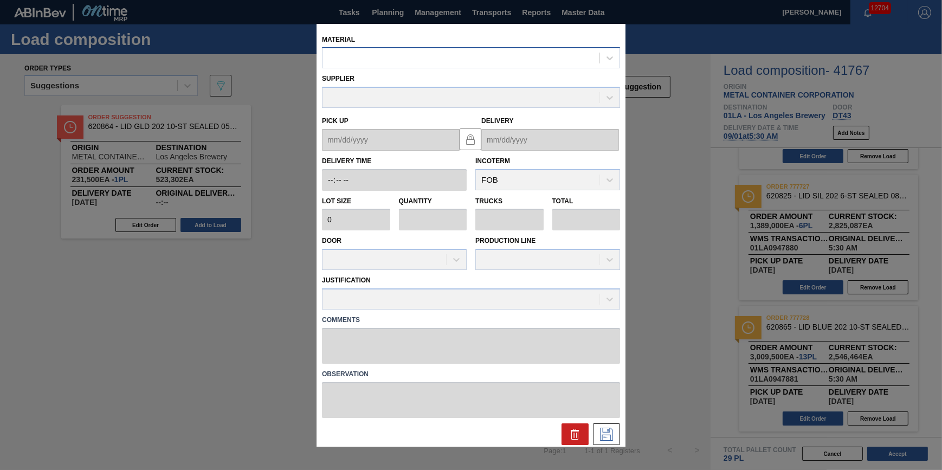
click at [494, 57] on div at bounding box center [460, 58] width 277 height 16
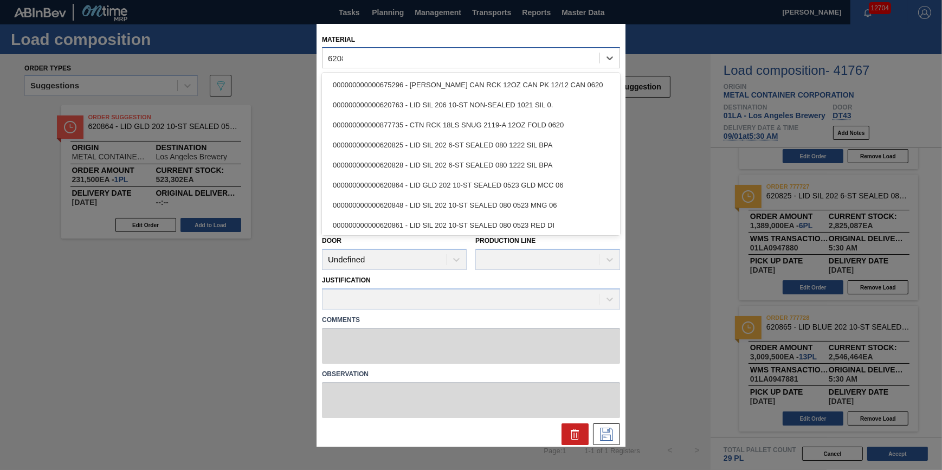
type input "620825"
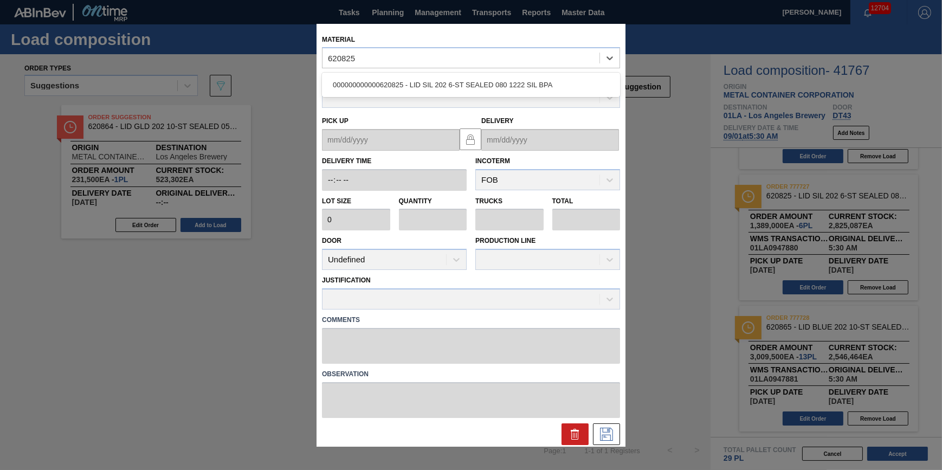
click at [493, 83] on div "000000000000620825 - LID SIL 202 6-ST SEALED 080 1222 SIL BPA" at bounding box center [471, 85] width 298 height 20
type input "231,500"
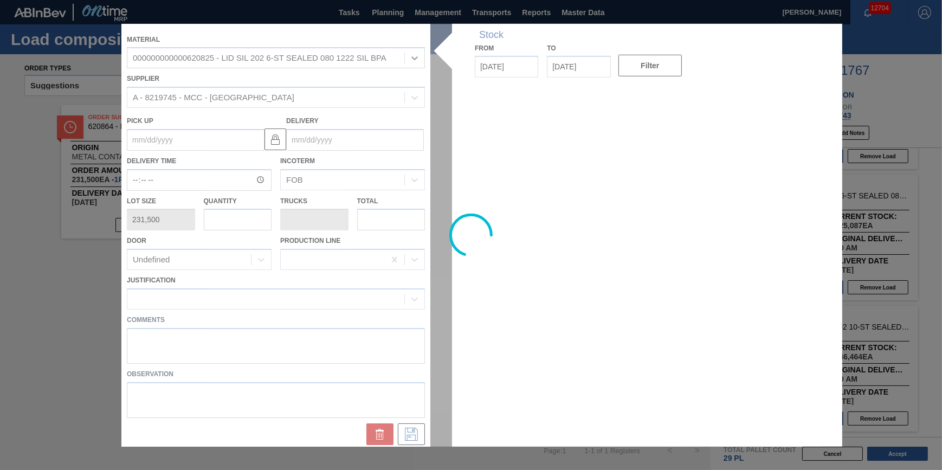
click at [241, 227] on div at bounding box center [470, 234] width 699 height 423
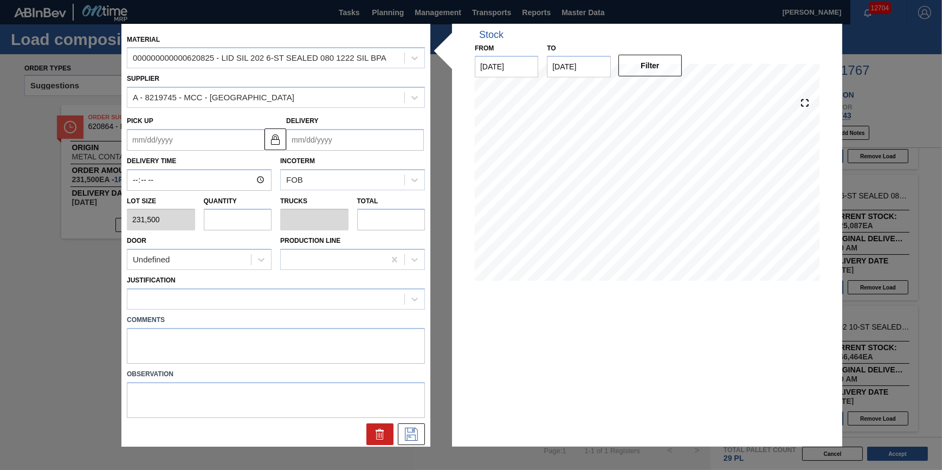
click at [246, 228] on input "text" at bounding box center [238, 220] width 68 height 22
type input "1"
type input "0.033"
type input "231,500"
type input "1"
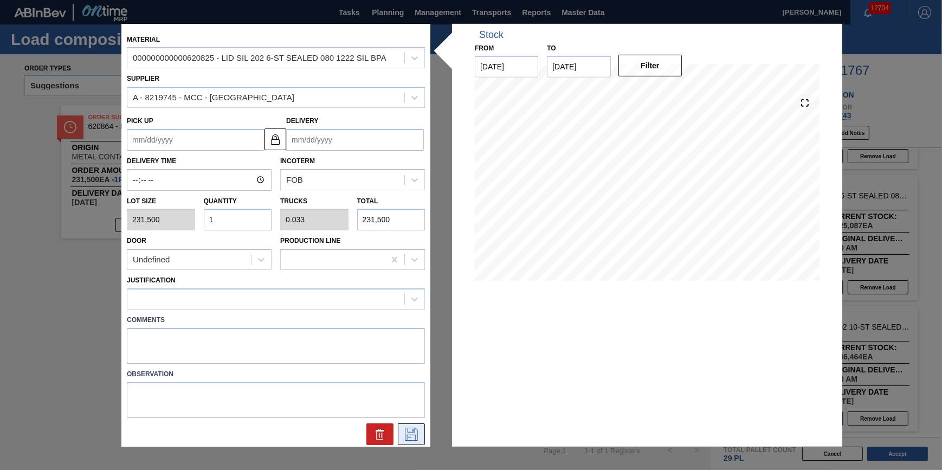
drag, startPoint x: 395, startPoint y: 422, endPoint x: 401, endPoint y: 425, distance: 7.5
click at [396, 424] on div at bounding box center [275, 431] width 307 height 27
click at [406, 428] on icon at bounding box center [411, 434] width 17 height 13
click at [384, 119] on div "Delivery" at bounding box center [355, 131] width 138 height 37
click at [379, 133] on input "Delivery" at bounding box center [355, 140] width 138 height 22
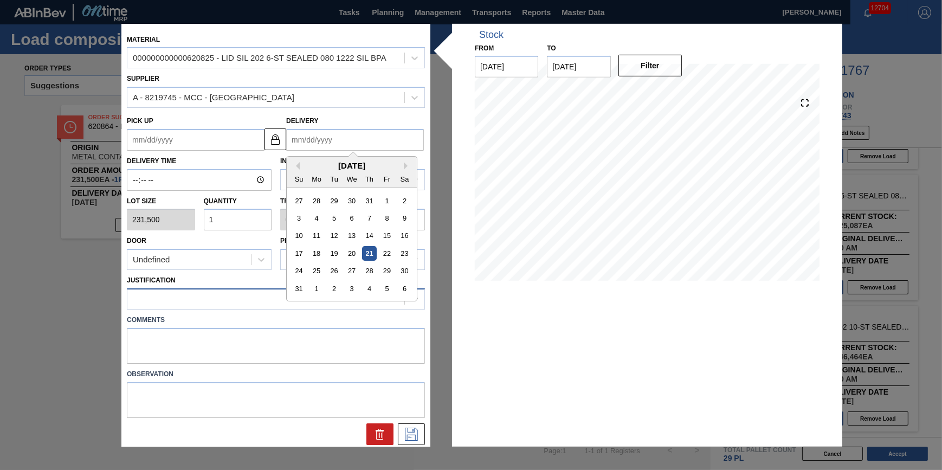
click at [403, 289] on div "6" at bounding box center [404, 288] width 15 height 15
type up "[DATE]"
type input "[DATE]"
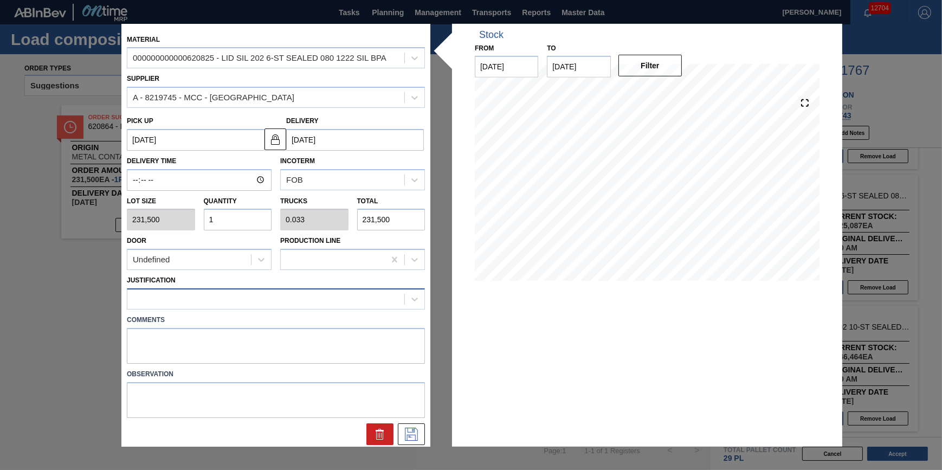
click at [333, 305] on div at bounding box center [265, 299] width 277 height 16
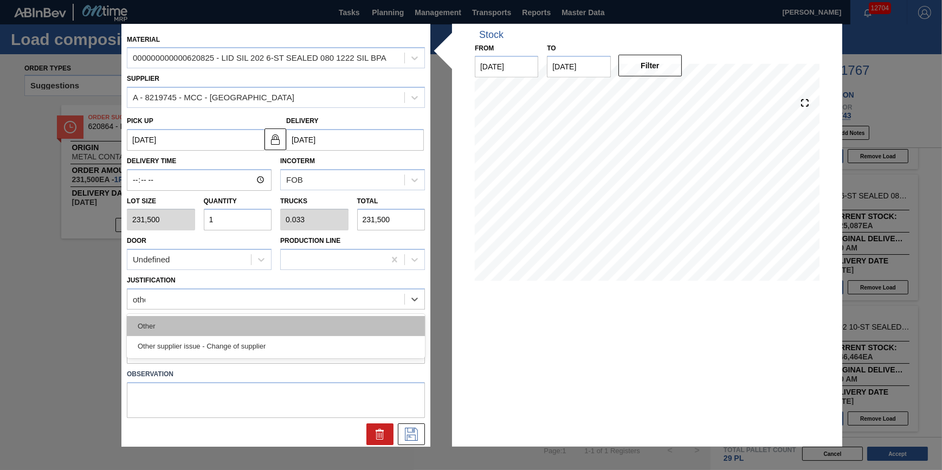
type input "other"
click at [325, 316] on div "Other" at bounding box center [276, 326] width 298 height 20
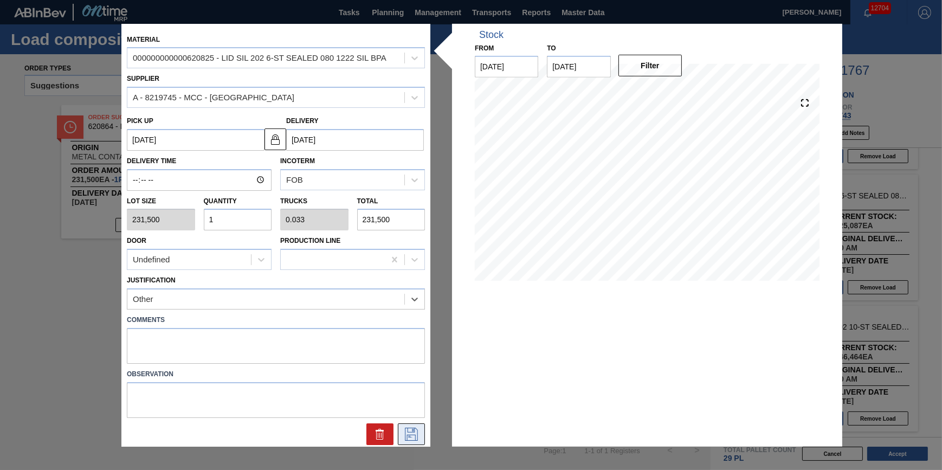
click at [410, 439] on icon at bounding box center [411, 434] width 13 height 13
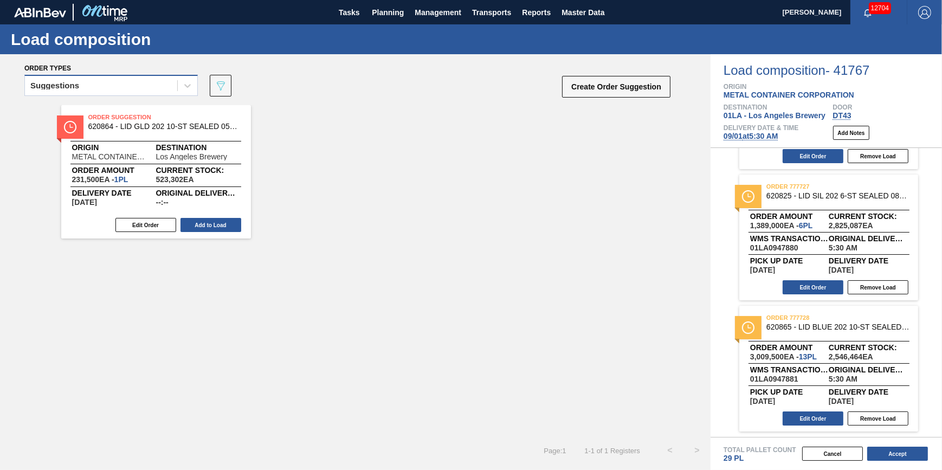
click at [128, 87] on div "Suggestions" at bounding box center [101, 86] width 152 height 16
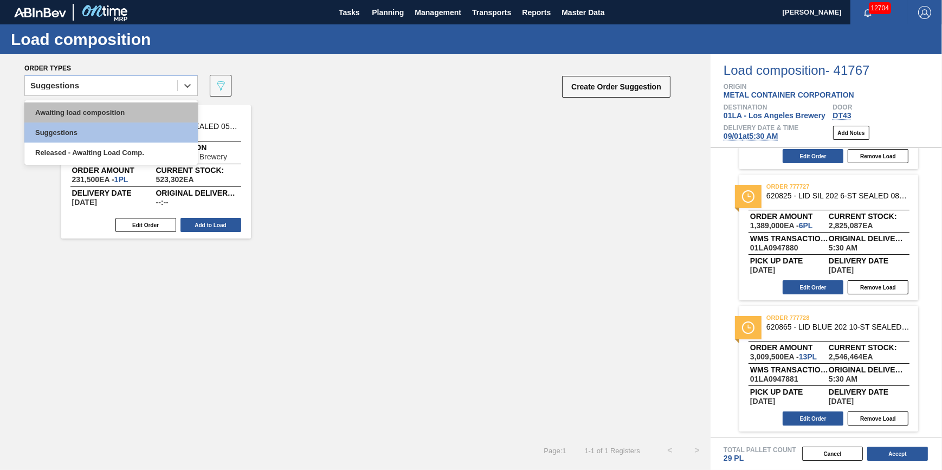
click at [130, 113] on div "Awaiting load composition" at bounding box center [110, 112] width 173 height 20
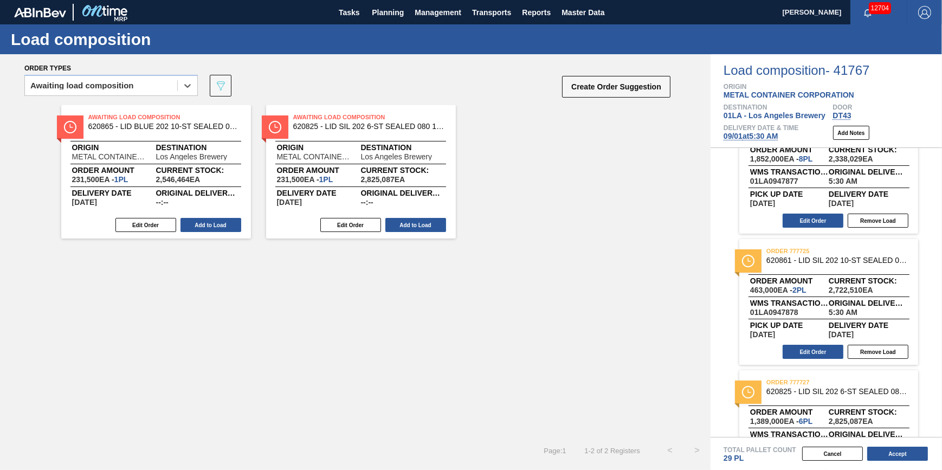
scroll to position [0, 0]
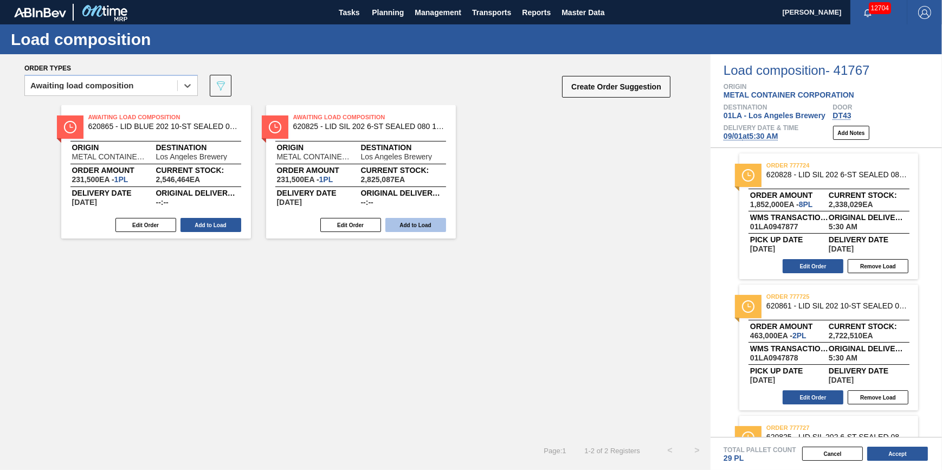
click at [419, 228] on button "Add to Load" at bounding box center [415, 225] width 61 height 14
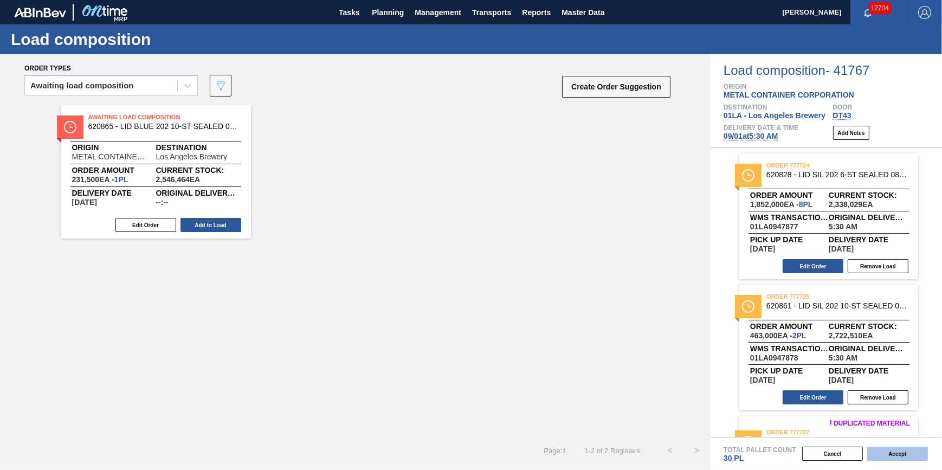
click at [891, 451] on button "Accept" at bounding box center [897, 454] width 61 height 14
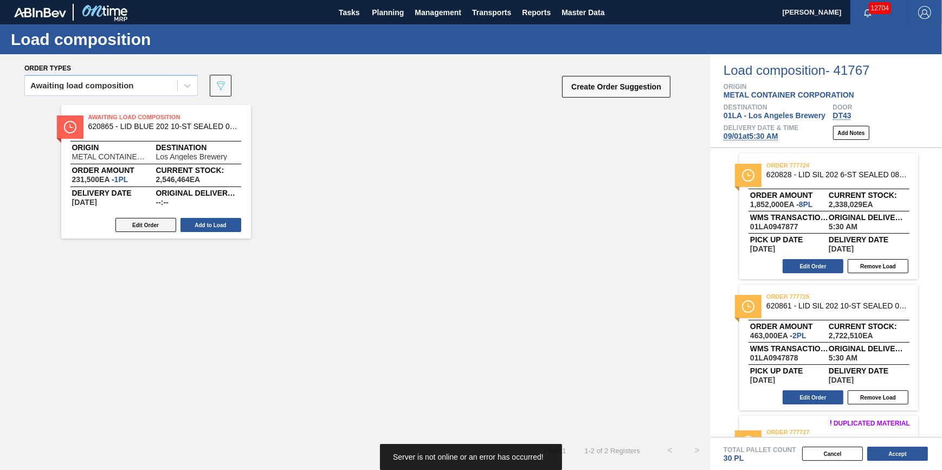
click at [151, 218] on button "Edit Order" at bounding box center [145, 225] width 61 height 14
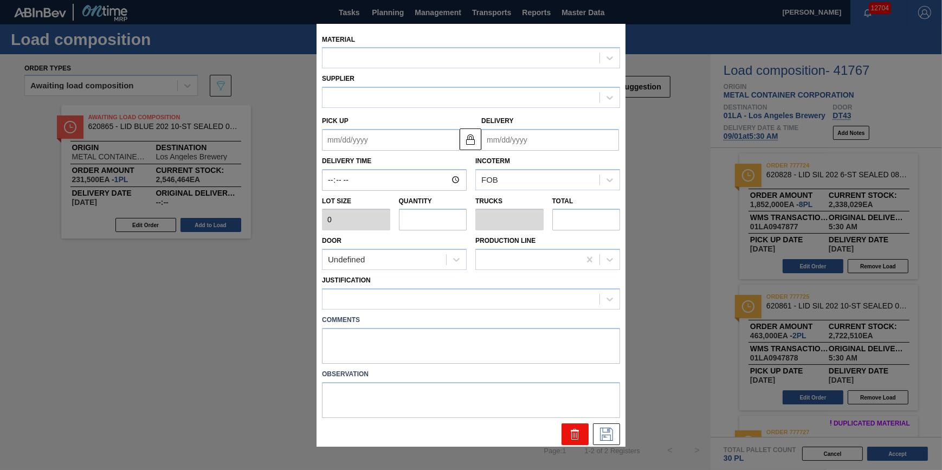
click at [561, 427] on button at bounding box center [574, 434] width 27 height 22
type input "231,500"
type input "1"
type input "0.031"
type input "231,500"
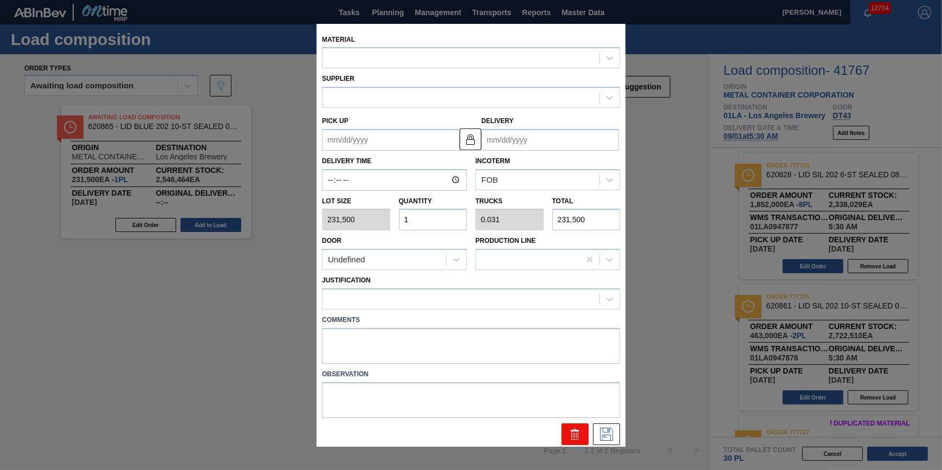
type up "[DATE]"
type input "[DATE]"
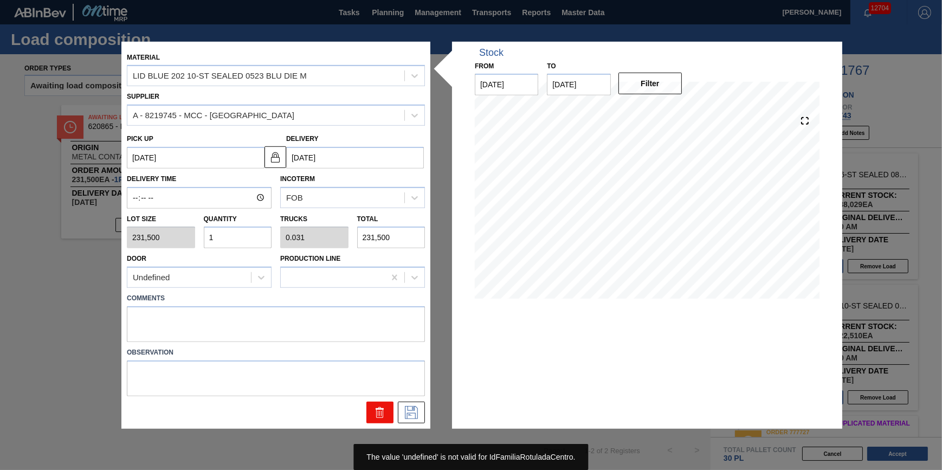
click at [368, 406] on button at bounding box center [379, 413] width 27 height 22
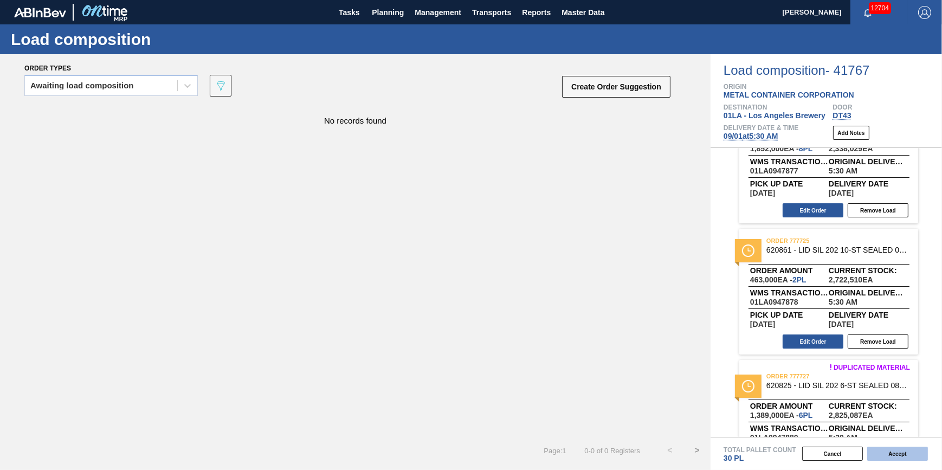
scroll to position [197, 0]
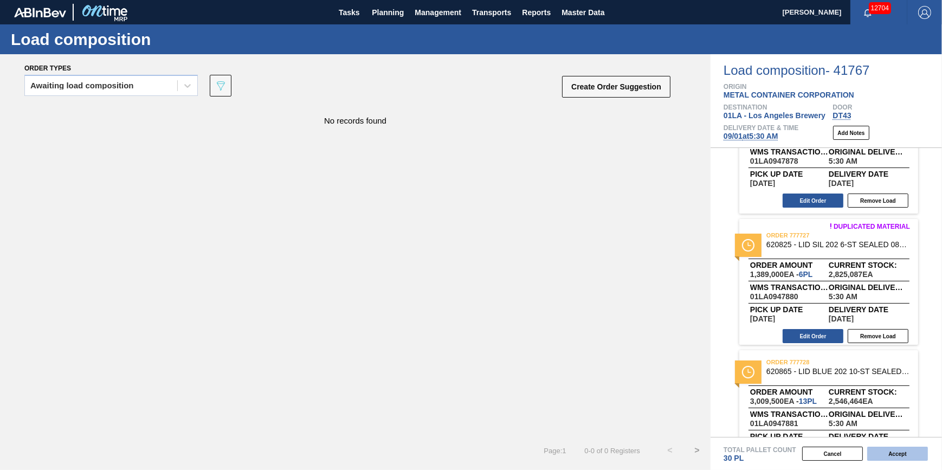
click at [893, 454] on button "Accept" at bounding box center [897, 454] width 61 height 14
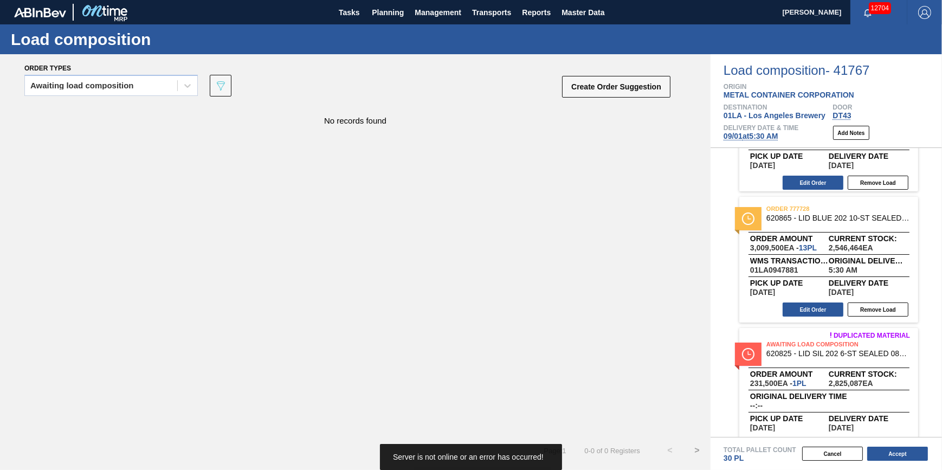
scroll to position [374, 0]
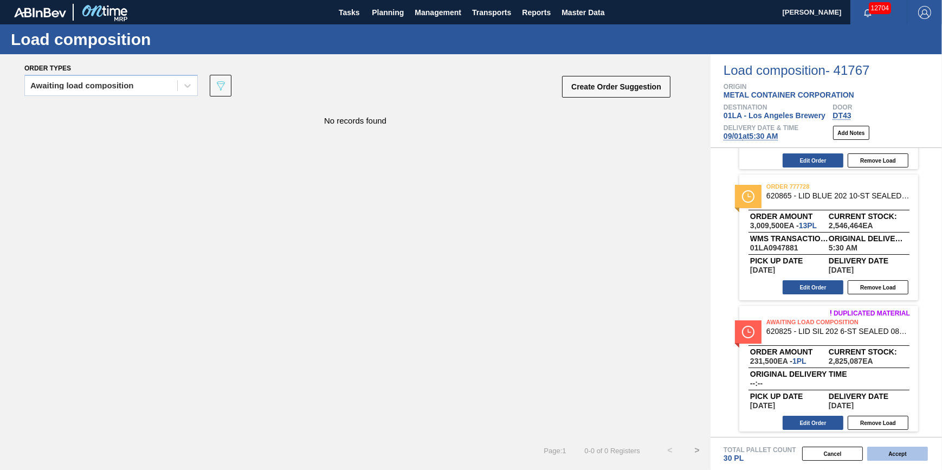
click at [904, 453] on button "Accept" at bounding box center [897, 454] width 61 height 14
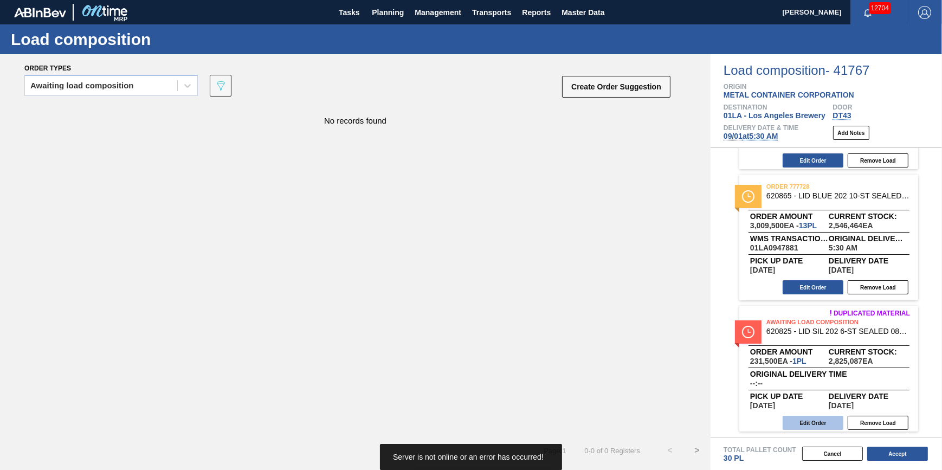
click at [826, 418] on button "Edit Order" at bounding box center [813, 423] width 61 height 14
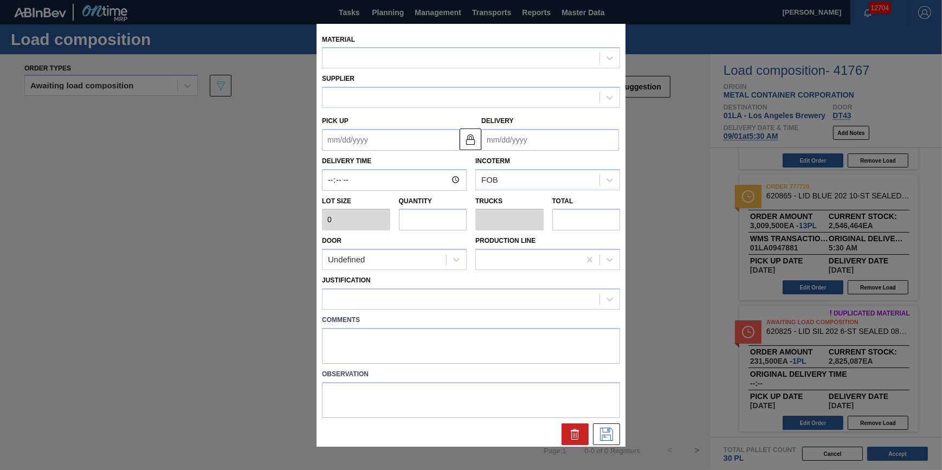
type input "231,500"
type input "1"
type input "0.033"
type input "231,500"
type up "[DATE]"
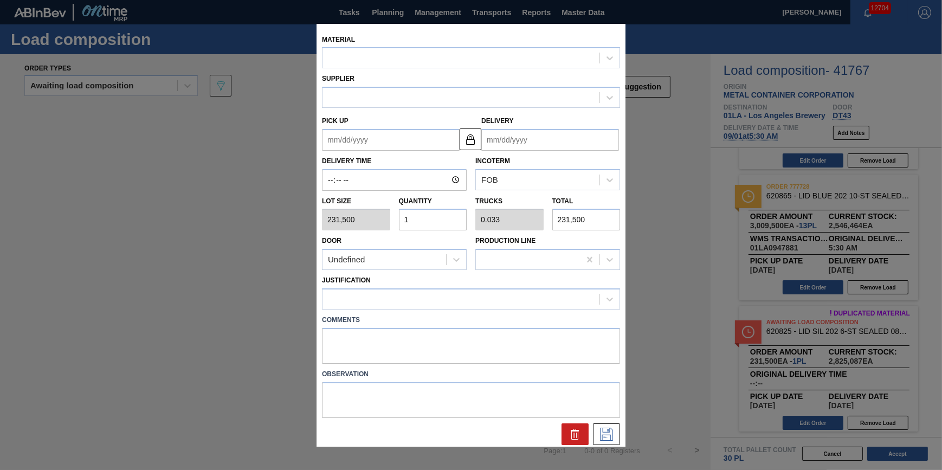
type input "[DATE]"
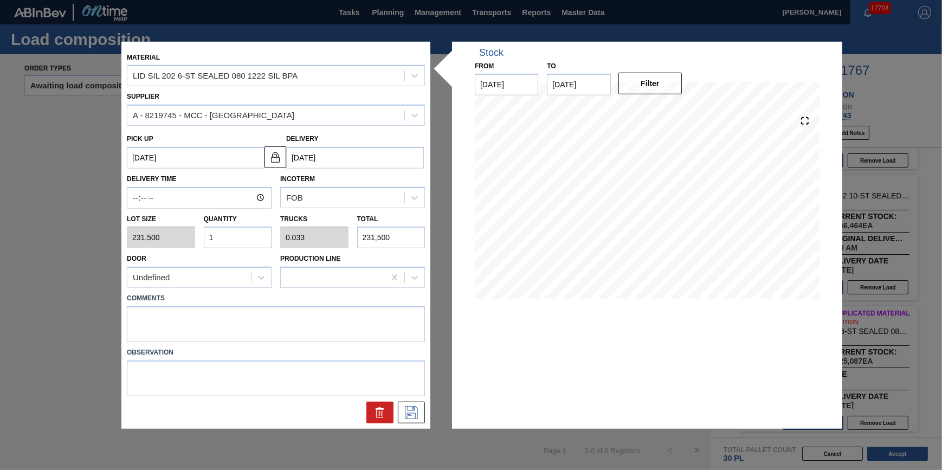
click at [246, 236] on input "1" at bounding box center [238, 238] width 68 height 22
click at [246, 237] on input "1" at bounding box center [238, 238] width 68 height 22
type input "0"
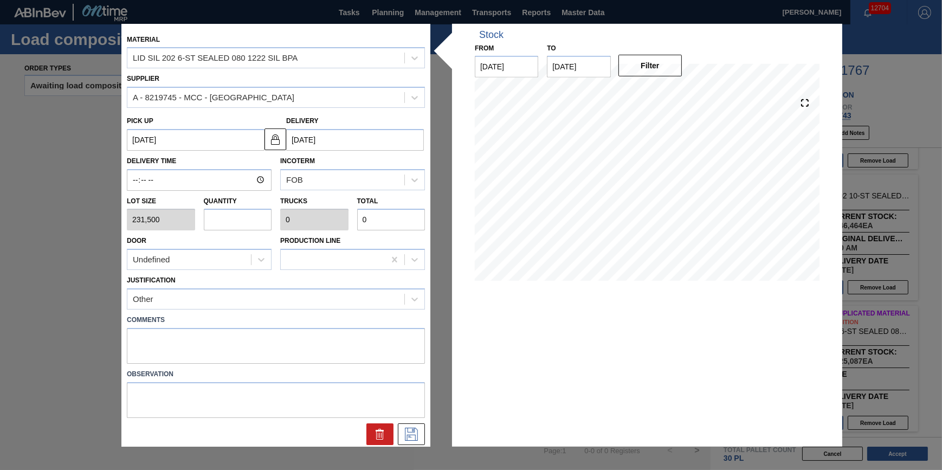
type input "7"
type input "0.233"
type input "1,620,500"
type input "7"
click at [407, 429] on icon at bounding box center [411, 434] width 17 height 13
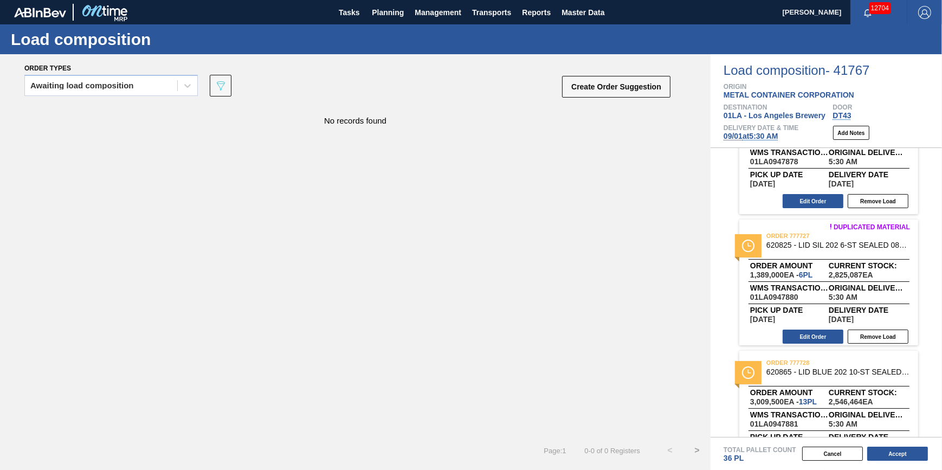
scroll to position [177, 0]
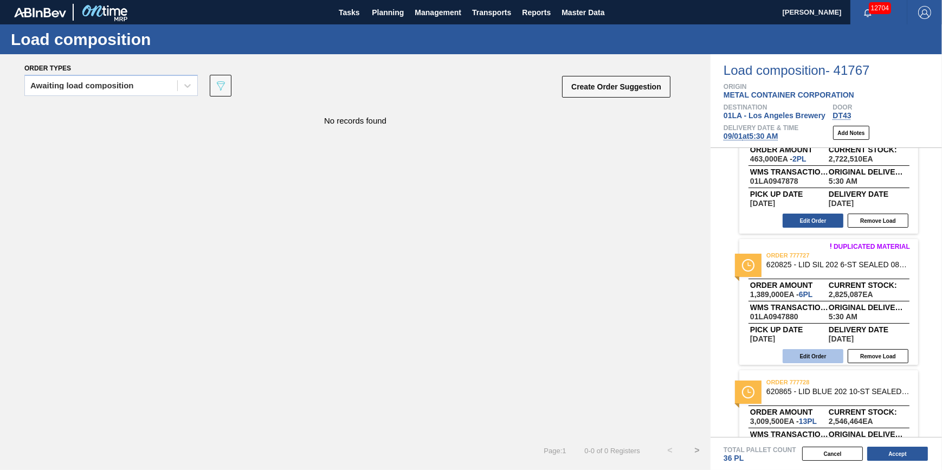
click at [828, 354] on button "Edit Order" at bounding box center [813, 356] width 61 height 14
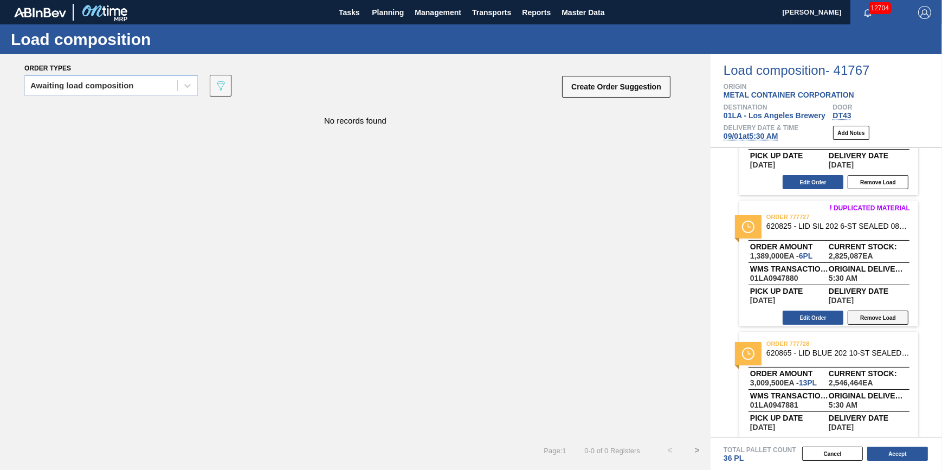
scroll to position [226, 0]
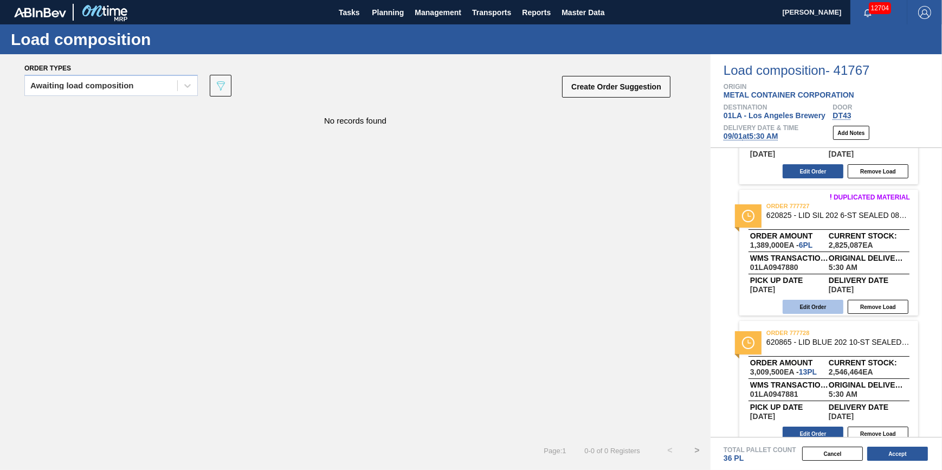
click at [824, 304] on button "Edit Order" at bounding box center [813, 307] width 61 height 14
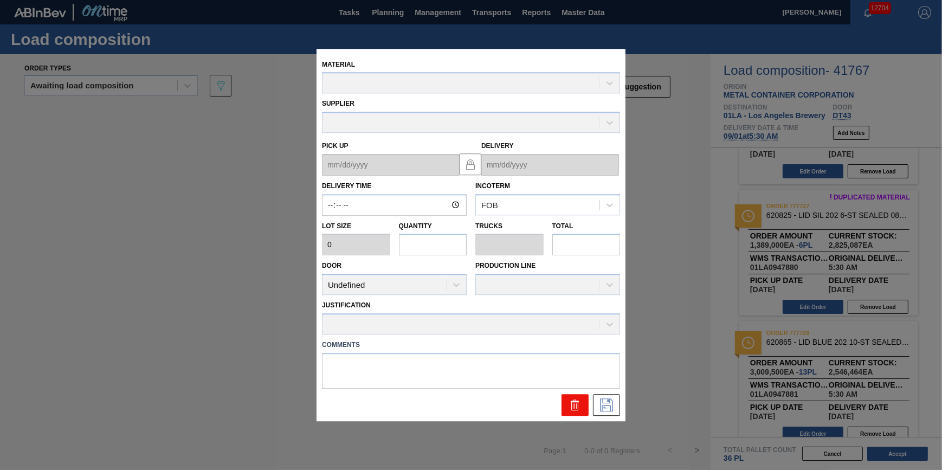
click at [579, 402] on icon at bounding box center [574, 404] width 13 height 13
click at [577, 404] on icon at bounding box center [574, 404] width 13 height 13
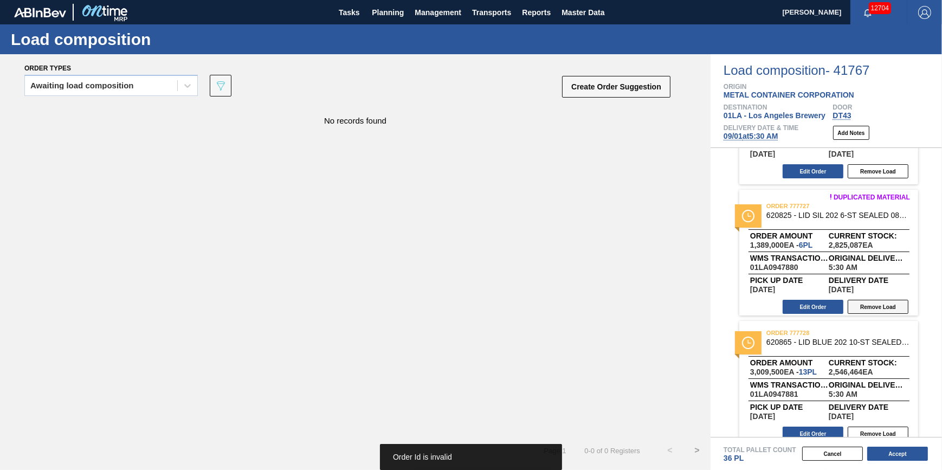
click at [883, 309] on button "Remove Load" at bounding box center [878, 307] width 61 height 14
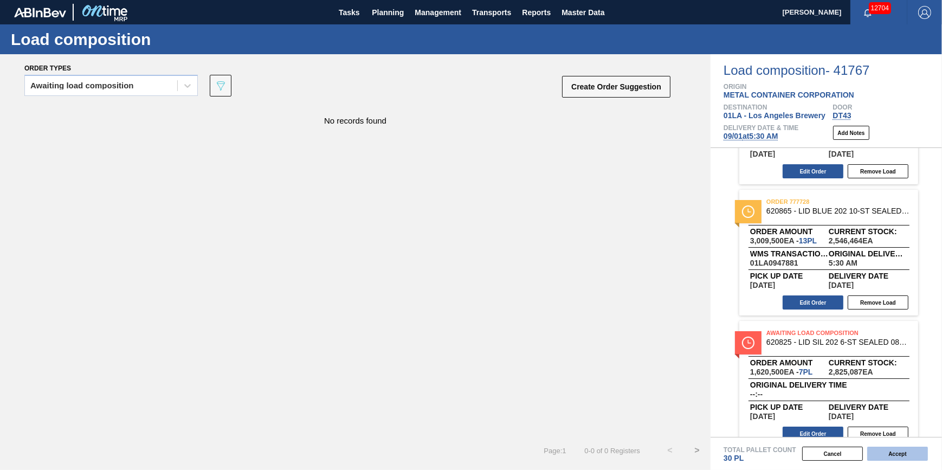
click at [896, 455] on button "Accept" at bounding box center [897, 454] width 61 height 14
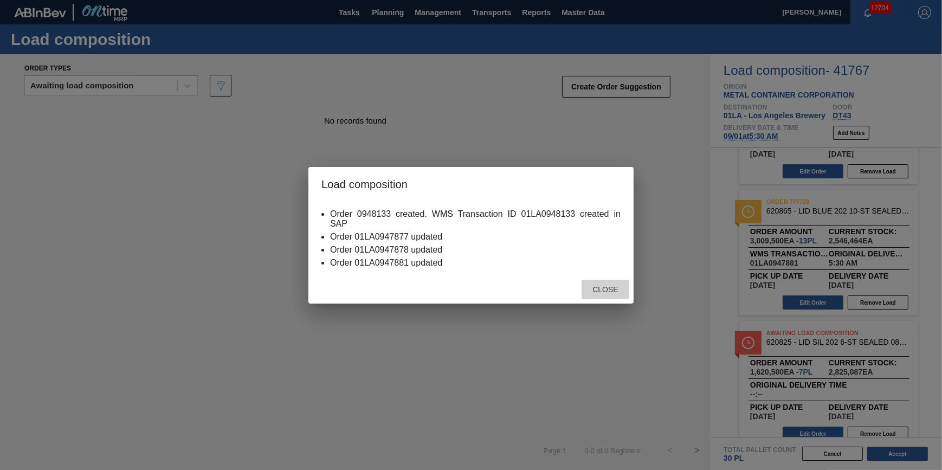
click at [602, 290] on span "Close" at bounding box center [605, 289] width 43 height 9
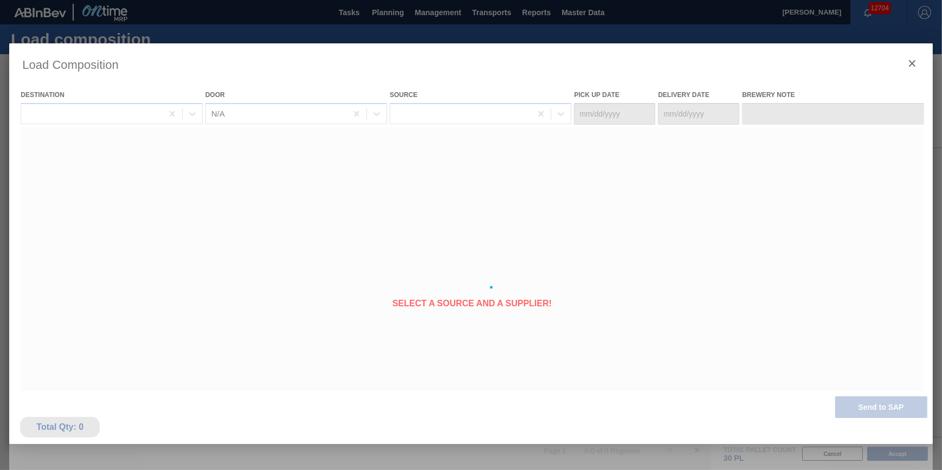
type Date "[DATE]"
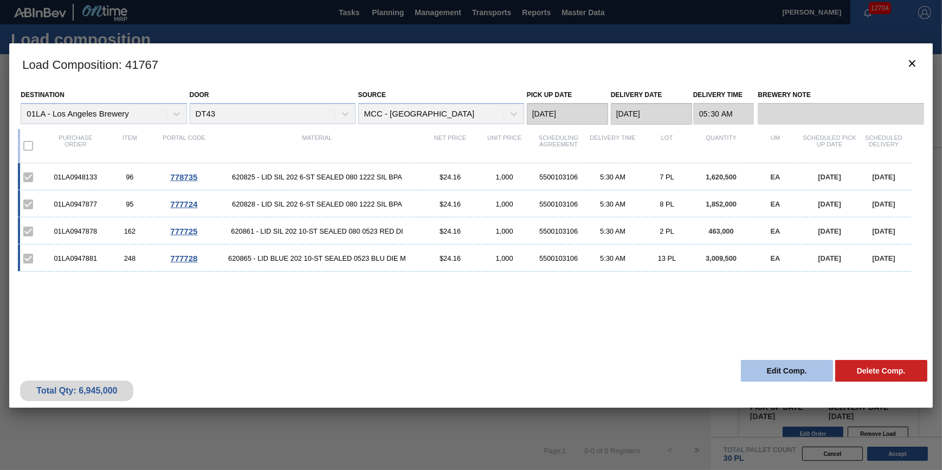
click at [774, 373] on button "Edit Comp." at bounding box center [787, 371] width 92 height 22
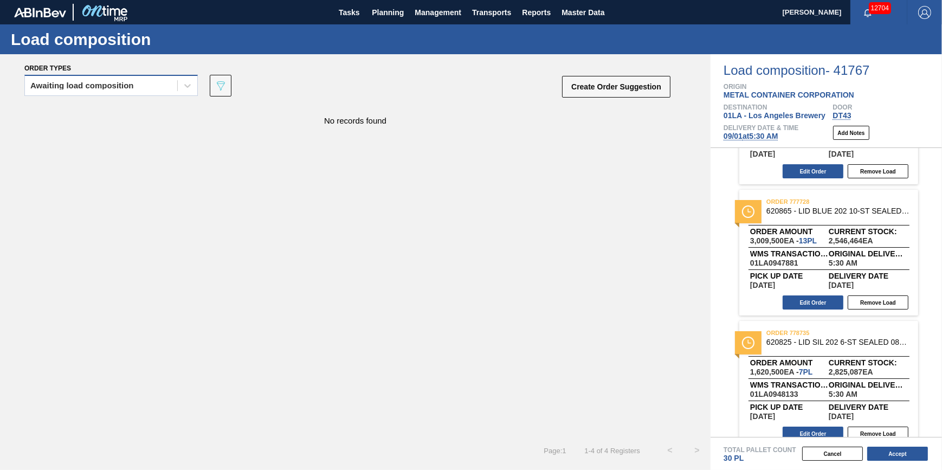
click at [138, 88] on div "Awaiting load composition" at bounding box center [101, 86] width 152 height 16
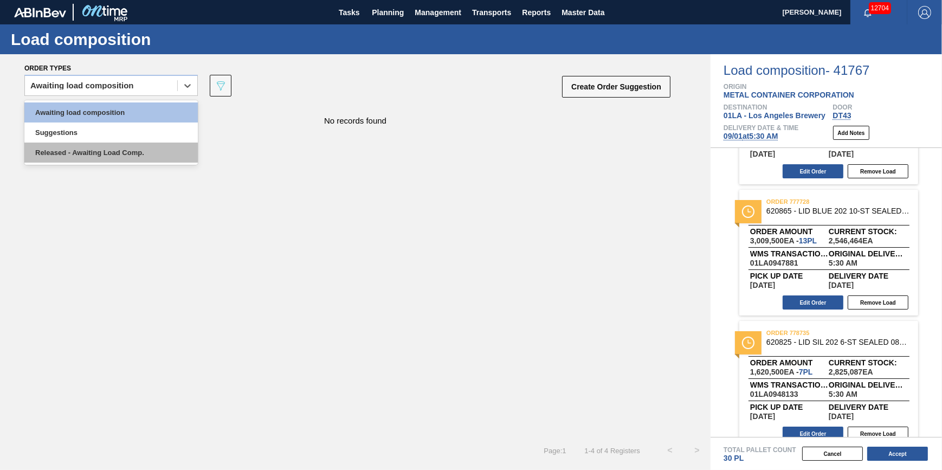
click at [143, 146] on div "Released - Awaiting Load Comp." at bounding box center [110, 153] width 173 height 20
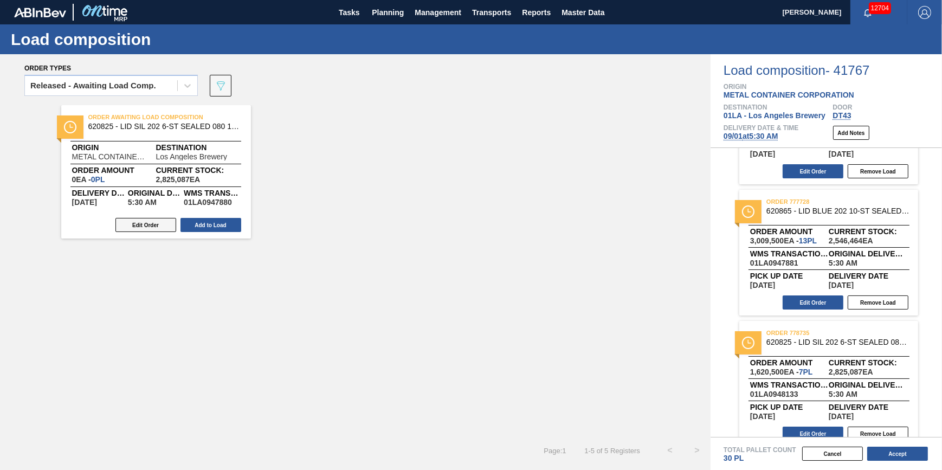
click at [168, 219] on button "Edit Order" at bounding box center [145, 225] width 61 height 14
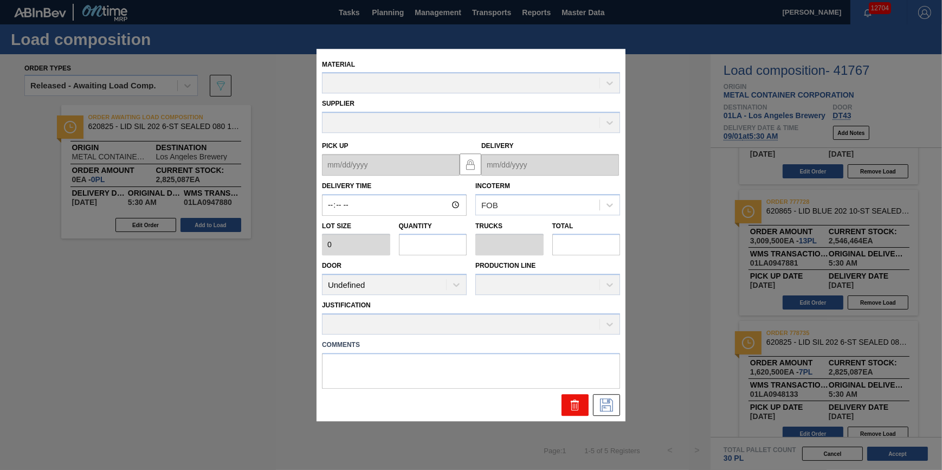
click at [570, 405] on icon at bounding box center [574, 404] width 13 height 13
click at [569, 405] on icon at bounding box center [574, 404] width 13 height 13
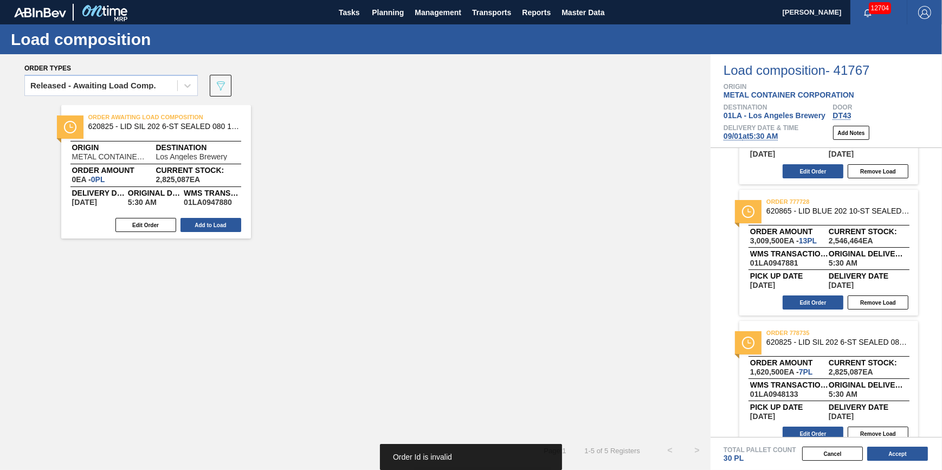
click at [150, 235] on div "Order Awaiting Load Composition 620825 - LID SIL 202 6-ST SEALED 080 1222 SIL B…" at bounding box center [156, 171] width 190 height 133
click at [148, 228] on button "Edit Order" at bounding box center [145, 225] width 61 height 14
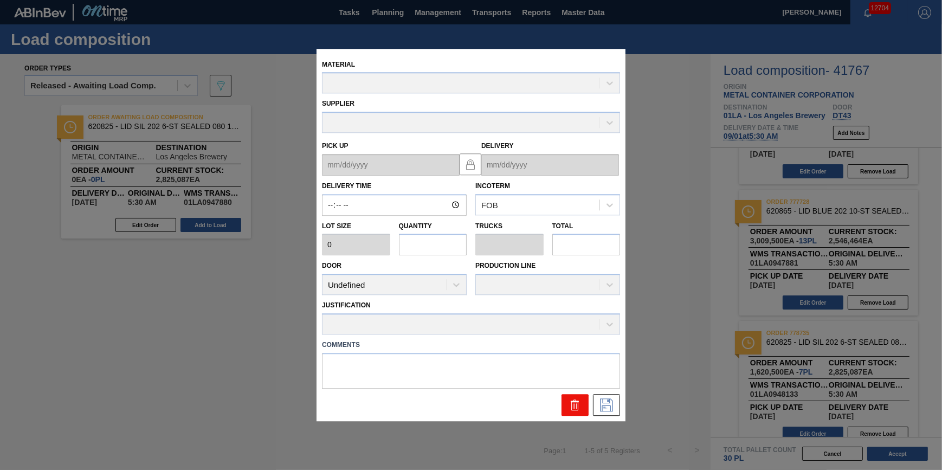
click at [573, 400] on icon at bounding box center [574, 404] width 13 height 13
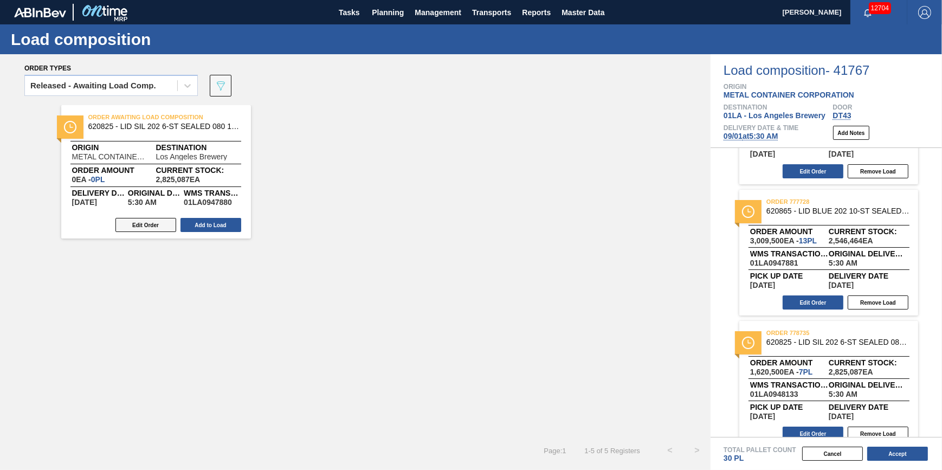
click at [140, 222] on button "Edit Order" at bounding box center [145, 225] width 61 height 14
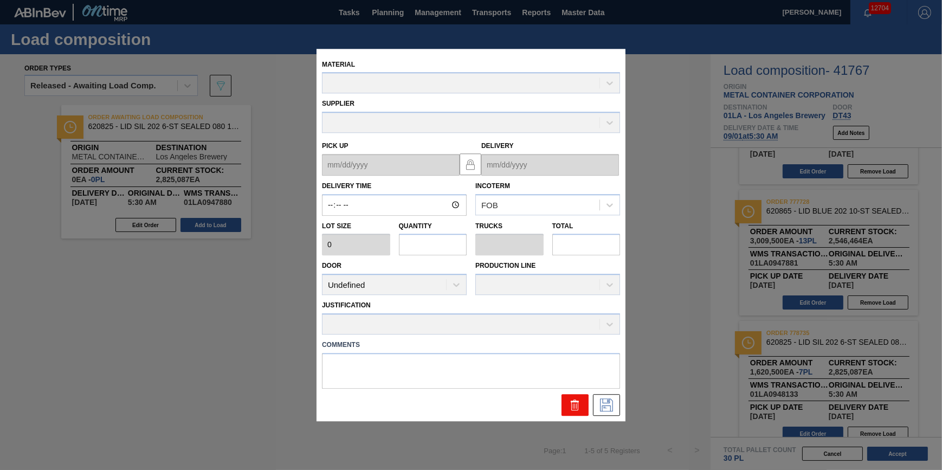
click at [573, 406] on icon at bounding box center [573, 405] width 1 height 5
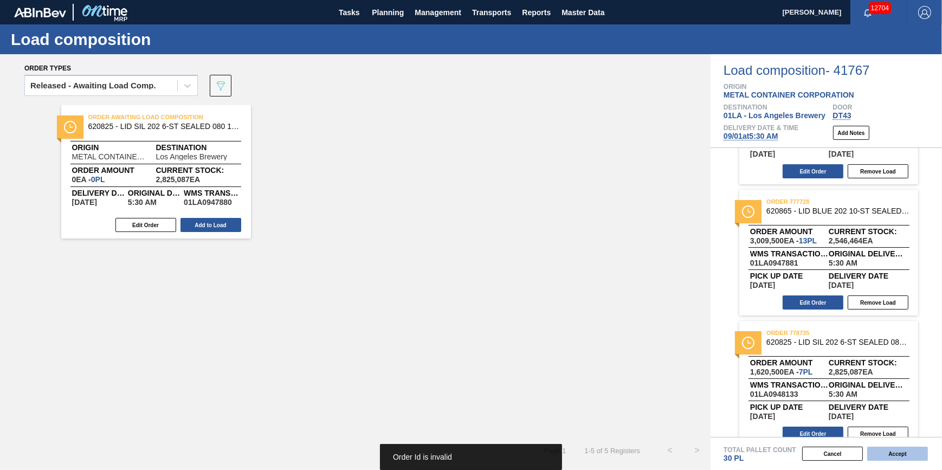
click at [907, 453] on button "Accept" at bounding box center [897, 454] width 61 height 14
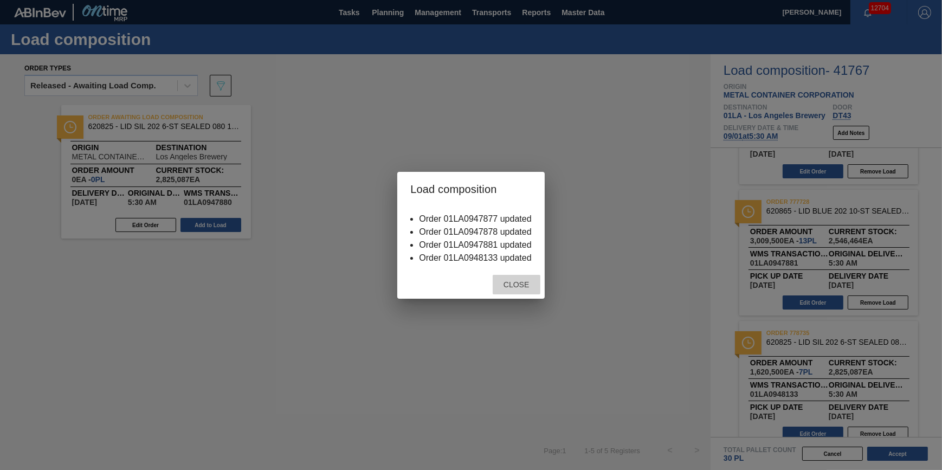
click at [503, 281] on span "Close" at bounding box center [516, 284] width 43 height 9
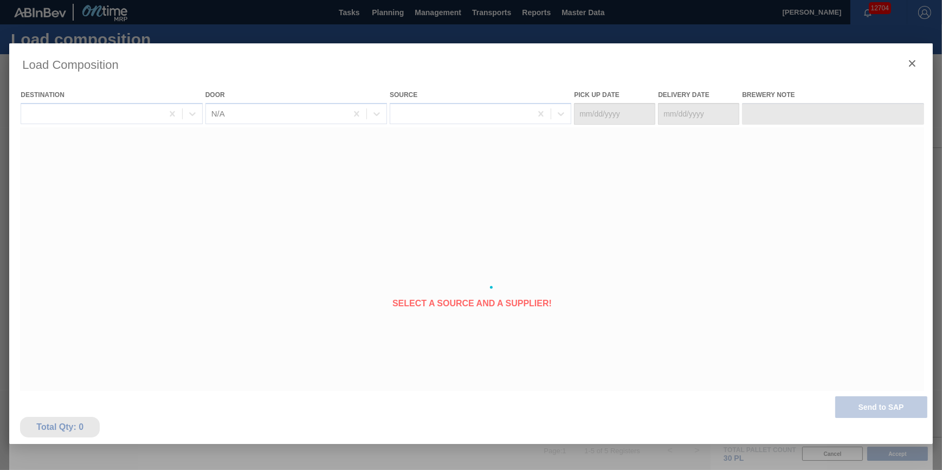
type Date "[DATE]"
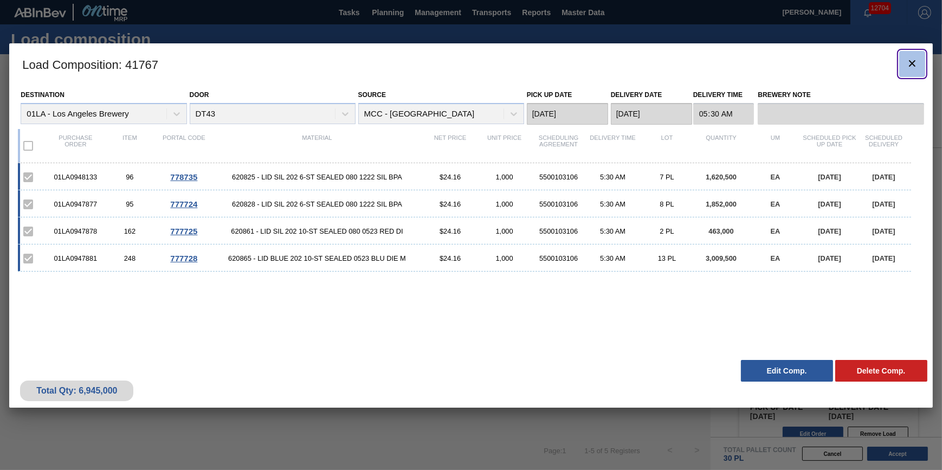
click at [907, 71] on button "botão de ícone" at bounding box center [912, 64] width 26 height 26
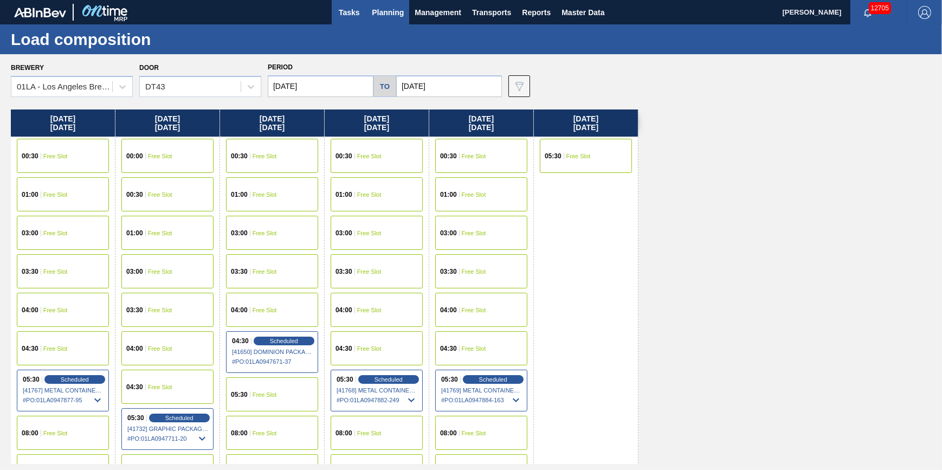
click at [340, 13] on span "Tasks" at bounding box center [349, 12] width 24 height 13
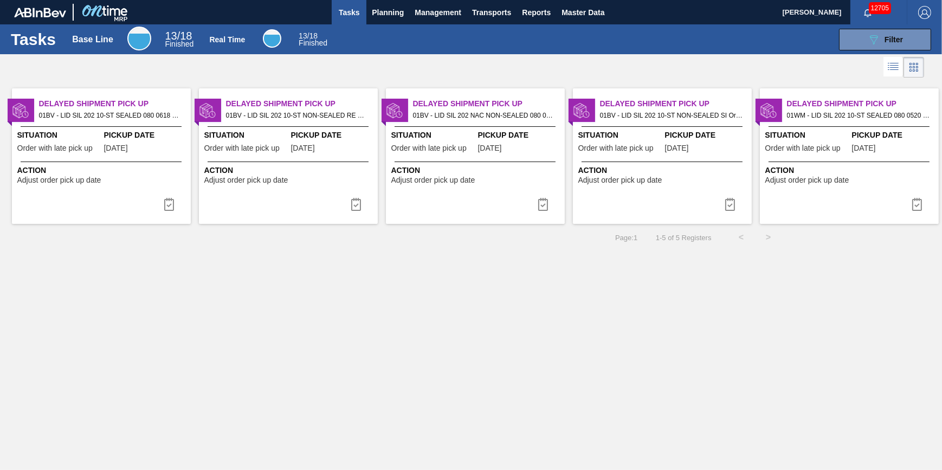
click at [345, 12] on span "Tasks" at bounding box center [349, 12] width 24 height 13
click at [387, 16] on span "Planning" at bounding box center [388, 12] width 32 height 13
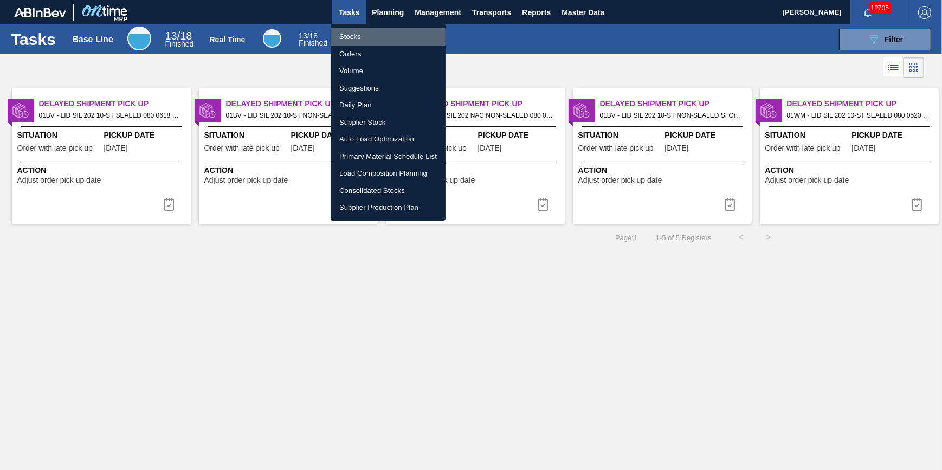
click at [380, 33] on li "Stocks" at bounding box center [388, 36] width 115 height 17
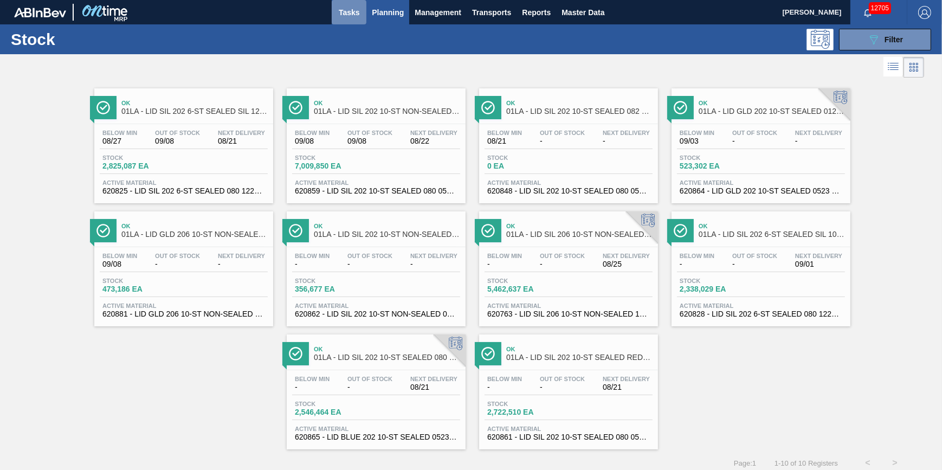
click at [339, 8] on span "Tasks" at bounding box center [349, 12] width 24 height 13
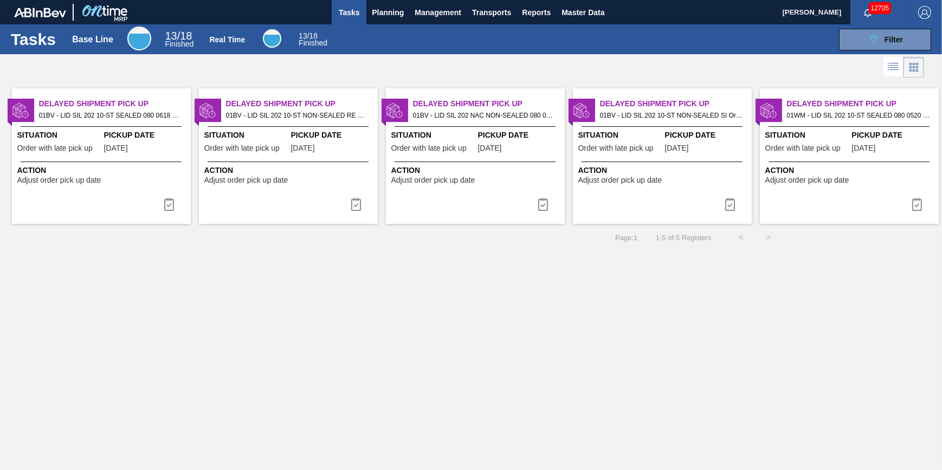
click at [347, 20] on button "Tasks" at bounding box center [349, 12] width 35 height 24
click at [375, 15] on span "Planning" at bounding box center [388, 12] width 32 height 13
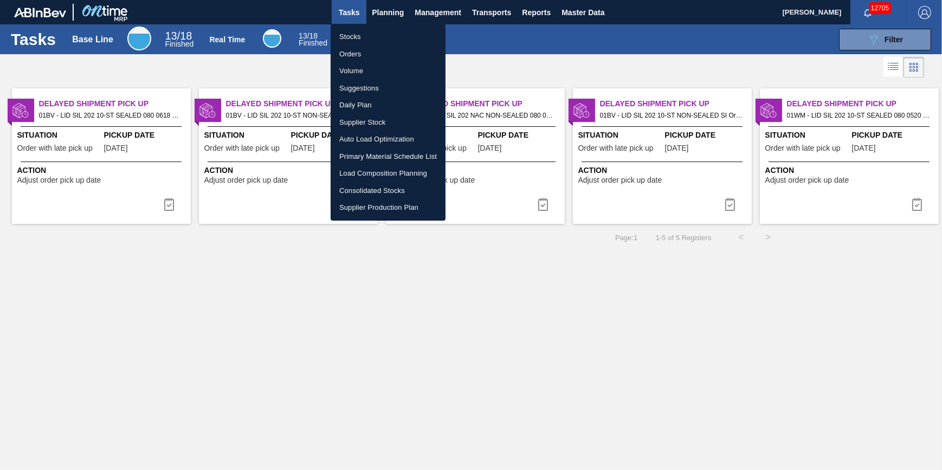
click at [366, 33] on li "Stocks" at bounding box center [388, 36] width 115 height 17
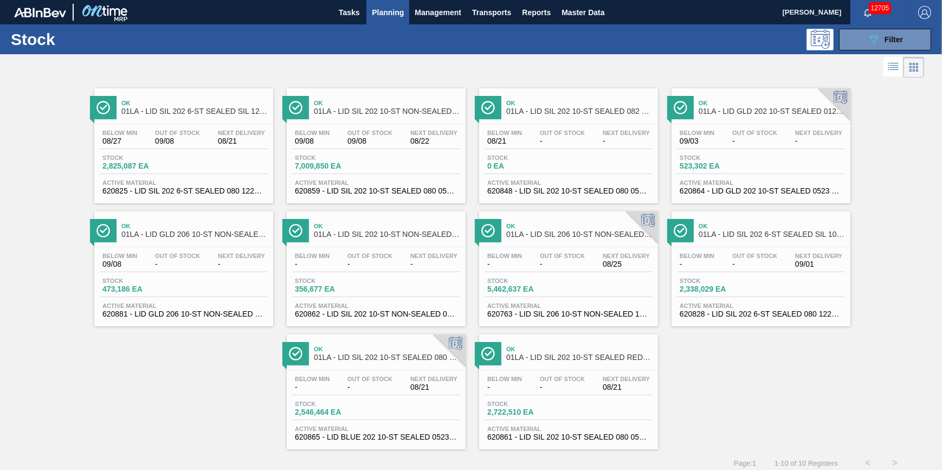
click at [391, 19] on button "Planning" at bounding box center [387, 12] width 43 height 24
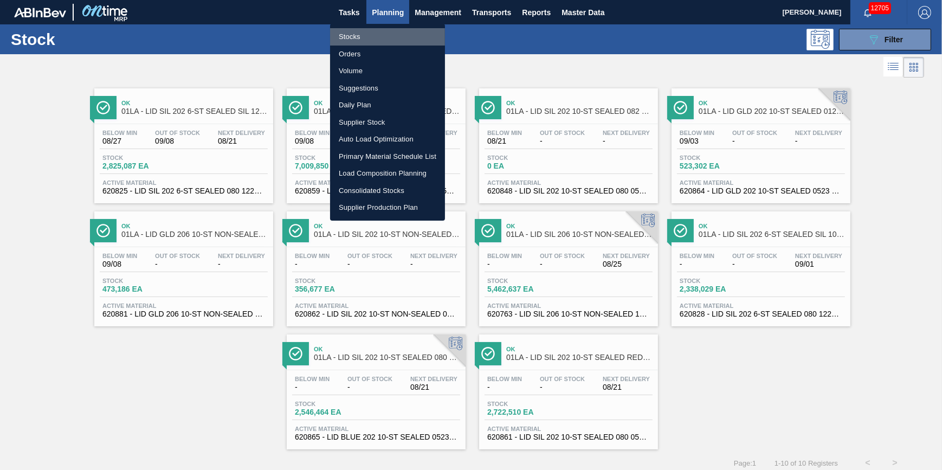
click at [379, 38] on li "Stocks" at bounding box center [387, 36] width 115 height 17
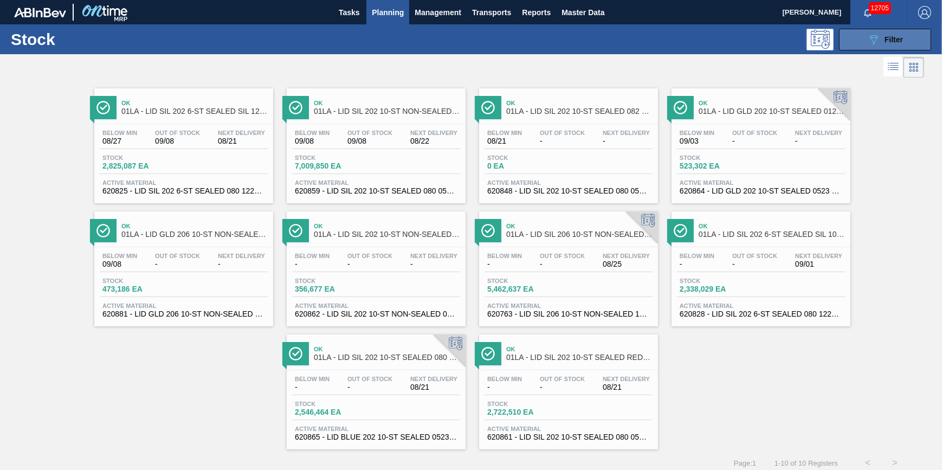
click at [895, 49] on button "089F7B8B-B2A5-4AFE-B5C0-19BA573D28AC Filter" at bounding box center [885, 40] width 92 height 22
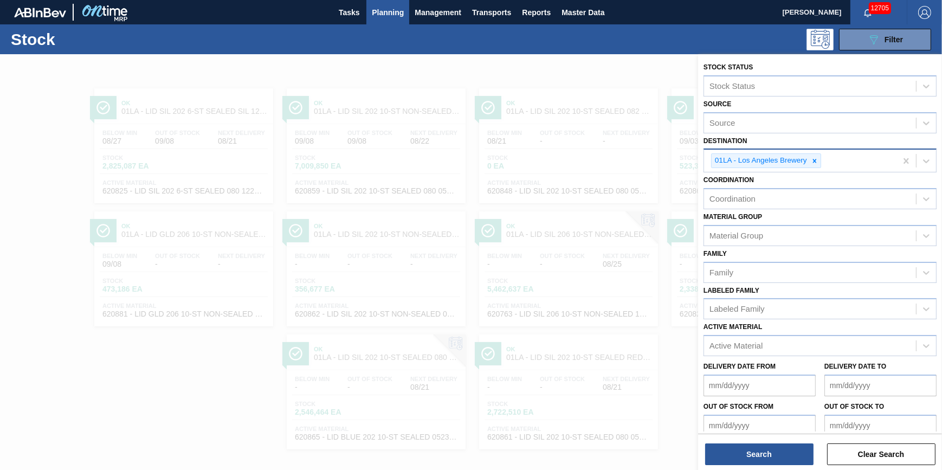
click at [820, 159] on div "01LA - Los Angeles Brewery" at bounding box center [766, 160] width 110 height 15
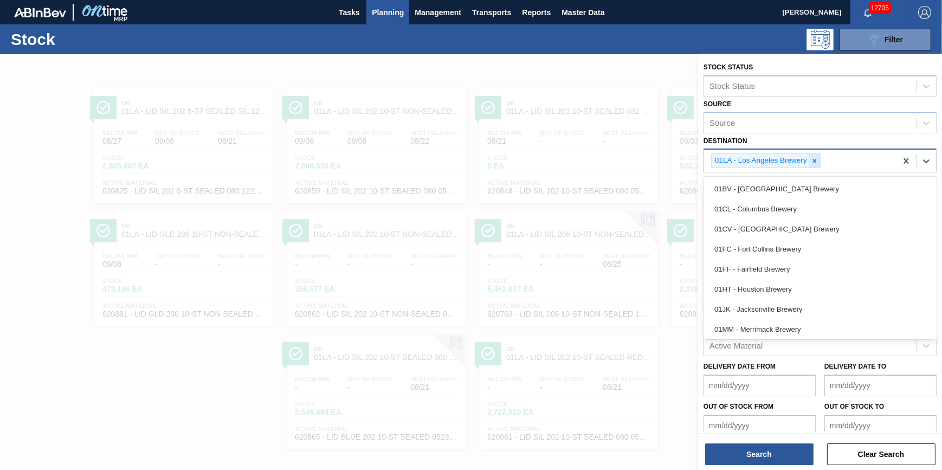
click at [813, 163] on icon at bounding box center [815, 161] width 8 height 8
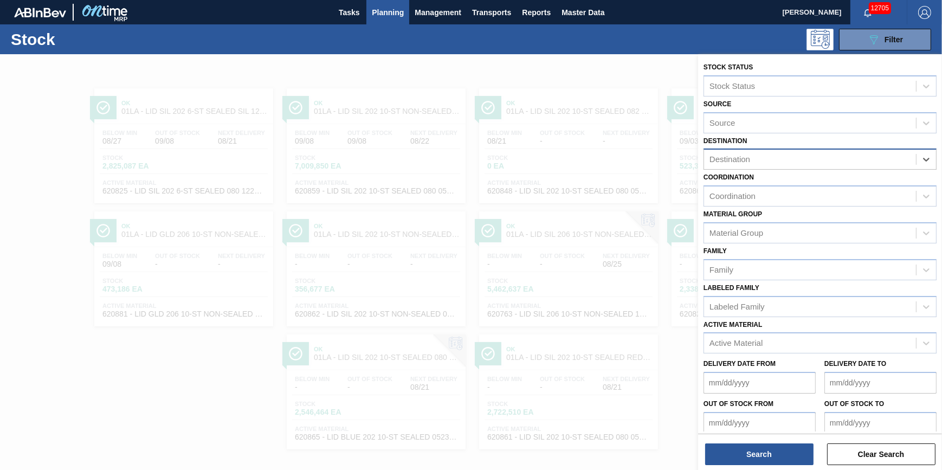
click at [813, 163] on div "Destination" at bounding box center [810, 160] width 212 height 16
click at [824, 161] on div "Destination" at bounding box center [810, 160] width 212 height 16
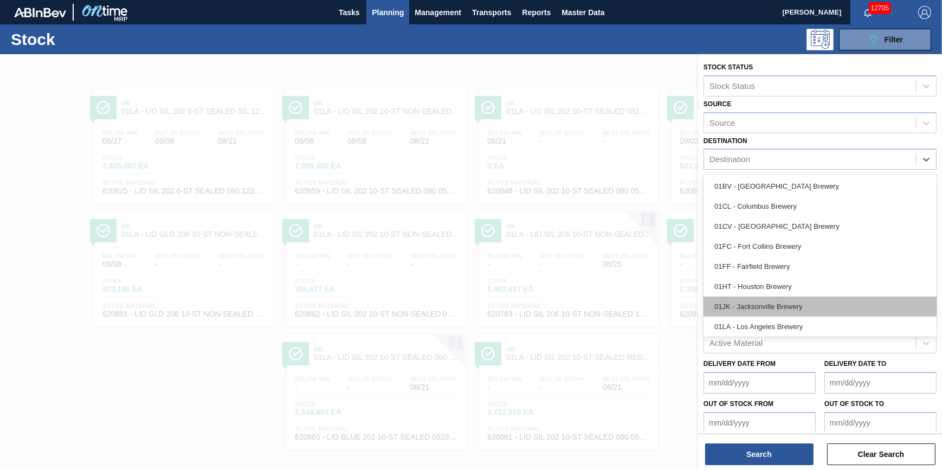
scroll to position [82, 0]
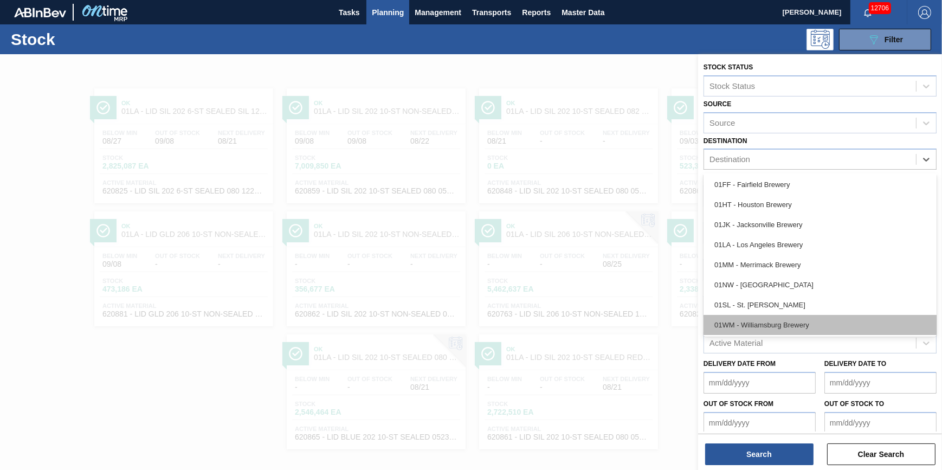
click at [807, 326] on div "01WM - Williamsburg Brewery" at bounding box center [819, 325] width 233 height 20
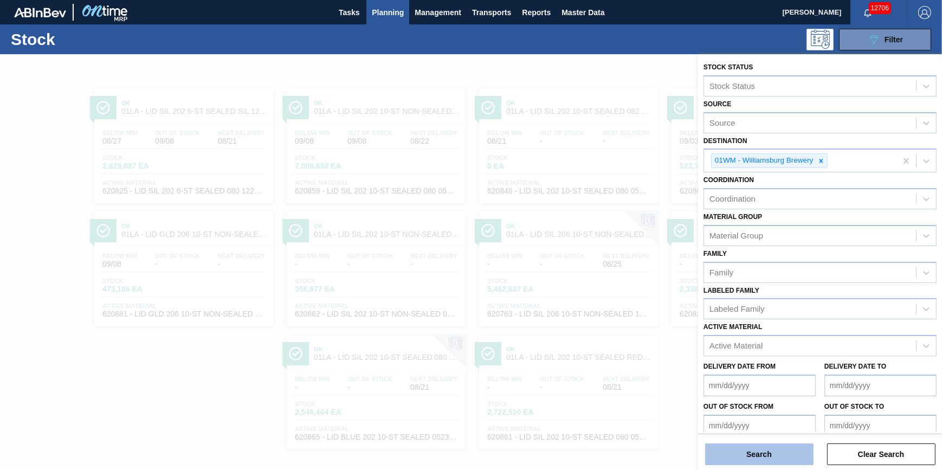
click at [764, 455] on button "Search" at bounding box center [759, 454] width 108 height 22
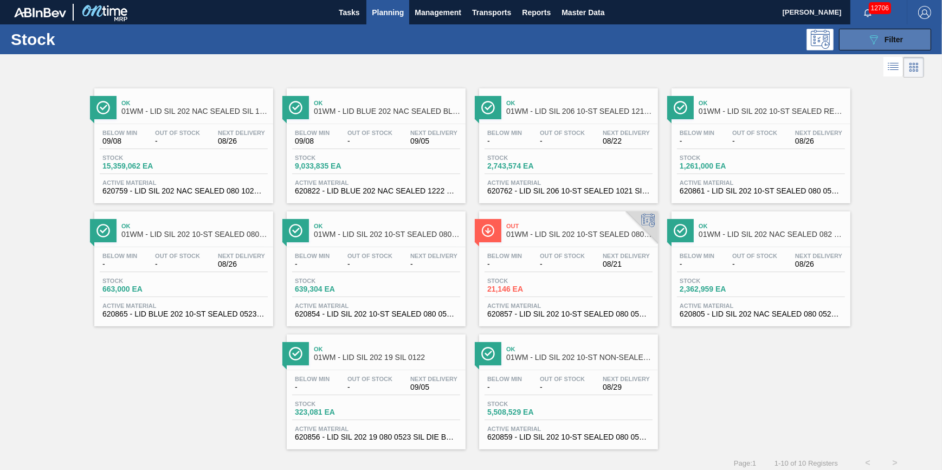
click at [856, 40] on button "089F7B8B-B2A5-4AFE-B5C0-19BA573D28AC Filter" at bounding box center [885, 40] width 92 height 22
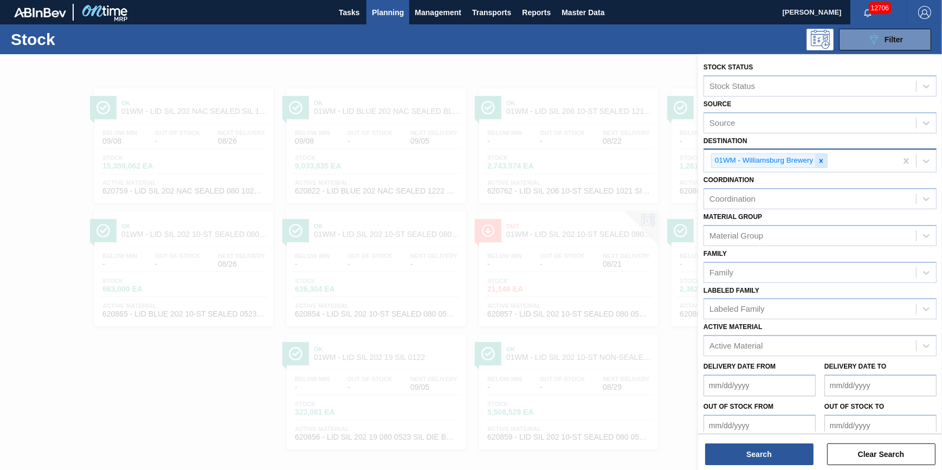
click at [818, 157] on icon at bounding box center [821, 161] width 8 height 8
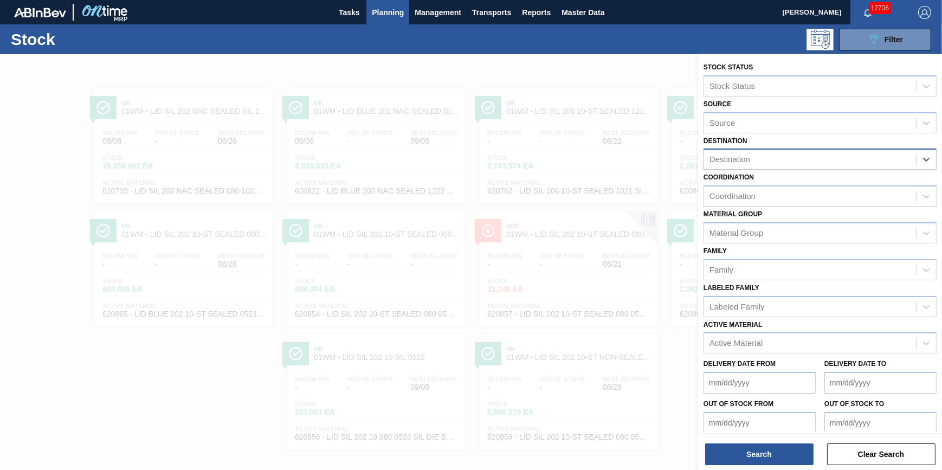
click at [818, 157] on div "Destination" at bounding box center [810, 160] width 212 height 16
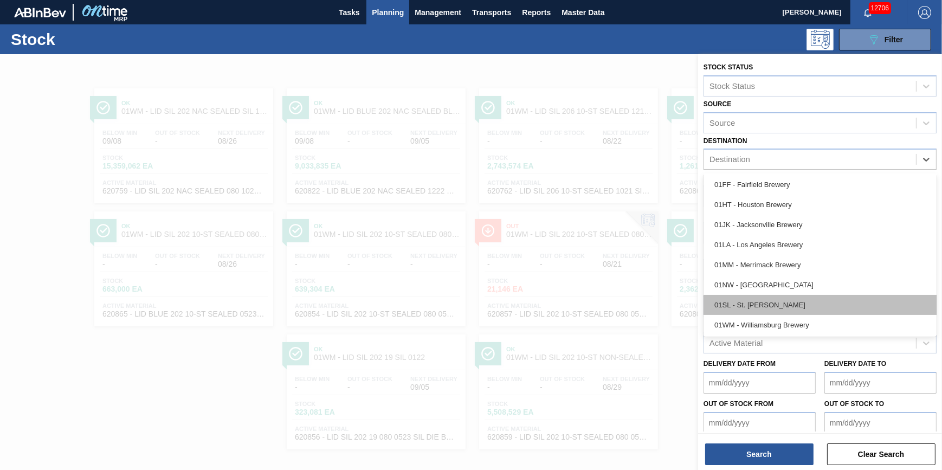
click at [786, 304] on div "01SL - St. [PERSON_NAME]" at bounding box center [819, 305] width 233 height 20
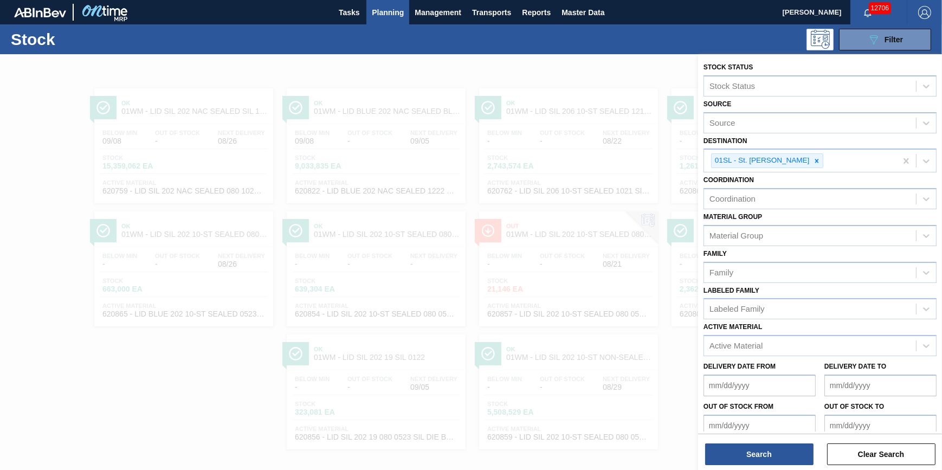
click at [771, 467] on div "Stock Status Stock Status Source Source Destination 01SL - St. [PERSON_NAME] Co…" at bounding box center [820, 263] width 244 height 418
click at [774, 461] on button "Search" at bounding box center [759, 454] width 108 height 22
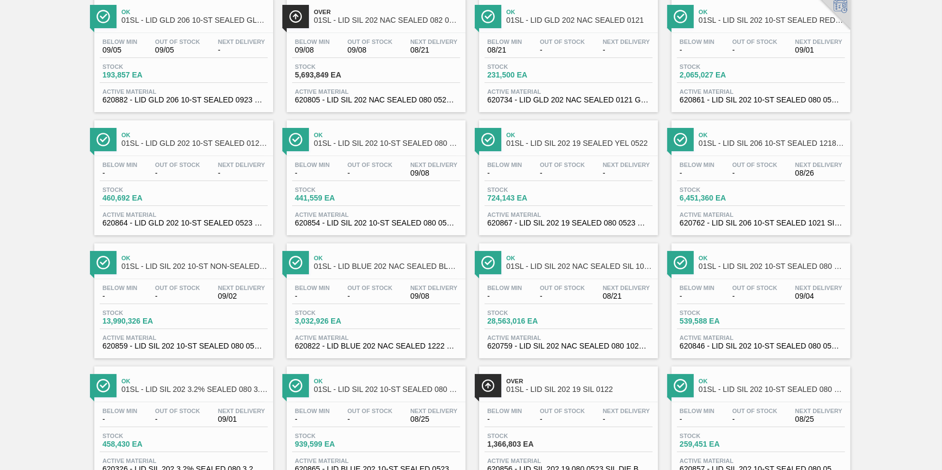
scroll to position [0, 0]
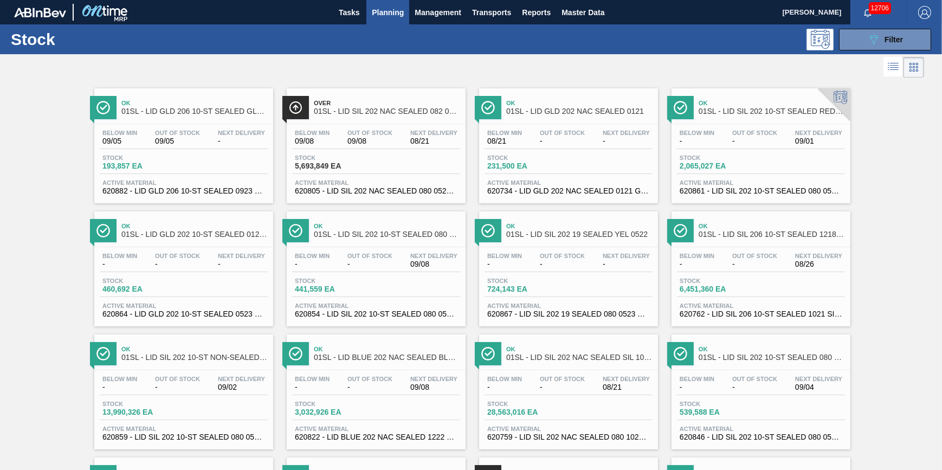
click at [197, 171] on div "Stock 193,857 EA" at bounding box center [184, 164] width 168 height 20
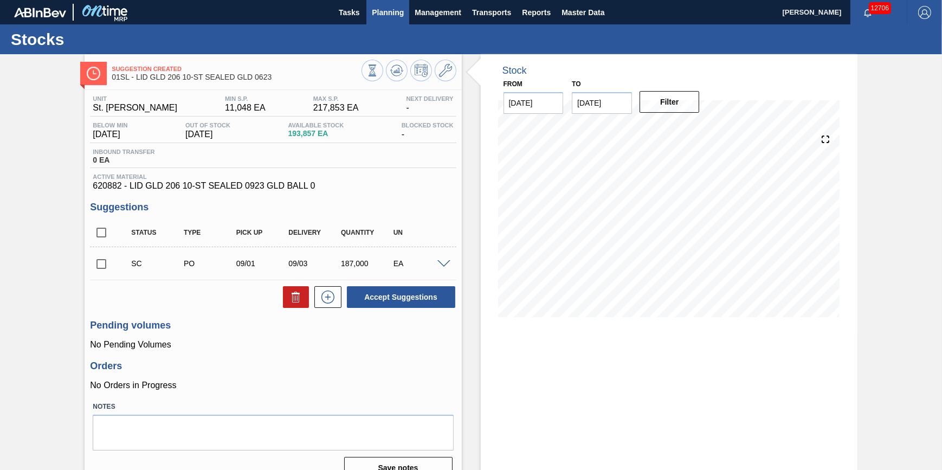
click at [386, 15] on span "Planning" at bounding box center [388, 12] width 32 height 13
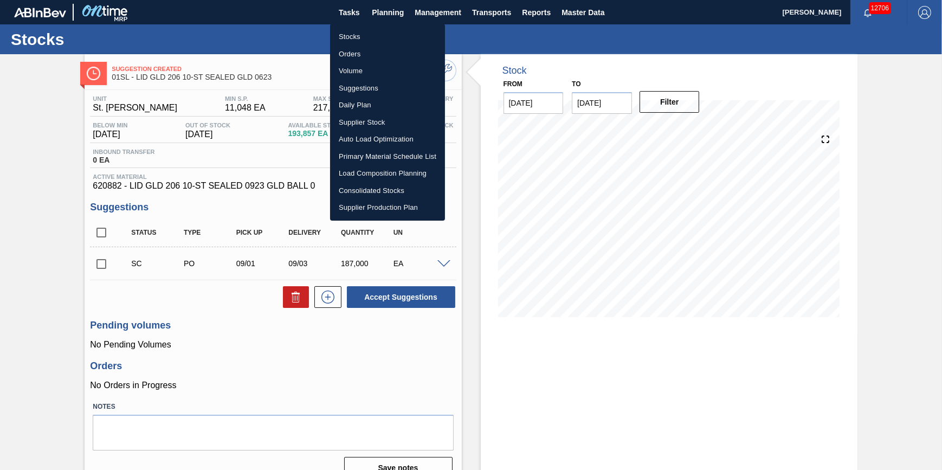
click at [379, 42] on li "Stocks" at bounding box center [387, 36] width 115 height 17
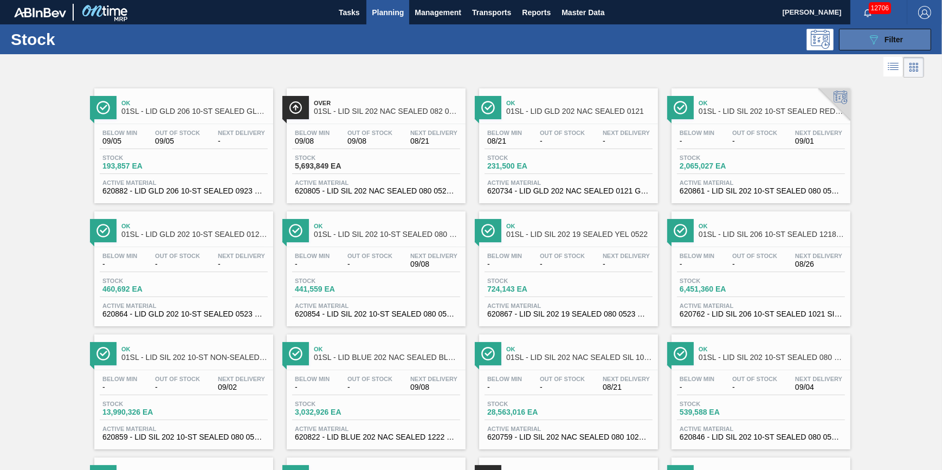
click at [906, 47] on button "089F7B8B-B2A5-4AFE-B5C0-19BA573D28AC Filter" at bounding box center [885, 40] width 92 height 22
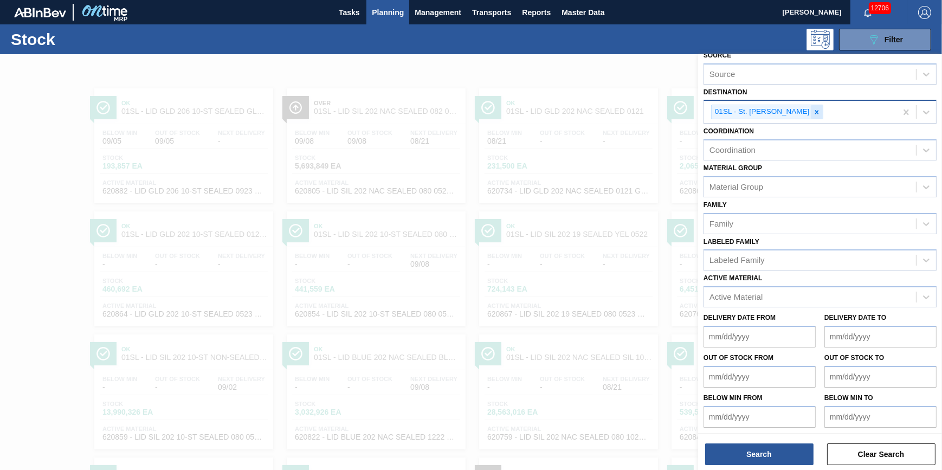
click at [811, 118] on div at bounding box center [817, 112] width 12 height 14
click at [802, 118] on div "Destination" at bounding box center [810, 114] width 212 height 16
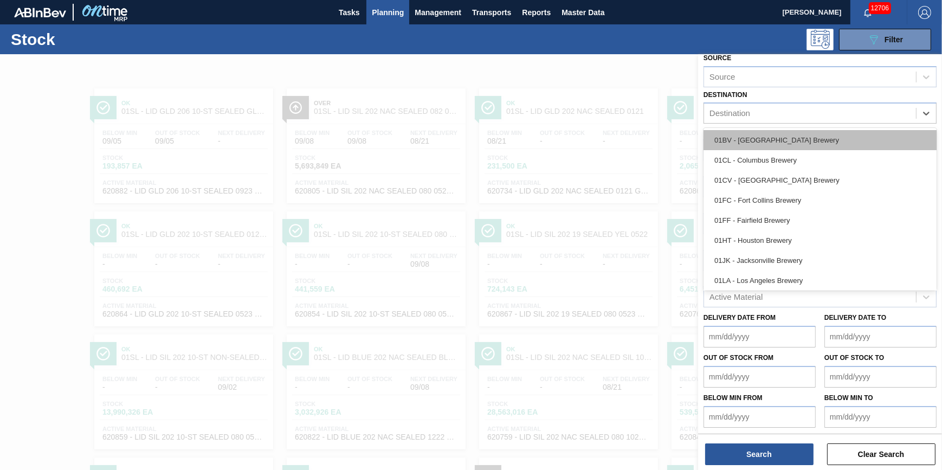
click at [806, 141] on div "01BV - [GEOGRAPHIC_DATA] Brewery" at bounding box center [819, 140] width 233 height 20
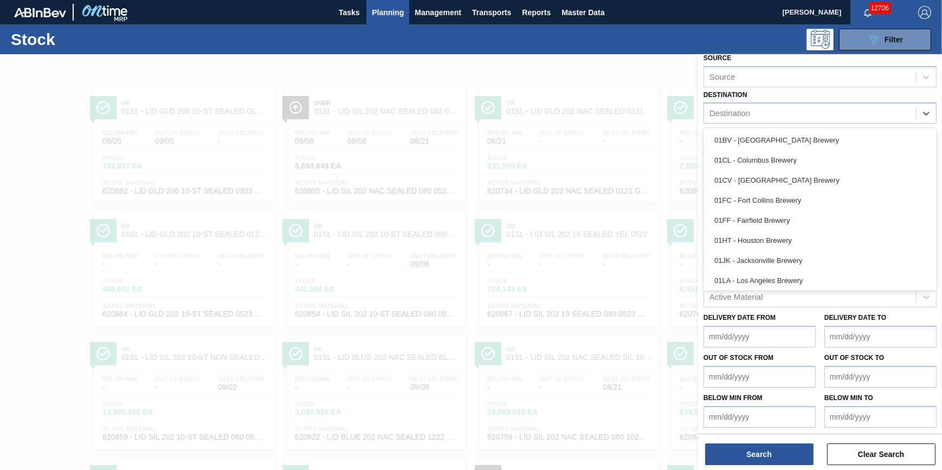
scroll to position [49, 0]
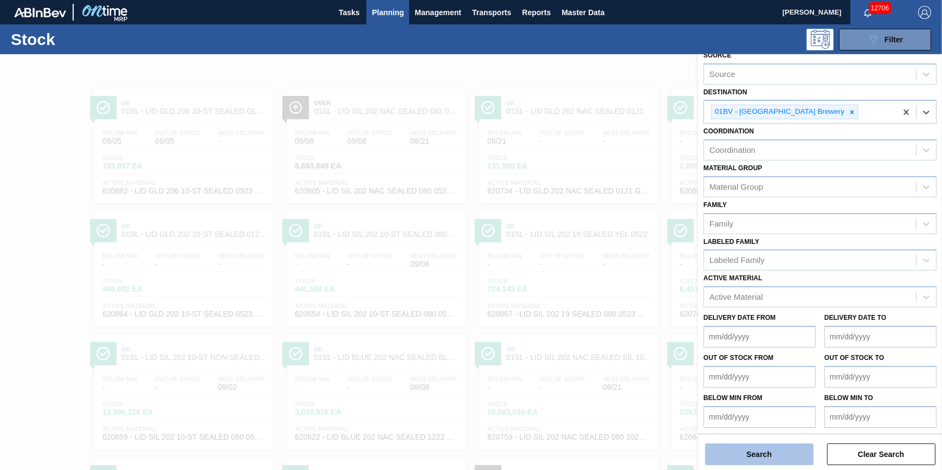
click at [757, 453] on button "Search" at bounding box center [759, 454] width 108 height 22
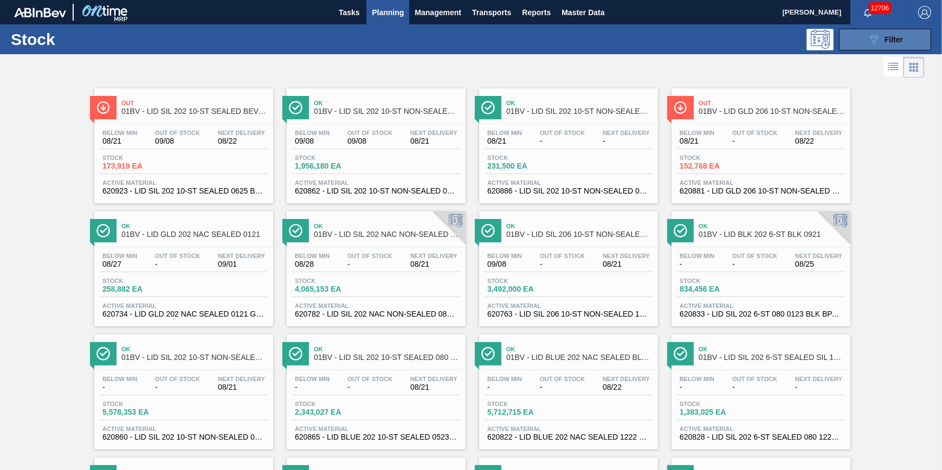
click at [874, 33] on icon "089F7B8B-B2A5-4AFE-B5C0-19BA573D28AC" at bounding box center [873, 39] width 13 height 13
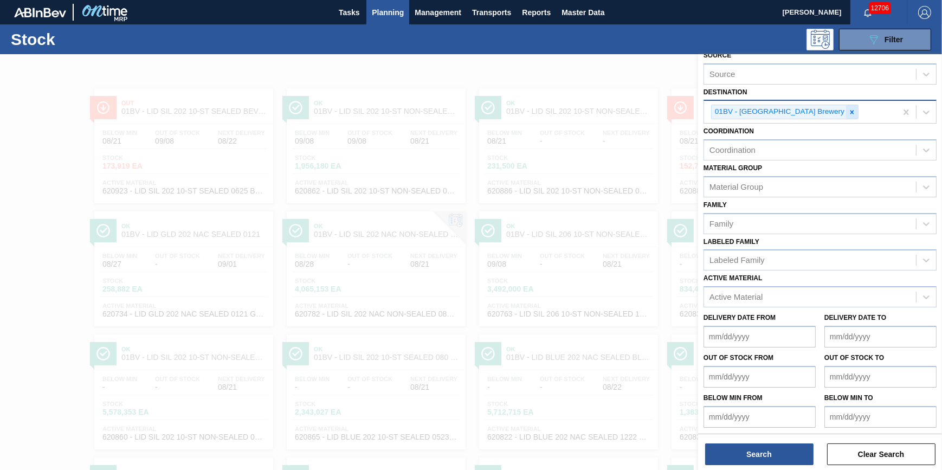
click at [848, 110] on icon at bounding box center [852, 112] width 8 height 8
click at [816, 112] on div "Destination" at bounding box center [810, 114] width 212 height 16
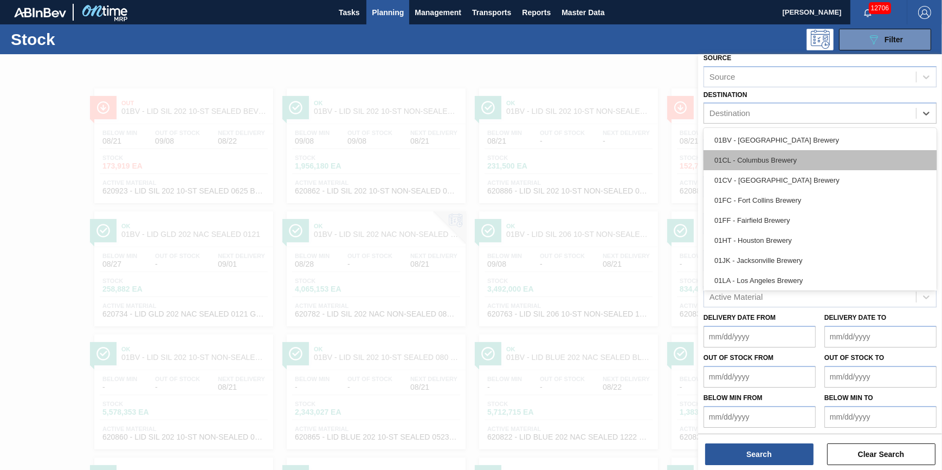
click at [804, 157] on div "01CL - Columbus Brewery" at bounding box center [819, 160] width 233 height 20
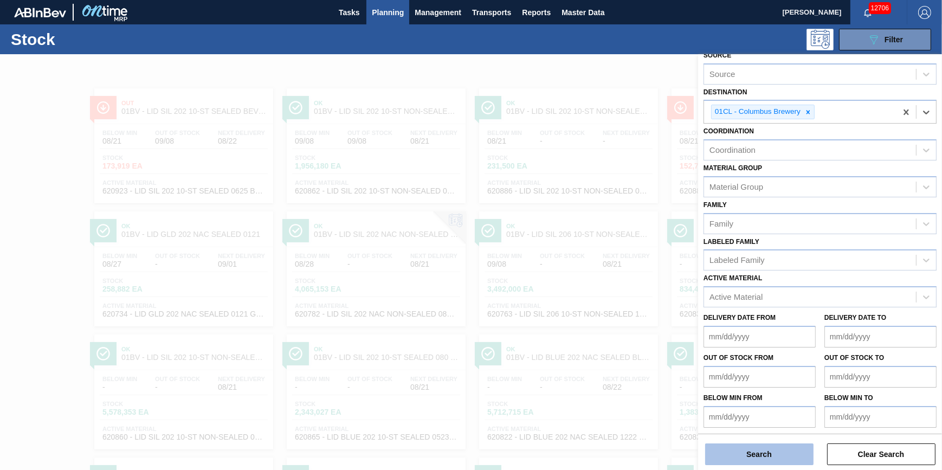
click at [742, 450] on button "Search" at bounding box center [759, 454] width 108 height 22
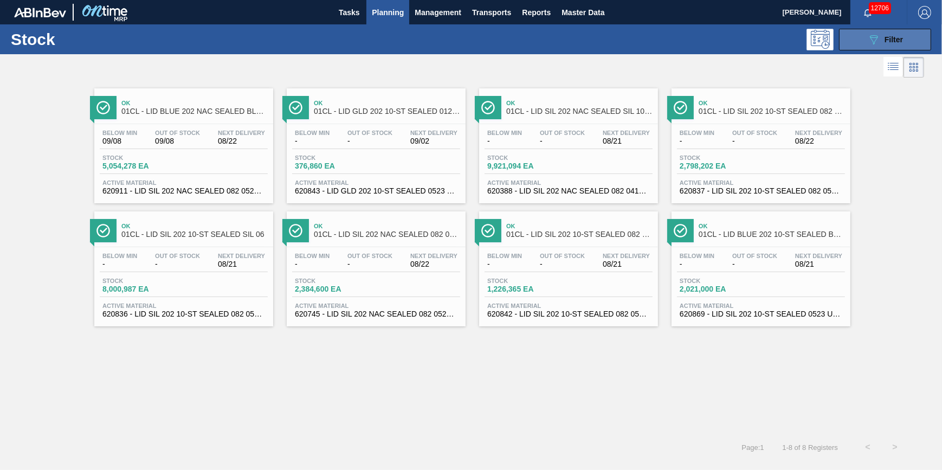
click at [864, 40] on button "089F7B8B-B2A5-4AFE-B5C0-19BA573D28AC Filter" at bounding box center [885, 40] width 92 height 22
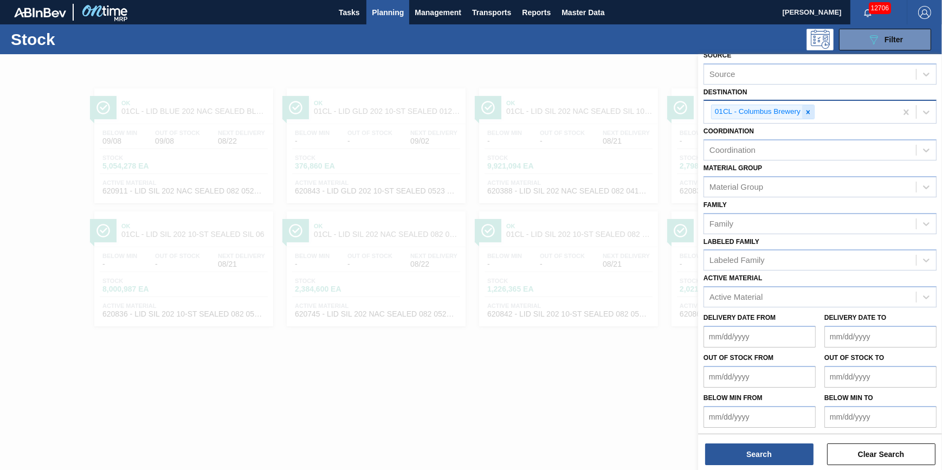
click at [808, 118] on div at bounding box center [808, 112] width 12 height 14
click at [806, 112] on div "Destination" at bounding box center [810, 114] width 212 height 16
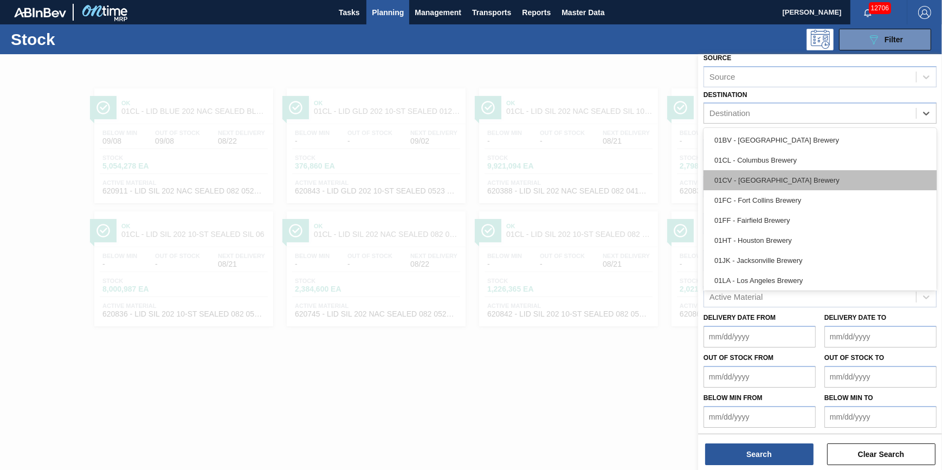
click at [792, 180] on div "01CV - [GEOGRAPHIC_DATA] Brewery" at bounding box center [819, 180] width 233 height 20
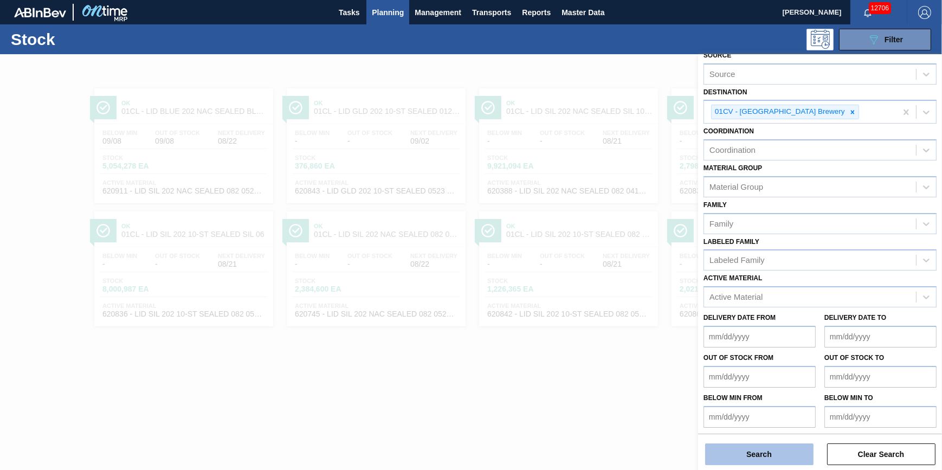
click at [742, 449] on button "Search" at bounding box center [759, 454] width 108 height 22
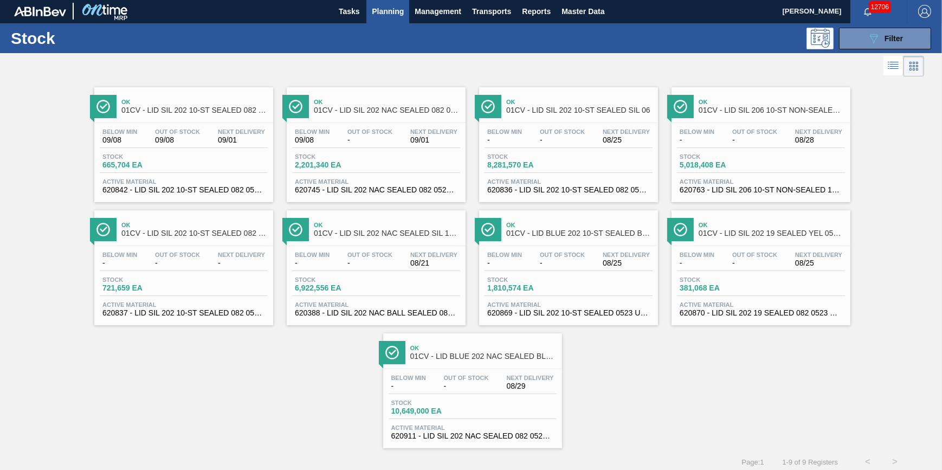
scroll to position [0, 0]
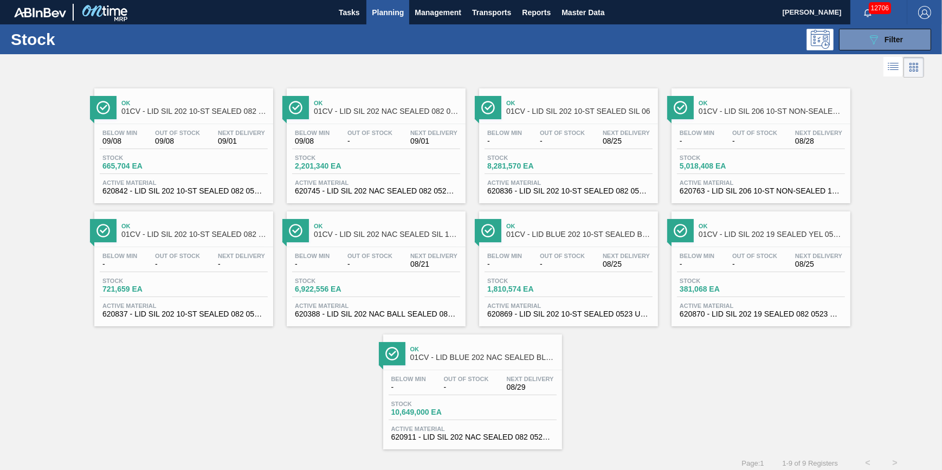
click at [193, 149] on div "Below Min 09/08 Out Of Stock 09/08 Next Delivery 09/01 Stock 665,704 EA Active …" at bounding box center [183, 161] width 179 height 74
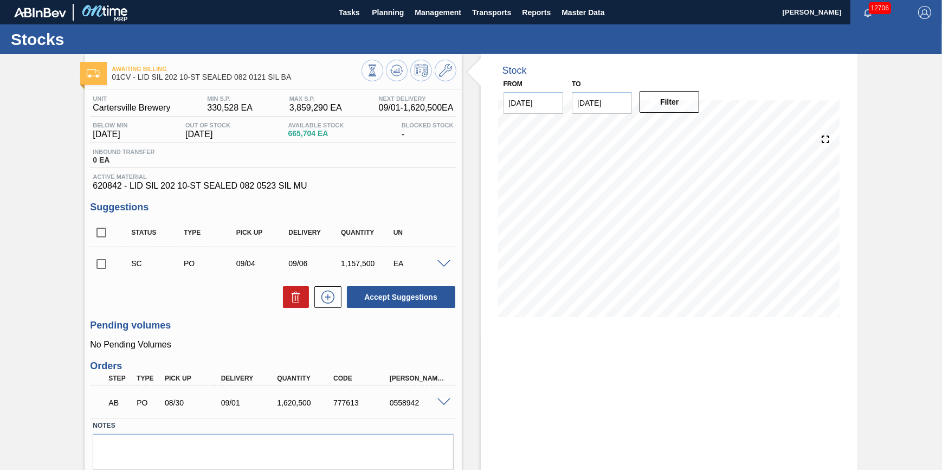
click at [101, 268] on input "checkbox" at bounding box center [101, 264] width 23 height 23
click at [289, 300] on icon at bounding box center [295, 296] width 13 height 13
checkbox input "false"
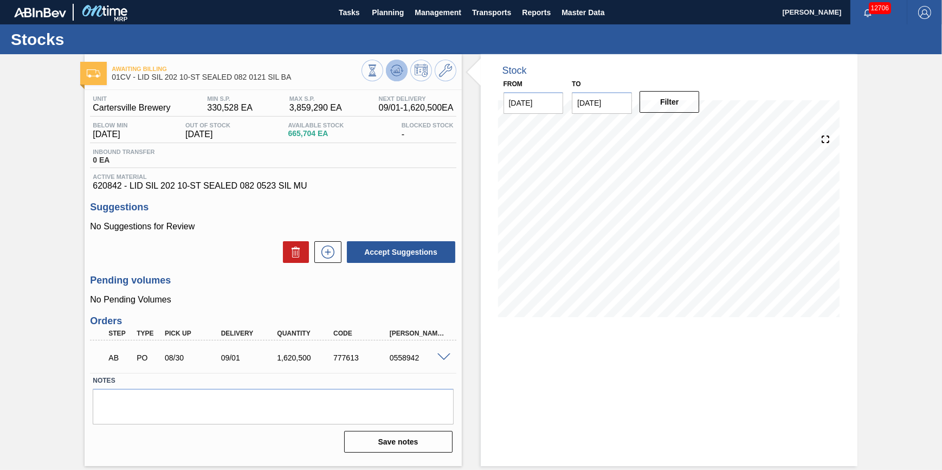
click at [400, 80] on button at bounding box center [397, 71] width 22 height 22
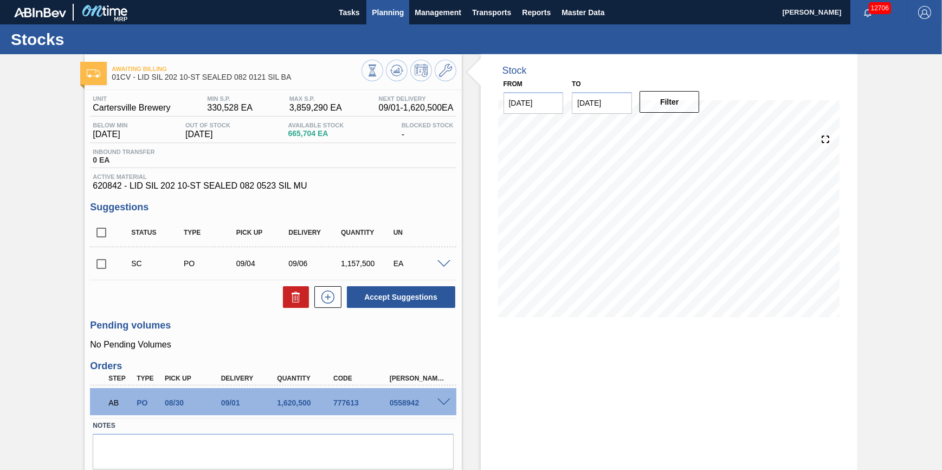
click at [389, 17] on span "Planning" at bounding box center [388, 12] width 32 height 13
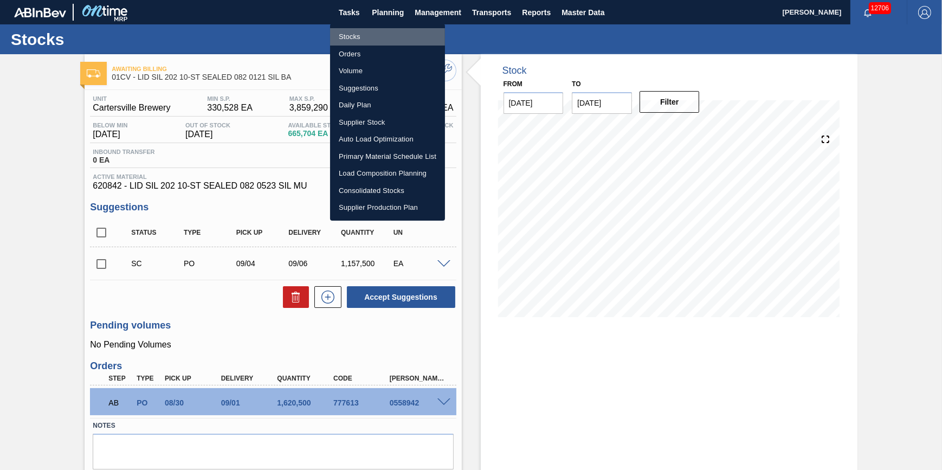
click at [379, 35] on li "Stocks" at bounding box center [387, 36] width 115 height 17
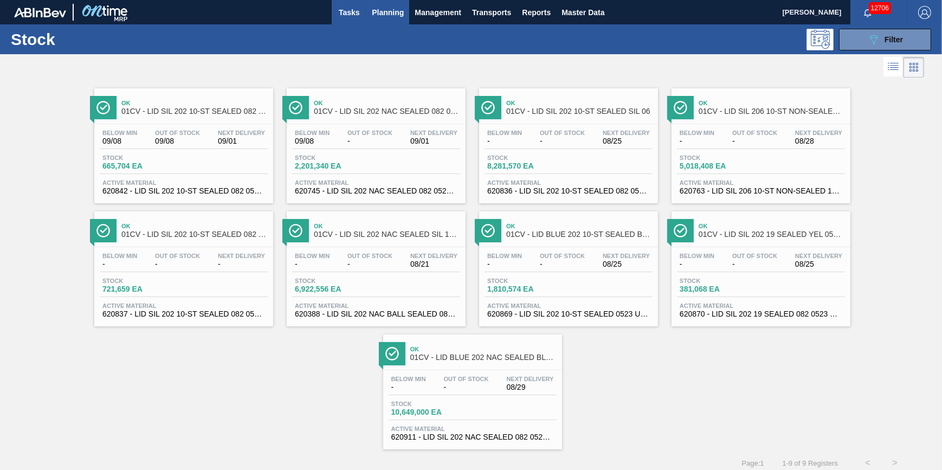
click at [342, 12] on span "Tasks" at bounding box center [349, 12] width 24 height 13
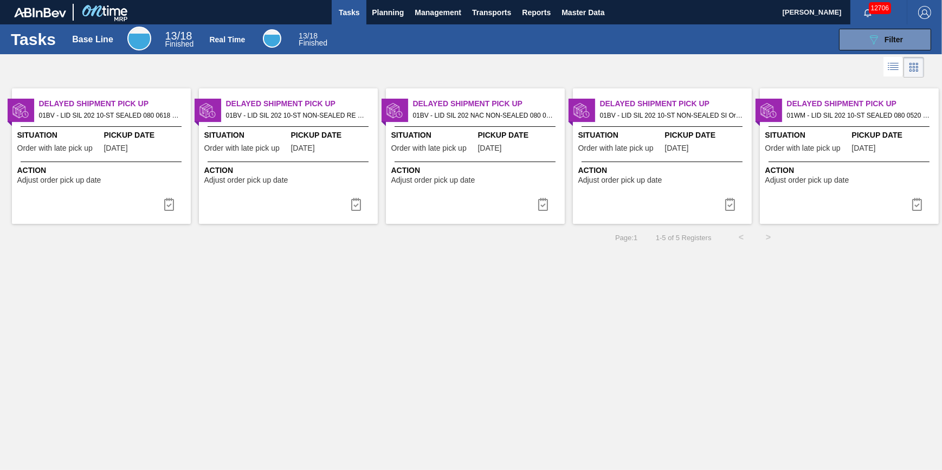
click at [834, 146] on span "Order with late pick up" at bounding box center [802, 148] width 75 height 8
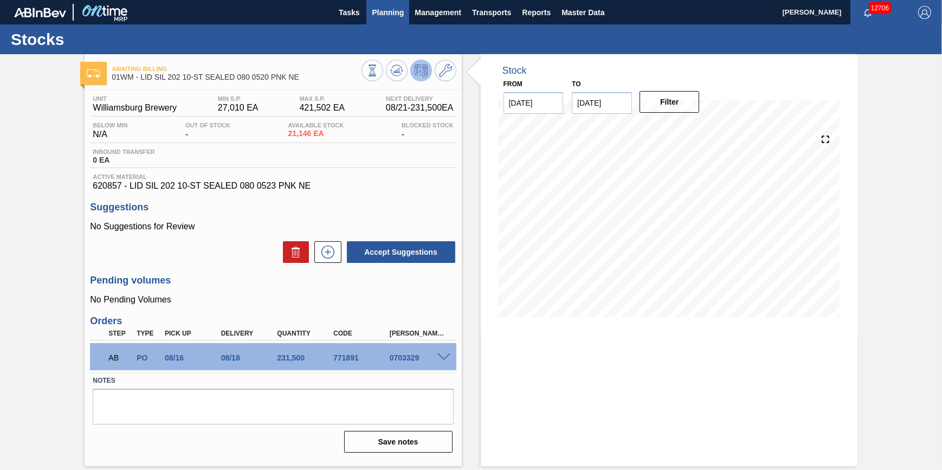
click at [392, 18] on span "Planning" at bounding box center [388, 12] width 32 height 13
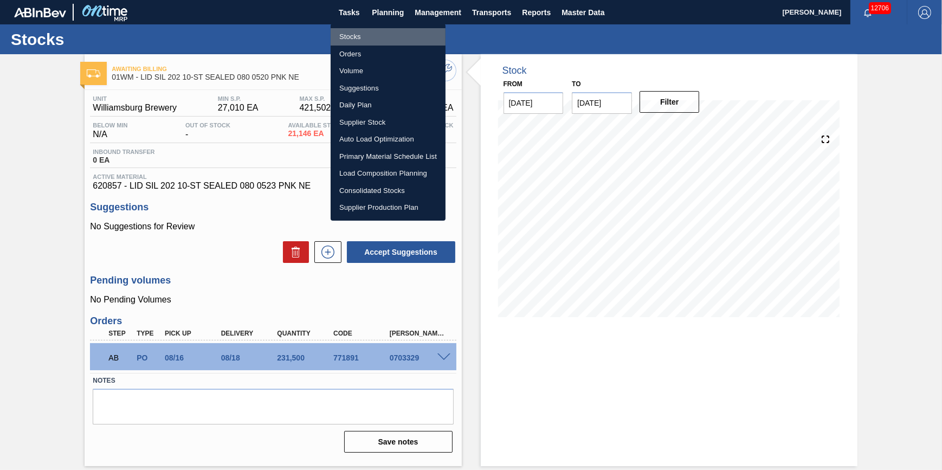
click at [390, 31] on li "Stocks" at bounding box center [388, 36] width 115 height 17
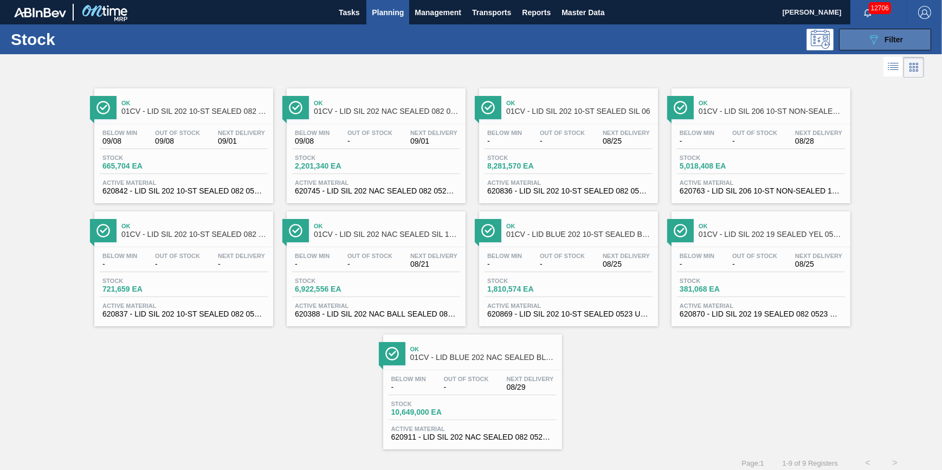
click at [869, 36] on icon "089F7B8B-B2A5-4AFE-B5C0-19BA573D28AC" at bounding box center [873, 39] width 13 height 13
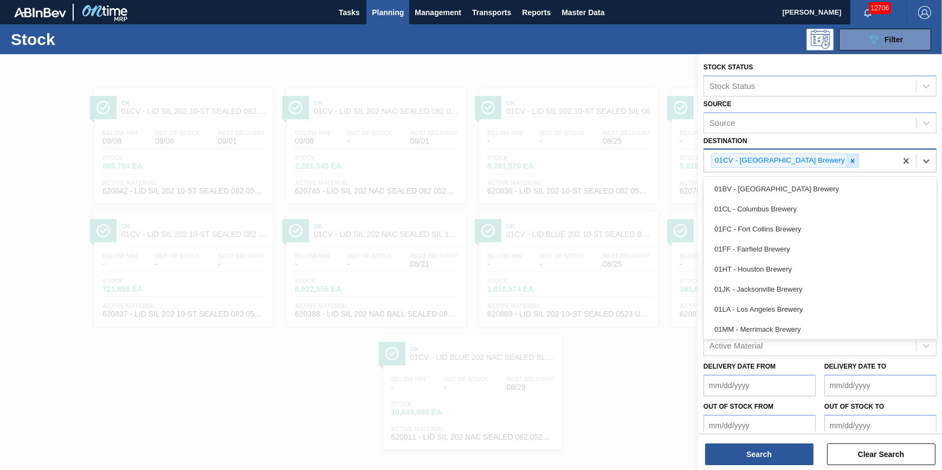
drag, startPoint x: 804, startPoint y: 156, endPoint x: 809, endPoint y: 160, distance: 6.5
click at [805, 156] on div "01CV - [GEOGRAPHIC_DATA] Brewery" at bounding box center [779, 161] width 135 height 14
click at [849, 160] on icon at bounding box center [853, 161] width 8 height 8
click at [810, 161] on div "Destination" at bounding box center [810, 160] width 212 height 16
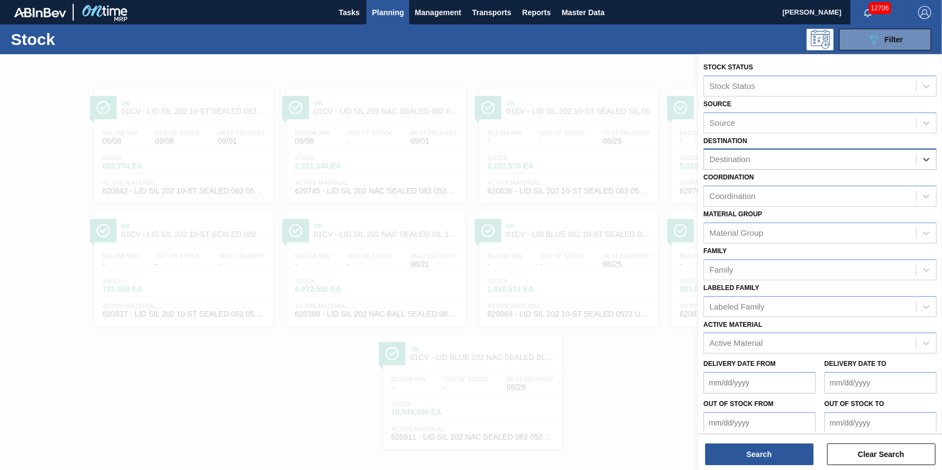
click at [810, 161] on div "Destination" at bounding box center [810, 160] width 212 height 16
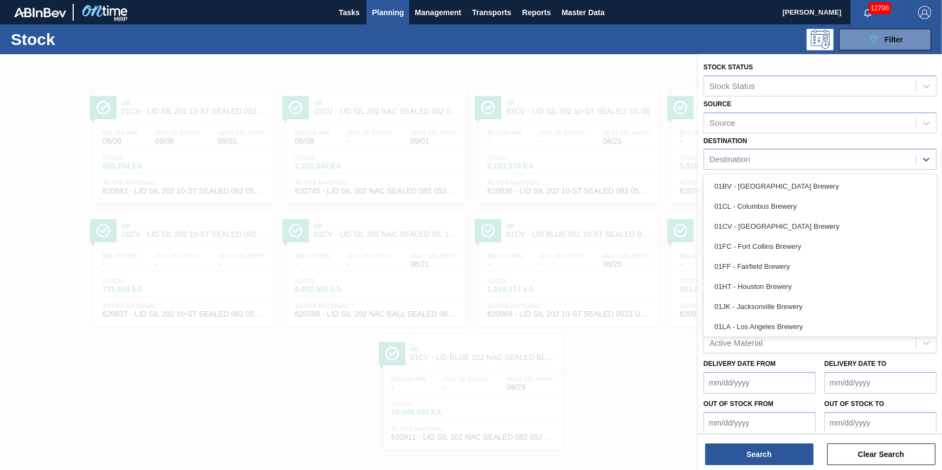
drag, startPoint x: 802, startPoint y: 182, endPoint x: 795, endPoint y: 179, distance: 7.3
click at [802, 183] on div "01BV - [GEOGRAPHIC_DATA] Brewery" at bounding box center [819, 186] width 233 height 20
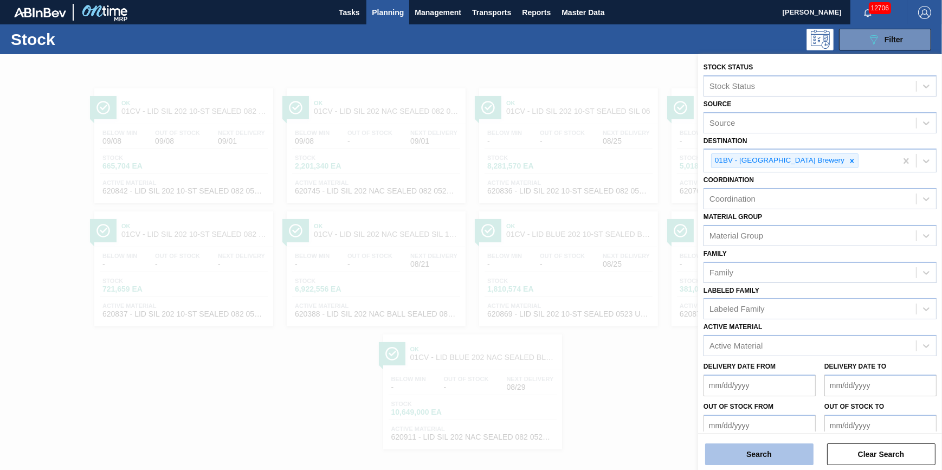
click at [791, 463] on button "Search" at bounding box center [759, 454] width 108 height 22
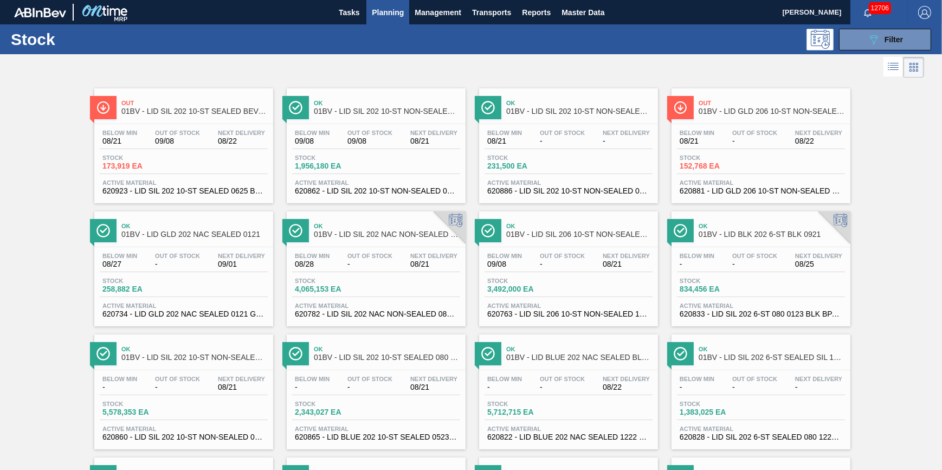
click at [202, 272] on div "Below Min 08/27 Out Of Stock - Next Delivery 09/01" at bounding box center [184, 263] width 168 height 20
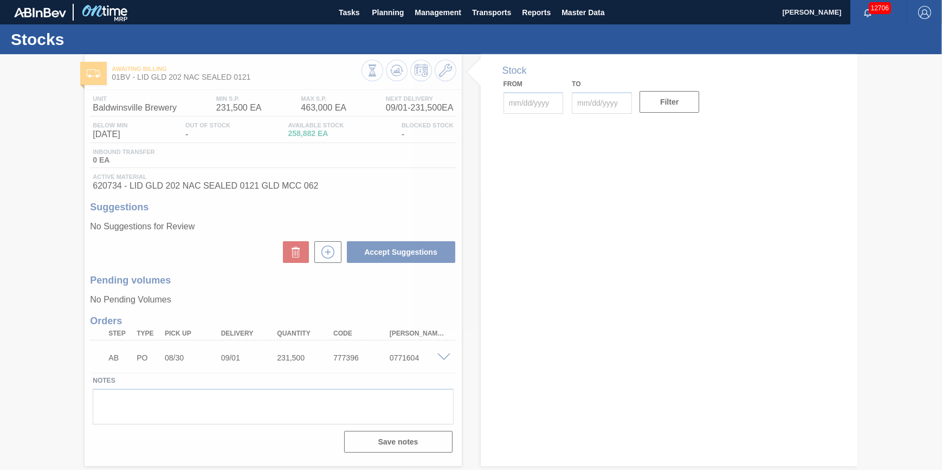
type input "[DATE]"
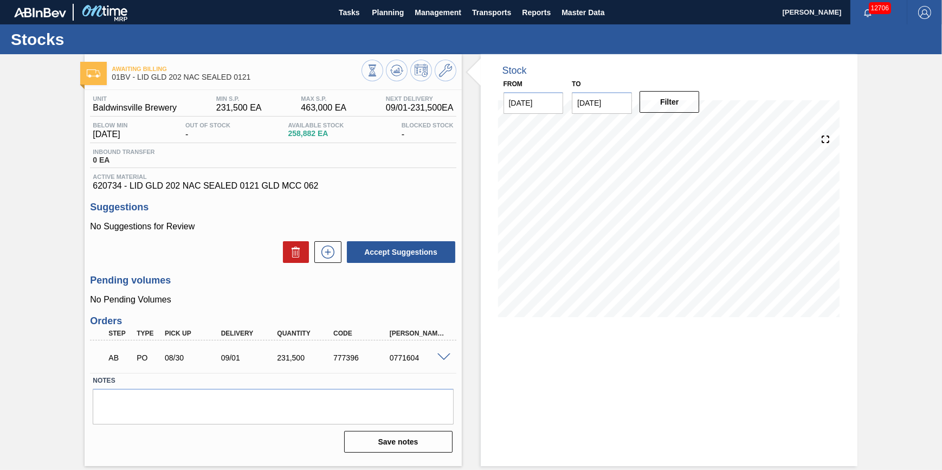
click at [612, 107] on input "[DATE]" at bounding box center [602, 103] width 60 height 22
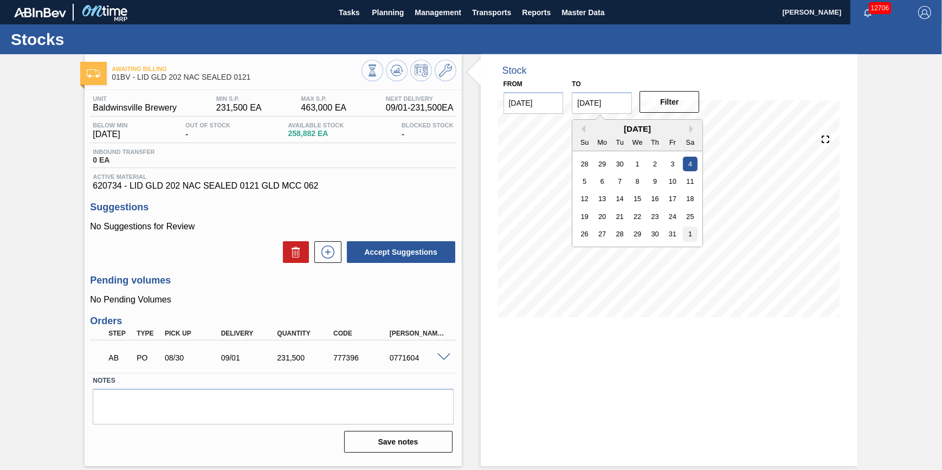
click at [692, 232] on div "1" at bounding box center [690, 234] width 15 height 15
type input "[DATE]"
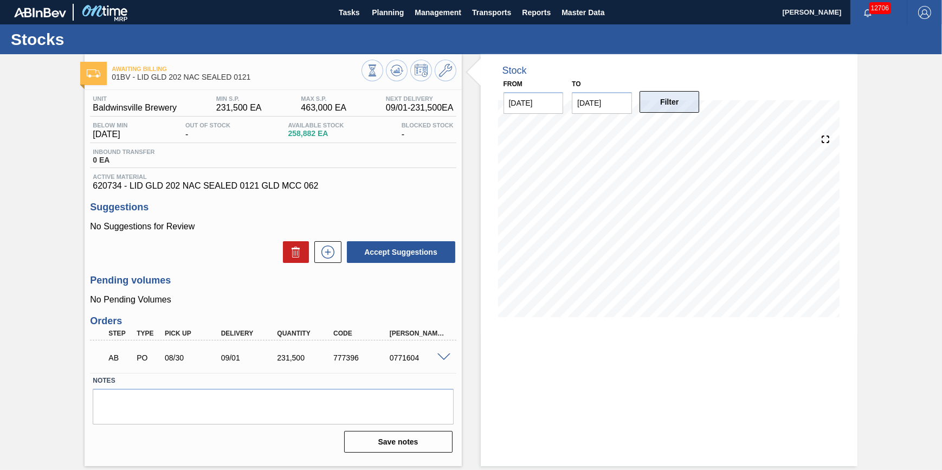
click at [685, 107] on button "Filter" at bounding box center [669, 102] width 60 height 22
click at [379, 22] on button "Planning" at bounding box center [387, 12] width 43 height 24
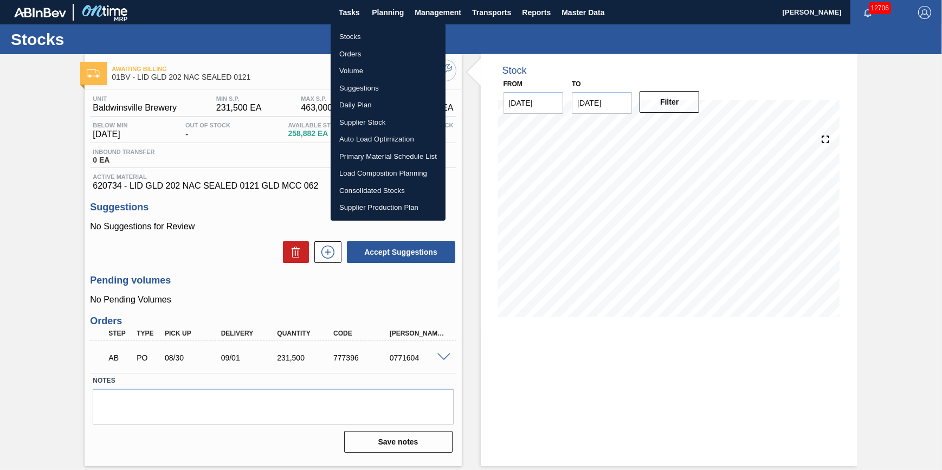
click at [375, 34] on li "Stocks" at bounding box center [388, 36] width 115 height 17
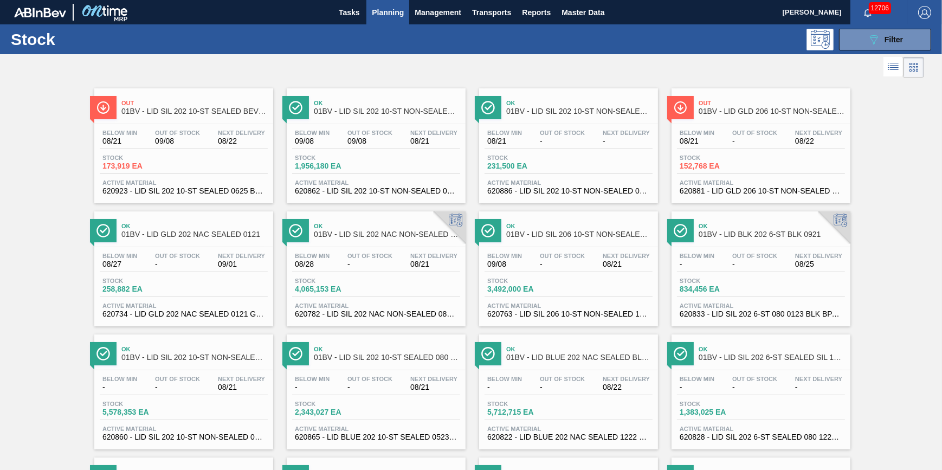
click at [352, 247] on div at bounding box center [376, 247] width 161 height 1
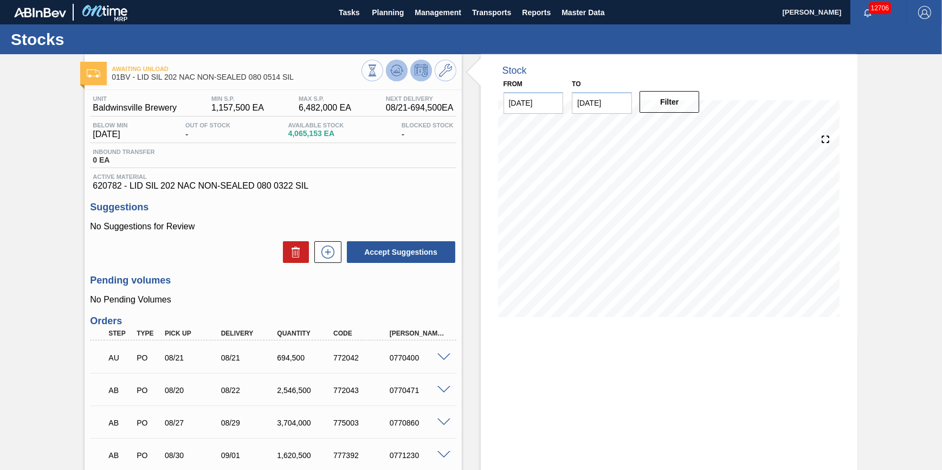
click at [387, 68] on button at bounding box center [397, 71] width 22 height 22
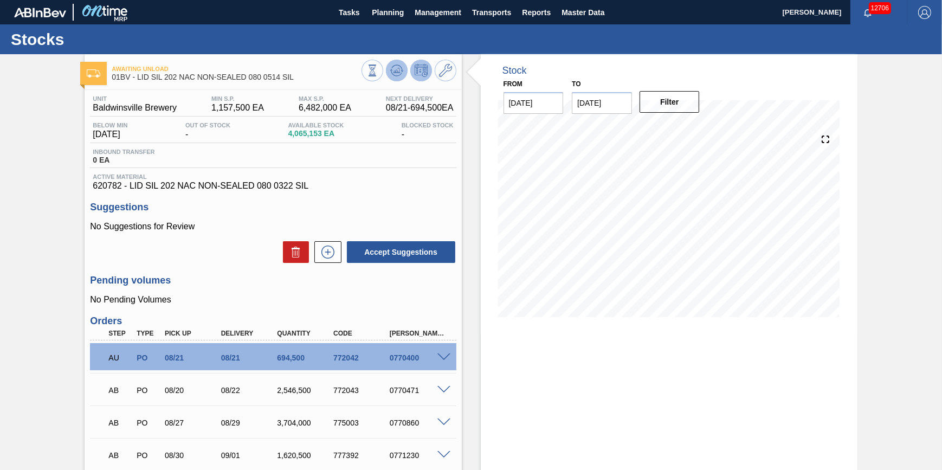
click at [378, 73] on icon at bounding box center [372, 70] width 12 height 12
click at [384, 5] on button "Planning" at bounding box center [387, 12] width 43 height 24
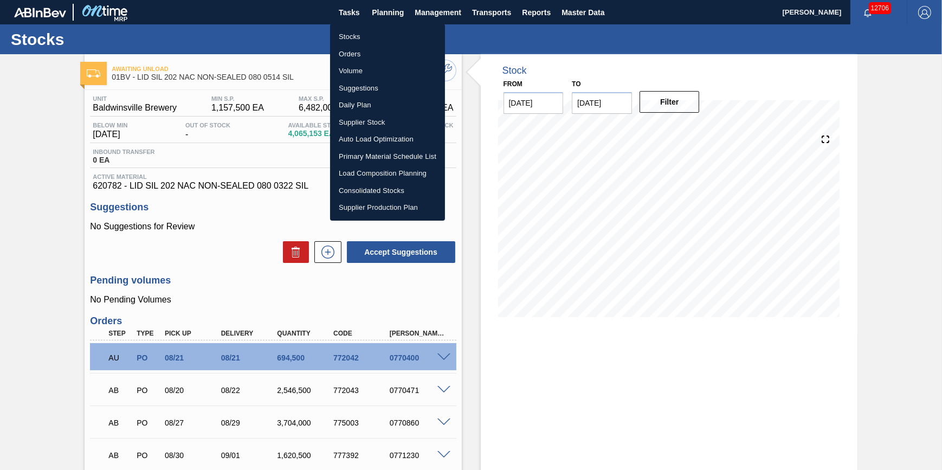
click at [367, 35] on li "Stocks" at bounding box center [387, 36] width 115 height 17
